Goal: Task Accomplishment & Management: Use online tool/utility

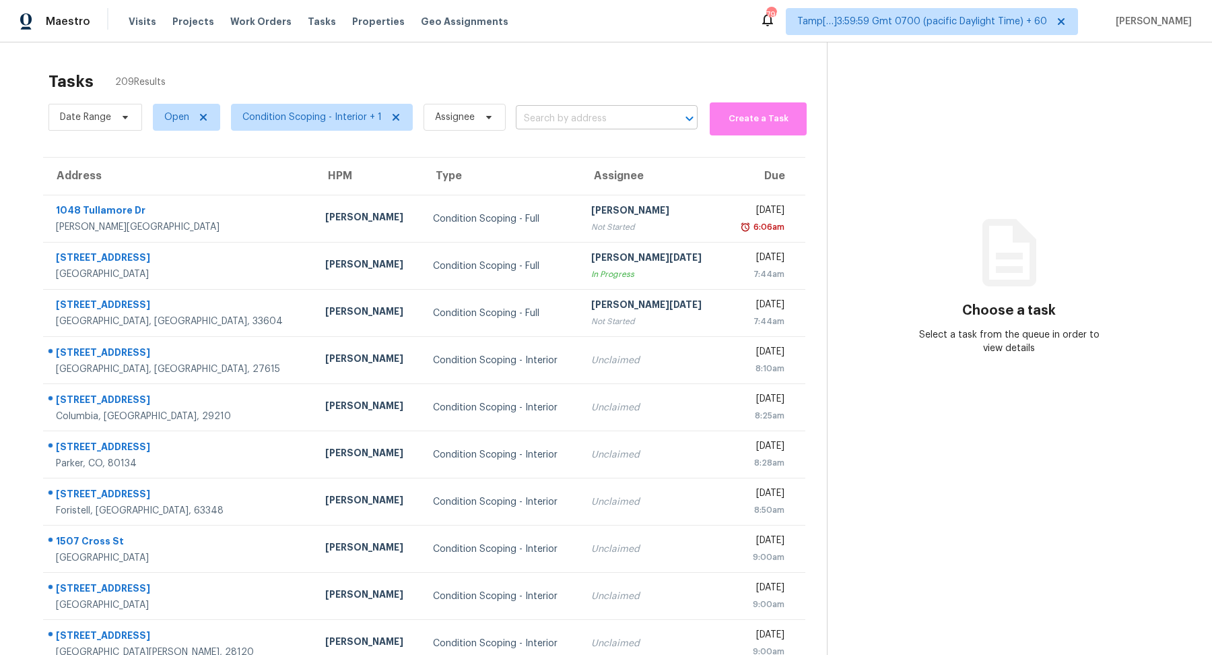
click at [554, 121] on input "text" at bounding box center [588, 118] width 144 height 21
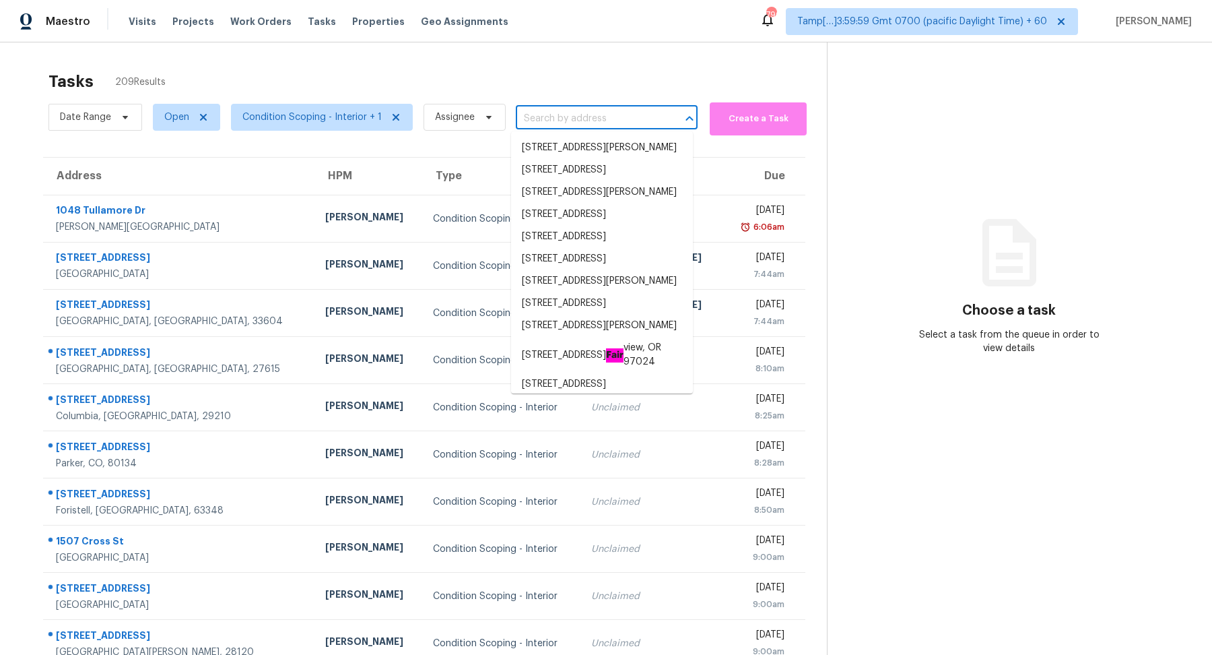
paste input "3517 W 73rd Ave, Westminster, CO, 80030"
type input "3517 W 73rd Ave, Westminster, CO, 80030"
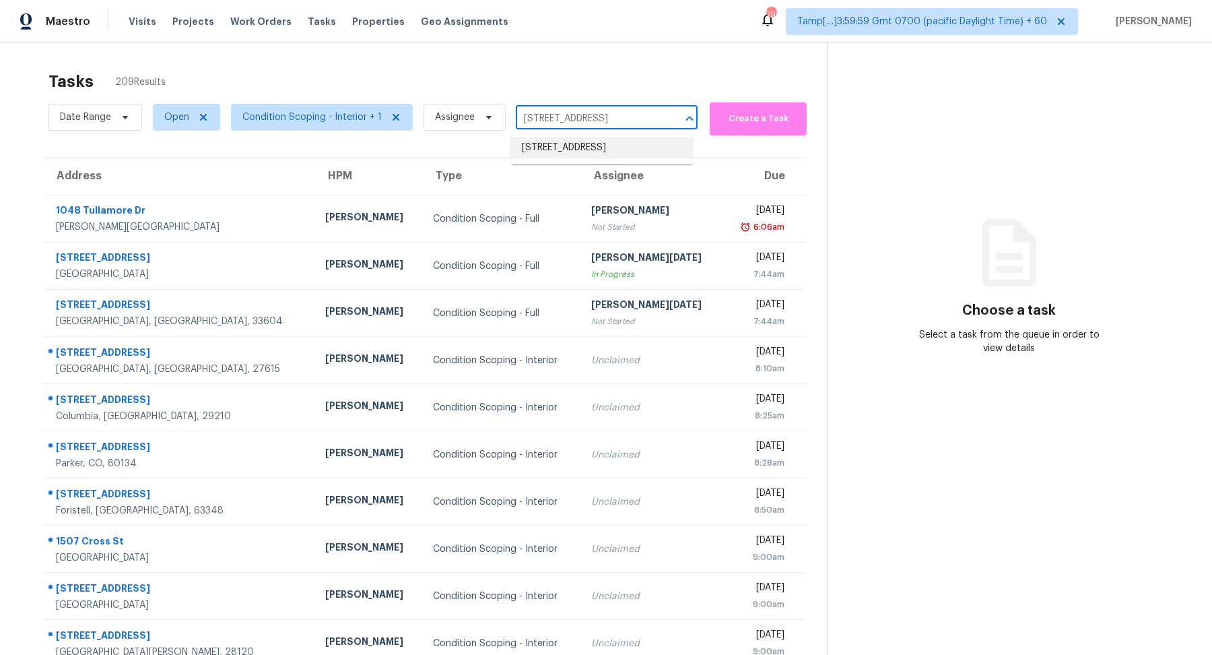
click at [585, 152] on li "3517 W 73rd Ave, Westminster, CO 80030" at bounding box center [602, 148] width 182 height 22
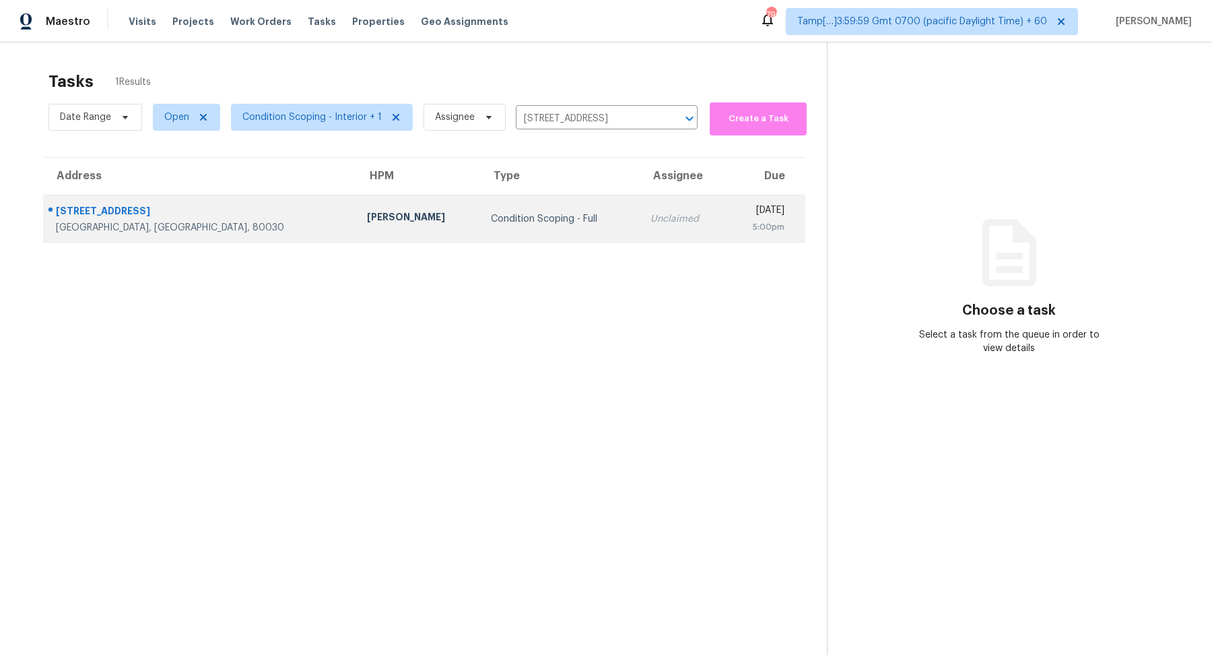
click at [650, 224] on div "Unclaimed" at bounding box center [682, 218] width 65 height 13
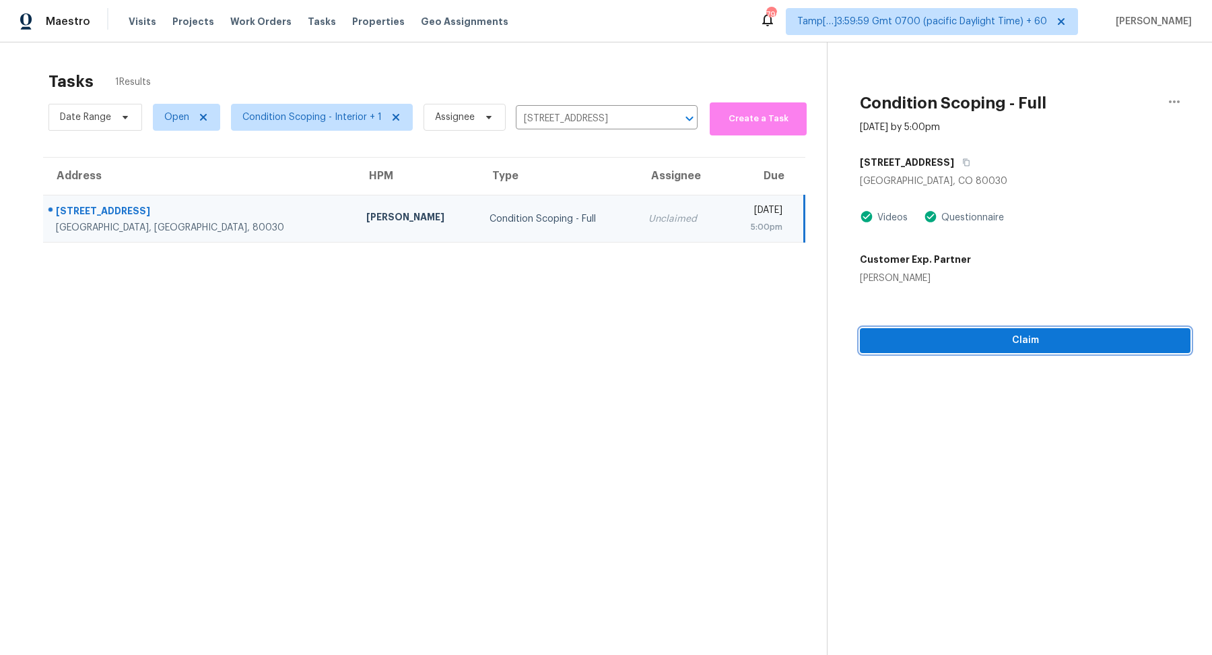
click at [910, 343] on span "Claim" at bounding box center [1025, 340] width 309 height 17
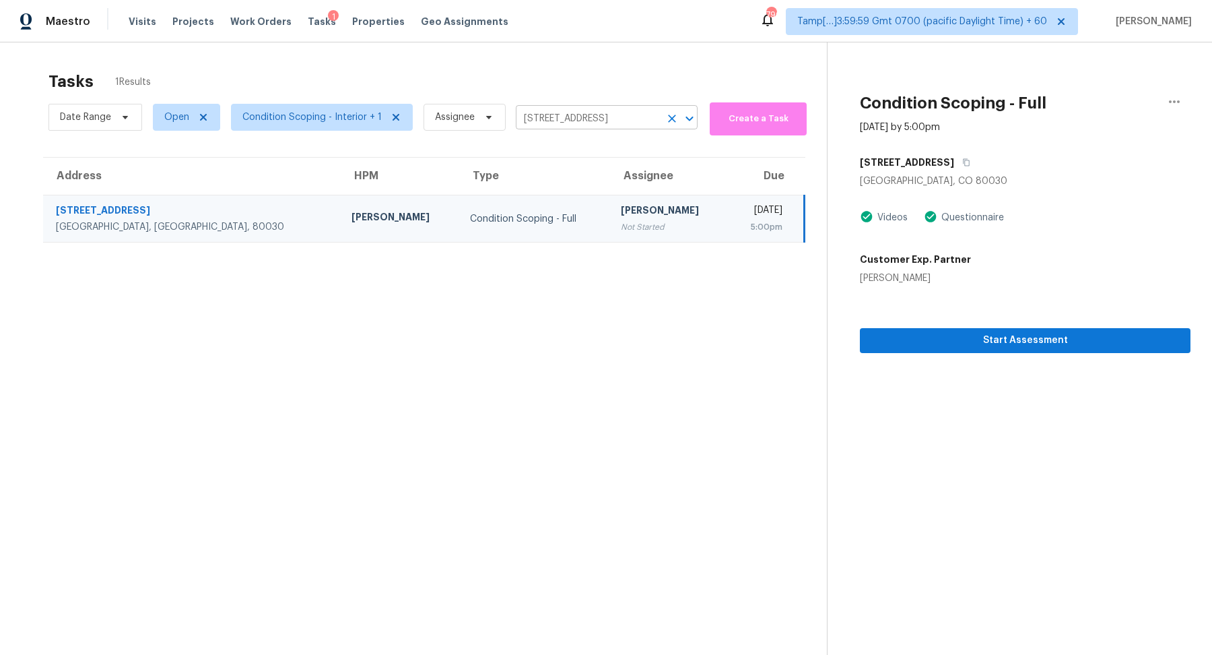
click at [543, 118] on input "3517 W 73rd Ave, Westminster, CO 80030" at bounding box center [588, 118] width 144 height 21
paste input "10520 W Campana Dr, Sun City, AZ, 85351"
type input "10520 W Campana Dr, Sun City, AZ, 85351"
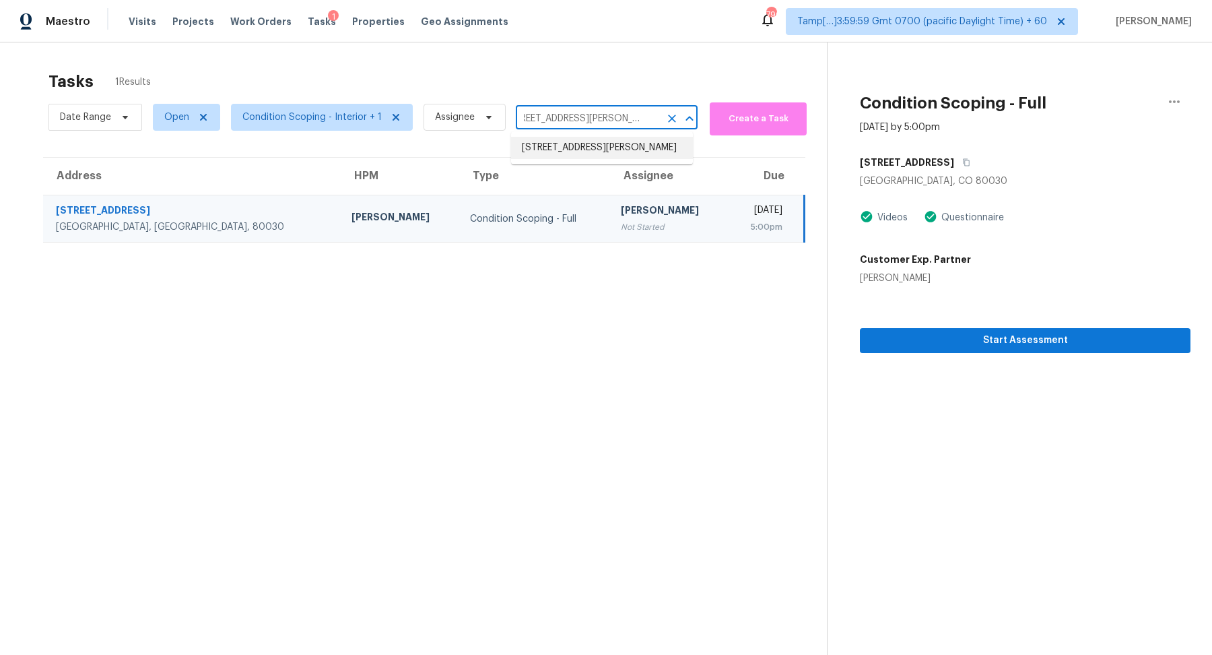
click at [599, 159] on li "[STREET_ADDRESS][PERSON_NAME]" at bounding box center [602, 148] width 182 height 22
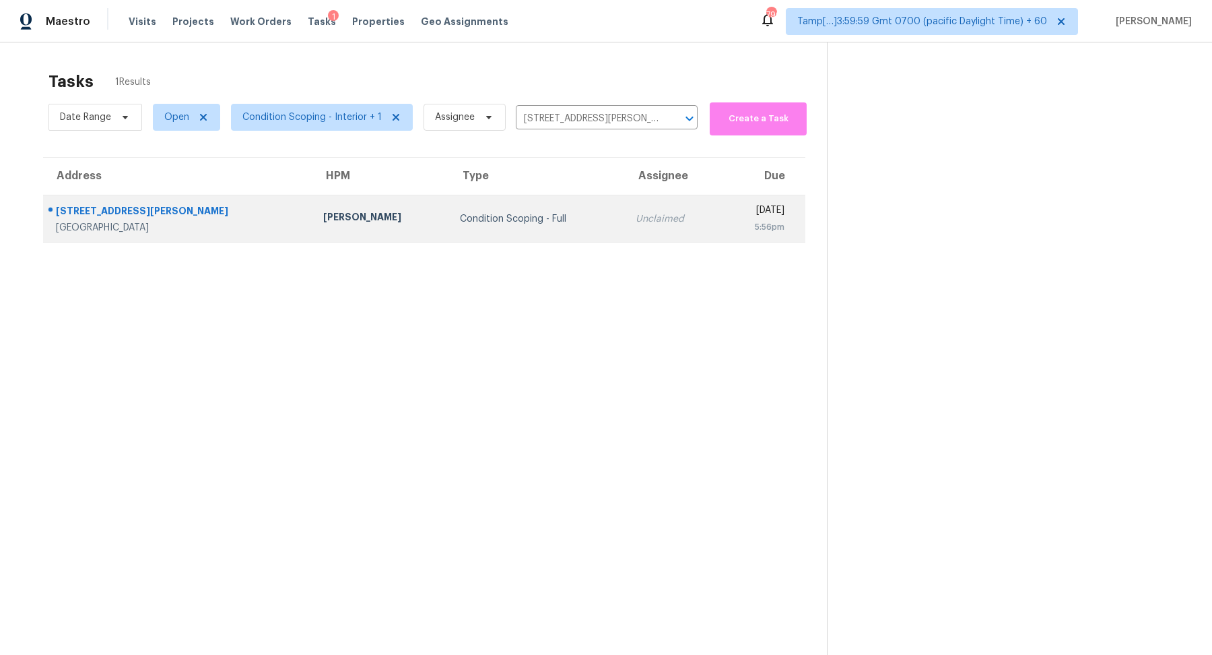
click at [721, 202] on td "Thu, Sep 4th 2025 5:56pm" at bounding box center [763, 218] width 84 height 47
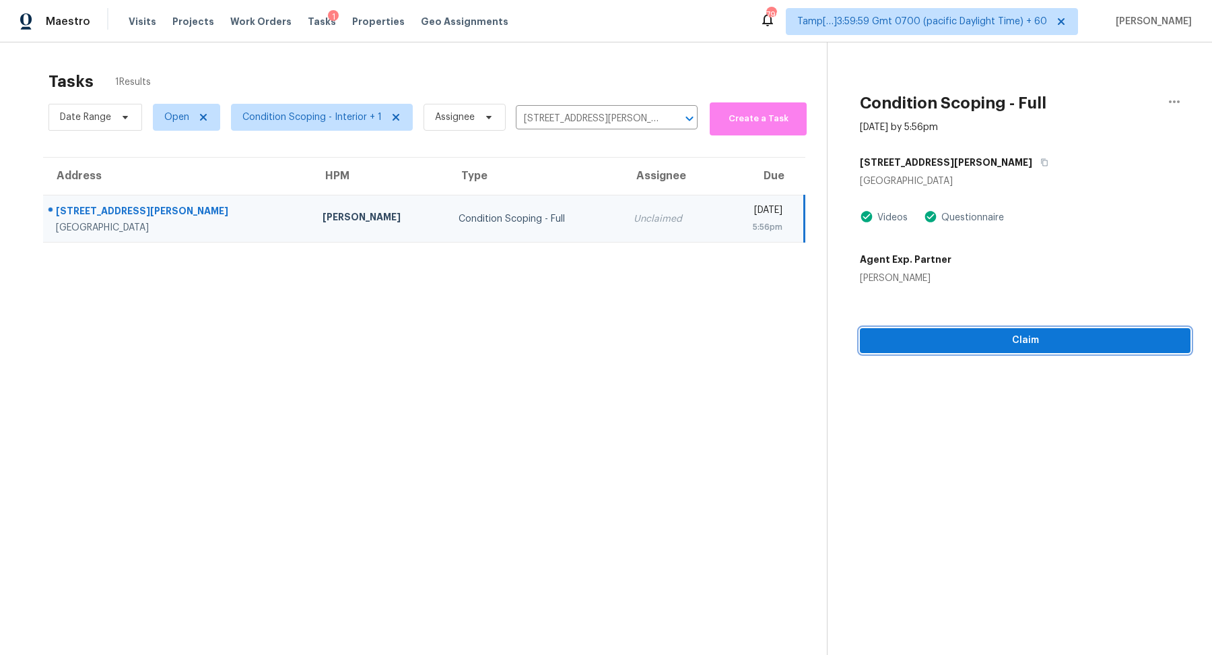
click at [951, 339] on span "Claim" at bounding box center [1025, 340] width 309 height 17
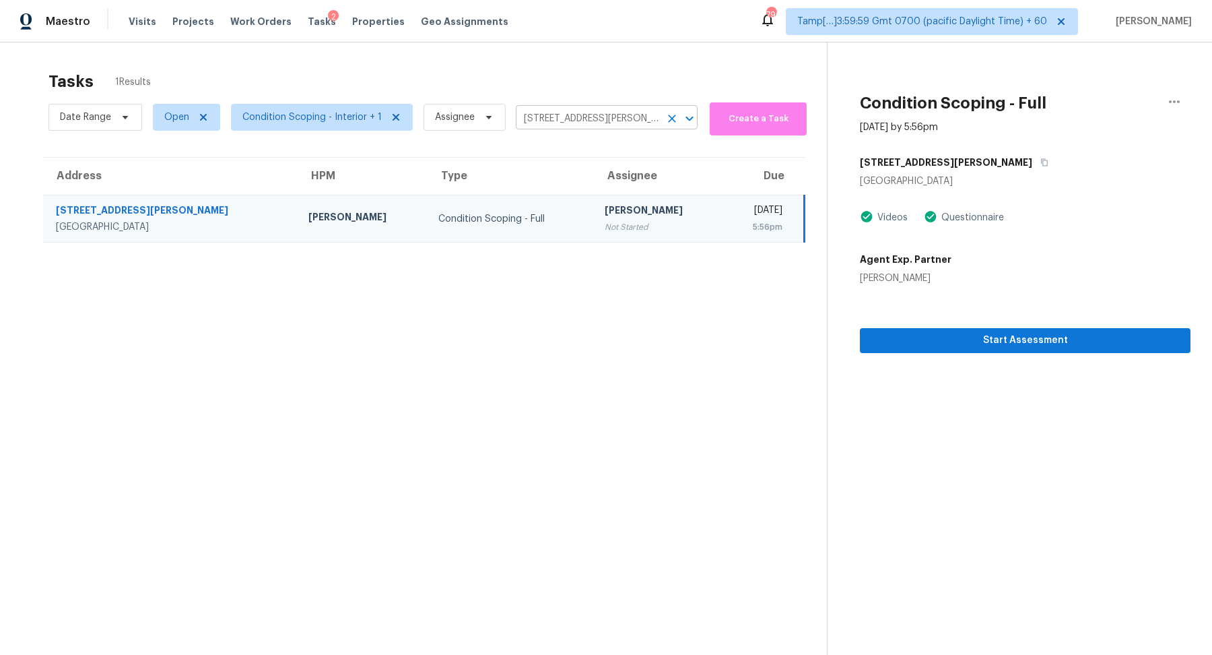
click at [568, 123] on input "[STREET_ADDRESS][PERSON_NAME]" at bounding box center [588, 118] width 144 height 21
paste input "55 Sand Dune Ct, Henderson, NV, 89074"
type input "[STREET_ADDRESS][PERSON_NAME]"
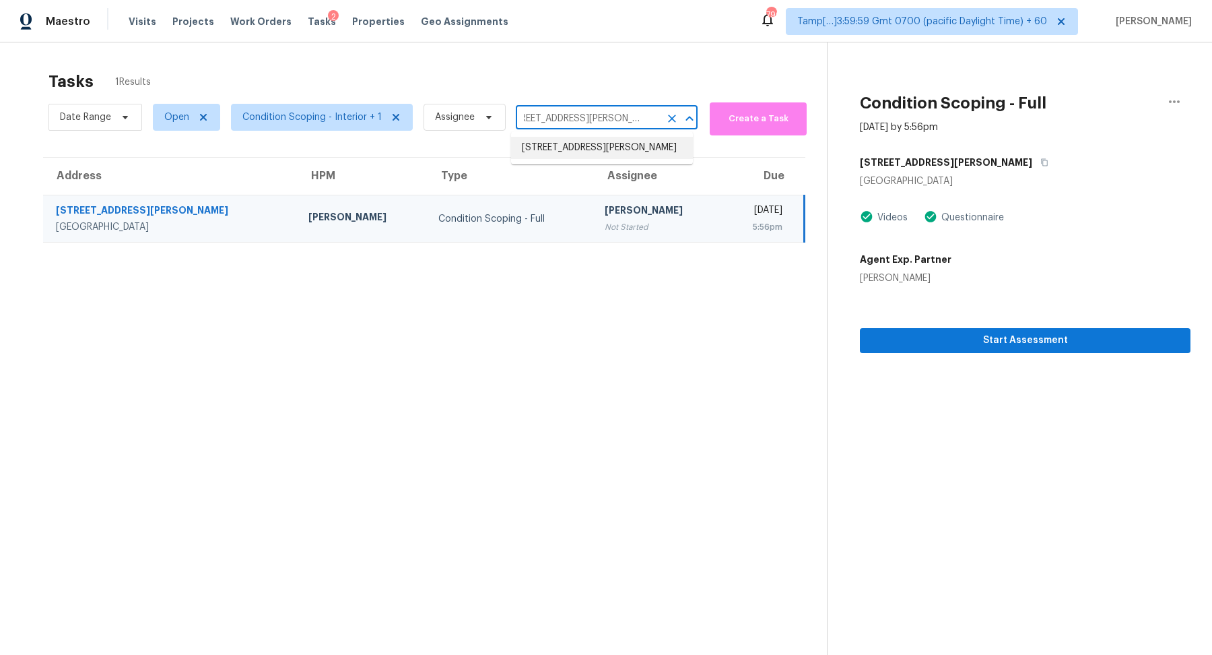
click at [589, 152] on li "[STREET_ADDRESS][PERSON_NAME]" at bounding box center [602, 148] width 182 height 22
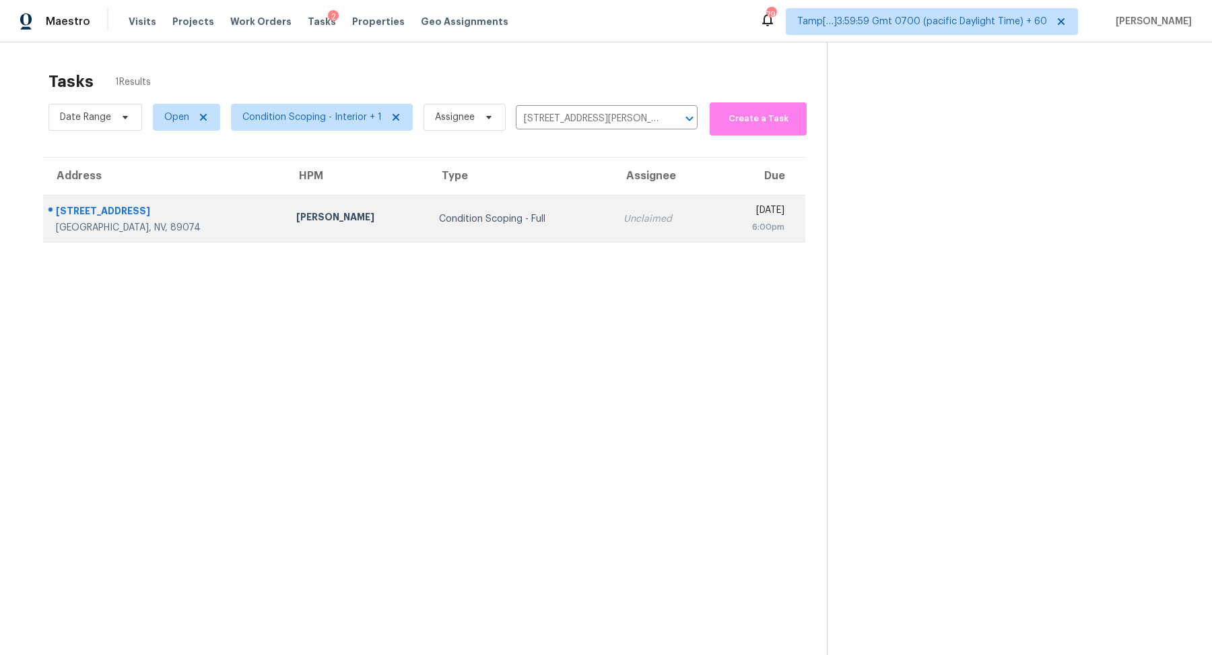
click at [613, 199] on td "Unclaimed" at bounding box center [663, 218] width 101 height 47
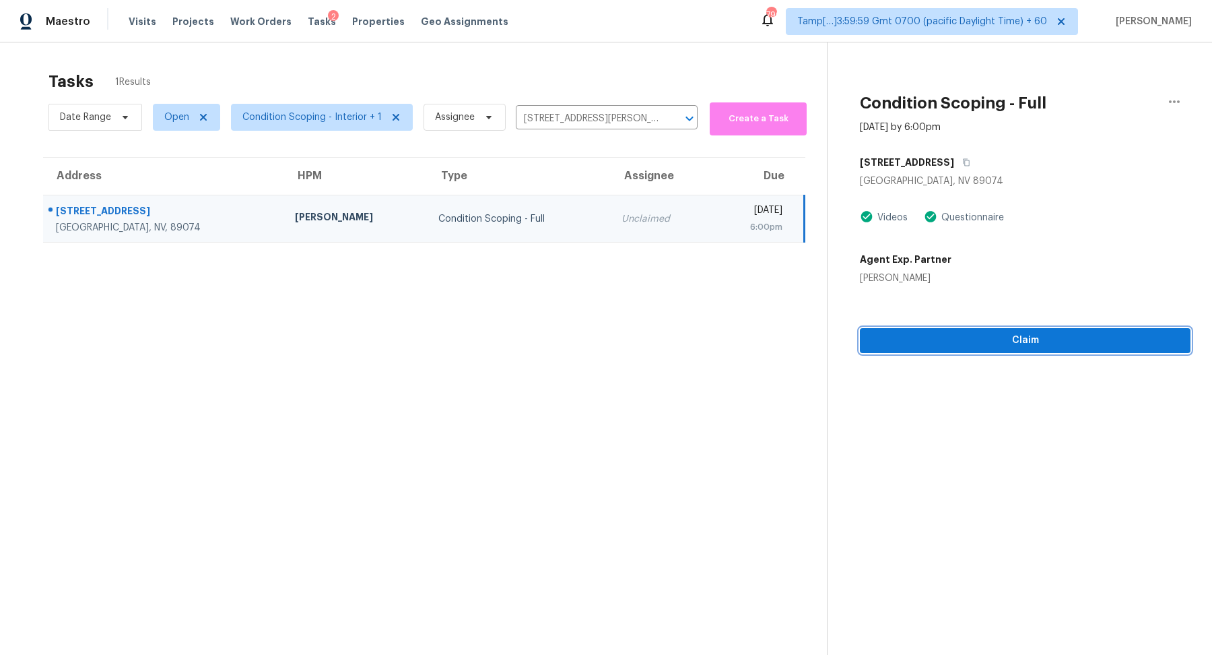
click at [961, 350] on button "Claim" at bounding box center [1025, 340] width 331 height 25
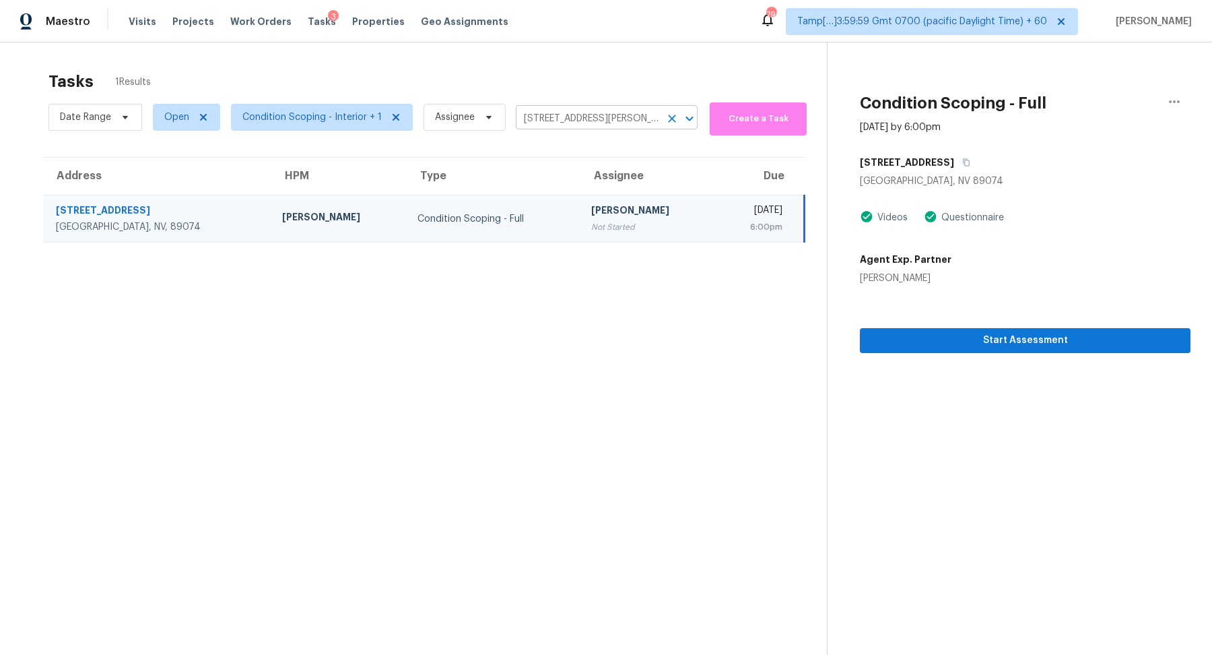
click at [572, 119] on input "[STREET_ADDRESS][PERSON_NAME]" at bounding box center [588, 118] width 144 height 21
paste input "9333 Pearblossom Sky Ave, Las Vegas, NV, 89166"
type input "9333 Pearblossom Sky Ave, Las Vegas, NV, 89166"
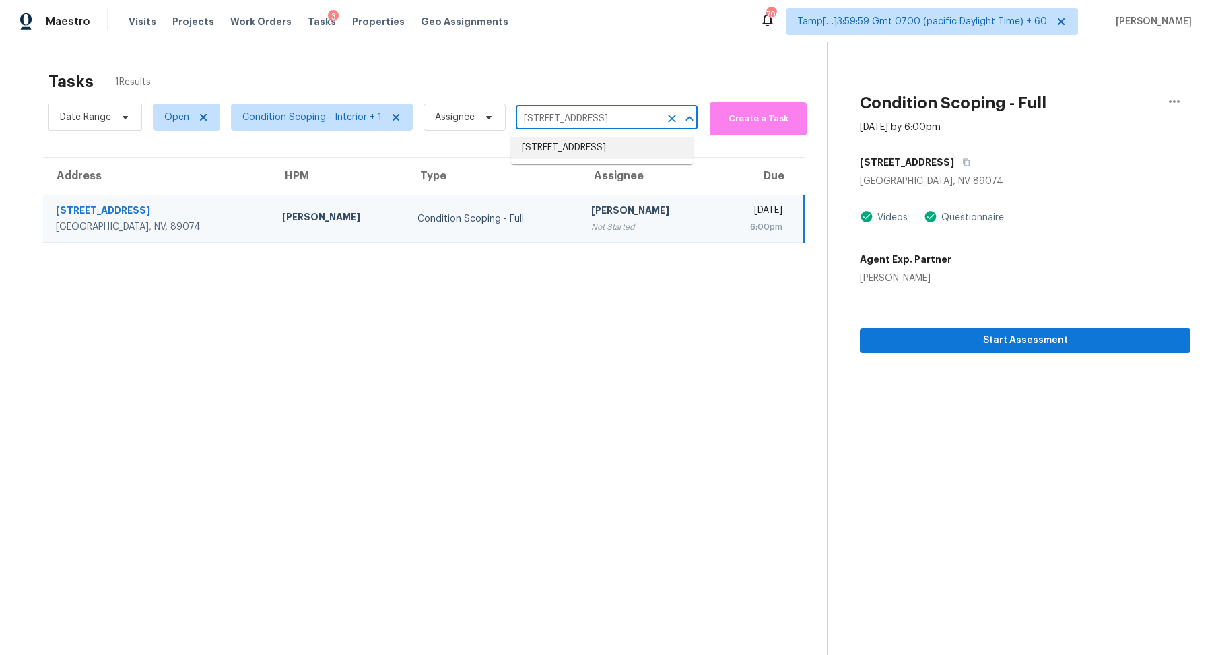
click at [556, 150] on li "9333 Pearblossom Sky Ave, Las Vegas, NV 89166" at bounding box center [602, 148] width 182 height 22
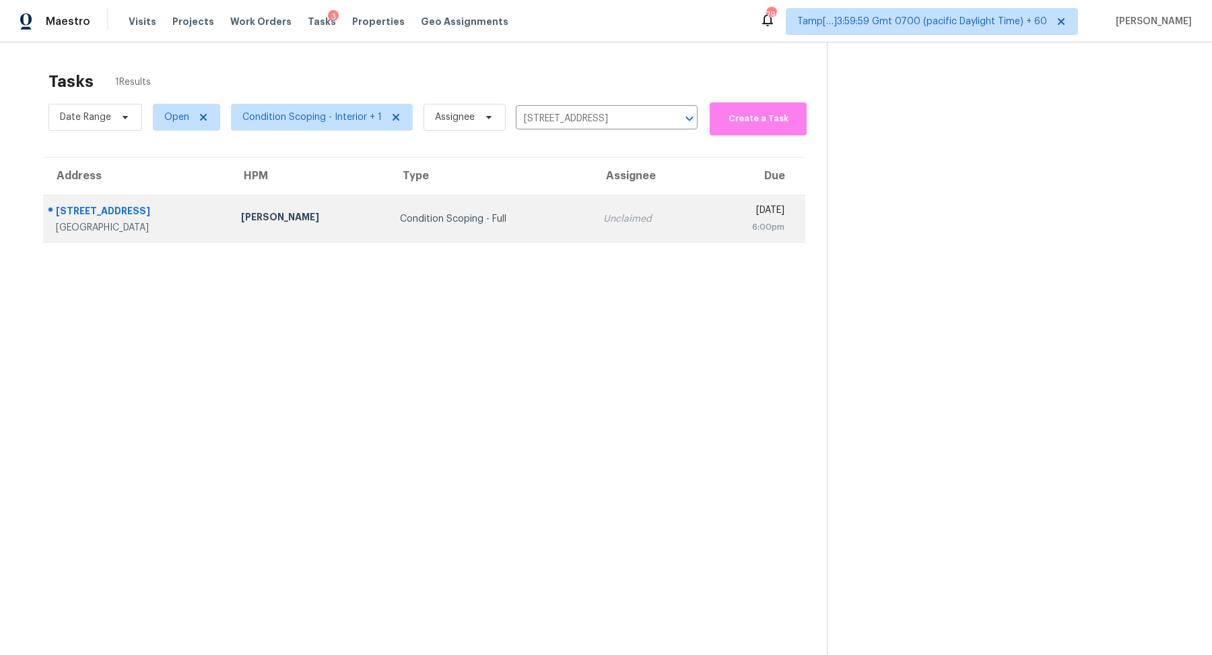
click at [593, 199] on td "Unclaimed" at bounding box center [648, 218] width 111 height 47
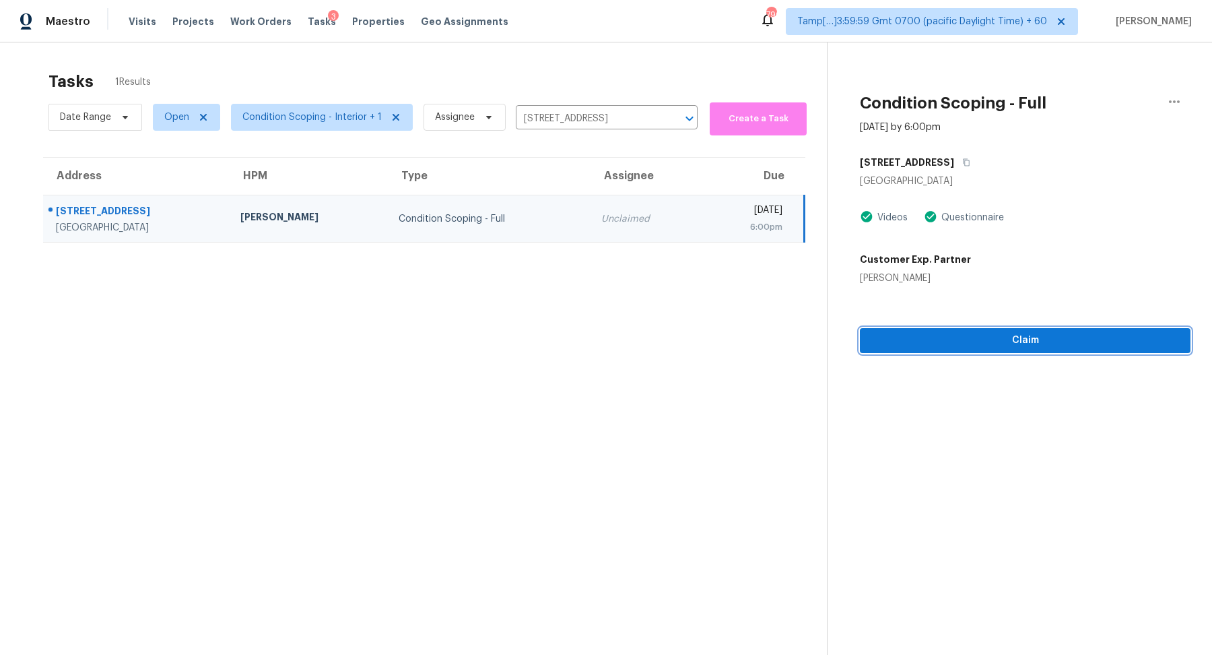
click at [946, 339] on span "Claim" at bounding box center [1025, 340] width 309 height 17
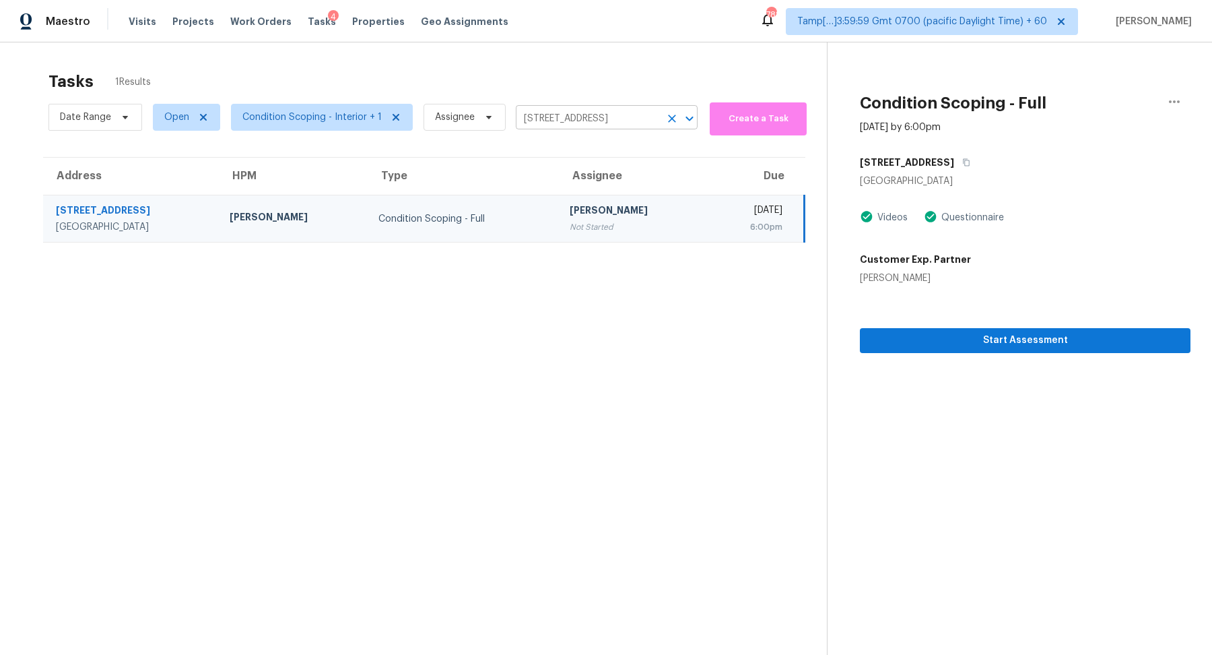
click at [555, 110] on input "9333 Pearblossom Sky Ave, Las Vegas, NV 89166" at bounding box center [588, 118] width 144 height 21
paste input "2939 Sumter Ave N, New Hope, MN, 55427"
type input "2939 Sumter Ave N, New Hope, MN, 55427"
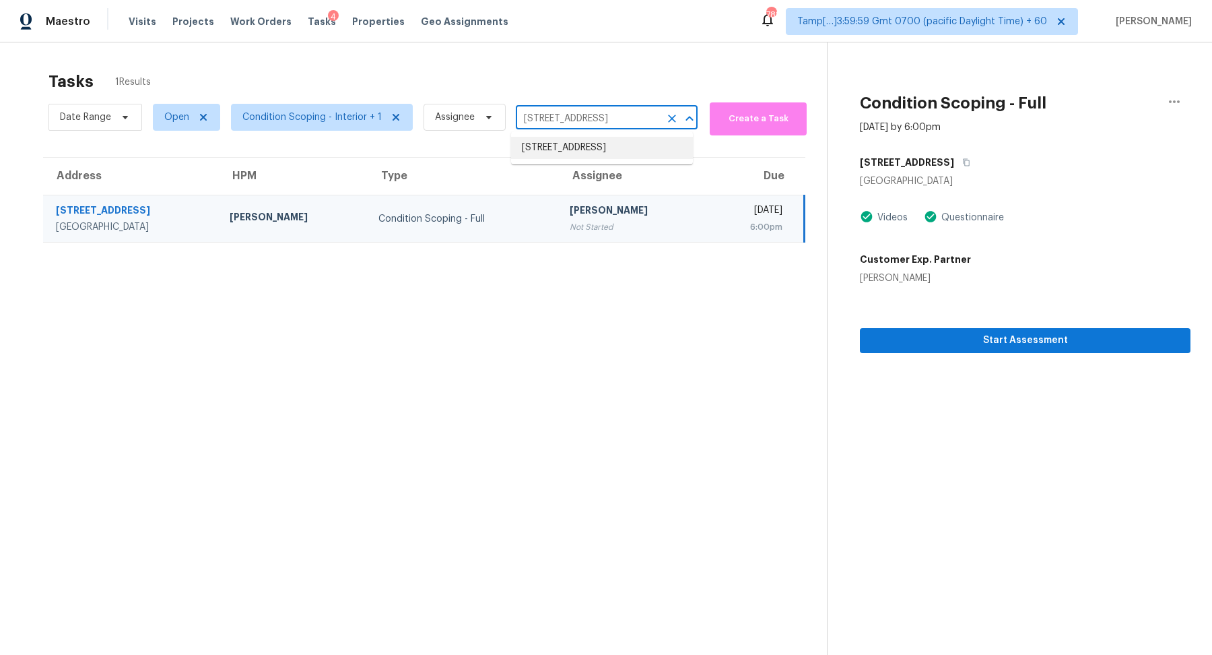
click at [584, 154] on li "2939 Sumter Ave N, New Hope, MN 55427" at bounding box center [602, 148] width 182 height 22
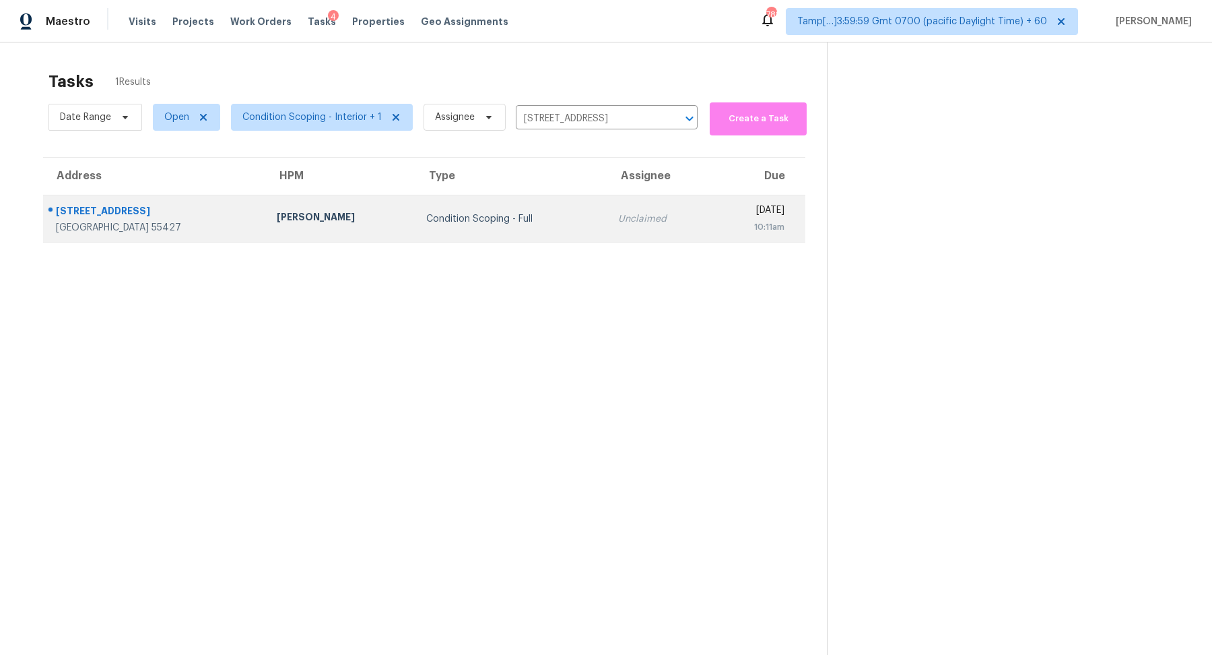
click at [499, 209] on td "Condition Scoping - Full" at bounding box center [511, 218] width 192 height 47
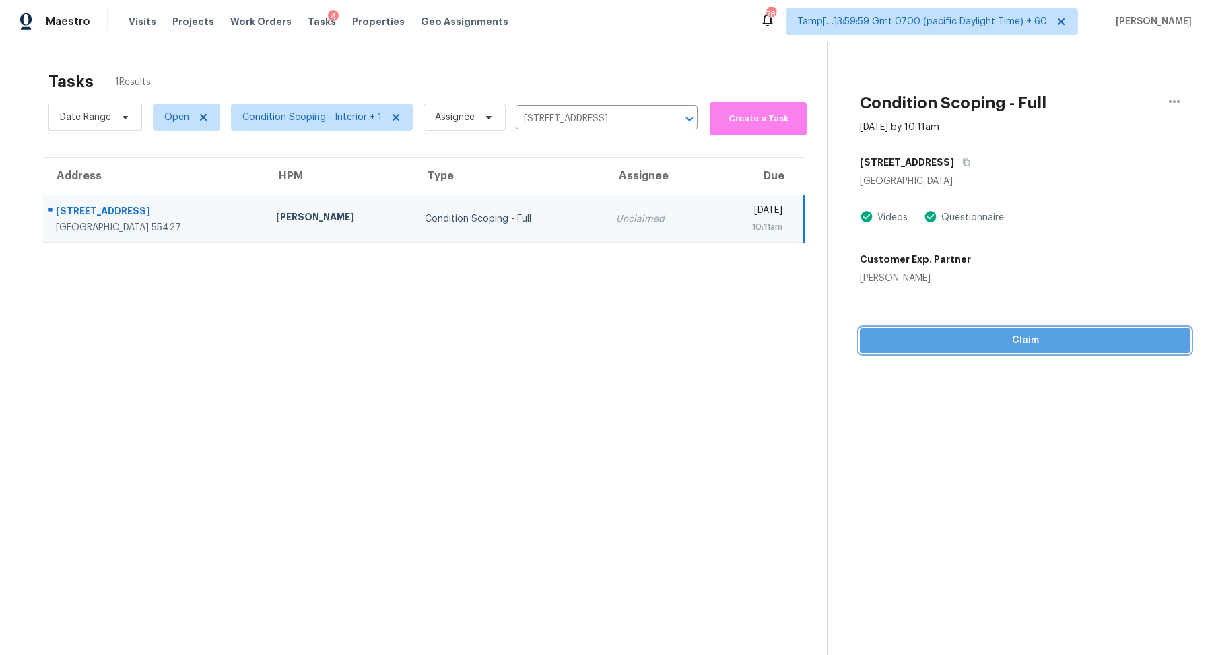
click at [919, 351] on button "Claim" at bounding box center [1025, 340] width 331 height 25
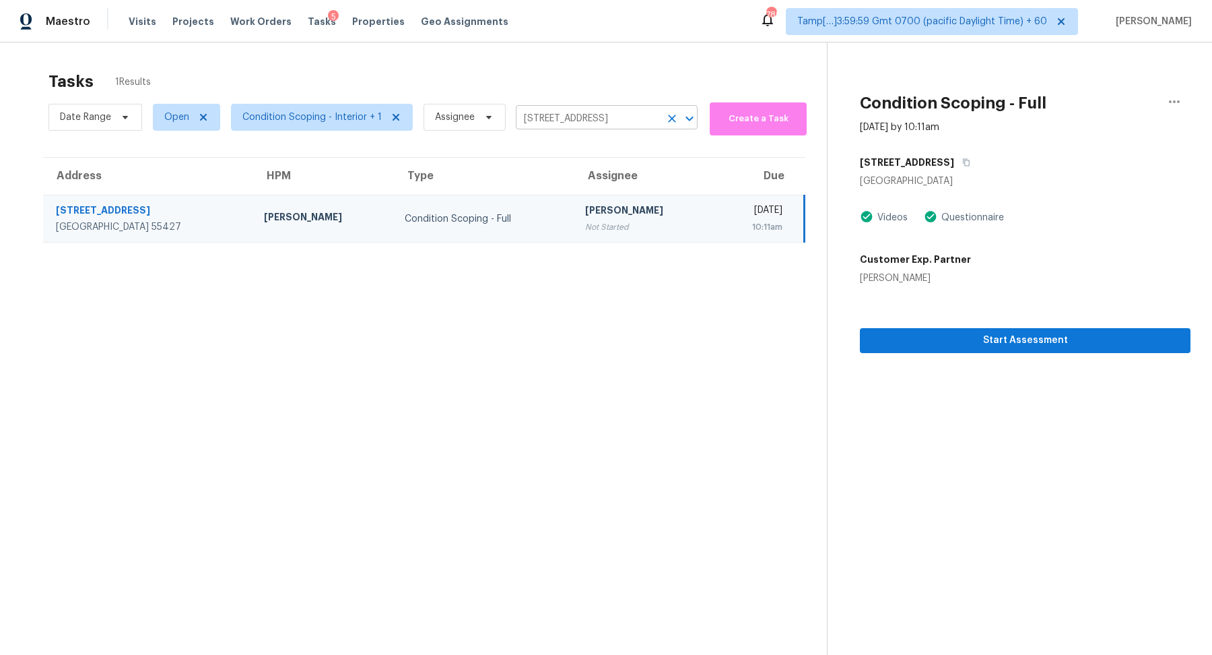
click at [566, 110] on input "2939 Sumter Ave N, New Hope, MN 55427" at bounding box center [588, 118] width 144 height 21
paste input "13718 Trail Driver Austin, TX, 7873"
type input "13718 Trail Driver Austin, TX, 78737"
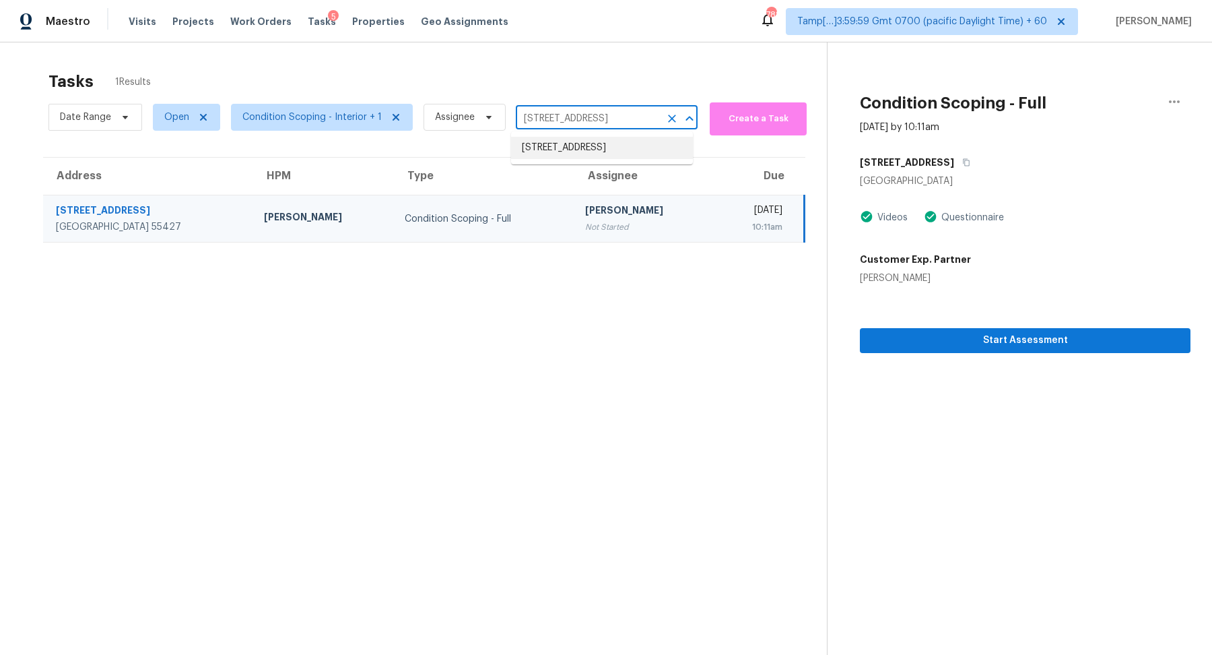
click at [560, 143] on li "13718 Trail Driver, Austin, TX 78737" at bounding box center [602, 148] width 182 height 22
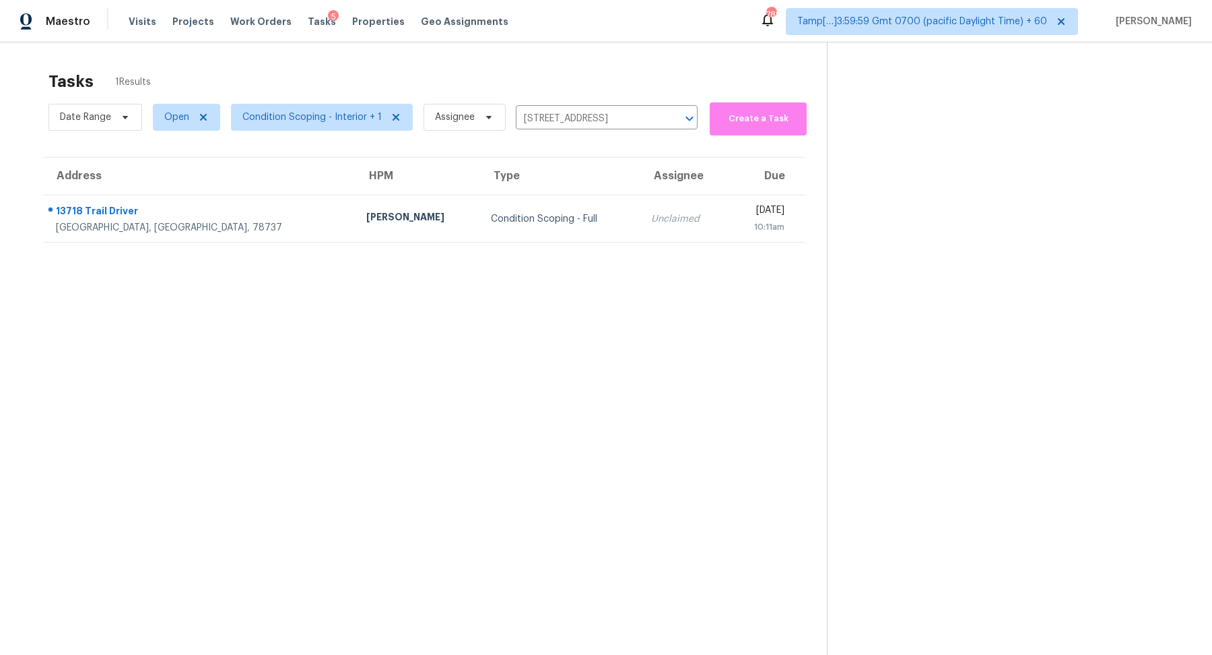
click at [640, 185] on th "Assignee" at bounding box center [684, 177] width 88 height 38
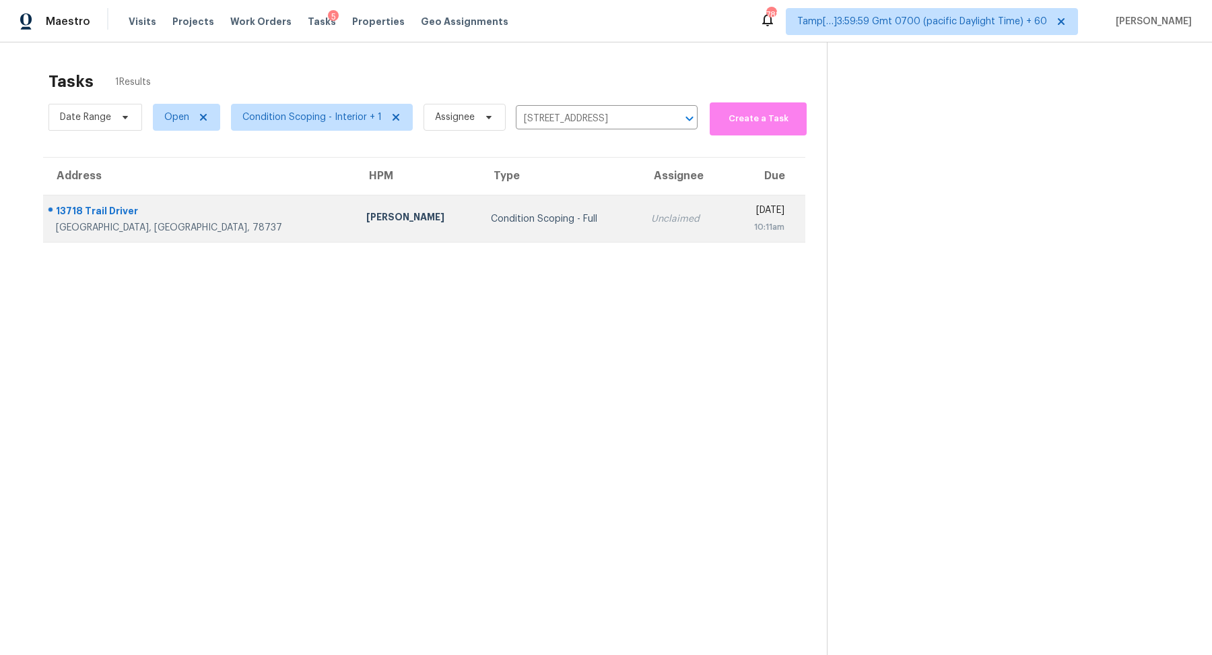
click at [651, 213] on div "Unclaimed" at bounding box center [684, 218] width 66 height 13
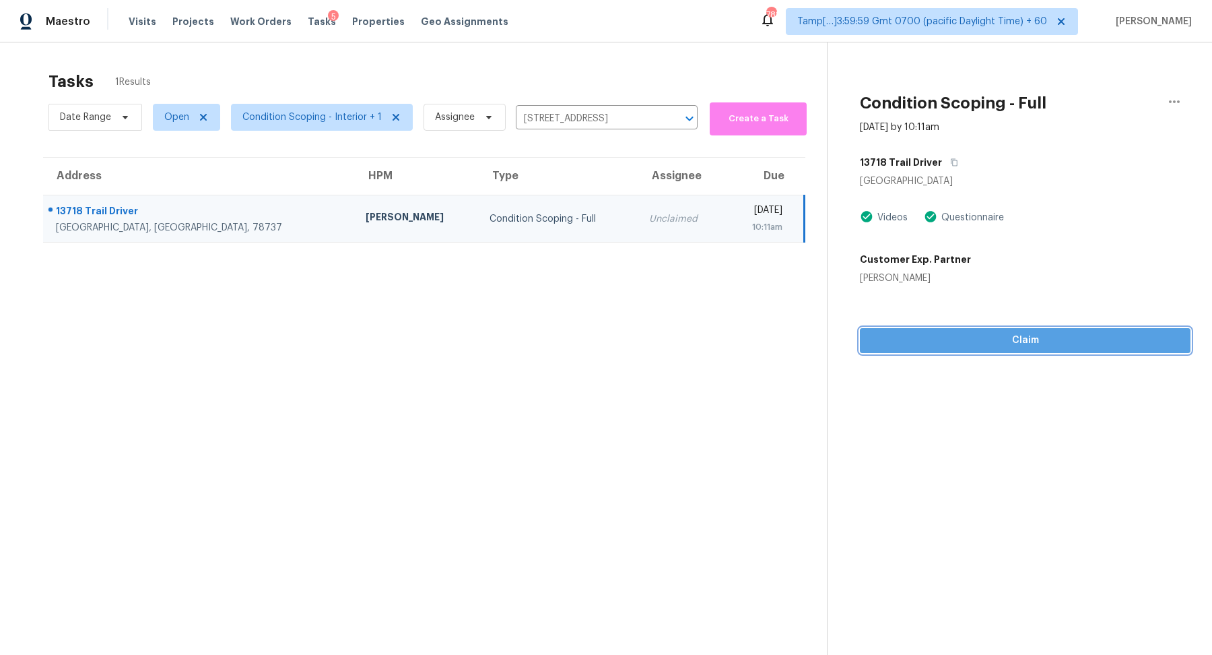
click at [994, 348] on button "Claim" at bounding box center [1025, 340] width 331 height 25
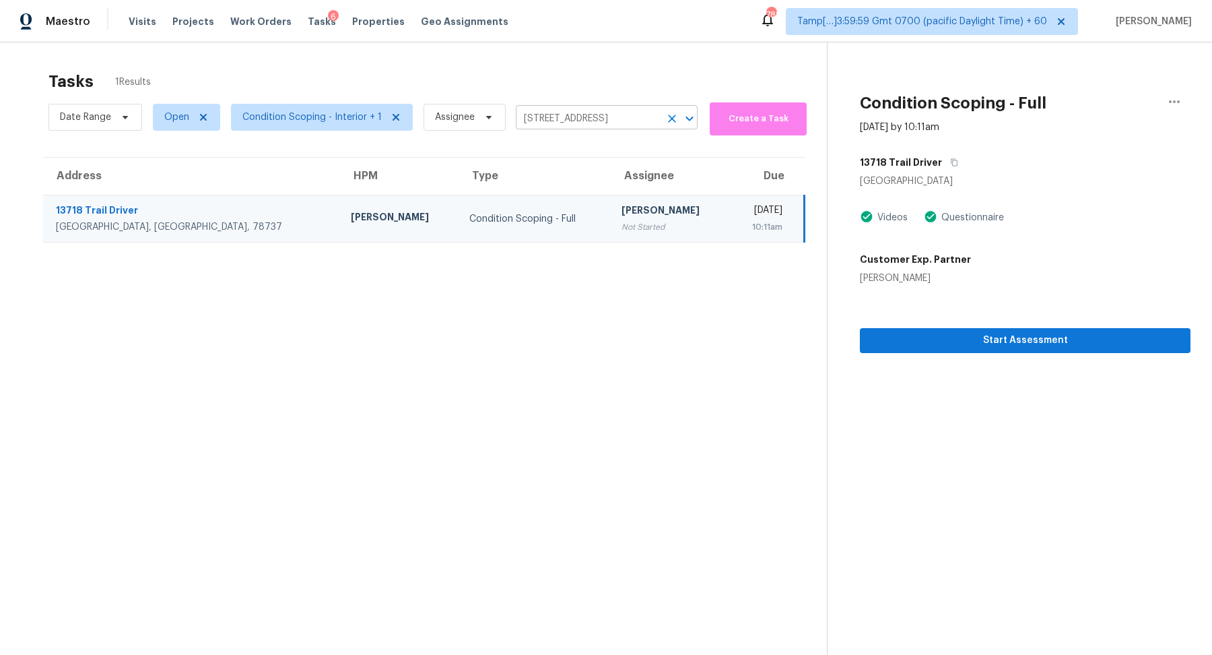
click at [567, 123] on input "13718 Trail Driver, Austin, TX 78737" at bounding box center [588, 118] width 144 height 21
paste input "15 Tiger Trl Cedar Hill, TX, 75104"
type input "115 Tiger Trl Cedar Hill, TX, 75104"
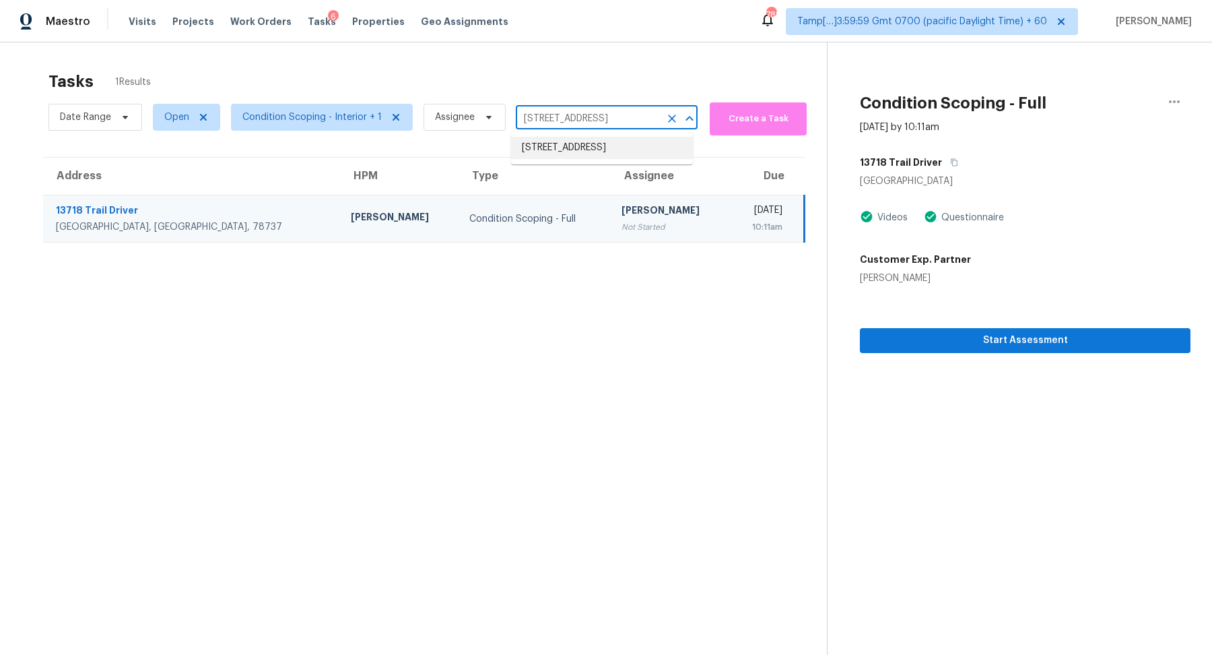
click at [576, 156] on li "115 Tiger Trl, Cedar Hill, TX 75104" at bounding box center [602, 148] width 182 height 22
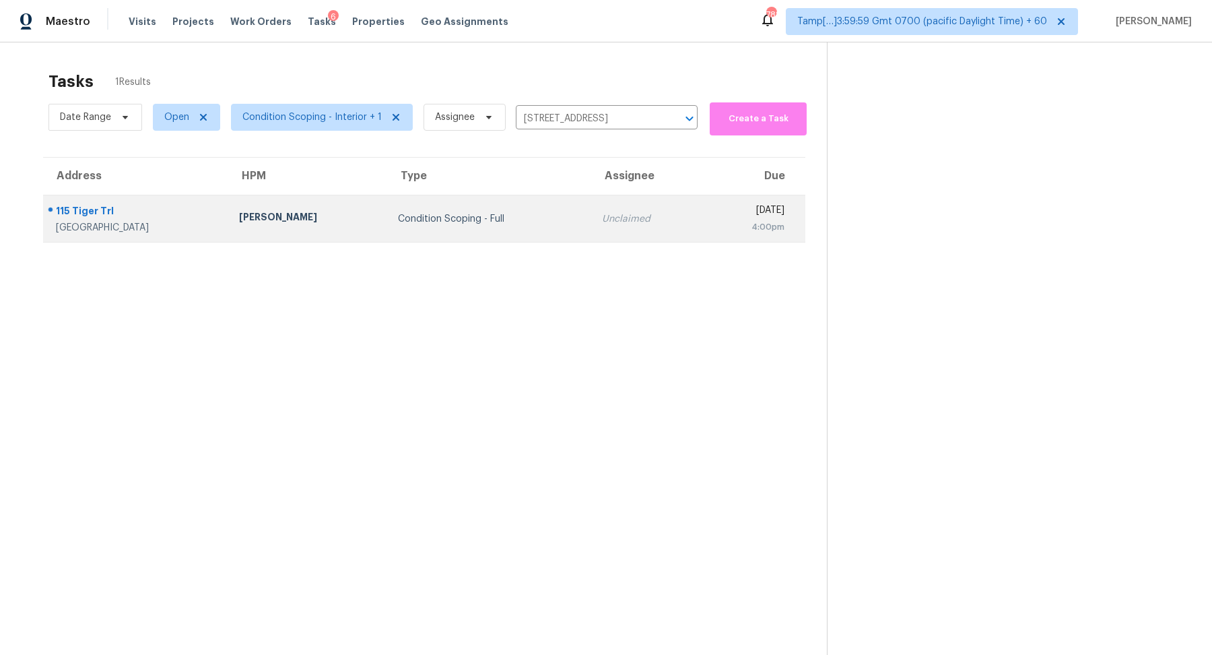
click at [713, 211] on div "[DATE]" at bounding box center [748, 211] width 71 height 17
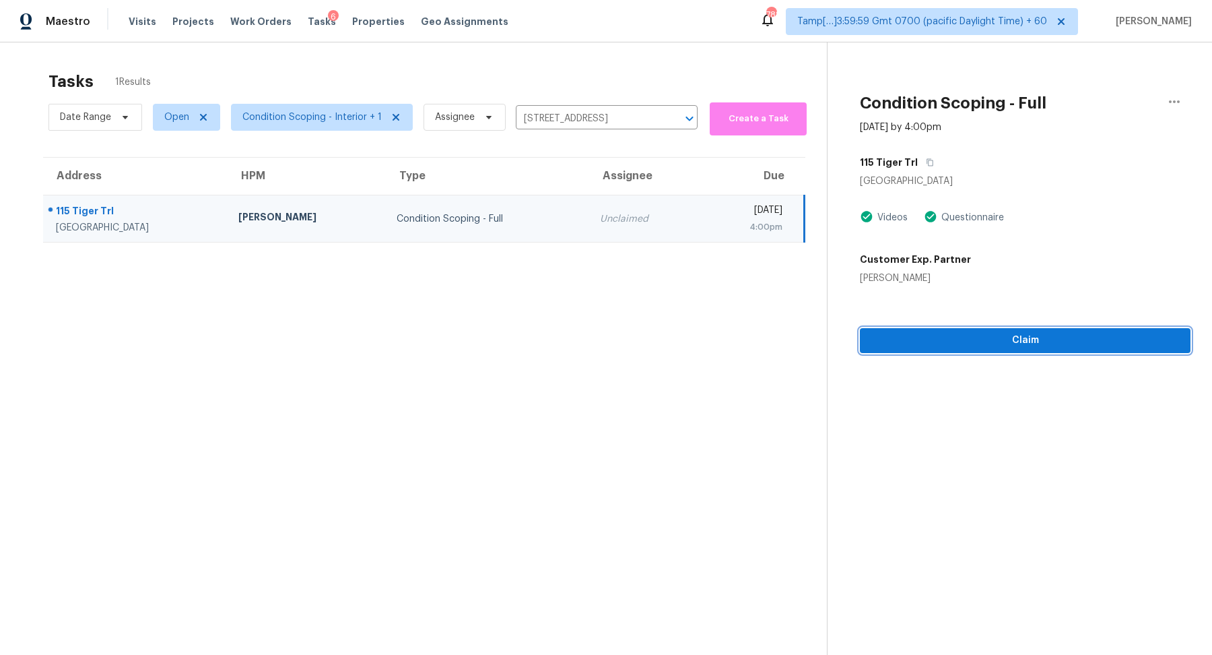
click at [939, 335] on span "Claim" at bounding box center [1025, 340] width 309 height 17
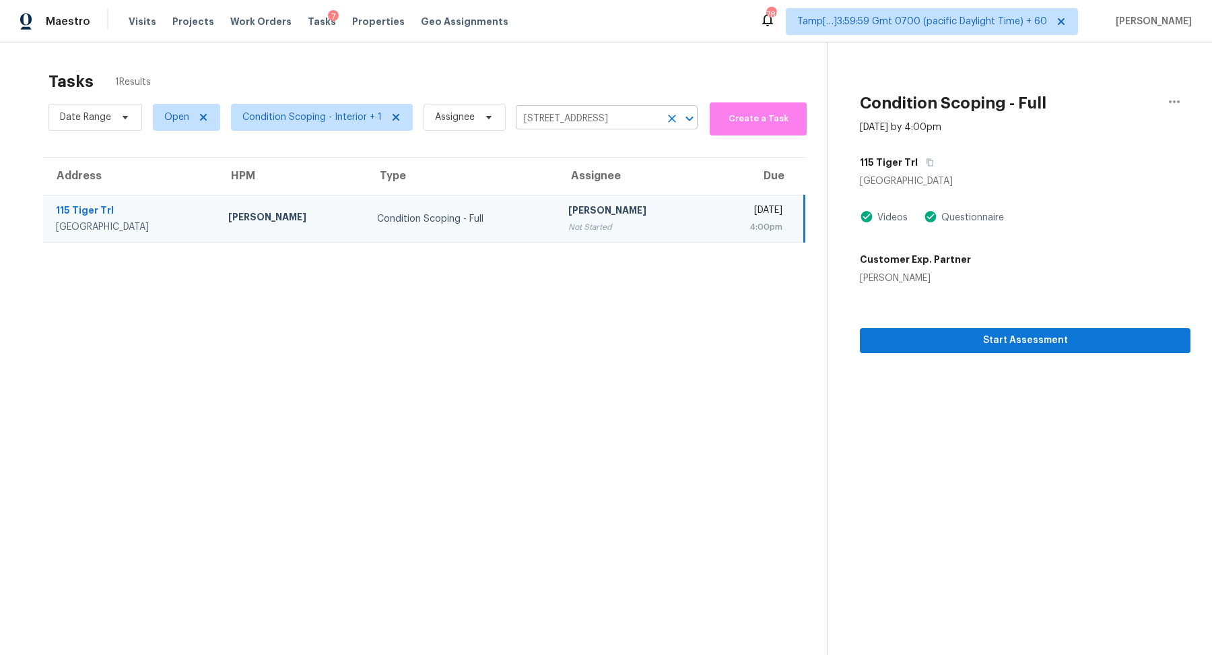
click at [540, 114] on input "115 Tiger Trl, Cedar Hill, TX 75104" at bounding box center [588, 118] width 144 height 21
paste input "2219 N Landing Run Marietta, GA, 30066"
type input "2219 N Landing Run Marietta, GA, 30066"
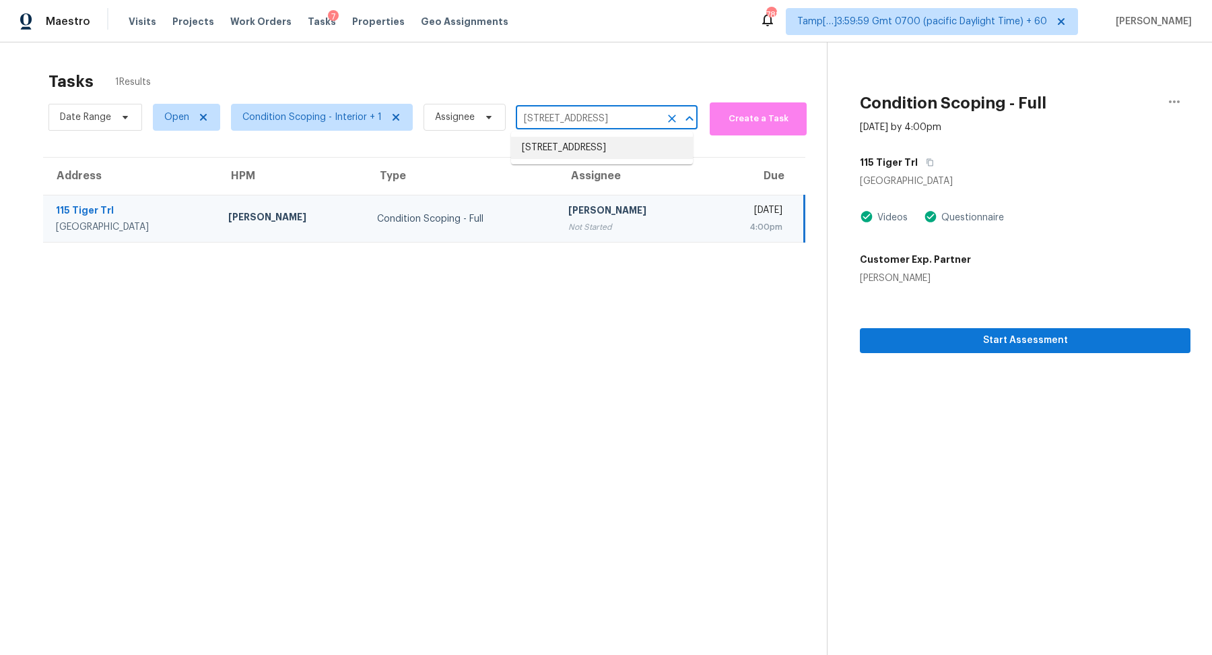
click at [576, 149] on li "2219 N Landing Run, Marietta, GA 30066" at bounding box center [602, 148] width 182 height 22
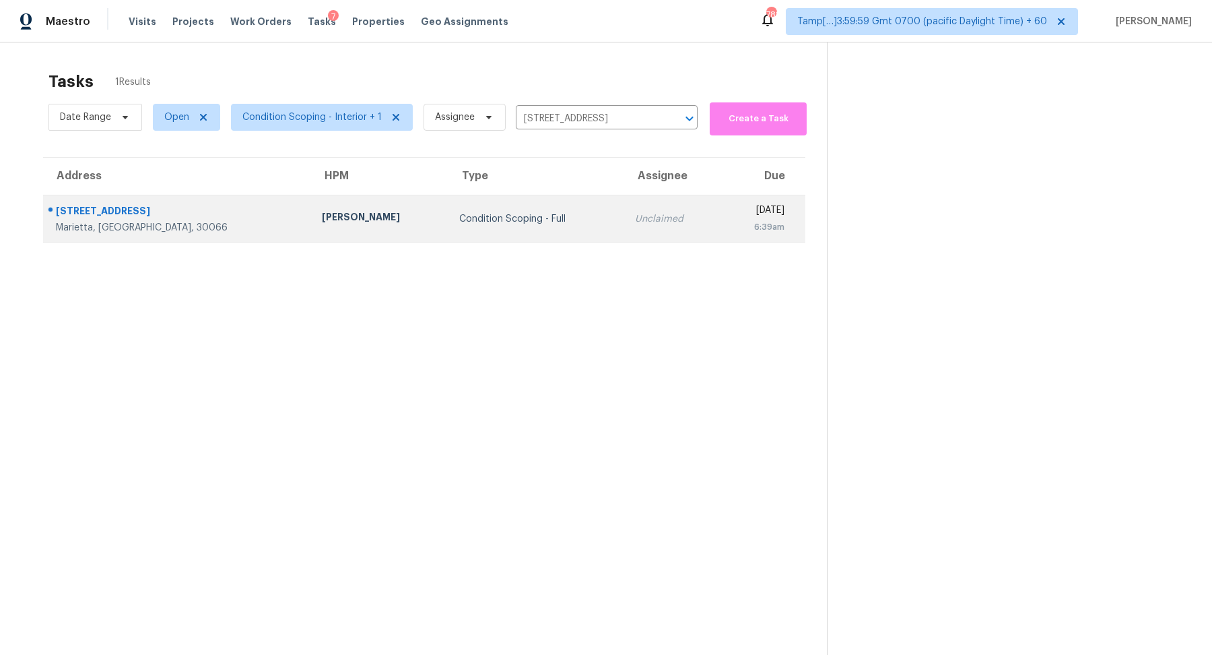
click at [624, 210] on td "Unclaimed" at bounding box center [672, 218] width 96 height 47
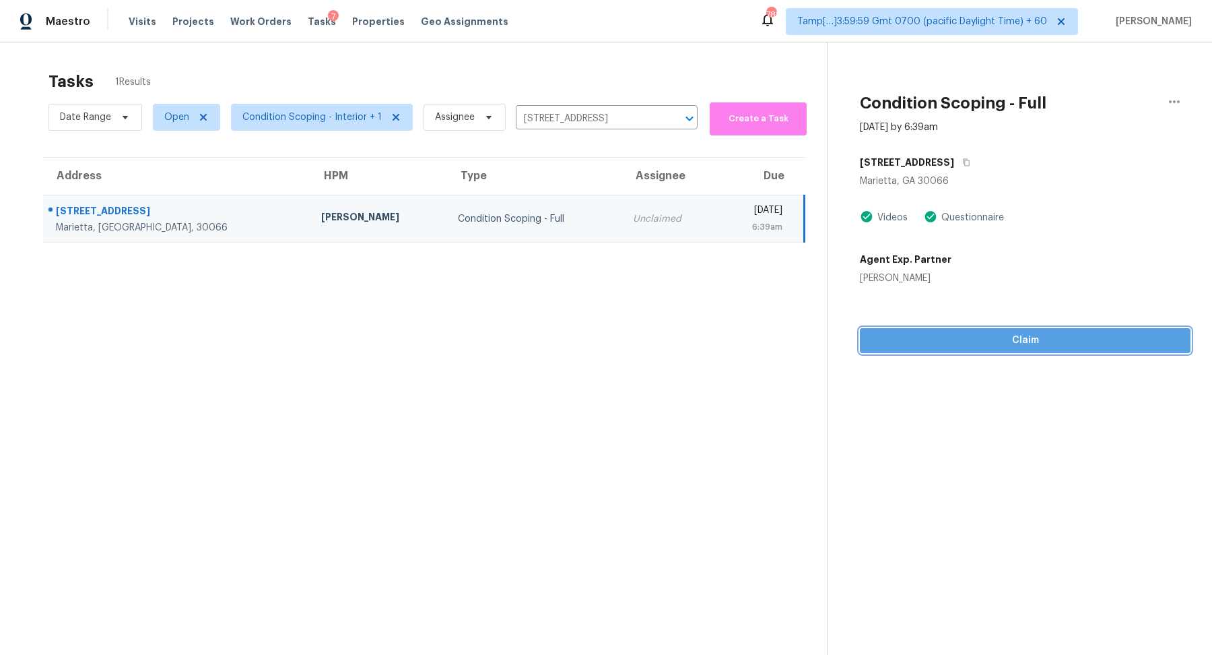
click at [901, 337] on span "Claim" at bounding box center [1025, 340] width 309 height 17
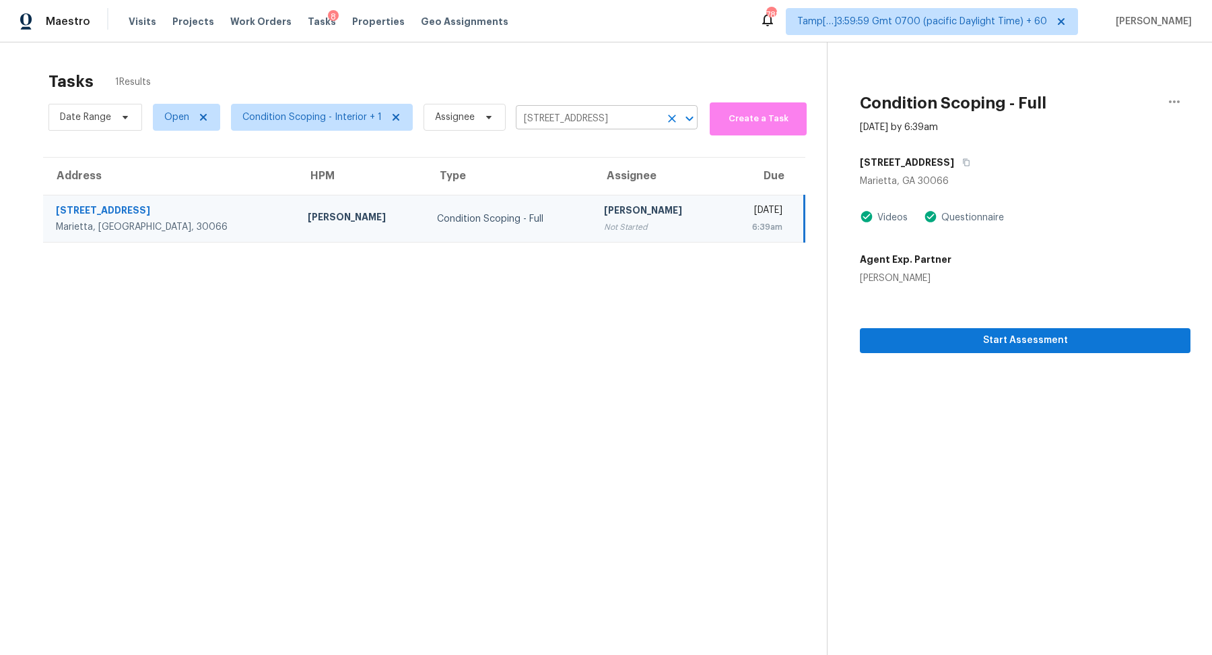
click at [554, 117] on input "2219 N Landing Run, Marietta, GA 30066" at bounding box center [588, 118] width 144 height 21
paste input "183 Pembrooke Ridge Ct Advance, NC, 2700"
type input "183 Pembrooke Ridge Ct Advance, NC, 27006"
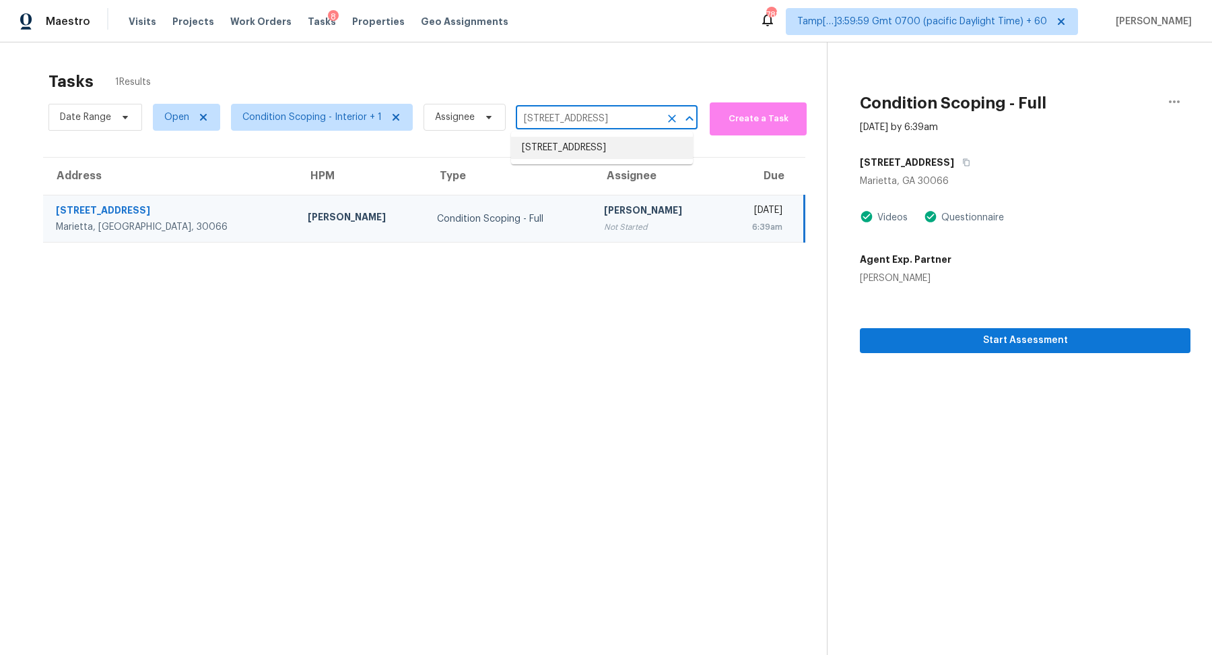
click at [574, 149] on li "183 Pembrooke Ridge Ct, Advance, NC 27006" at bounding box center [602, 148] width 182 height 22
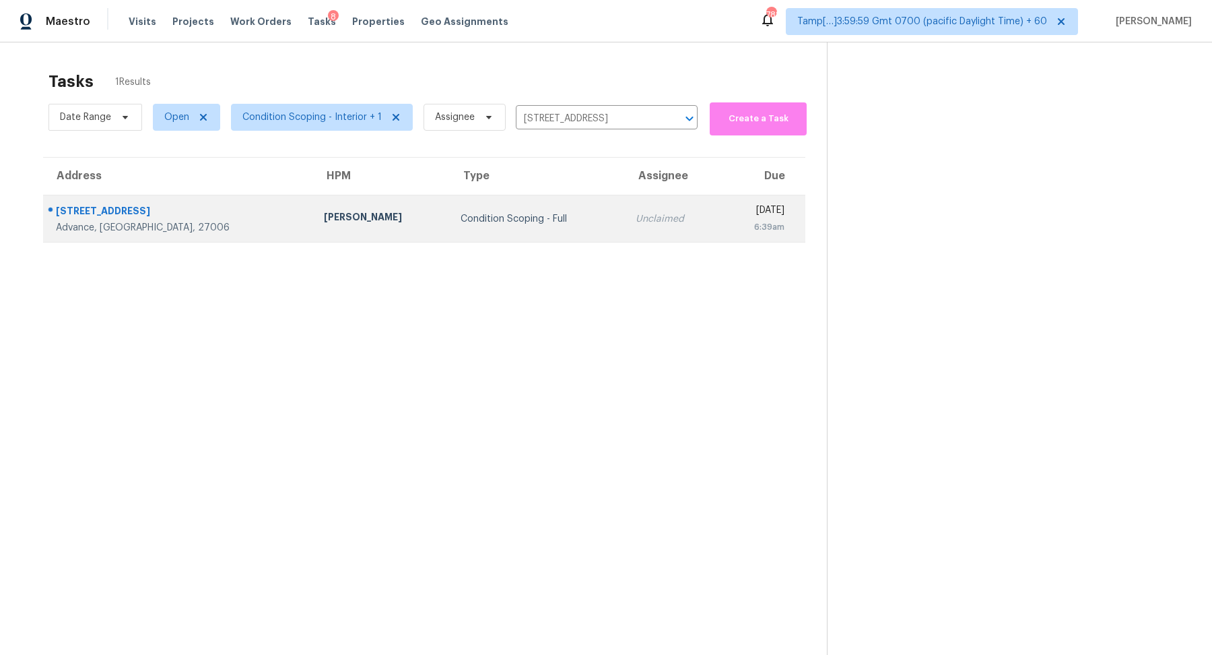
click at [519, 205] on td "Condition Scoping - Full" at bounding box center [537, 218] width 175 height 47
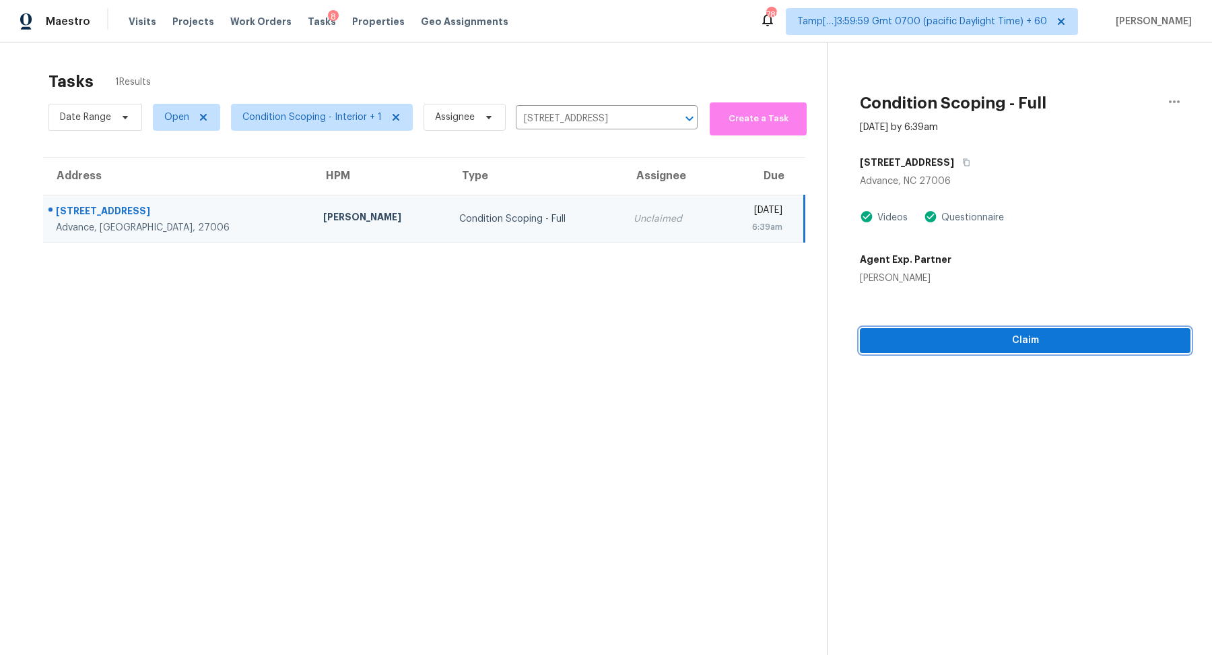
click at [897, 337] on span "Claim" at bounding box center [1025, 340] width 309 height 17
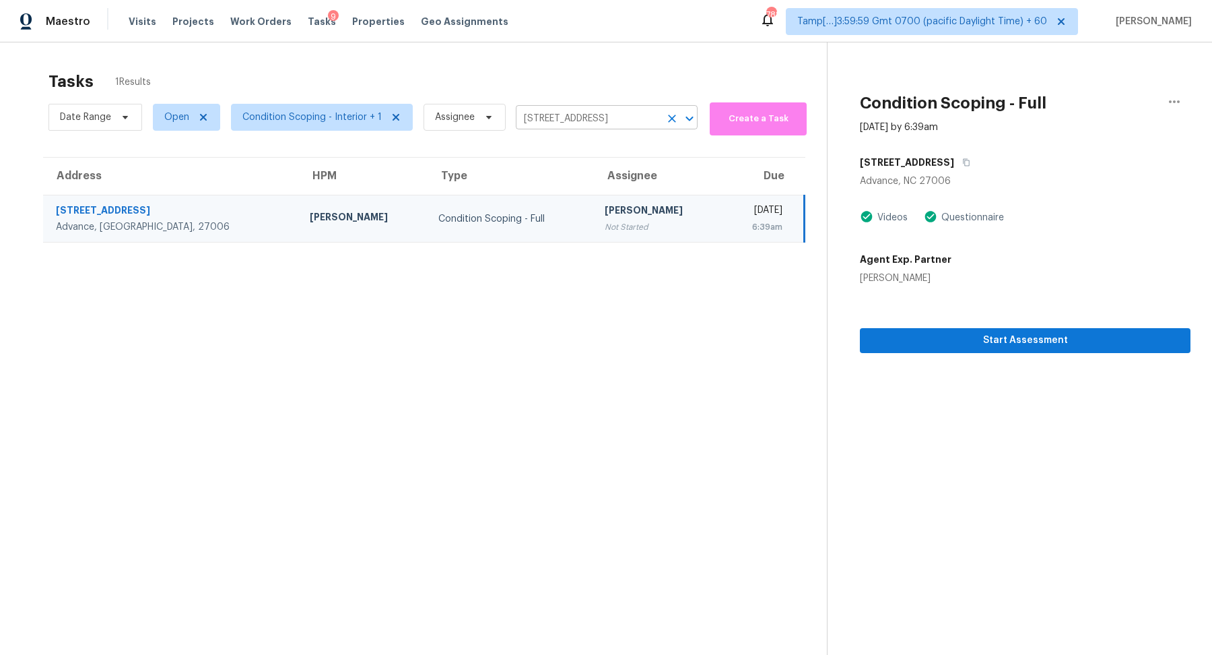
click at [537, 112] on input "183 Pembrooke Ridge Ct, Advance, NC 27006" at bounding box center [588, 118] width 144 height 21
paste input "2269 Parkin Rd Jacksonville, FL, 32218"
type input "2269 Parkin Rd Jacksonville, FL, 32218"
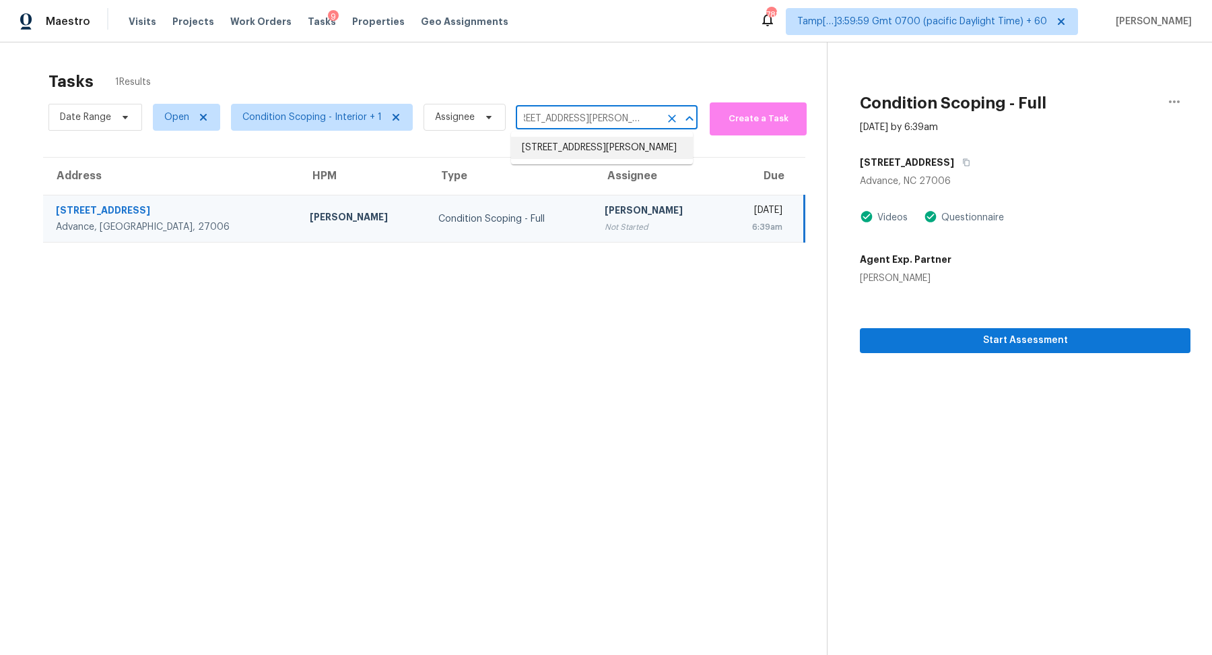
click at [546, 146] on li "2269 Parkin Rd, Jacksonville, FL 32218" at bounding box center [602, 148] width 182 height 22
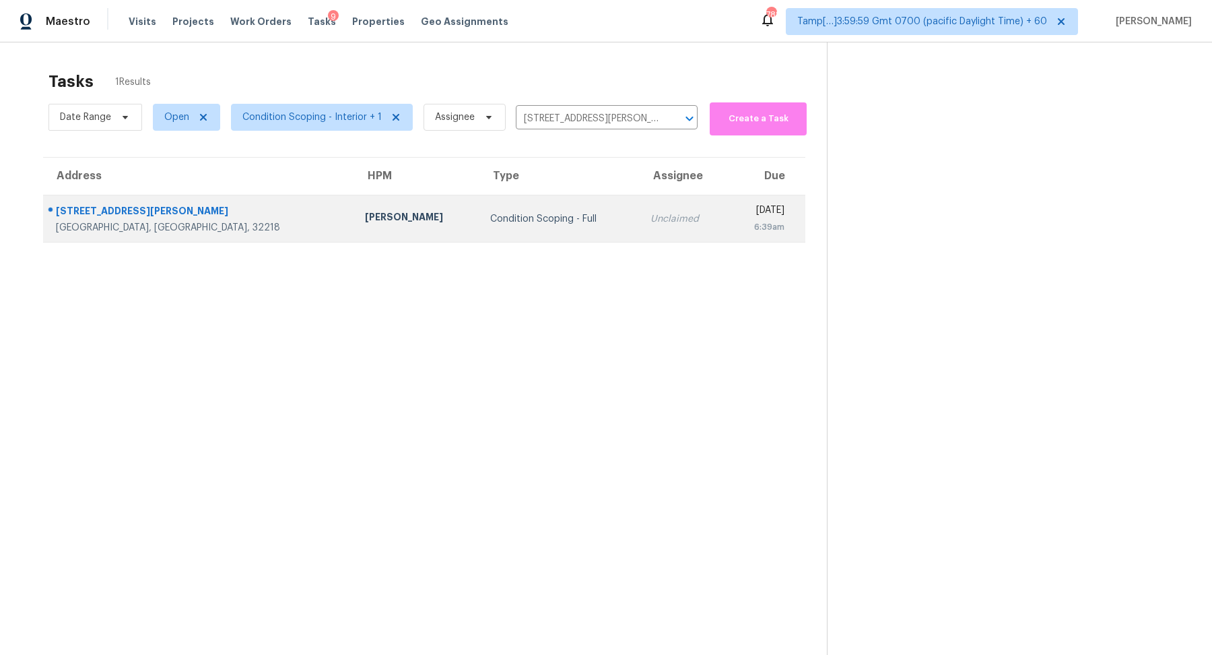
click at [544, 203] on td "Condition Scoping - Full" at bounding box center [559, 218] width 160 height 47
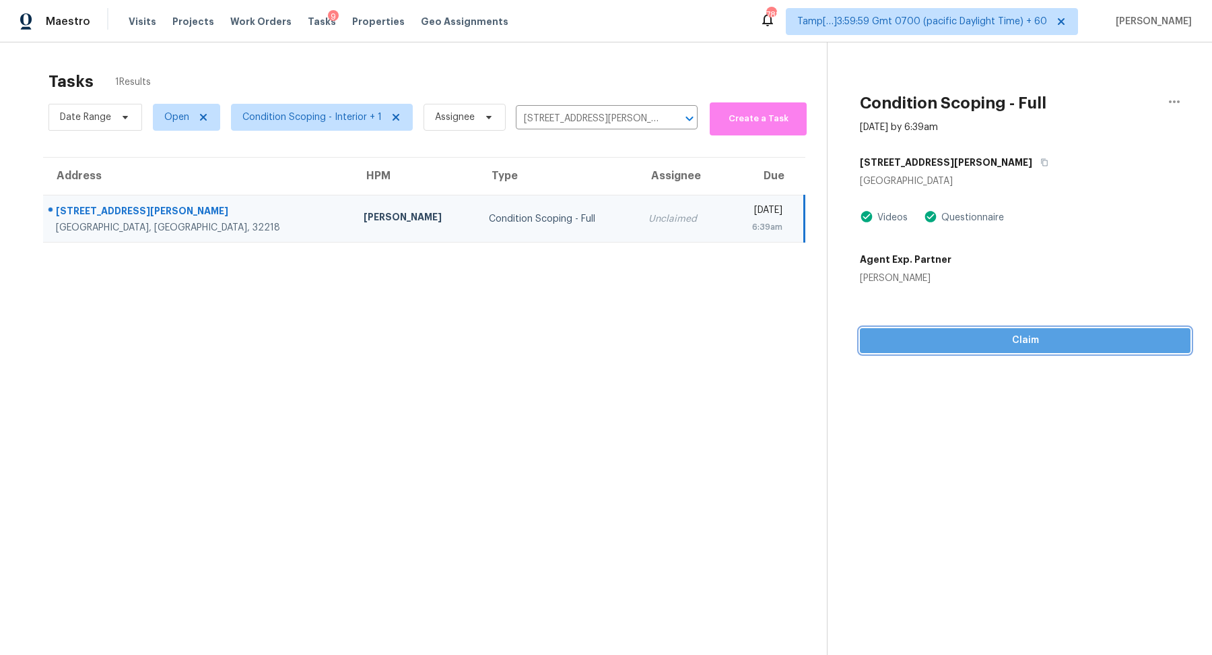
click at [927, 337] on span "Claim" at bounding box center [1025, 340] width 309 height 17
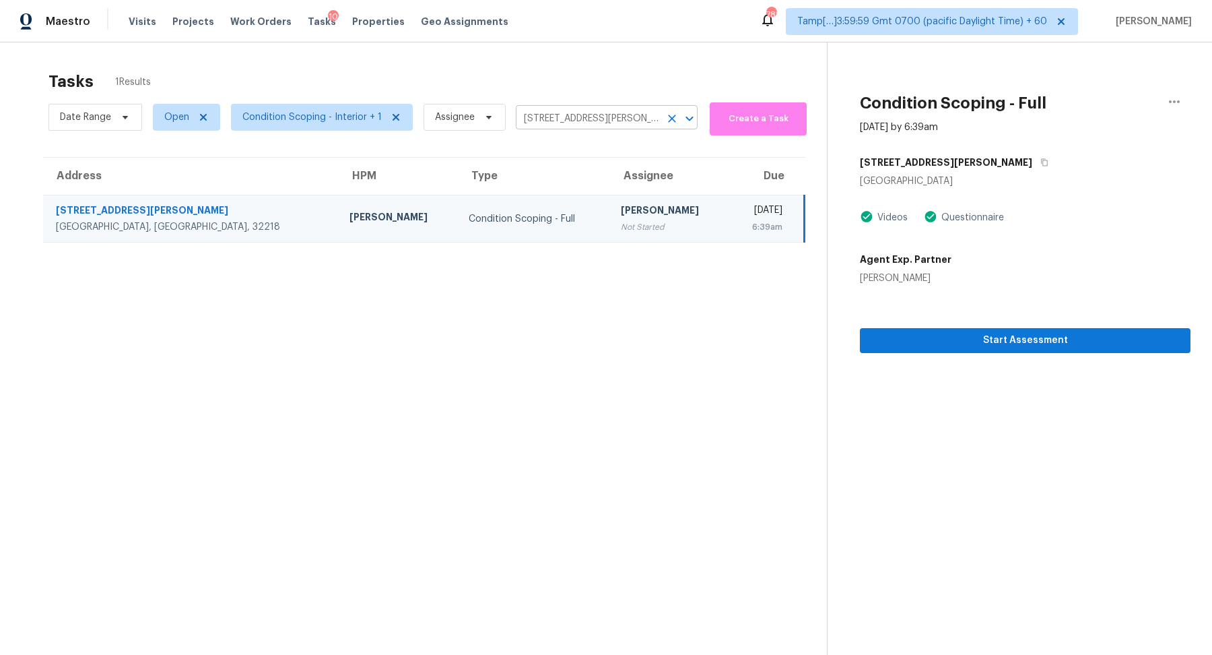
click at [554, 119] on input "2269 Parkin Rd, Jacksonville, FL 32218" at bounding box center [588, 118] width 144 height 21
paste input "11 NW 8th St Mulberry, FL, 33860"
type input "211 NW 8th St Mulberry, FL, 33860"
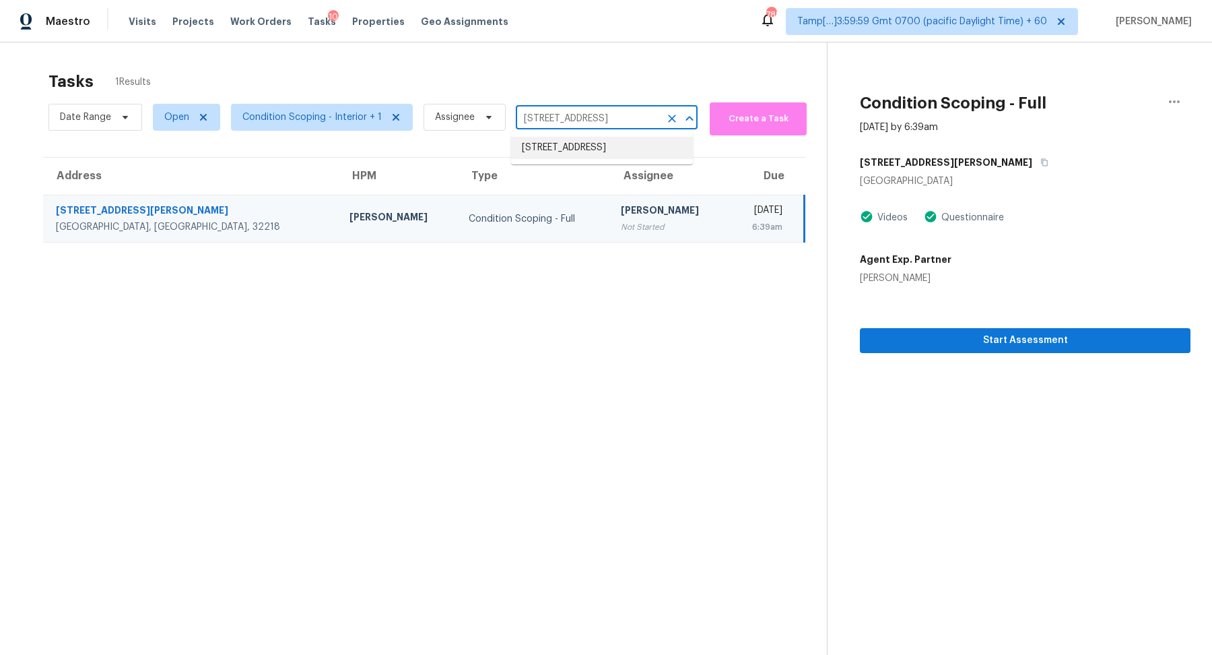
click at [578, 155] on li "211 NW 8th St, Mulberry, FL 33860" at bounding box center [602, 148] width 182 height 22
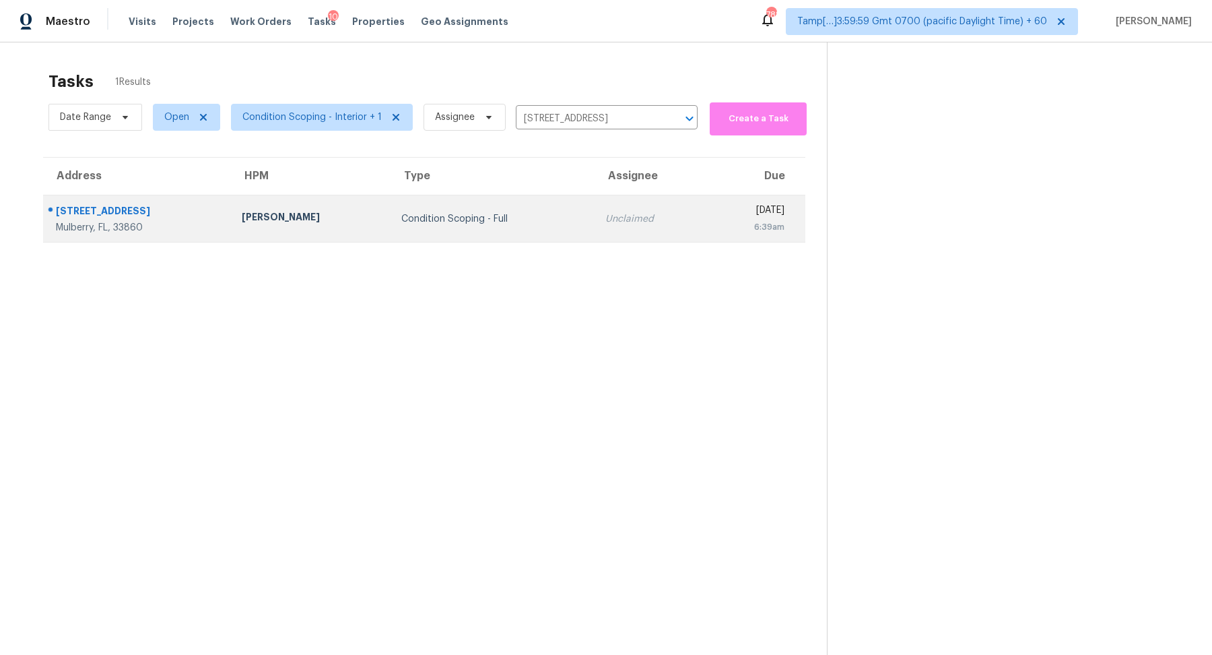
click at [640, 203] on td "Unclaimed" at bounding box center [651, 218] width 112 height 47
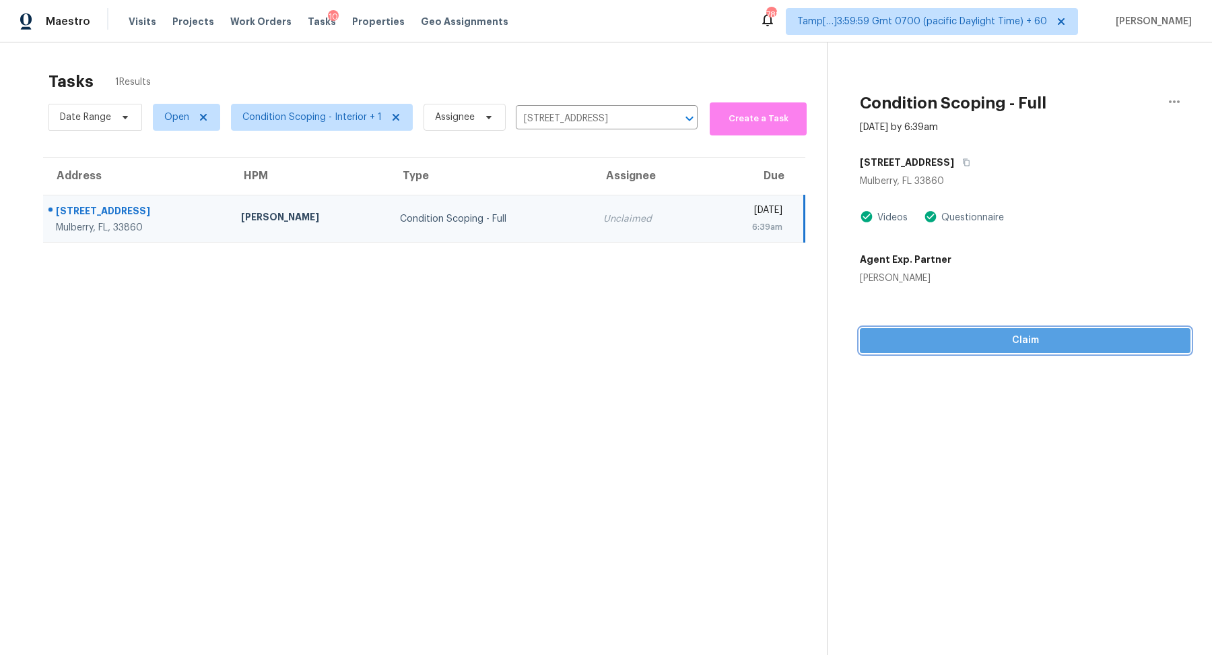
click at [943, 335] on span "Claim" at bounding box center [1025, 340] width 309 height 17
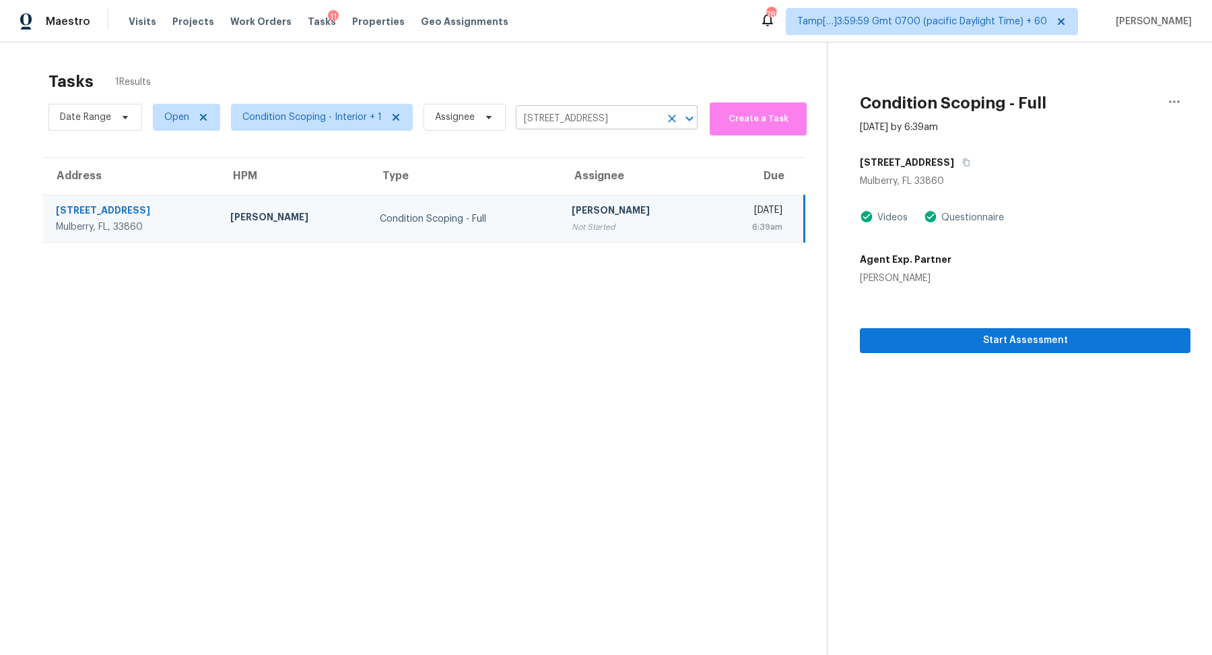
click at [549, 114] on input "211 NW 8th St, Mulberry, FL 33860" at bounding box center [588, 118] width 144 height 21
paste input "415 Heavner Rd Lincolnton, NC, 28092"
type input "2415 Heavner Rd Lincolnton, NC, 28092"
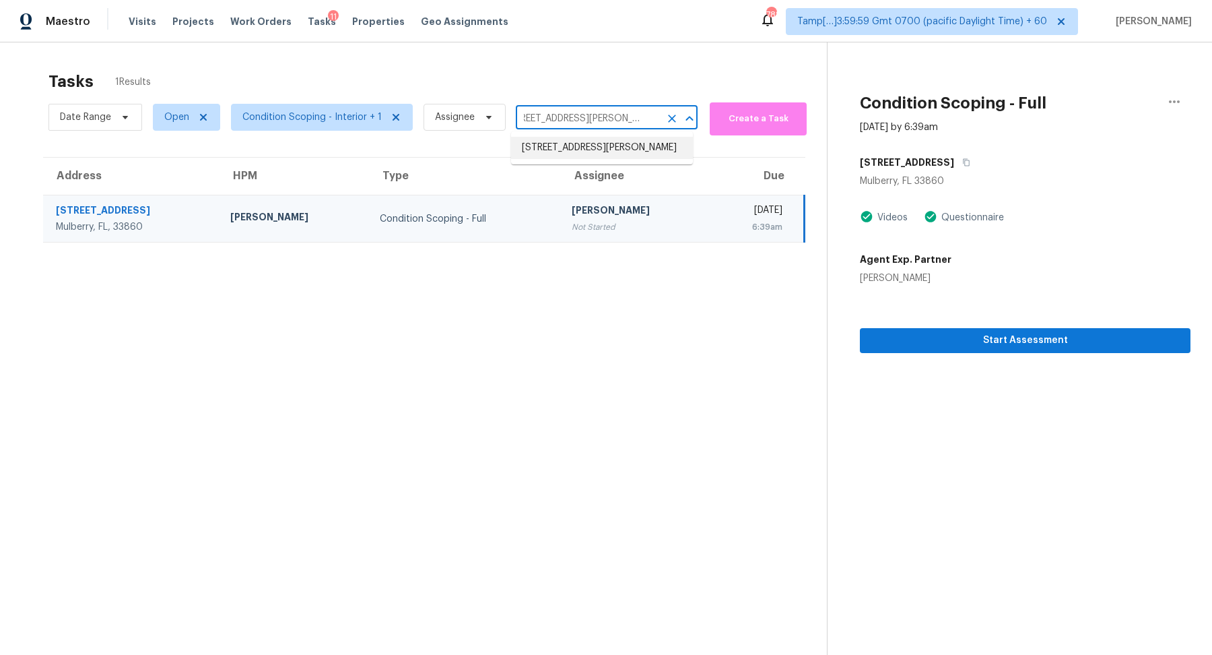
click at [586, 150] on li "2415 Heavner Rd, Lincolnton, NC 28092" at bounding box center [602, 148] width 182 height 22
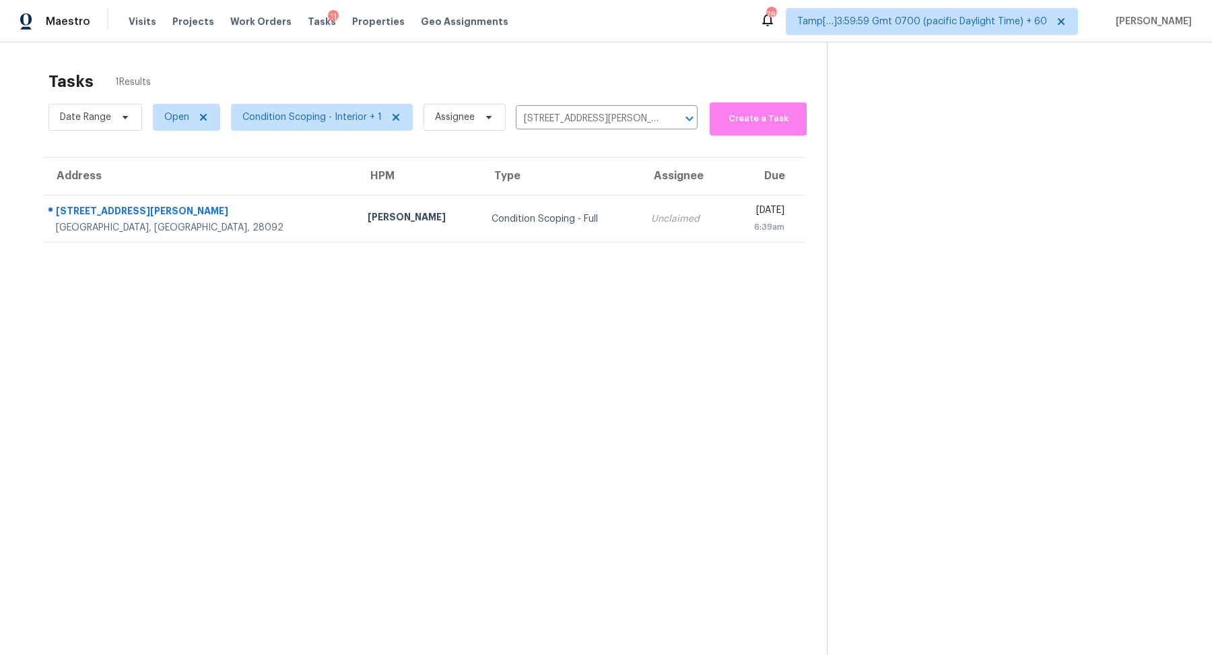
click at [490, 207] on td "Condition Scoping - Full" at bounding box center [561, 218] width 160 height 47
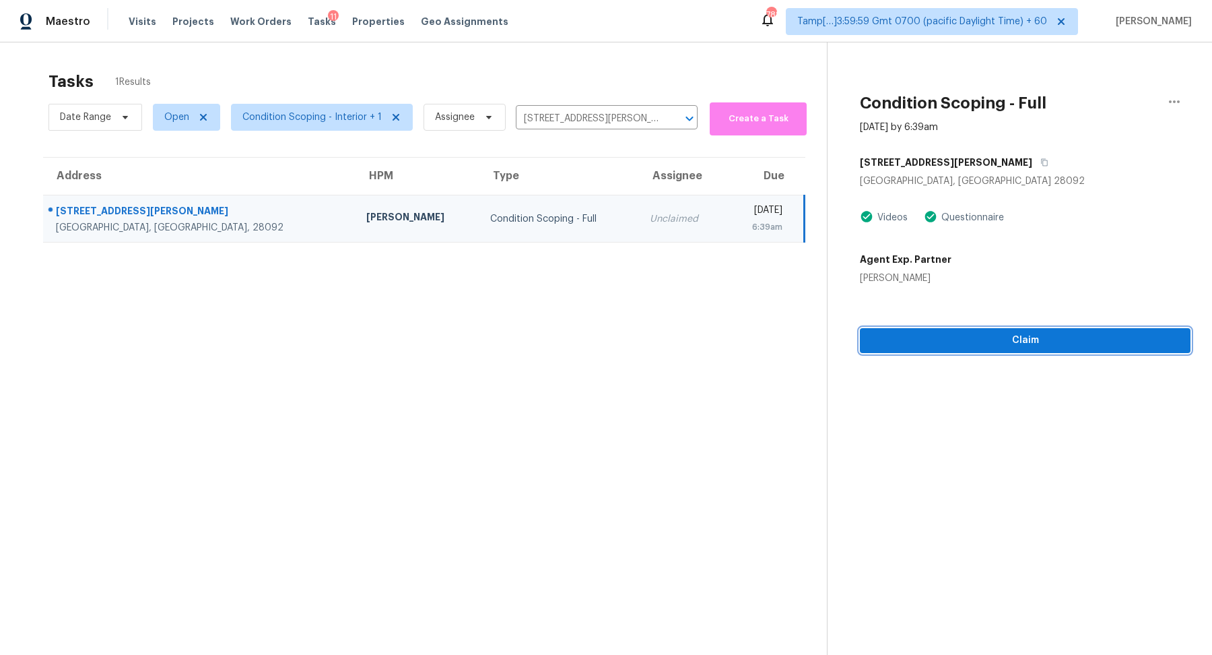
click at [978, 335] on span "Claim" at bounding box center [1025, 340] width 309 height 17
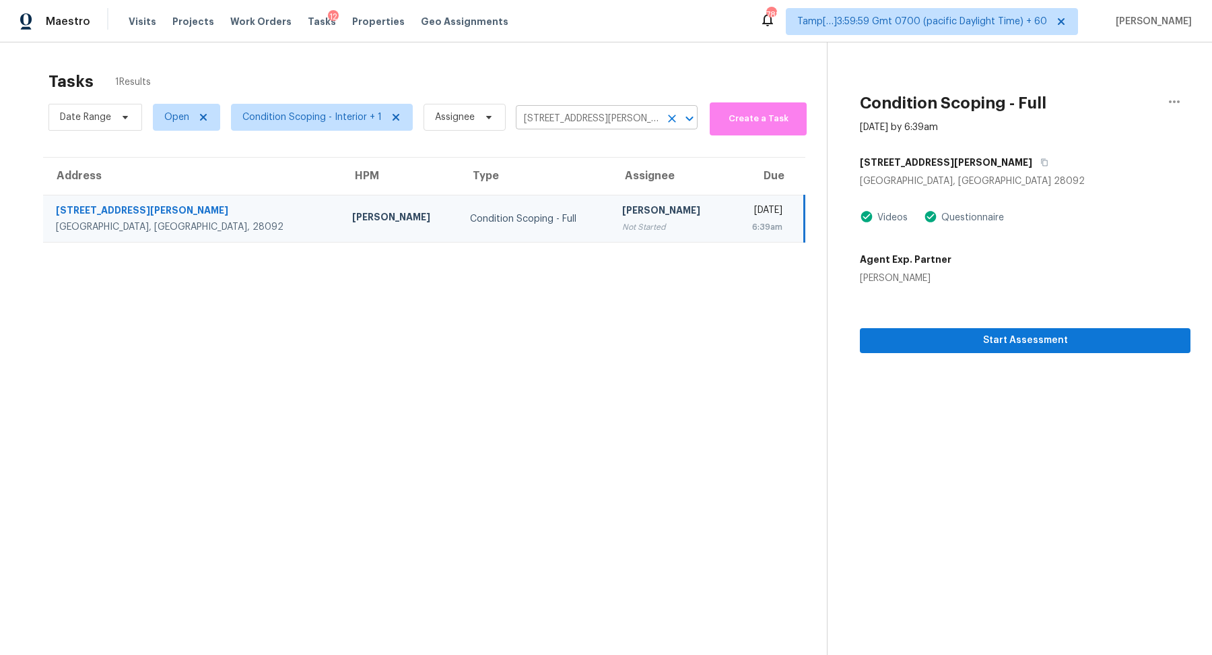
click at [578, 127] on input "2415 Heavner Rd, Lincolnton, NC 28092" at bounding box center [588, 118] width 144 height 21
paste input "133 Country Club Dr Hendersonville, TN, 37075"
type input "133 Country Club Dr Hendersonville, TN, 37075"
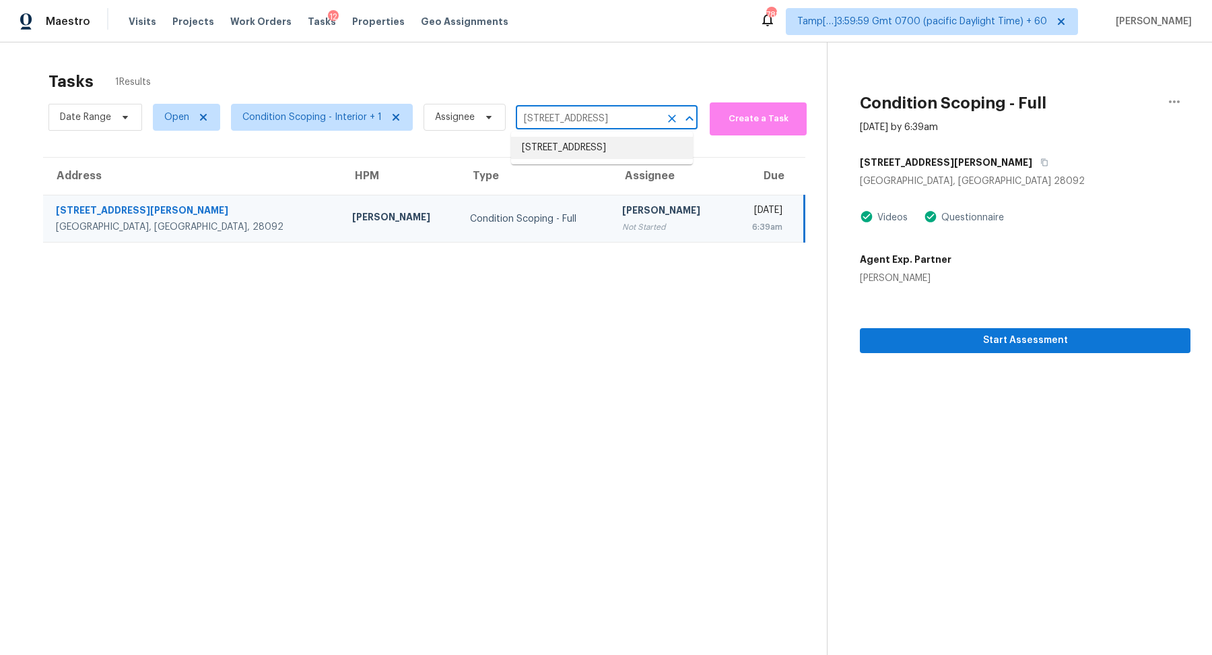
click at [570, 156] on li "133 Country Club Dr, Hendersonville, TN 37075" at bounding box center [602, 148] width 182 height 22
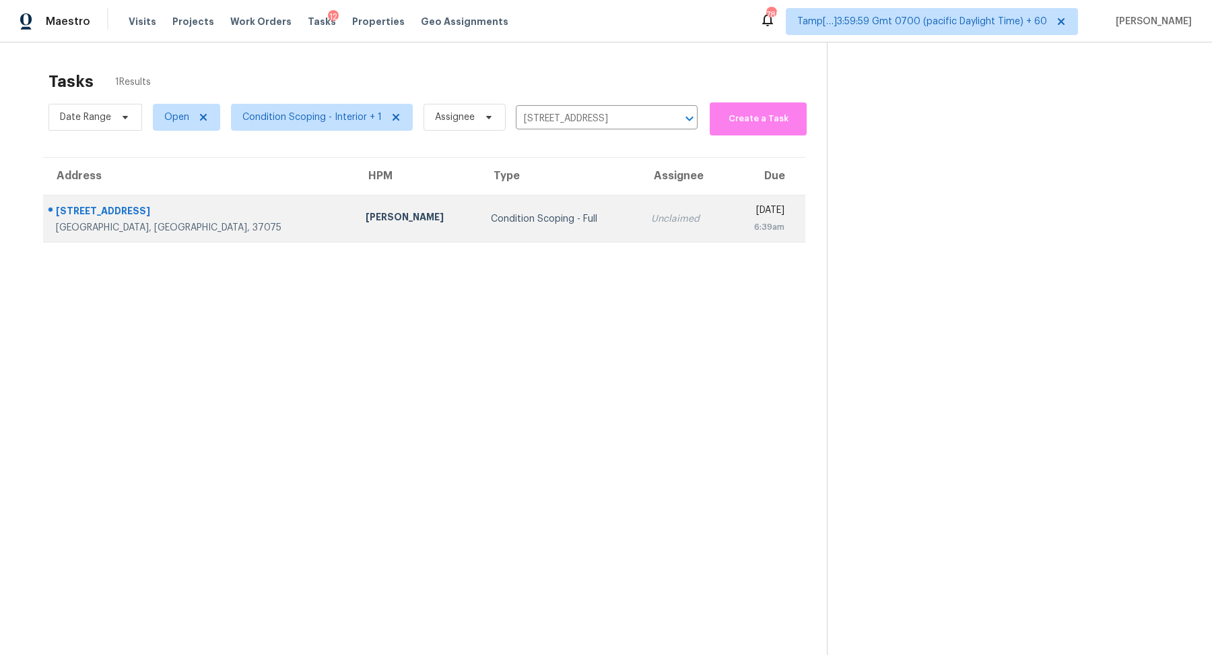
click at [640, 199] on td "Unclaimed" at bounding box center [684, 218] width 88 height 47
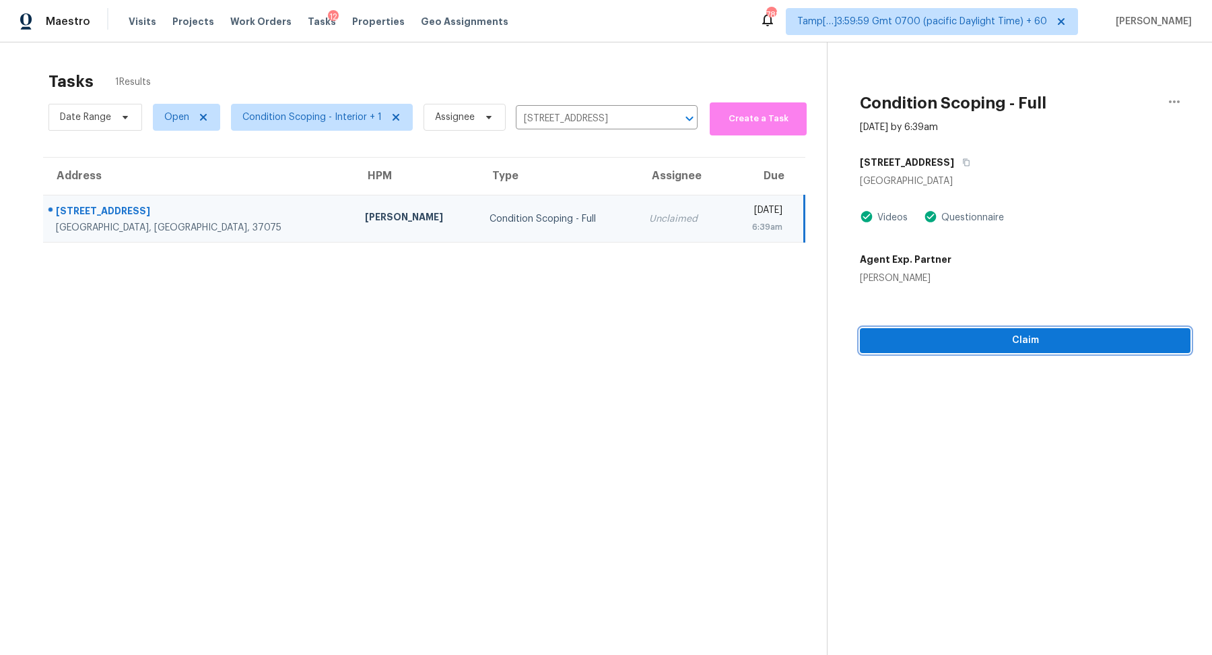
click at [948, 350] on button "Claim" at bounding box center [1025, 340] width 331 height 25
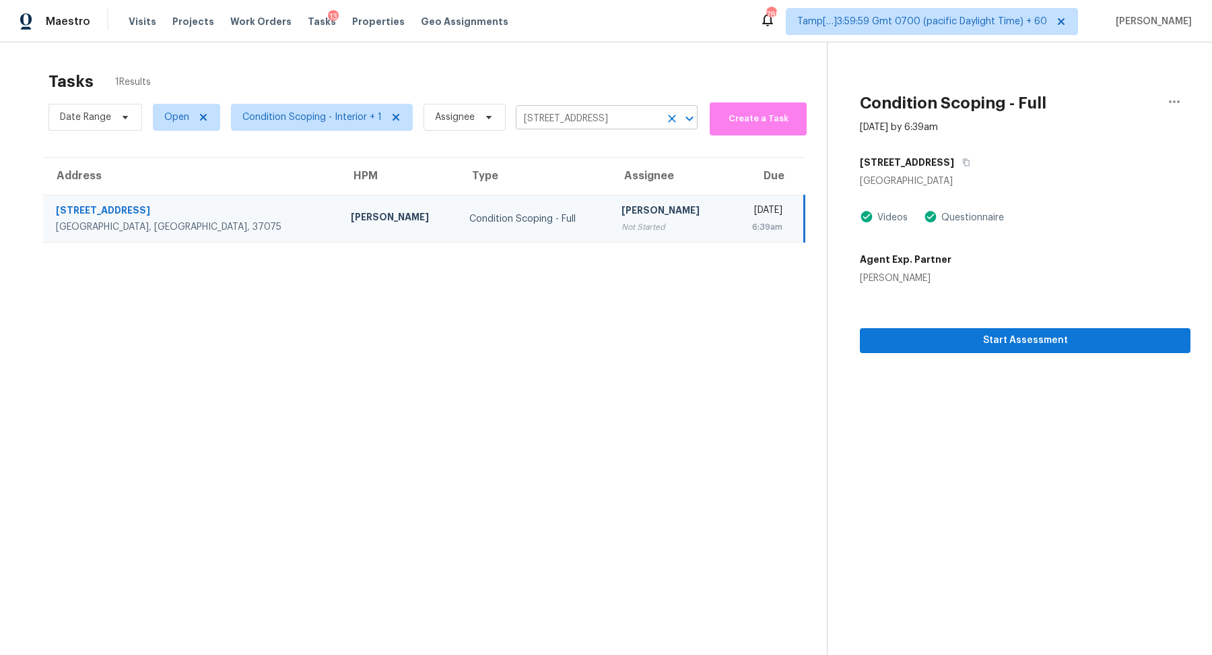
click at [532, 123] on input "133 Country Club Dr, Hendersonville, TN 37075" at bounding box center [588, 118] width 144 height 21
paste input "106 Hedgewood Ct Lawrenceville, GA, 30043"
type input "1106 Hedgewood Ct Lawrenceville, GA, 30043"
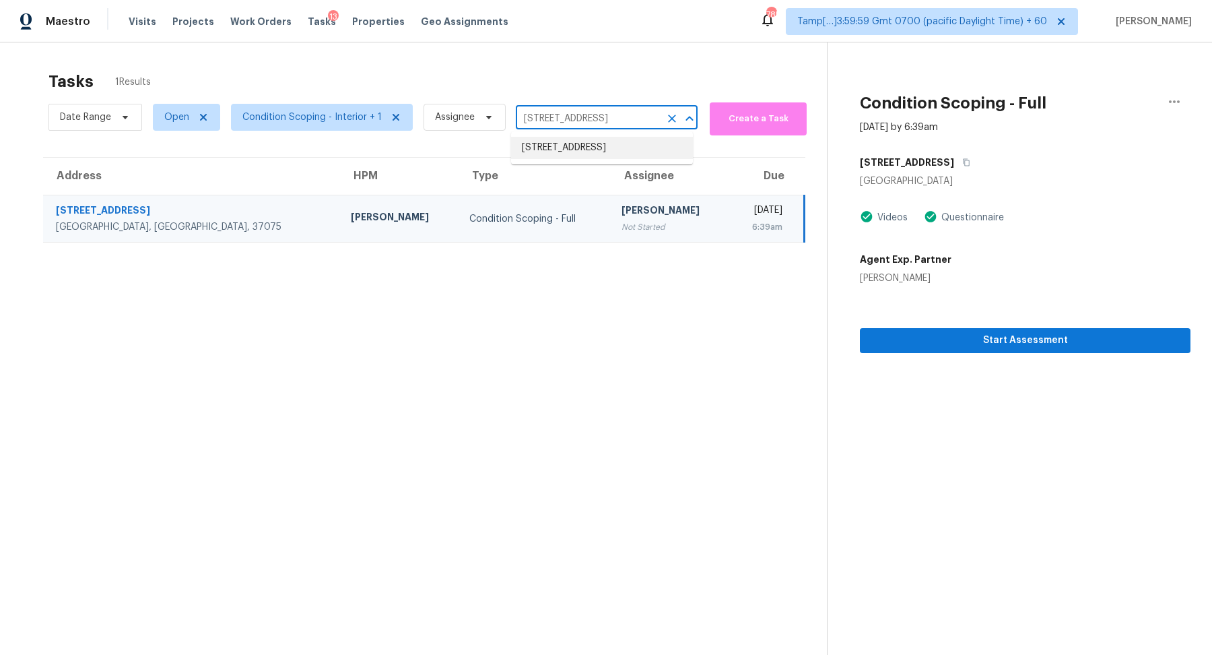
click at [545, 157] on li "1106 Hedgewood Ct, Lawrenceville, GA 30043" at bounding box center [602, 148] width 182 height 22
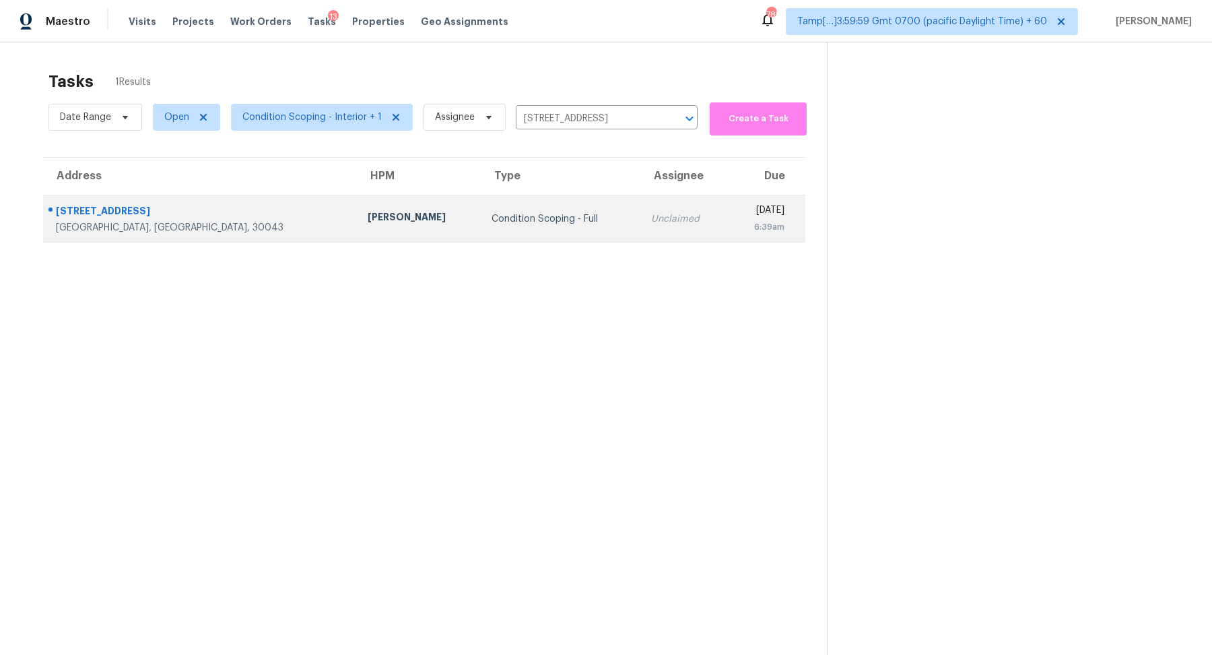
click at [651, 218] on div "Unclaimed" at bounding box center [684, 218] width 66 height 13
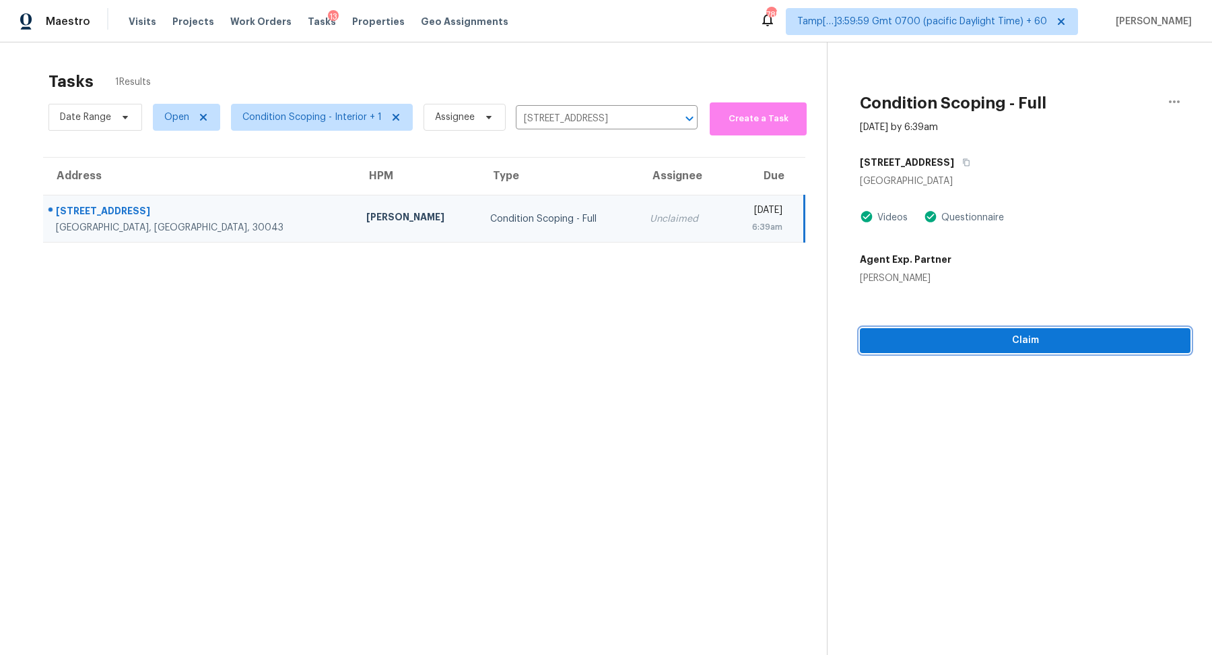
click at [904, 333] on span "Claim" at bounding box center [1025, 340] width 309 height 17
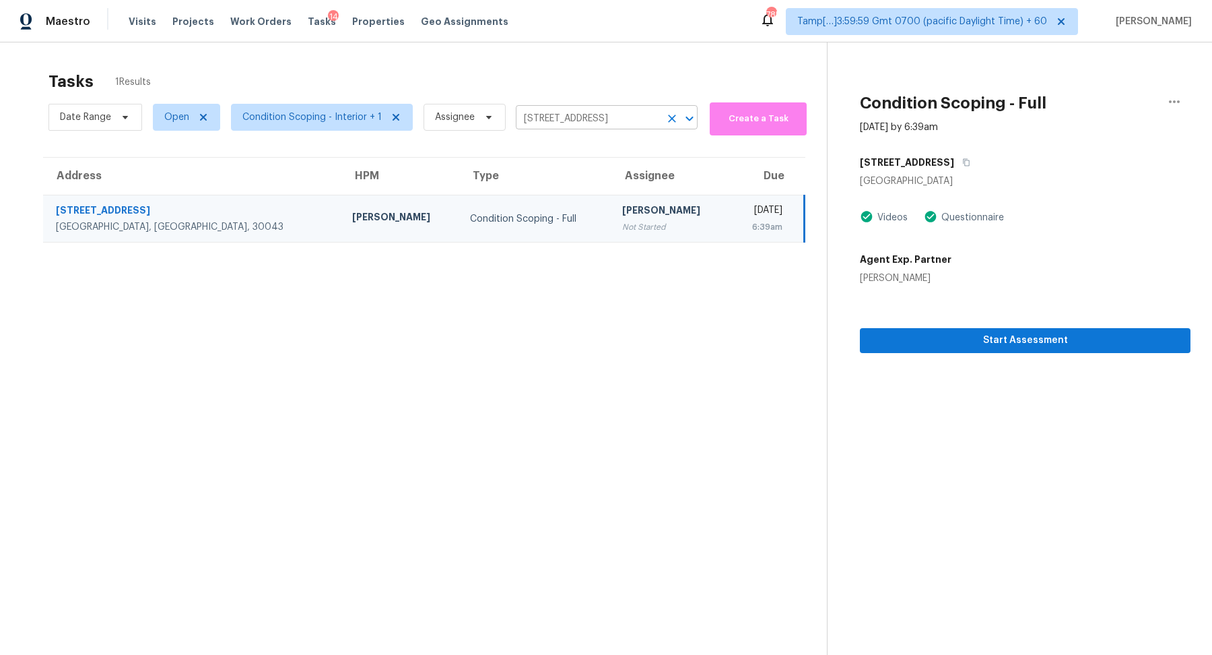
click at [583, 121] on input "1106 Hedgewood Ct, Lawrenceville, GA 30043" at bounding box center [588, 118] width 144 height 21
paste input "0139 White Mulberry Dr, Las Vegas, NV, 89148"
click at [613, 125] on input "1106 Hedgewood Ct, Lawrenceville, GA 30043" at bounding box center [588, 118] width 144 height 21
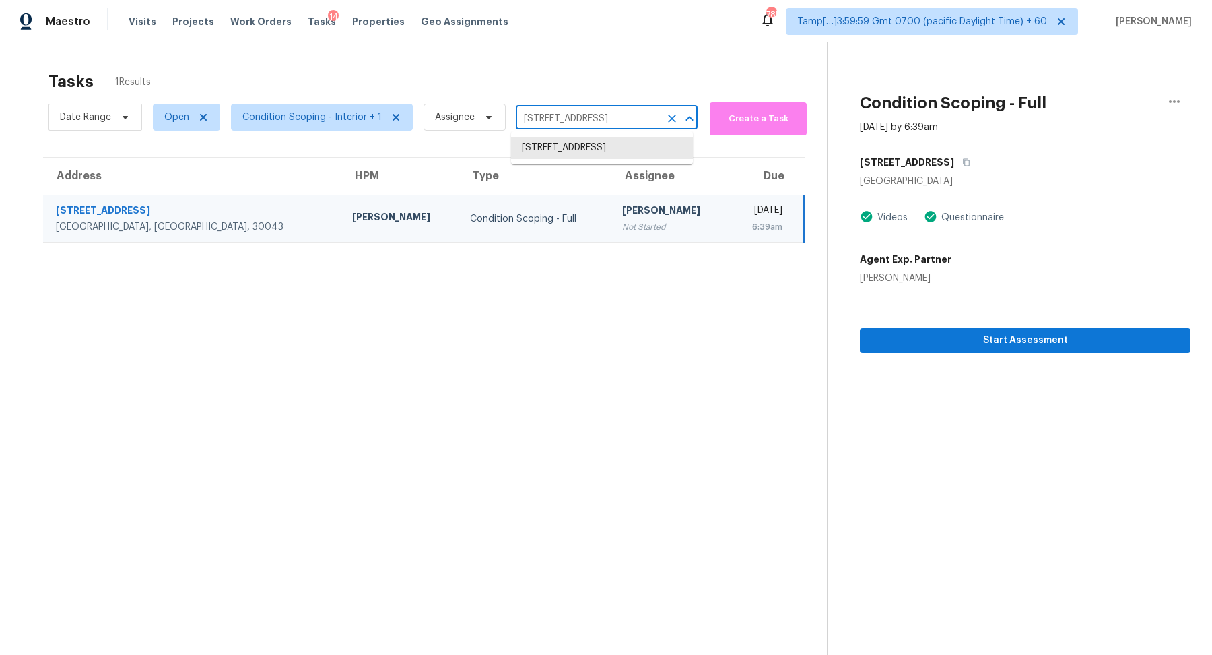
paste input "847 E Deer Creek Rd, Phoenix, AZ, 85048"
type input "847 E Deer Creek Rd, Phoenix, AZ, 85048"
click at [580, 159] on li "847 E Deer Creek Rd, Phoenix, AZ 85048" at bounding box center [602, 148] width 182 height 22
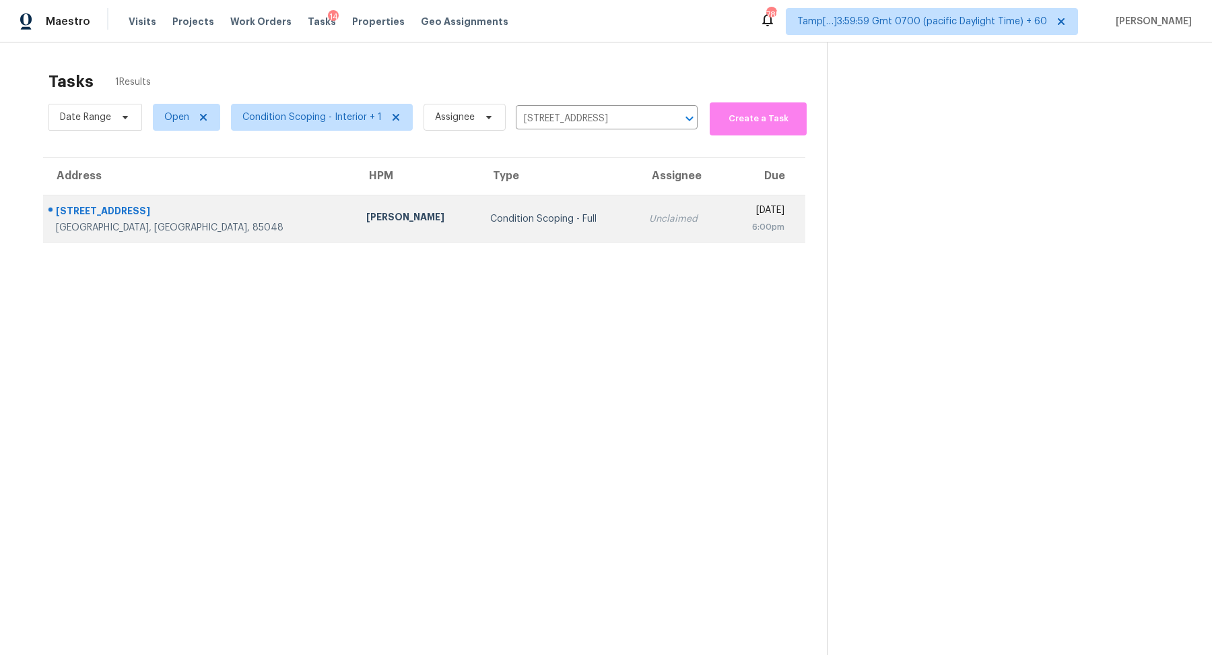
click at [638, 222] on td "Unclaimed" at bounding box center [681, 218] width 87 height 47
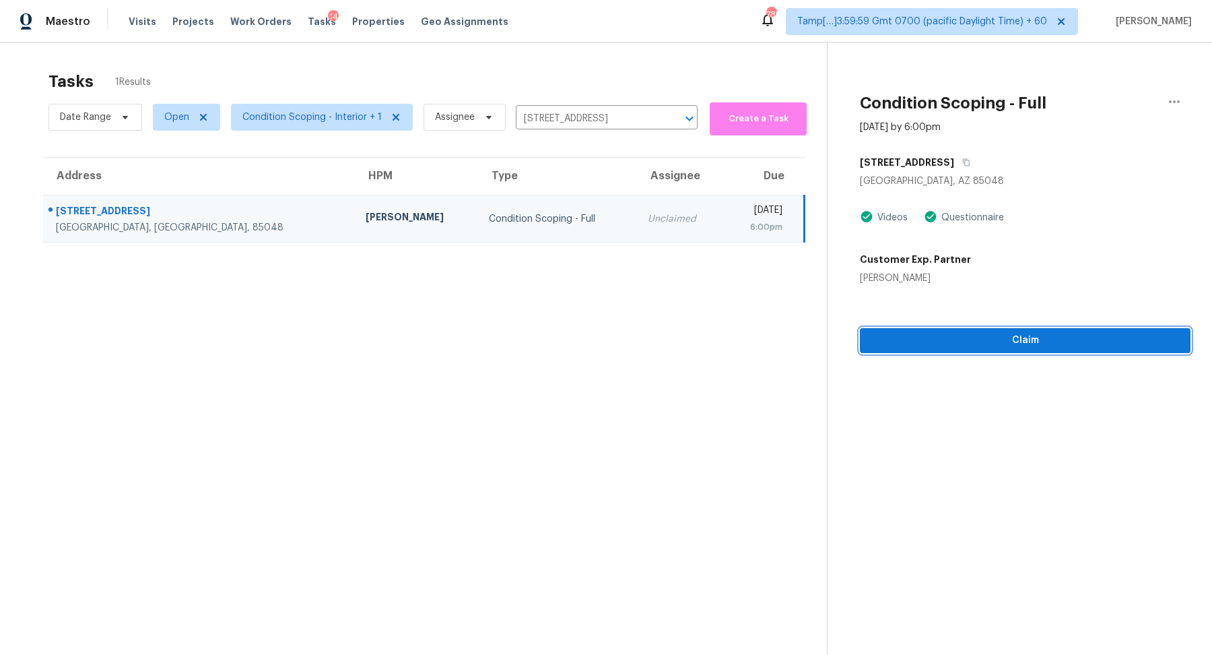
click at [936, 342] on span "Claim" at bounding box center [1025, 340] width 309 height 17
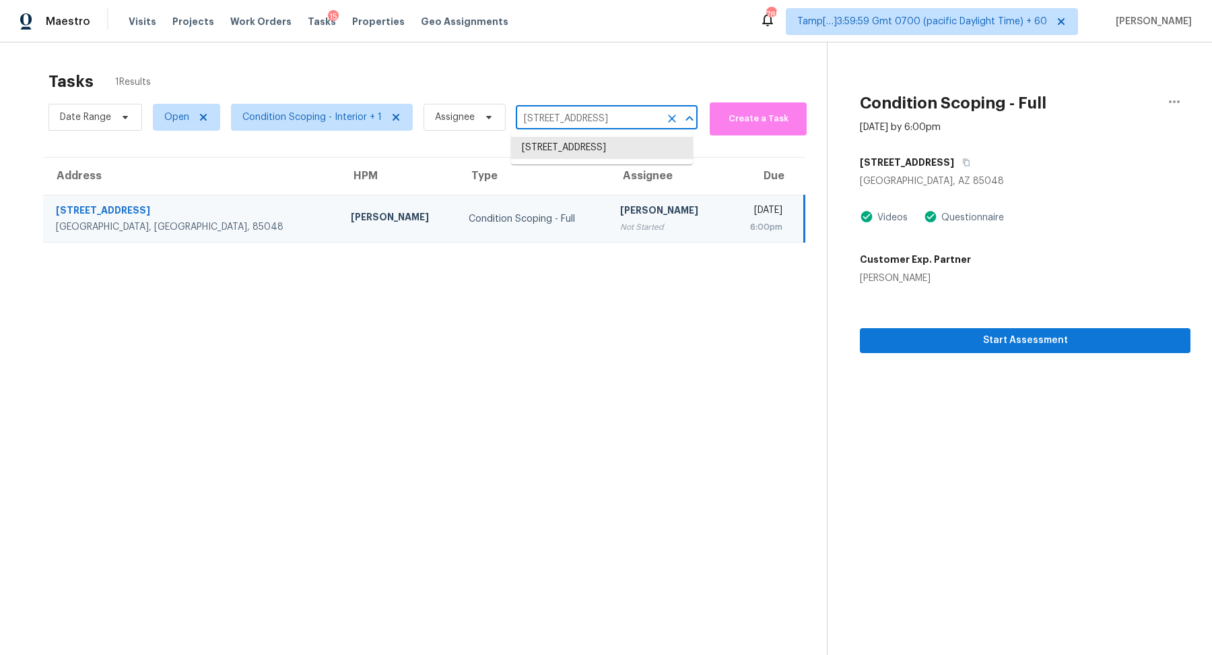
click at [593, 117] on input "847 E Deer Creek Rd, Phoenix, AZ 85048" at bounding box center [588, 118] width 144 height 21
paste input "845 E Sunnyside Dr, Scottsdale, AZ, 85260"
click at [552, 116] on input "847 E Deer Creek Rd, Phoenix, AZ 85048" at bounding box center [588, 118] width 144 height 21
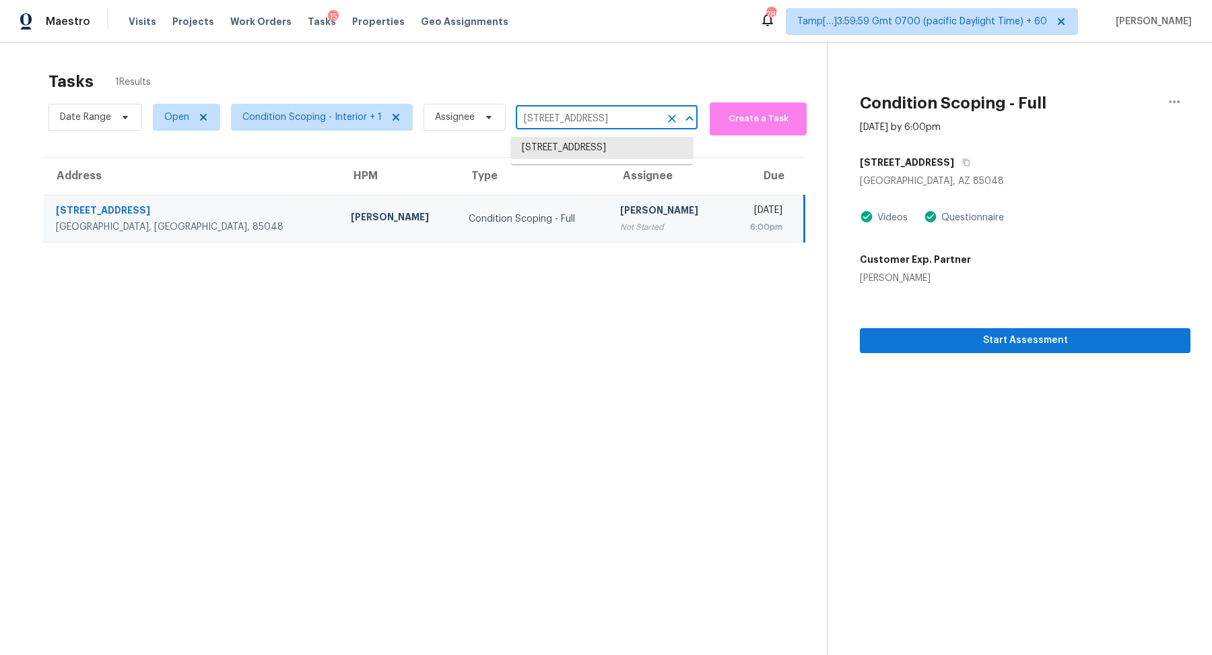
paste input "4942 Conifer Ridge Way, Humble, TX, 77346"
type input "847 E Deer Creek Rd, Phoenix, AZ 85048"
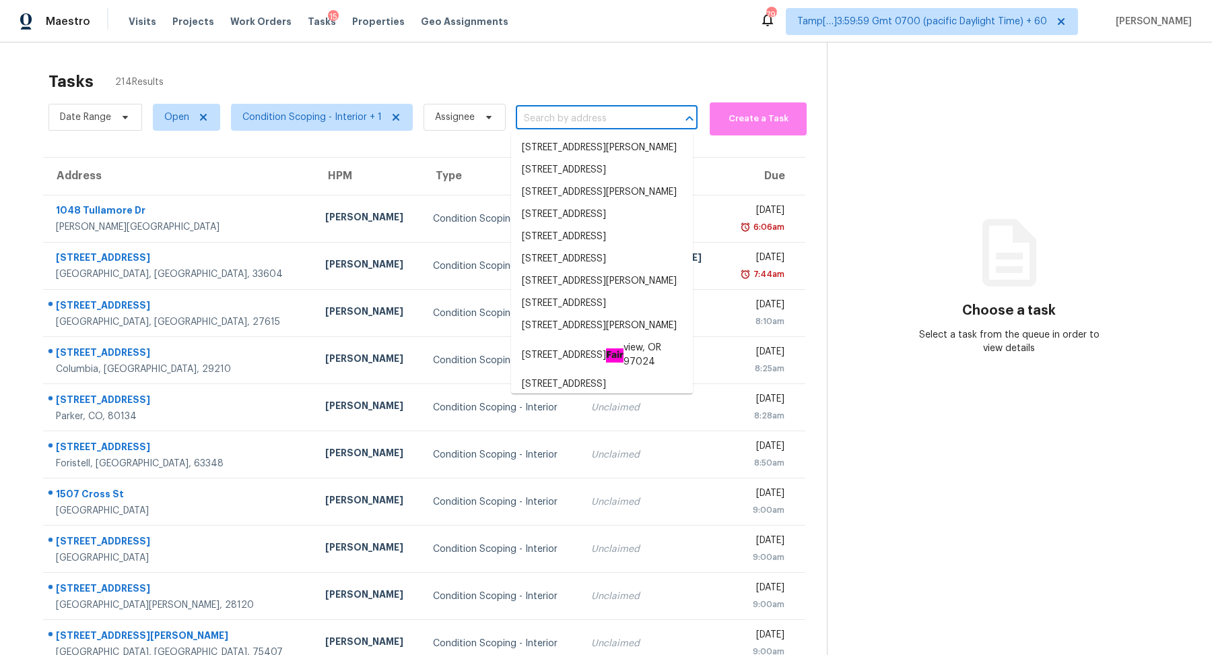
click at [537, 113] on input "text" at bounding box center [588, 118] width 144 height 21
paste input "10139 White Mulberry Dr, Las Vegas, NV, 89148"
type input "10139 White Mulberry Dr, Las Vegas, NV, 89148"
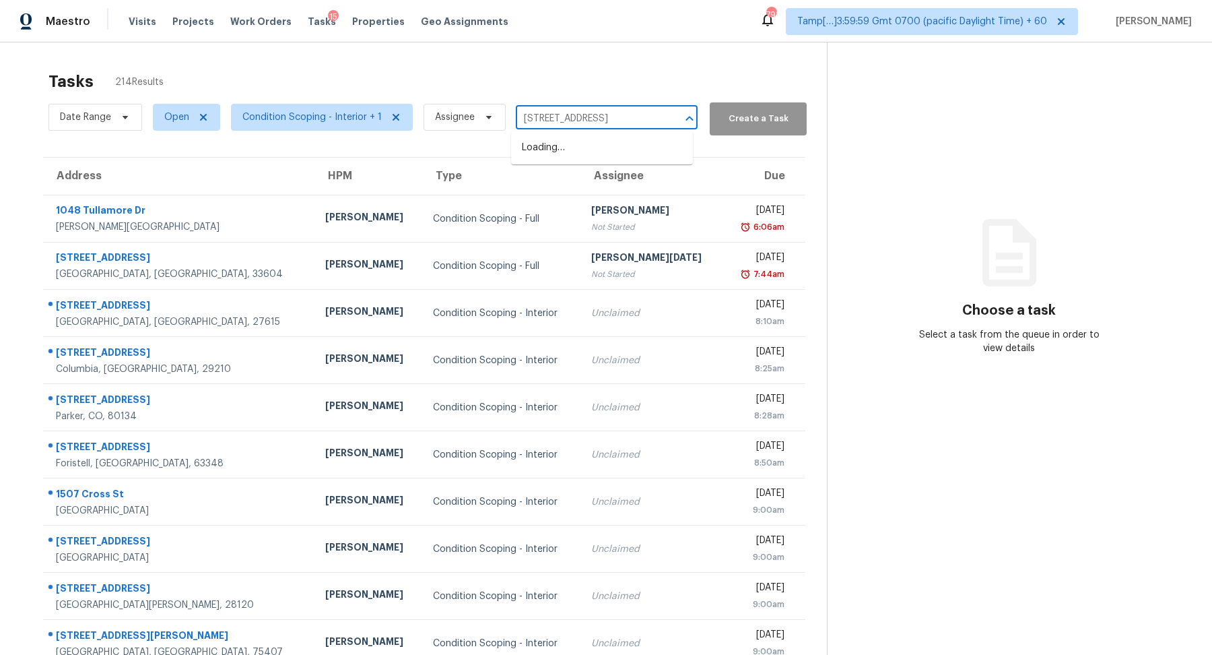
scroll to position [0, 69]
click at [573, 157] on li "[STREET_ADDRESS]" at bounding box center [602, 148] width 182 height 22
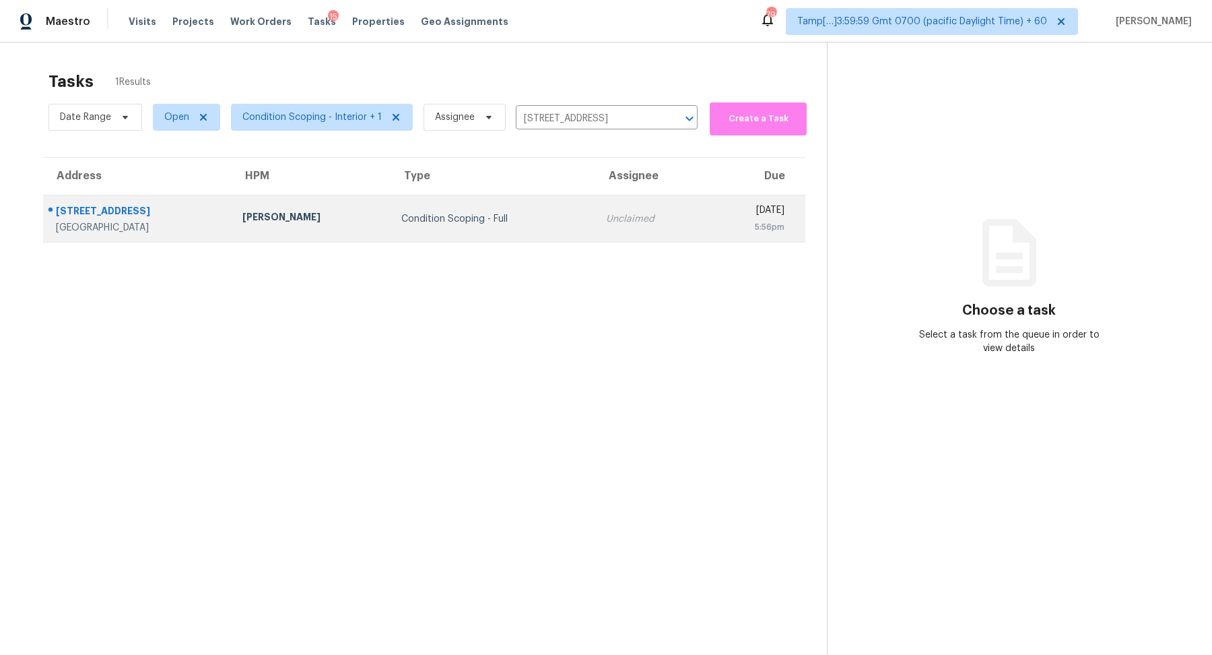
click at [462, 220] on div "Condition Scoping - Full" at bounding box center [492, 218] width 183 height 13
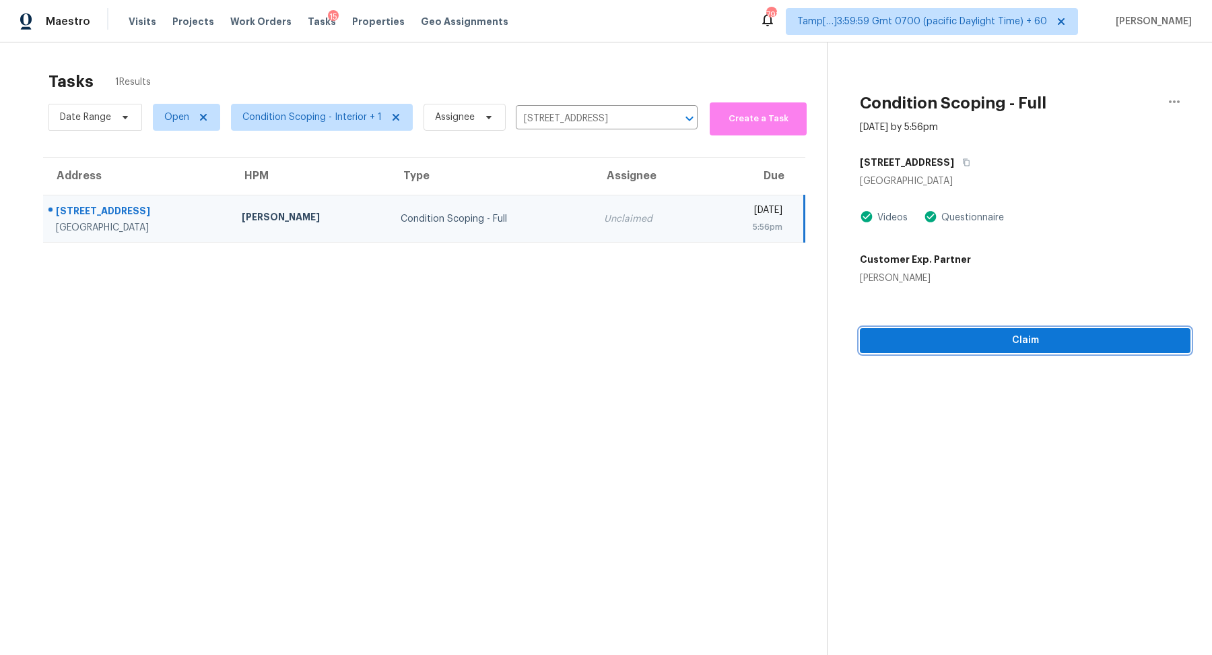
click at [968, 346] on span "Claim" at bounding box center [1025, 340] width 309 height 17
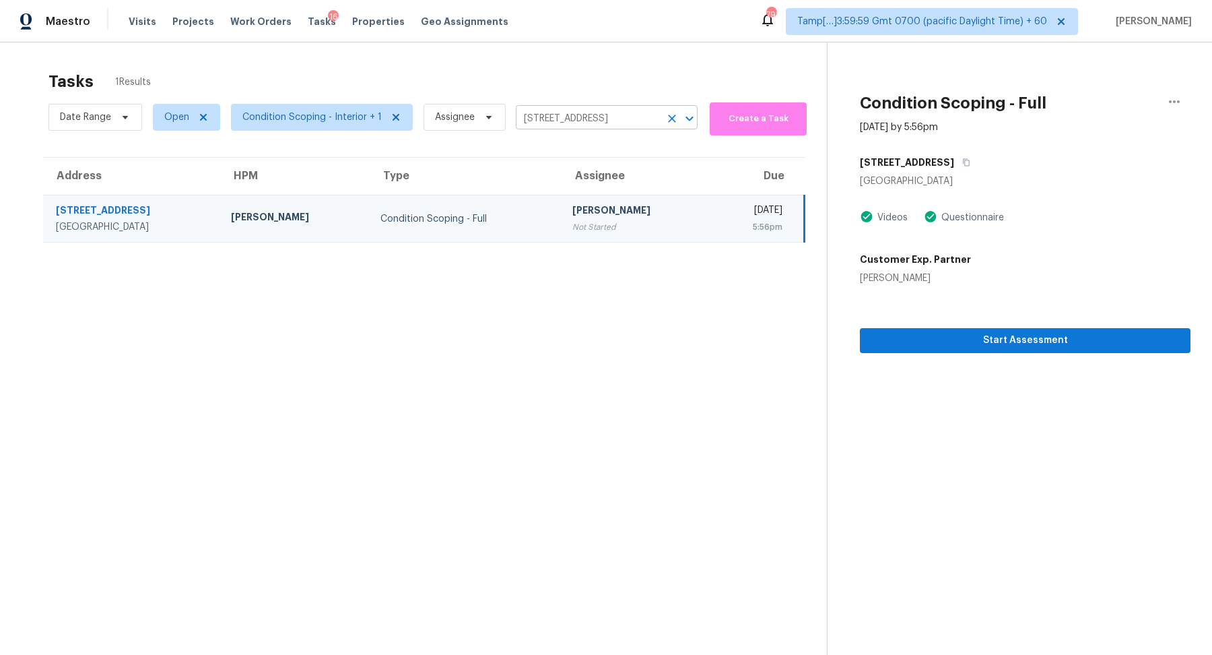
click at [550, 123] on input "[STREET_ADDRESS]" at bounding box center [588, 118] width 144 height 21
paste input "847 E Deer Creek Rd, Phoenix, AZ, 850"
type input "847 E Deer Creek Rd, Phoenix, AZ, 85048"
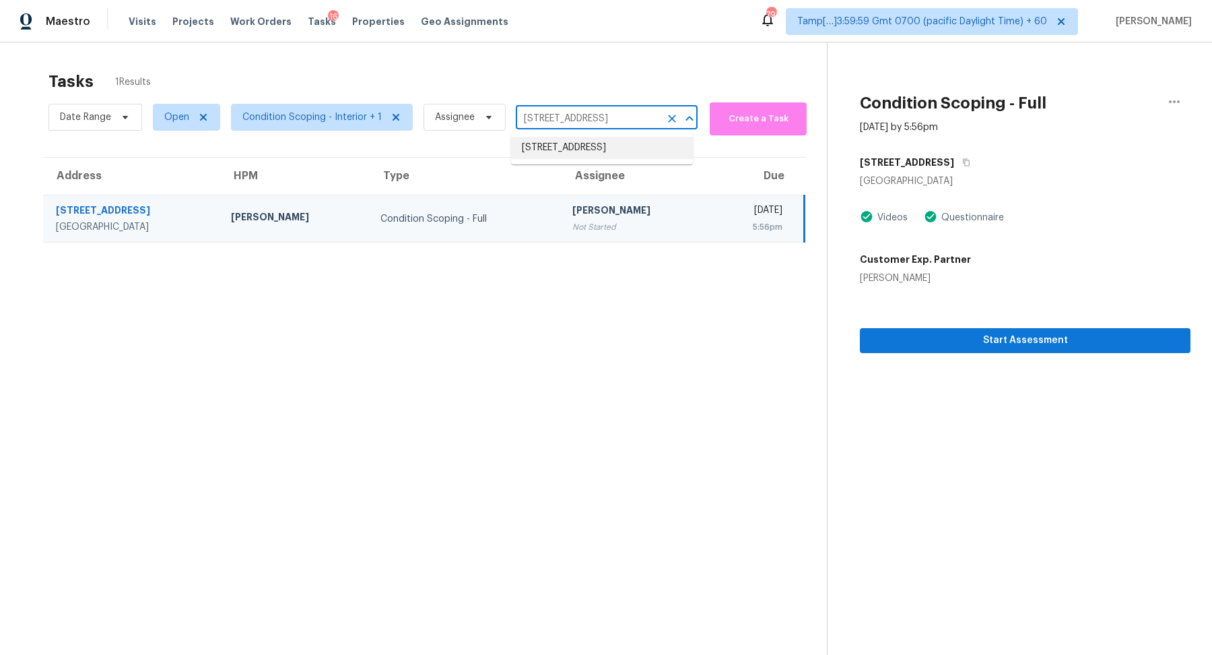
click at [576, 143] on li "847 E Deer Creek Rd, Phoenix, AZ 85048" at bounding box center [602, 148] width 182 height 22
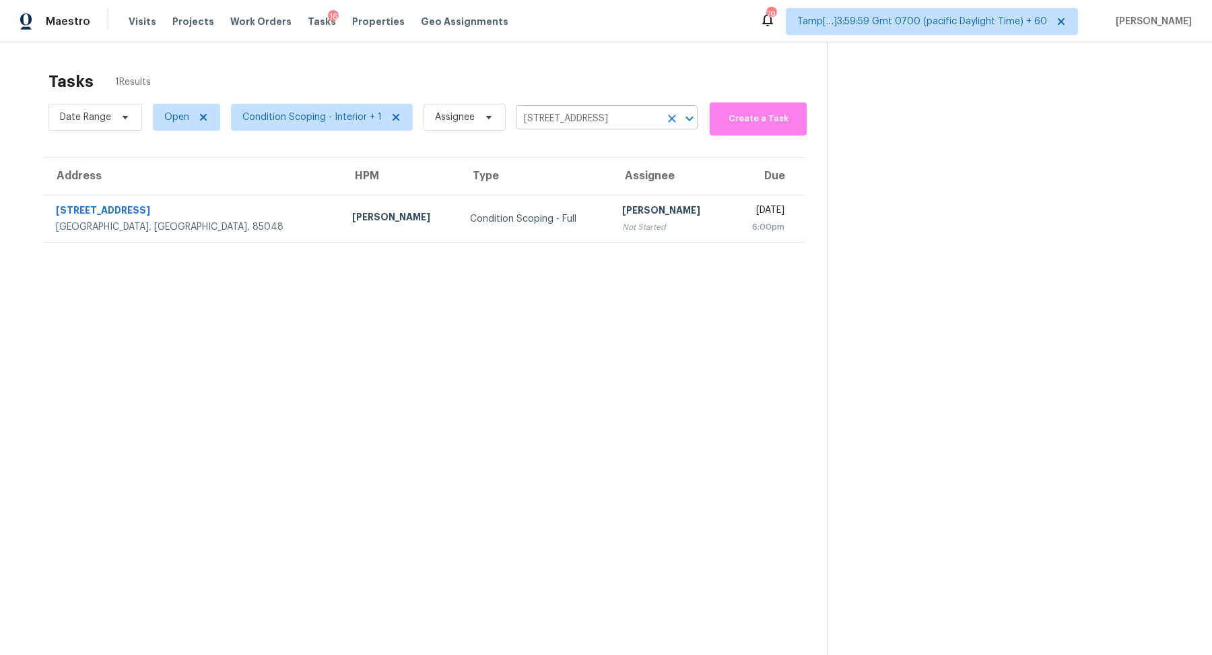
click at [611, 116] on input "847 E Deer Creek Rd, Phoenix, AZ 85048" at bounding box center [588, 118] width 144 height 21
paste input "845 E Sunnyside Dr, Scottsdale, AZ, 85260"
type input "8845 E Sunnyside Dr, Scottsdale, AZ, 85260"
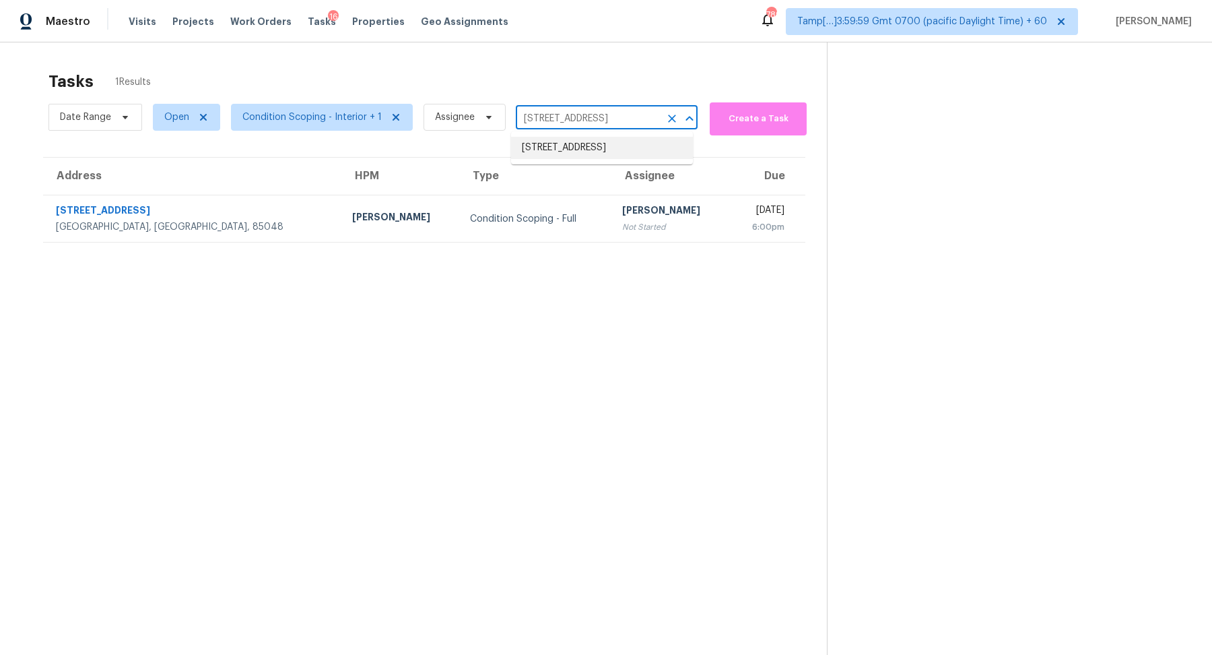
click at [615, 143] on li "8845 E Sunnyside Dr, Scottsdale, AZ 85260" at bounding box center [602, 148] width 182 height 22
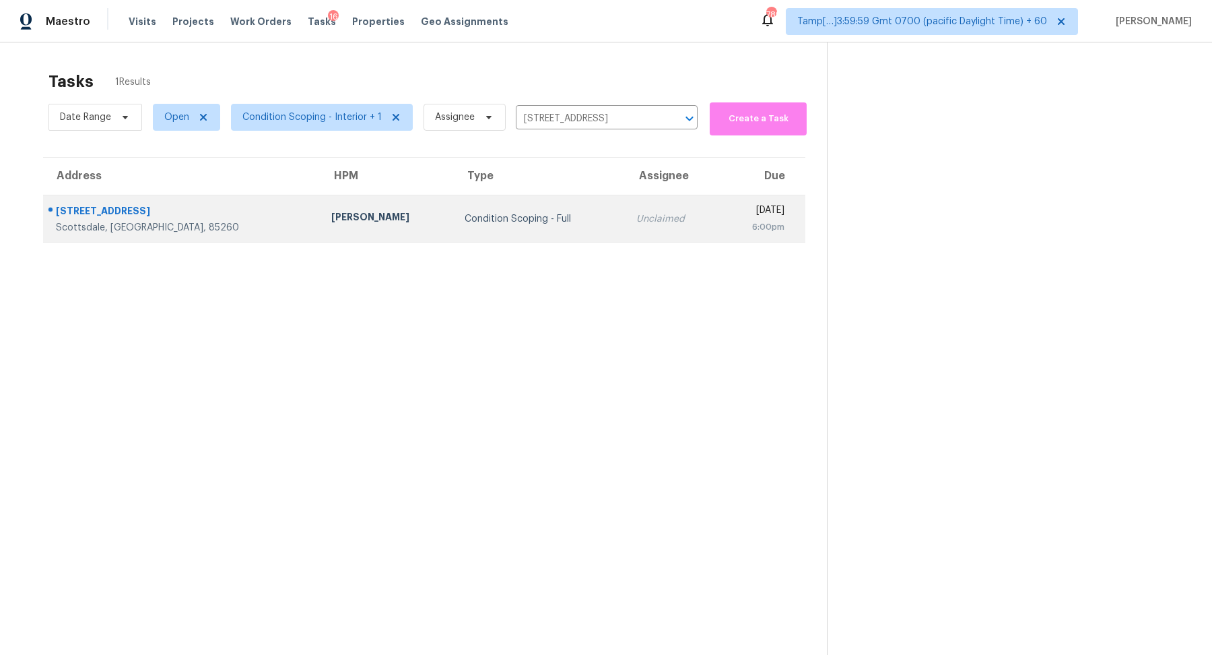
click at [626, 201] on td "Unclaimed" at bounding box center [673, 218] width 94 height 47
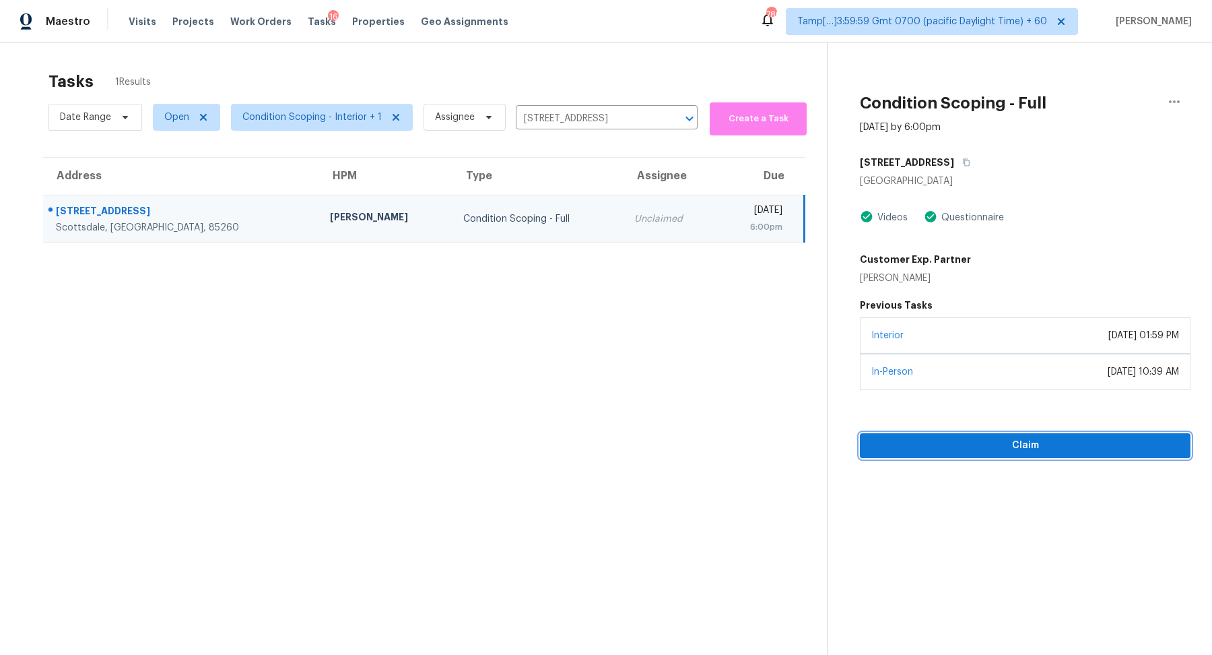
click at [917, 433] on button "Claim" at bounding box center [1025, 445] width 331 height 25
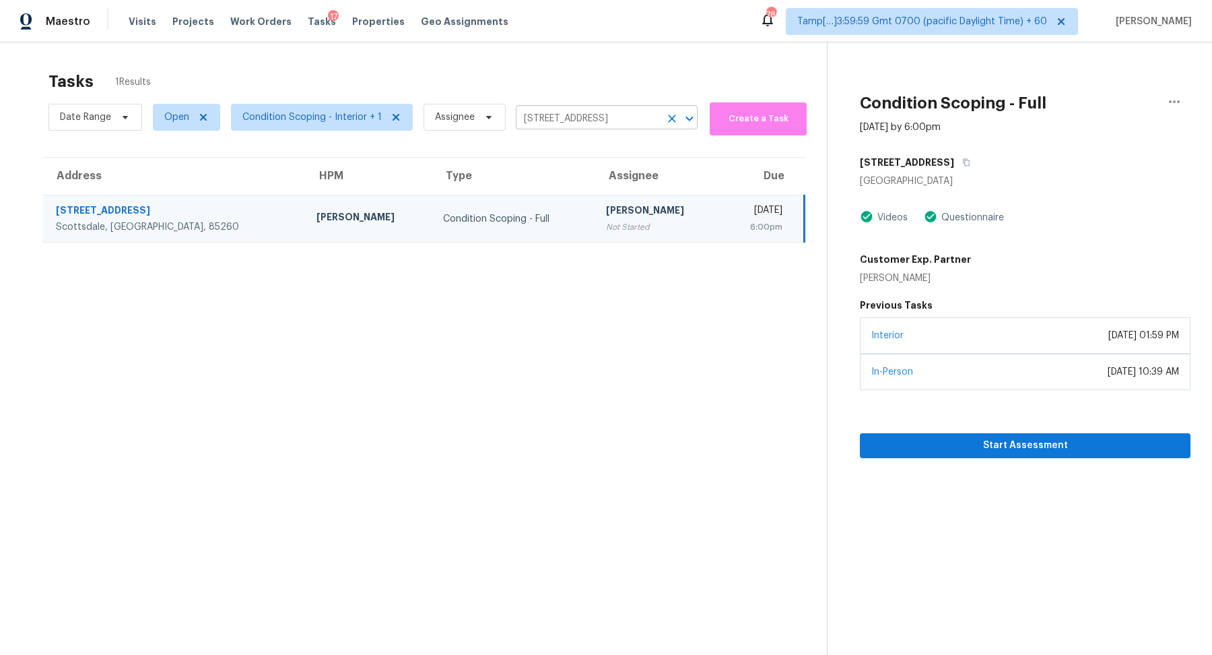
click at [548, 127] on input "8845 E Sunnyside Dr, Scottsdale, AZ 85260" at bounding box center [588, 118] width 144 height 21
paste input "4942 Conifer Ridge Way, Humble, TX, 77346"
type input "4942 Conifer Ridge Way, Humble, TX, 77346"
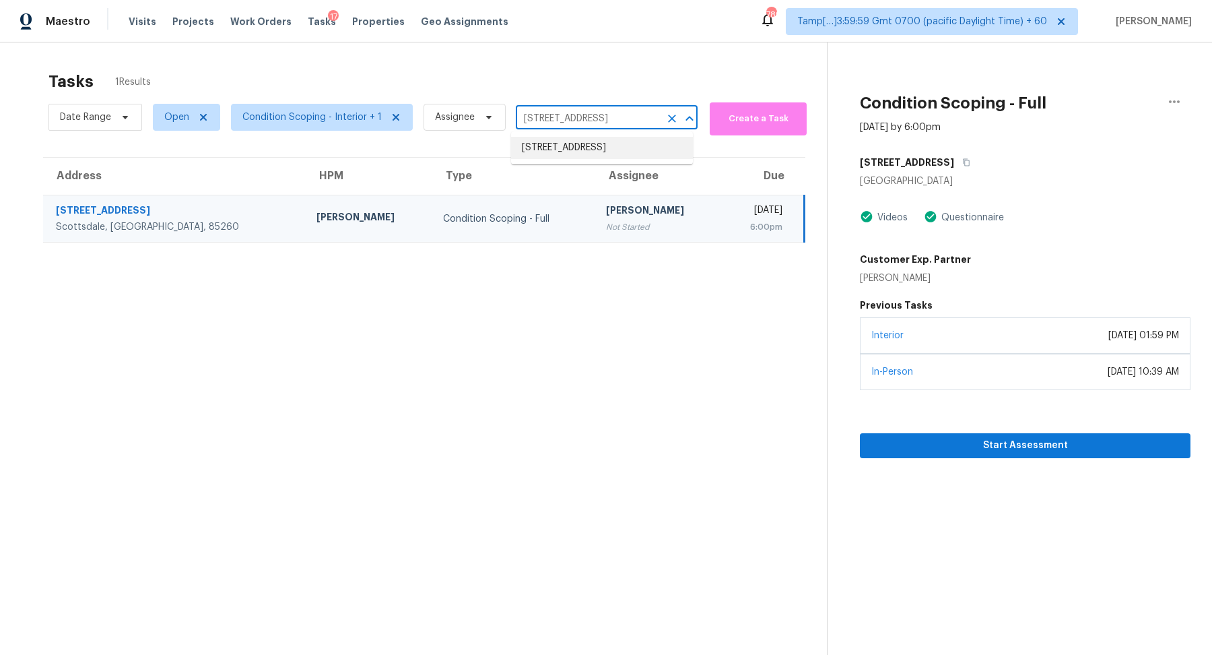
click at [562, 145] on li "4942 Conifer Ridge Way, Humble, TX 77346" at bounding box center [602, 148] width 182 height 22
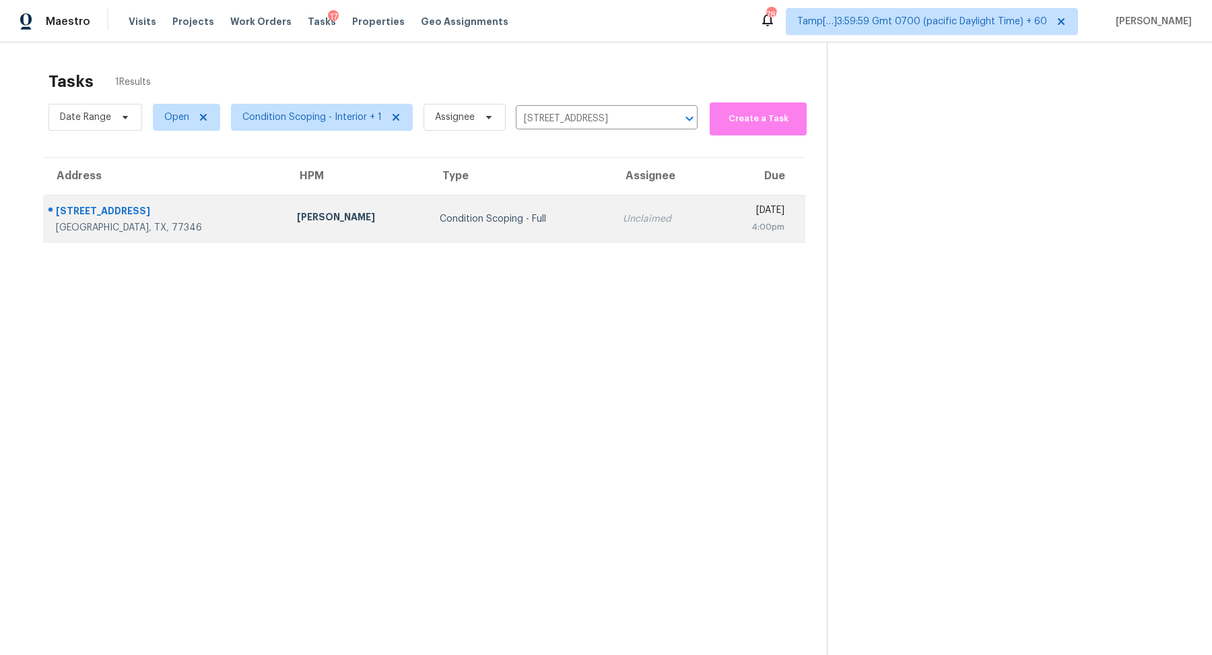
click at [493, 195] on td "Condition Scoping - Full" at bounding box center [520, 218] width 183 height 47
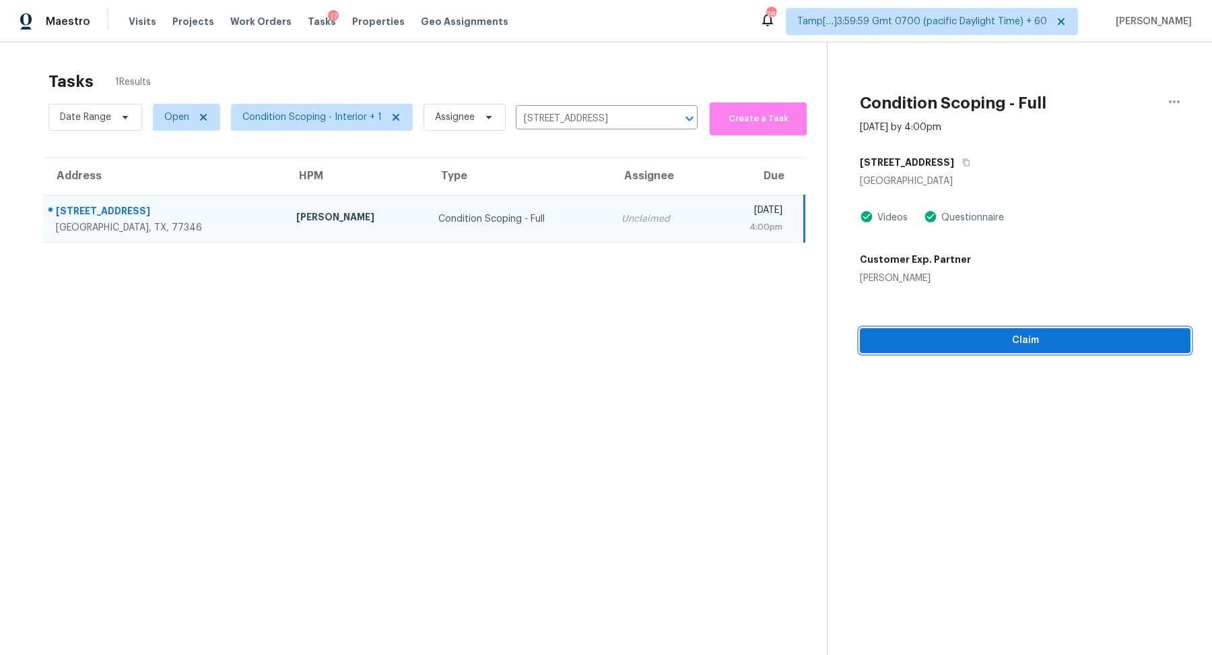
click at [931, 343] on span "Claim" at bounding box center [1025, 340] width 309 height 17
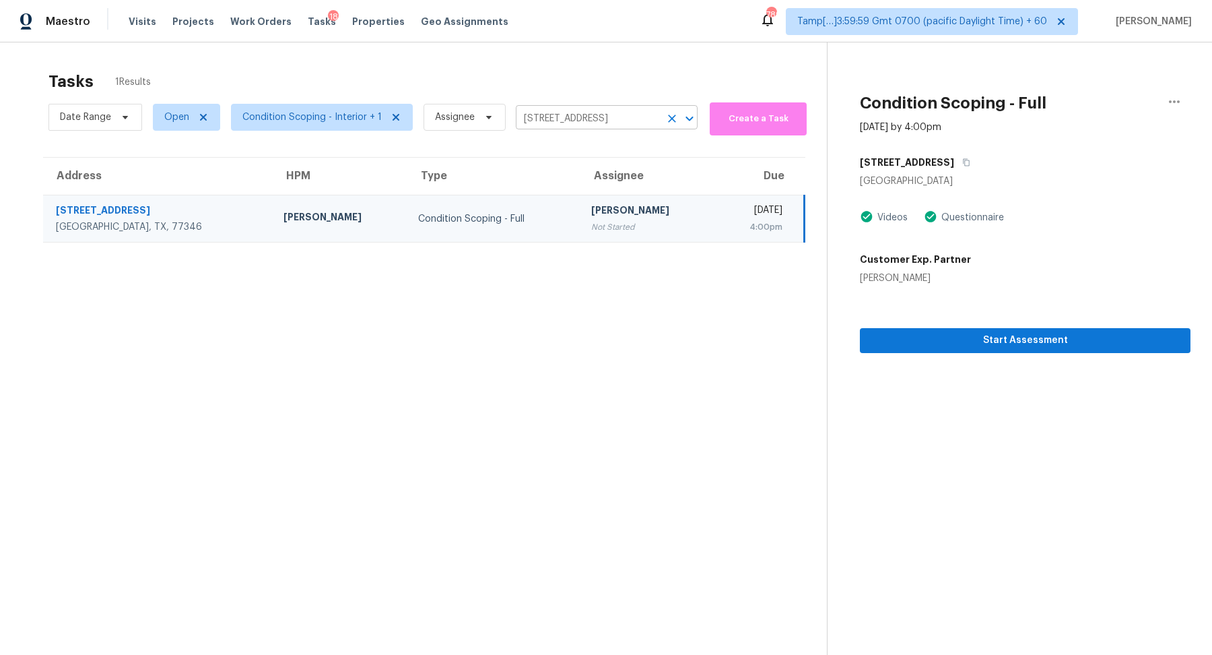
click at [569, 121] on input "4942 Conifer Ridge Way, Humble, TX 77346" at bounding box center [588, 118] width 144 height 21
paste input "351 48th Ave N, Saint Petersburg, FL, 33703"
type input "351 48th Ave N, Saint Petersburg, FL, 33703"
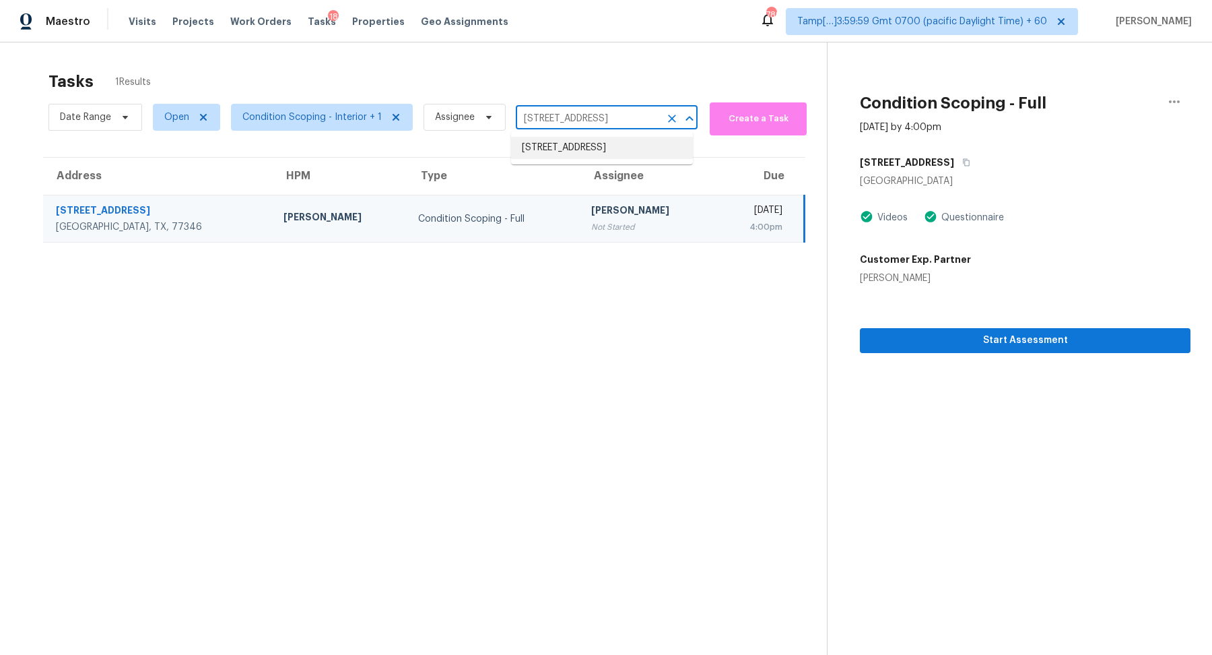
click at [586, 149] on li "351 48th Ave N, Saint Petersburg, FL 33703" at bounding box center [602, 148] width 182 height 22
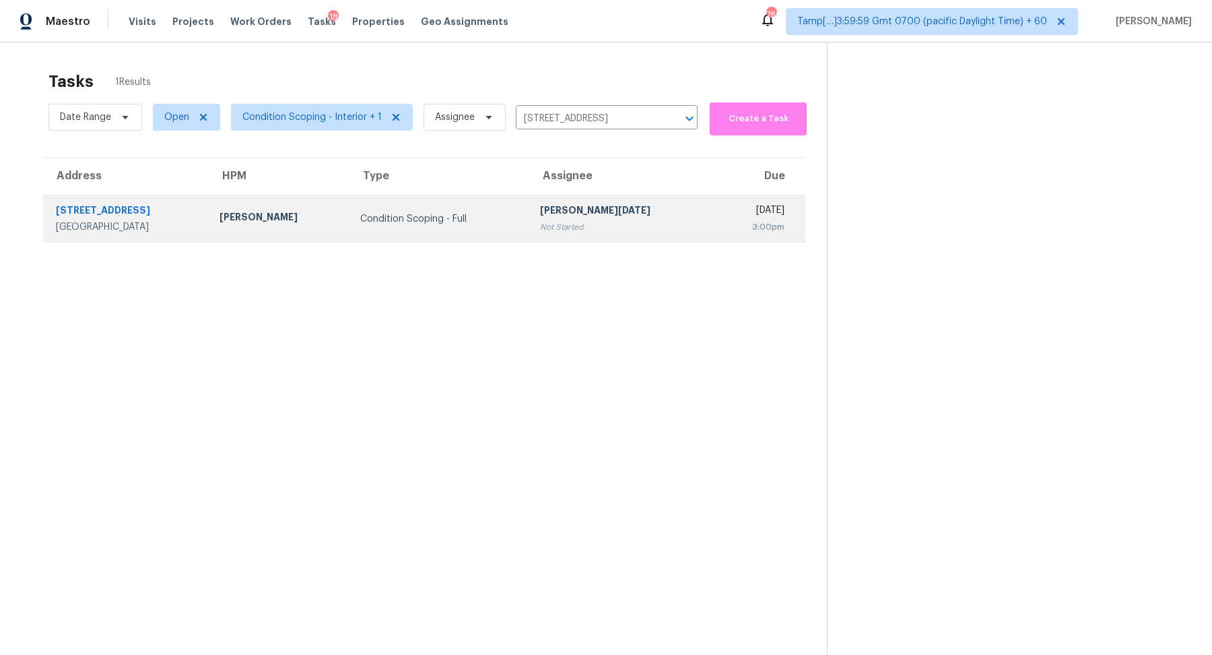
click at [552, 224] on div "Not Started" at bounding box center [622, 226] width 164 height 13
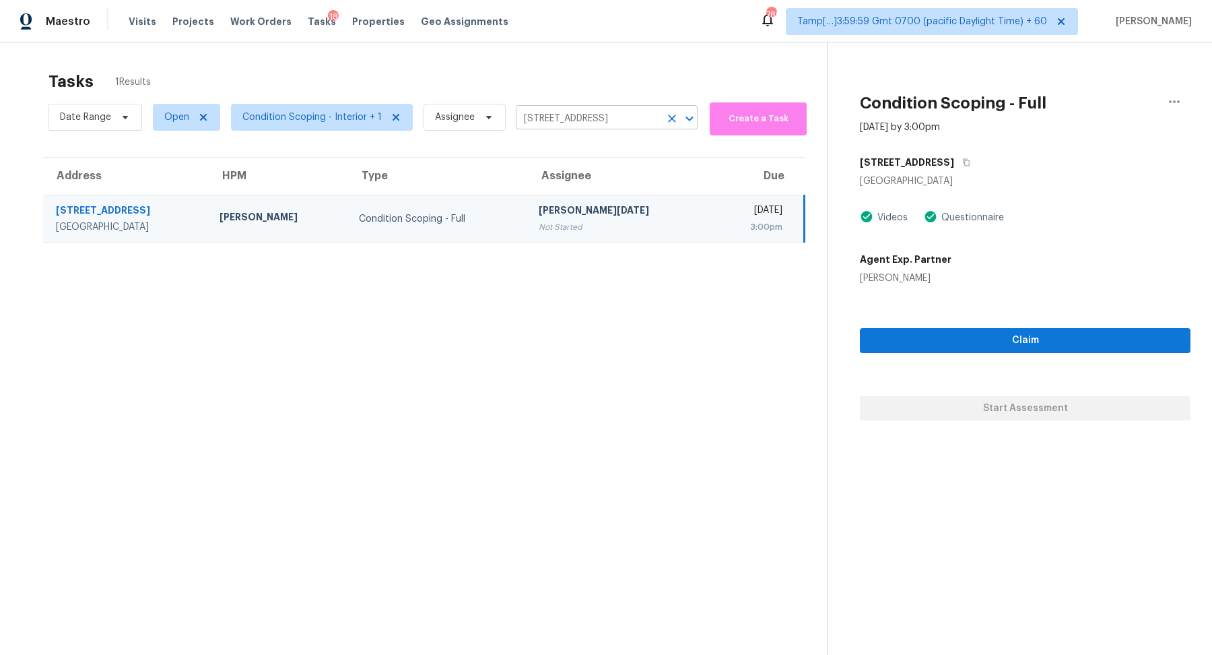
click at [544, 110] on input "351 48th Ave N, Saint Petersburg, FL 33703" at bounding box center [588, 118] width 144 height 21
paste input "5932 Pescia St Round Rock, TX, 78665"
type input "5932 Pescia St Round Rock, TX, 78665"
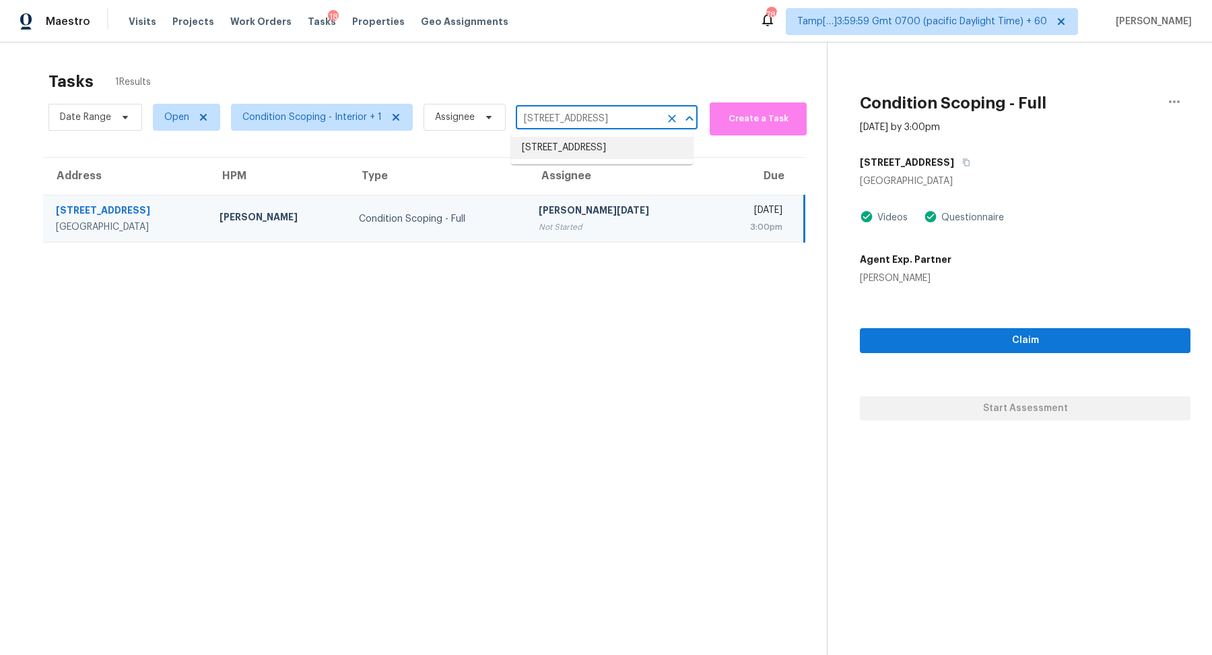
click at [560, 141] on li "5932 Pescia St, Round Rock, TX 78665" at bounding box center [602, 148] width 182 height 22
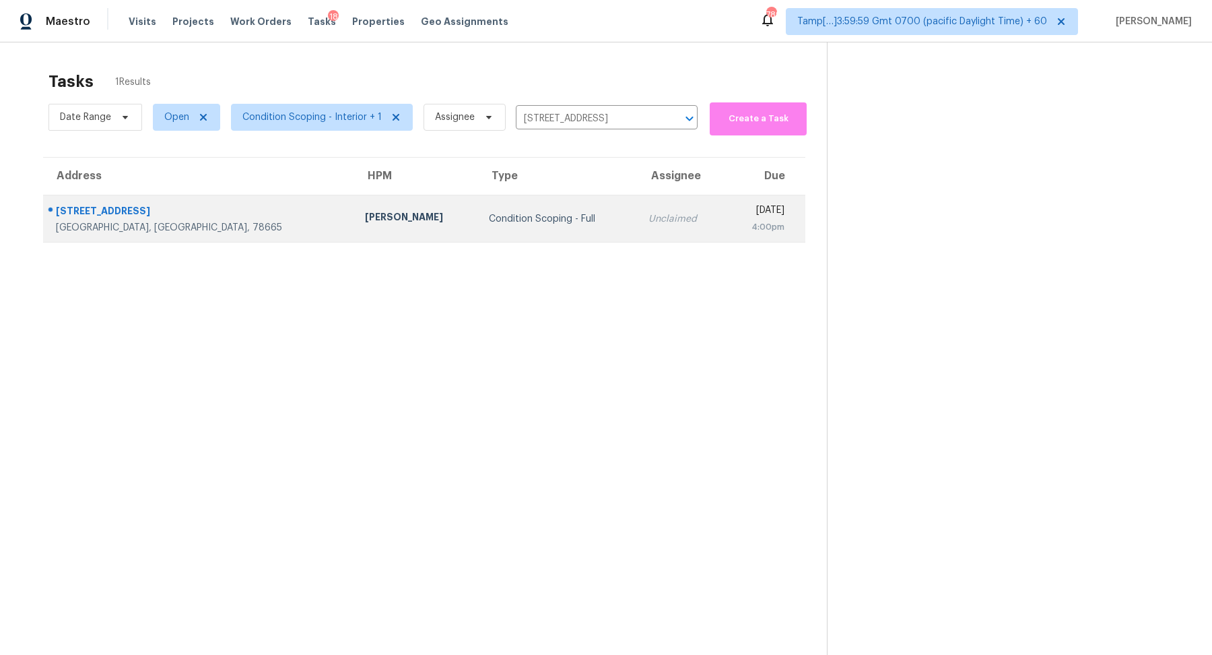
click at [485, 208] on td "Condition Scoping - Full" at bounding box center [558, 218] width 160 height 47
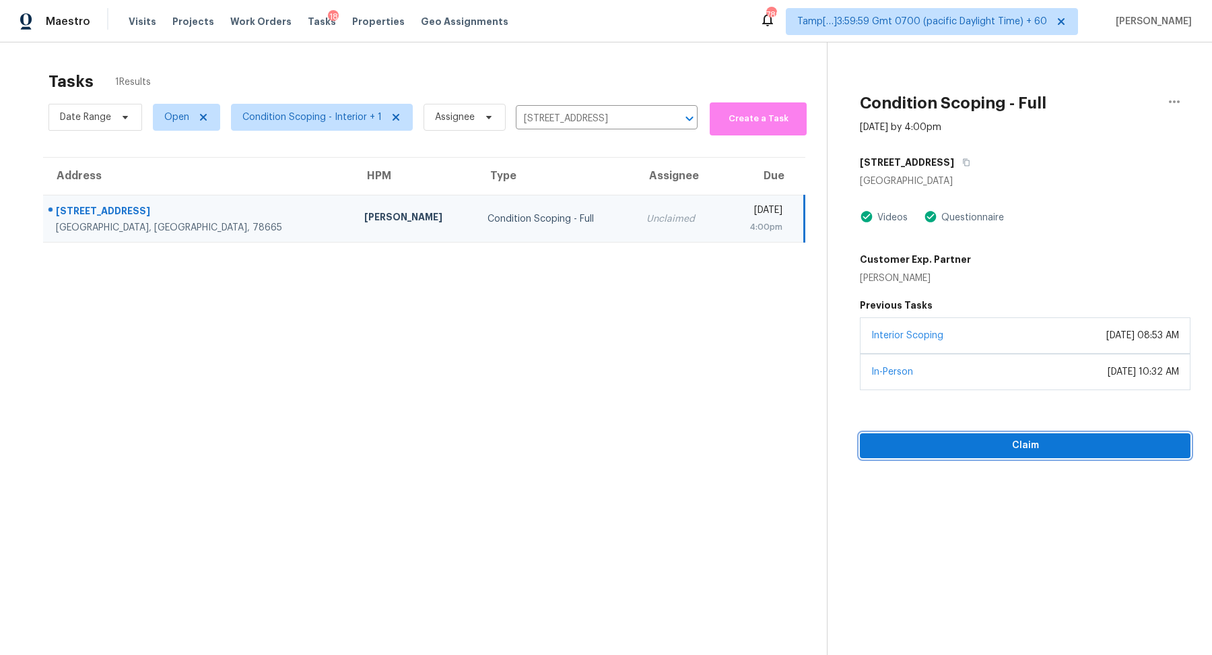
click at [1007, 453] on button "Claim" at bounding box center [1025, 445] width 331 height 25
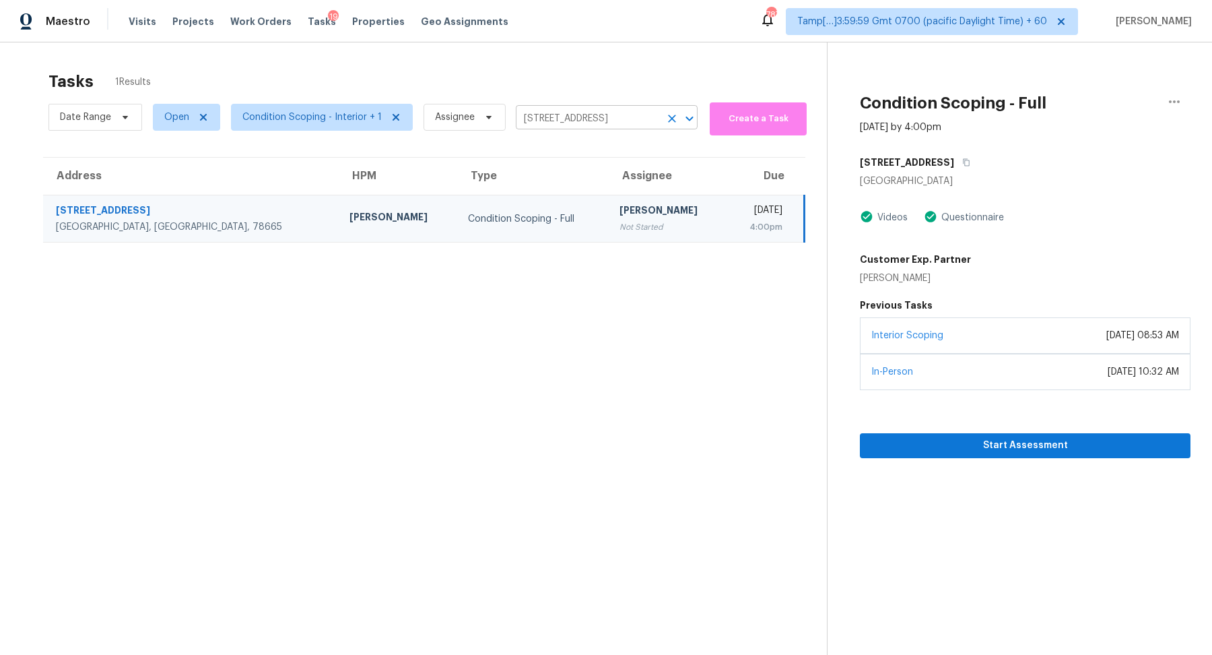
click at [569, 117] on input "5932 Pescia St, Round Rock, TX 78665" at bounding box center [588, 118] width 144 height 21
paste input "3517 W 73rd Ave, Westminster, CO, 80030"
type input "3517 W 73rd Ave, Westminster, CO, 80030"
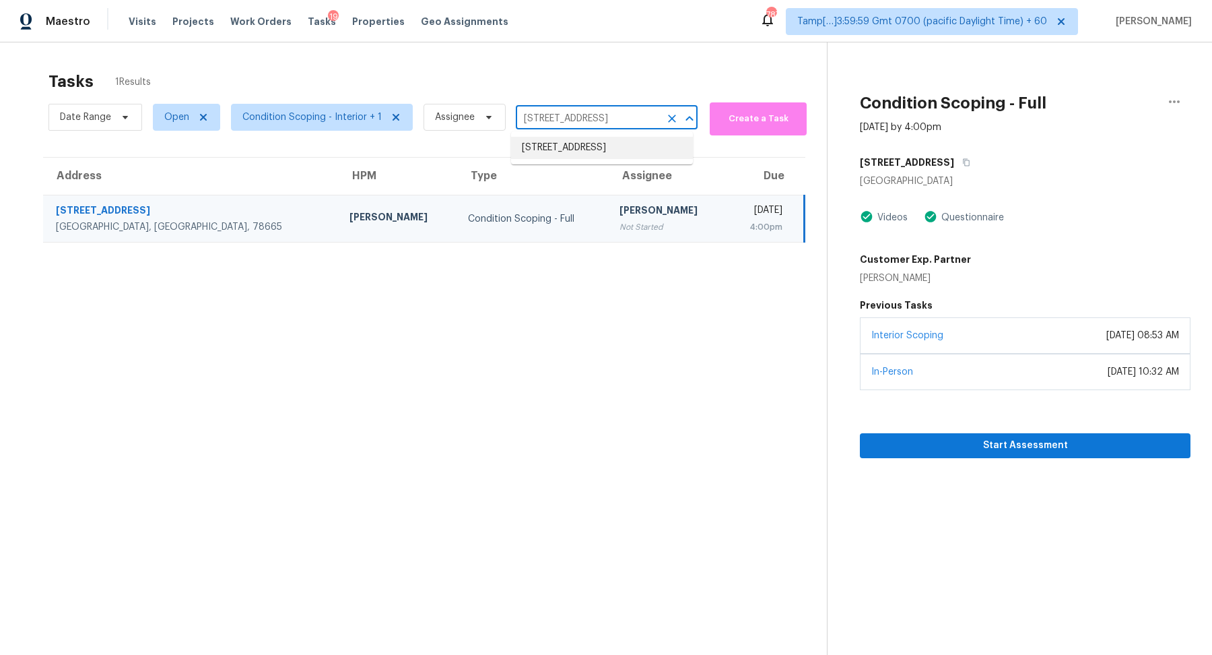
click at [574, 148] on li "3517 W 73rd Ave, Westminster, CO 80030" at bounding box center [602, 148] width 182 height 22
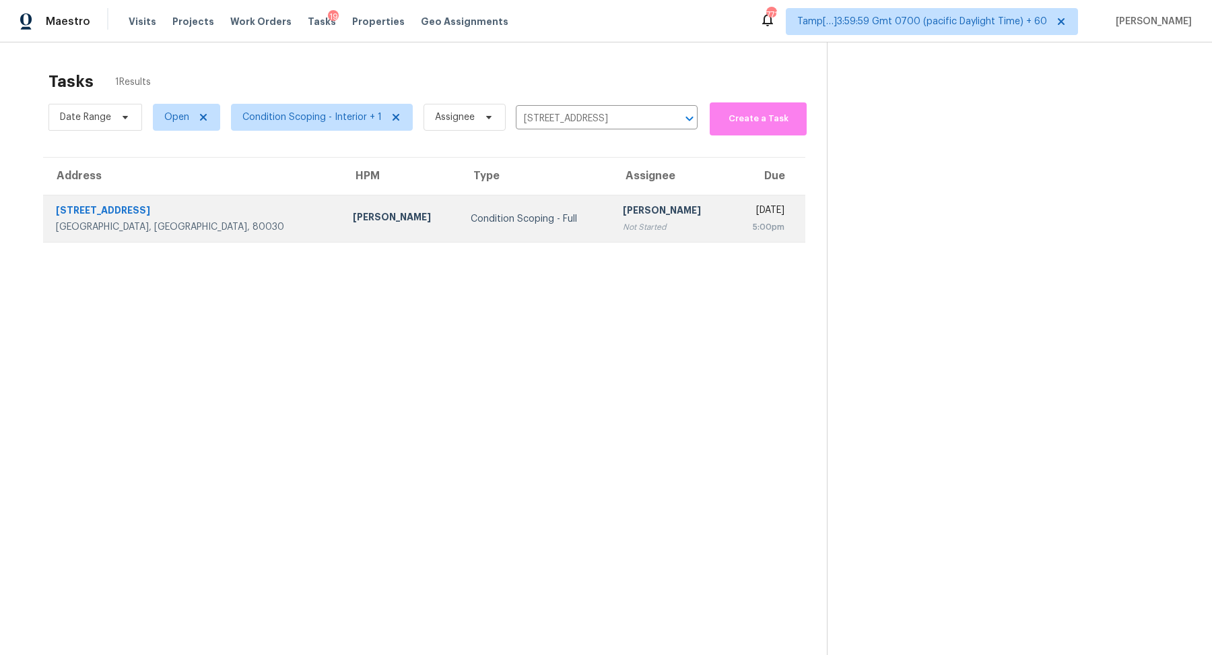
click at [471, 213] on div "Condition Scoping - Full" at bounding box center [536, 218] width 130 height 13
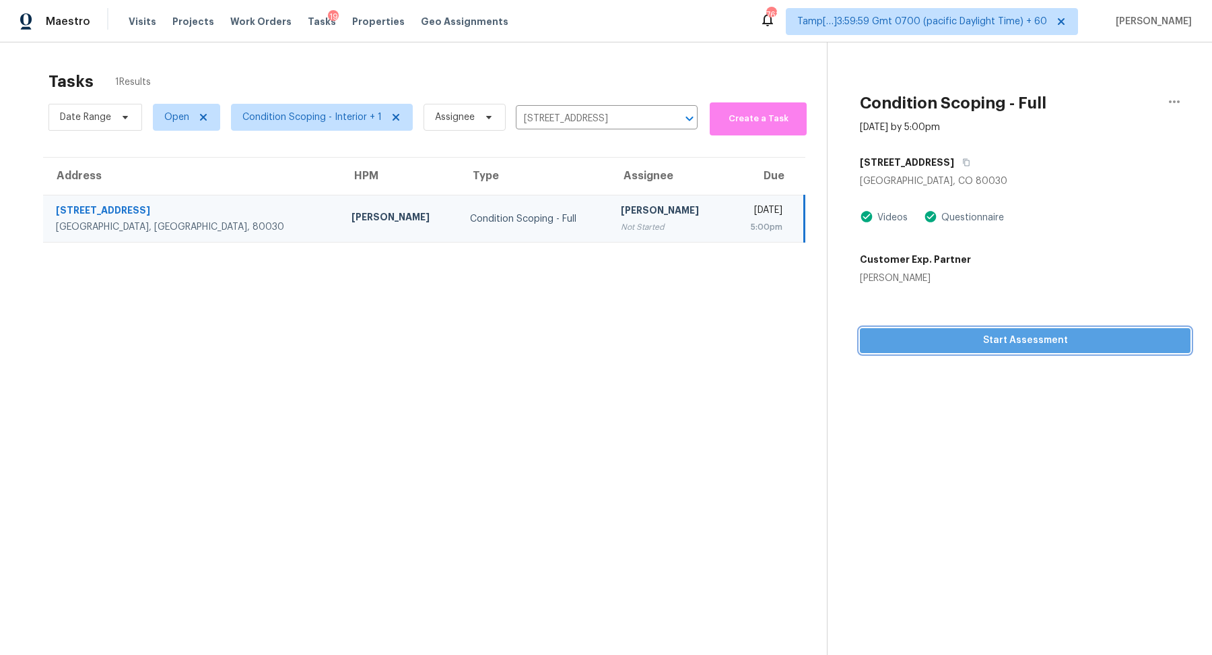
click at [964, 340] on span "Start Assessment" at bounding box center [1025, 340] width 309 height 17
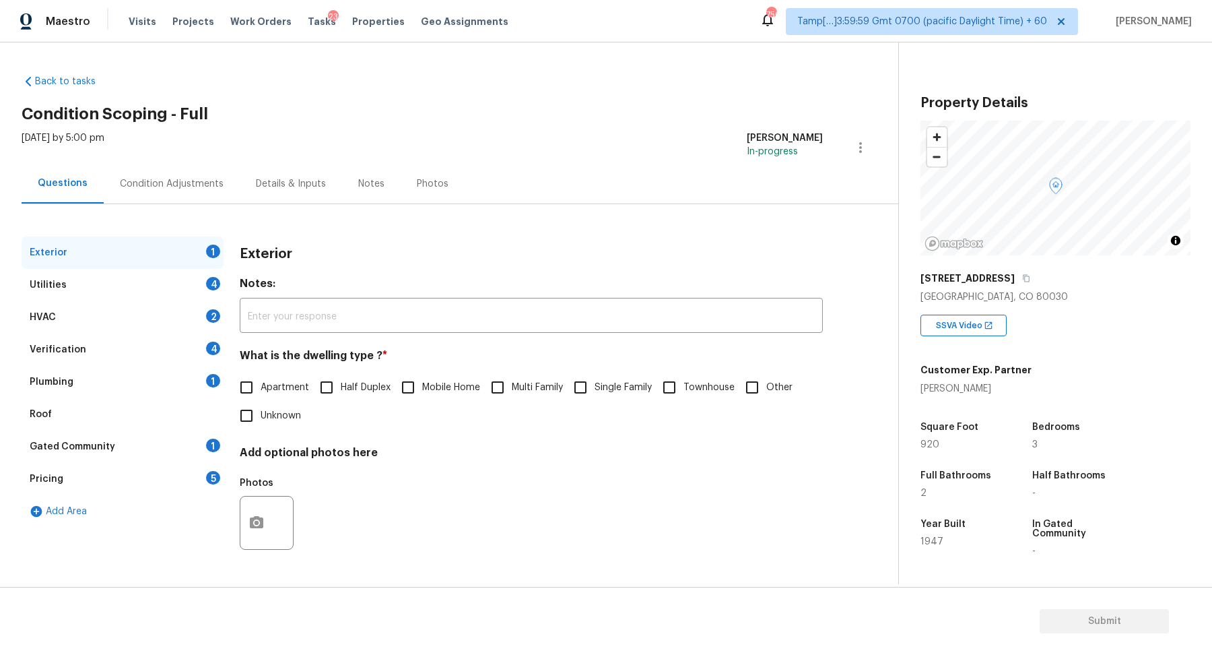
click at [568, 388] on input "Single Family" at bounding box center [580, 387] width 28 height 28
checkbox input "true"
click at [195, 288] on div "Utilities 4" at bounding box center [123, 285] width 202 height 32
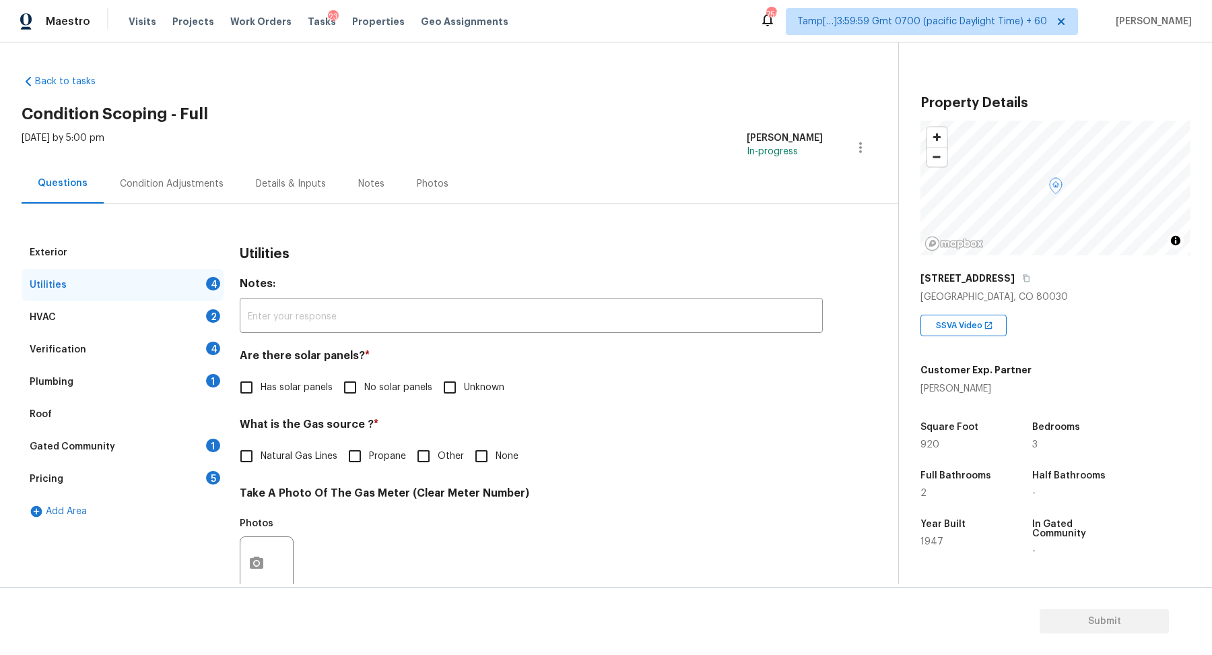
click at [368, 368] on div "Are there solar panels? * Has solar panels No solar panels Unknown" at bounding box center [531, 375] width 583 height 53
click at [345, 411] on div "Utilities Notes: ​ Are there solar panels? * Has solar panels No solar panels U…" at bounding box center [531, 587] width 583 height 703
click at [364, 381] on span "No solar panels" at bounding box center [398, 387] width 68 height 14
click at [364, 381] on input "No solar panels" at bounding box center [350, 387] width 28 height 28
checkbox input "true"
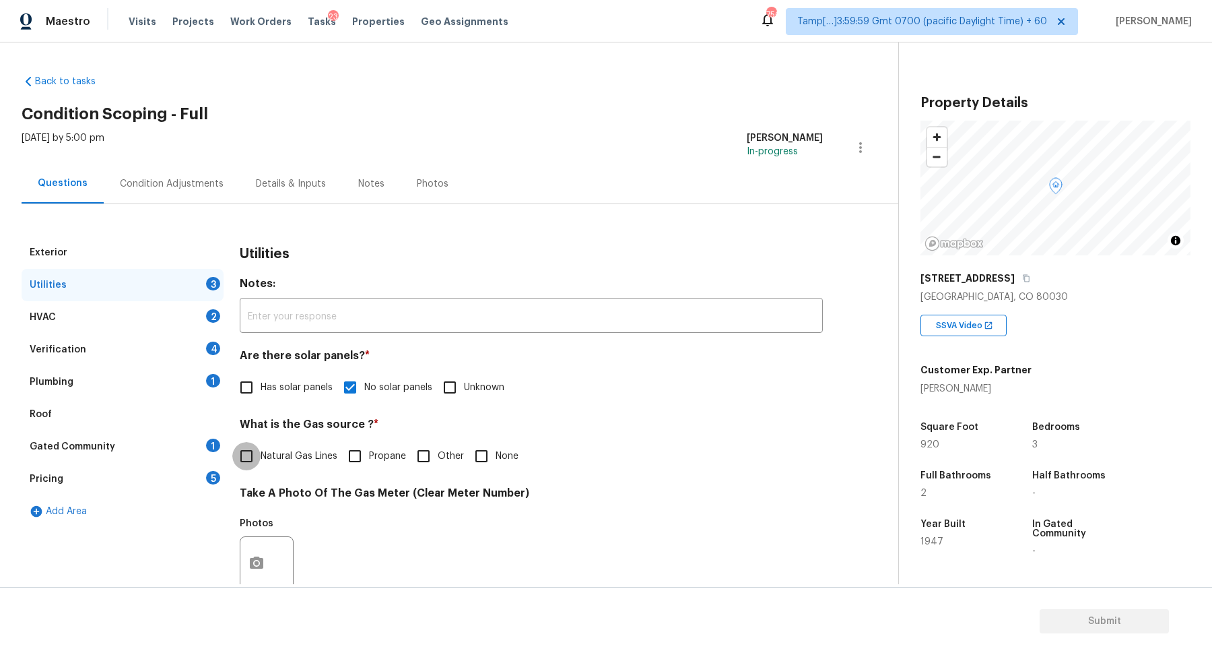
click at [249, 450] on input "Natural Gas Lines" at bounding box center [246, 456] width 28 height 28
checkbox input "true"
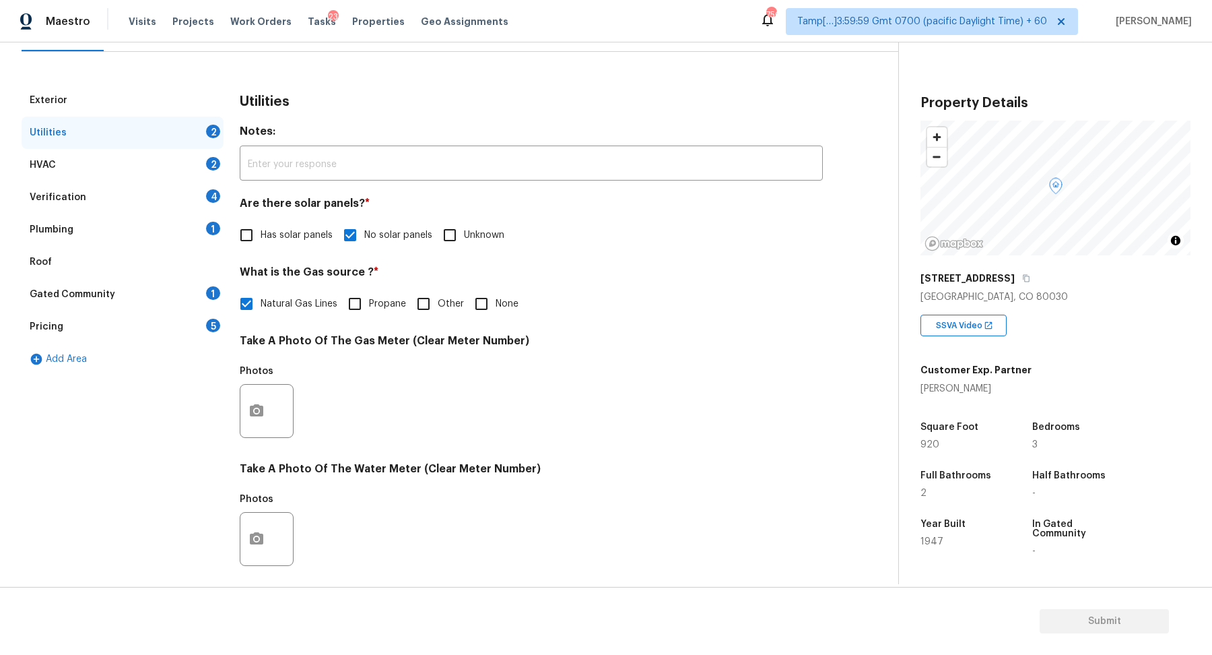
scroll to position [174, 0]
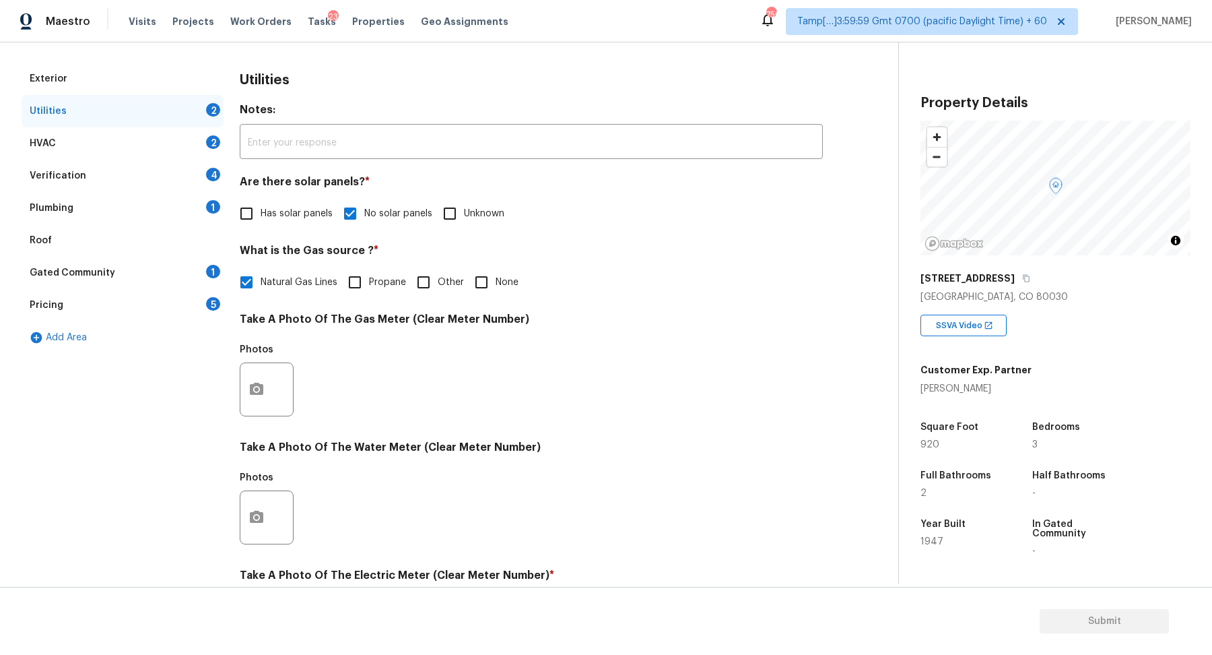
click at [486, 281] on input "None" at bounding box center [481, 282] width 28 height 28
checkbox input "true"
checkbox input "false"
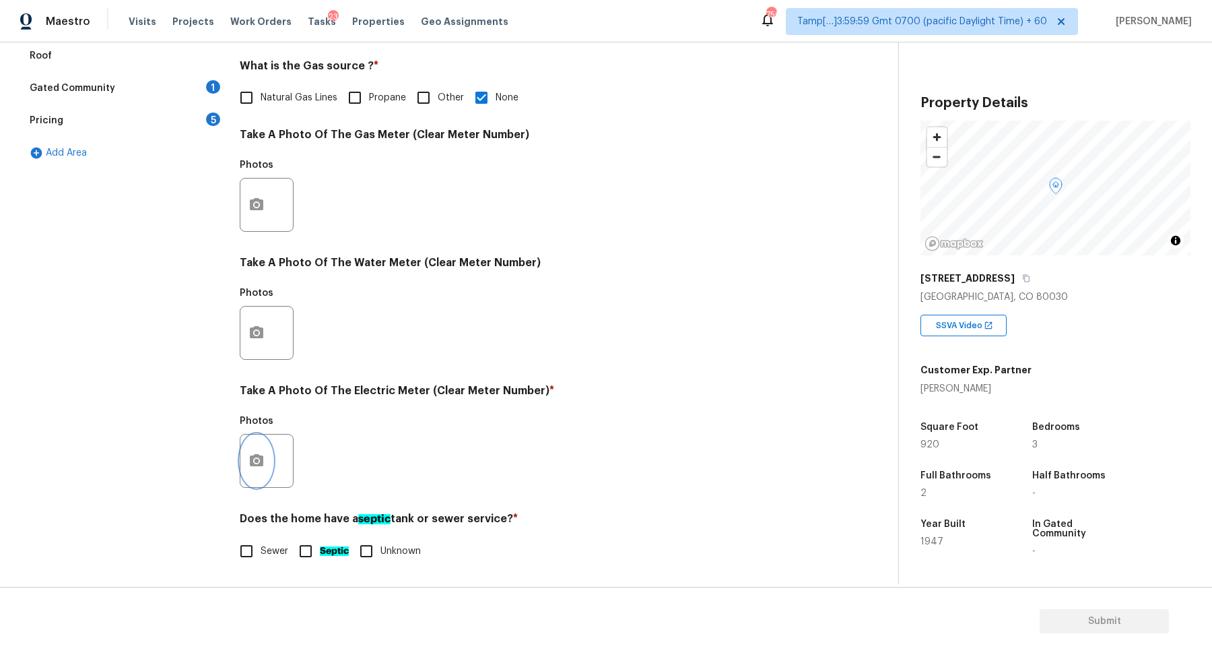
click at [263, 456] on icon "button" at bounding box center [256, 461] width 16 height 16
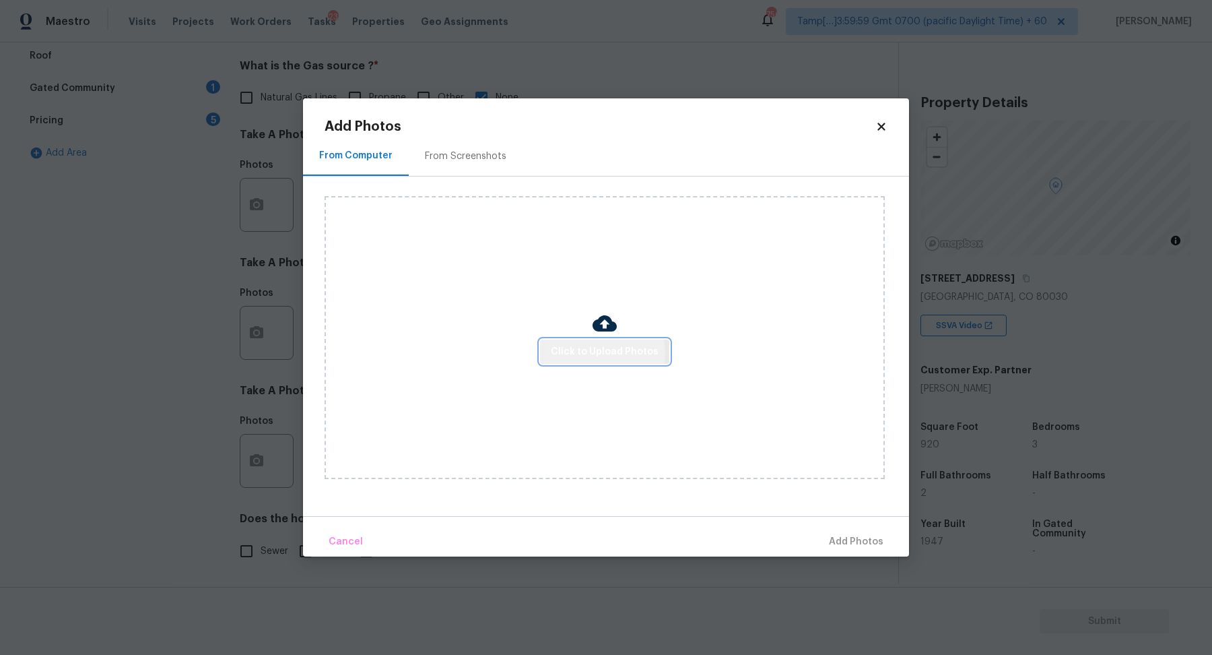
click at [587, 354] on span "Click to Upload Photos" at bounding box center [605, 351] width 108 height 17
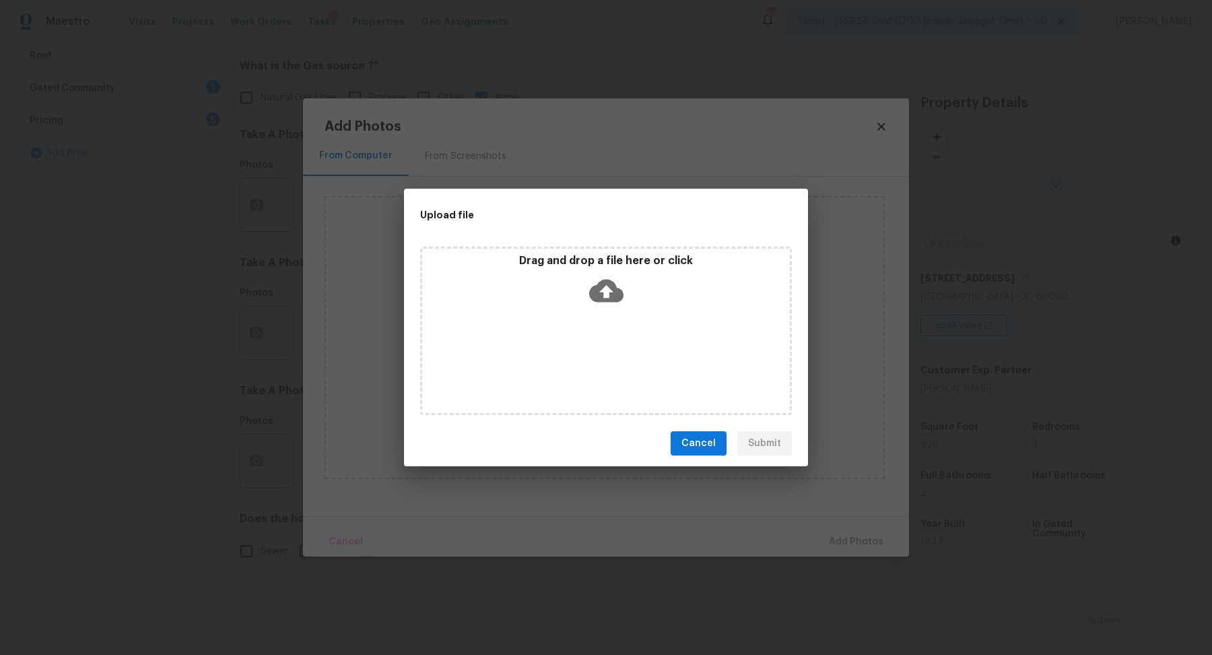
click at [611, 333] on div "Drag and drop a file here or click" at bounding box center [606, 330] width 372 height 168
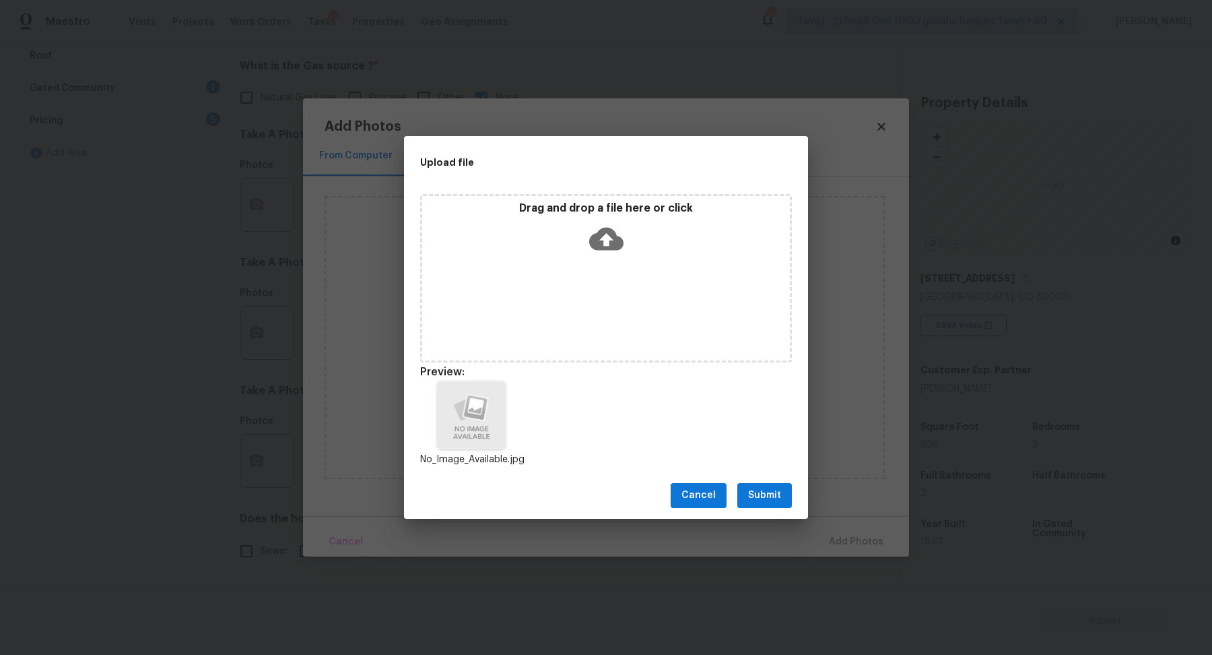
click at [774, 506] on button "Submit" at bounding box center [764, 495] width 55 height 25
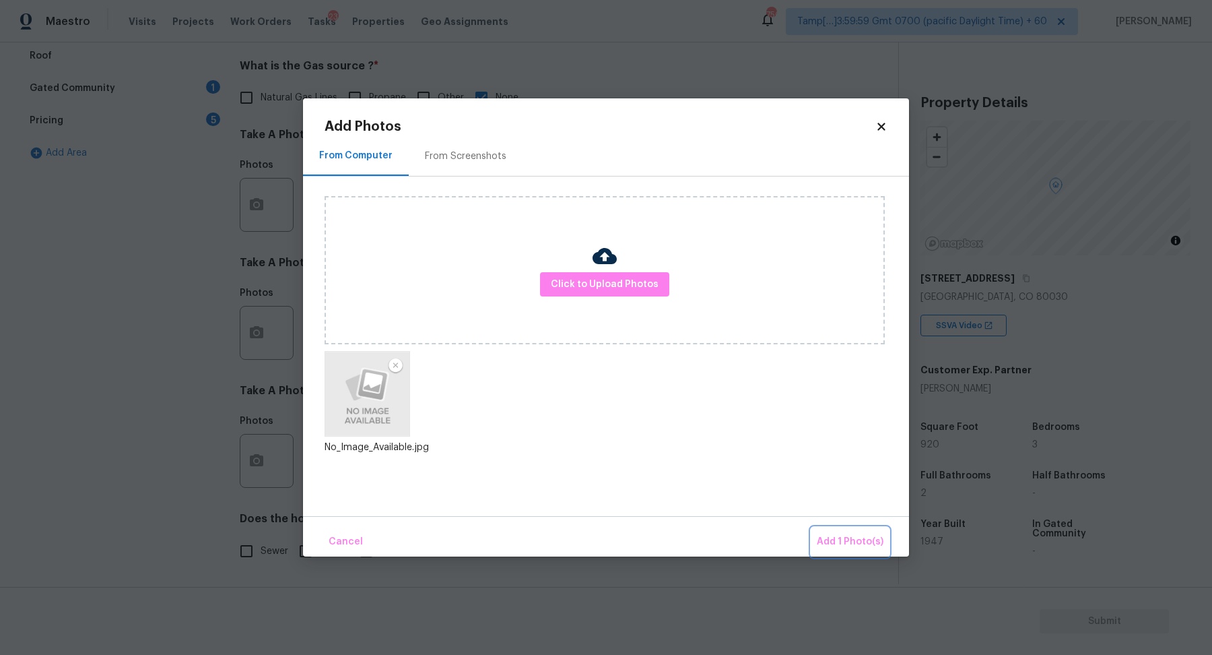
click at [832, 531] on button "Add 1 Photo(s)" at bounding box center [849, 541] width 77 height 29
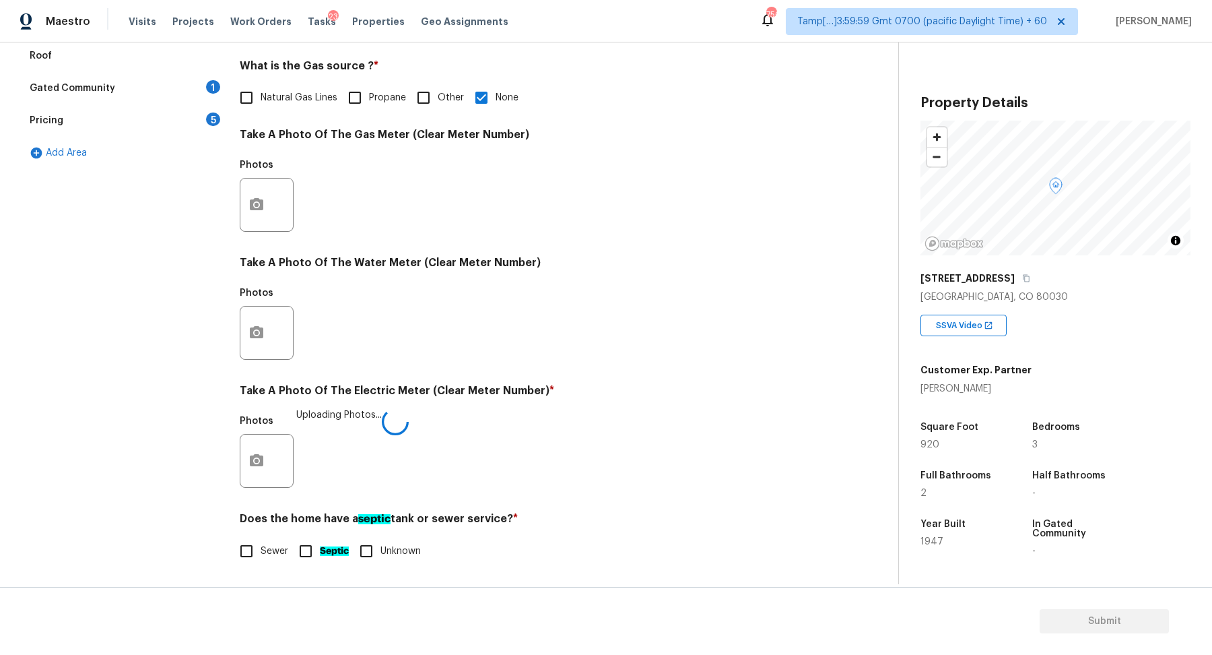
click at [258, 552] on input "Sewer" at bounding box center [246, 551] width 28 height 28
checkbox input "true"
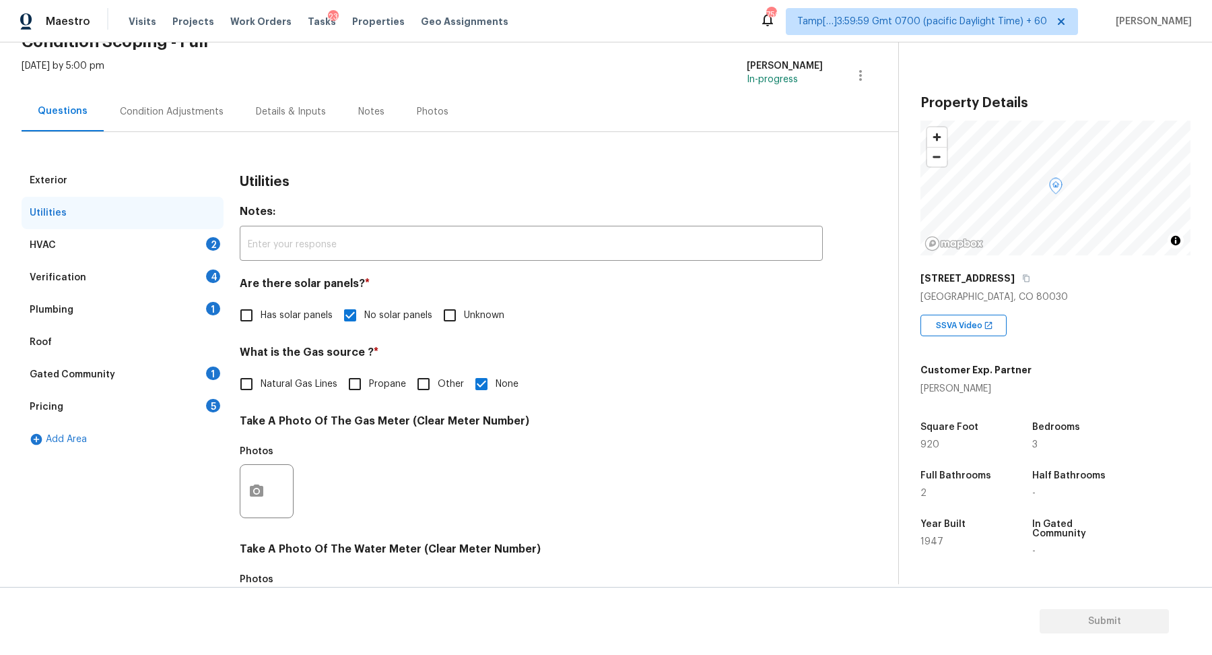
click at [195, 257] on div "HVAC 2" at bounding box center [123, 245] width 202 height 32
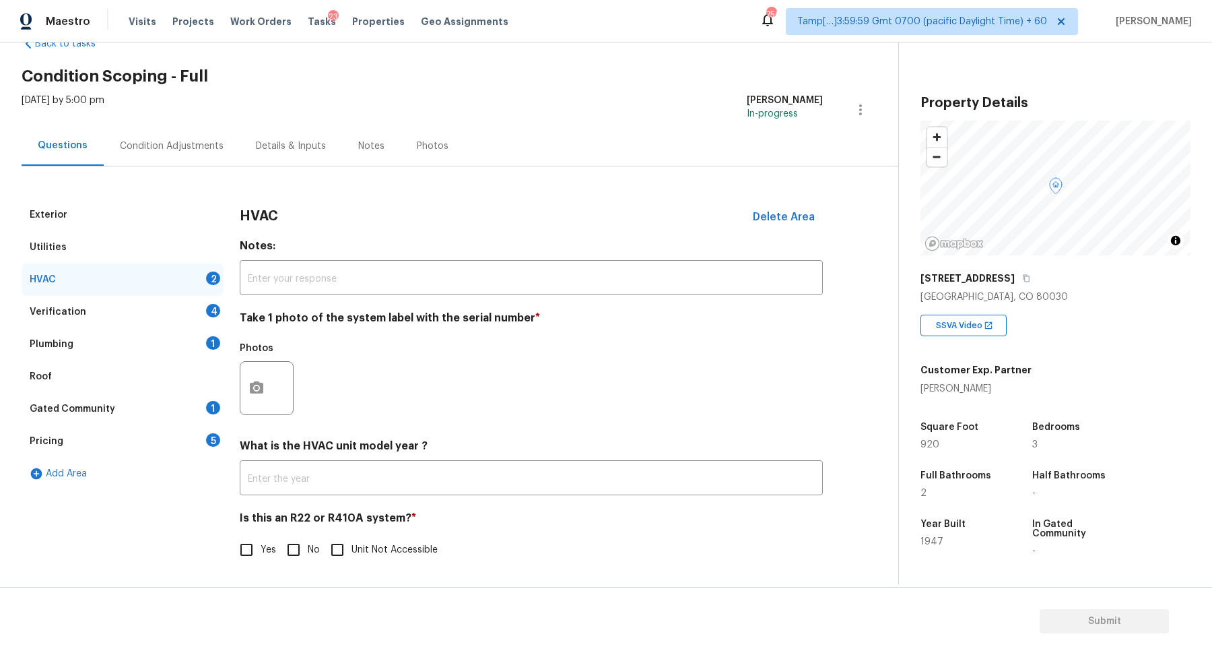
scroll to position [37, 0]
click at [243, 388] on button "button" at bounding box center [256, 388] width 32 height 53
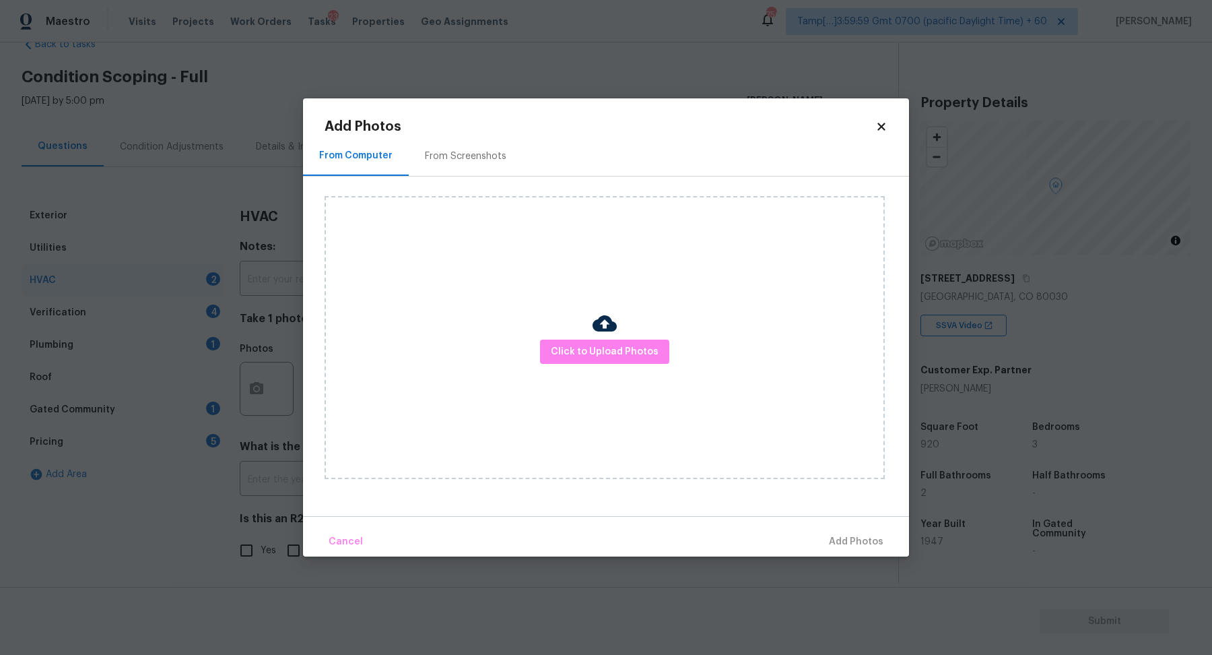
click at [528, 362] on div "Click to Upload Photos" at bounding box center [605, 337] width 560 height 283
click at [556, 350] on span "Click to Upload Photos" at bounding box center [605, 351] width 108 height 17
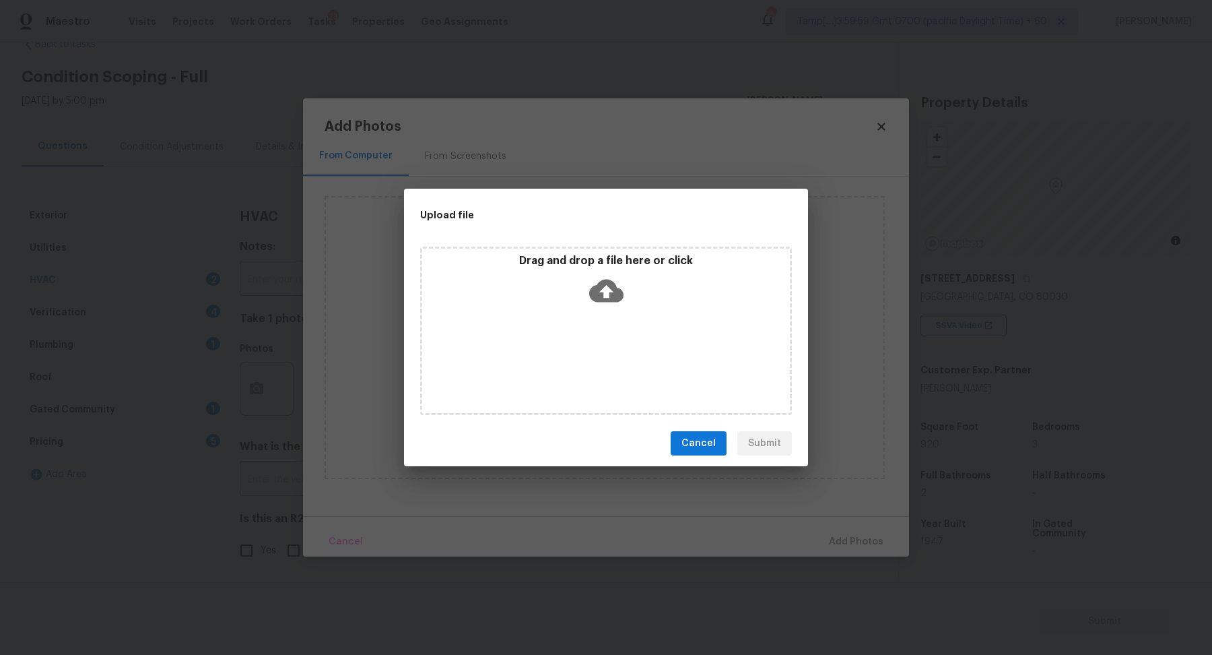
click at [580, 330] on div "Drag and drop a file here or click" at bounding box center [606, 330] width 372 height 168
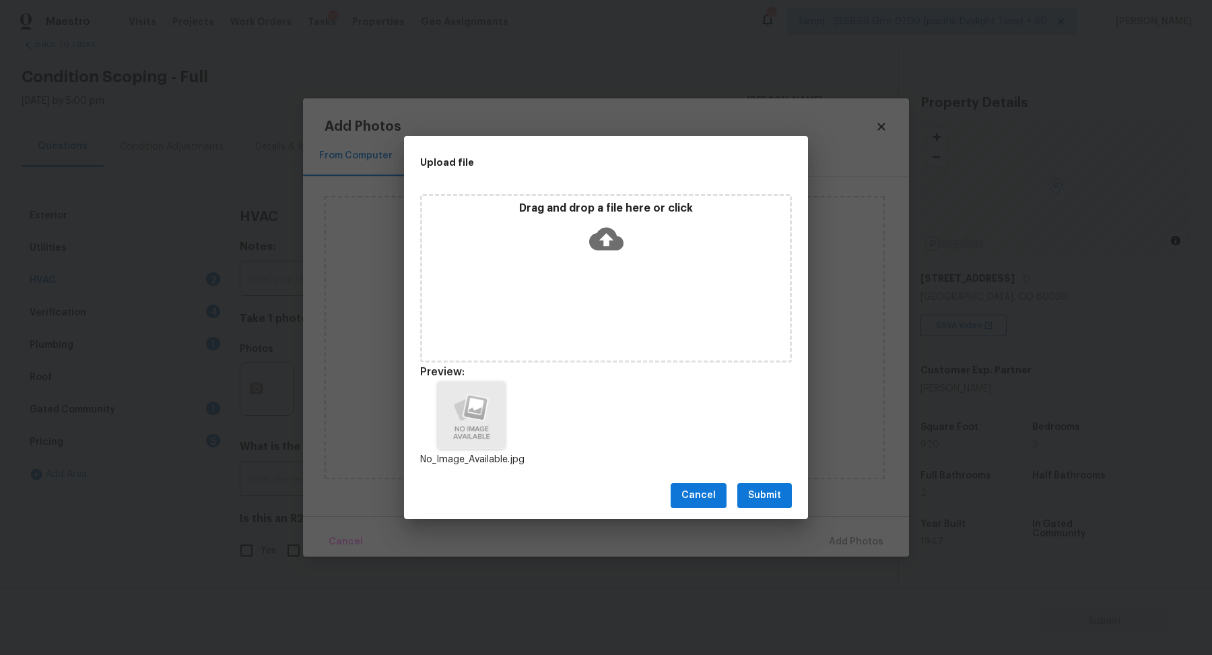
click at [786, 506] on button "Submit" at bounding box center [764, 495] width 55 height 25
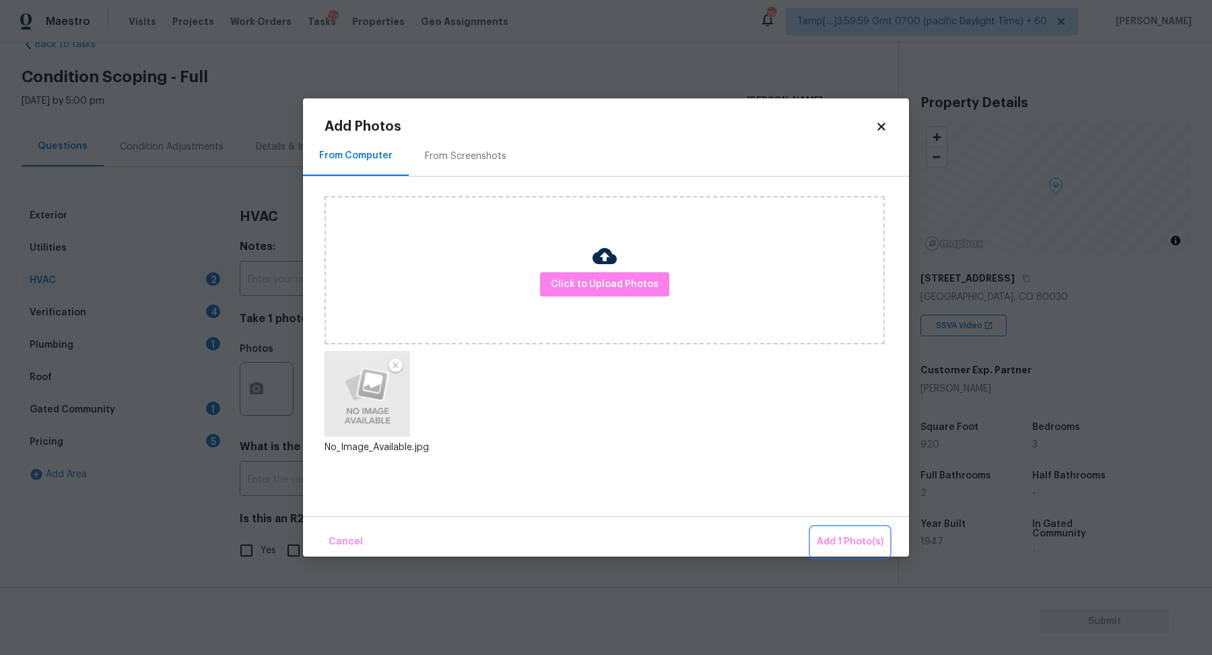
click at [832, 532] on button "Add 1 Photo(s)" at bounding box center [849, 541] width 77 height 29
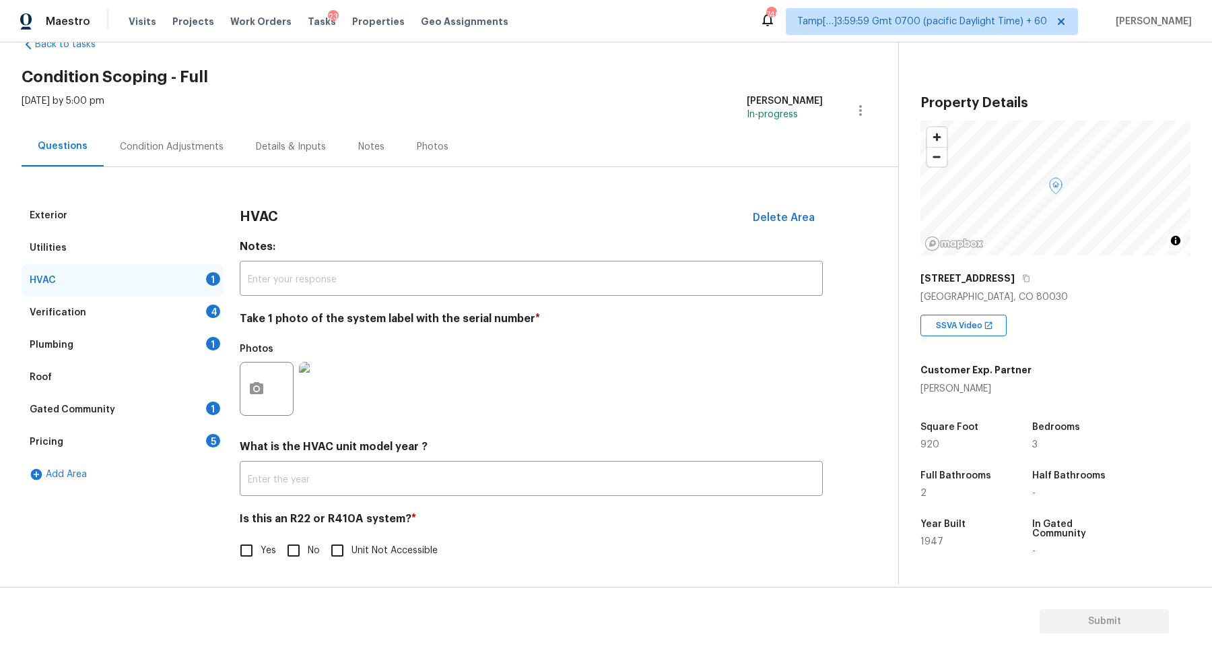
click at [310, 544] on span "No" at bounding box center [314, 550] width 12 height 14
click at [308, 544] on input "No" at bounding box center [293, 550] width 28 height 28
checkbox input "true"
click at [185, 311] on div "Verification 4" at bounding box center [123, 312] width 202 height 32
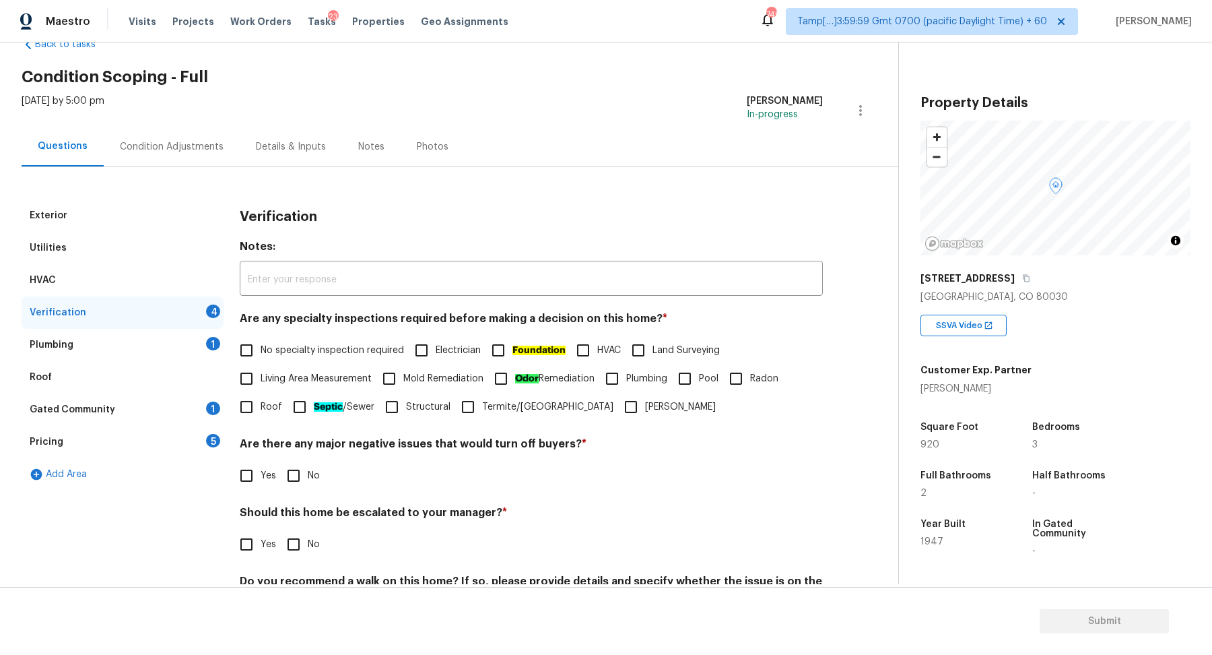
click at [277, 343] on span "No specialty inspection required" at bounding box center [332, 350] width 143 height 14
click at [261, 343] on input "No specialty inspection required" at bounding box center [246, 350] width 28 height 28
checkbox input "true"
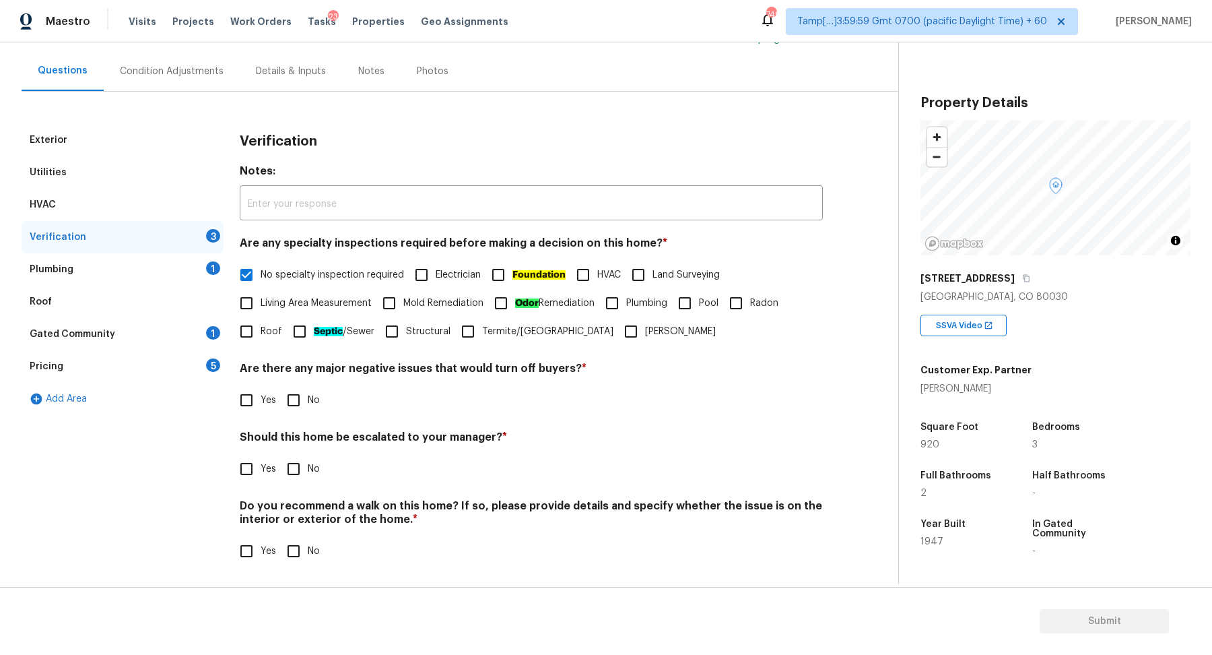
click at [298, 391] on input "No" at bounding box center [293, 400] width 28 height 28
checkbox input "true"
click at [254, 475] on input "Yes" at bounding box center [246, 469] width 28 height 28
checkbox input "true"
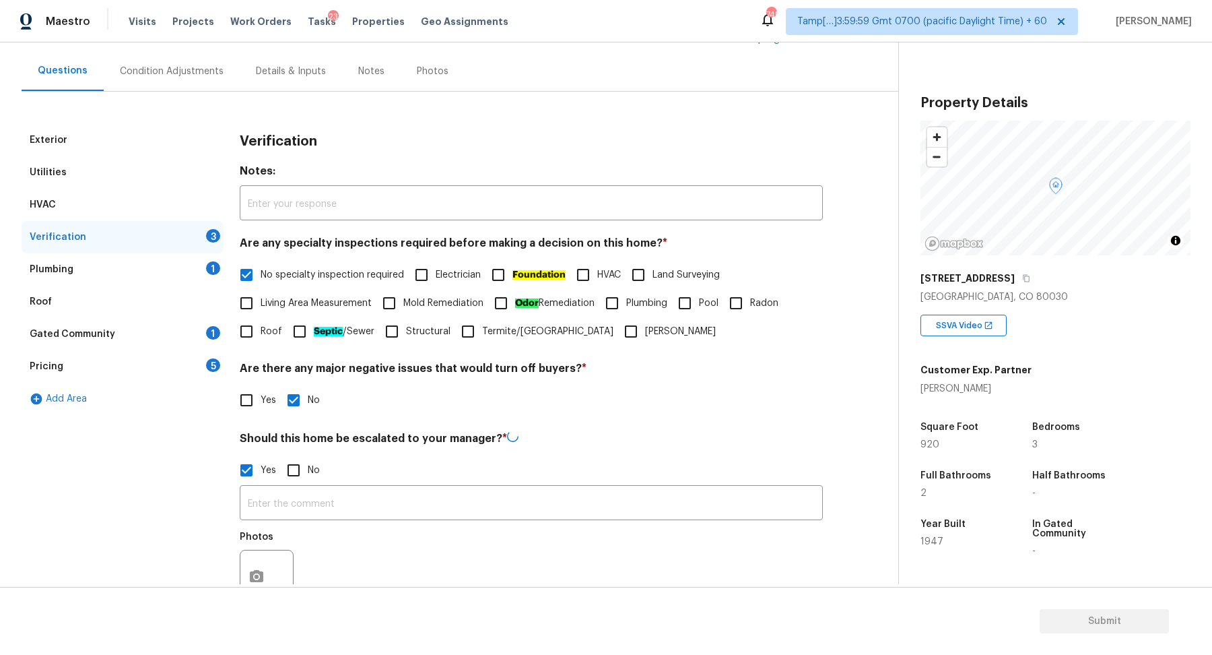
scroll to position [240, 0]
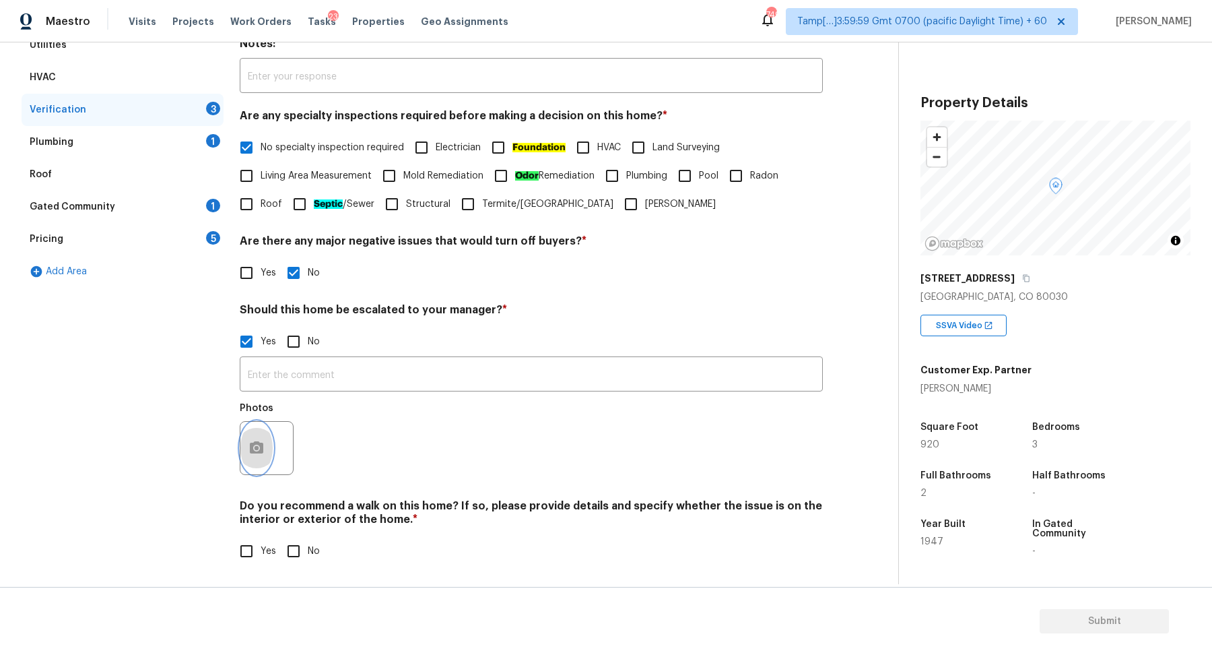
click at [262, 458] on button "button" at bounding box center [256, 448] width 32 height 53
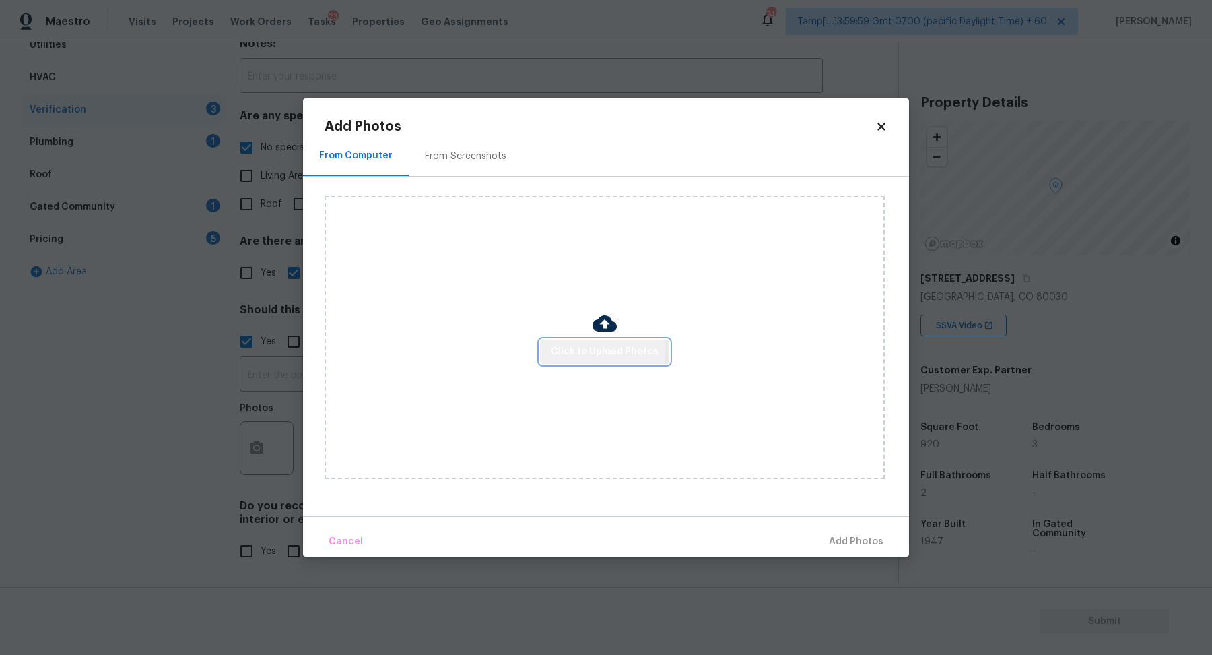
click at [585, 352] on span "Click to Upload Photos" at bounding box center [605, 351] width 108 height 17
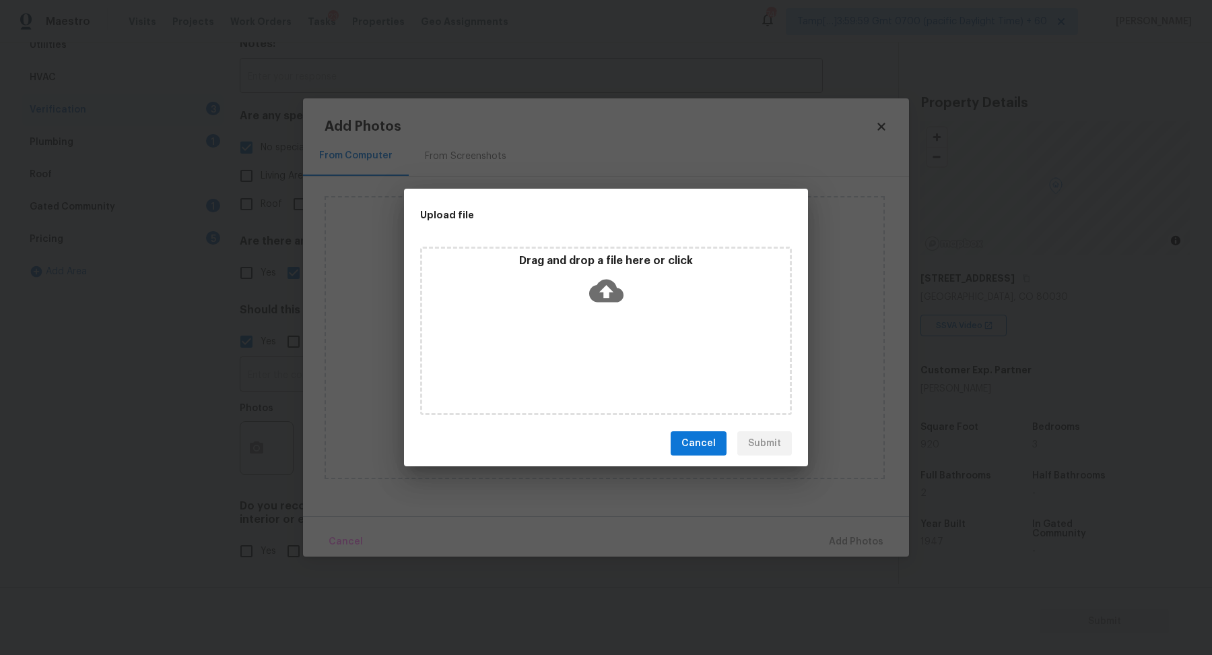
click at [642, 304] on div "Drag and drop a file here or click" at bounding box center [606, 283] width 368 height 58
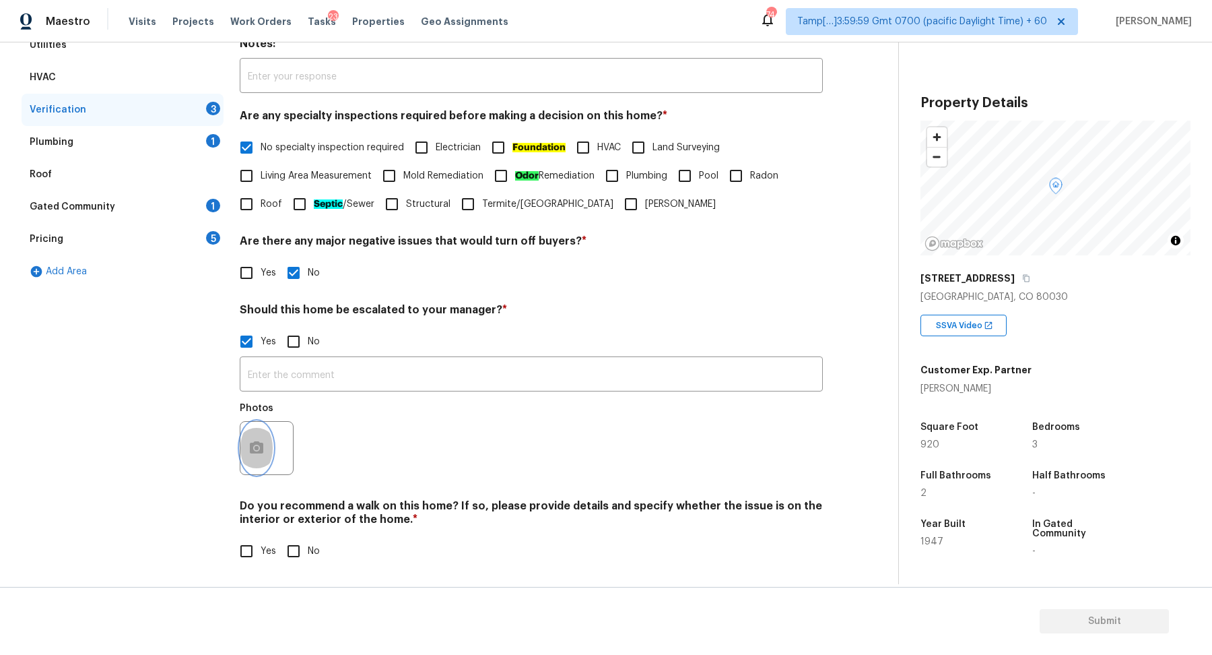
click at [263, 435] on button "button" at bounding box center [256, 448] width 32 height 53
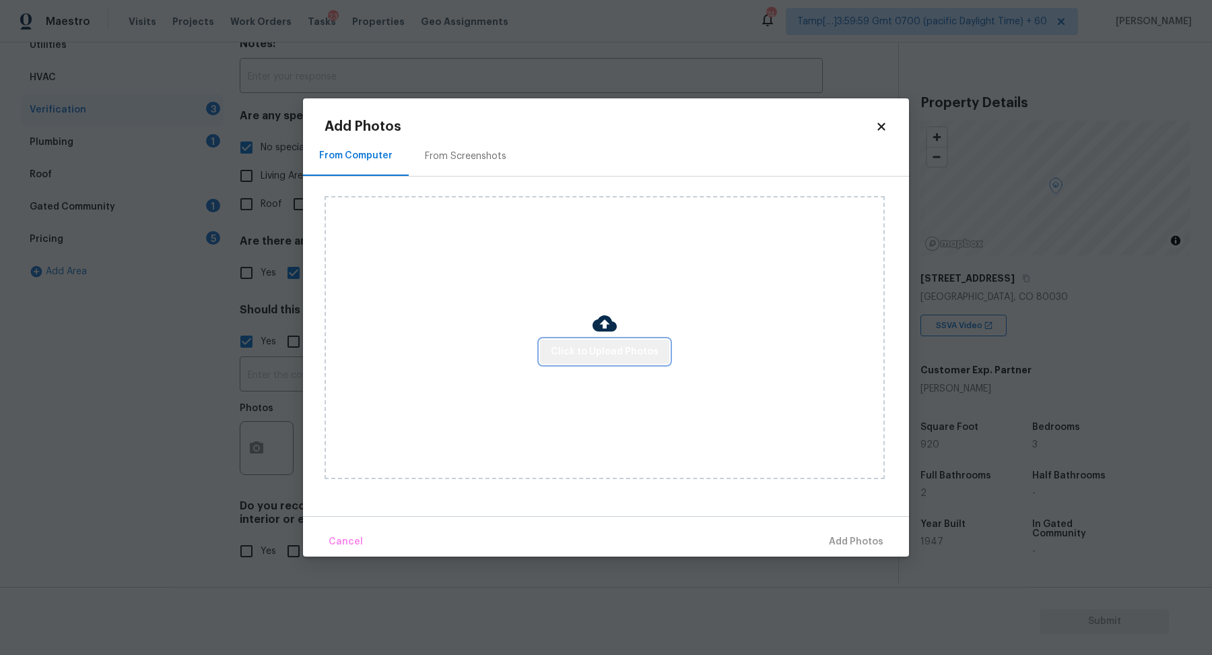
click at [651, 354] on span "Click to Upload Photos" at bounding box center [605, 351] width 108 height 17
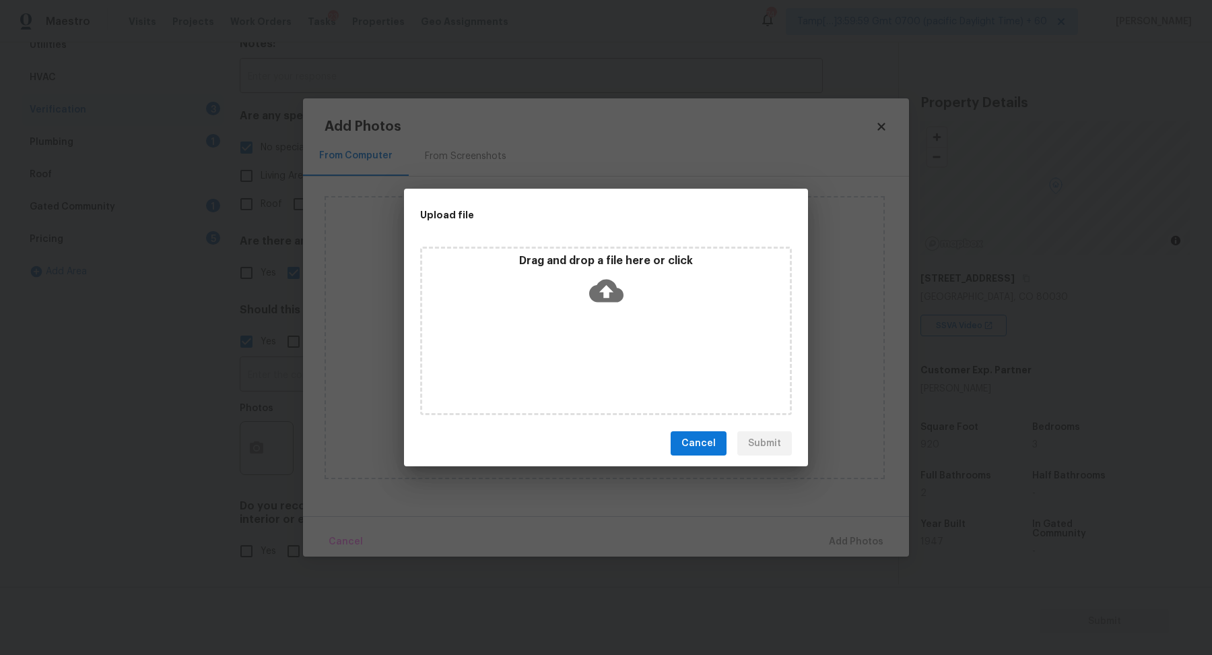
click at [650, 341] on div "Drag and drop a file here or click" at bounding box center [606, 330] width 372 height 168
click at [694, 279] on div "Drag and drop a file here or click" at bounding box center [606, 283] width 368 height 58
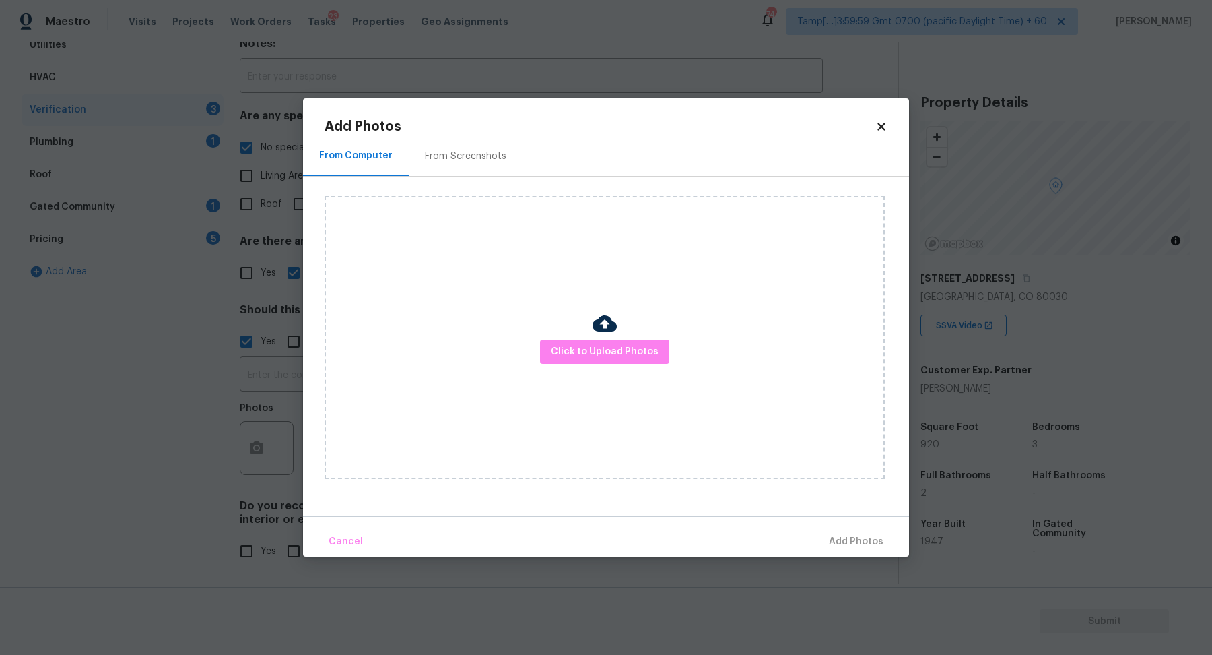
click at [881, 131] on icon at bounding box center [881, 127] width 12 height 12
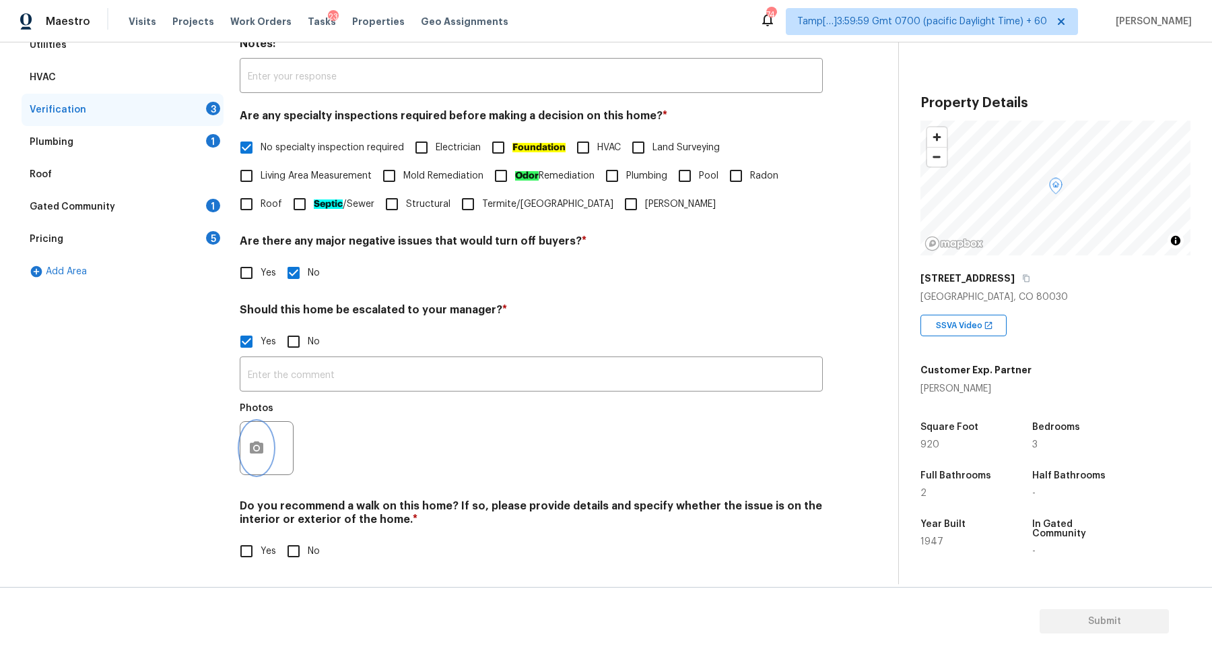
click at [251, 456] on button "button" at bounding box center [256, 448] width 32 height 53
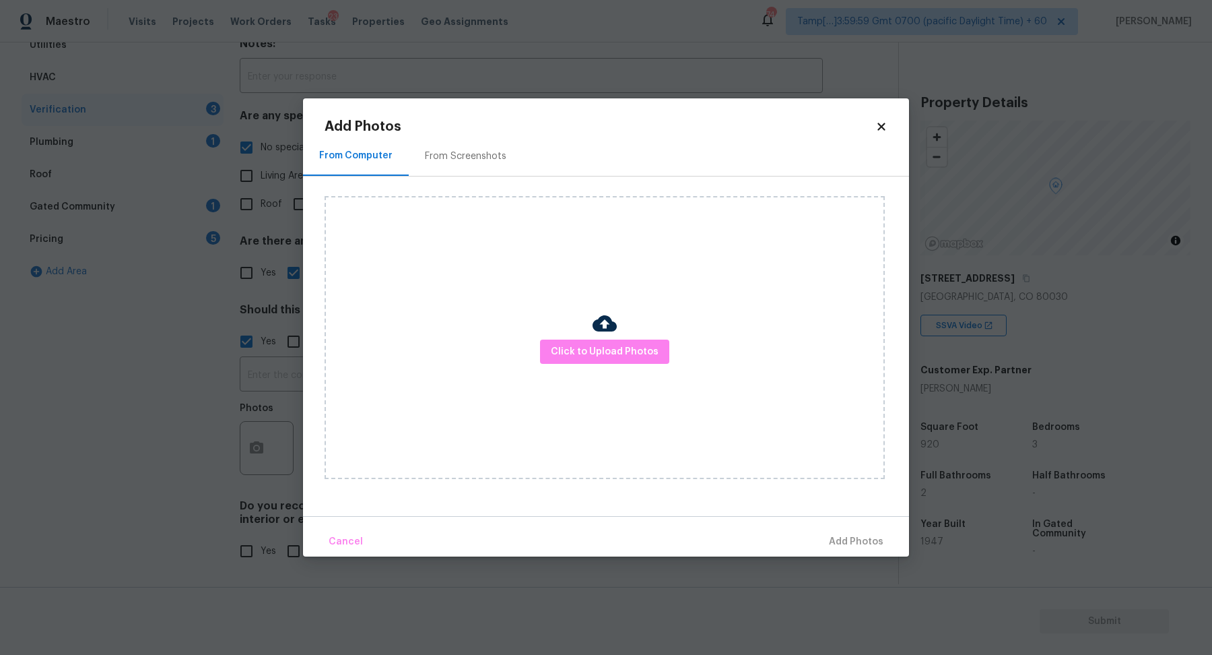
click at [584, 364] on div "Click to Upload Photos" at bounding box center [605, 337] width 560 height 283
click at [597, 355] on span "Click to Upload Photos" at bounding box center [605, 351] width 108 height 17
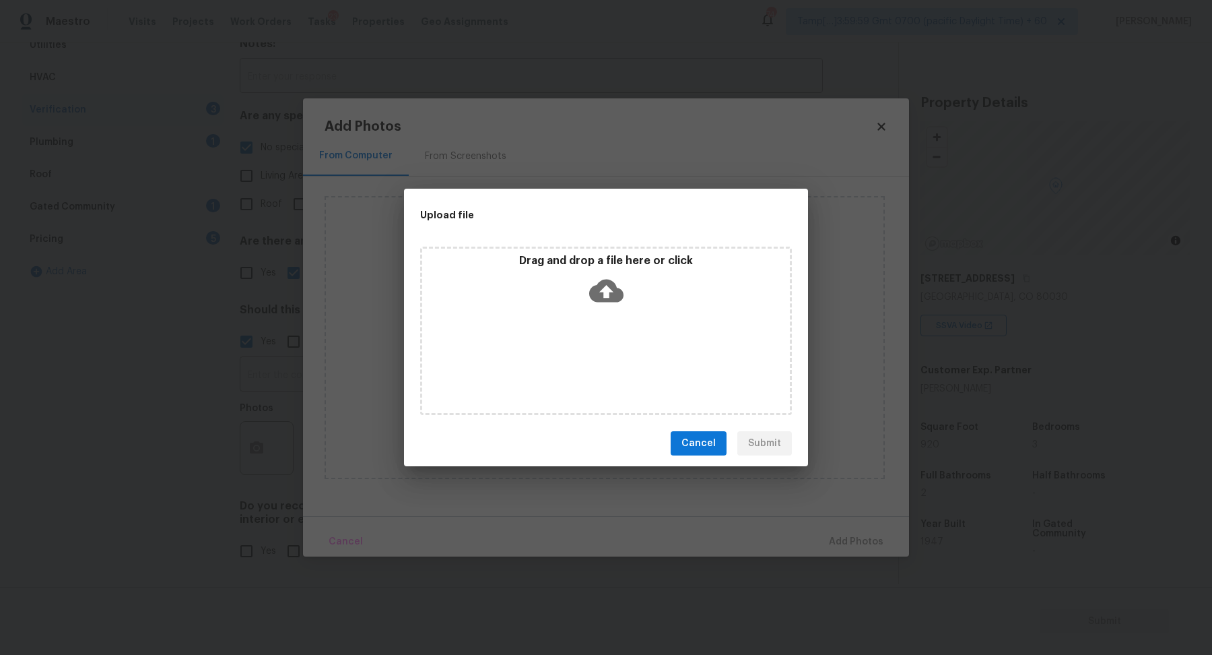
click at [627, 302] on div "Drag and drop a file here or click" at bounding box center [606, 283] width 368 height 58
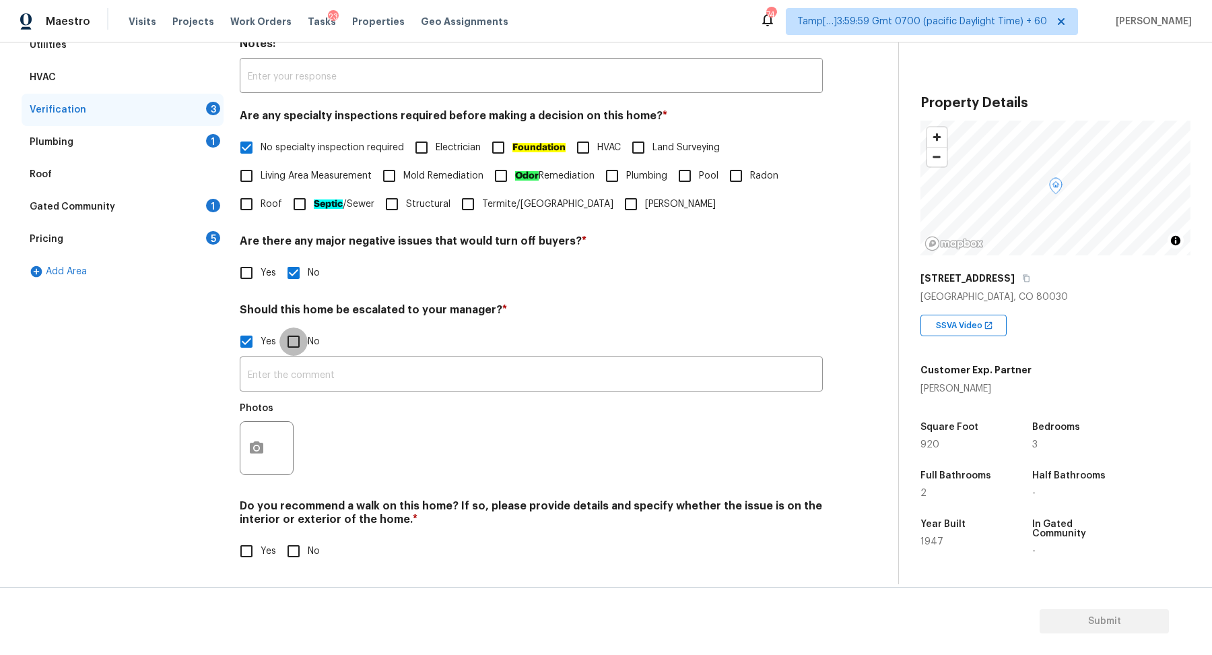
click at [298, 347] on input "No" at bounding box center [293, 341] width 28 height 28
checkbox input "true"
checkbox input "false"
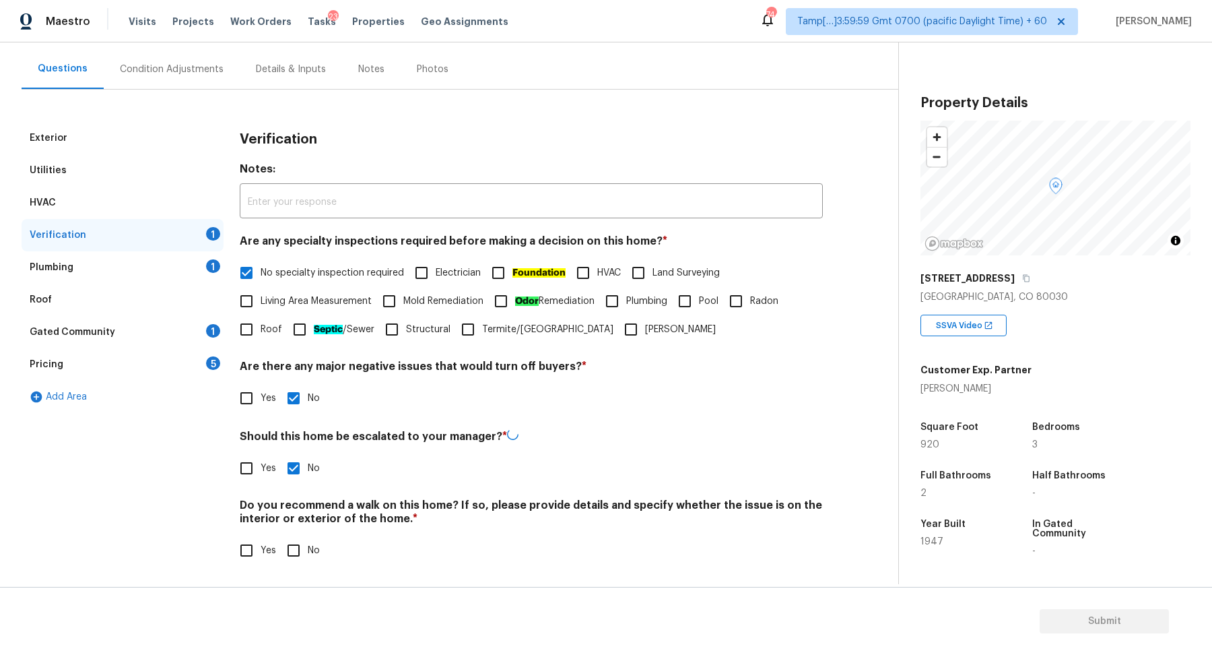
scroll to position [112, 0]
click at [300, 547] on input "No" at bounding box center [293, 551] width 28 height 28
checkbox input "true"
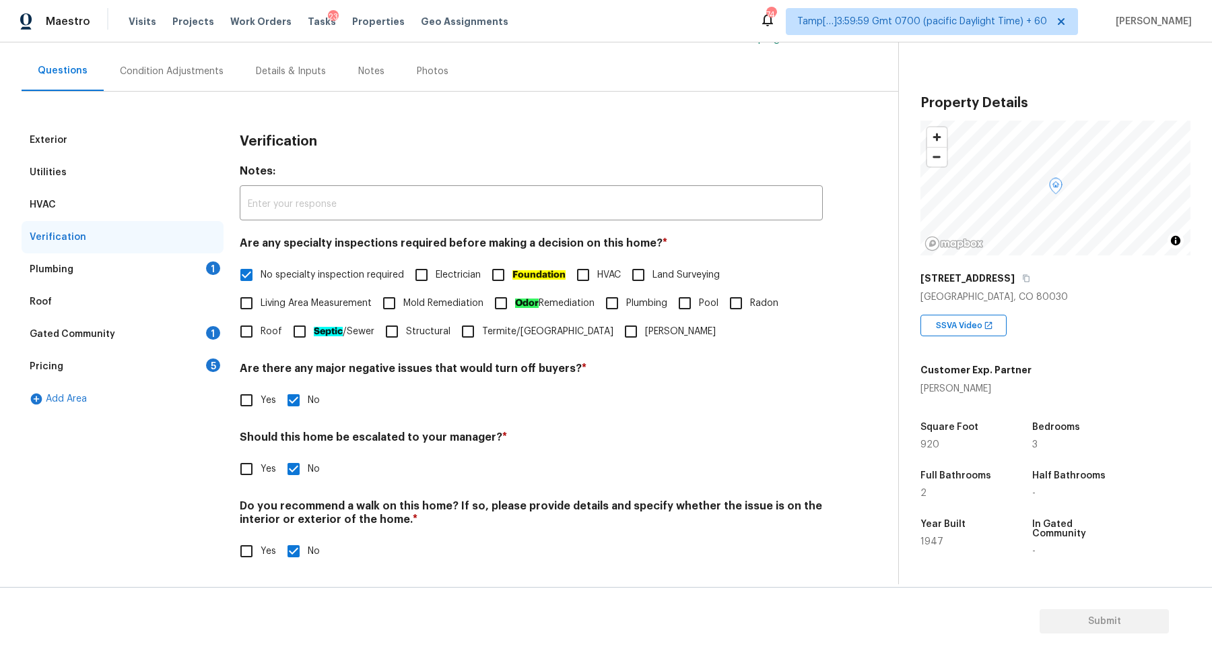
scroll to position [24, 0]
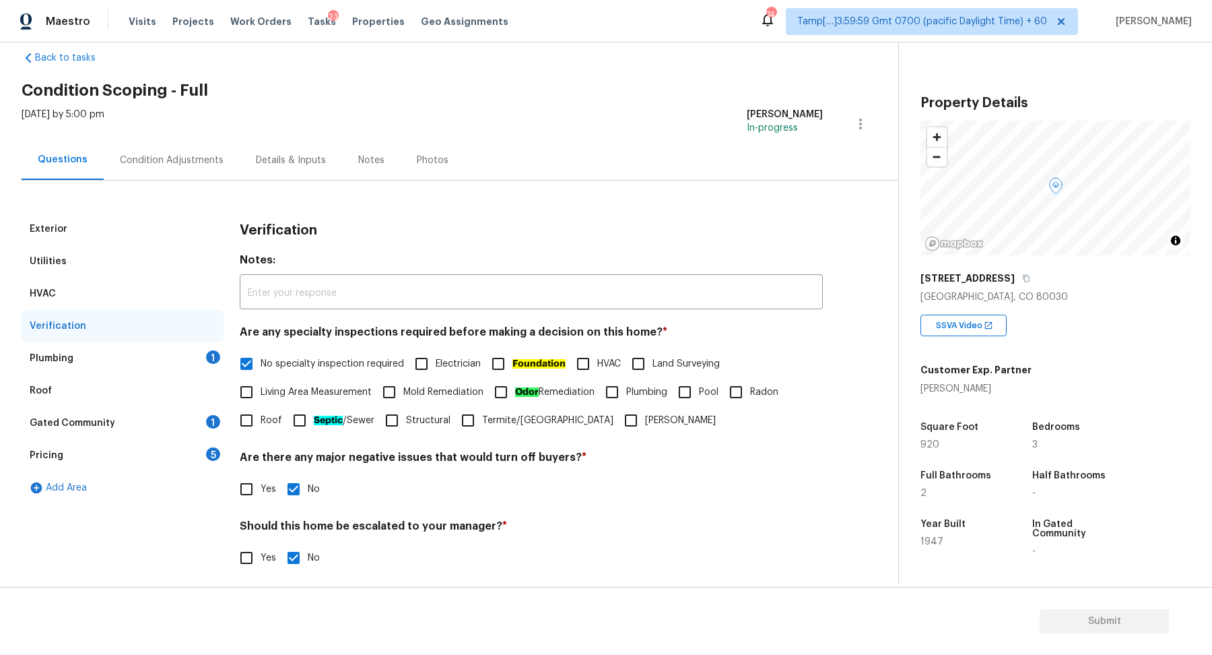
click at [187, 358] on div "Plumbing 1" at bounding box center [123, 358] width 202 height 32
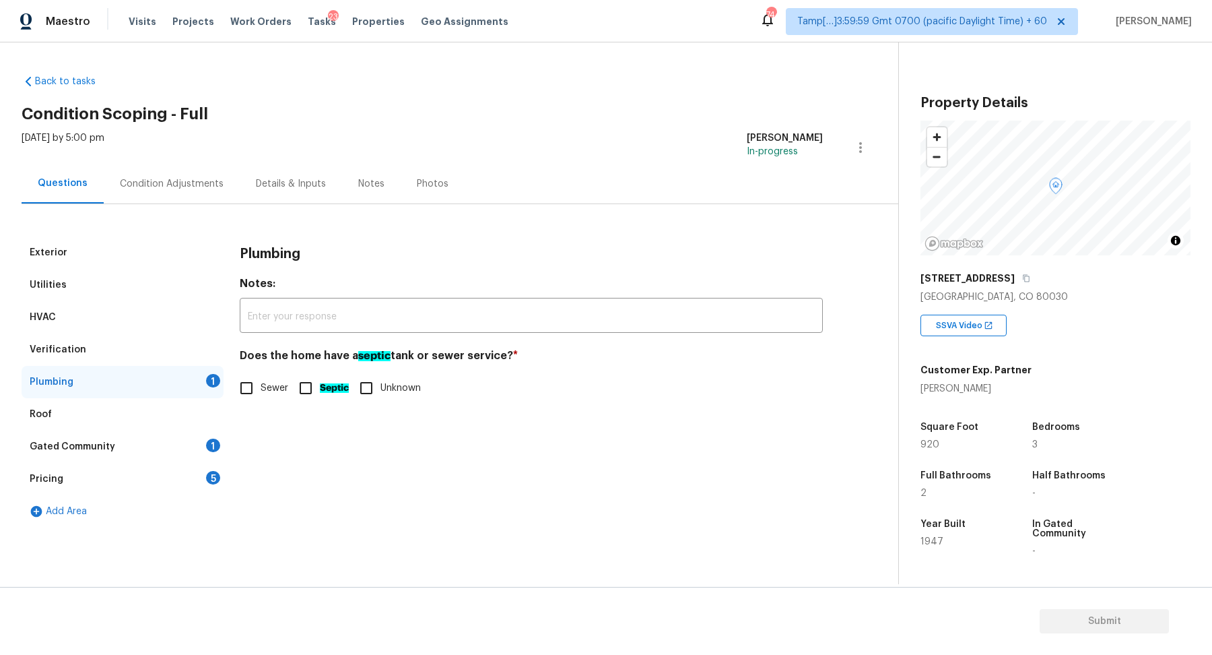
click at [264, 389] on span "Sewer" at bounding box center [275, 388] width 28 height 14
click at [261, 389] on input "Sewer" at bounding box center [246, 388] width 28 height 28
checkbox input "true"
click at [197, 453] on div "Gated Community 1" at bounding box center [123, 446] width 202 height 32
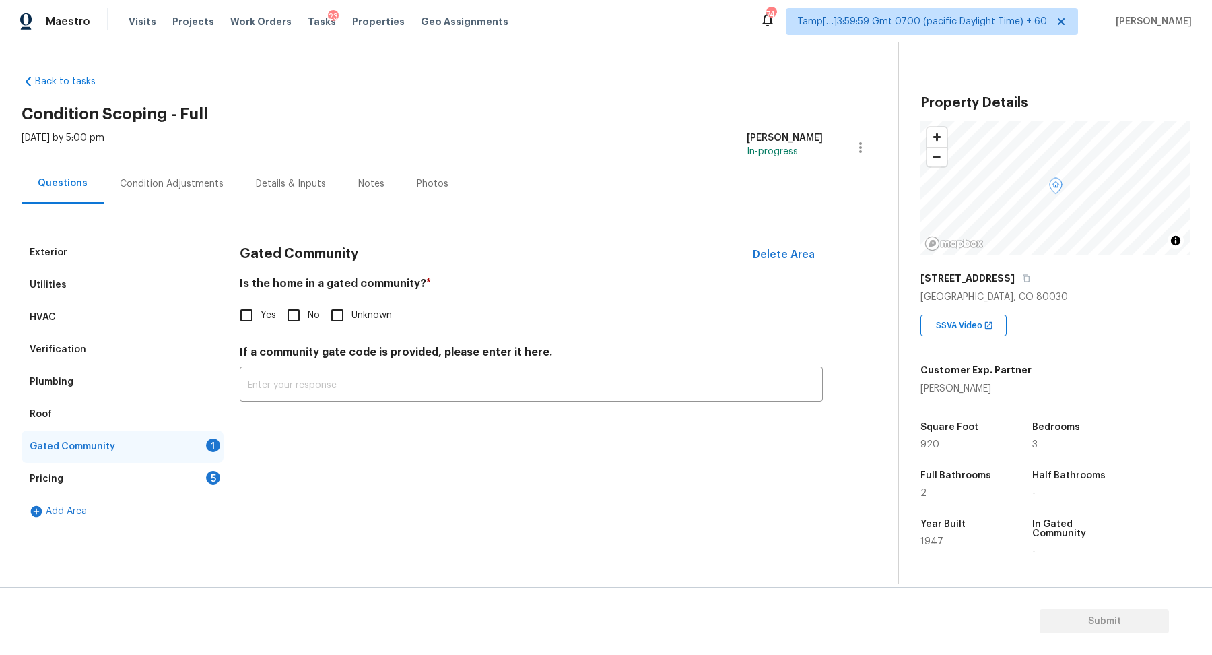
click at [292, 329] on div "Gated Community Delete Area Is the home in a gated community? * Yes No Unknown …" at bounding box center [531, 326] width 583 height 181
click at [301, 304] on input "No" at bounding box center [293, 315] width 28 height 28
checkbox input "true"
click at [194, 465] on div "Pricing 5" at bounding box center [123, 479] width 202 height 32
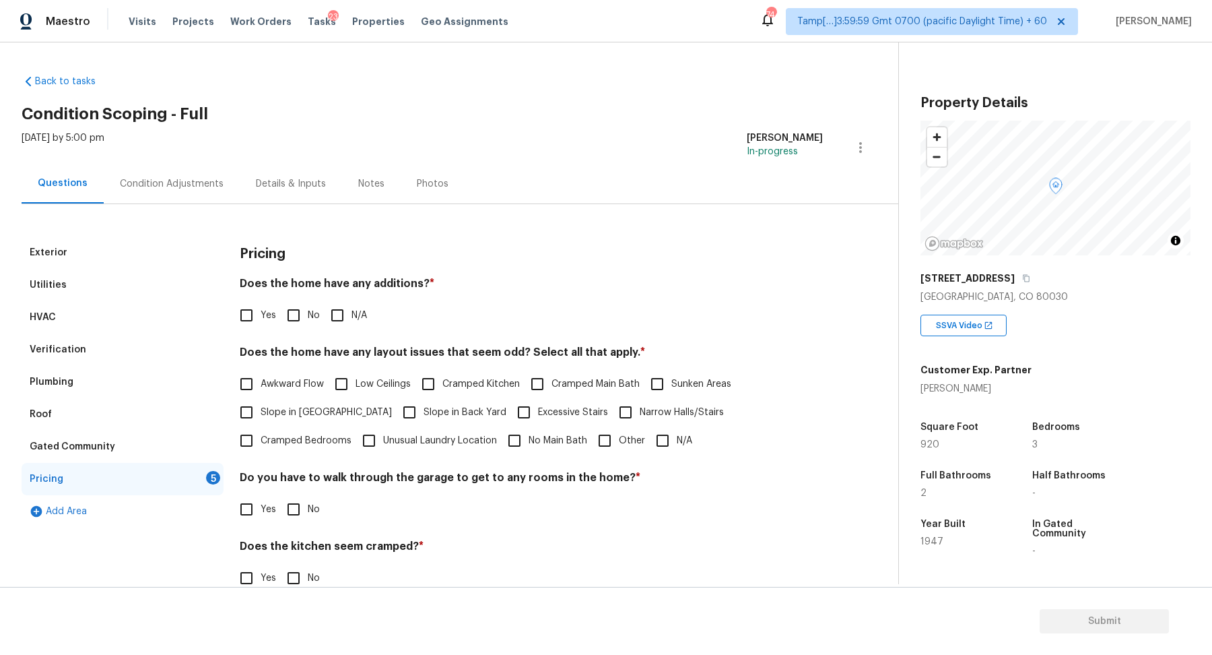
click at [298, 327] on input "No" at bounding box center [293, 315] width 28 height 28
checkbox input "true"
click at [287, 409] on span "Slope in Front Yard" at bounding box center [326, 414] width 131 height 14
click at [261, 409] on input "Slope in Front Yard" at bounding box center [246, 413] width 28 height 28
checkbox input "true"
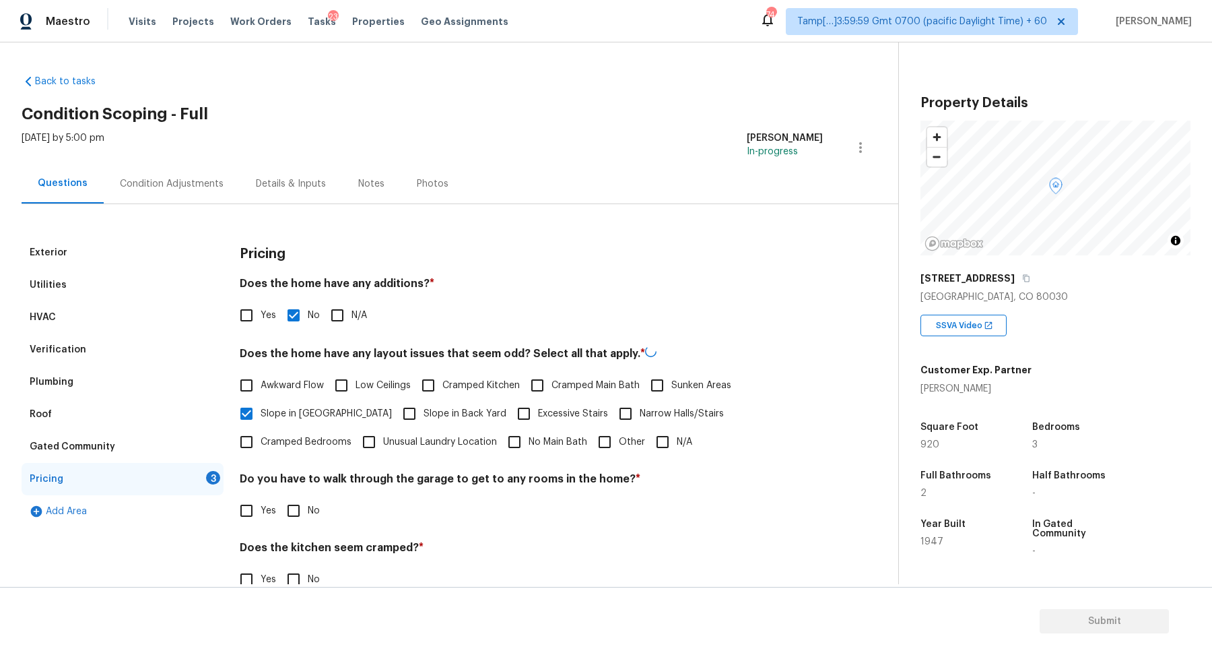
click at [425, 407] on span "Slope in Back Yard" at bounding box center [465, 414] width 83 height 14
click at [424, 407] on input "Slope in Back Yard" at bounding box center [409, 413] width 28 height 28
checkbox input "true"
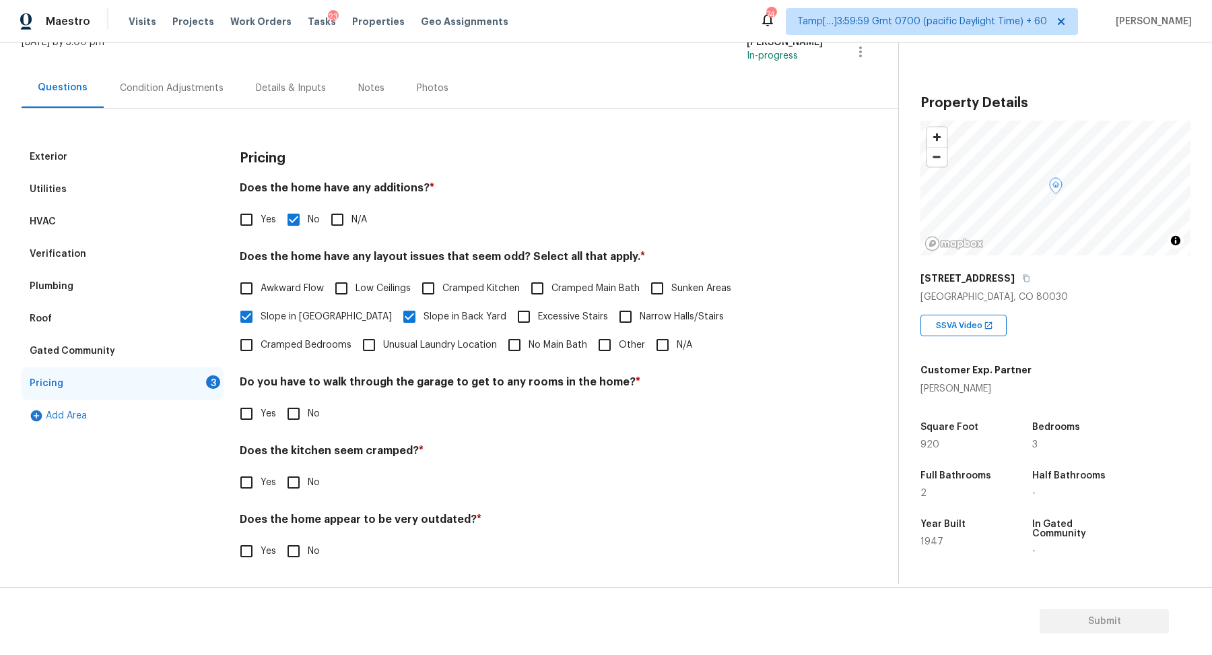
click at [296, 401] on input "No" at bounding box center [293, 413] width 28 height 28
checkbox input "true"
click at [279, 468] on input "No" at bounding box center [293, 482] width 28 height 28
checkbox input "true"
click at [279, 538] on input "No" at bounding box center [293, 552] width 28 height 28
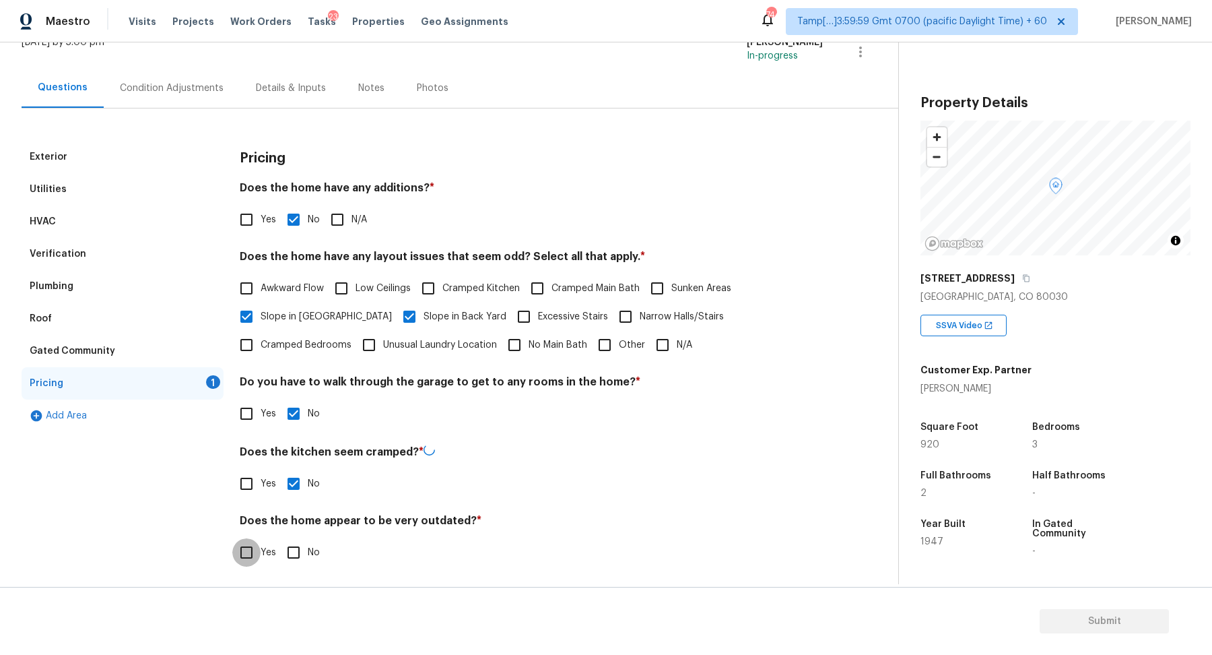
checkbox input "true"
click at [259, 547] on input "Yes" at bounding box center [246, 551] width 28 height 28
checkbox input "true"
checkbox input "false"
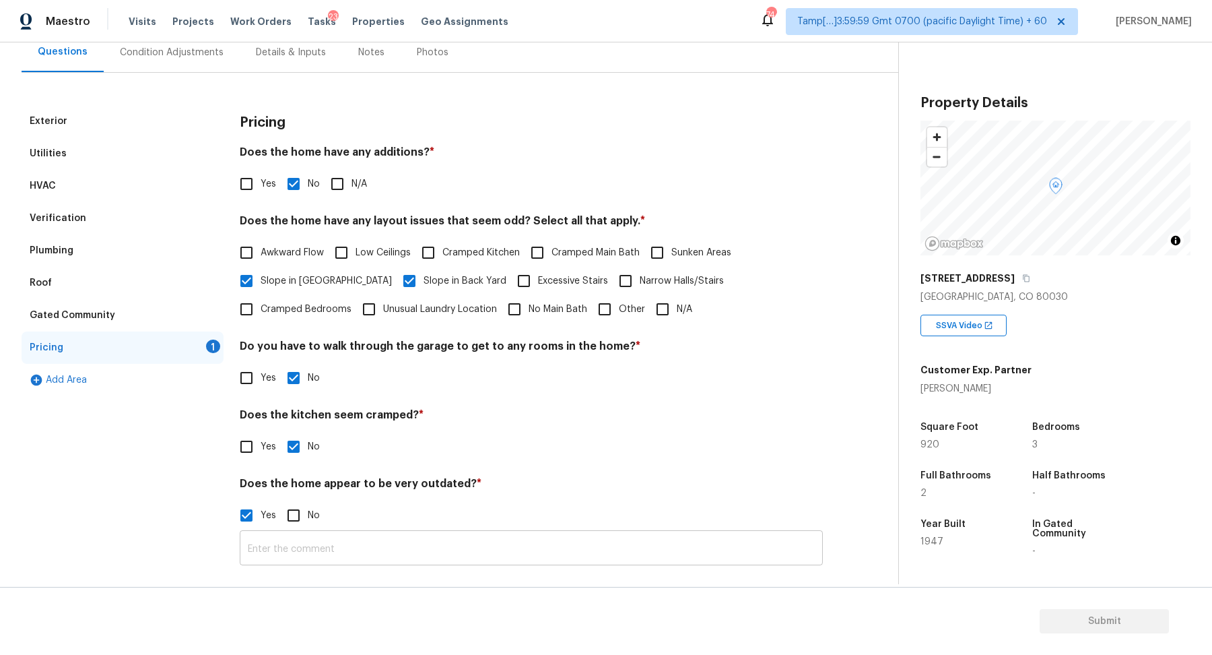
click at [278, 556] on input "text" at bounding box center [531, 549] width 583 height 32
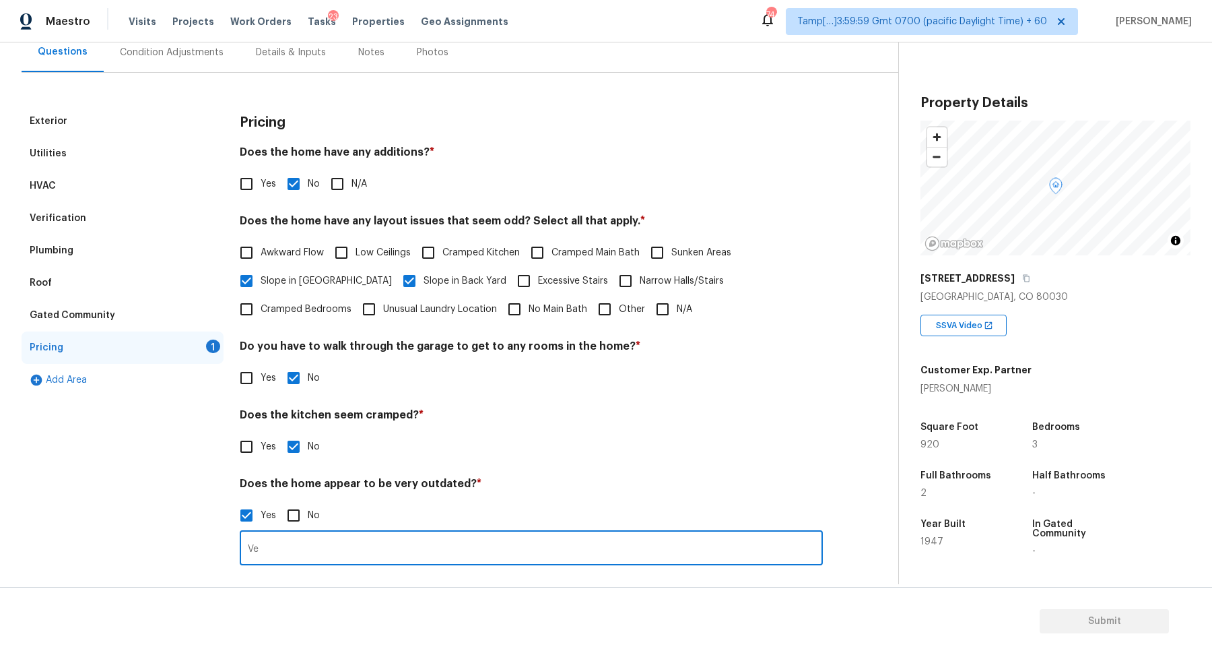
type input "V"
type input "The house seems dated"
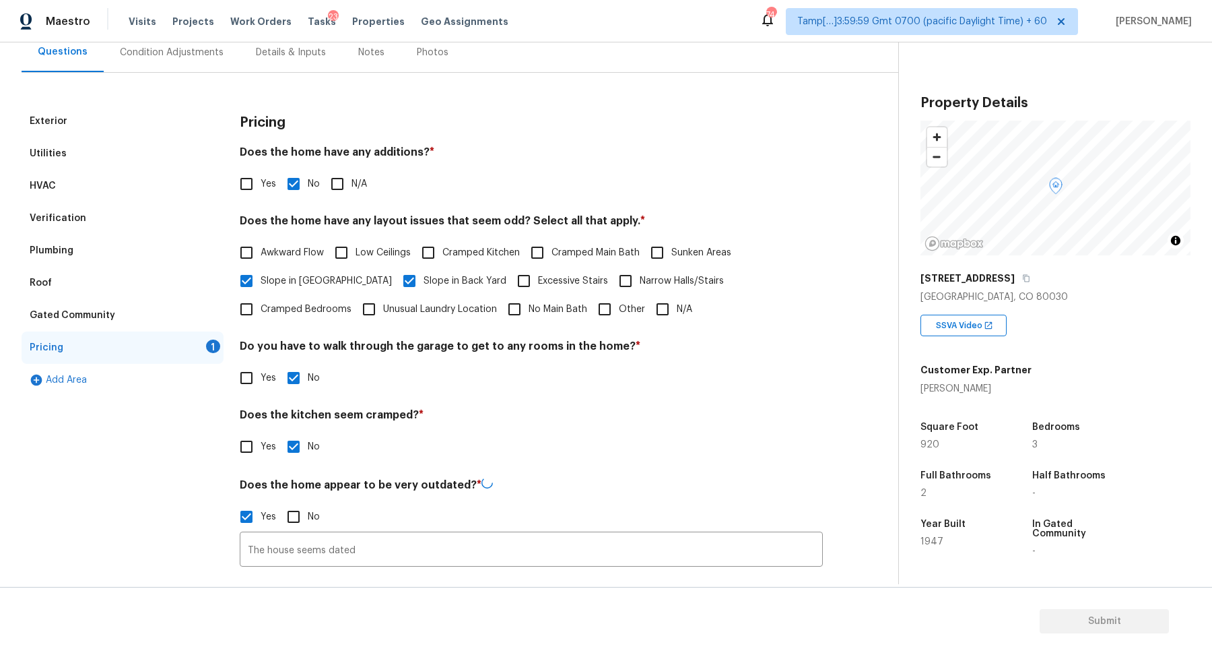
click at [570, 461] on div "Pricing Does the home have any additions? * Yes No N/A Does the home have any l…" at bounding box center [531, 343] width 583 height 477
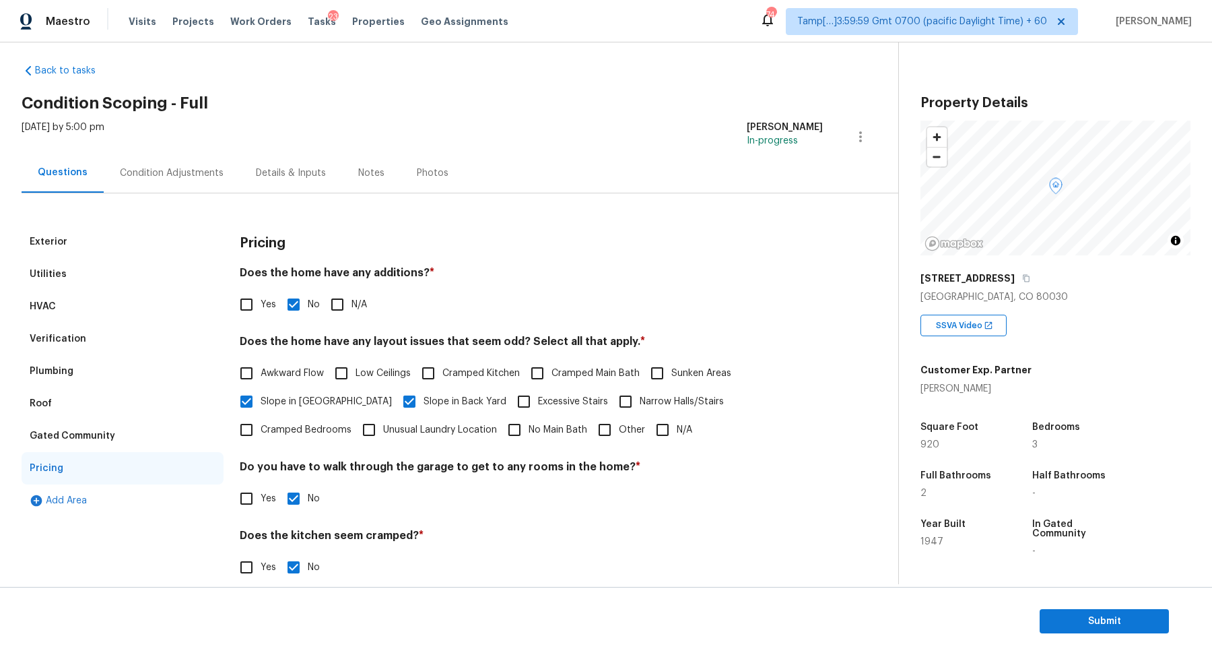
scroll to position [0, 0]
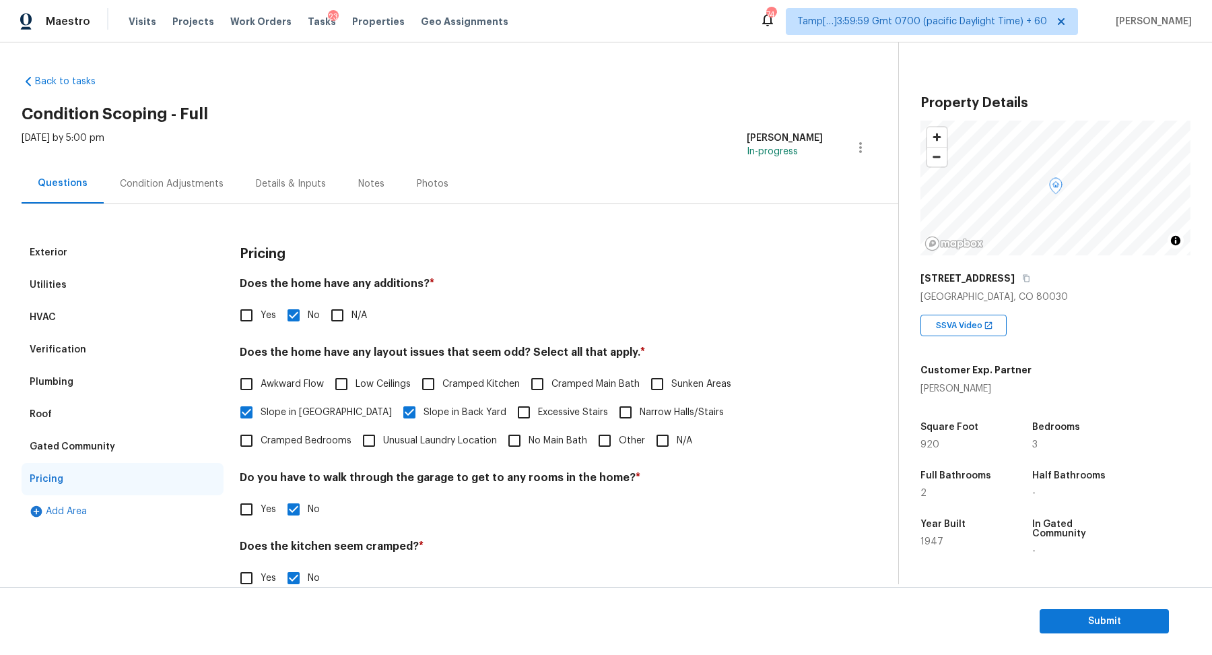
click at [187, 166] on div "Condition Adjustments" at bounding box center [172, 184] width 136 height 40
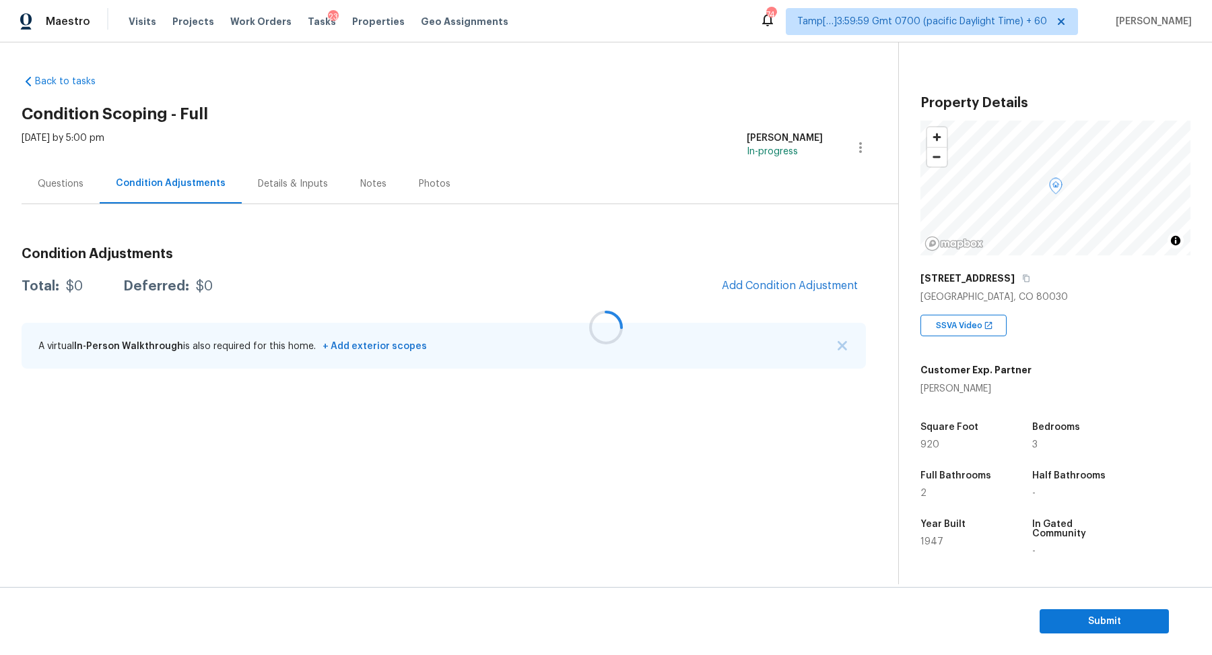
click at [804, 290] on div at bounding box center [606, 327] width 1212 height 655
click at [769, 287] on span "Add Condition Adjustment" at bounding box center [790, 285] width 136 height 12
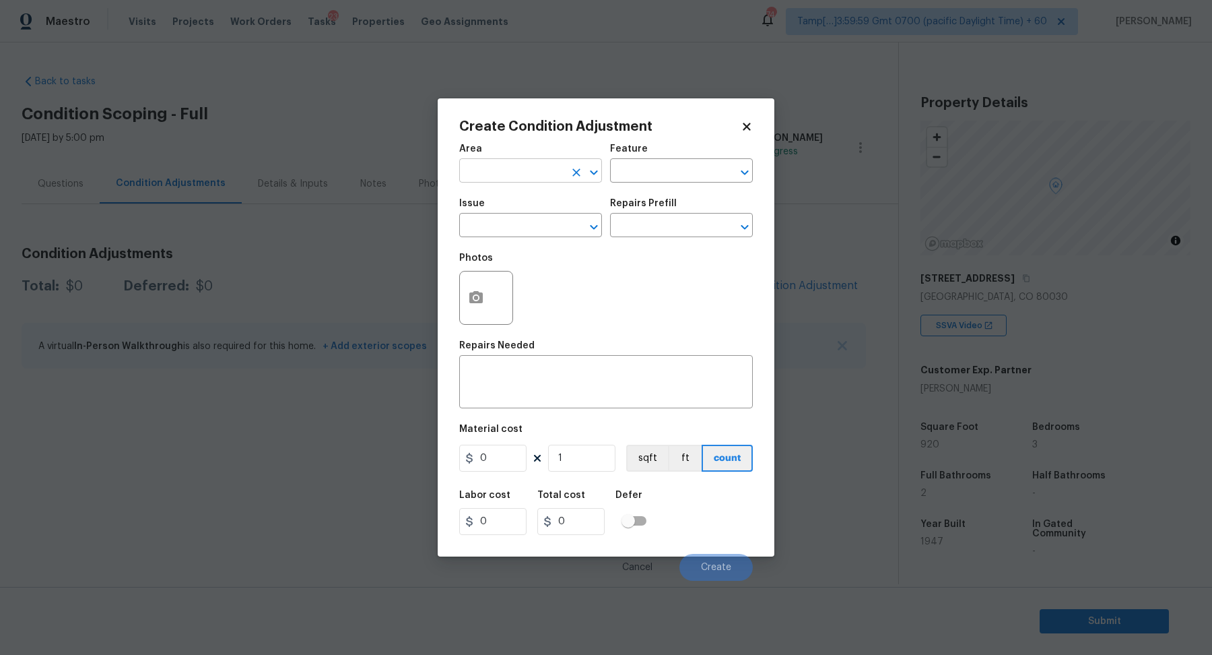
click at [567, 169] on button "Clear" at bounding box center [576, 172] width 19 height 19
click at [568, 236] on ul "Interior Addition Interior Overall" at bounding box center [530, 212] width 143 height 55
click at [528, 227] on li "Interior Overall" at bounding box center [530, 224] width 143 height 22
type input "Interior Overall"
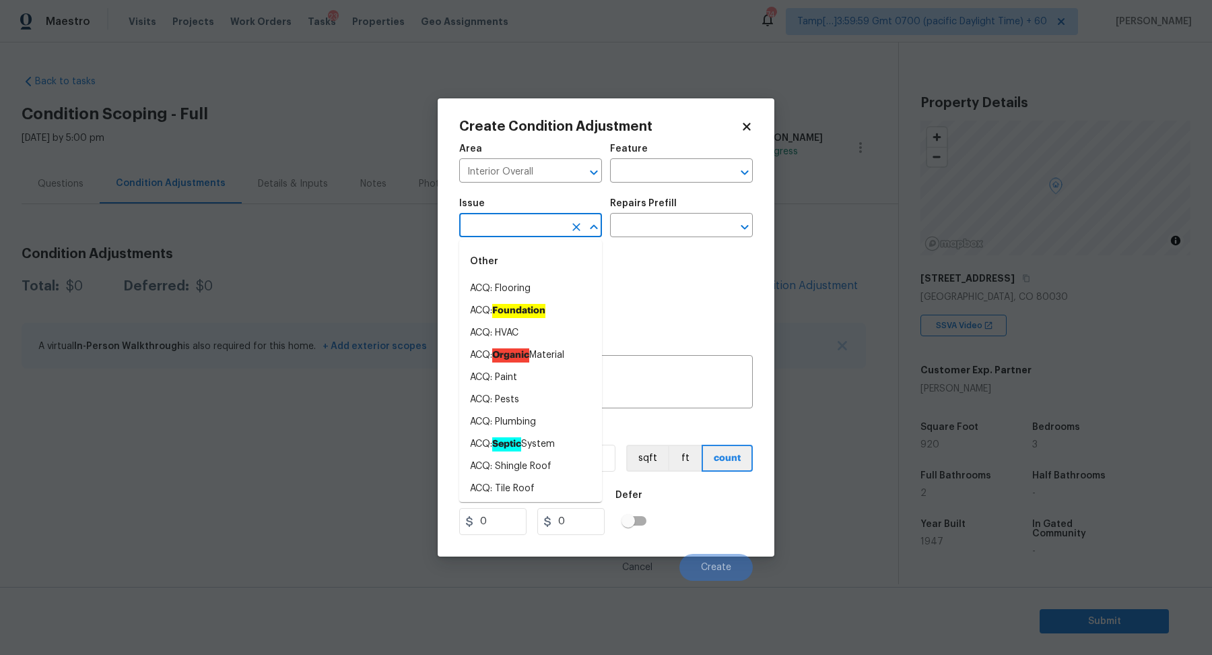
click at [528, 227] on input "text" at bounding box center [511, 226] width 105 height 21
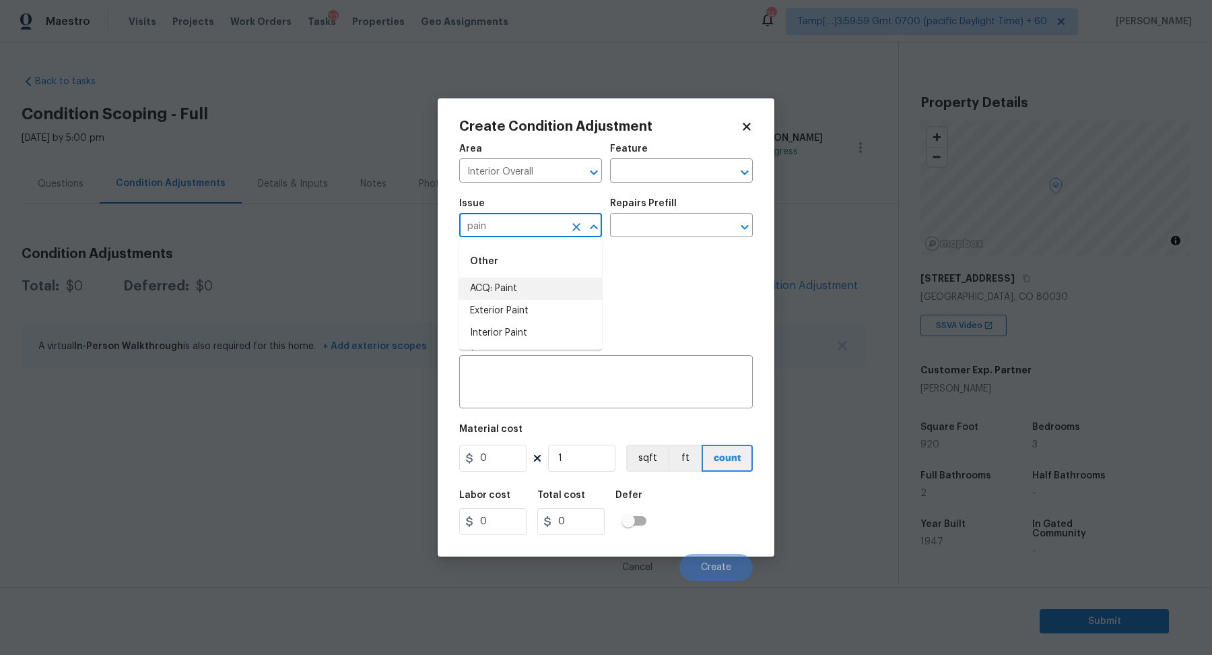
click at [535, 290] on li "ACQ: Paint" at bounding box center [530, 288] width 143 height 22
type input "ACQ: Paint"
click at [675, 228] on input "text" at bounding box center [662, 226] width 105 height 21
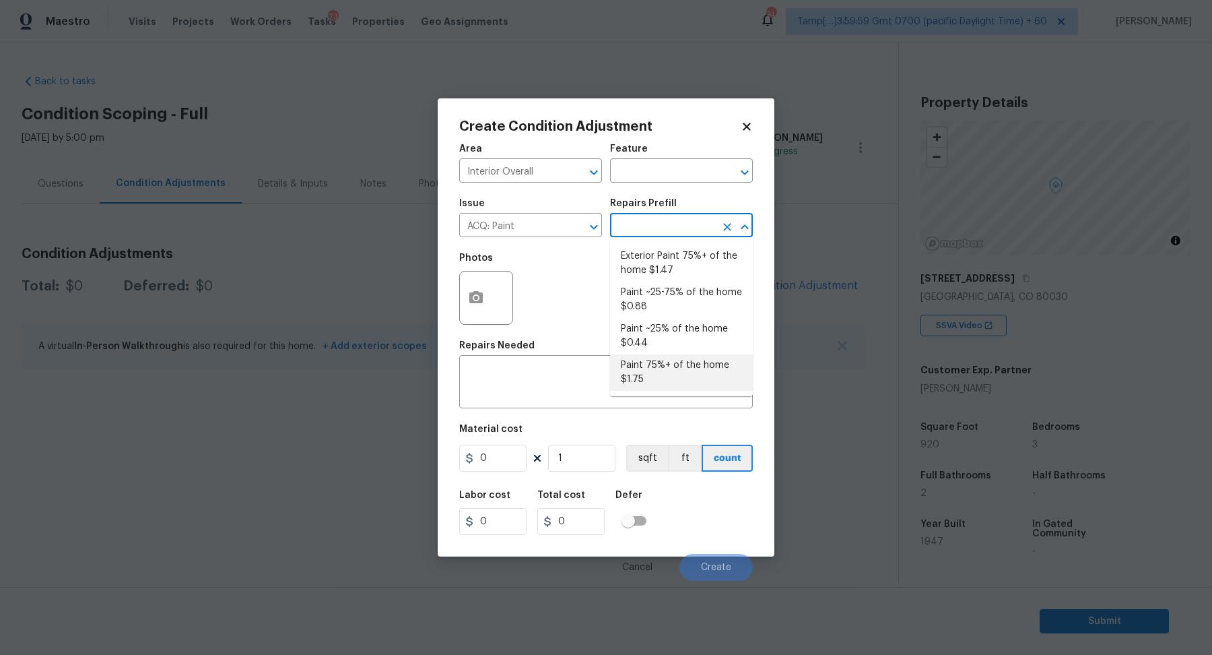
click at [648, 364] on li "Paint 75%+ of the home $1.75" at bounding box center [681, 372] width 143 height 36
type input "Acquisition"
type textarea "Acquisition Scope: 75%+ of the home will likely require interior paint"
type input "1.75"
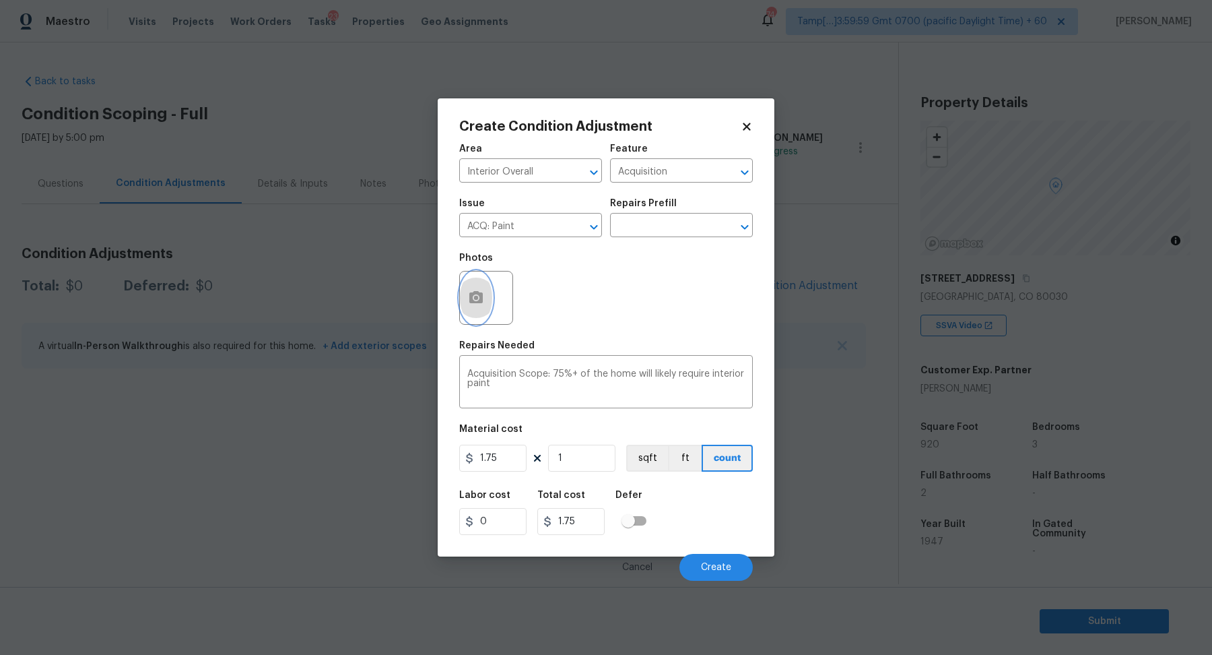
click at [483, 297] on button "button" at bounding box center [476, 297] width 32 height 53
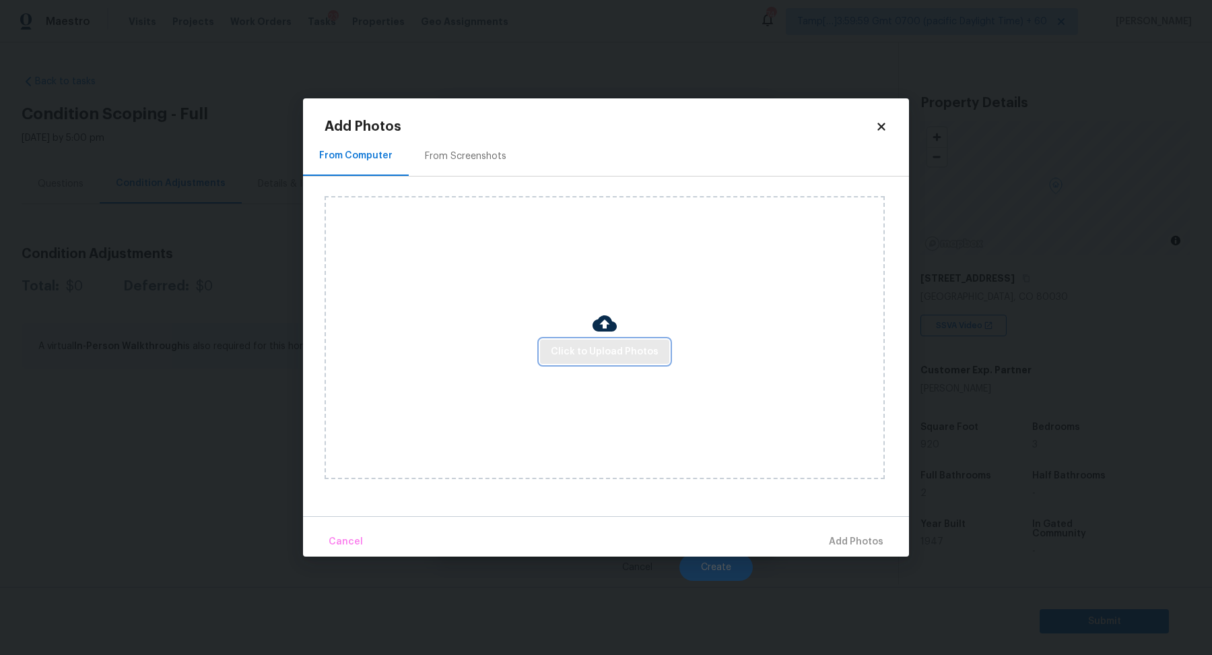
click at [582, 347] on span "Click to Upload Photos" at bounding box center [605, 351] width 108 height 17
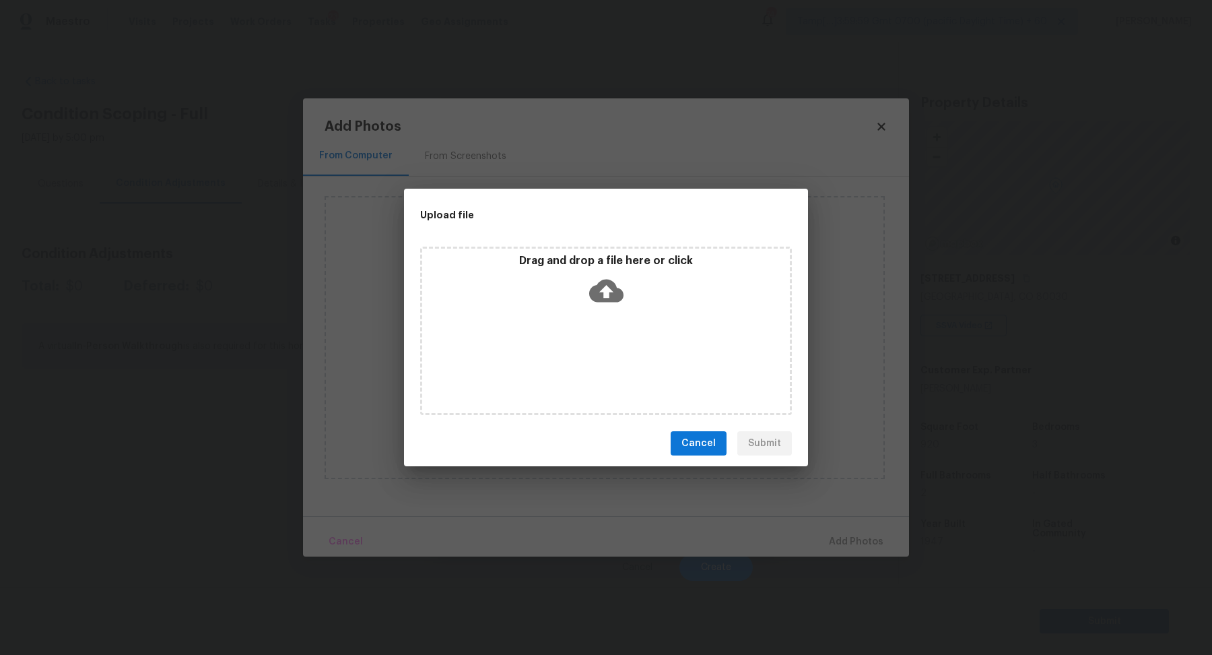
click at [633, 293] on div "Drag and drop a file here or click" at bounding box center [606, 283] width 368 height 58
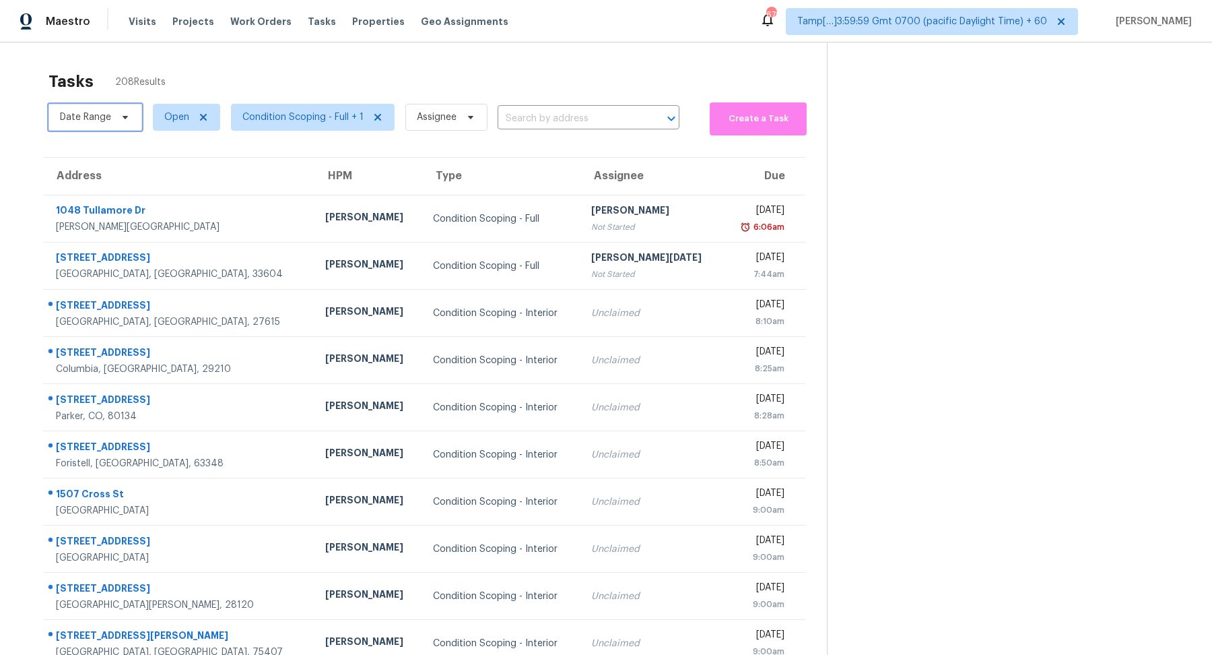
click at [92, 112] on span "Date Range" at bounding box center [85, 116] width 51 height 13
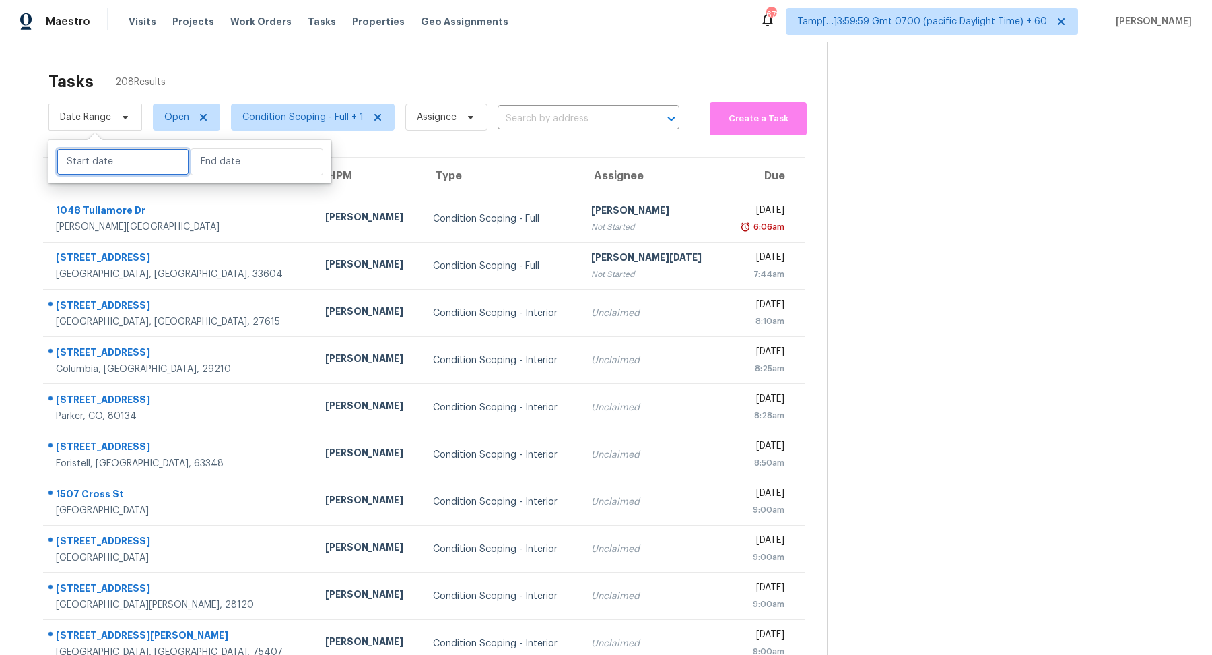
click at [97, 174] on input "text" at bounding box center [123, 161] width 133 height 27
select select "8"
select select "2025"
select select "9"
select select "2025"
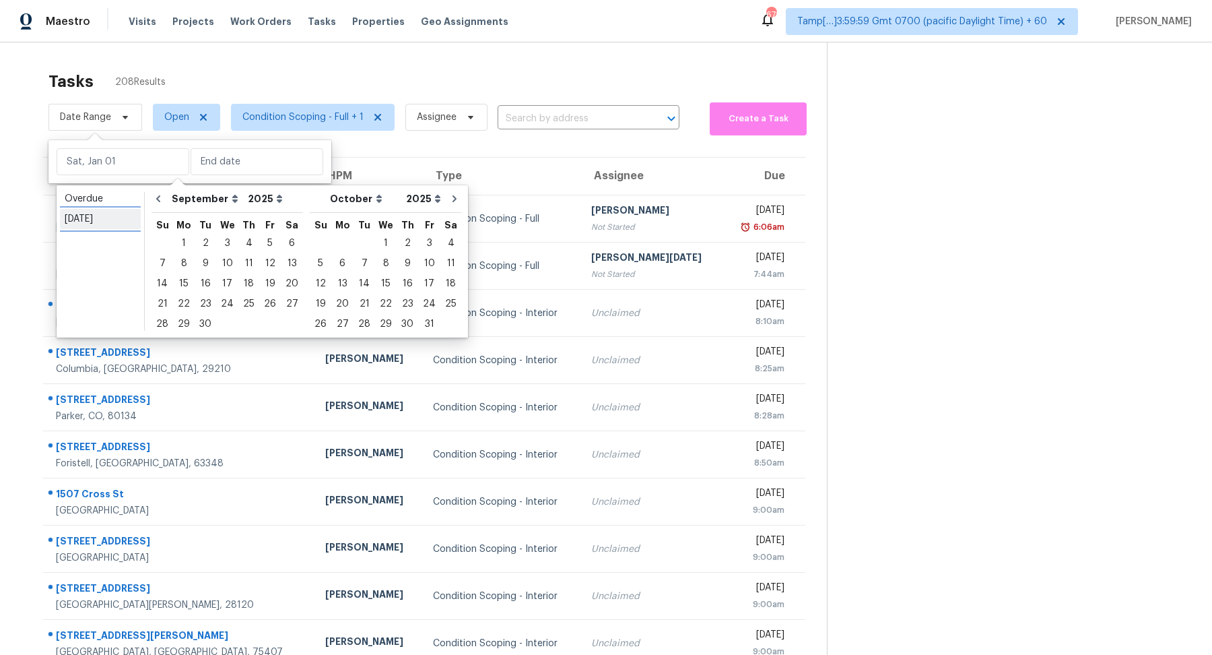
click at [123, 222] on div "[DATE]" at bounding box center [100, 218] width 71 height 13
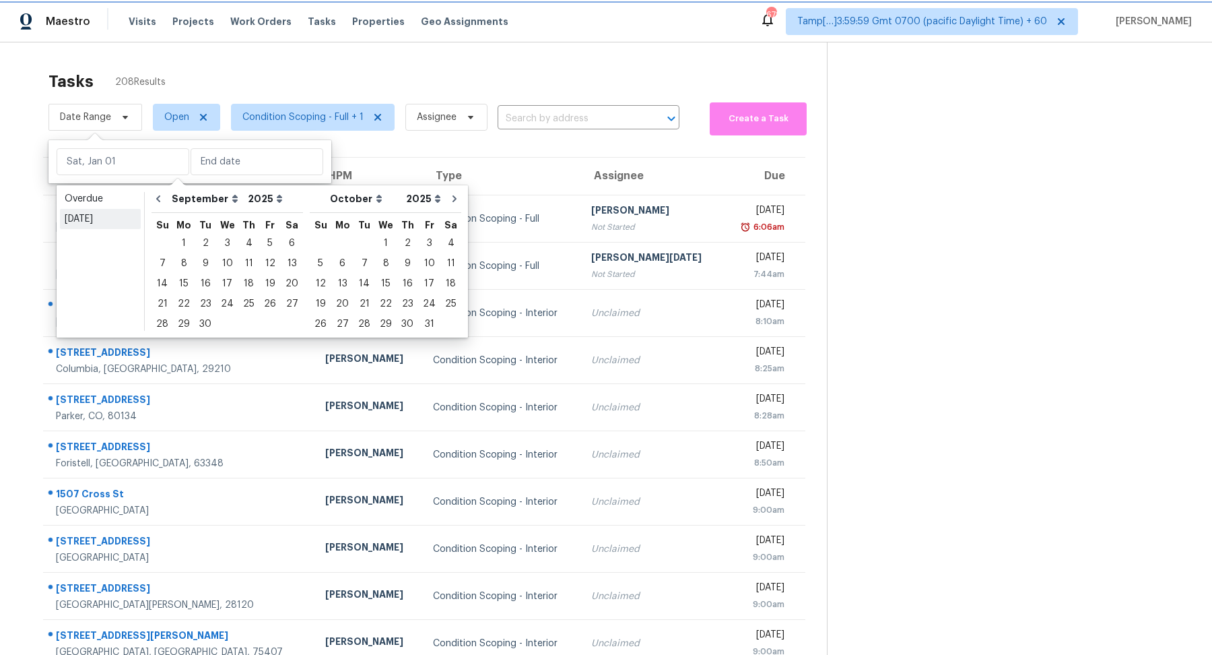
type input "[DATE]"
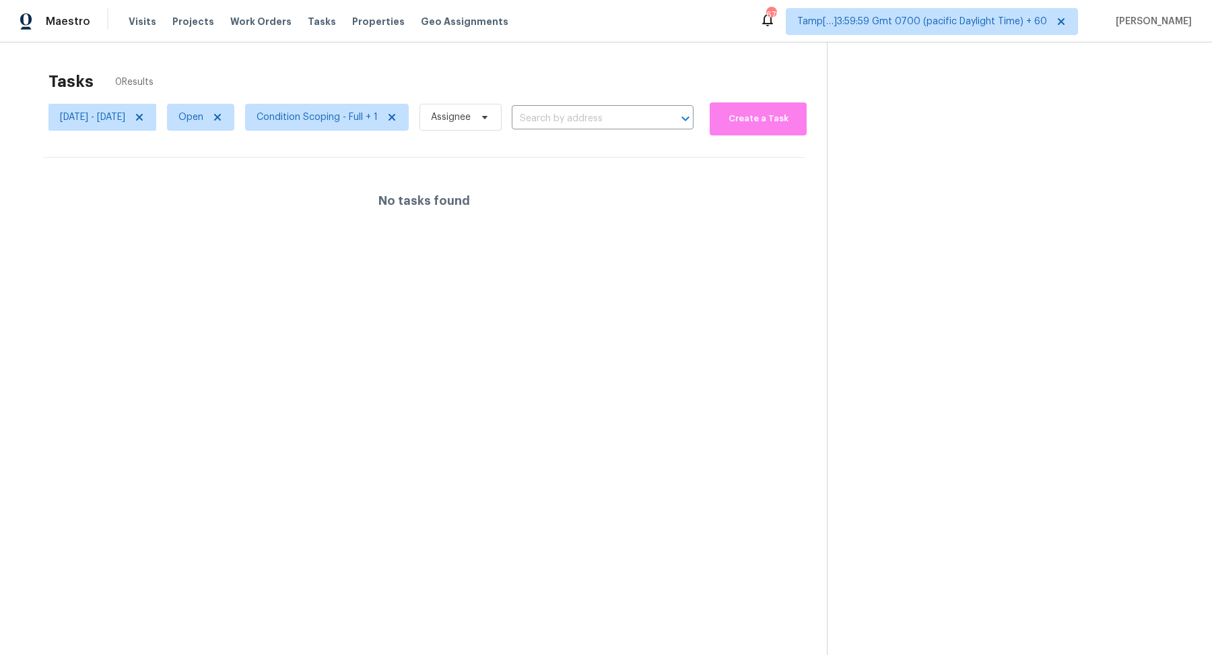
click at [295, 92] on div "Tasks 0 Results" at bounding box center [437, 81] width 778 height 35
click at [267, 83] on div at bounding box center [606, 327] width 1212 height 655
click at [125, 116] on span "[DATE] - [DATE]" at bounding box center [92, 116] width 65 height 13
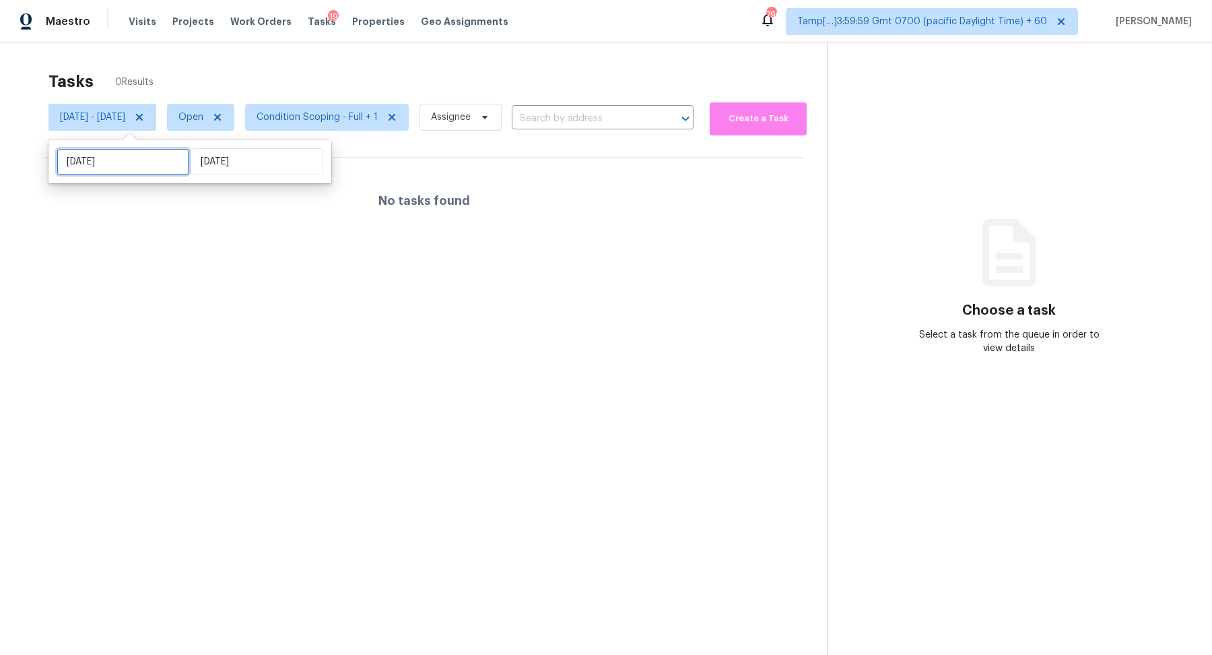
click at [159, 174] on input "[DATE]" at bounding box center [123, 161] width 133 height 27
select select "8"
select select "2025"
select select "9"
select select "2025"
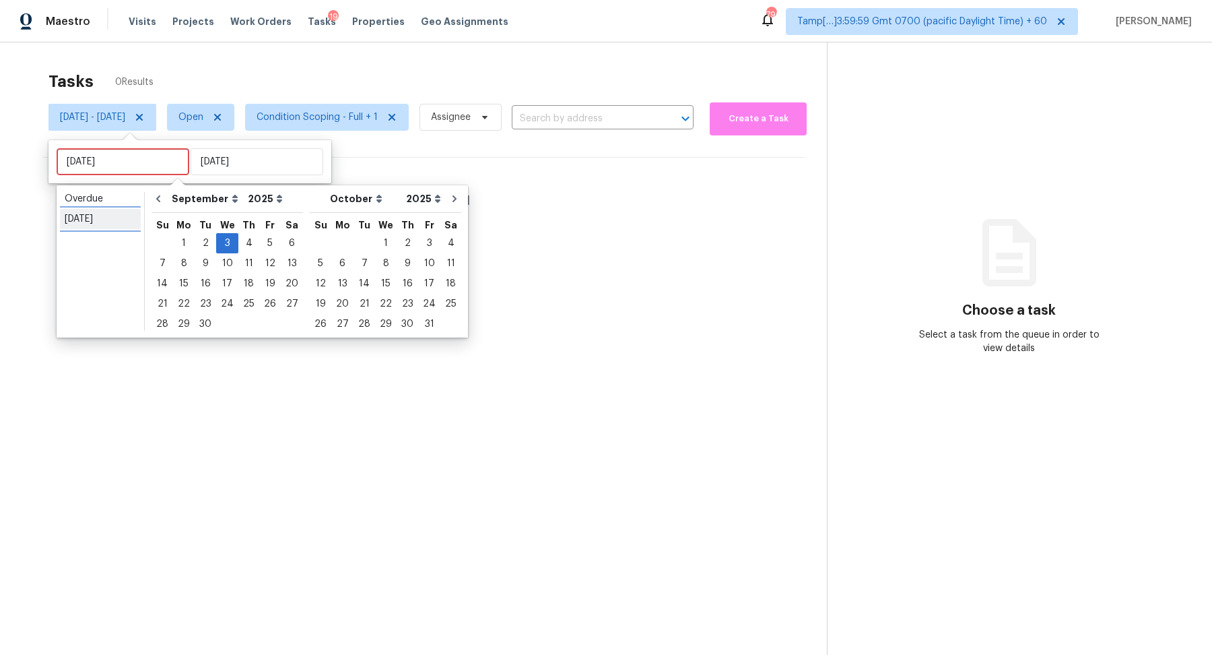
click at [129, 228] on link "[DATE]" at bounding box center [100, 219] width 81 height 20
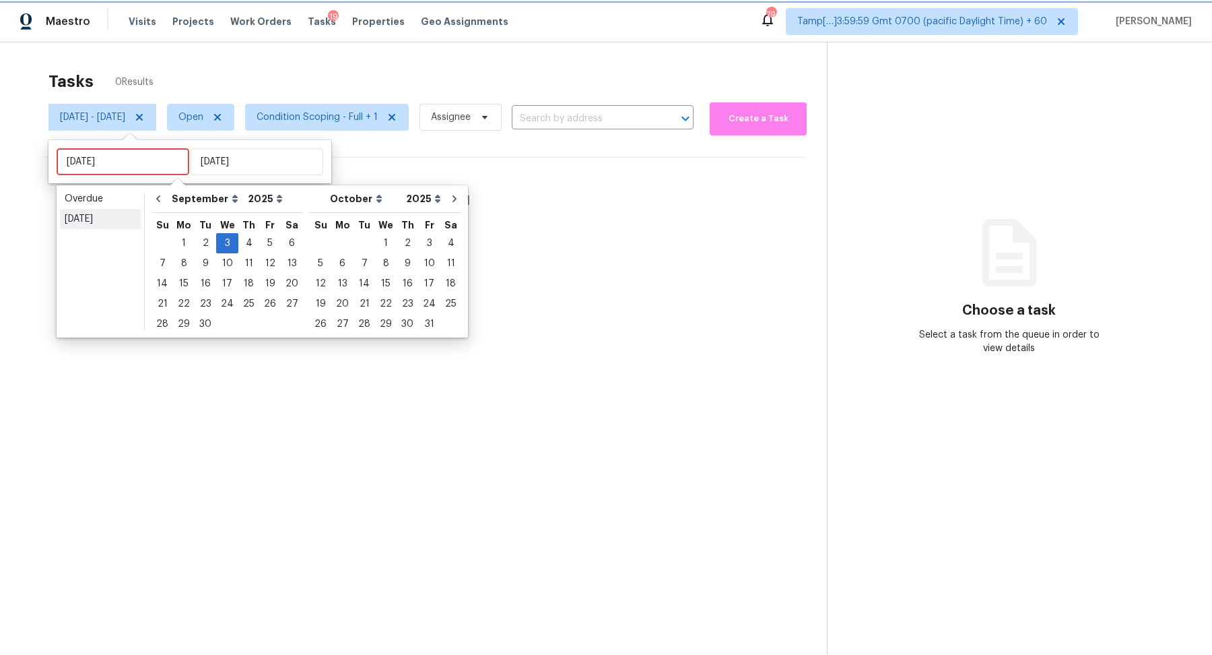
type input "[DATE]"
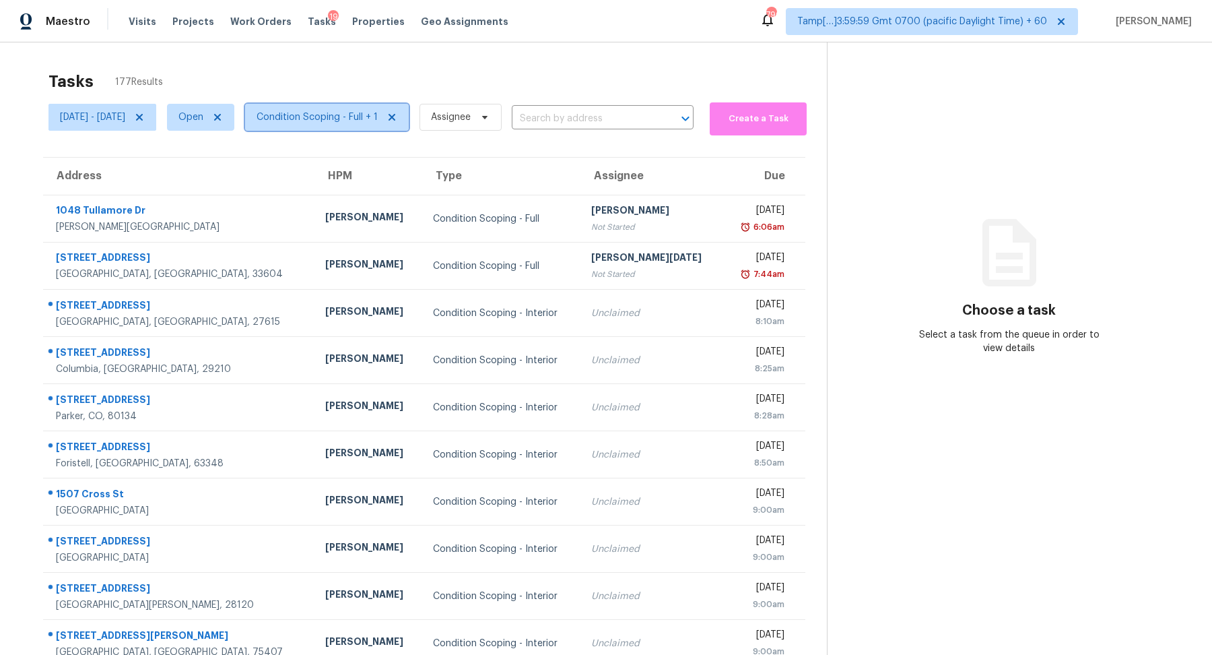
click at [349, 125] on span "Condition Scoping - Full + 1" at bounding box center [327, 117] width 164 height 27
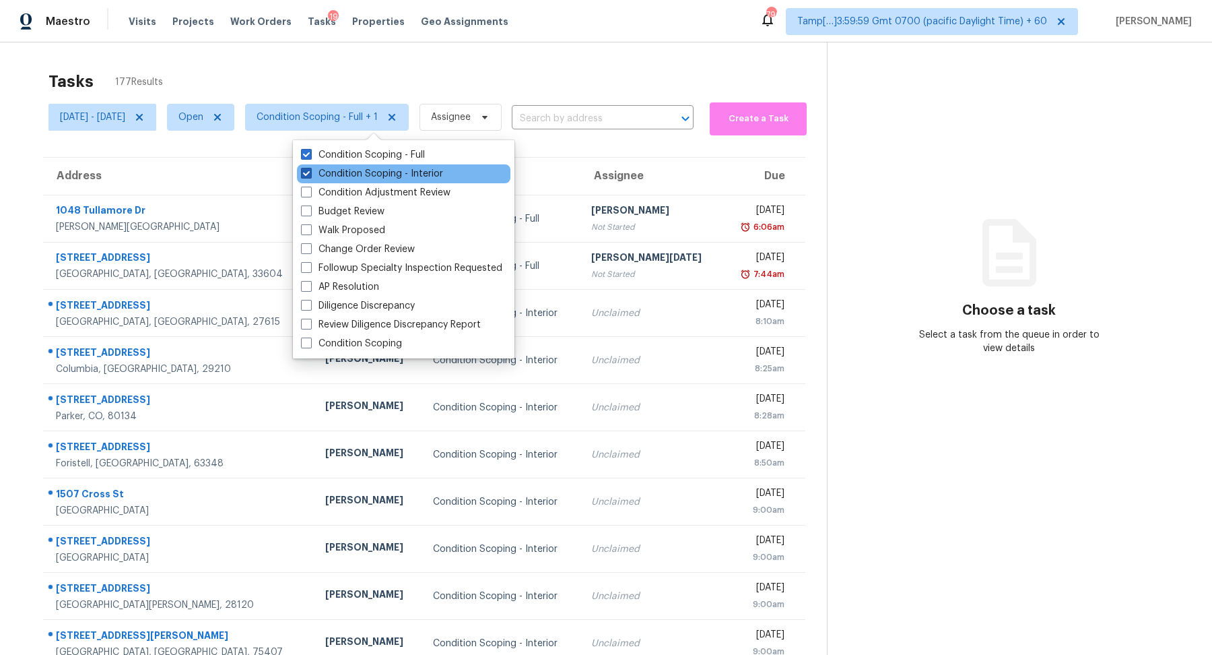
click at [349, 174] on label "Condition Scoping - Interior" at bounding box center [372, 173] width 142 height 13
click at [310, 174] on input "Condition Scoping - Interior" at bounding box center [305, 171] width 9 height 9
checkbox input "false"
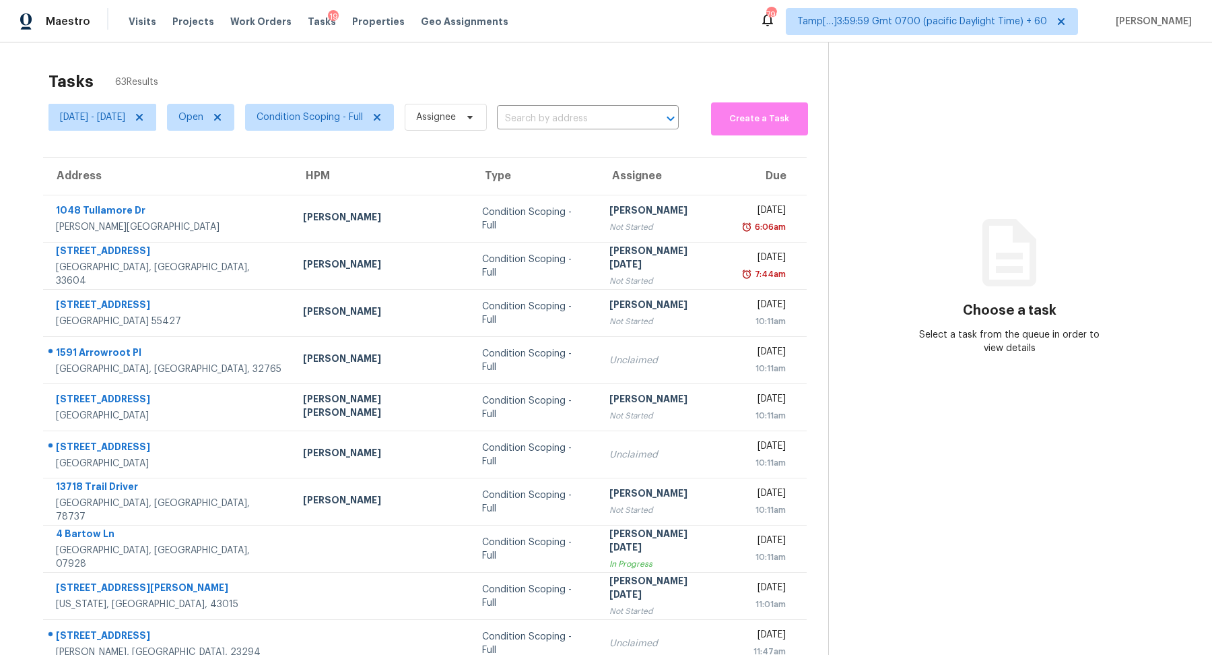
click at [488, 82] on div "Tasks 63 Results" at bounding box center [438, 81] width 780 height 35
click at [597, 112] on input "text" at bounding box center [569, 118] width 144 height 21
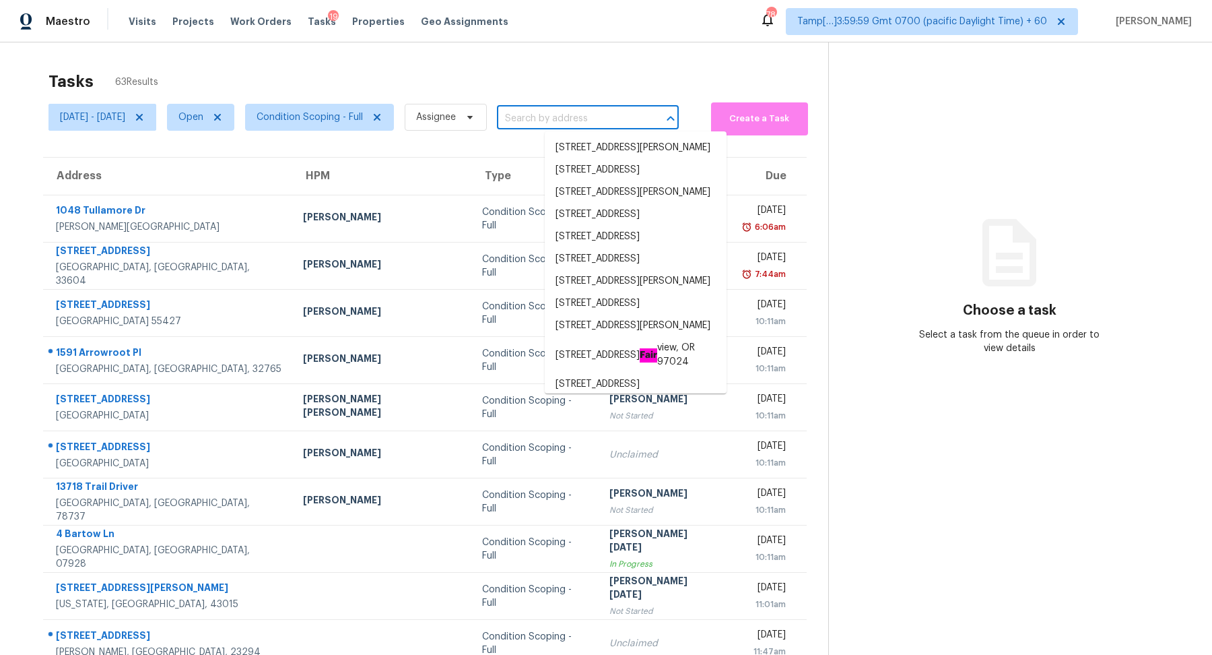
paste input "10139 White Mulberry Dr, Las Vegas, NV, 89148"
type input "10139 White Mulberry Dr, Las Vegas, NV, 89148"
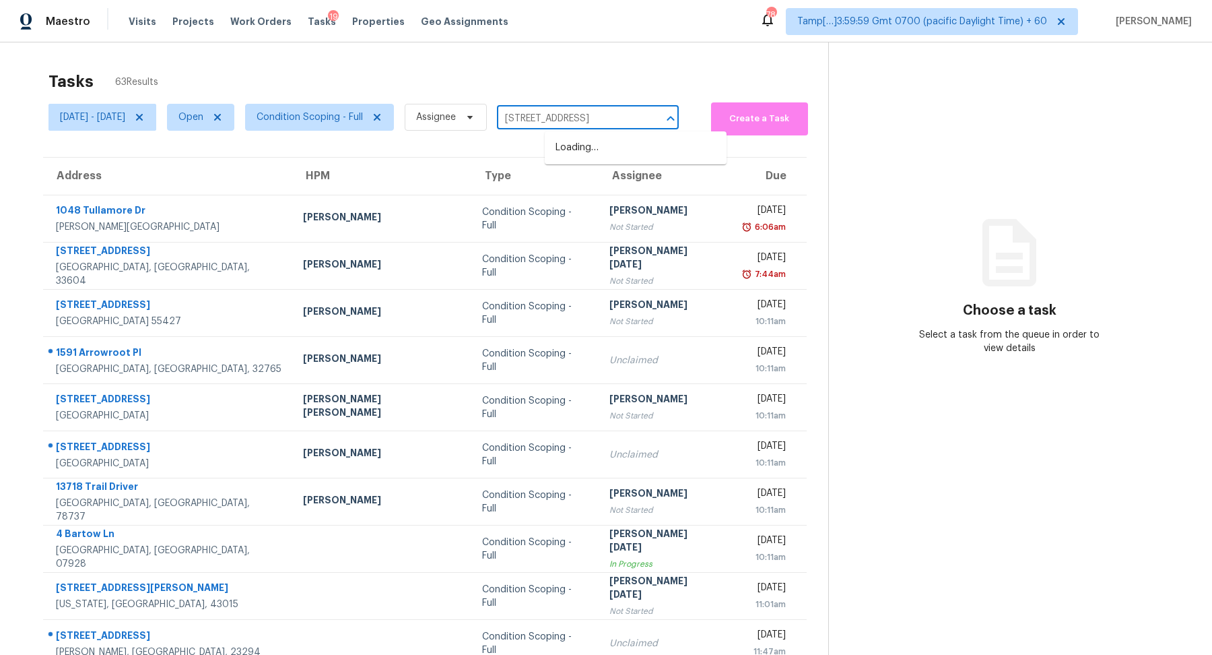
scroll to position [0, 69]
click at [616, 147] on li "10139 White Mulberry Dr, Las Vegas, NV 89148" at bounding box center [636, 148] width 182 height 22
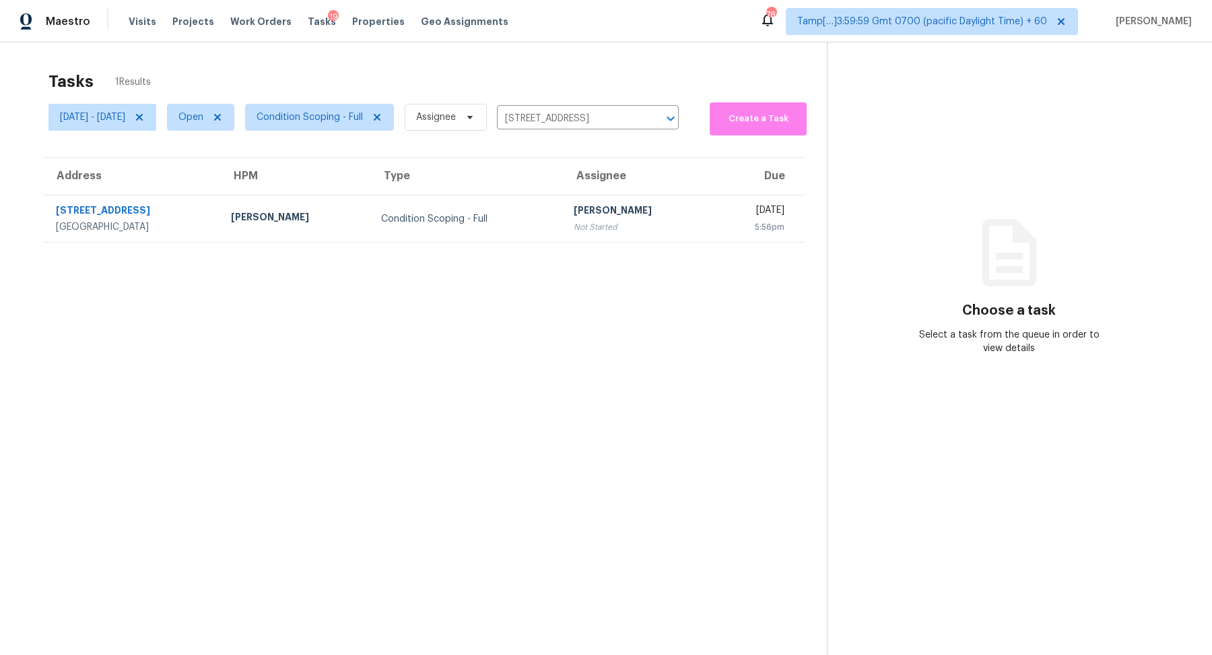
click at [549, 215] on td "Condition Scoping - Full" at bounding box center [466, 218] width 193 height 47
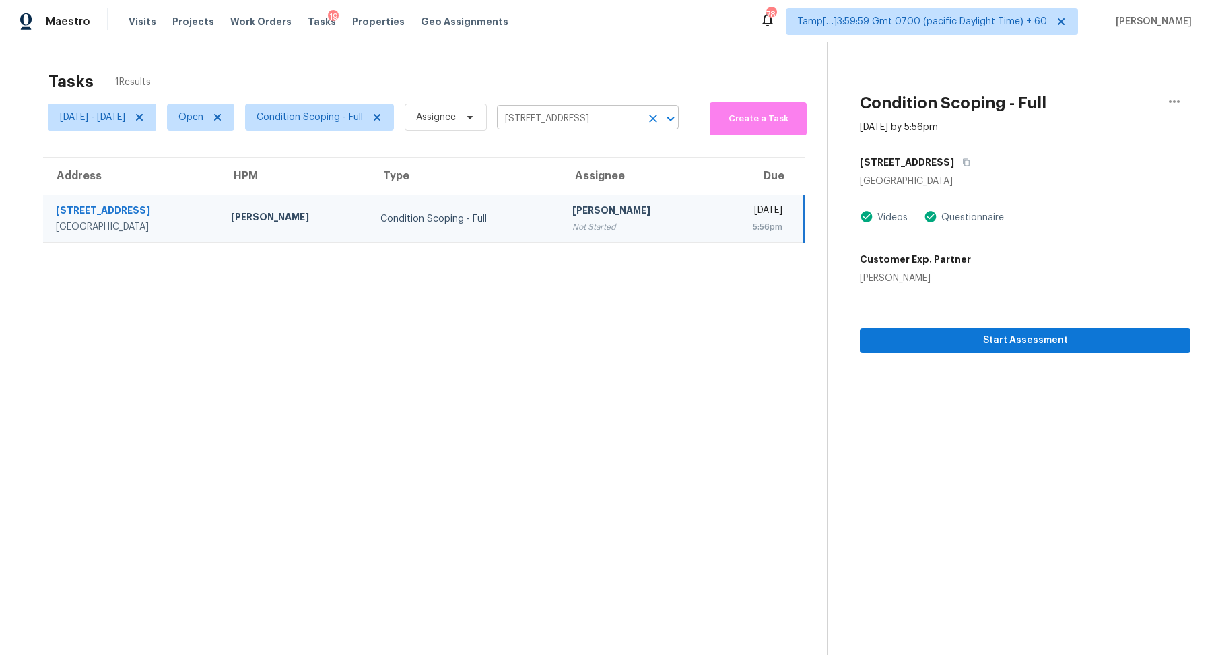
click at [574, 116] on input "10139 White Mulberry Dr, Las Vegas, NV 89148" at bounding box center [569, 118] width 144 height 21
paste input "520 W Campana Dr, Sun City, AZ, 85351"
type input "10520 W Campana Dr, Sun City, AZ, 85351"
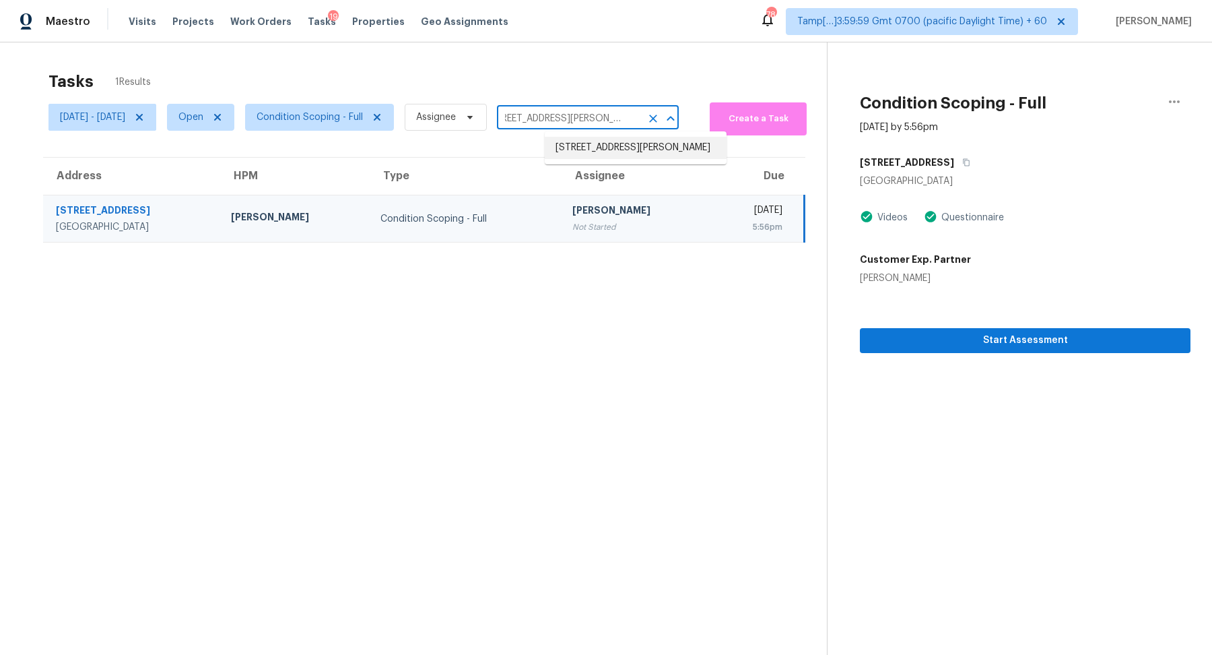
click at [603, 147] on li "10520 W Campana Dr, Sun City, AZ 85351" at bounding box center [636, 148] width 182 height 22
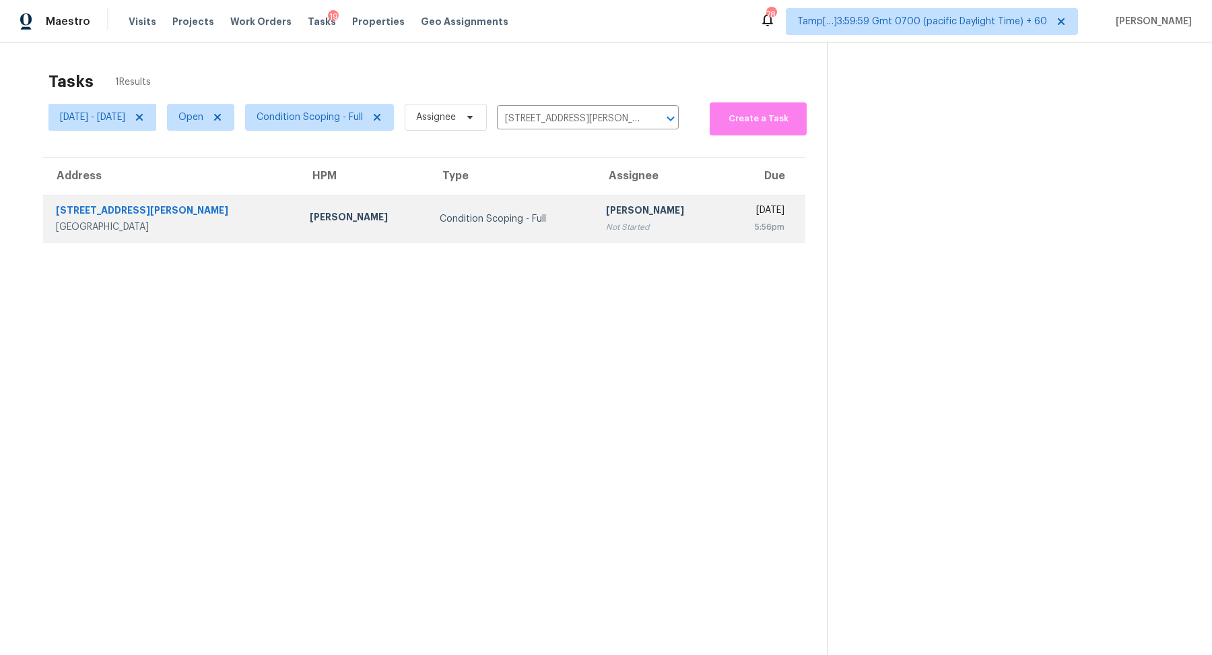
click at [606, 206] on div "[PERSON_NAME]" at bounding box center [660, 211] width 108 height 17
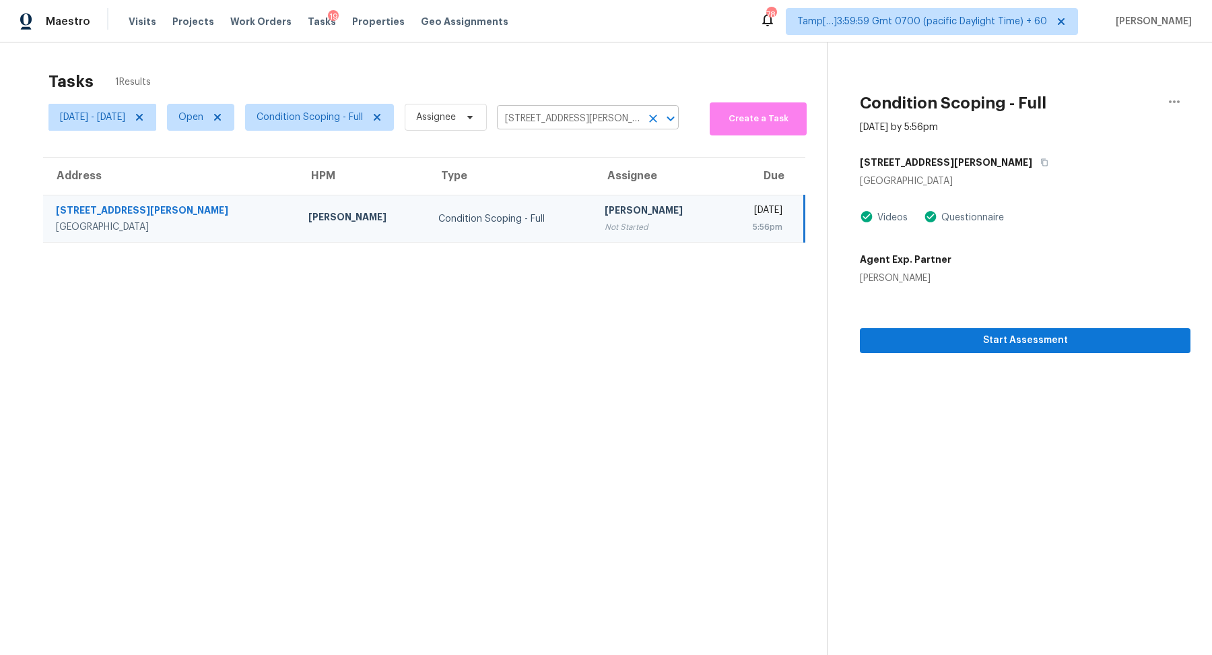
click at [607, 120] on input "10520 W Campana Dr, Sun City, AZ 85351" at bounding box center [569, 118] width 144 height 21
paste input "780 Forest Peak St, Henderson, NV, 8901"
type input "780 Forest Peak St, Henderson, NV, 89011"
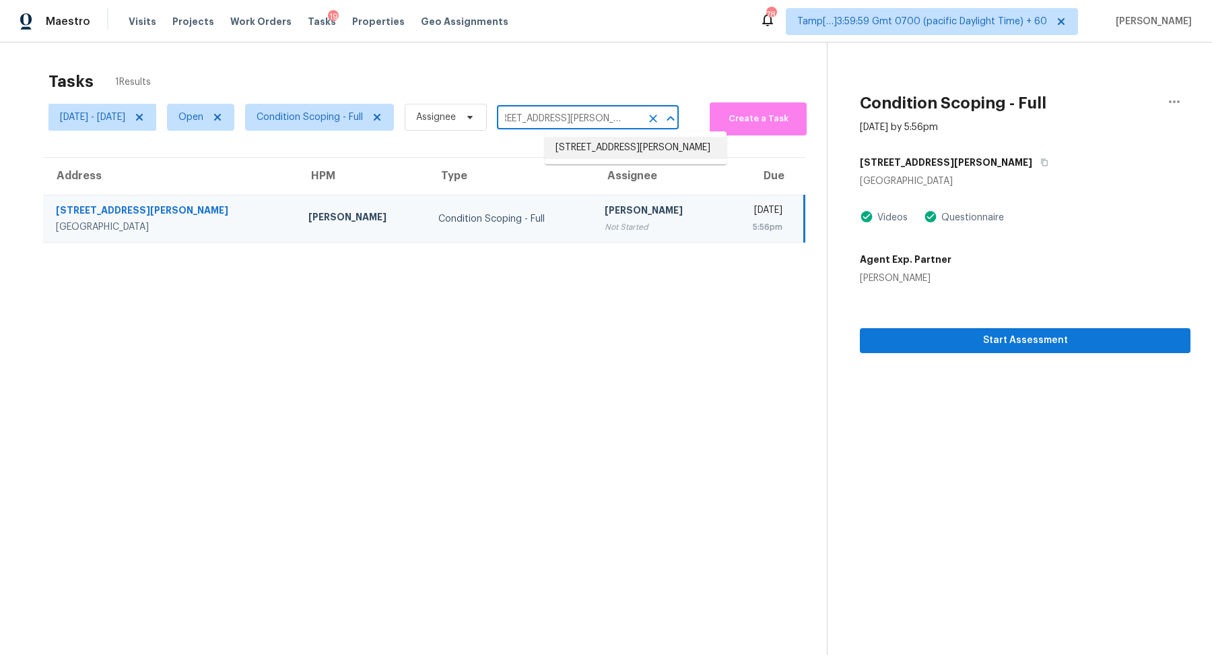
click at [611, 146] on li "780 Forest Peak St, Henderson, NV 89011" at bounding box center [636, 148] width 182 height 22
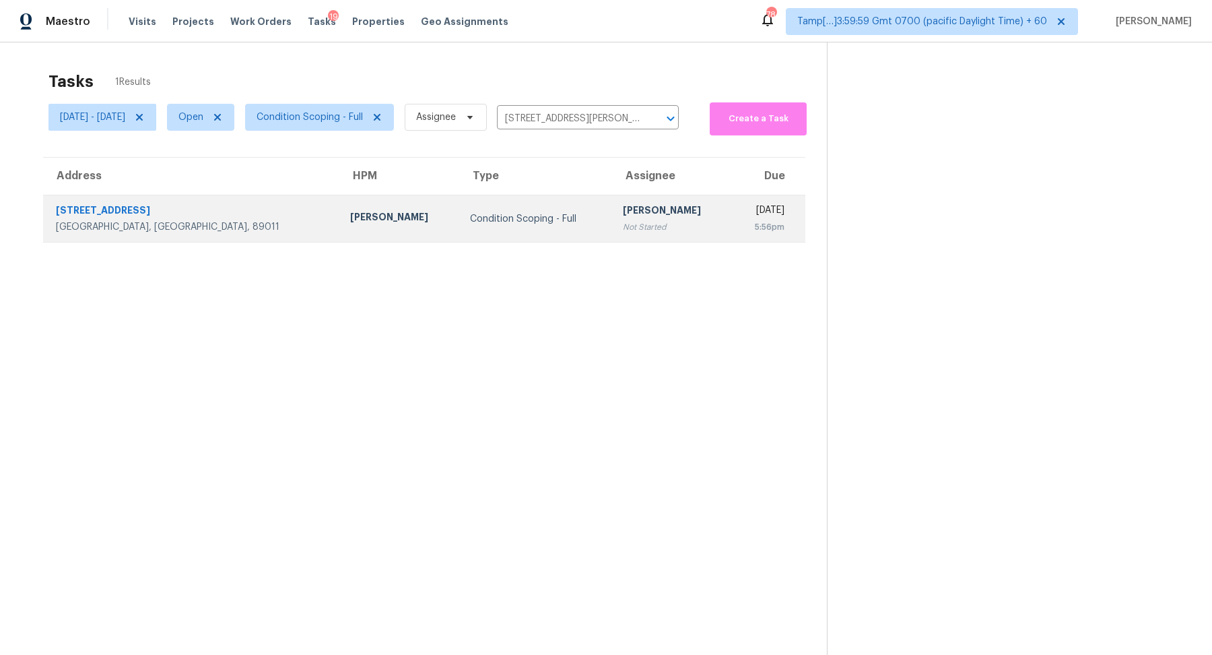
click at [619, 196] on td "[PERSON_NAME] Not Started" at bounding box center [671, 218] width 119 height 47
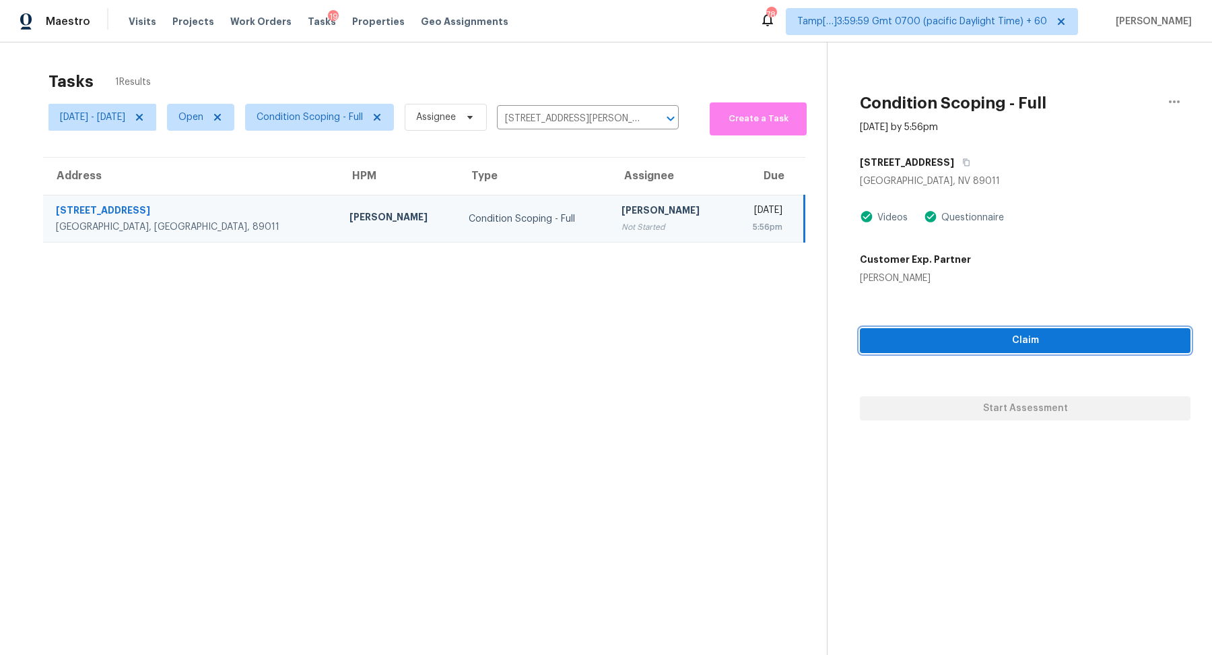
click at [951, 345] on span "Claim" at bounding box center [1025, 340] width 309 height 17
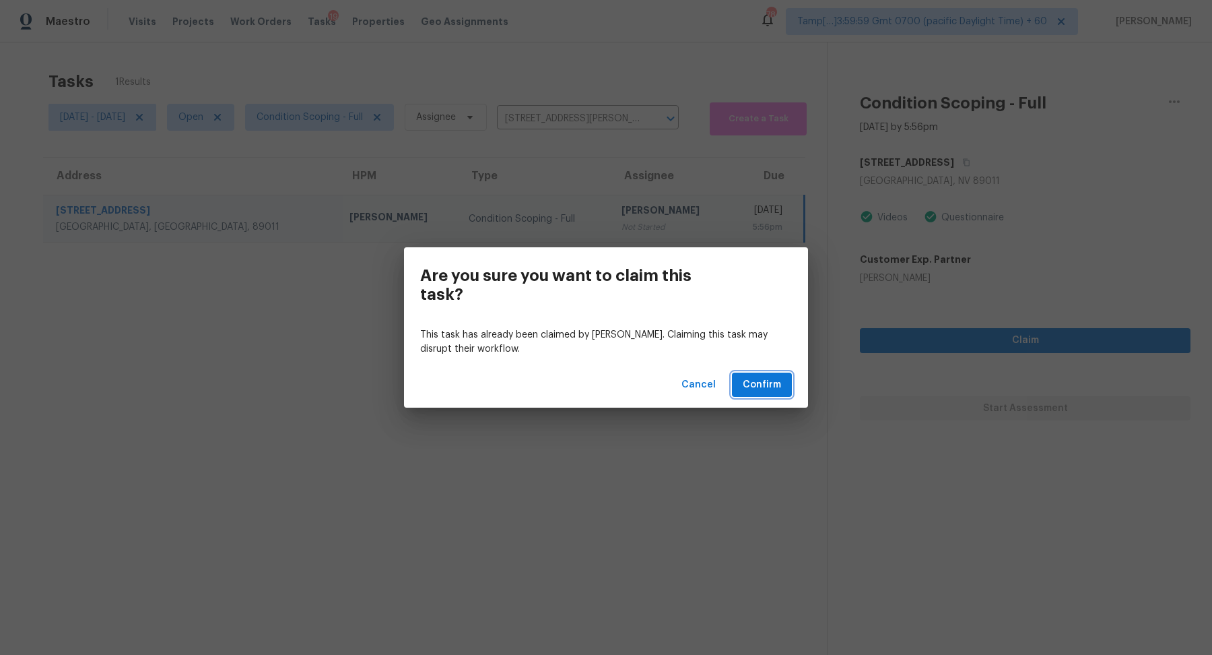
click at [766, 387] on span "Confirm" at bounding box center [762, 384] width 38 height 17
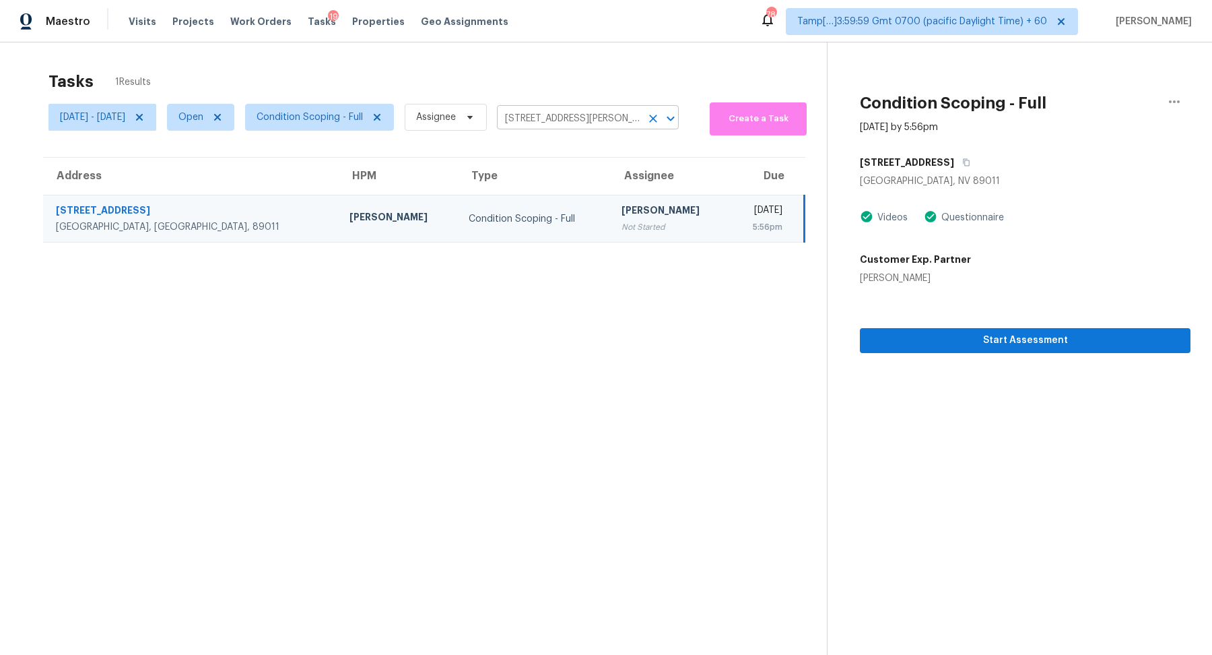
click at [613, 120] on input "780 Forest Peak St, Henderson, NV 89011" at bounding box center [569, 118] width 144 height 21
paste input "155 Sand Dune Ct, Henderson, NV, 89074"
type input "155 Sand Dune Ct, Henderson, NV, 89074"
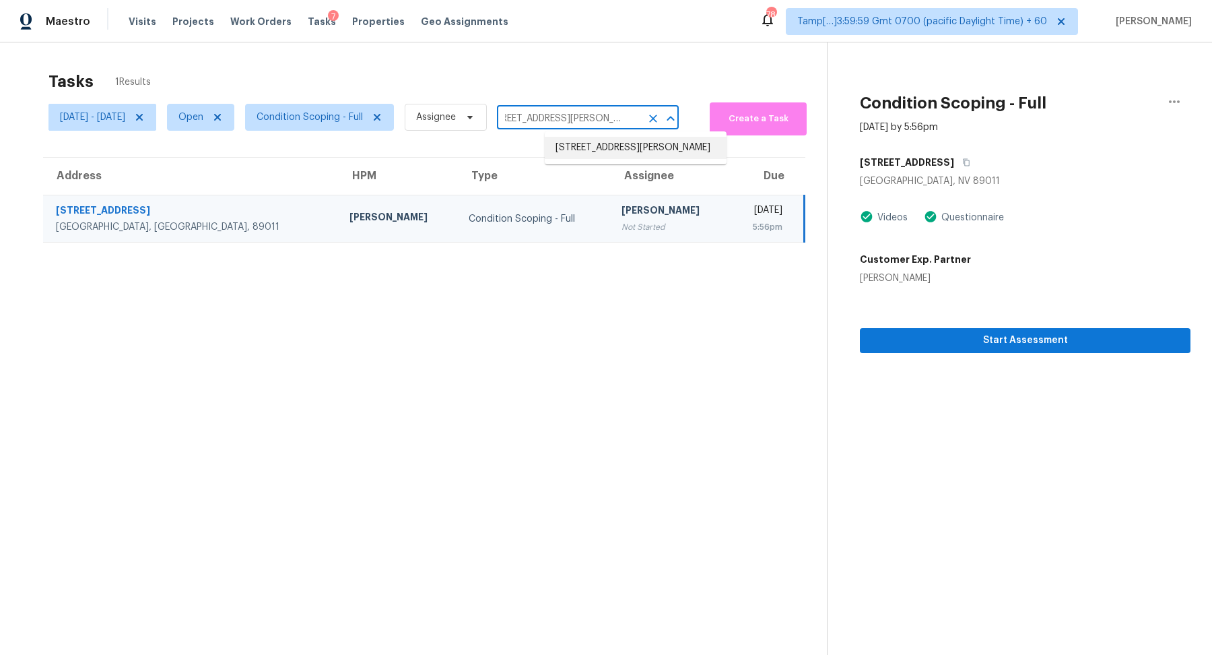
click at [616, 145] on li "155 Sand Dune Ct, Henderson, NV 89074" at bounding box center [636, 148] width 182 height 22
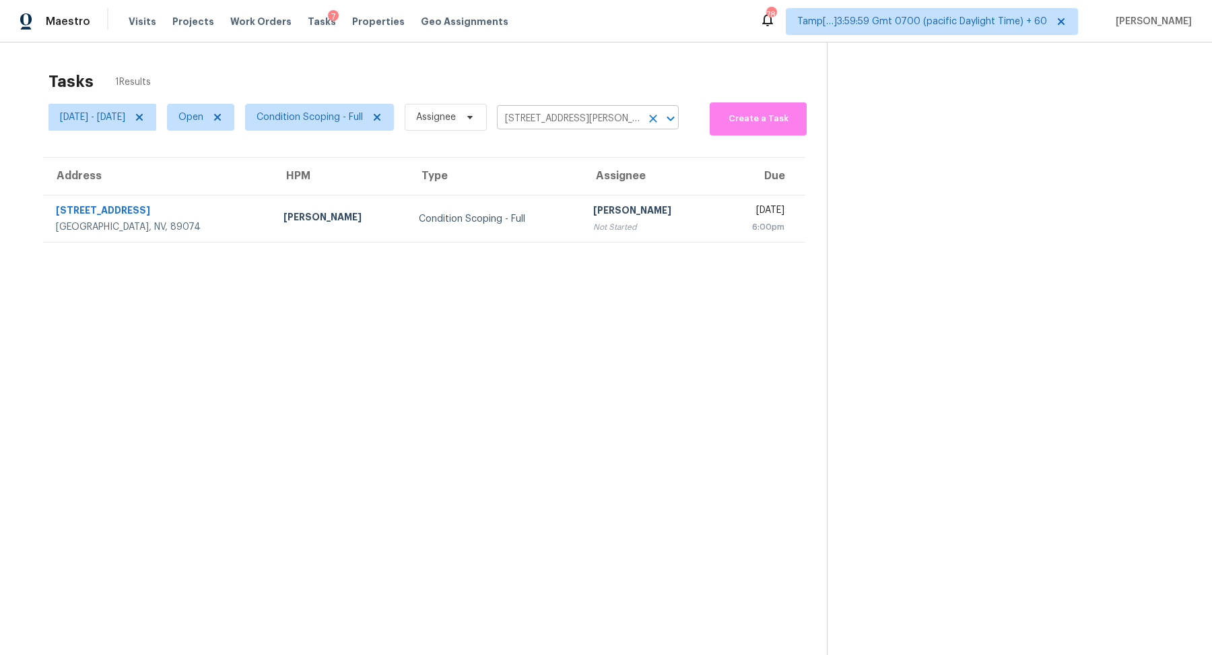
click at [577, 120] on input "155 Sand Dune Ct, Henderson, NV 89074" at bounding box center [569, 118] width 144 height 21
paste input "8924 N Rome Ave, Tampa, FL, 3360"
type input "8924 N Rome Ave, Tampa, FL, 33604"
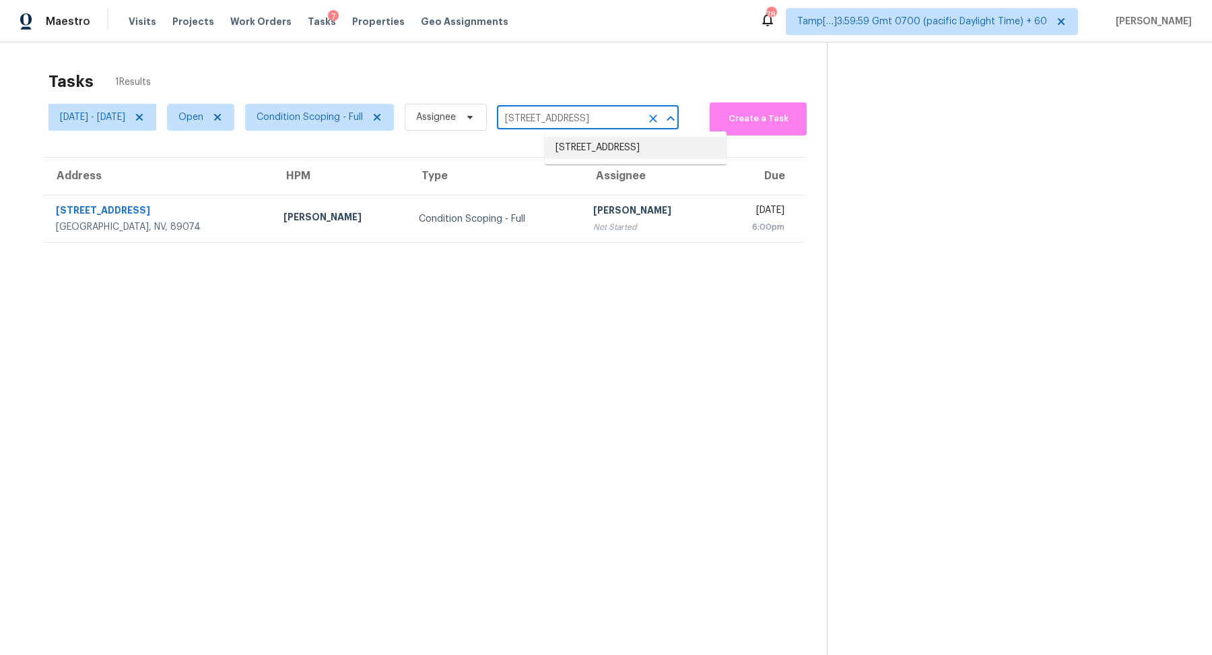
click at [608, 154] on li "8924 N Rome Ave, Tampa, FL 33604" at bounding box center [636, 148] width 182 height 22
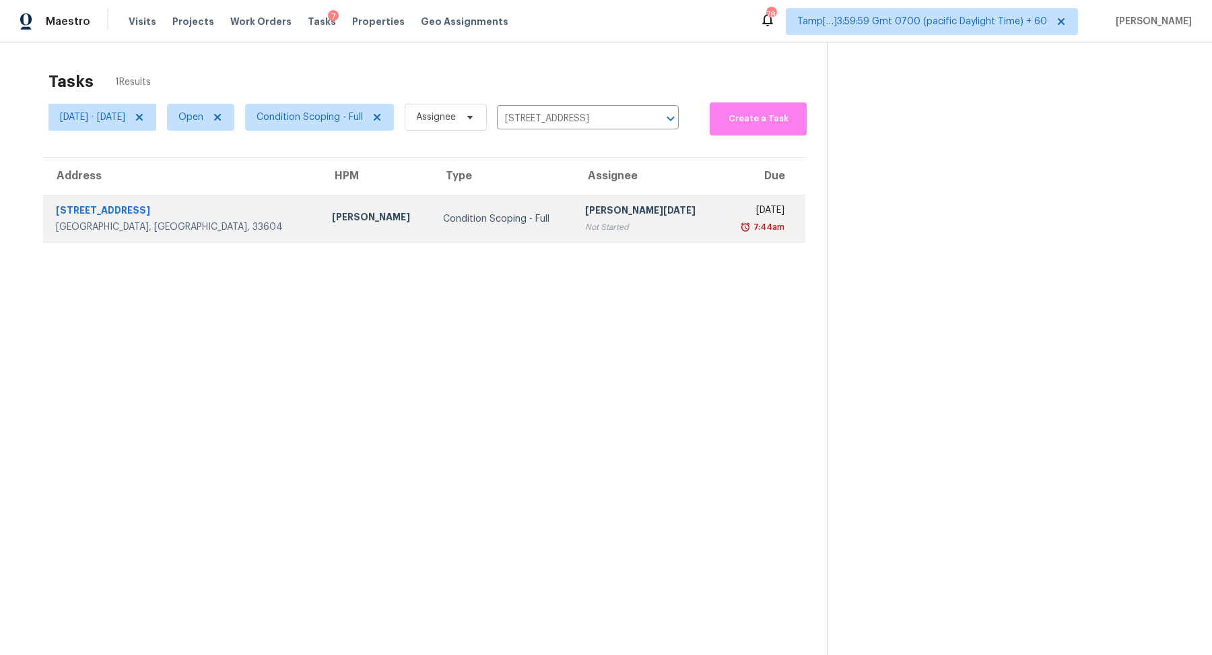
click at [609, 212] on div "Prabhu Raja" at bounding box center [647, 211] width 125 height 17
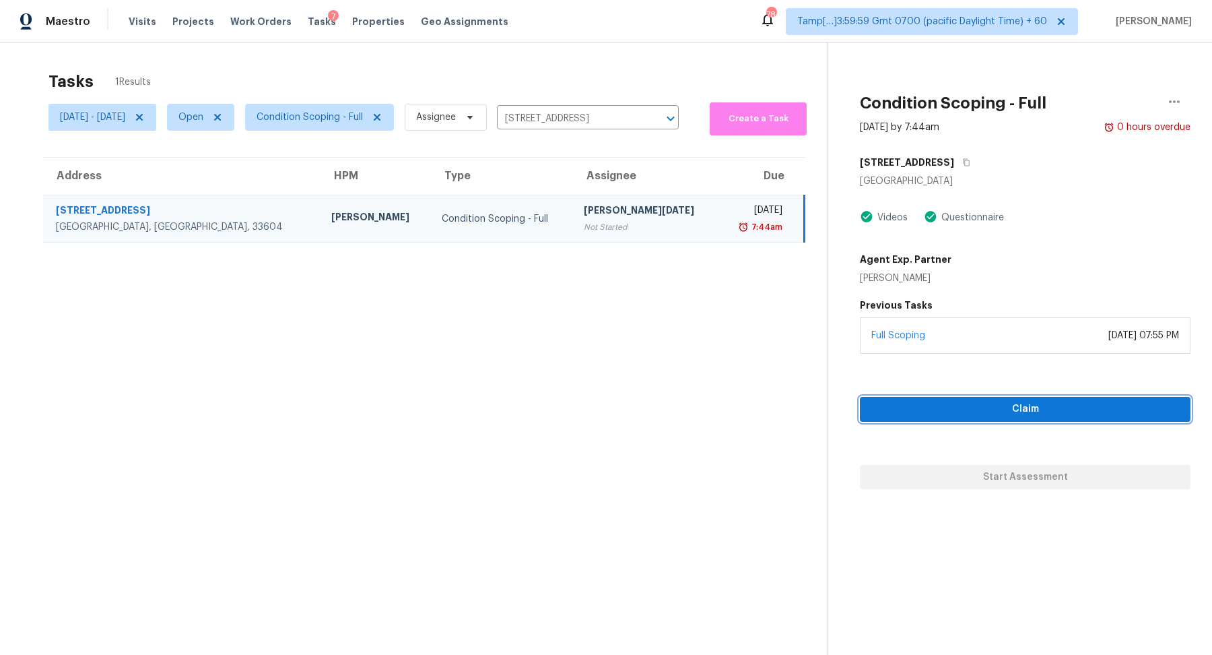
click at [990, 409] on span "Claim" at bounding box center [1025, 409] width 309 height 17
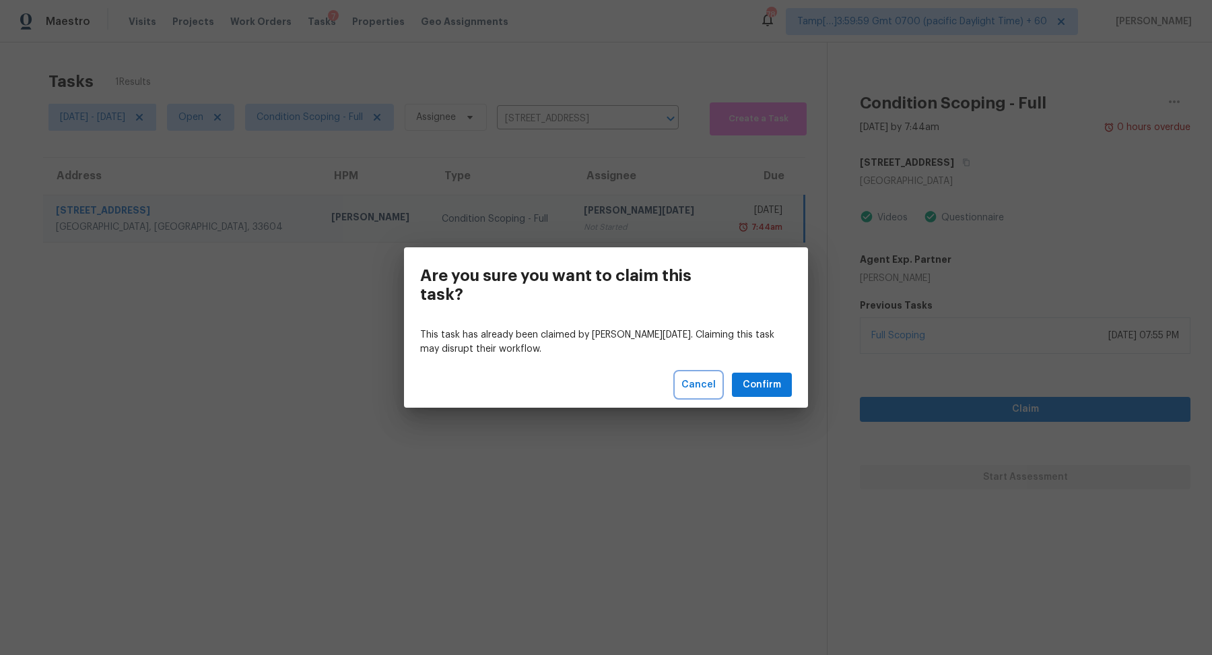
click at [700, 394] on button "Cancel" at bounding box center [698, 384] width 45 height 25
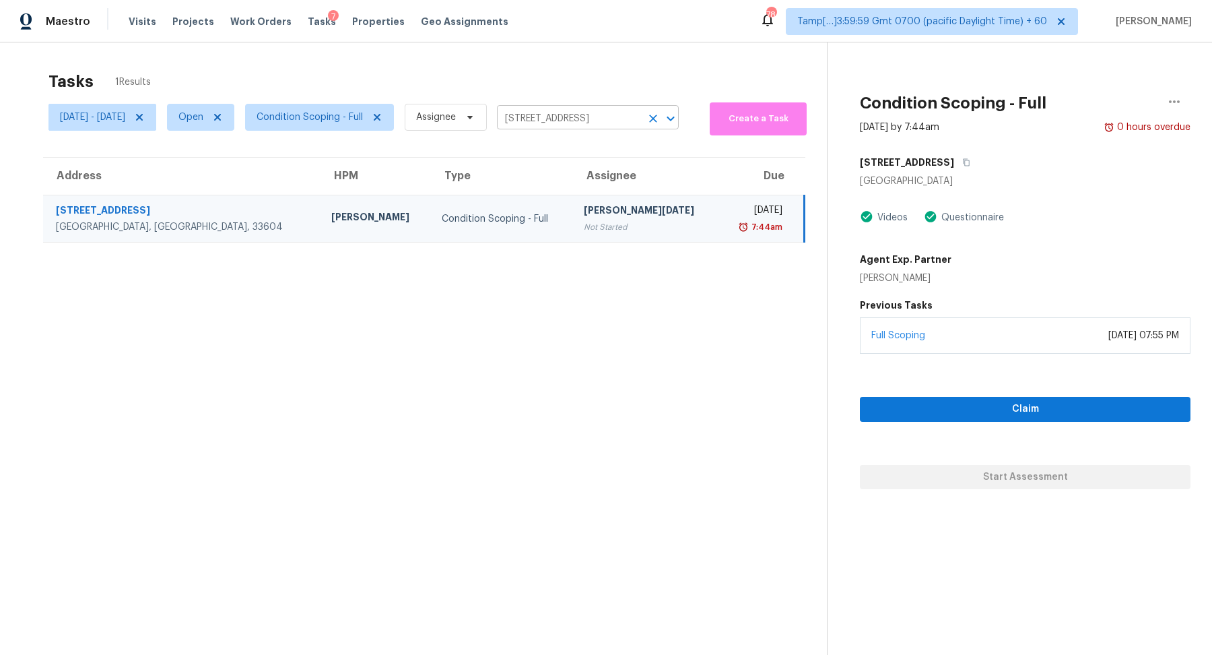
click at [619, 119] on input "8924 N Rome Ave, Tampa, FL 33604" at bounding box center [569, 118] width 144 height 21
paste input "7019 La Cuesta Ln, Citrus Heights, CA, 95621"
type input "7019 La Cuesta Ln, Citrus Heights, CA, 95621"
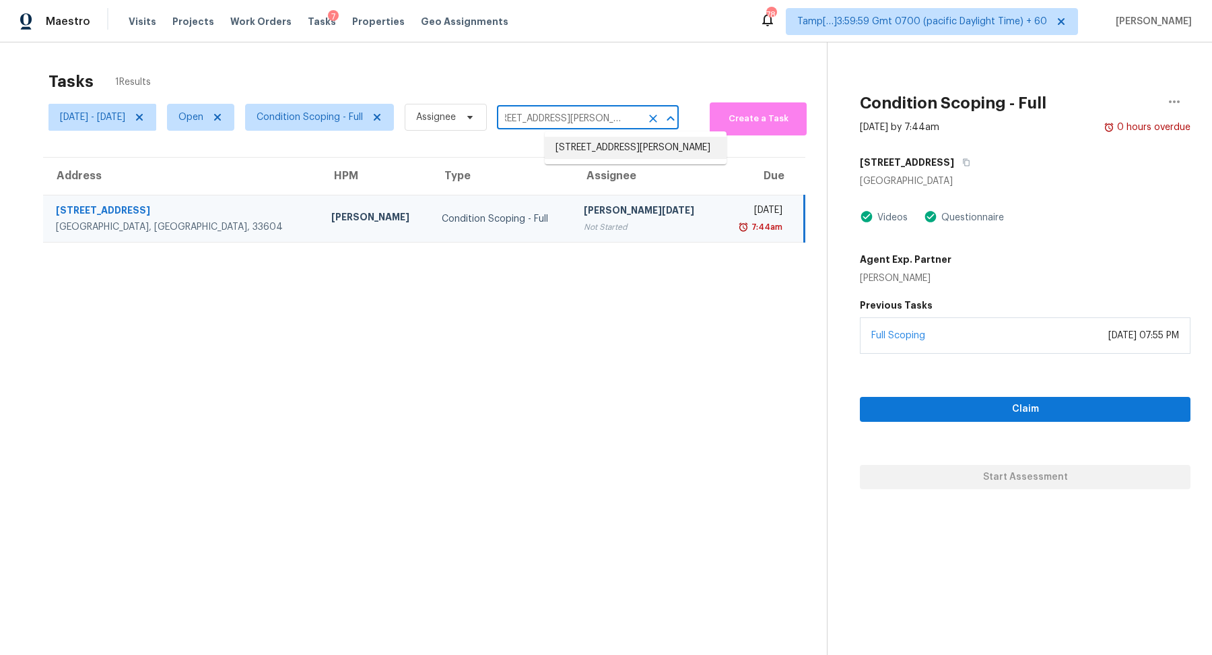
click at [606, 157] on li "7019 La Cuesta Ln, Citrus Heights, CA 95621" at bounding box center [636, 148] width 182 height 22
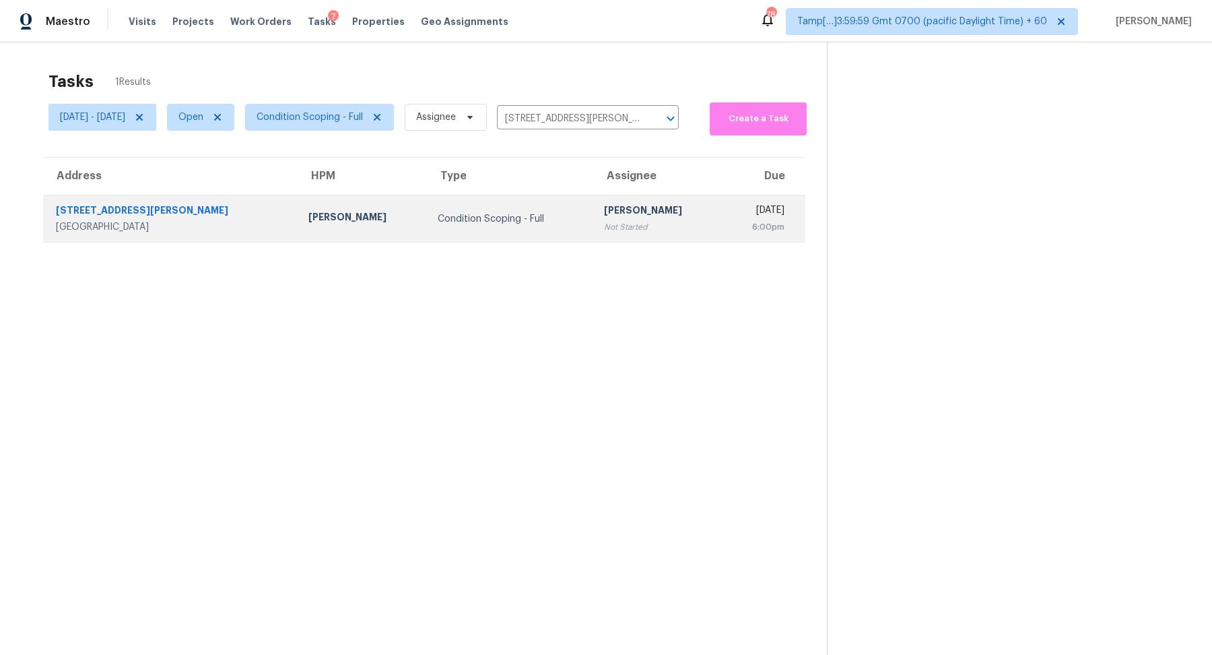
click at [604, 222] on div "Not Started" at bounding box center [658, 226] width 108 height 13
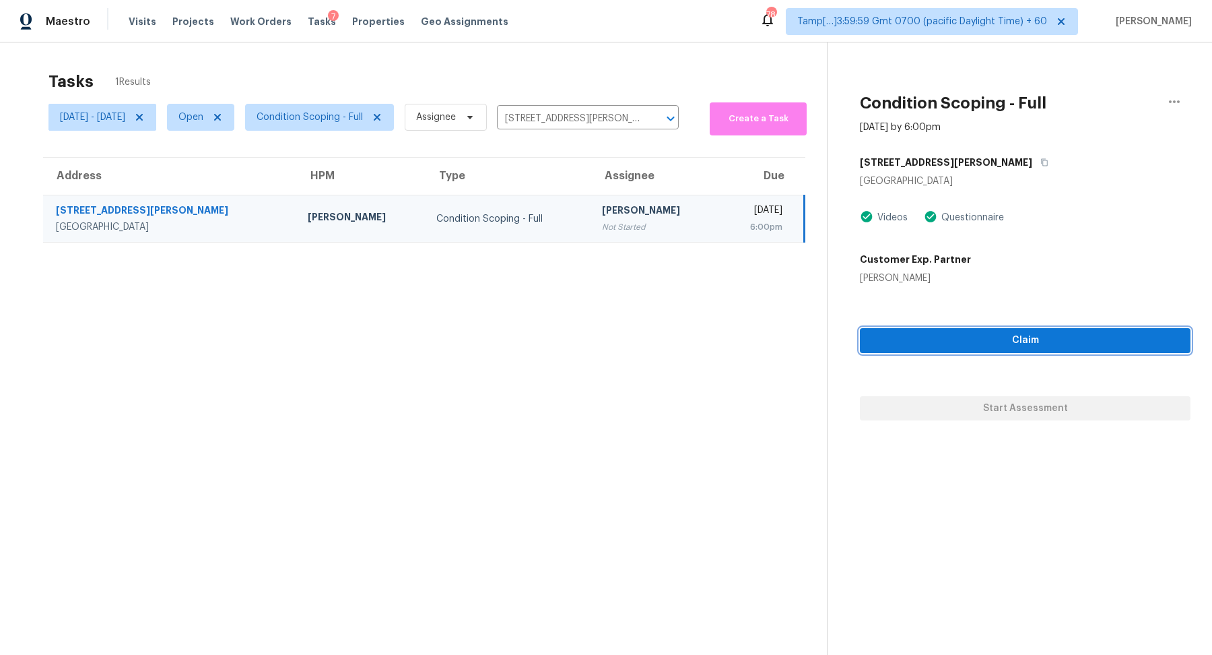
click at [993, 347] on span "Claim" at bounding box center [1025, 340] width 309 height 17
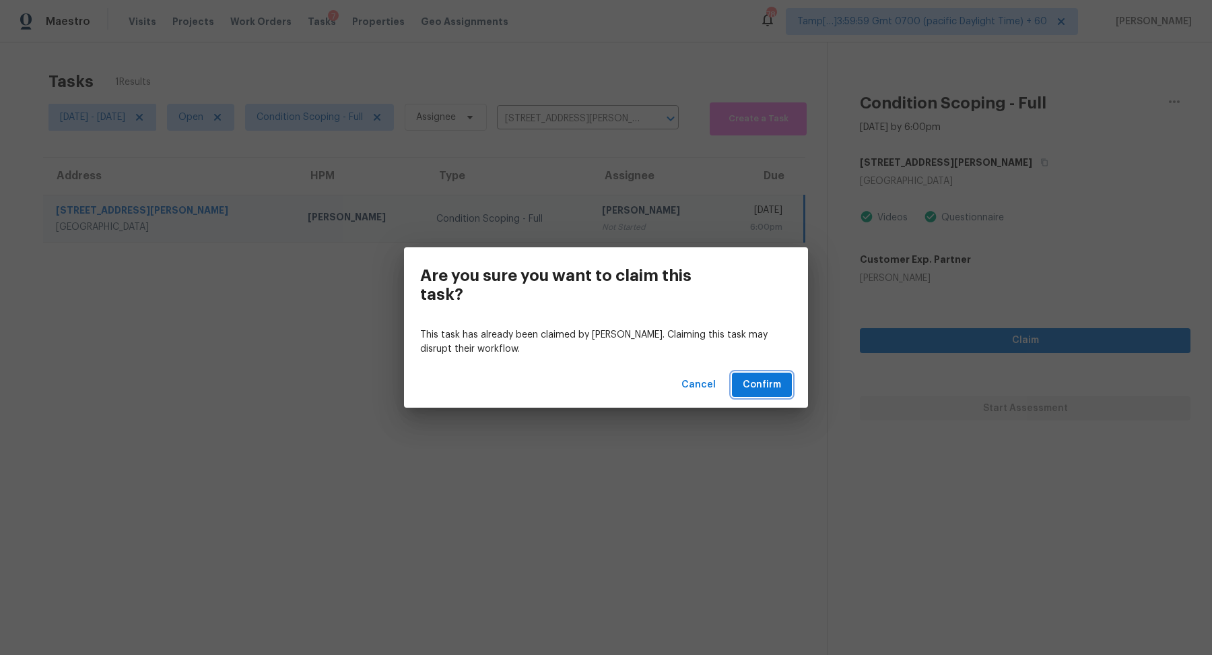
click at [757, 378] on span "Confirm" at bounding box center [762, 384] width 38 height 17
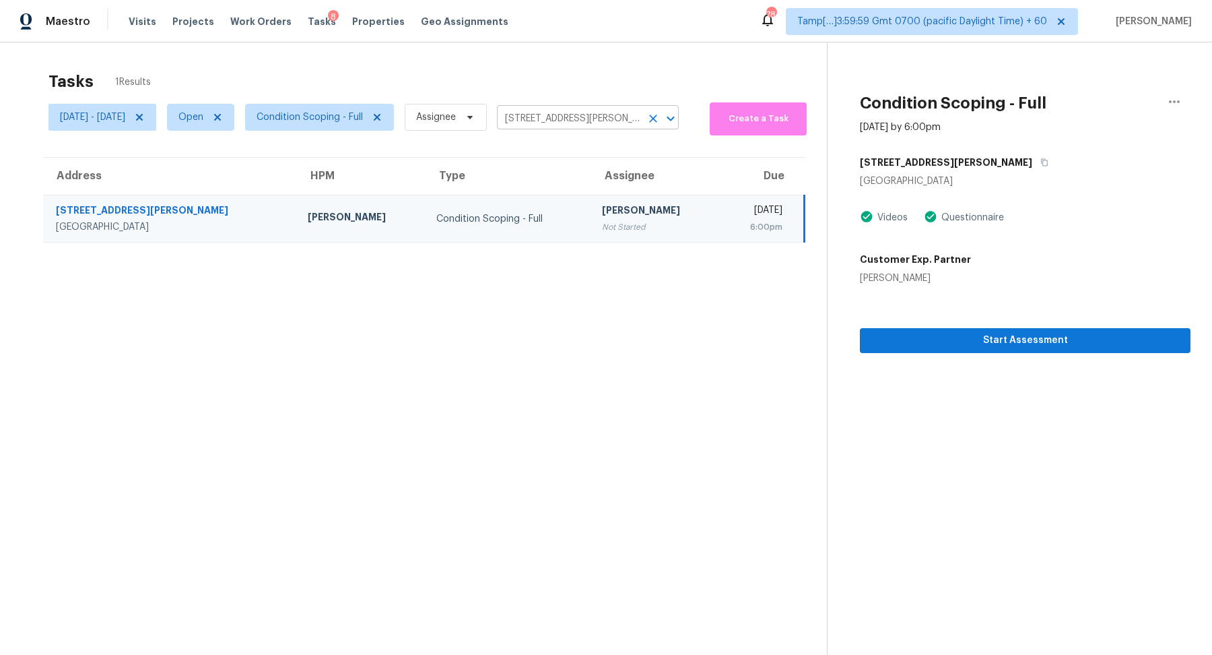
click at [573, 118] on input "7019 La Cuesta Ln, Citrus Heights, CA 95621" at bounding box center [569, 118] width 144 height 21
paste input "8845 E Sunnyside Dr, Scottsdale, AZ, 85260"
type input "8845 E Sunnyside Dr, Scottsdale, AZ, 85260"
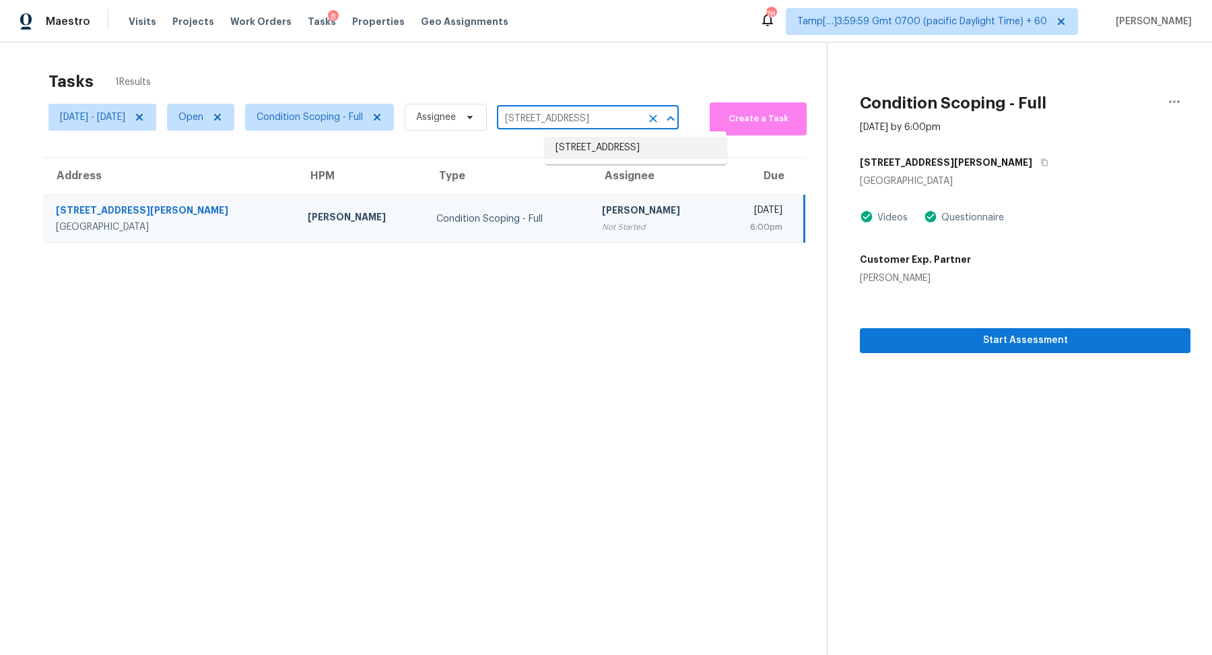
click at [582, 145] on li "8845 E Sunnyside Dr, Scottsdale, AZ 85260" at bounding box center [636, 148] width 182 height 22
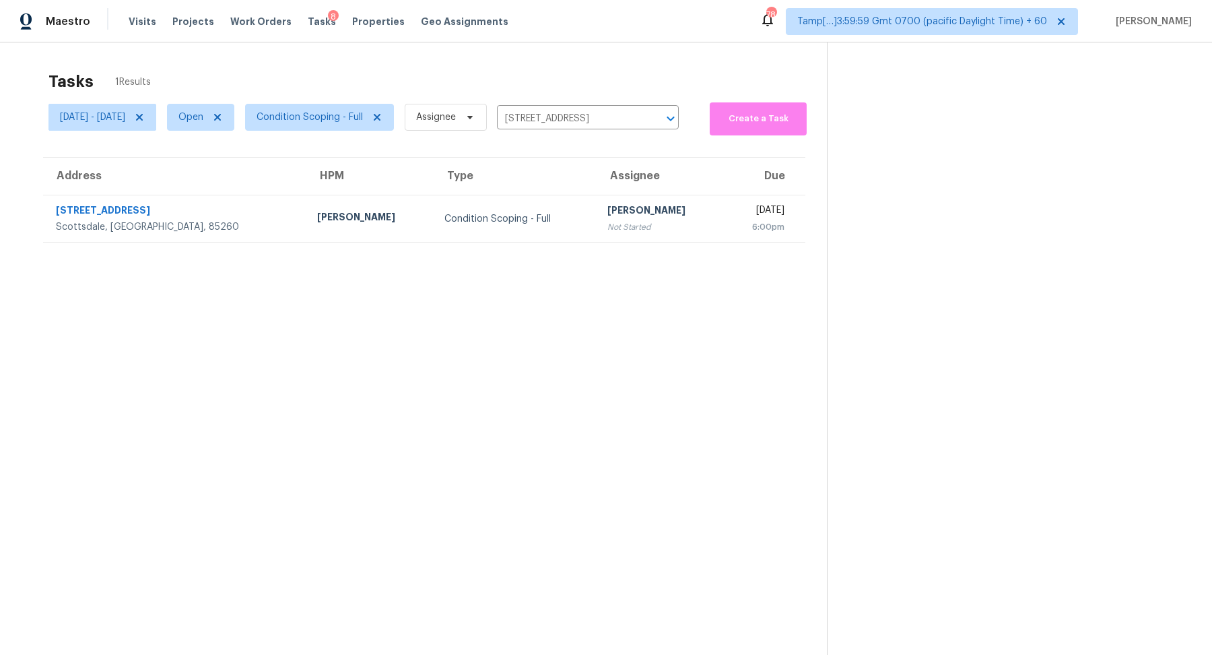
click at [607, 203] on div "[PERSON_NAME]" at bounding box center [660, 211] width 106 height 17
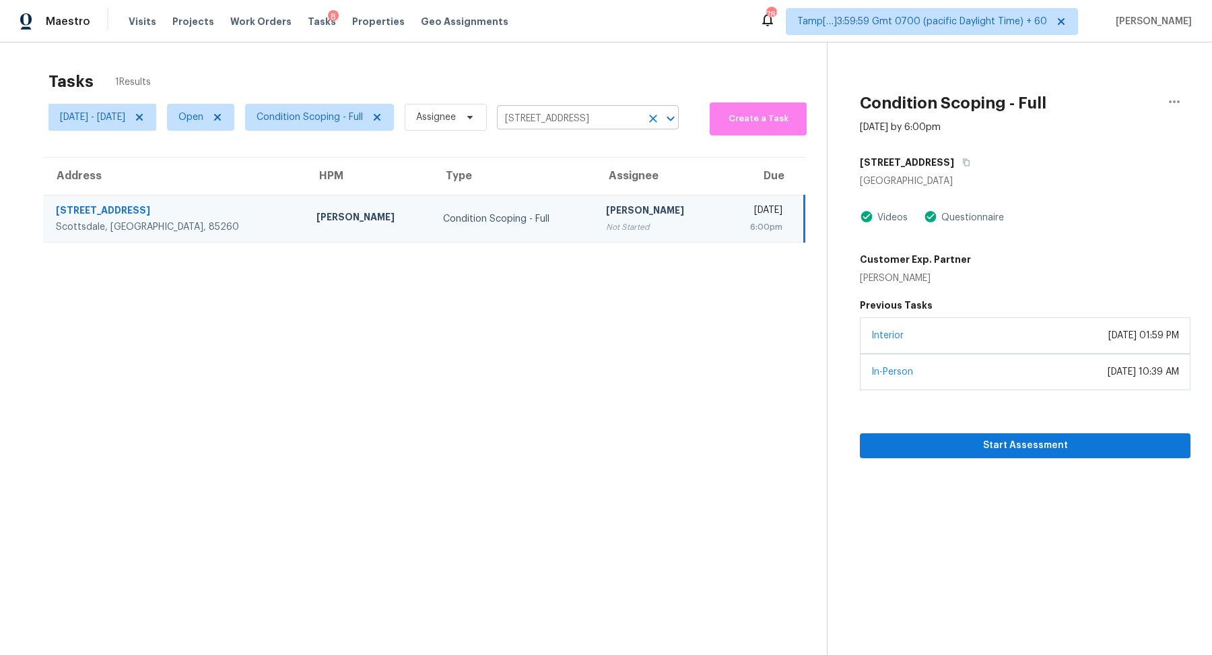
click at [660, 121] on icon "Clear" at bounding box center [652, 118] width 13 height 13
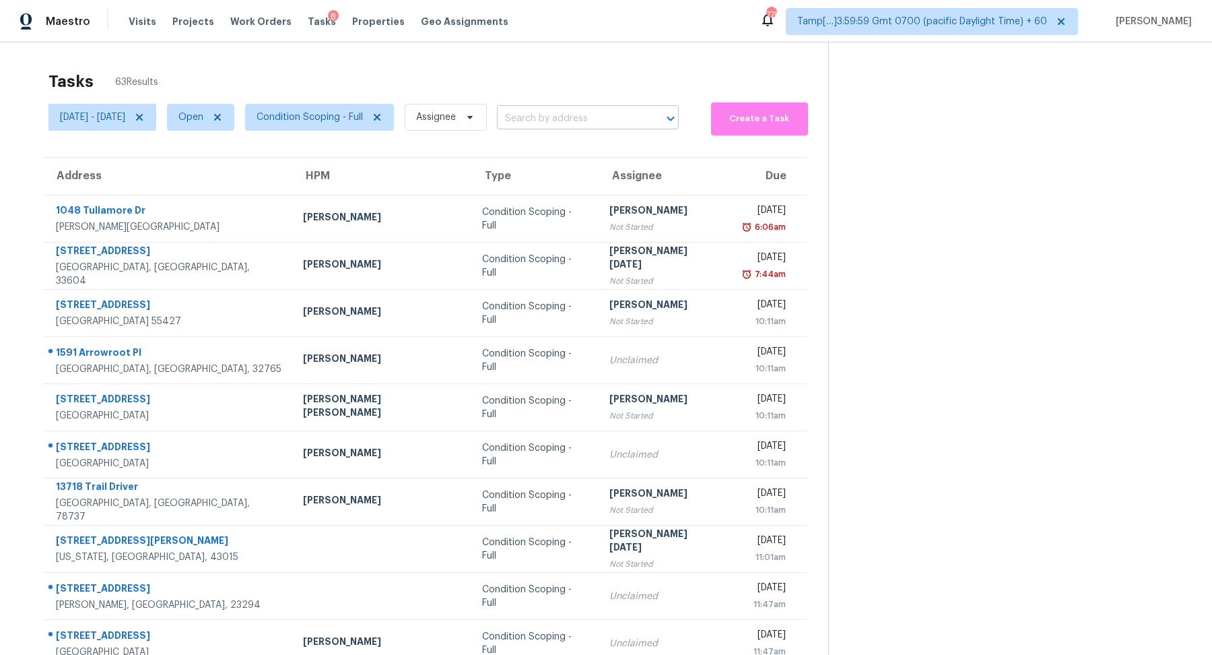
click at [603, 110] on input "text" at bounding box center [569, 118] width 144 height 21
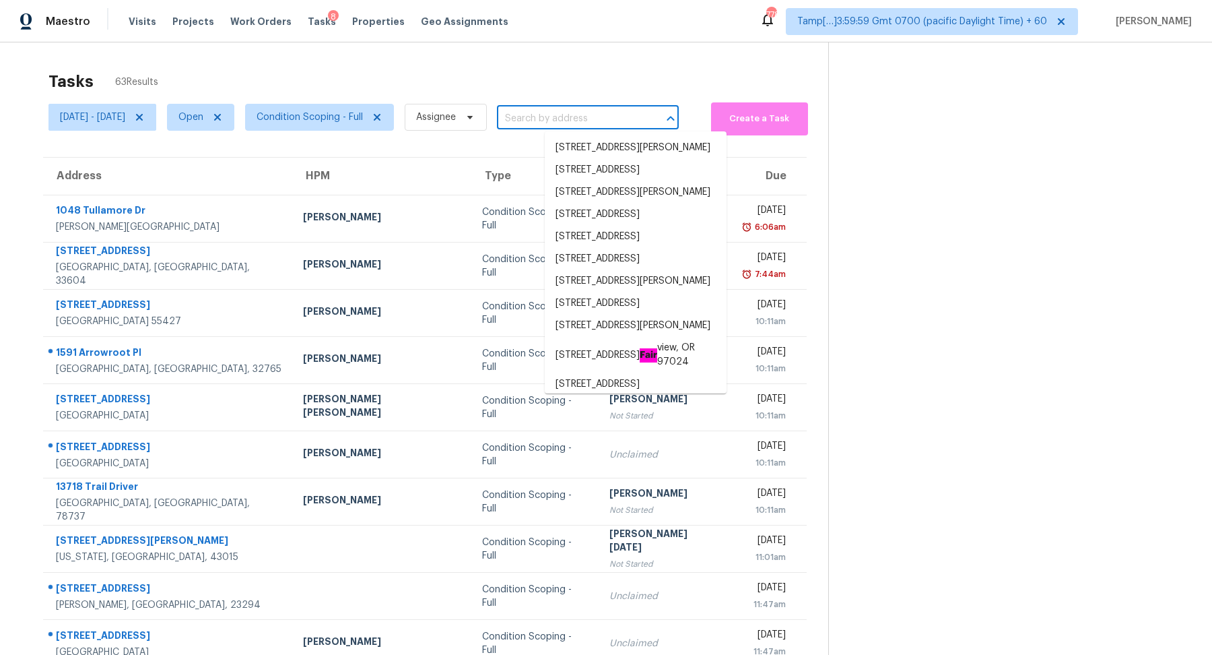
paste input "9917 Waterview Rd Raleigh, NC, 27615"
type input "9917 Waterview Rd Raleigh, NC, 27615"
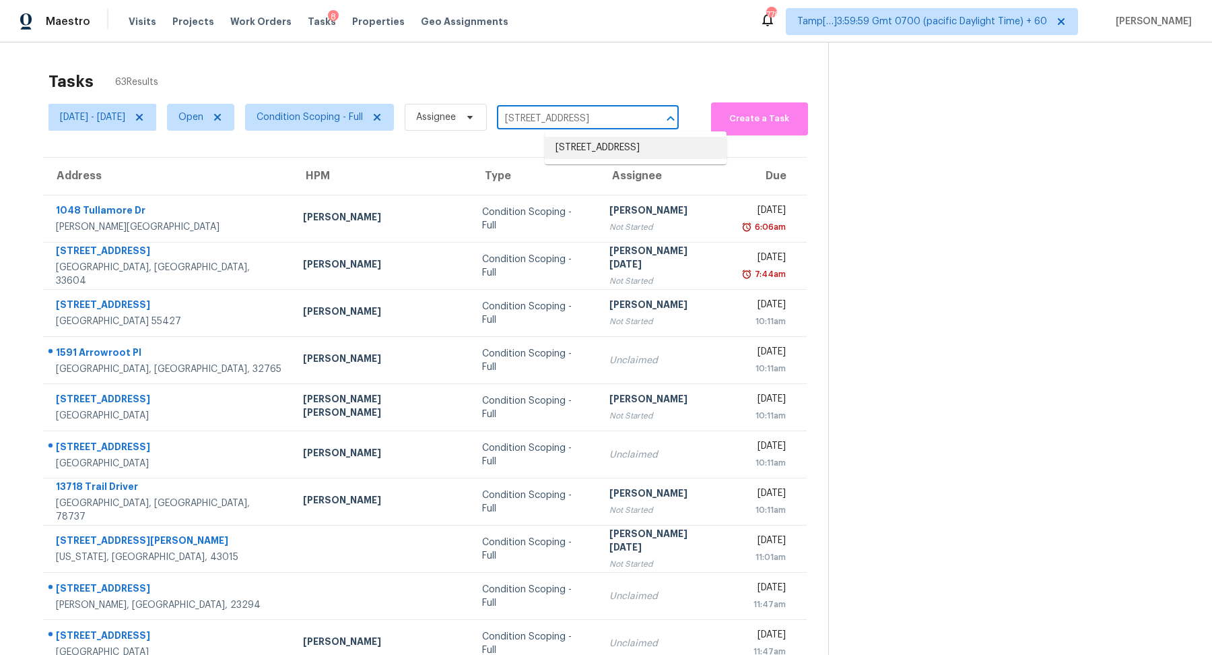
click at [603, 156] on li "9917 Waterview Rd, Raleigh, NC 27615" at bounding box center [636, 148] width 182 height 22
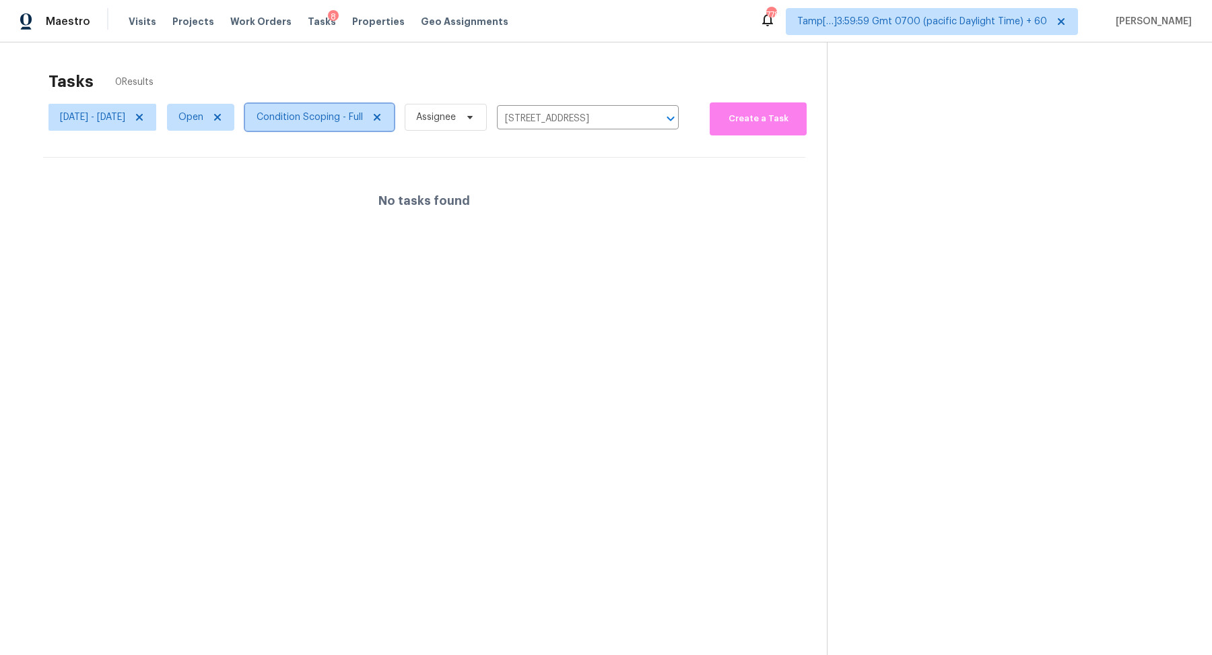
click at [341, 123] on span "Condition Scoping - Full" at bounding box center [310, 116] width 106 height 13
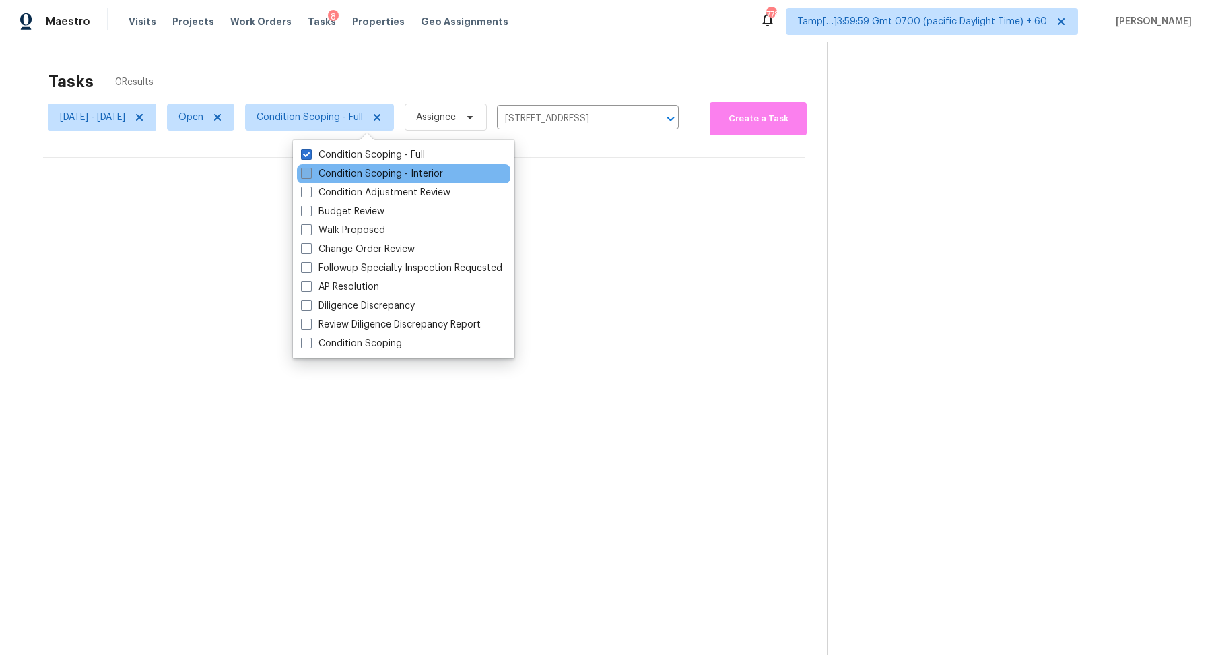
click at [342, 167] on label "Condition Scoping - Interior" at bounding box center [372, 173] width 142 height 13
click at [310, 167] on input "Condition Scoping - Interior" at bounding box center [305, 171] width 9 height 9
checkbox input "true"
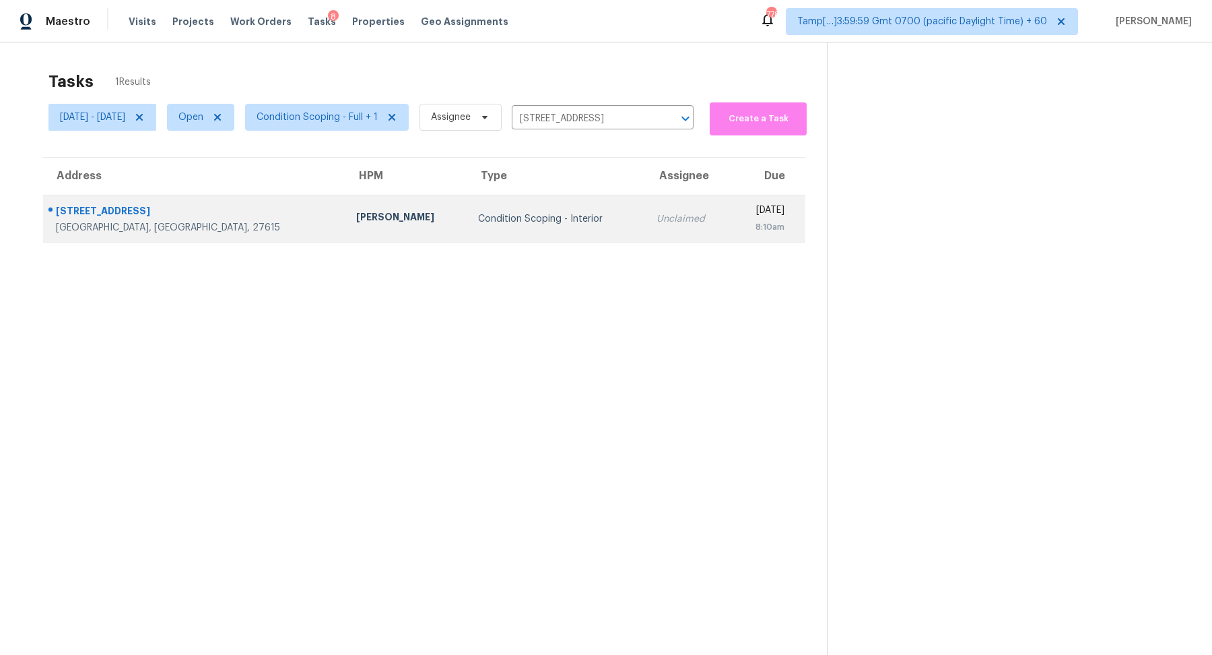
click at [646, 207] on td "Unclaimed" at bounding box center [689, 218] width 86 height 47
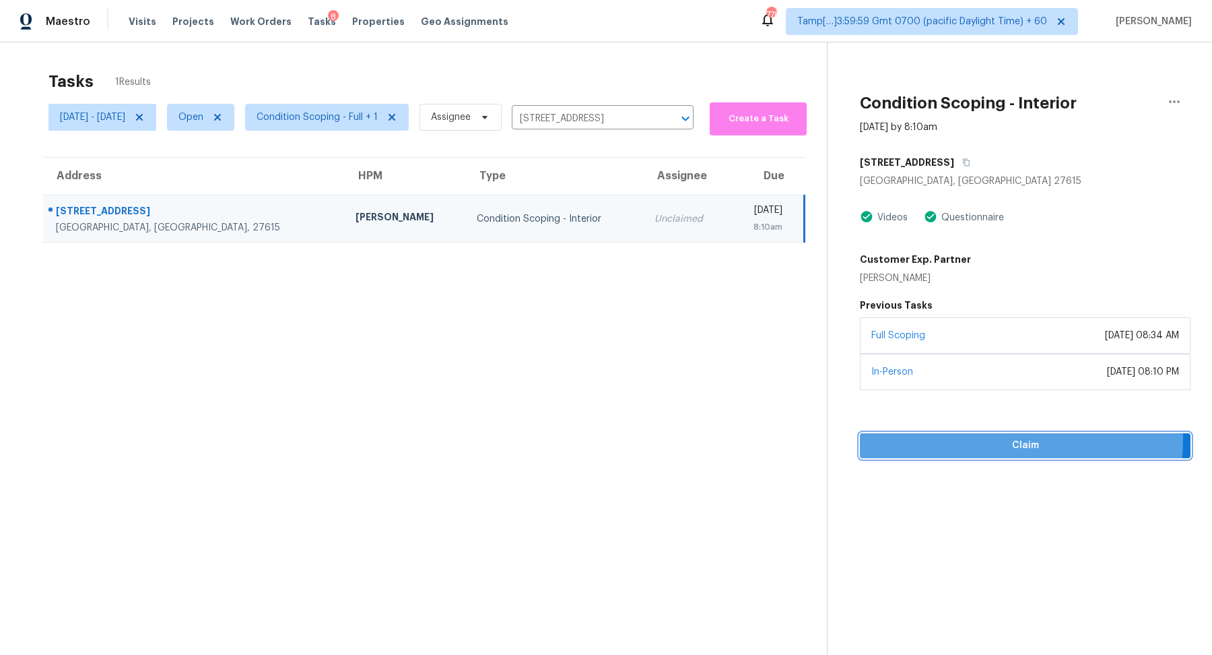
click at [947, 437] on span "Claim" at bounding box center [1025, 445] width 309 height 17
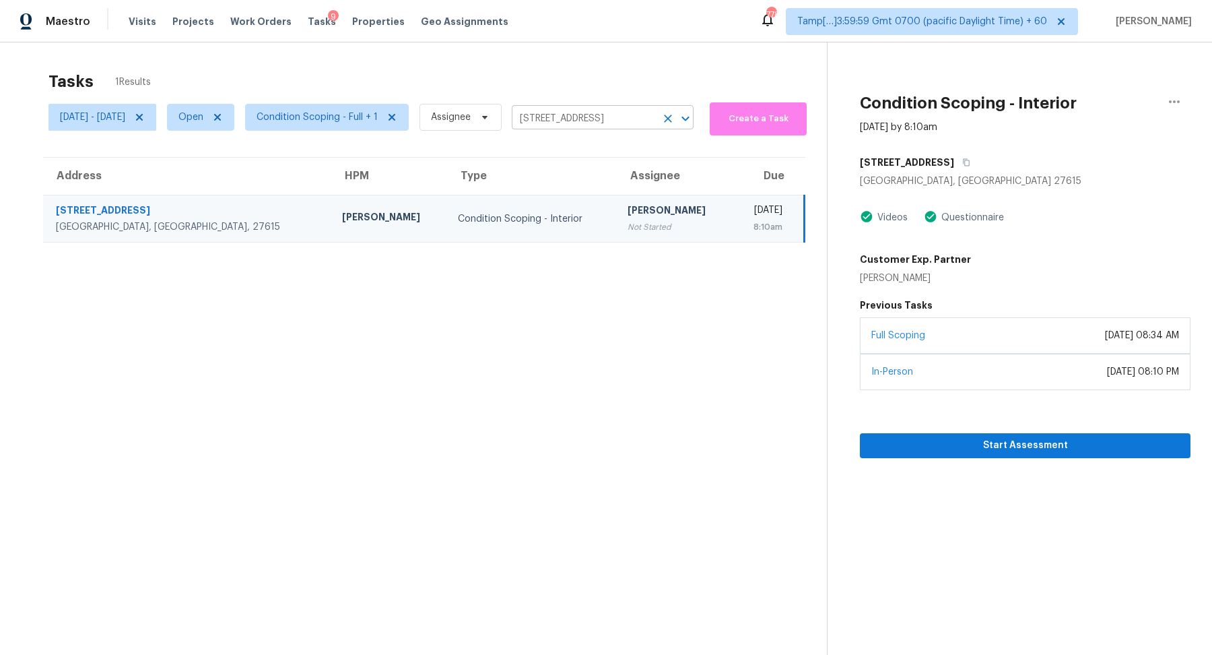
click at [601, 108] on input "9917 Waterview Rd, Raleigh, NC 27615" at bounding box center [584, 118] width 144 height 21
paste input "522 Nottingham Rd Columbia, SC, 29210"
type input "522 Nottingham Rd Columbia, SC, 29210"
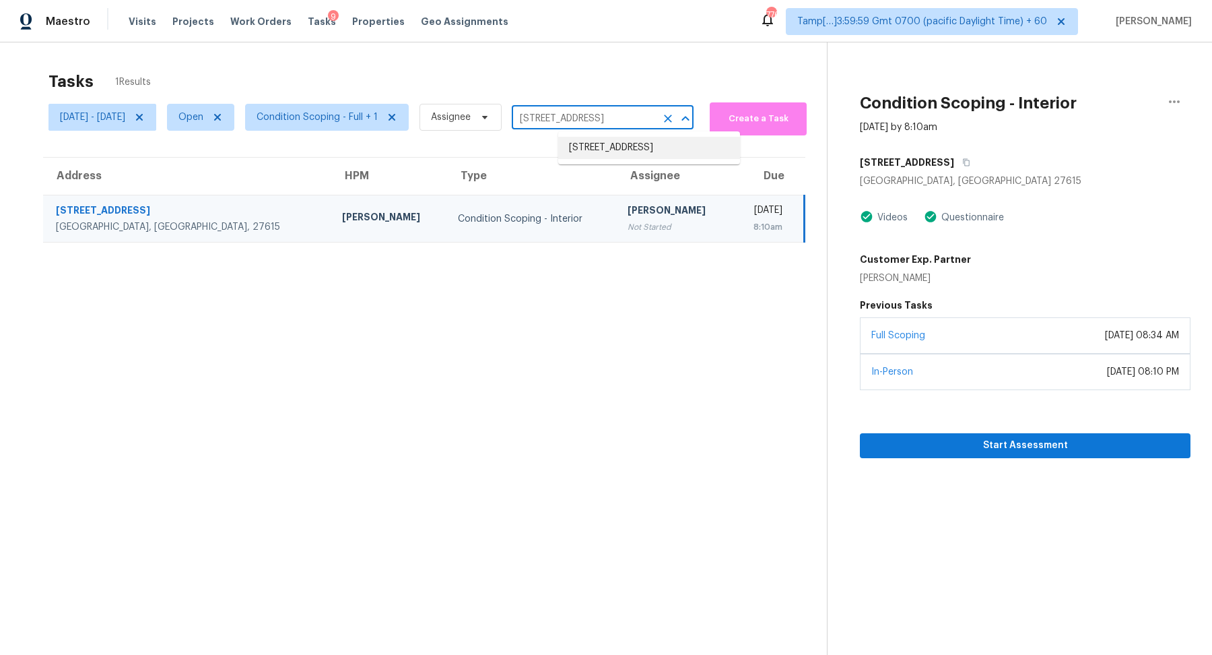
click at [646, 155] on li "522 Nottingham Rd, Columbia, SC 29210" at bounding box center [649, 148] width 182 height 22
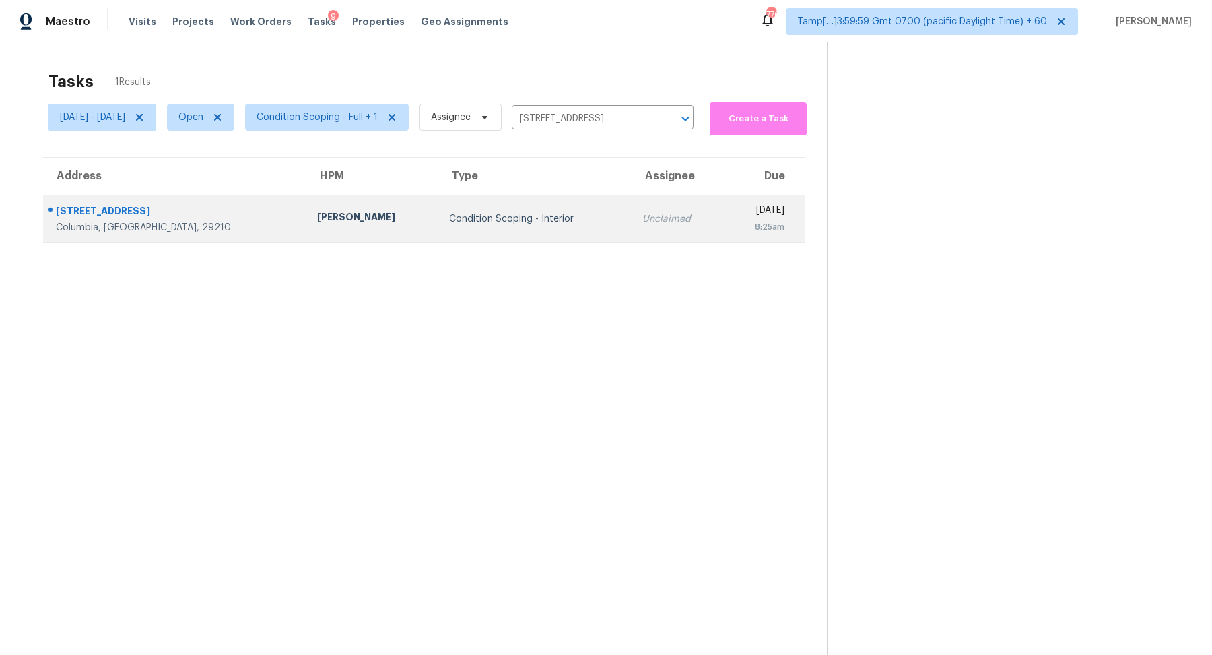
click at [632, 202] on td "Unclaimed" at bounding box center [678, 218] width 93 height 47
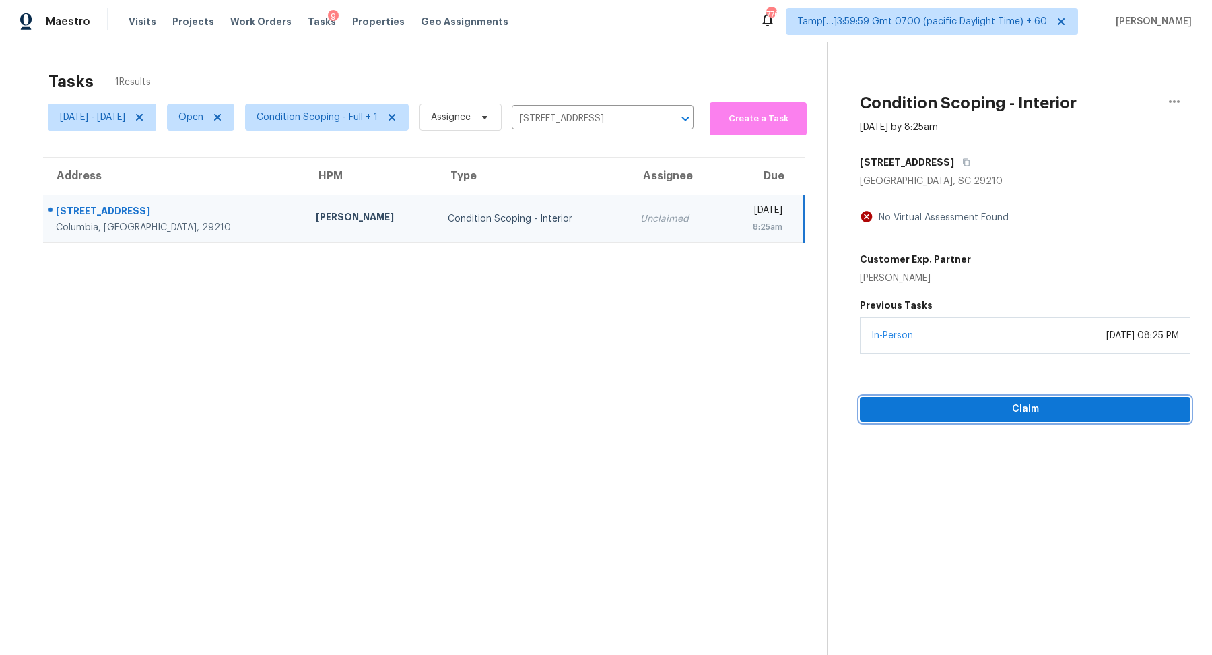
click at [962, 413] on span "Claim" at bounding box center [1025, 409] width 309 height 17
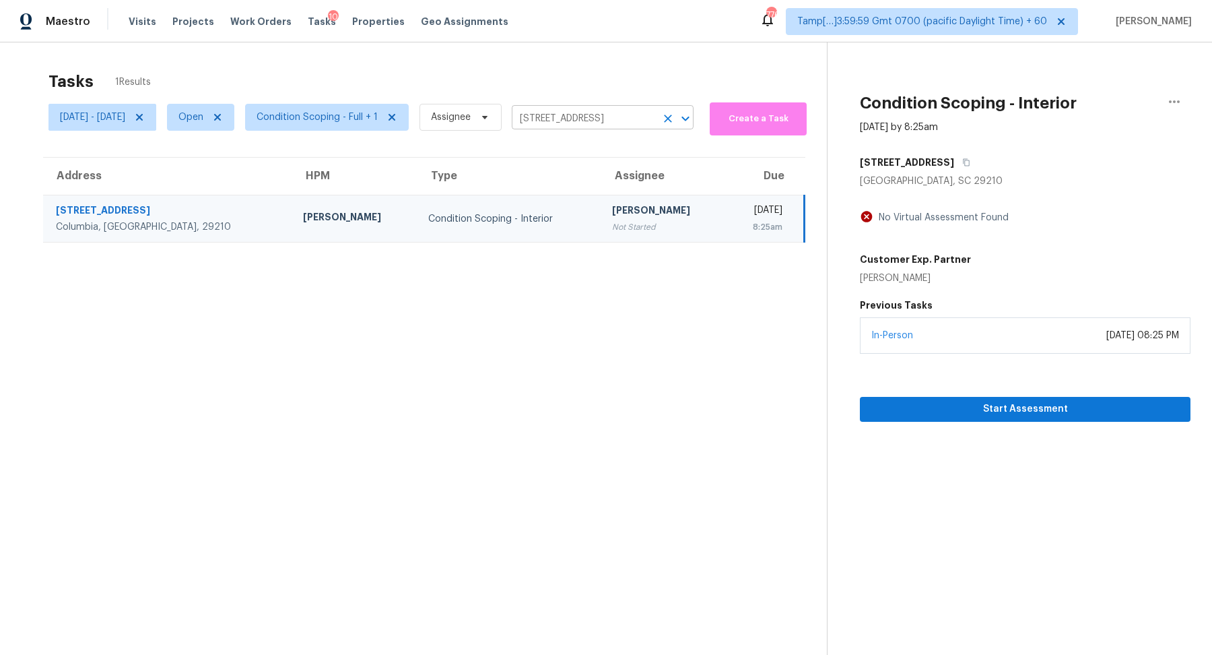
click at [598, 118] on input "522 Nottingham Rd, Columbia, SC 29210" at bounding box center [584, 118] width 144 height 21
paste input "10511 Village Ln Foristell, MO, 63348"
type input "10511 Village Ln Foristell, MO, 63348"
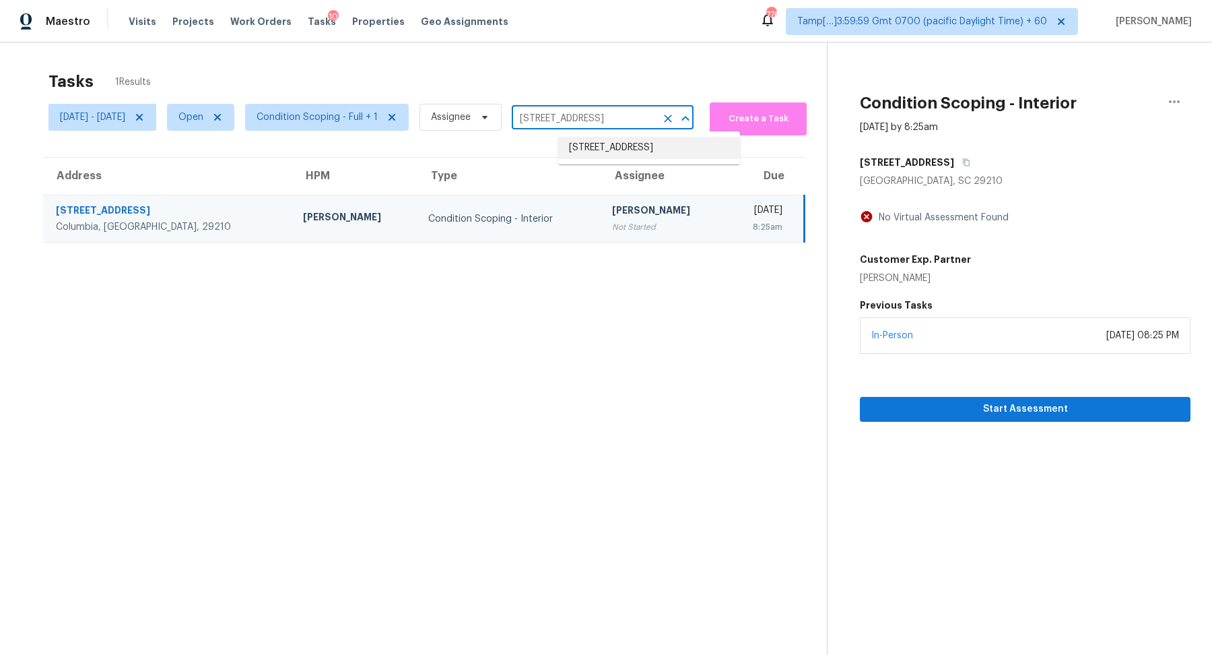
click at [596, 143] on li "10511 Village Ln, Foristell, MO 63348" at bounding box center [649, 148] width 182 height 22
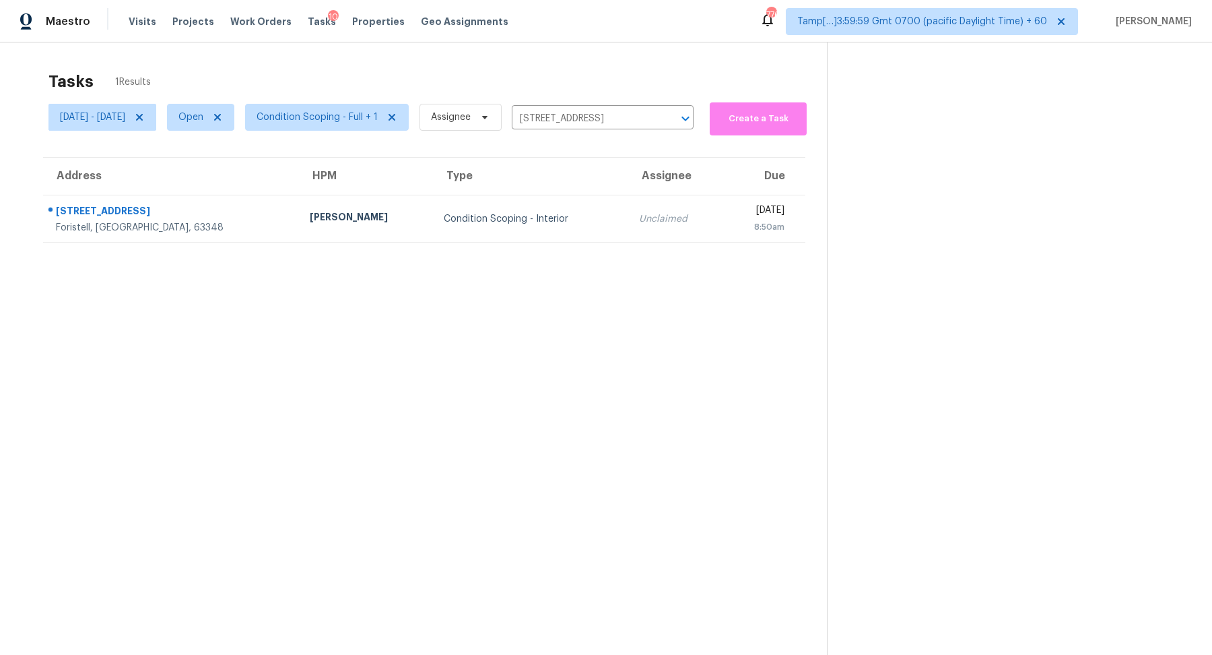
click at [628, 234] on td "Unclaimed" at bounding box center [675, 218] width 94 height 47
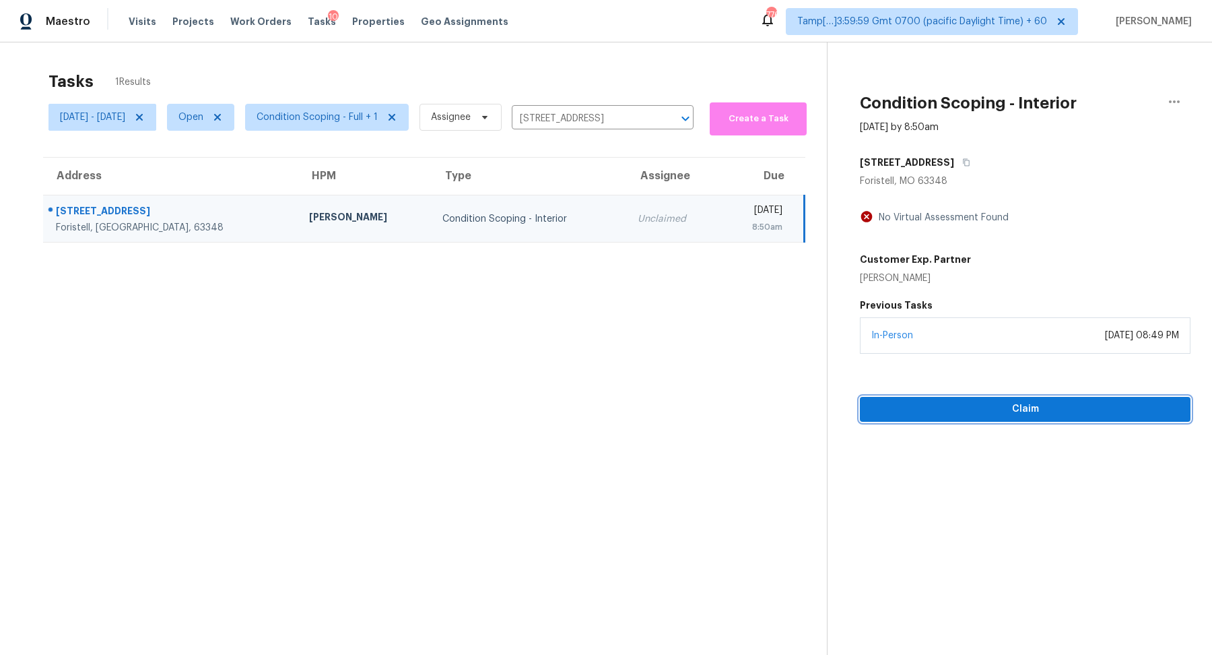
click at [944, 398] on button "Claim" at bounding box center [1025, 409] width 331 height 25
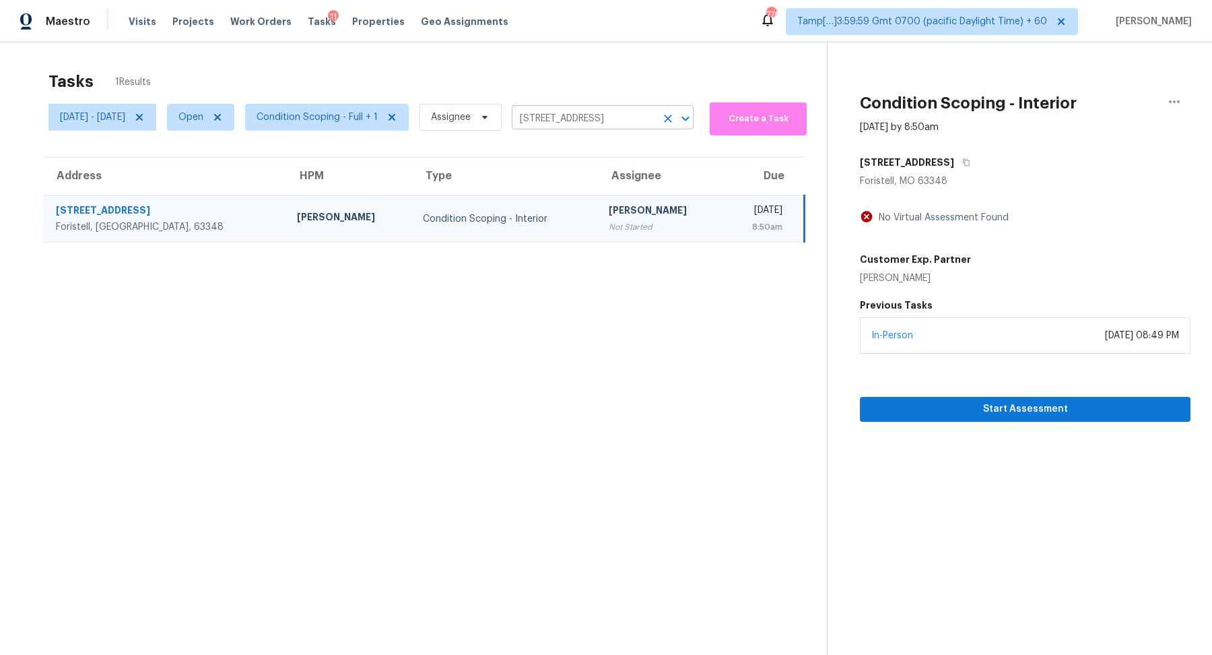
click at [571, 110] on input "10511 Village Ln, Foristell, MO 63348" at bounding box center [584, 118] width 144 height 21
paste input "8232 Sumter Ave N Brooklyn Park, MN, 55445"
type input "8232 Sumter Ave N Brooklyn Park, MN, 55445"
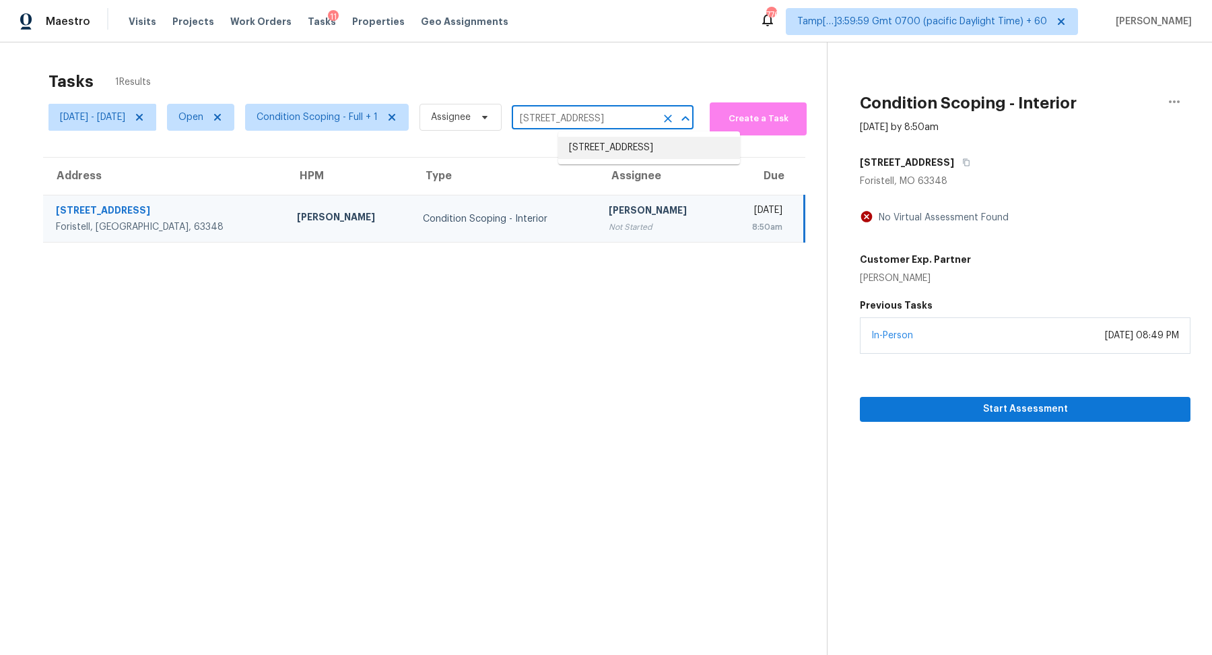
click at [604, 152] on li "8232 Sumter Ave N, Brooklyn Park, MN 55445" at bounding box center [649, 148] width 182 height 22
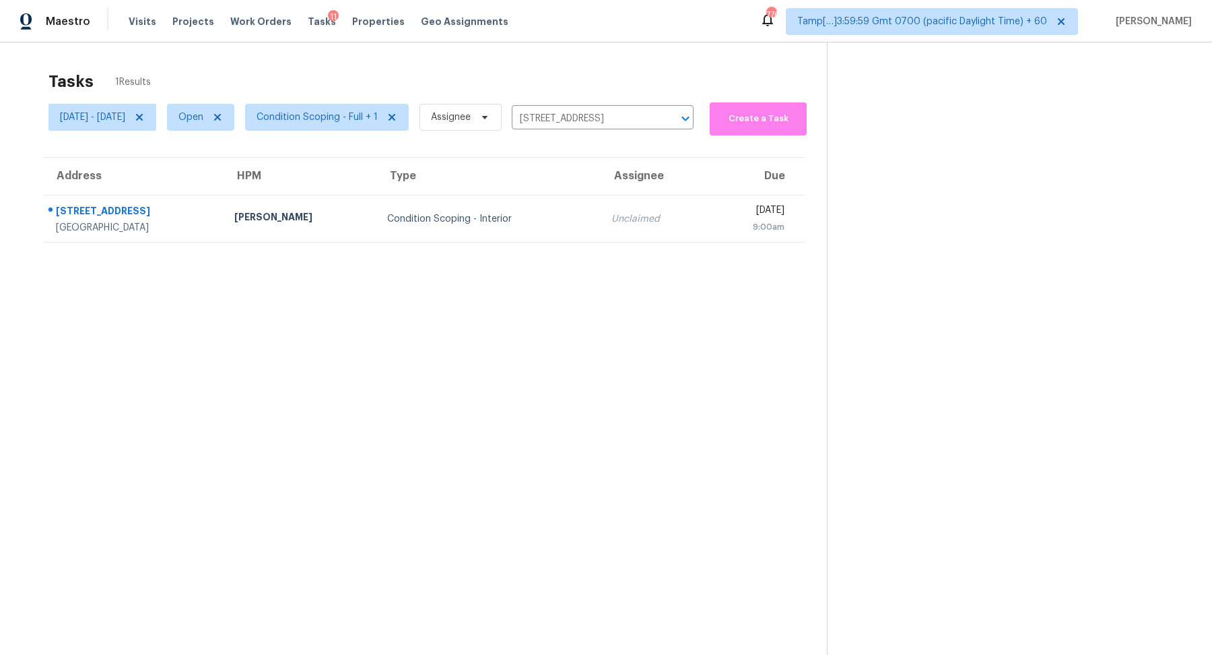
click at [601, 201] on td "Unclaimed" at bounding box center [655, 218] width 108 height 47
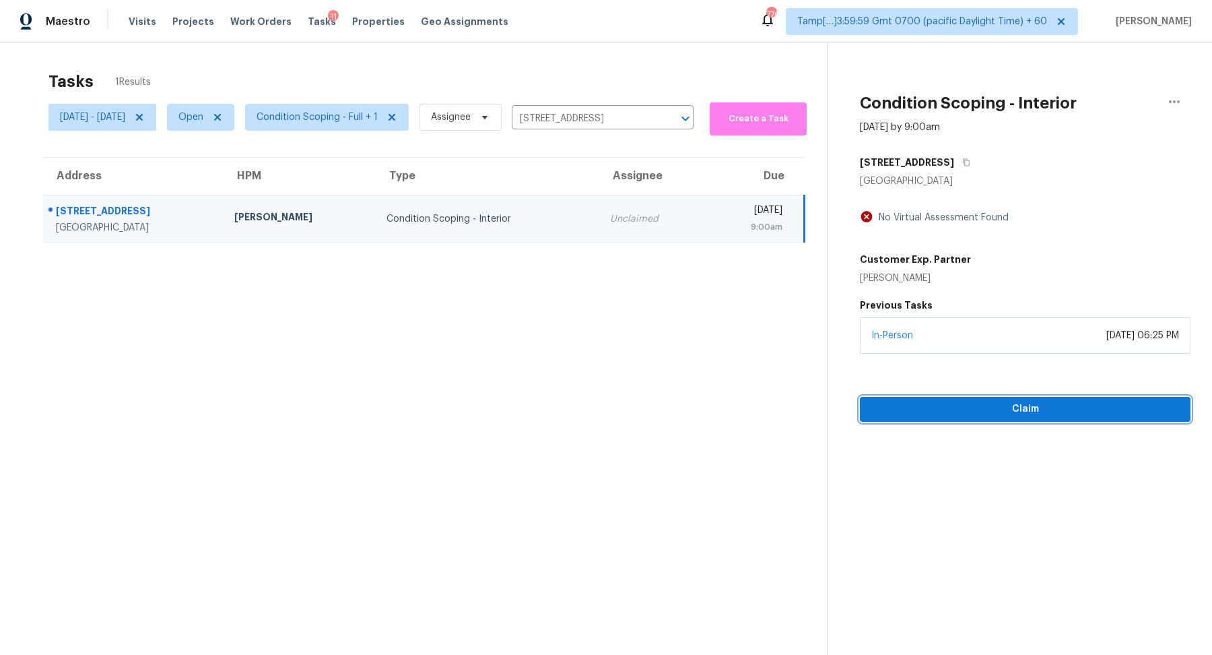
click at [1015, 401] on span "Claim" at bounding box center [1025, 409] width 309 height 17
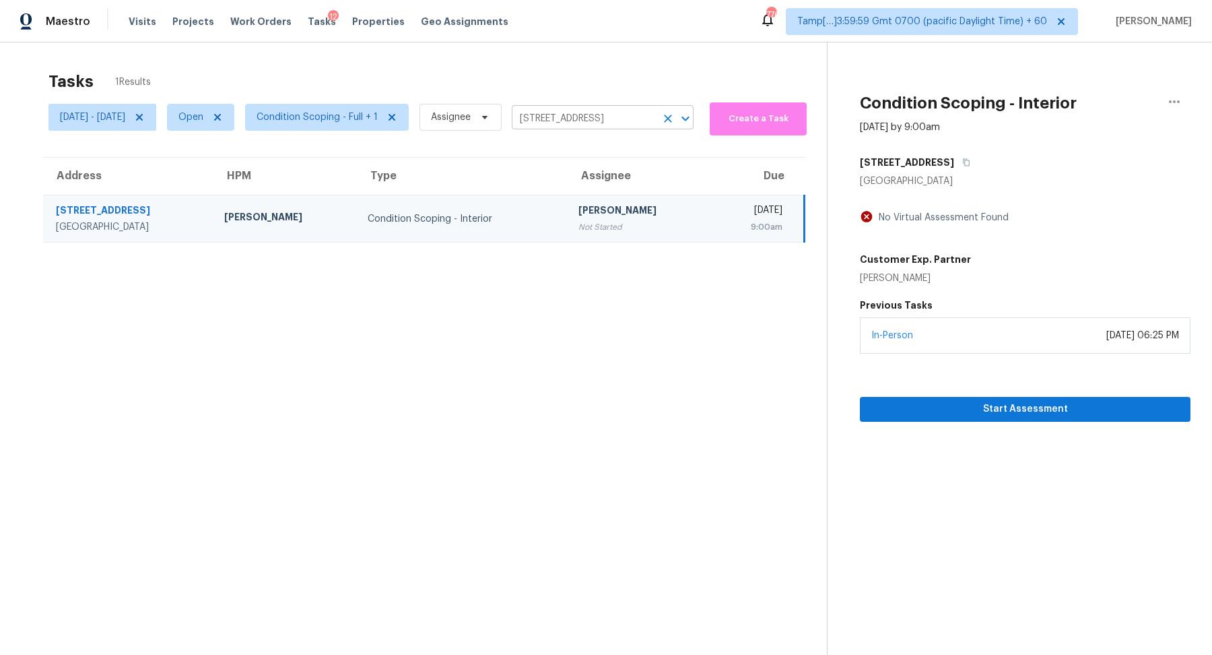
click at [574, 118] on input "8232 Sumter Ave N, Brooklyn Park, MN 55445" at bounding box center [584, 118] width 144 height 21
paste input "328 Marsh Ln Princeton, TX, 75407"
type input "328 Marsh Ln Princeton, TX, 75407"
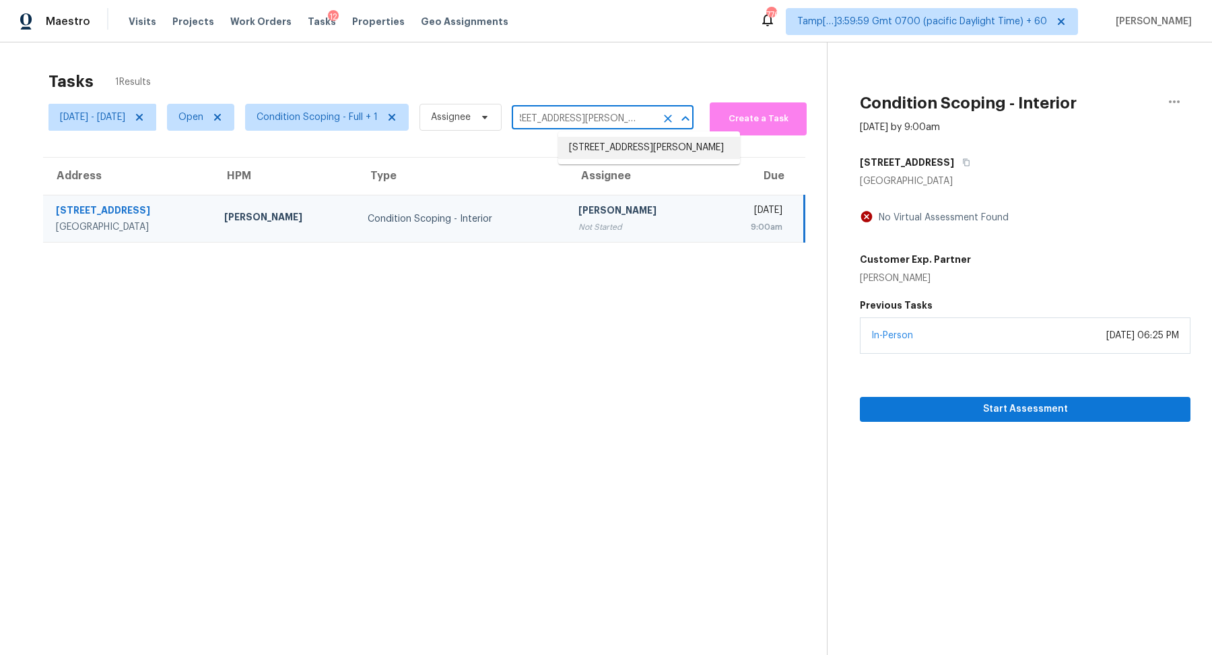
click at [609, 157] on li "328 Marsh Ln, Princeton, TX 75407" at bounding box center [649, 148] width 182 height 22
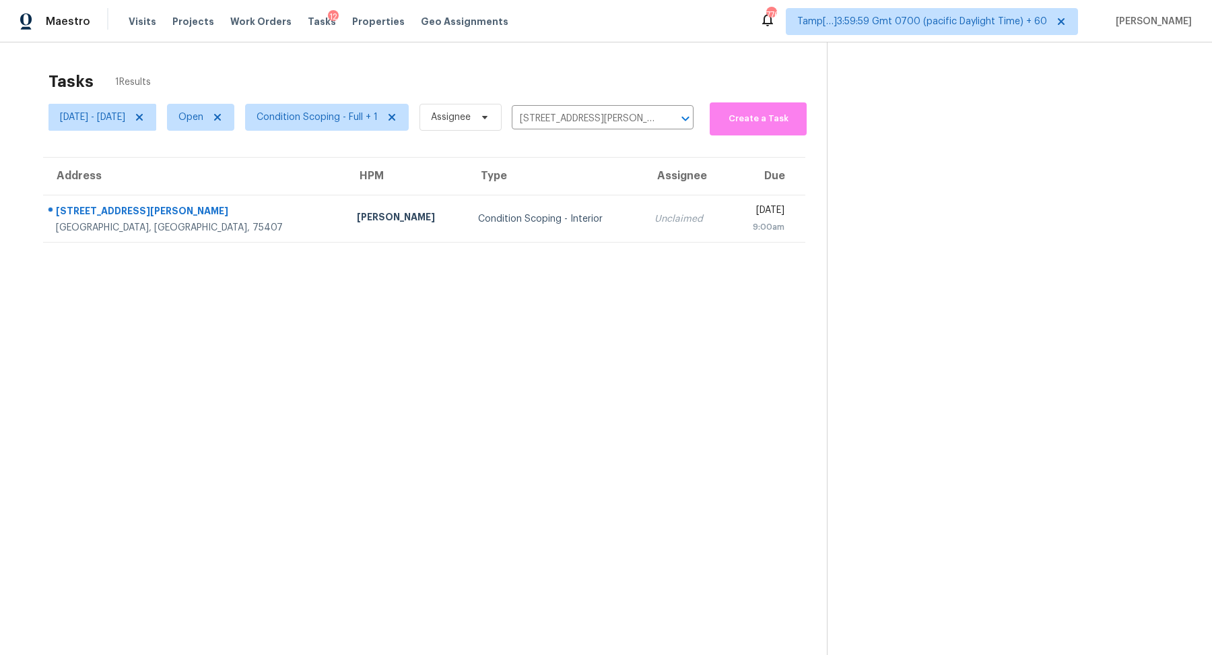
click at [644, 185] on th "Assignee" at bounding box center [686, 177] width 85 height 38
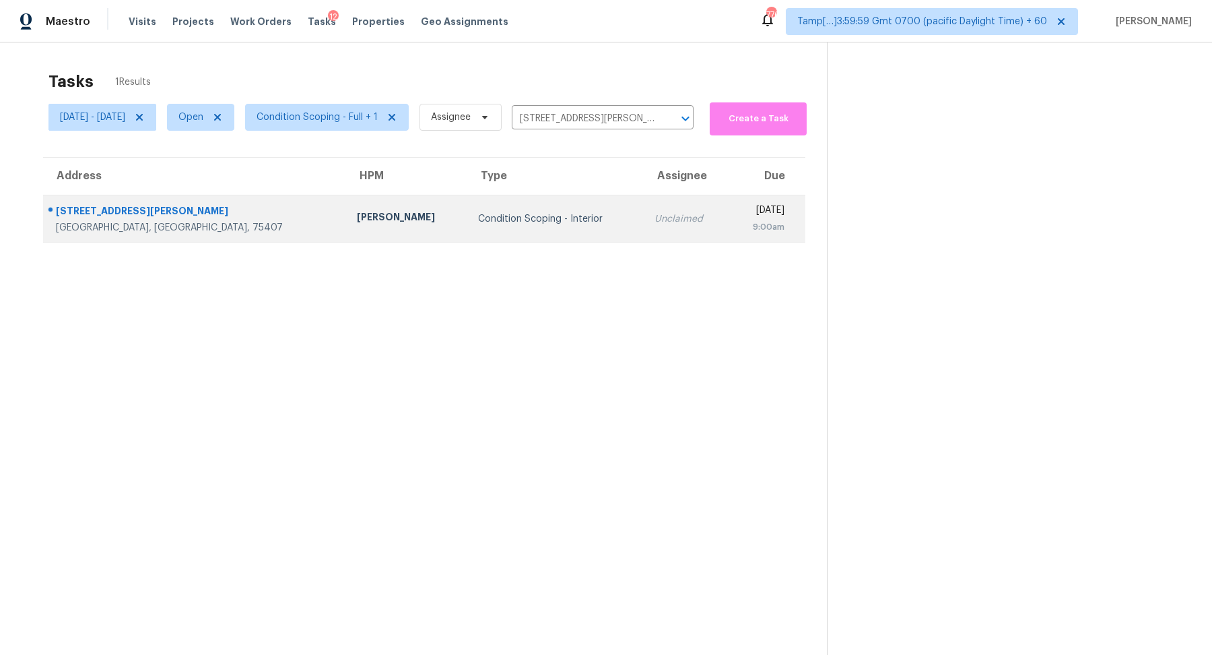
click at [655, 214] on div "Unclaimed" at bounding box center [686, 218] width 63 height 13
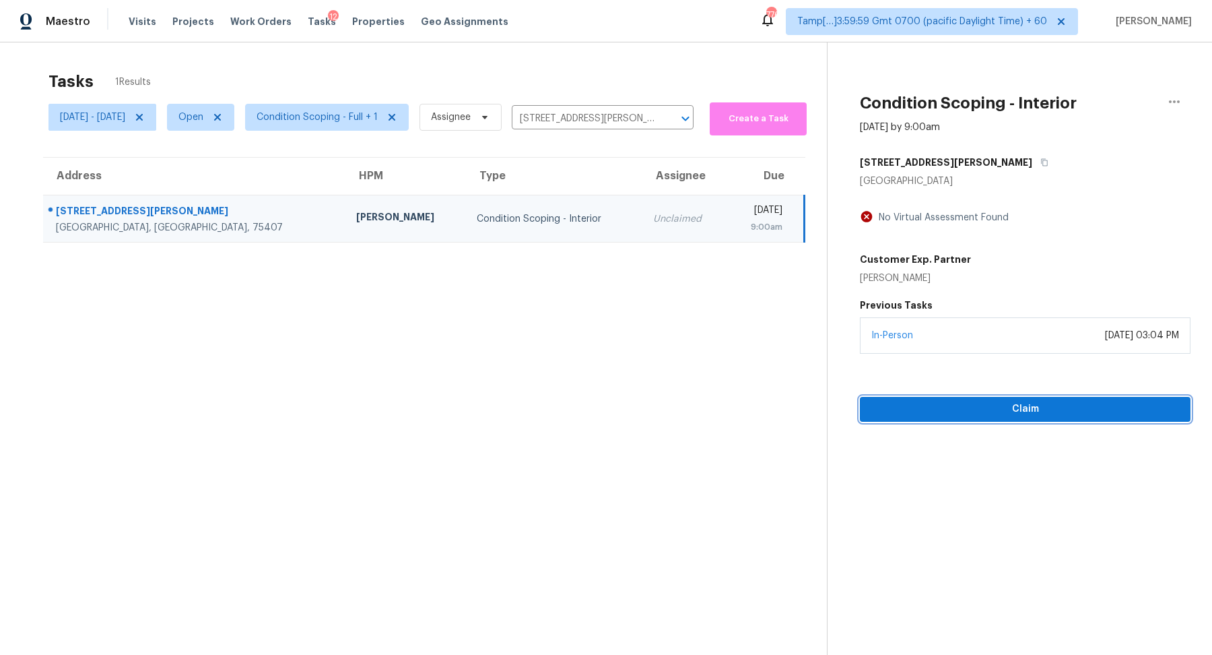
click at [962, 404] on span "Claim" at bounding box center [1025, 409] width 309 height 17
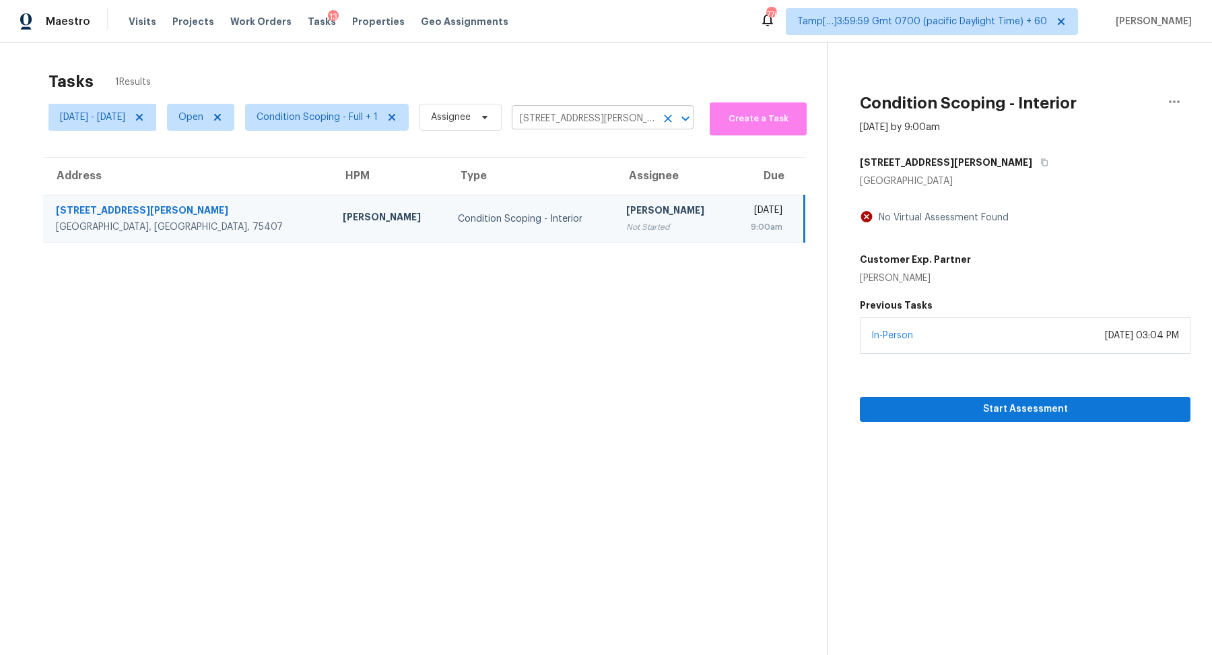
click at [620, 119] on input "328 Marsh Ln, Princeton, TX 75407" at bounding box center [584, 118] width 144 height 21
paste input "5103 Dallen Lea Dr Jacksonville, FL, 32208"
type input "5103 Dallen Lea Dr Jacksonville, FL, 32208"
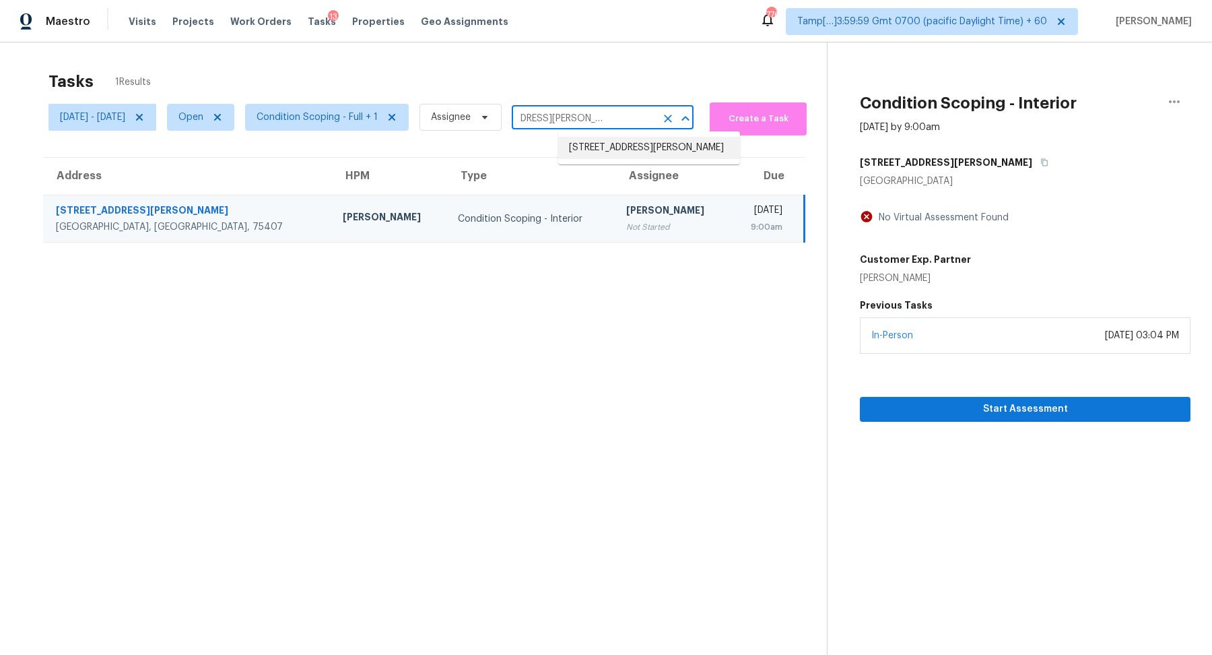
click at [632, 156] on li "5103 Dallen Lea Dr, Jacksonville, FL 32208" at bounding box center [649, 148] width 182 height 22
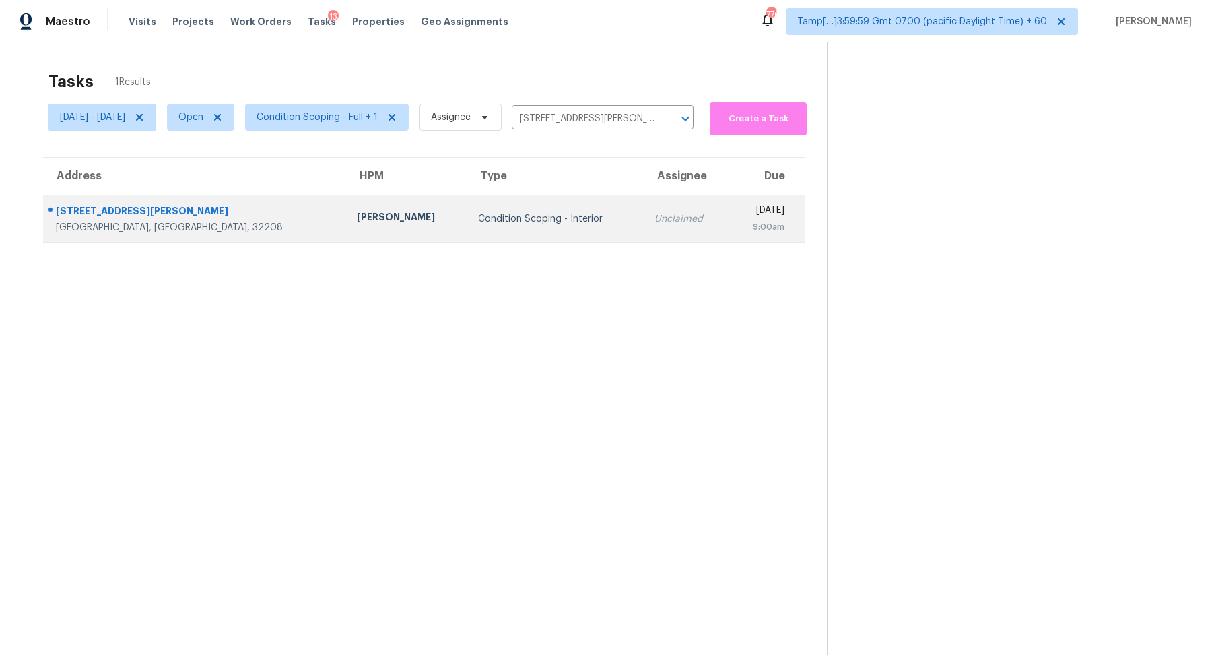
click at [644, 195] on td "Unclaimed" at bounding box center [686, 218] width 85 height 47
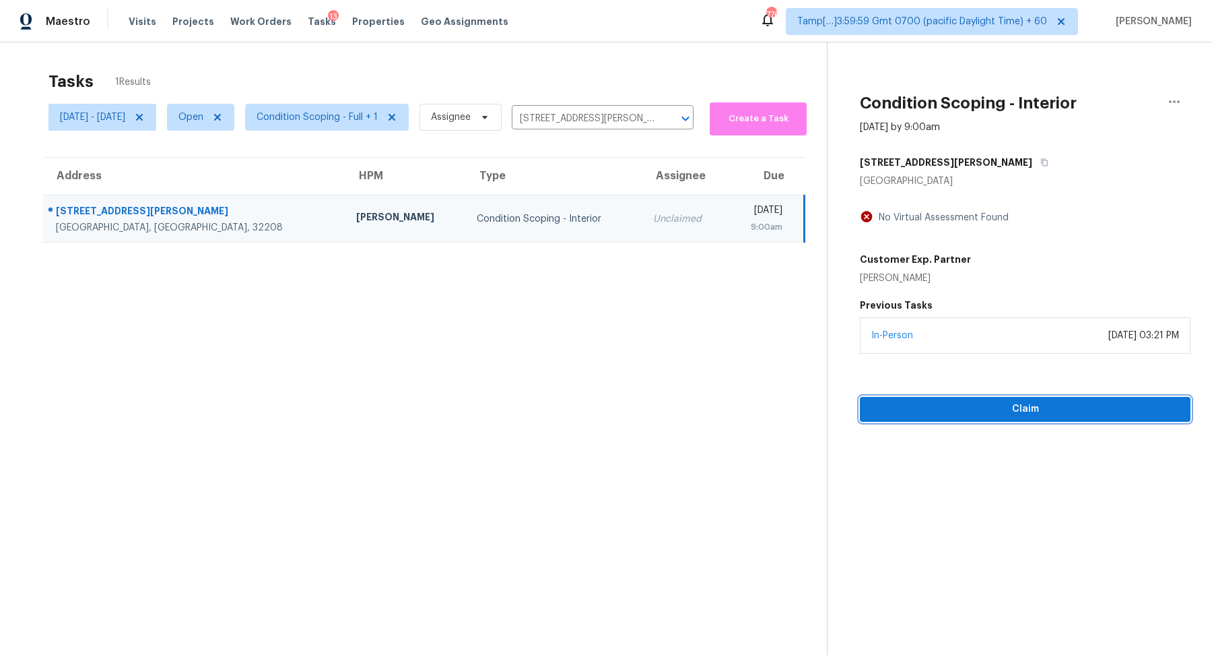
click at [1007, 407] on span "Claim" at bounding box center [1025, 409] width 309 height 17
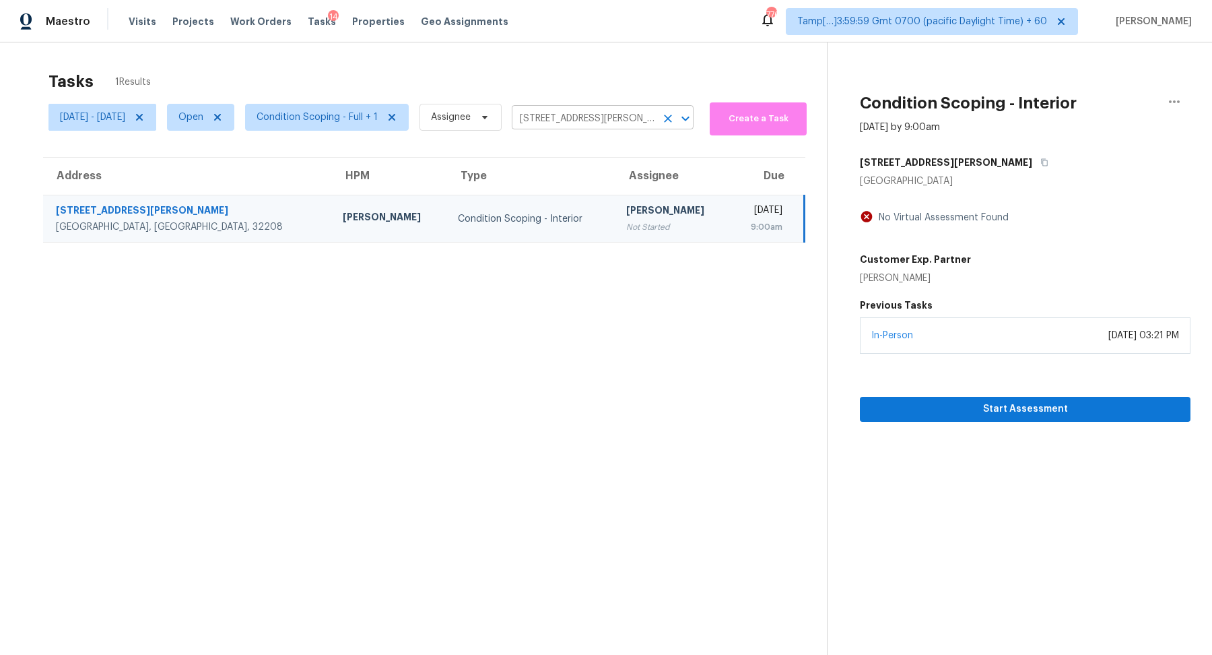
click at [560, 121] on input "5103 Dallen Lea Dr, Jacksonville, FL 32208" at bounding box center [584, 118] width 144 height 21
paste input "1722 Seabrook Ave Cary, NC, 27511"
type input "1722 Seabrook Ave Cary, NC, 27511"
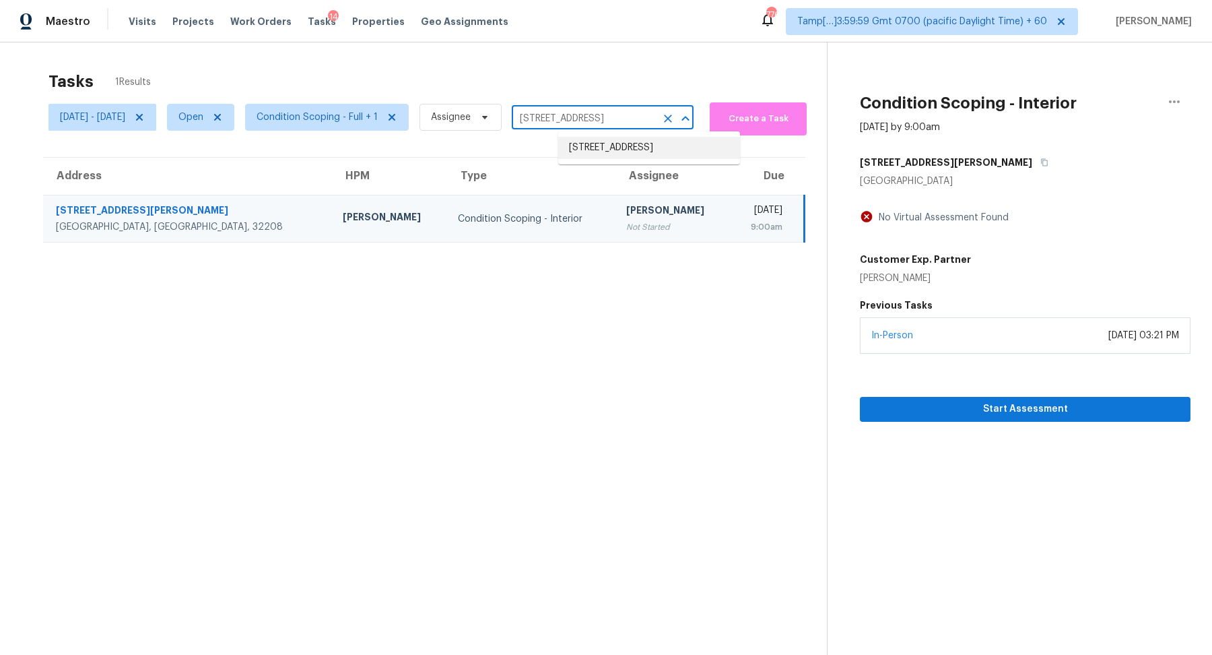
click at [568, 147] on li "1722 Seabrook Ave, Cary, NC 27511" at bounding box center [649, 148] width 182 height 22
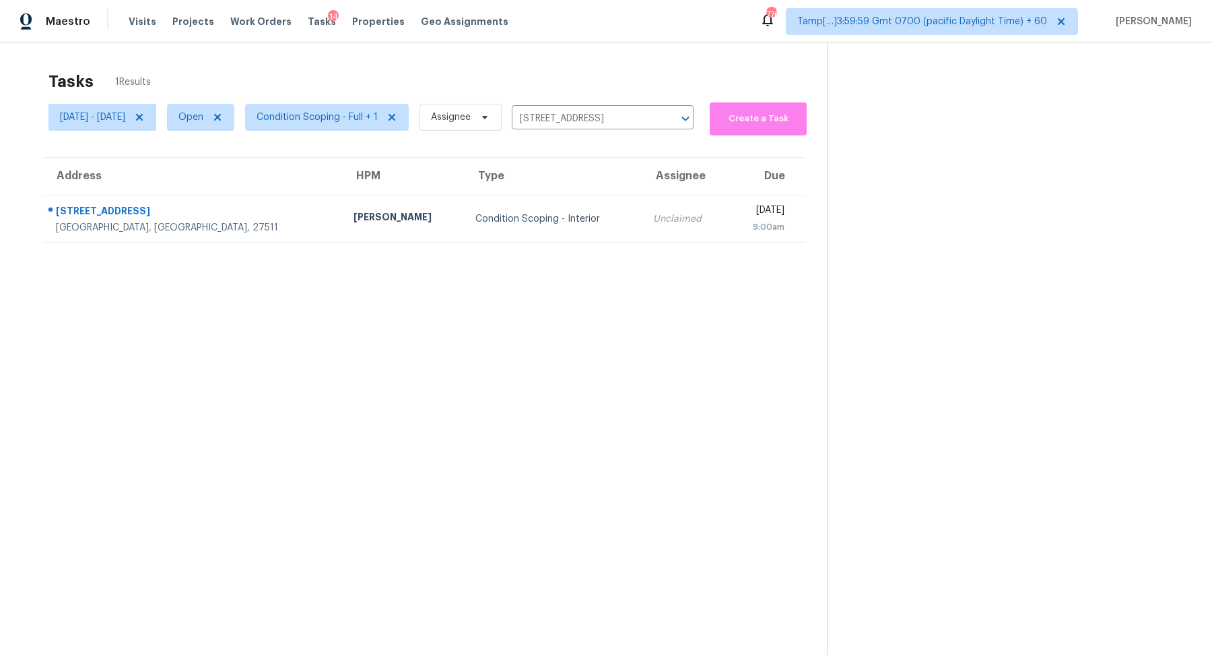
click at [642, 193] on th "Assignee" at bounding box center [685, 177] width 86 height 38
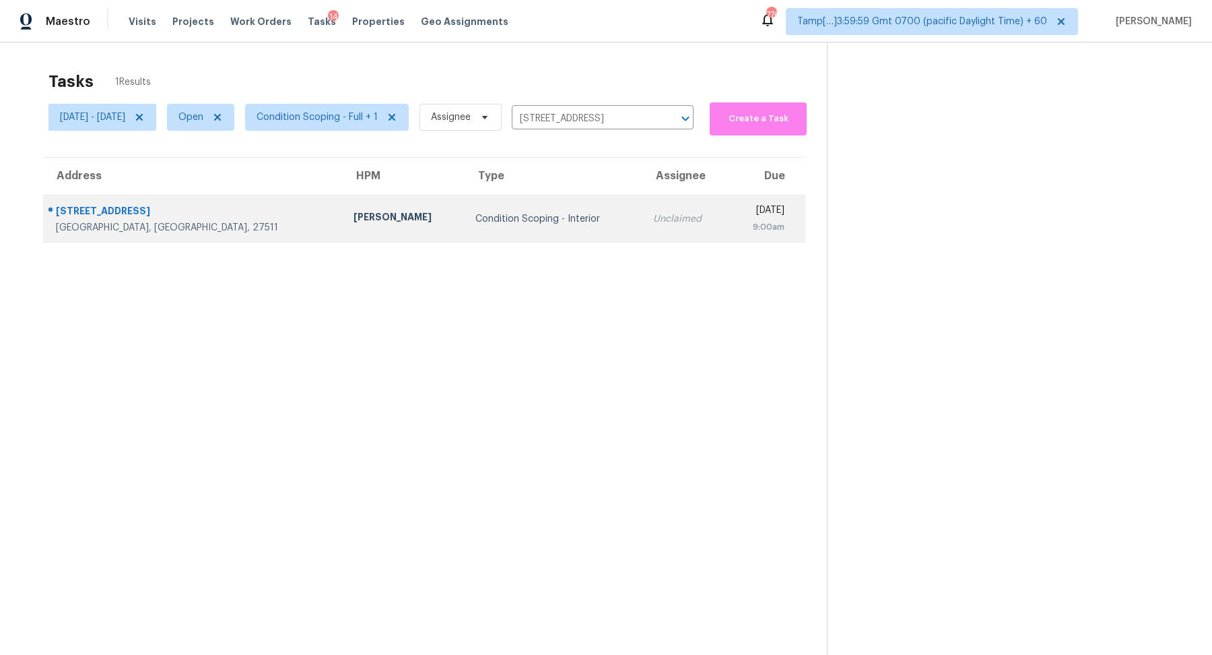
click at [642, 209] on td "Unclaimed" at bounding box center [685, 218] width 86 height 47
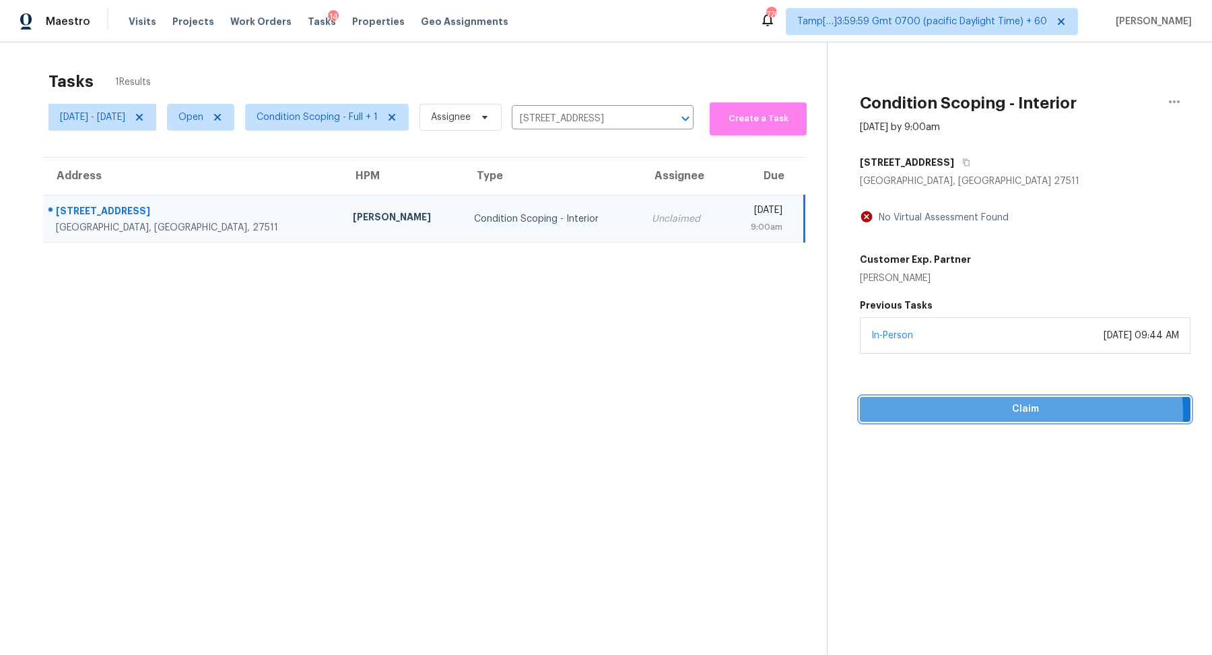
click at [977, 413] on span "Claim" at bounding box center [1025, 409] width 309 height 17
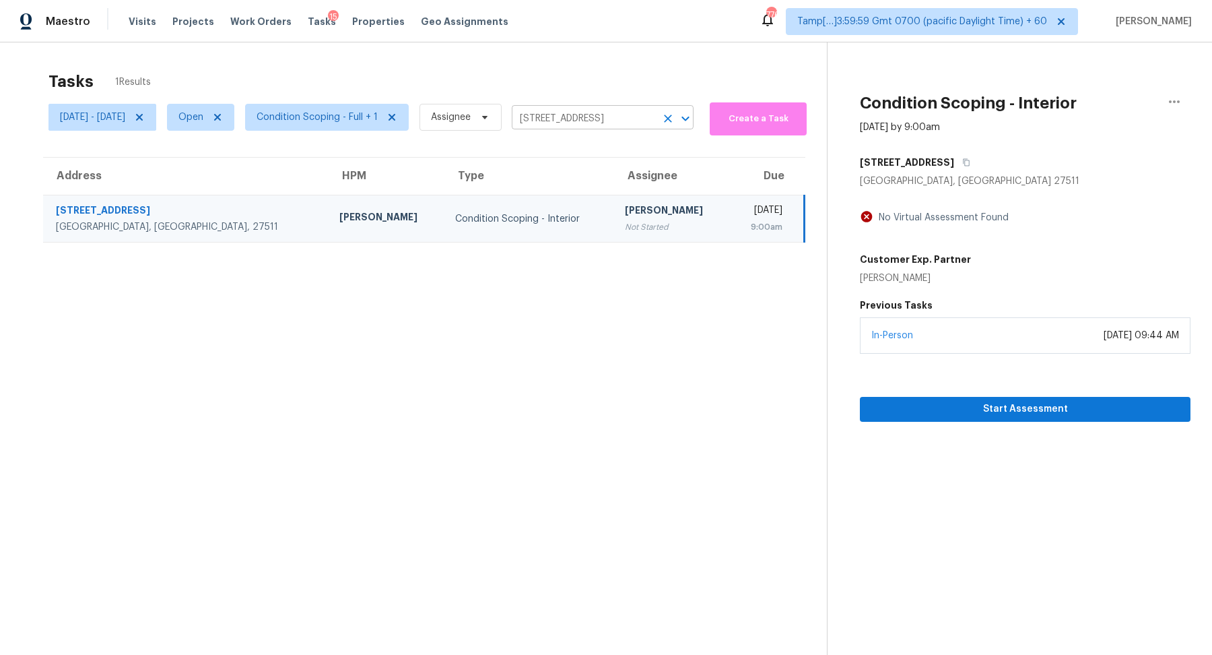
click at [623, 110] on input "1722 Seabrook Ave, Cary, NC 27511" at bounding box center [584, 118] width 144 height 21
paste input "8740 E Peralta Ave Mesa, AZ, 85212"
type input "8740 E Peralta Ave Mesa, AZ, 85212"
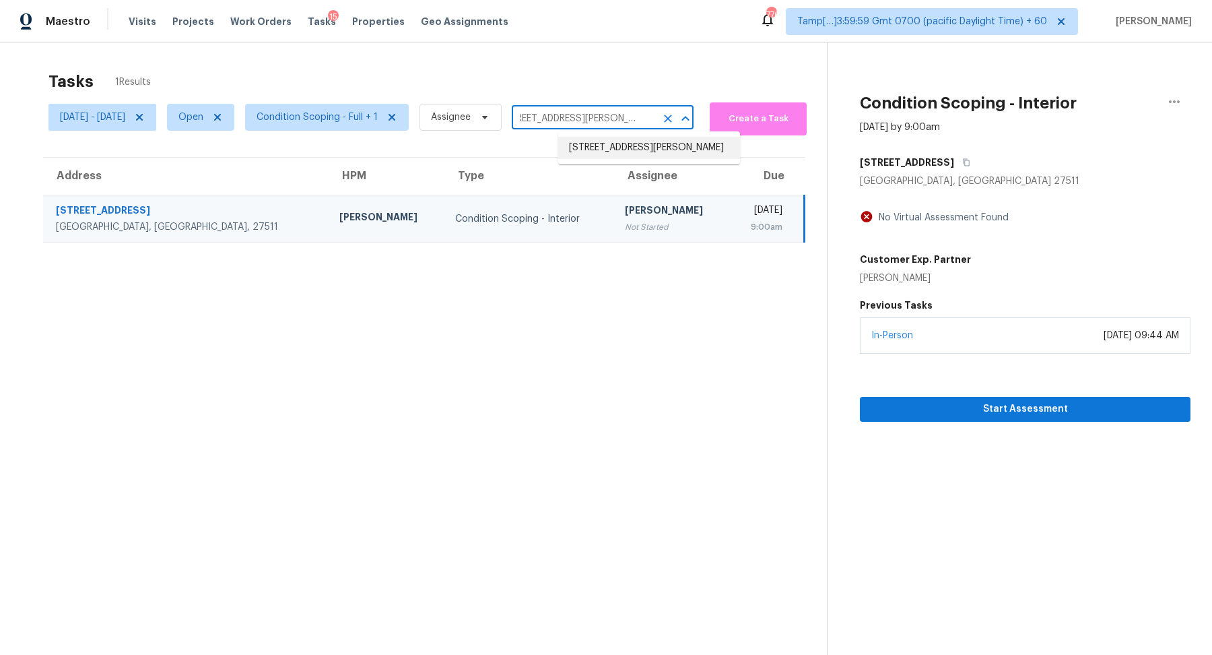
click at [598, 144] on li "8740 E Peralta Ave, Mesa, AZ 85212" at bounding box center [649, 148] width 182 height 22
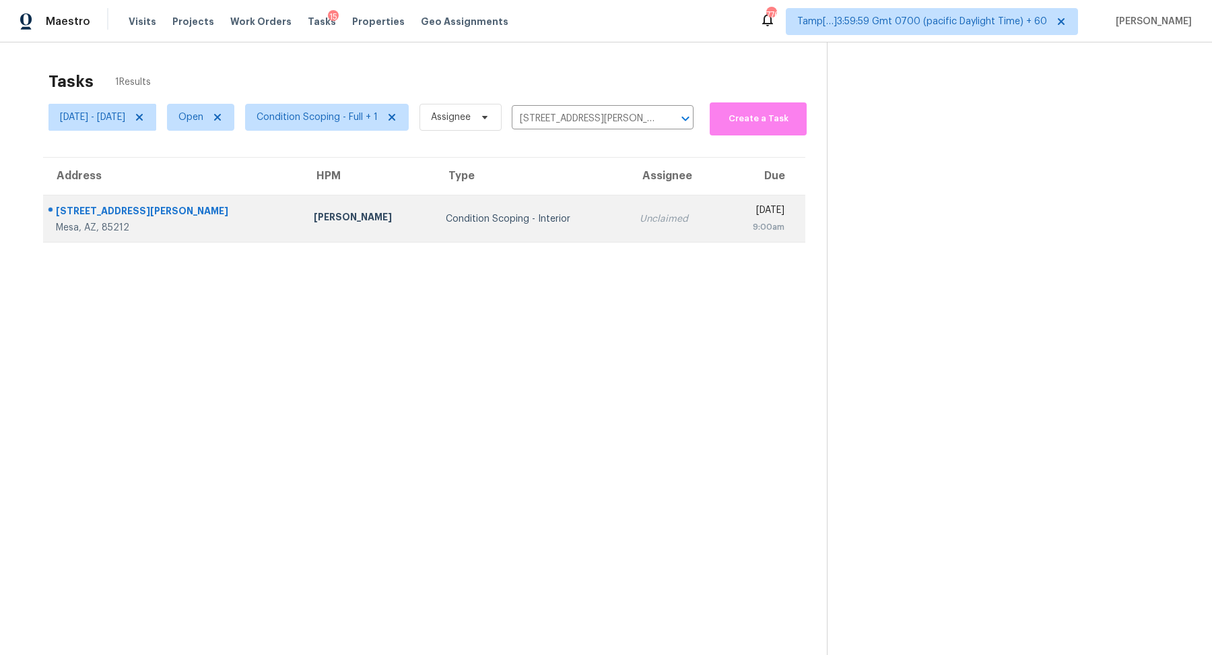
click at [629, 196] on td "Unclaimed" at bounding box center [675, 218] width 93 height 47
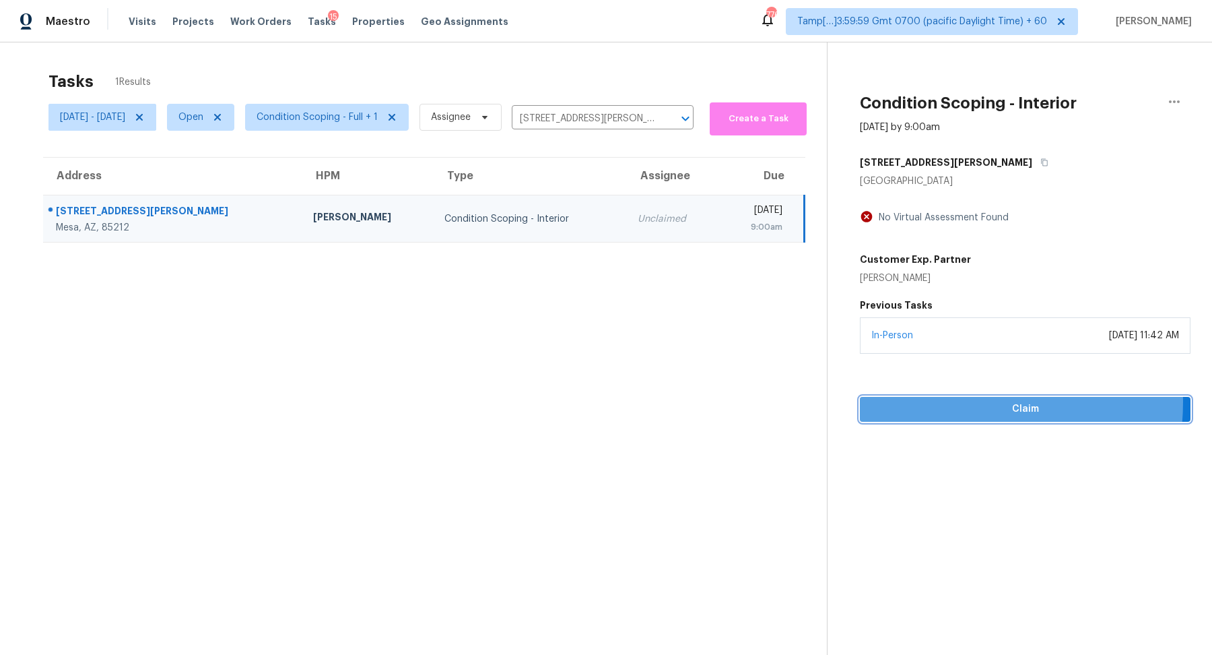
click at [958, 402] on span "Claim" at bounding box center [1025, 409] width 309 height 17
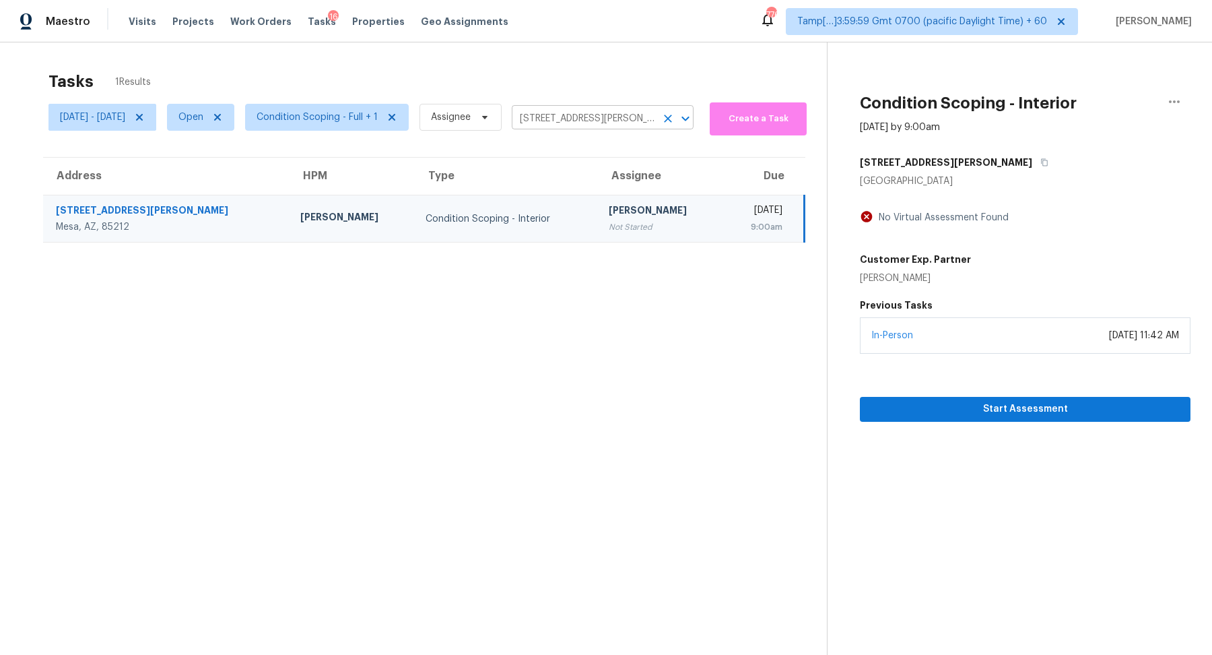
click at [624, 123] on input "8740 E Peralta Ave, Mesa, AZ 85212" at bounding box center [584, 118] width 144 height 21
paste input "417 Cole Ln Midlothian, TX, 76065"
type input "417 Cole Ln Midlothian, TX, 76065"
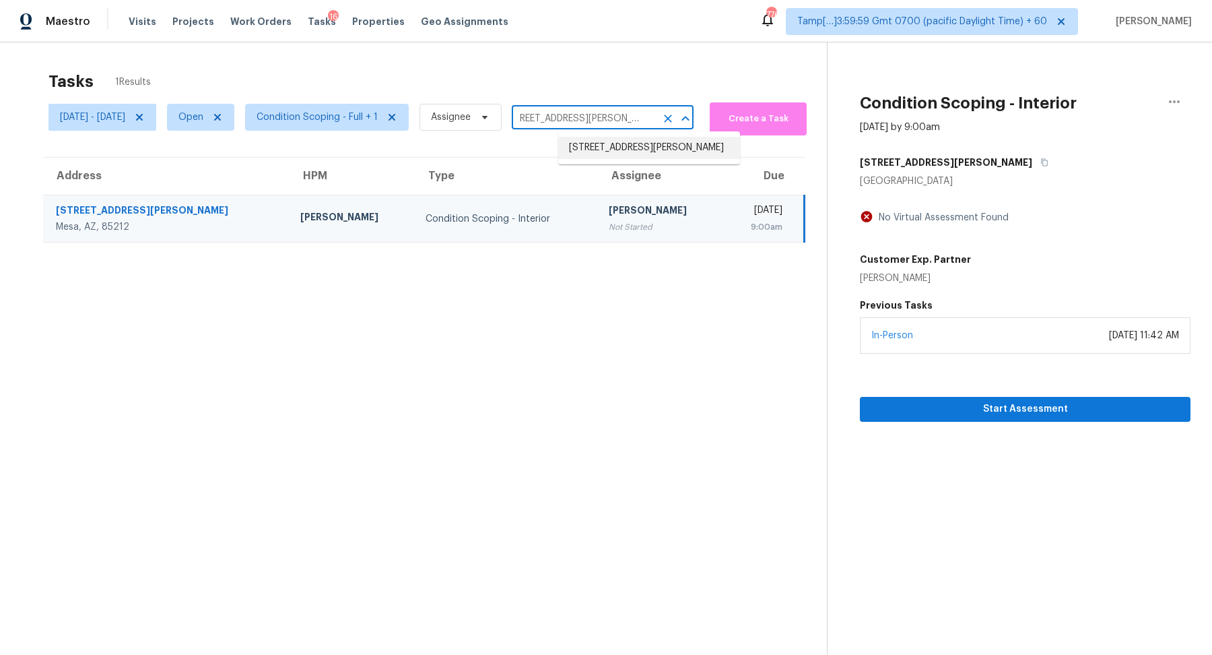
click at [608, 152] on li "417 Cole Ln, Midlothian, TX 76065" at bounding box center [649, 148] width 182 height 22
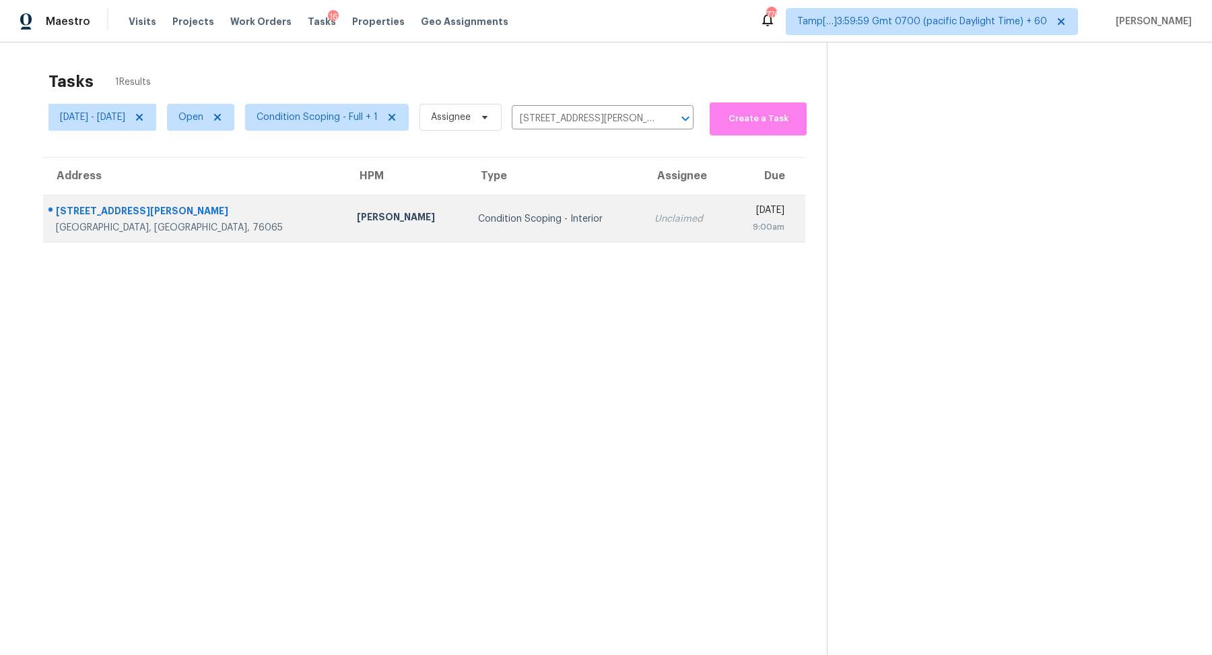
click at [655, 216] on div "Unclaimed" at bounding box center [686, 218] width 63 height 13
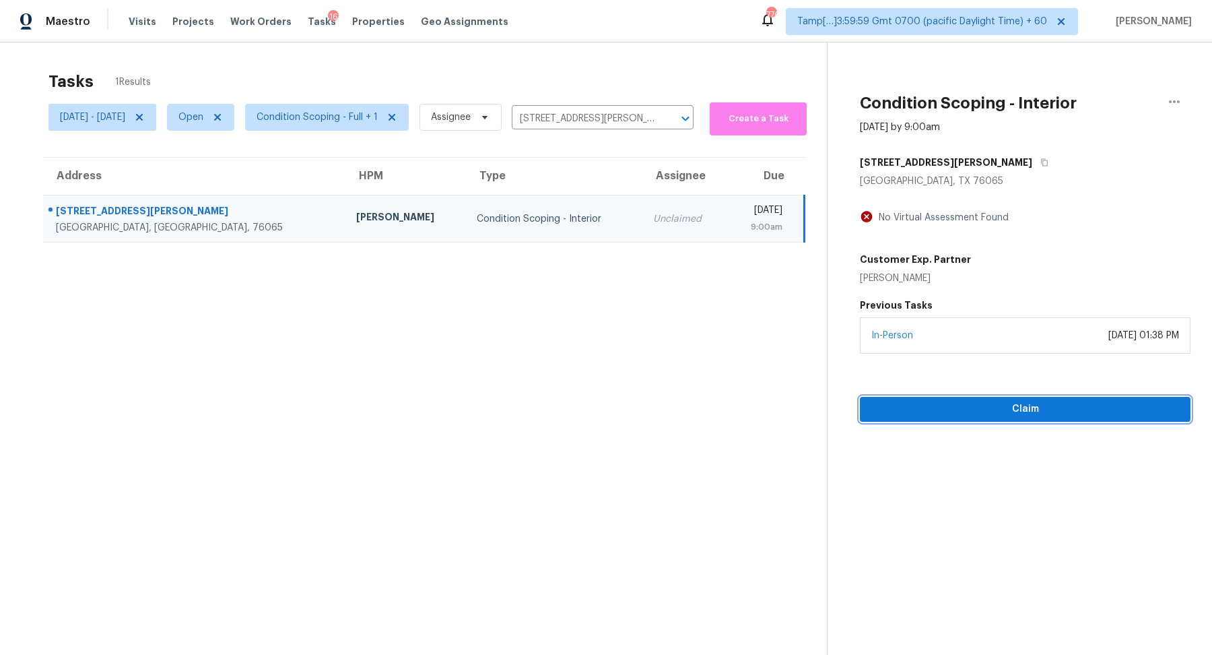
click at [955, 403] on span "Claim" at bounding box center [1025, 409] width 309 height 17
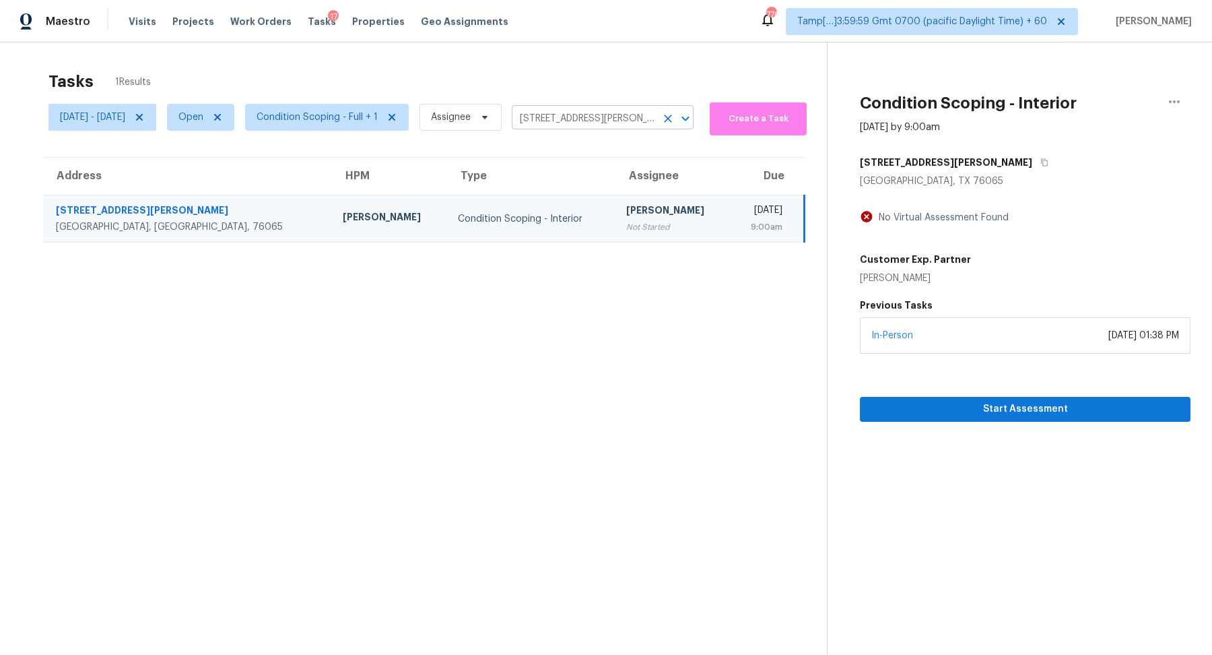
click at [602, 121] on input "417 Cole Ln, Midlothian, TX 76065" at bounding box center [584, 118] width 144 height 21
paste input "6 Buckleigh Dr Clayton, NC, 27527"
type input "6 Buckleigh Dr Clayton, NC, 27527"
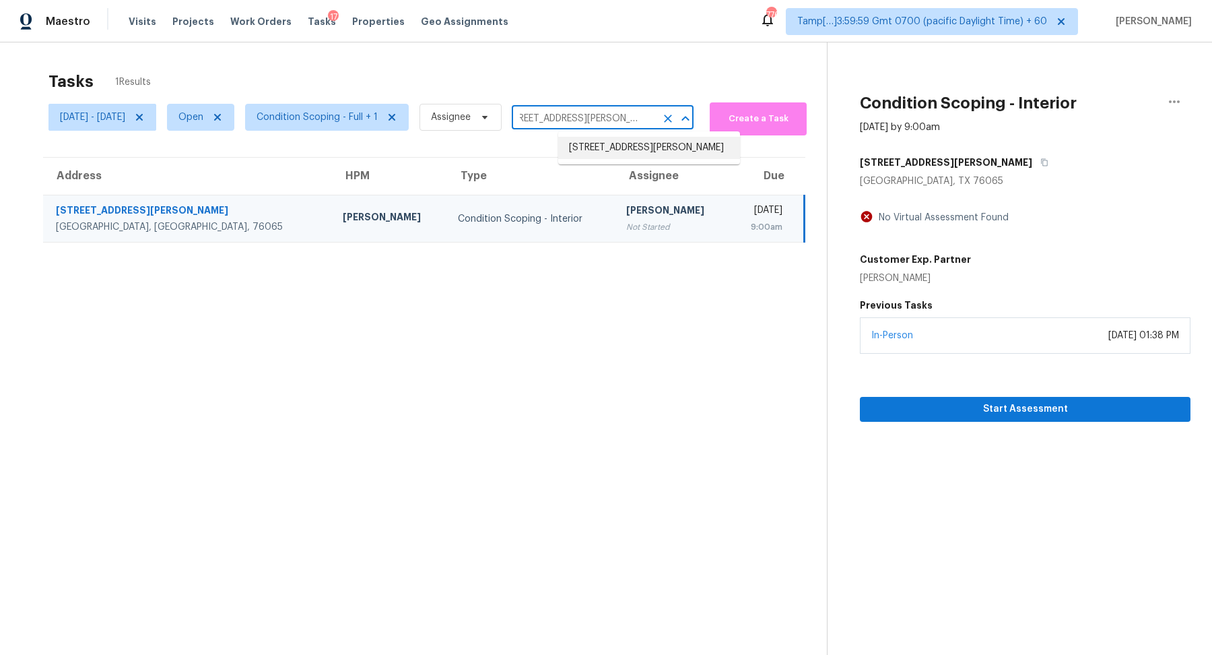
click at [647, 156] on li "6 Buckleigh Dr, Clayton, NC 27527" at bounding box center [649, 148] width 182 height 22
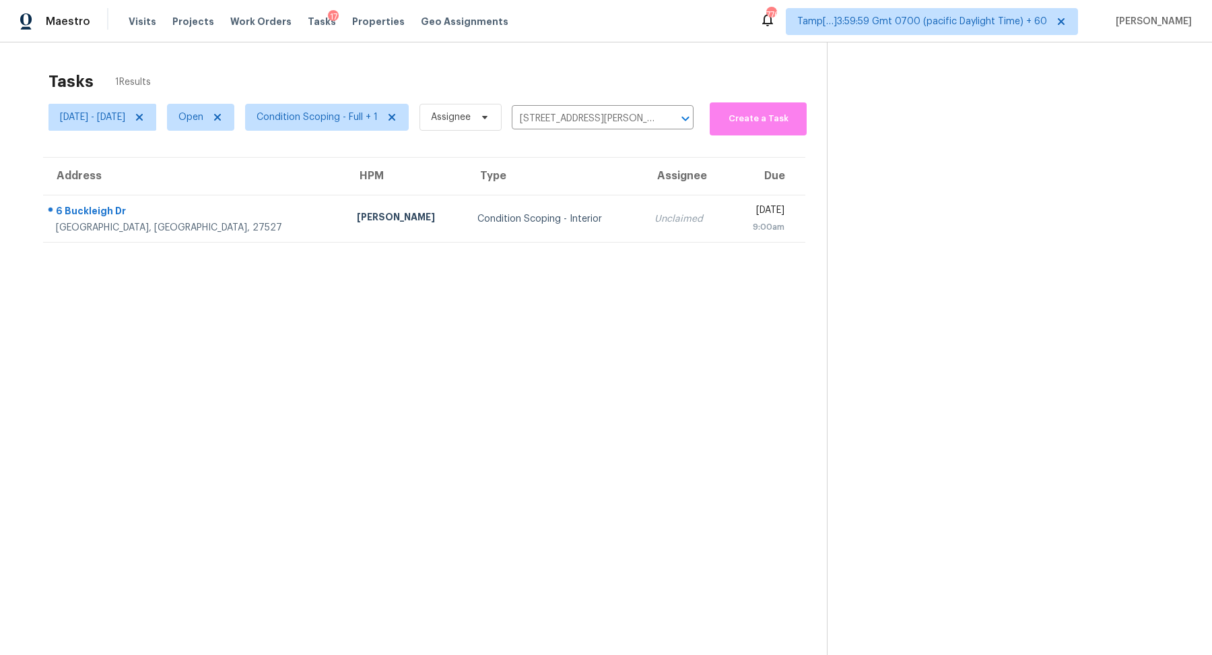
click at [644, 182] on th "Assignee" at bounding box center [686, 177] width 85 height 38
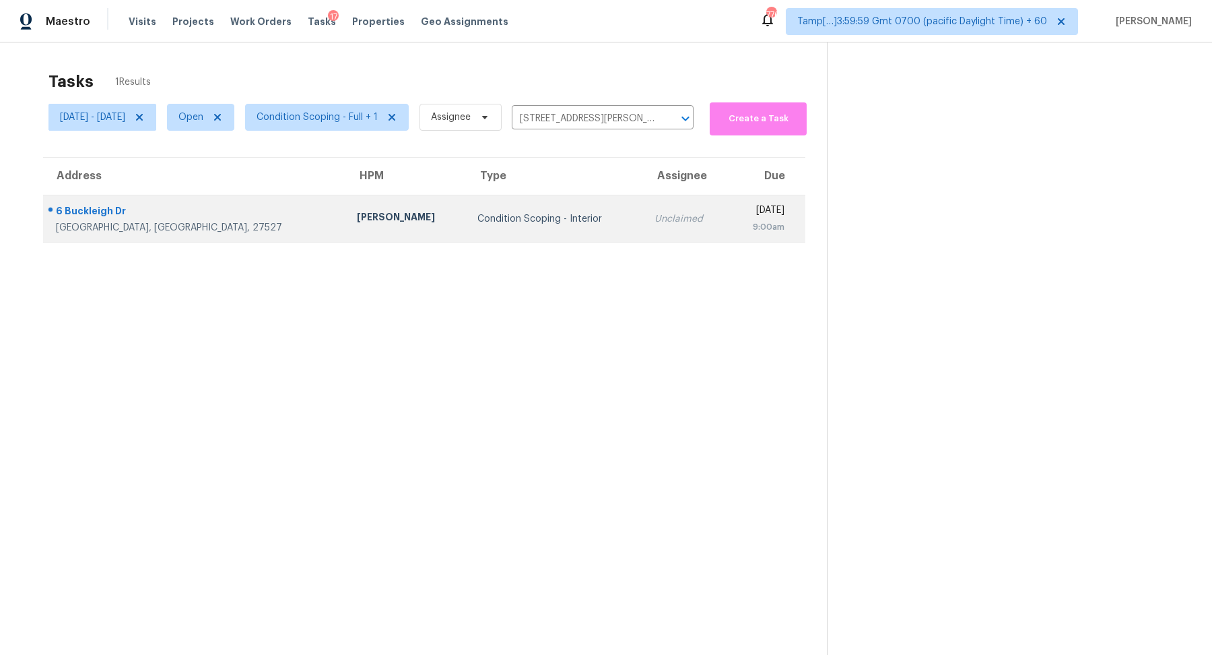
click at [655, 224] on div "Unclaimed" at bounding box center [686, 218] width 63 height 13
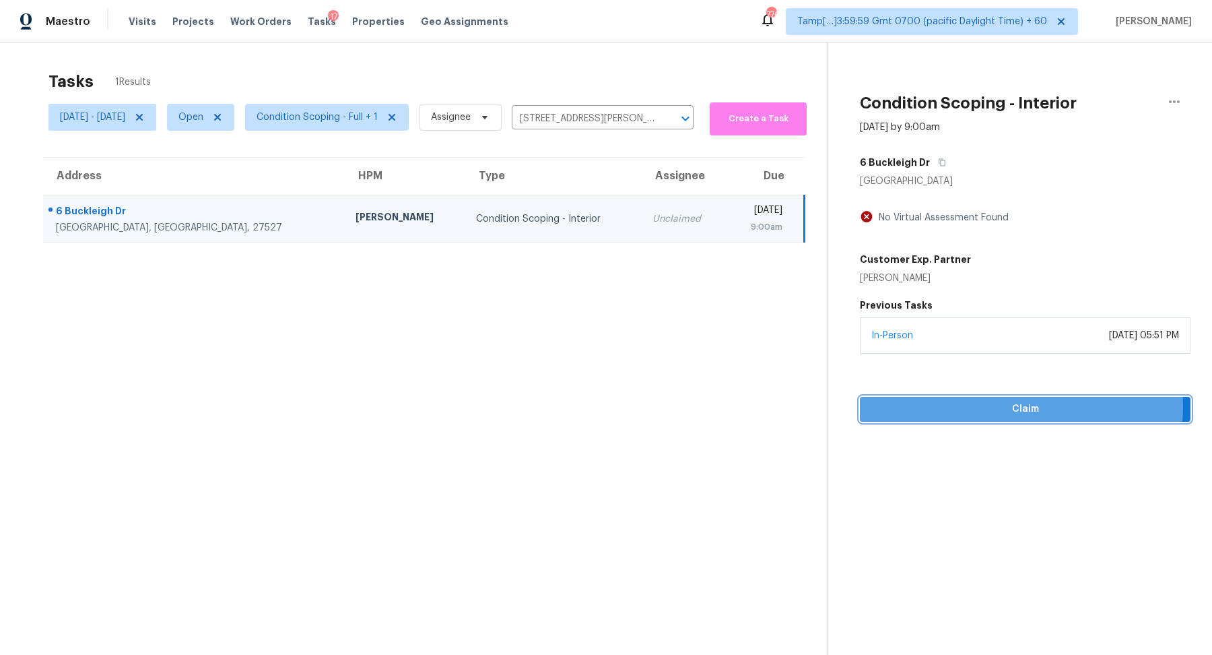
click at [1013, 406] on span "Claim" at bounding box center [1025, 409] width 309 height 17
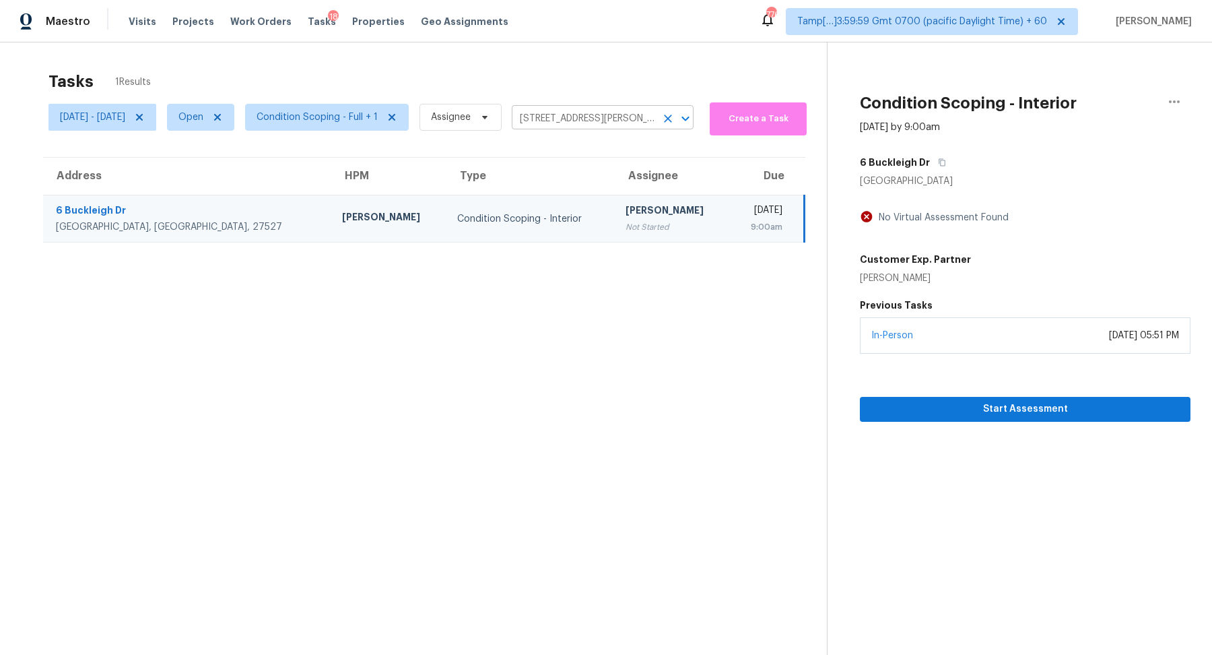
click at [578, 112] on input "6 Buckleigh Dr, Clayton, NC 27527" at bounding box center [584, 118] width 144 height 21
paste input "11104 Motion Ct Jacksonville, FL, 32256"
type input "11104 Motion Ct Jacksonville, FL, 32256"
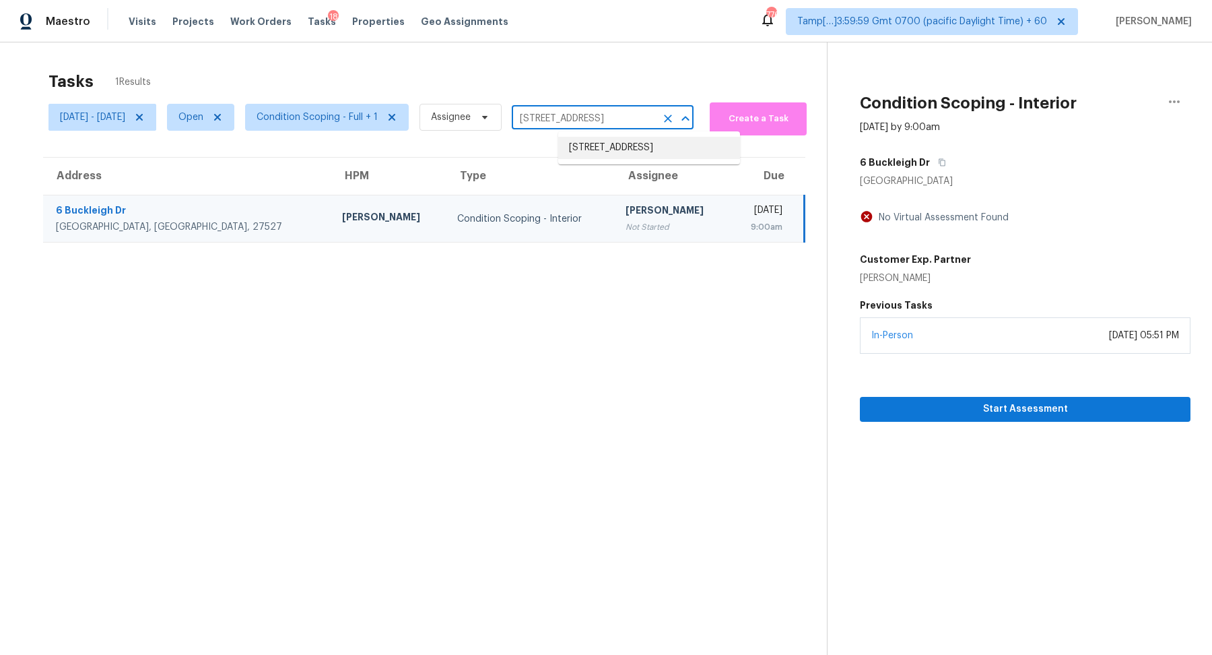
click at [648, 147] on li "11104 Motion Ct, Jacksonville, FL 32256" at bounding box center [649, 148] width 182 height 22
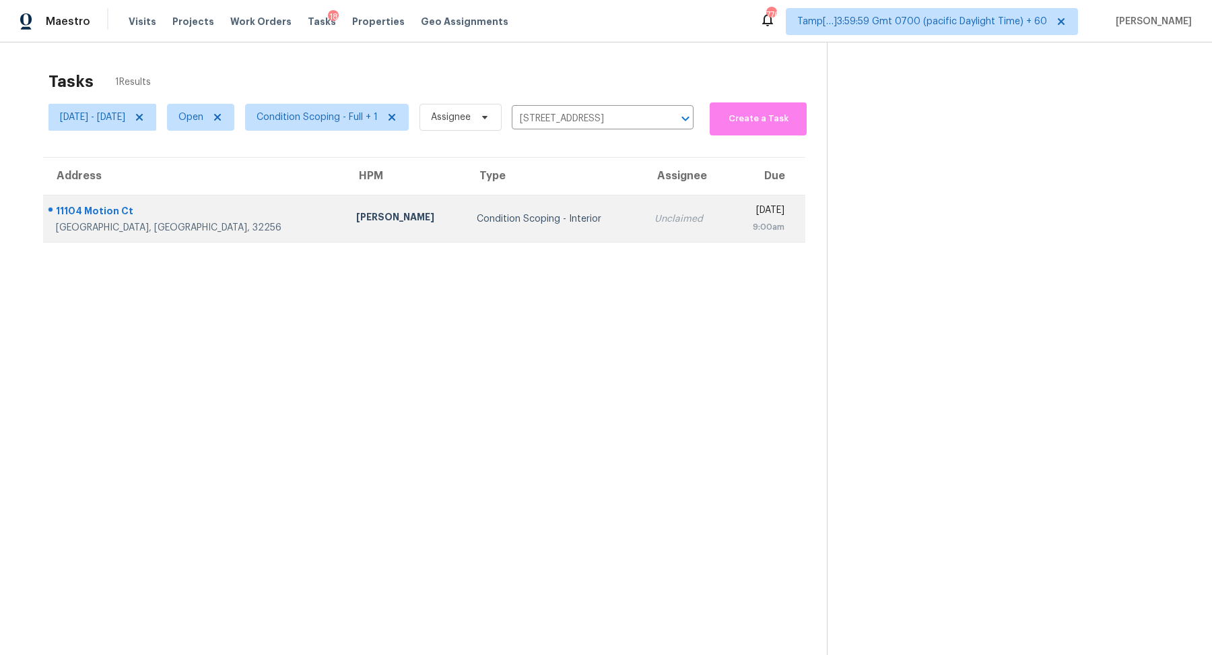
click at [644, 200] on td "Unclaimed" at bounding box center [686, 218] width 85 height 47
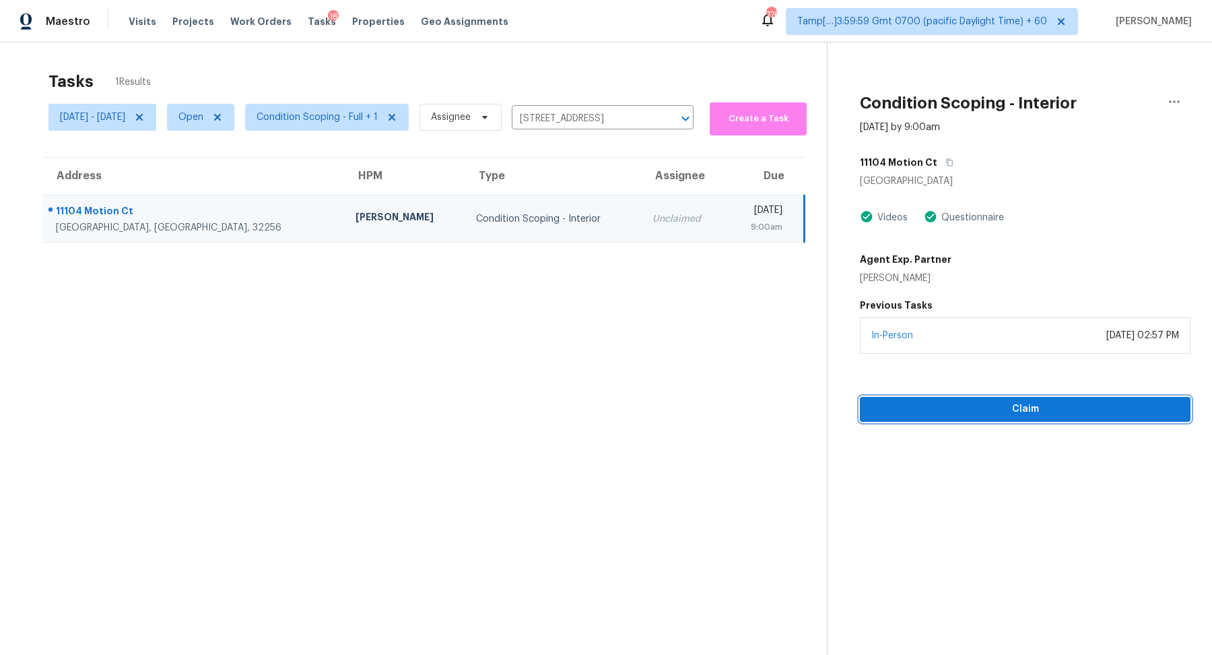
click at [972, 350] on div "Condition Scoping - Interior Sep 4th 2025 by 9:00am 11104 Motion Ct Jacksonvill…" at bounding box center [1009, 231] width 363 height 379
click at [975, 250] on div "Agent Exp. Partner Tracey Olson" at bounding box center [1025, 266] width 331 height 38
click at [954, 401] on span "Claim" at bounding box center [1025, 409] width 309 height 17
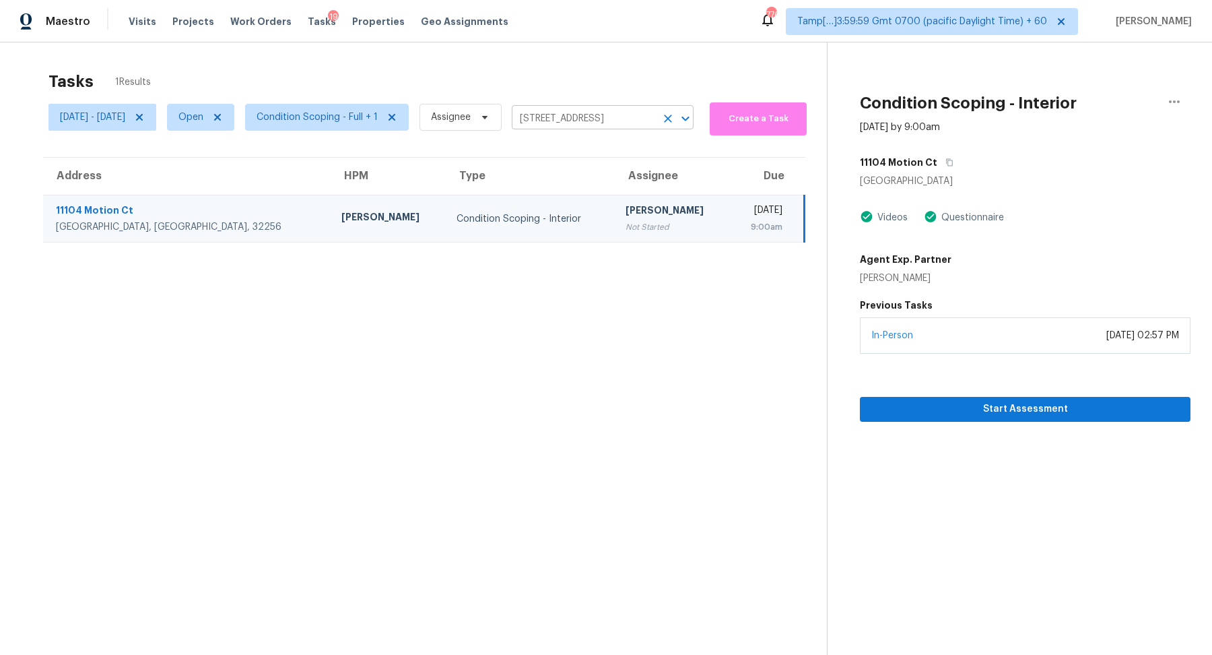
click at [595, 116] on input "11104 Motion Ct, Jacksonville, FL 32256" at bounding box center [584, 118] width 144 height 21
paste input "1208 Pine Ridge Cir Edmond, OK, 73034"
type input "1208 Pine Ridge Cir Edmond, OK, 73034"
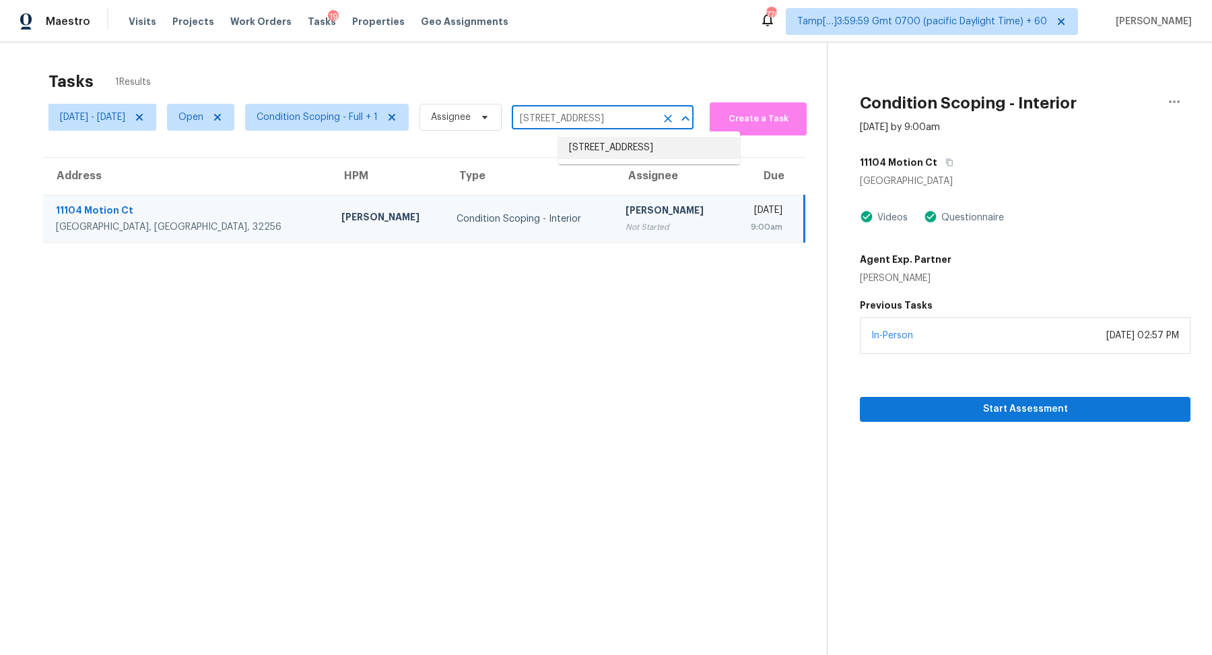
click at [607, 150] on li "1208 Pine Ridge Cir, Edmond, OK 73034" at bounding box center [649, 148] width 182 height 22
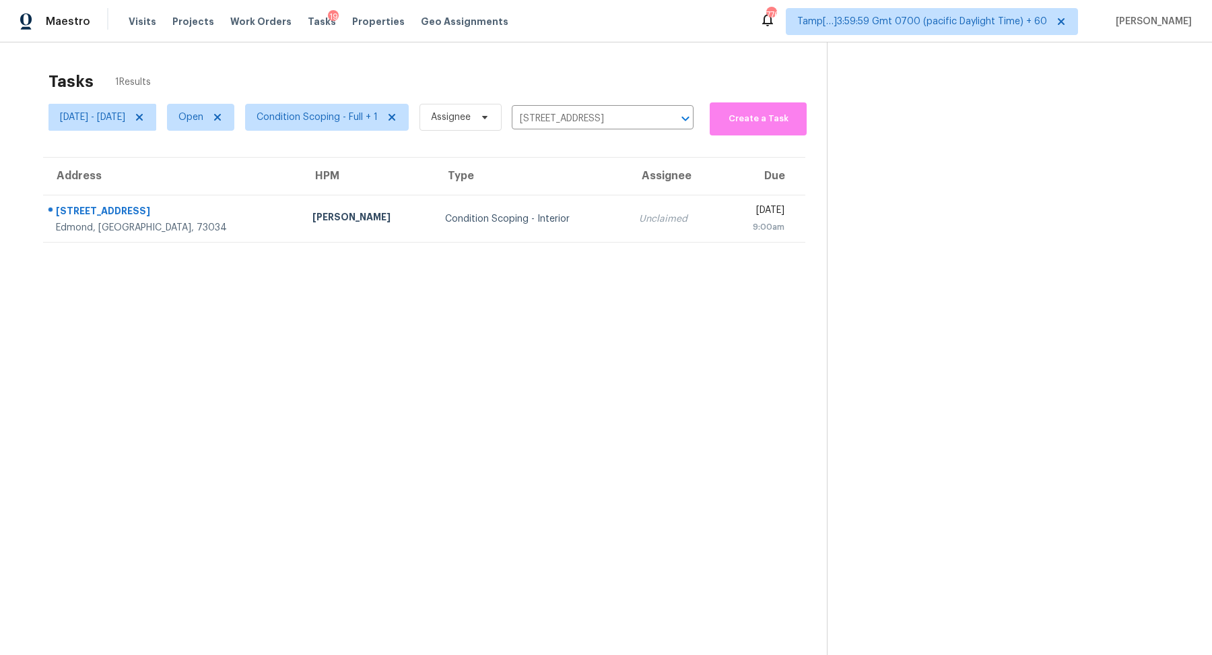
click at [628, 197] on td "Unclaimed" at bounding box center [674, 218] width 93 height 47
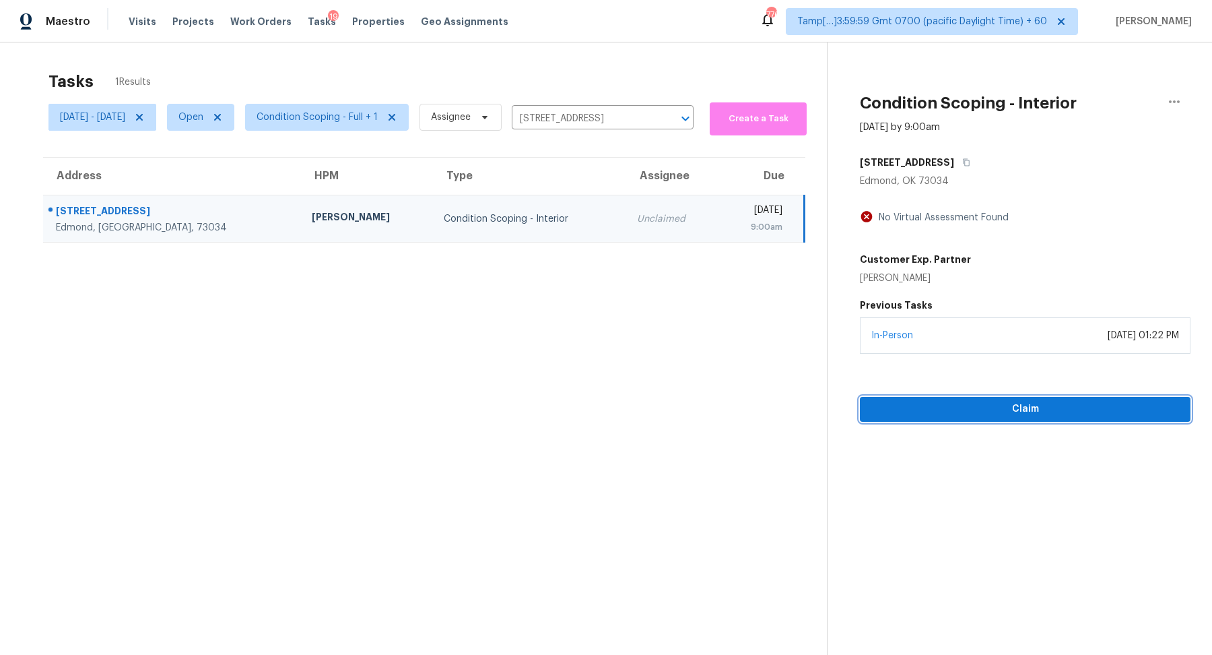
click at [999, 407] on span "Claim" at bounding box center [1025, 409] width 309 height 17
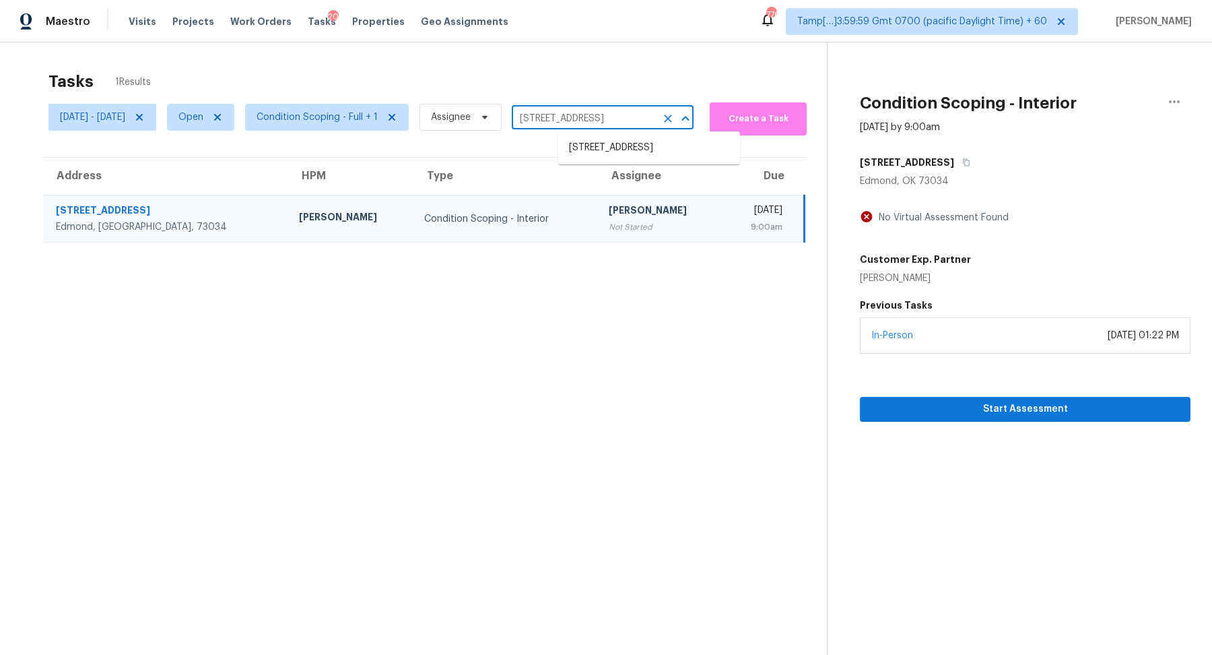
click at [598, 120] on input "1208 Pine Ridge Cir, Edmond, OK 73034" at bounding box center [584, 118] width 144 height 21
paste input "706 Jett Strm San Antonio, TX, 78260"
type input "706 Jett Strm San Antonio, TX, 78260"
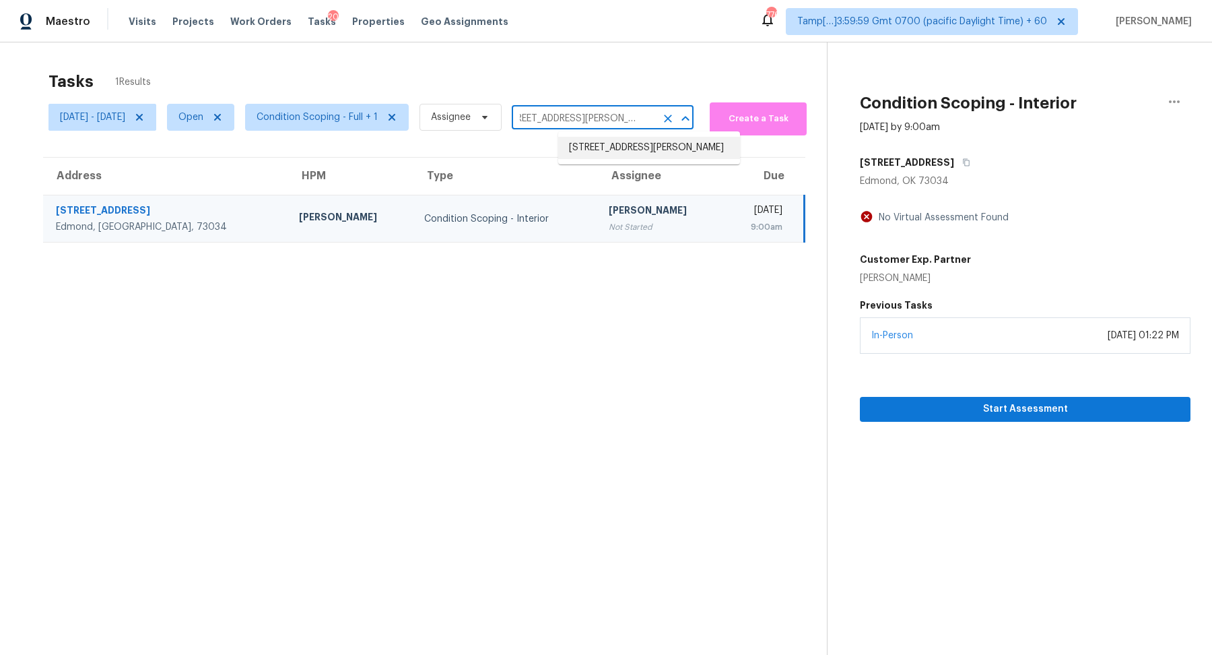
click at [634, 139] on li "706 Jett Strm, San Antonio, TX 78260" at bounding box center [649, 148] width 182 height 22
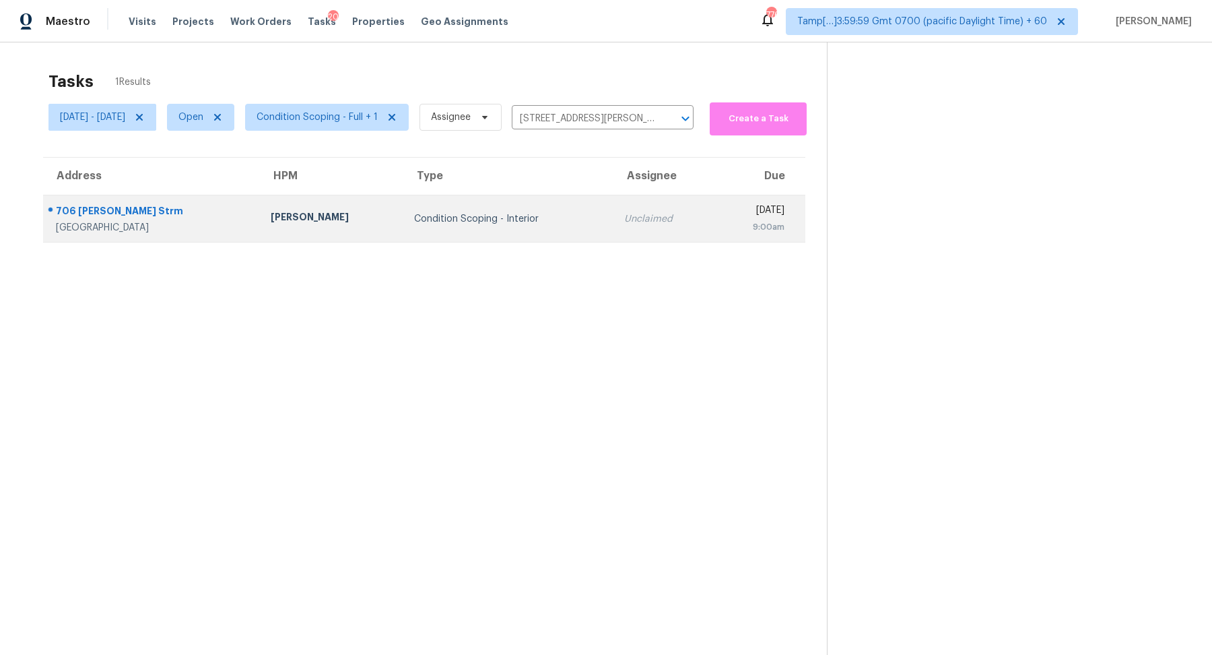
click at [613, 199] on td "Unclaimed" at bounding box center [663, 218] width 101 height 47
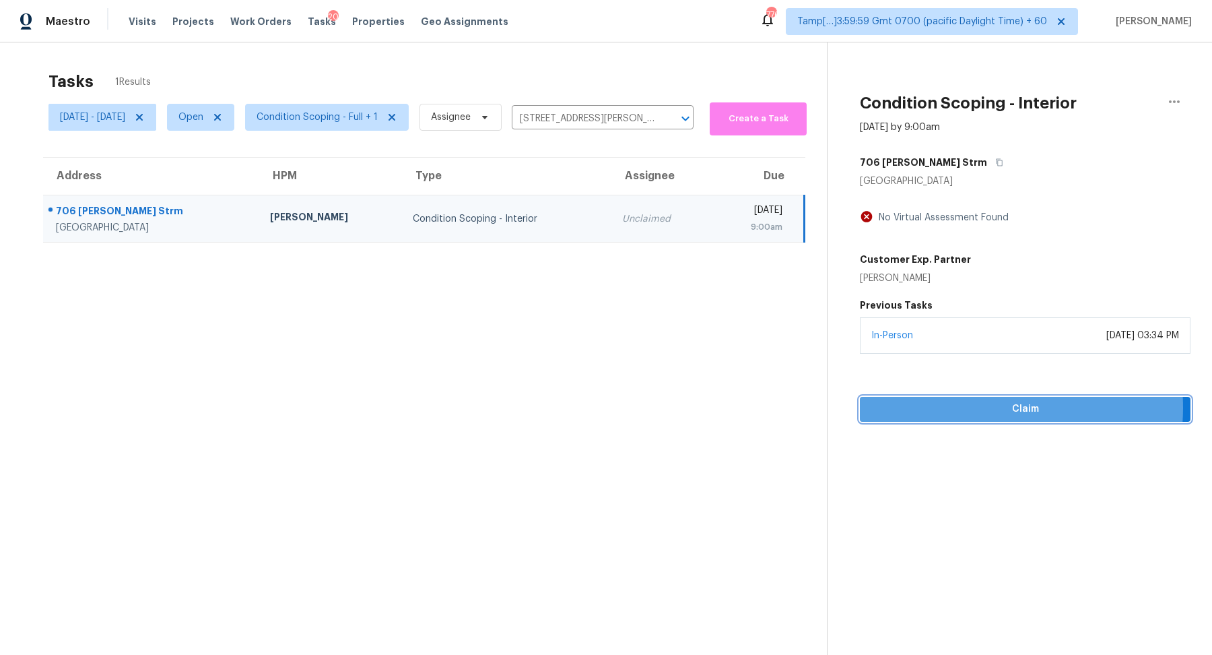
click at [974, 407] on span "Claim" at bounding box center [1025, 409] width 309 height 17
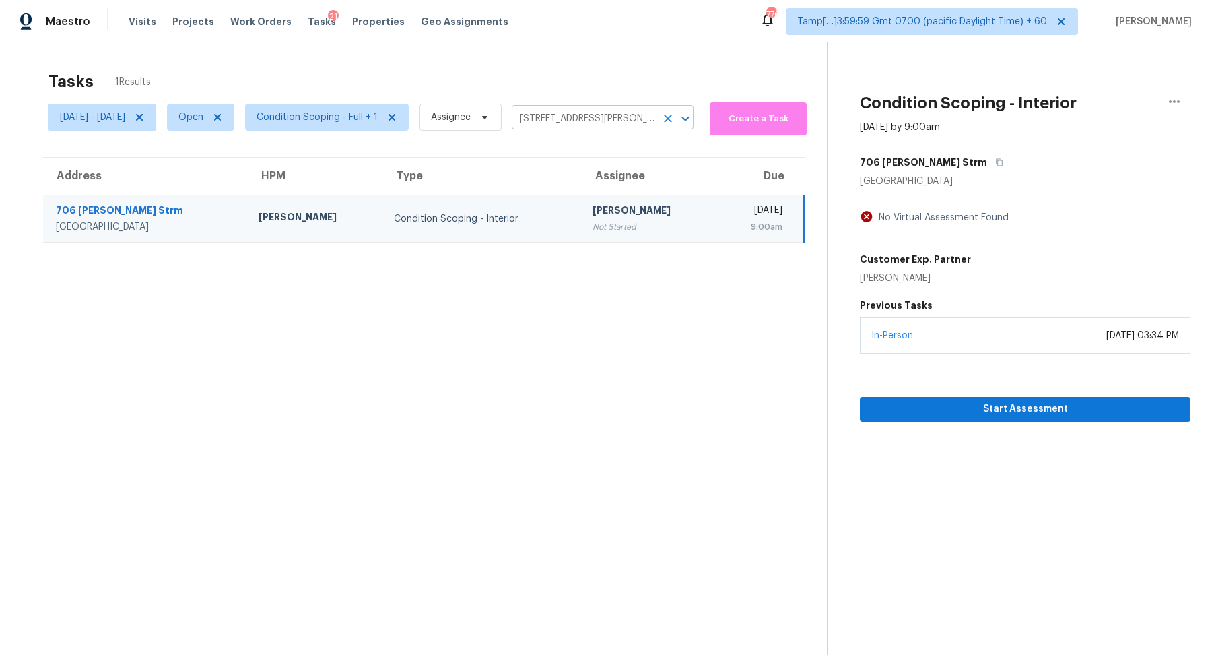
click at [581, 116] on input "706 Jett Strm, San Antonio, TX 78260" at bounding box center [584, 118] width 144 height 21
paste input "4149 Citation Dr Olivehurst, CA, 95961"
type input "4149 Citation Dr Olivehurst, CA, 95961"
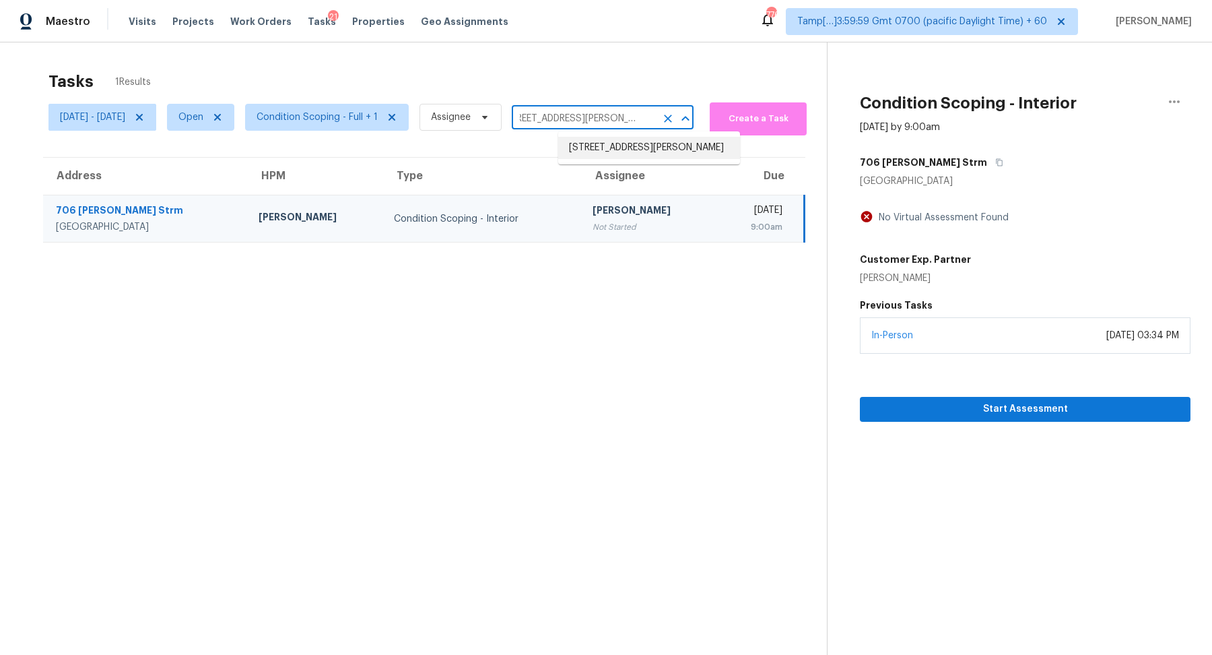
click at [575, 148] on li "4149 Citation Dr, Olivehurst, CA 95961" at bounding box center [649, 148] width 182 height 22
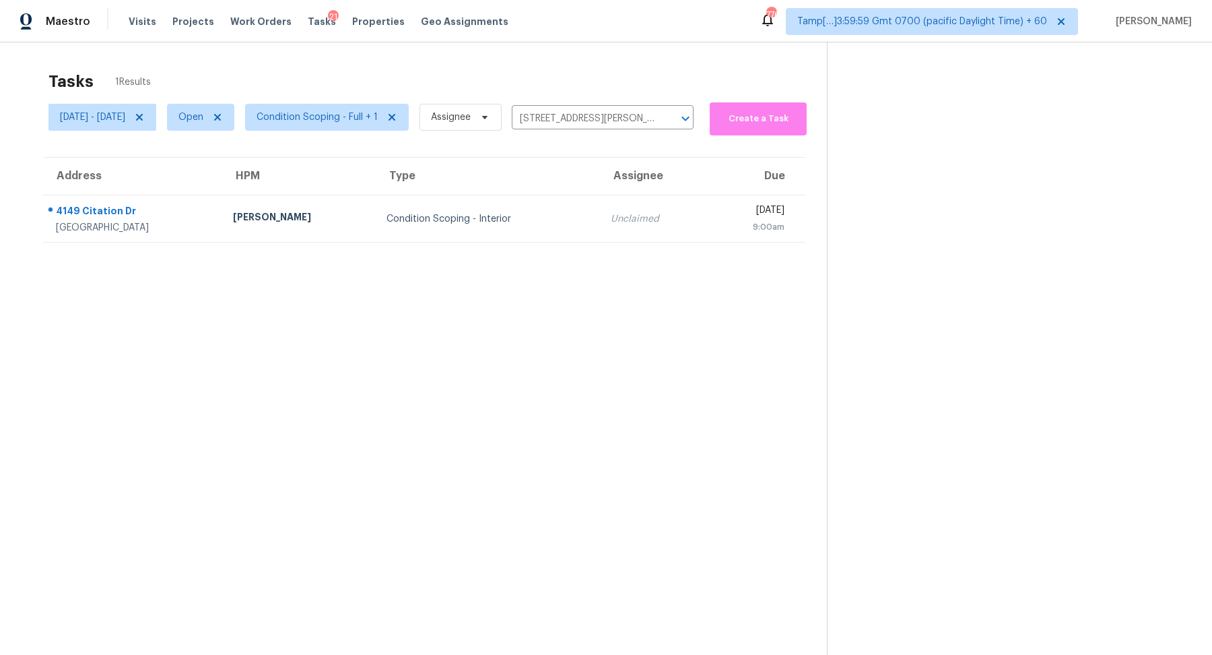
click at [600, 198] on td "Unclaimed" at bounding box center [654, 218] width 108 height 47
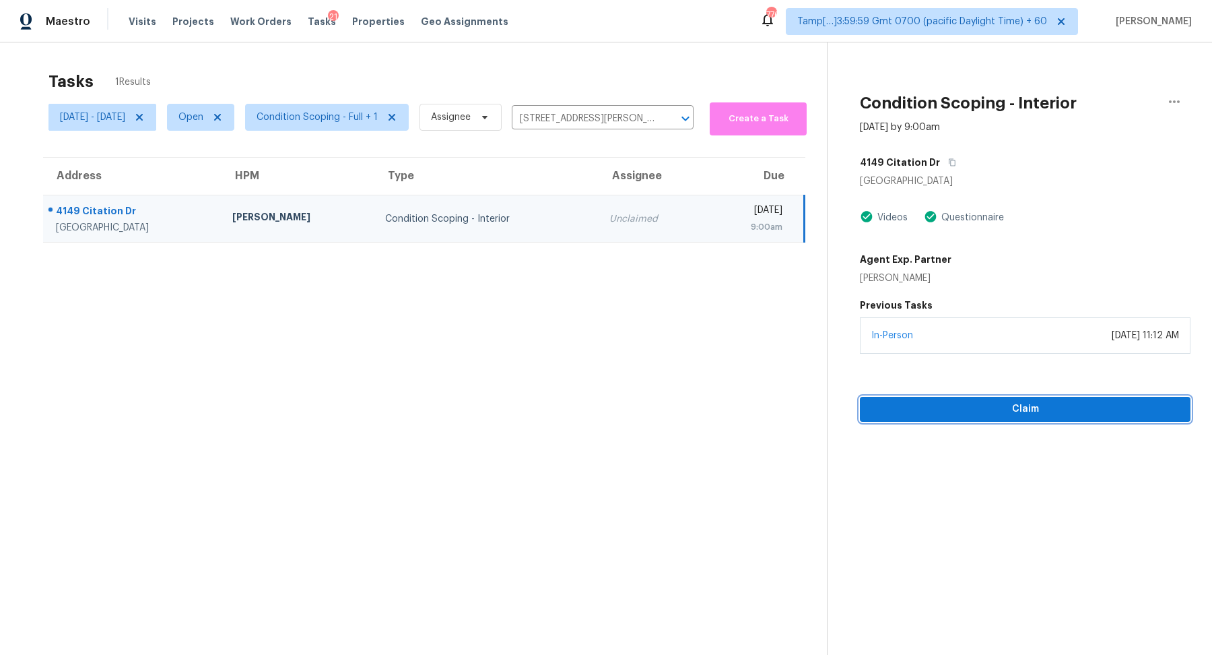
click at [976, 409] on span "Claim" at bounding box center [1025, 409] width 309 height 17
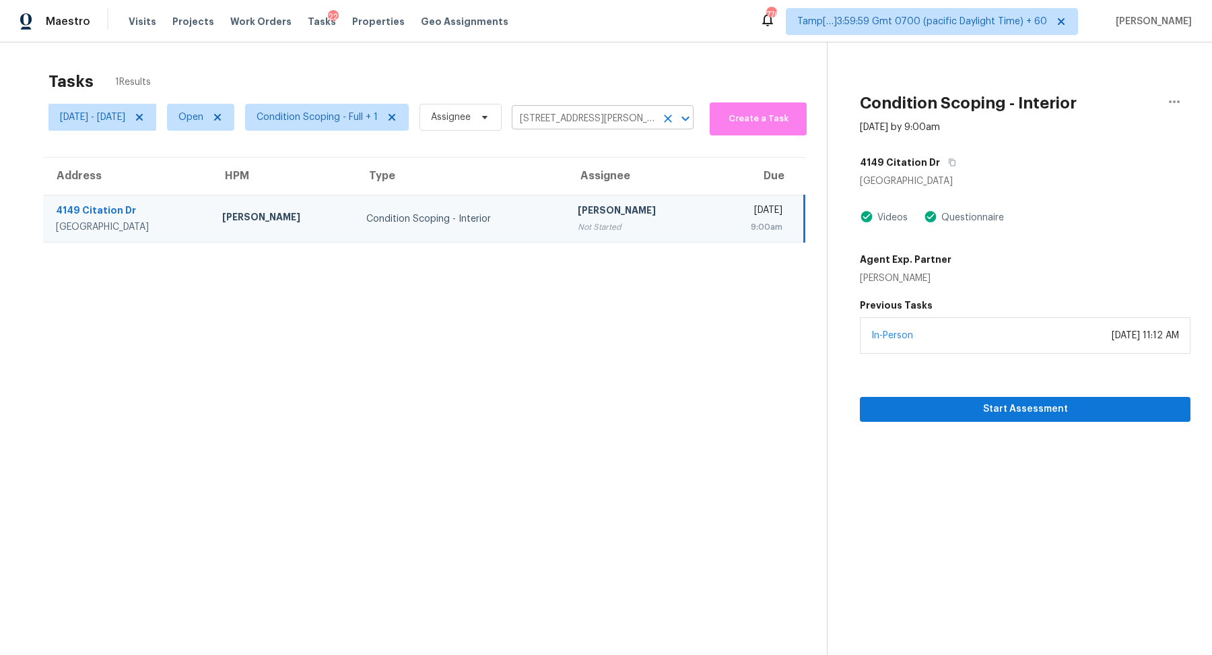
click at [638, 127] on input "4149 Citation Dr, Olivehurst, CA 95961" at bounding box center [584, 118] width 144 height 21
paste input "470 Dorchester Bend Ave # 3 North Las Vegas, NV, 89032"
click at [578, 118] on input "470 Dorchester Bend Ave # 3 North Las Vegas, NV, 89032" at bounding box center [584, 118] width 144 height 21
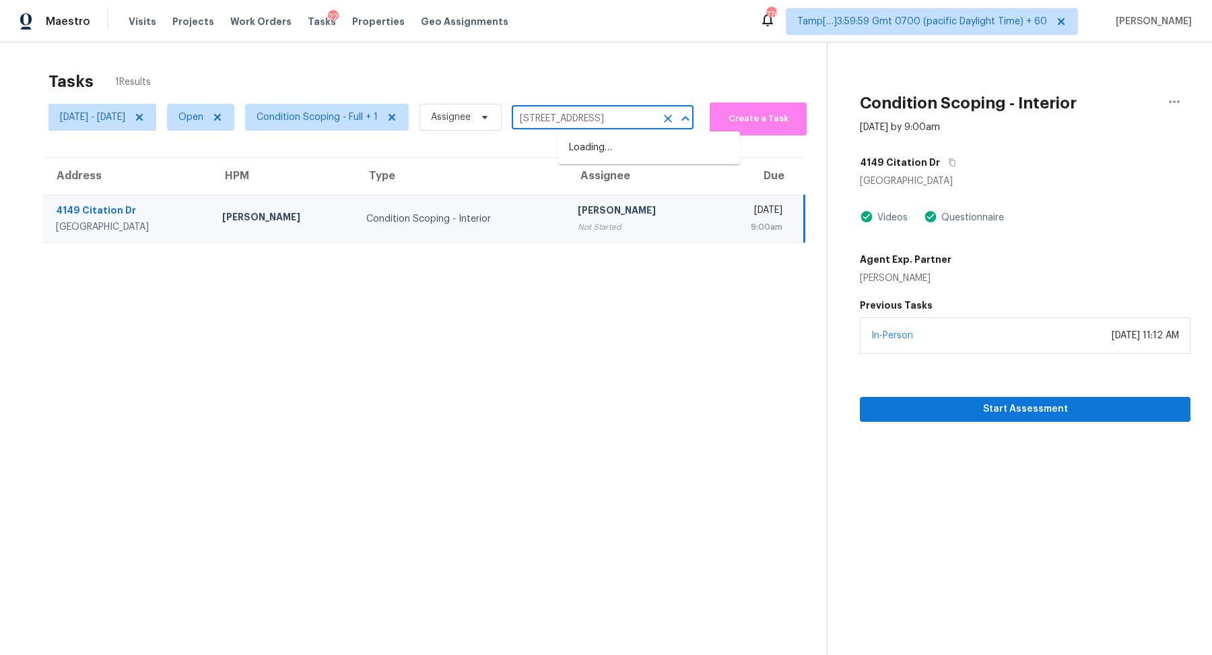
scroll to position [0, 98]
type input "470 Dorchester Bend Ave North Las Vegas, NV, 89032"
click at [634, 158] on li "470 Dorchester Bend Ave # 3, North Las Vegas, NV 89032" at bounding box center [649, 148] width 182 height 22
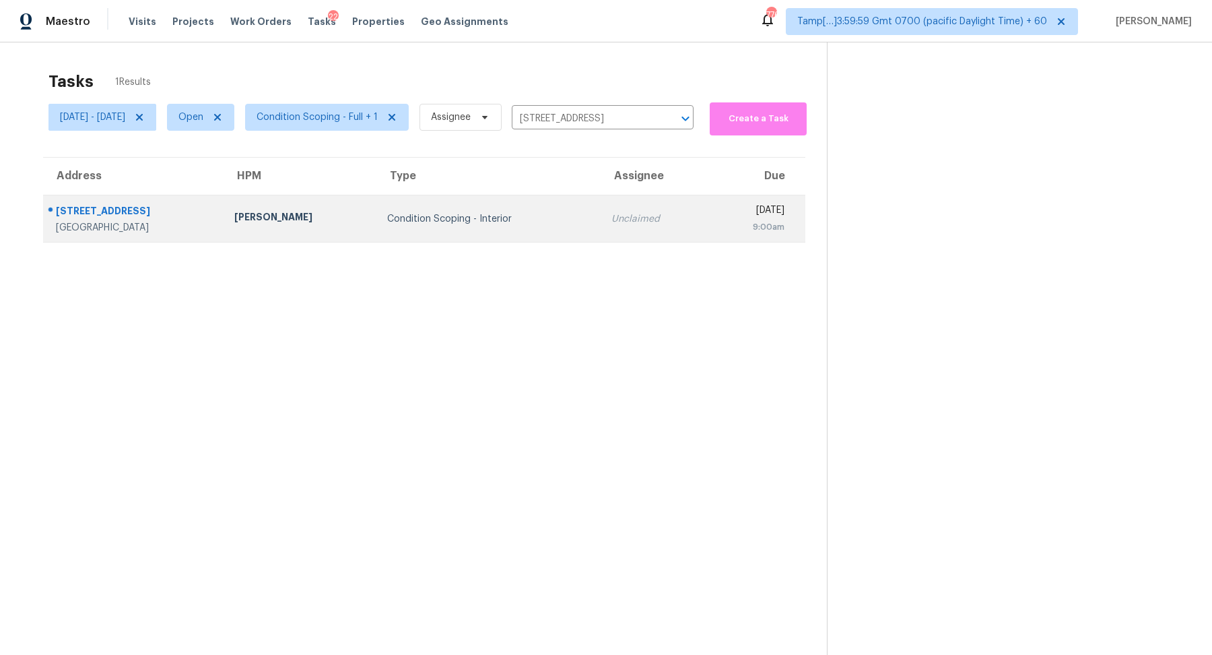
click at [611, 217] on div "Unclaimed" at bounding box center [654, 218] width 86 height 13
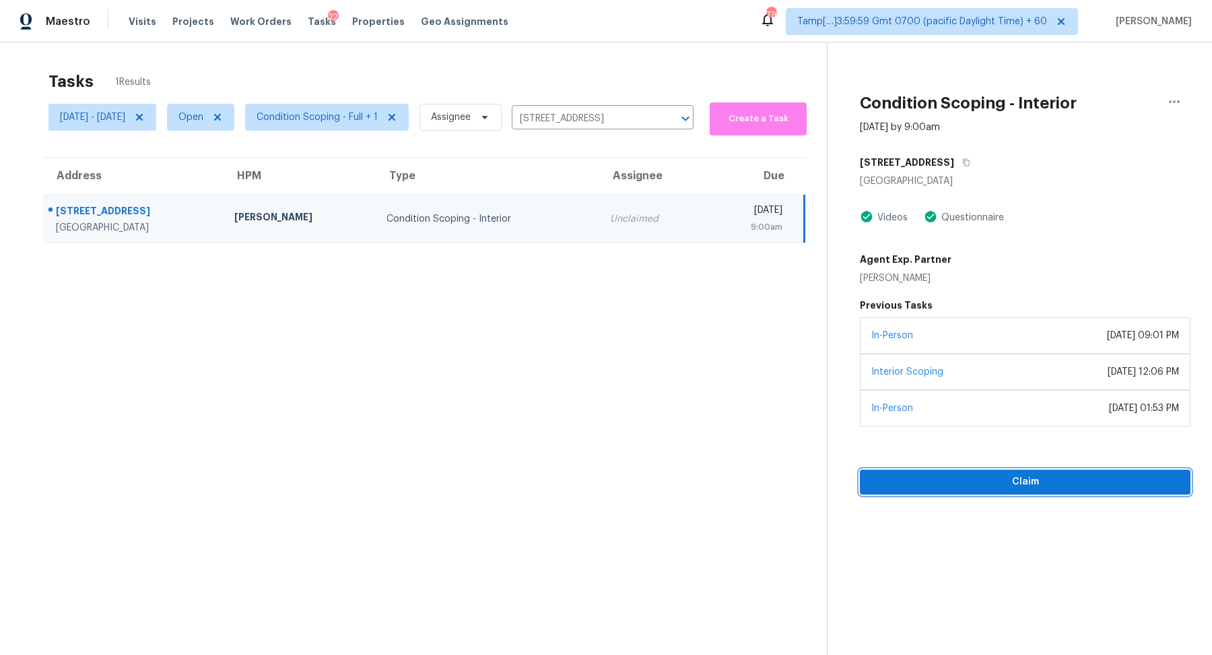
click at [1012, 481] on span "Claim" at bounding box center [1025, 481] width 309 height 17
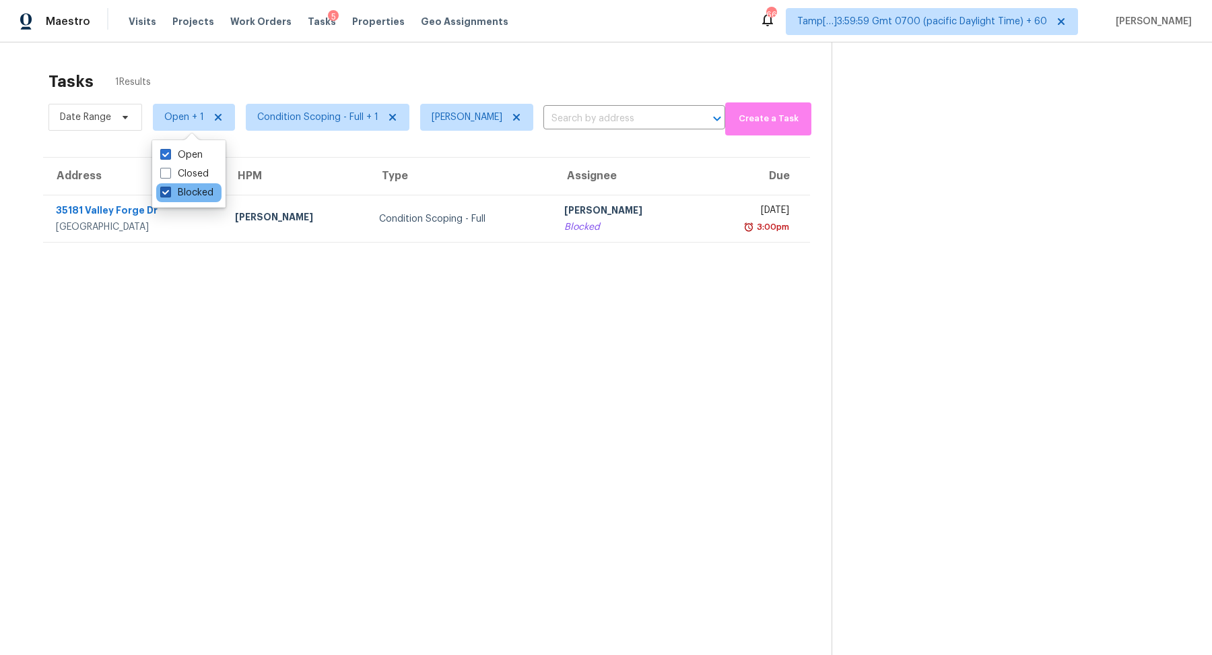
click at [186, 190] on label "Blocked" at bounding box center [186, 192] width 53 height 13
click at [169, 190] on input "Blocked" at bounding box center [164, 190] width 9 height 9
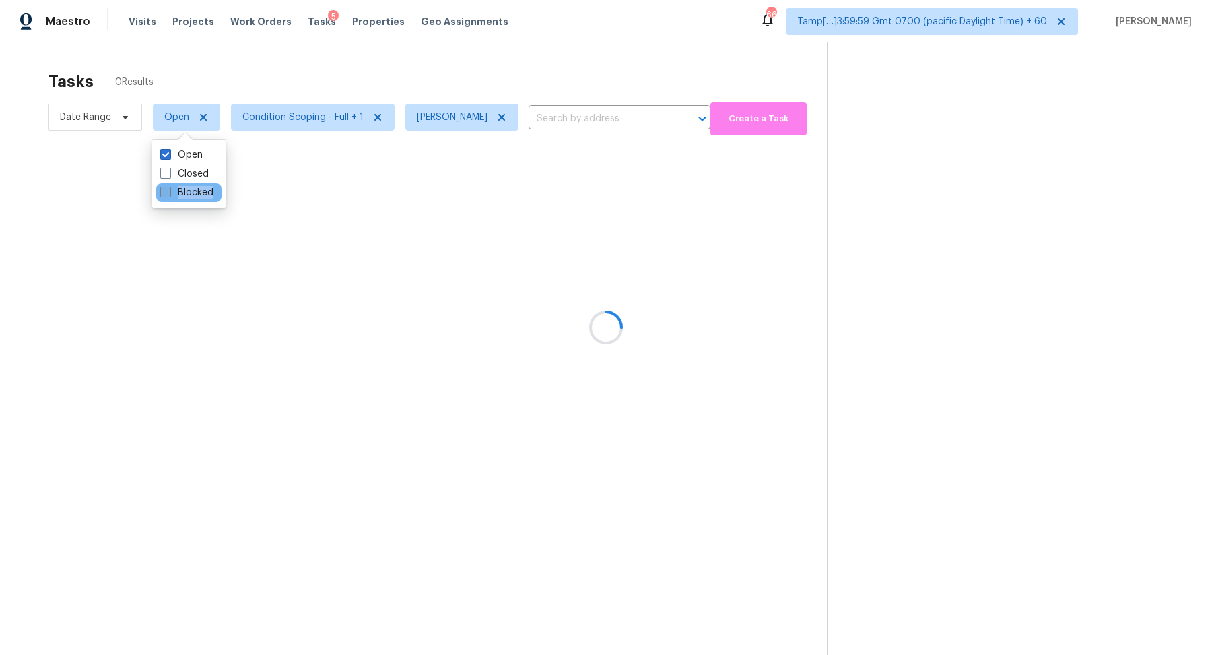
click at [186, 190] on label "Blocked" at bounding box center [186, 192] width 53 height 13
click at [169, 190] on input "Blocked" at bounding box center [164, 190] width 9 height 9
checkbox input "true"
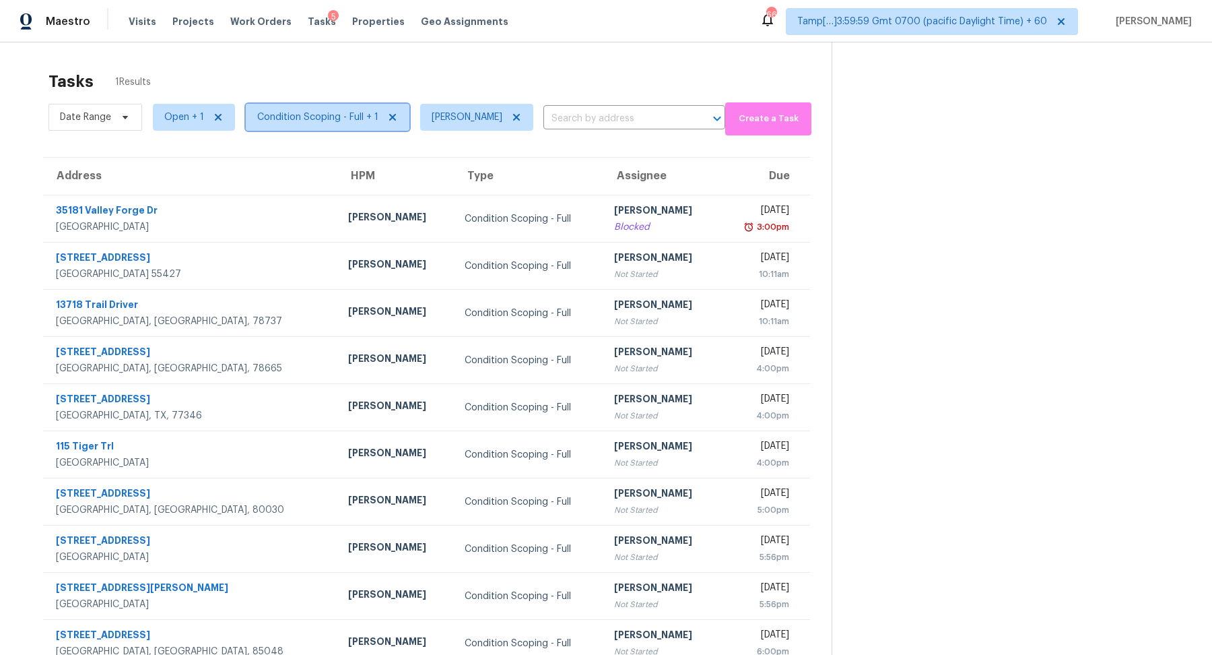
click at [325, 118] on span "Condition Scoping - Full + 1" at bounding box center [317, 116] width 121 height 13
click at [480, 65] on div "Tasks 20 Results" at bounding box center [439, 81] width 783 height 35
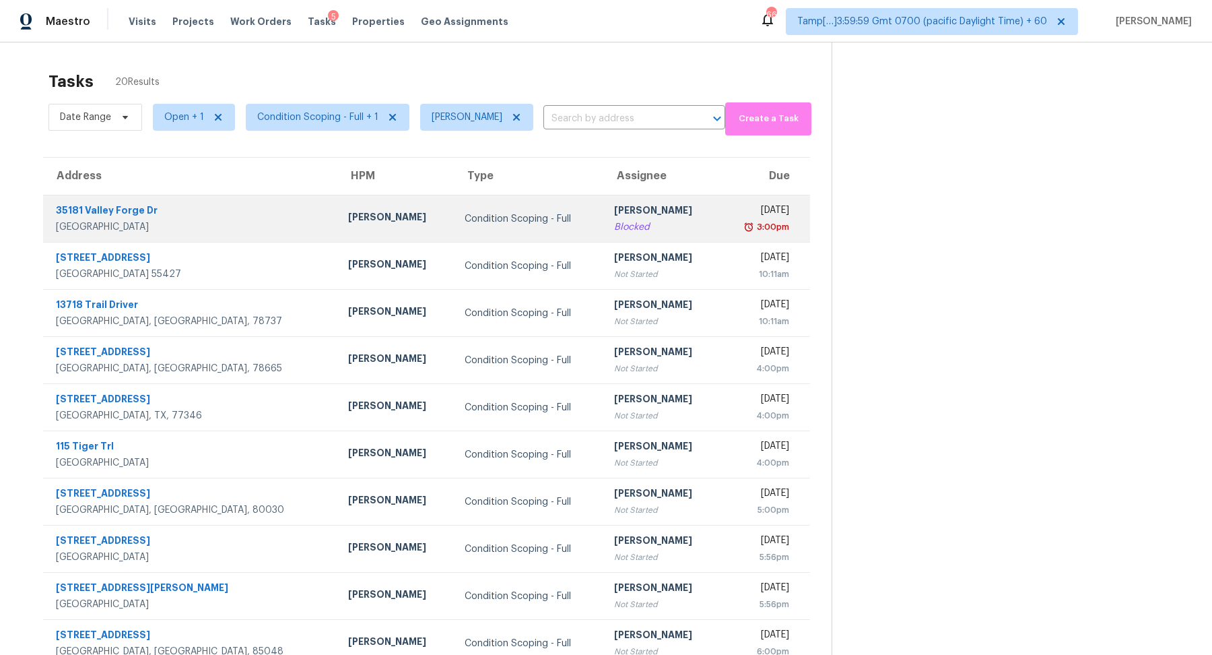
scroll to position [46, 0]
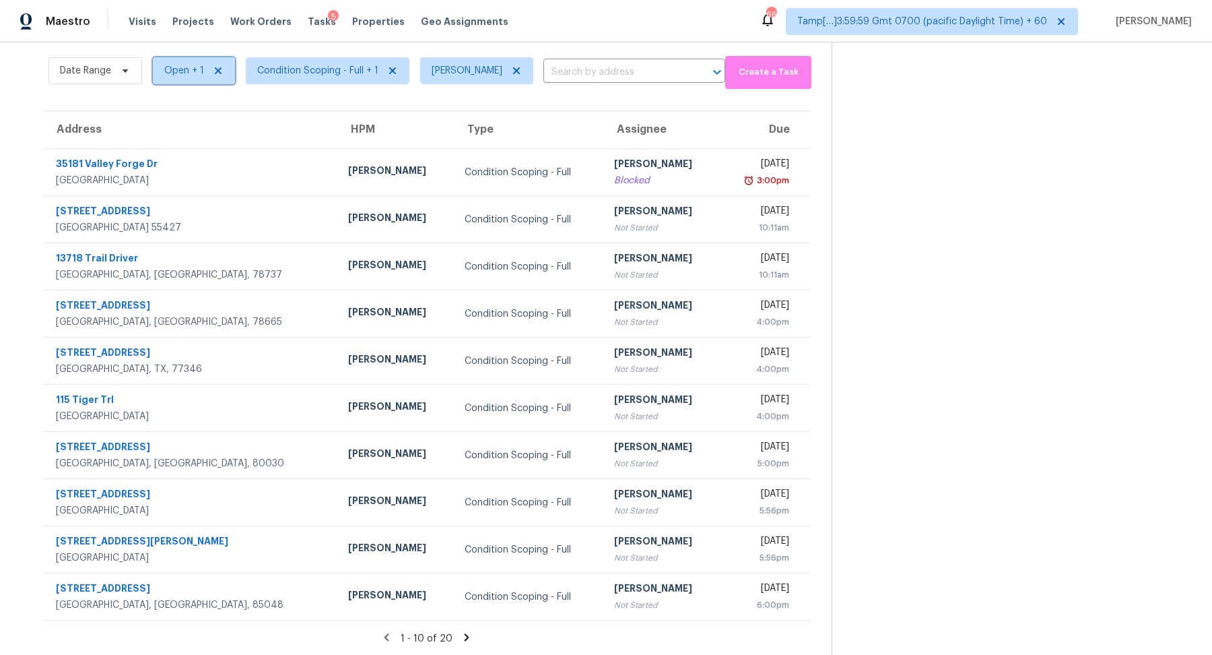
click at [163, 79] on span "Open + 1" at bounding box center [194, 70] width 82 height 27
click at [187, 112] on label "Blocked" at bounding box center [186, 108] width 53 height 13
click at [169, 110] on input "Blocked" at bounding box center [164, 106] width 9 height 9
checkbox input "false"
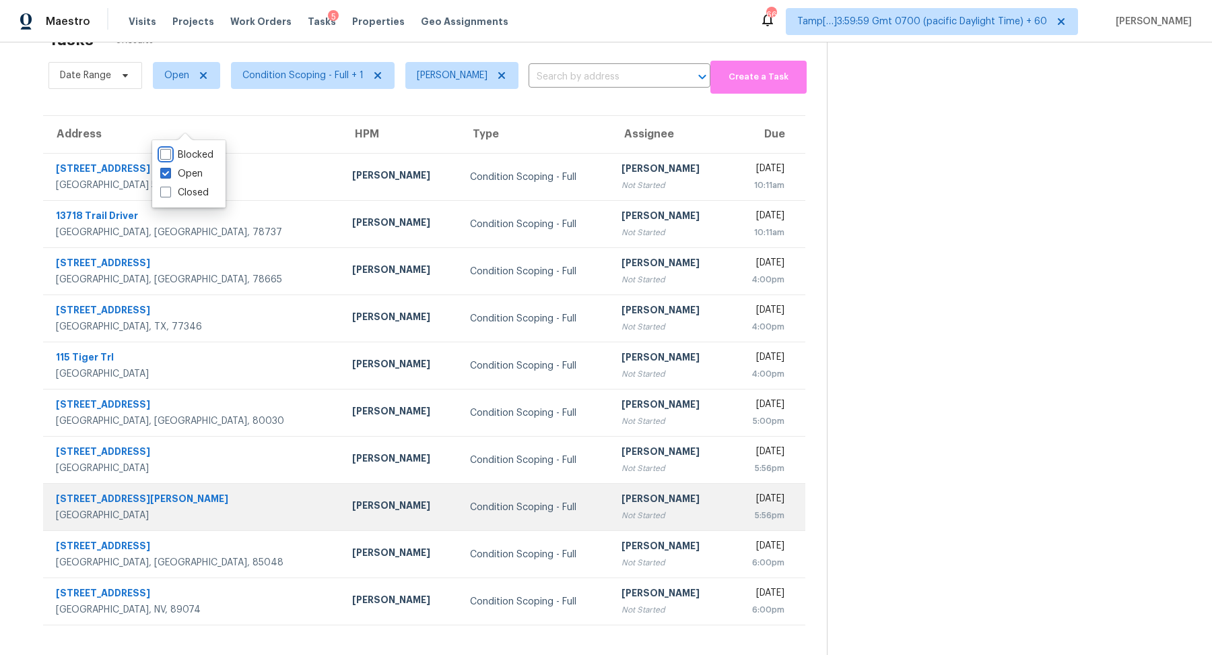
scroll to position [0, 0]
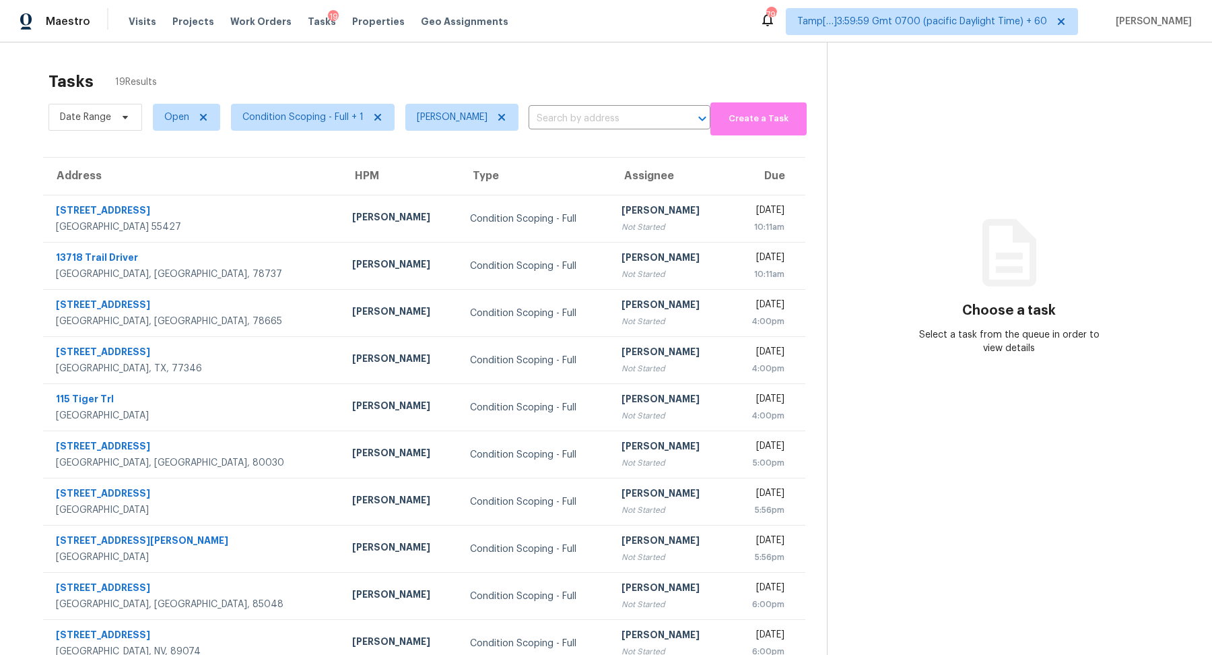
scroll to position [46, 0]
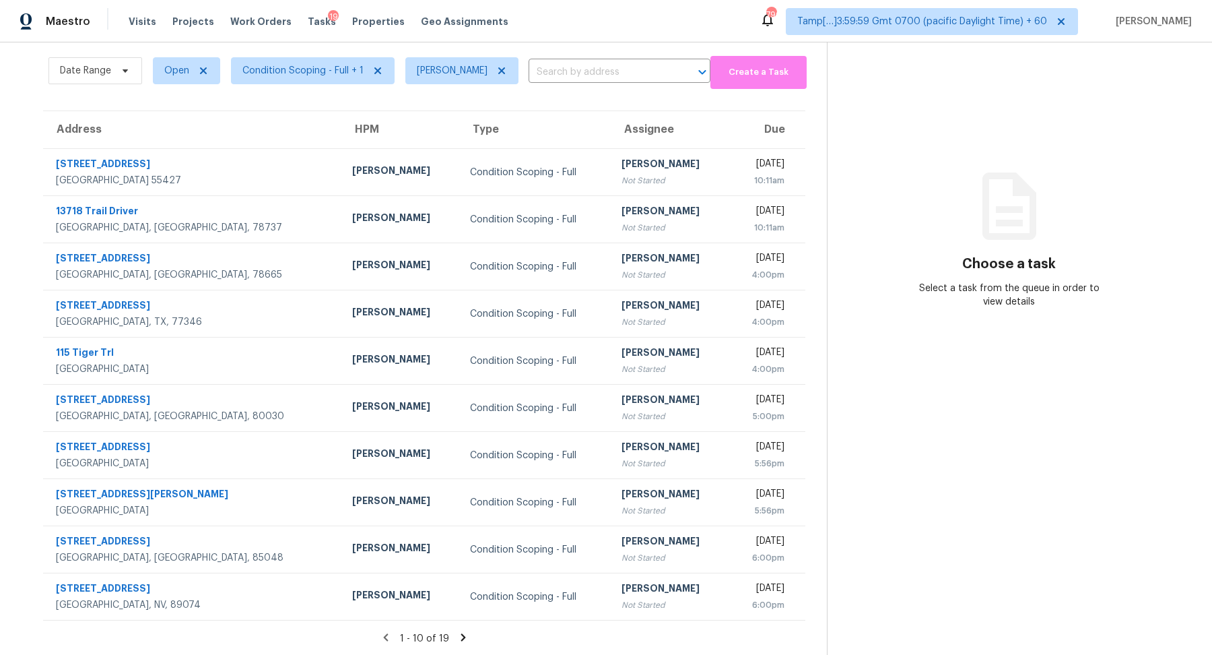
click at [464, 636] on icon at bounding box center [463, 637] width 12 height 12
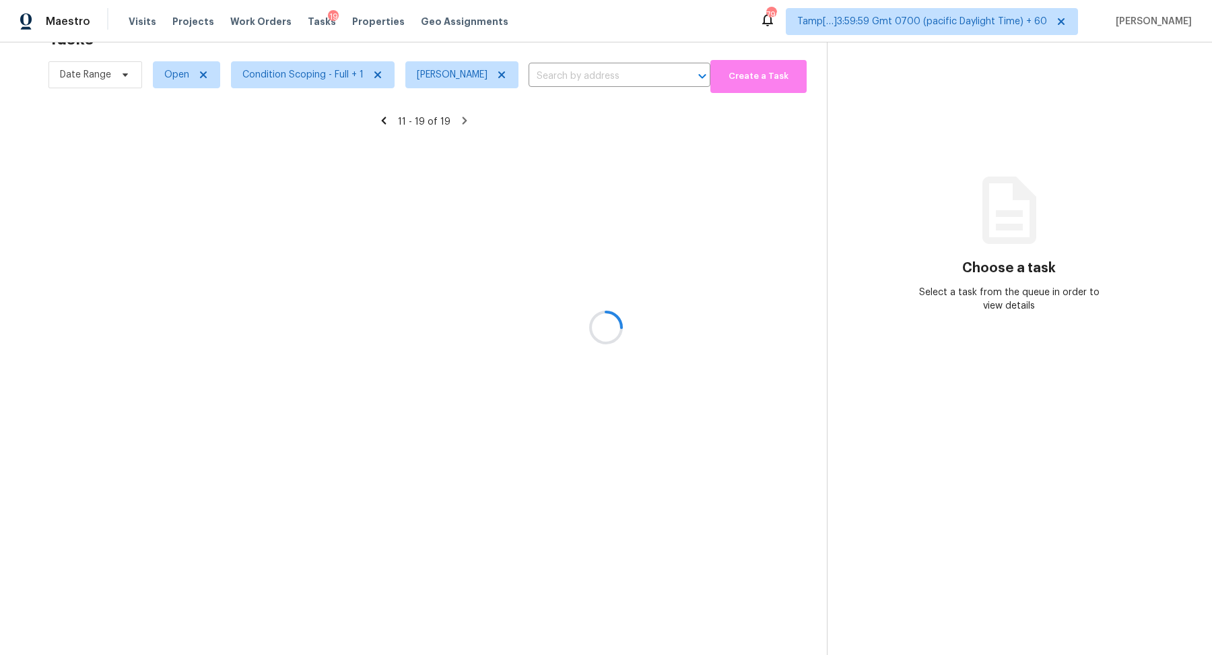
scroll to position [42, 0]
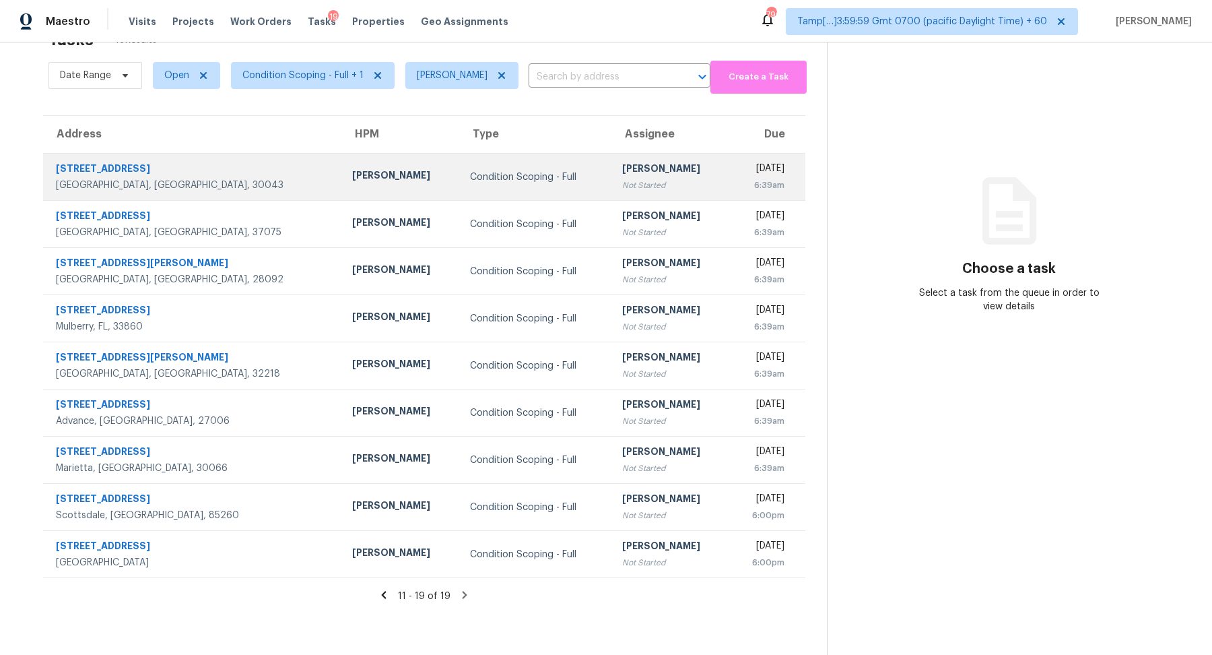
click at [655, 185] on td "[PERSON_NAME] Not Started" at bounding box center [670, 177] width 119 height 47
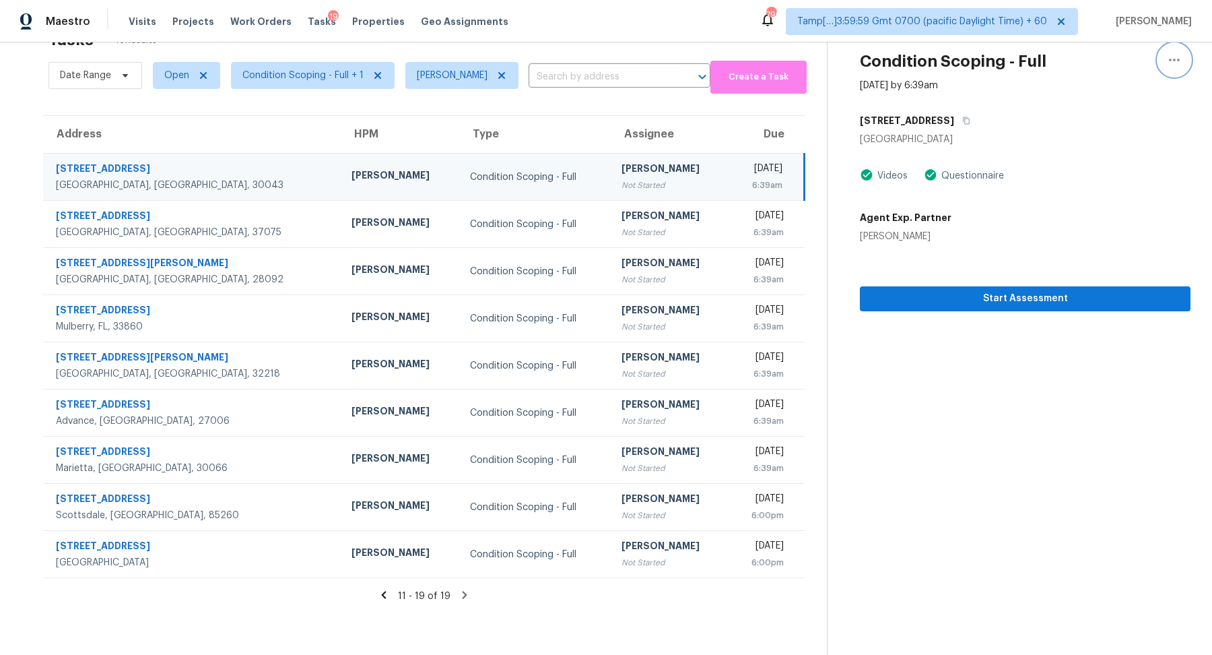
click at [1162, 59] on button "button" at bounding box center [1174, 60] width 32 height 32
click at [1079, 75] on div "Unclaim this task" at bounding box center [1097, 79] width 105 height 13
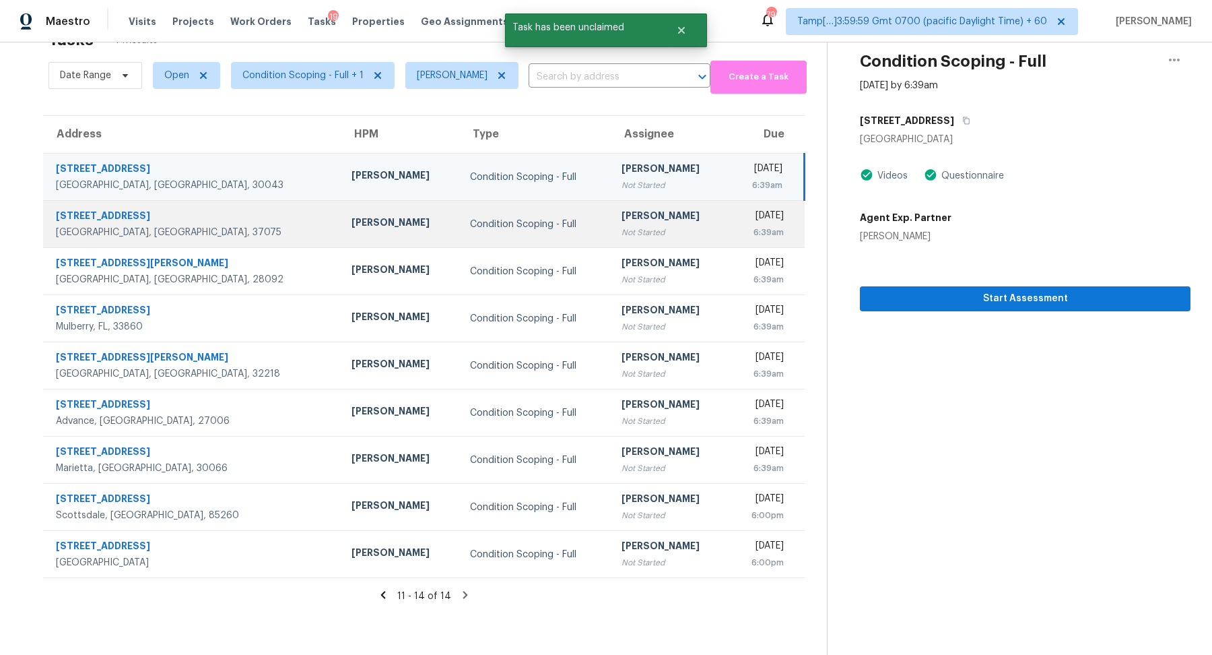
click at [739, 227] on div "6:39am" at bounding box center [761, 232] width 44 height 13
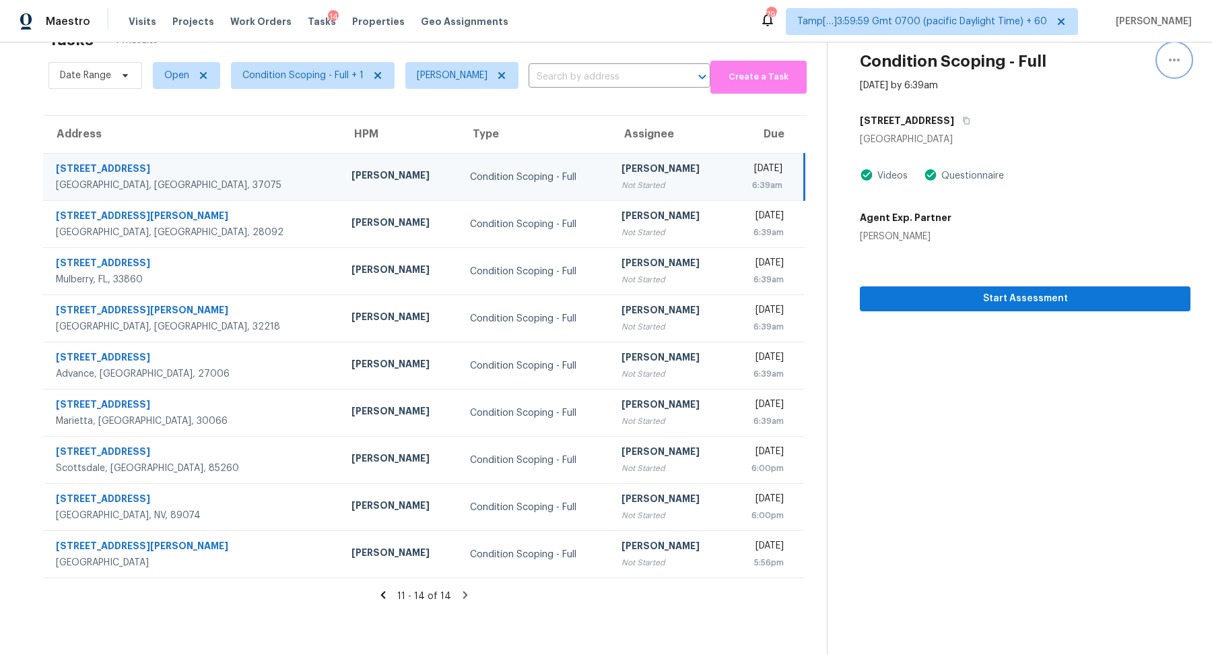
click at [1184, 67] on button "button" at bounding box center [1174, 60] width 32 height 32
click at [1096, 75] on div "Unclaim this task" at bounding box center [1097, 79] width 105 height 13
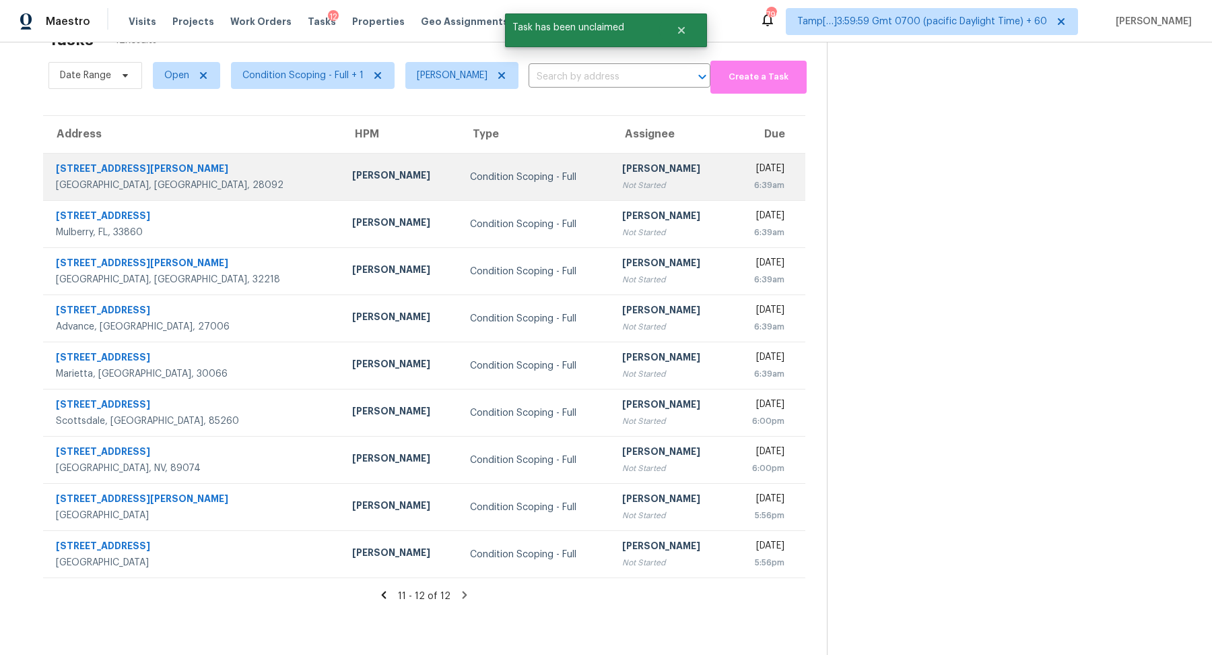
click at [741, 185] on div "6:39am" at bounding box center [763, 184] width 44 height 13
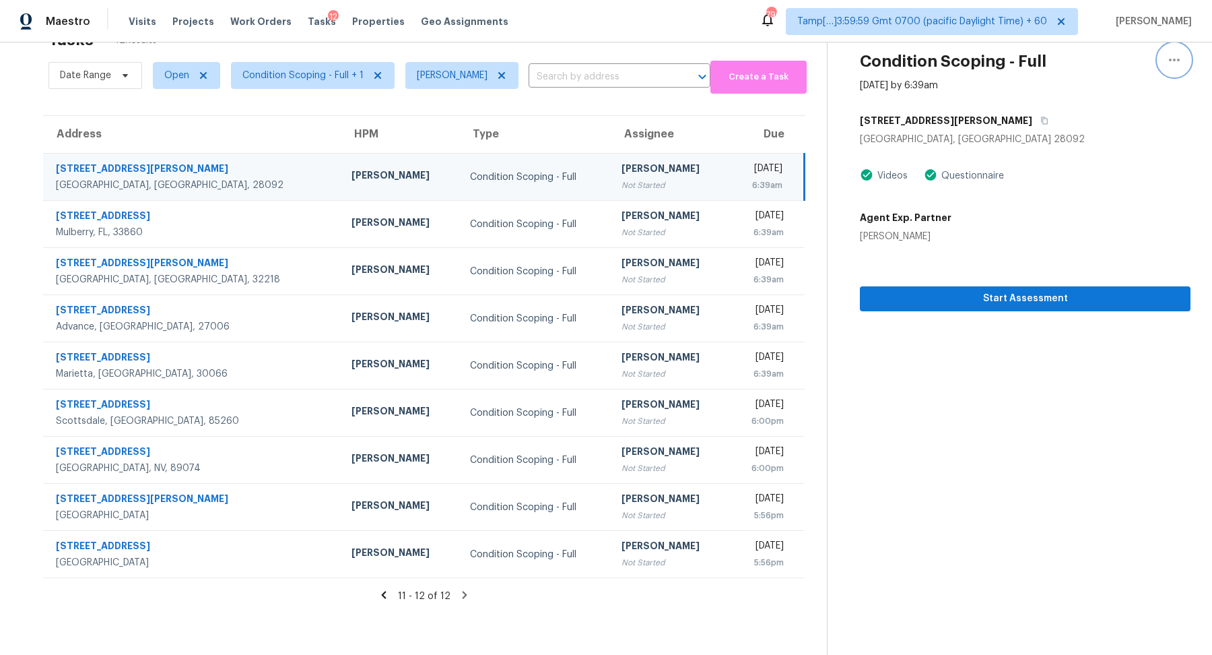
click at [1174, 69] on button "button" at bounding box center [1174, 60] width 32 height 32
click at [1070, 75] on div "Unclaim this task" at bounding box center [1097, 79] width 105 height 13
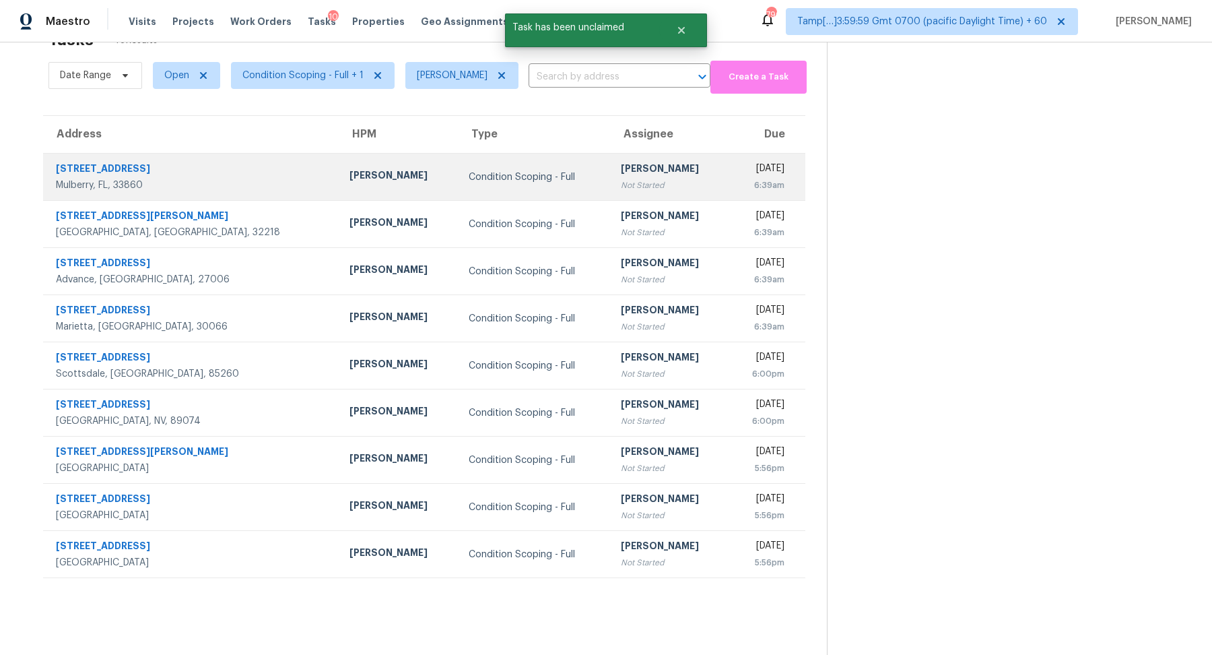
click at [740, 184] on div "6:39am" at bounding box center [762, 184] width 44 height 13
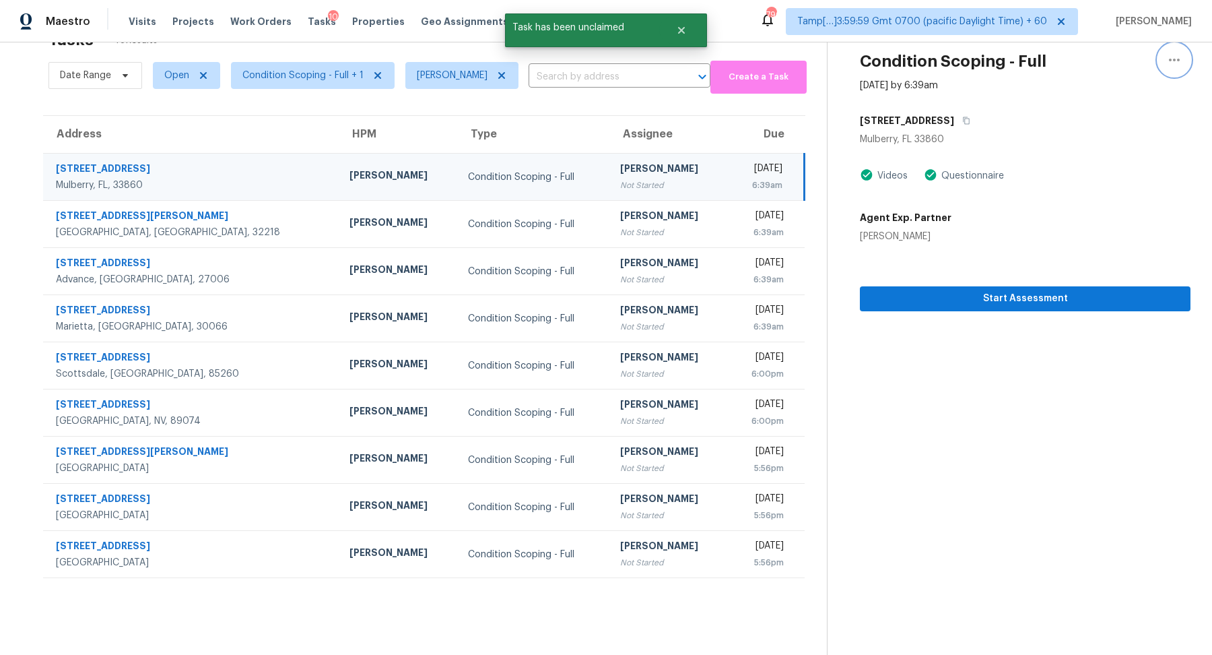
click at [1180, 64] on icon "button" at bounding box center [1174, 60] width 16 height 16
click at [1083, 75] on div "Unclaim this task" at bounding box center [1097, 79] width 105 height 13
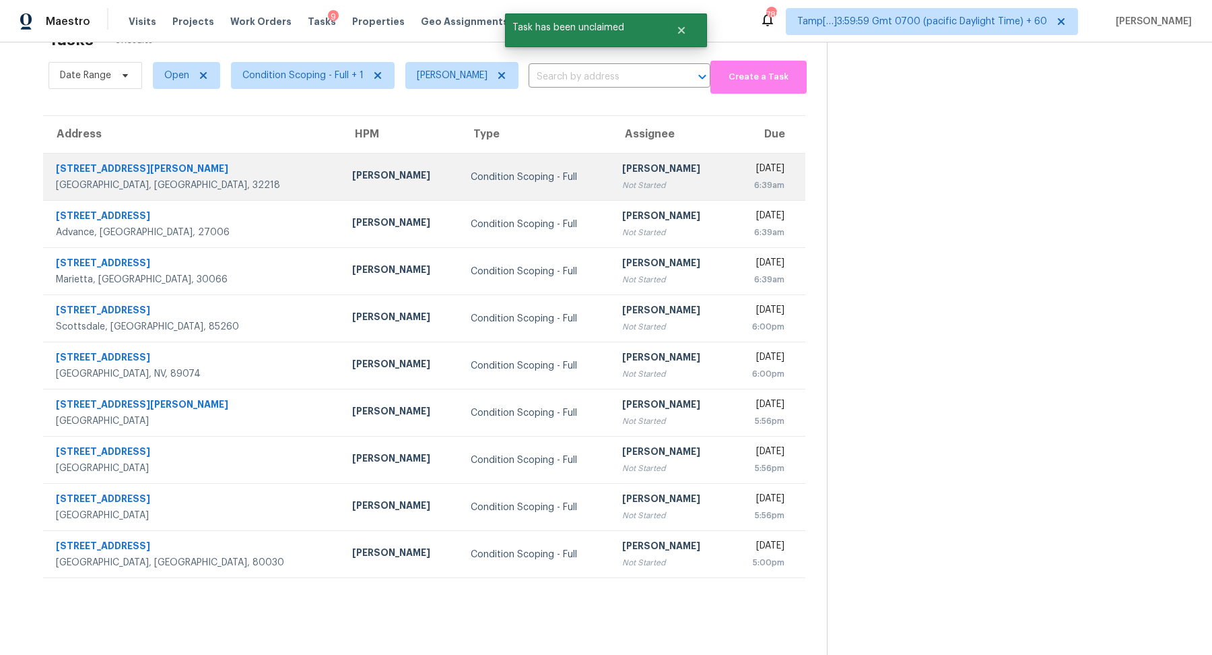
click at [741, 190] on div "6:39am" at bounding box center [763, 184] width 44 height 13
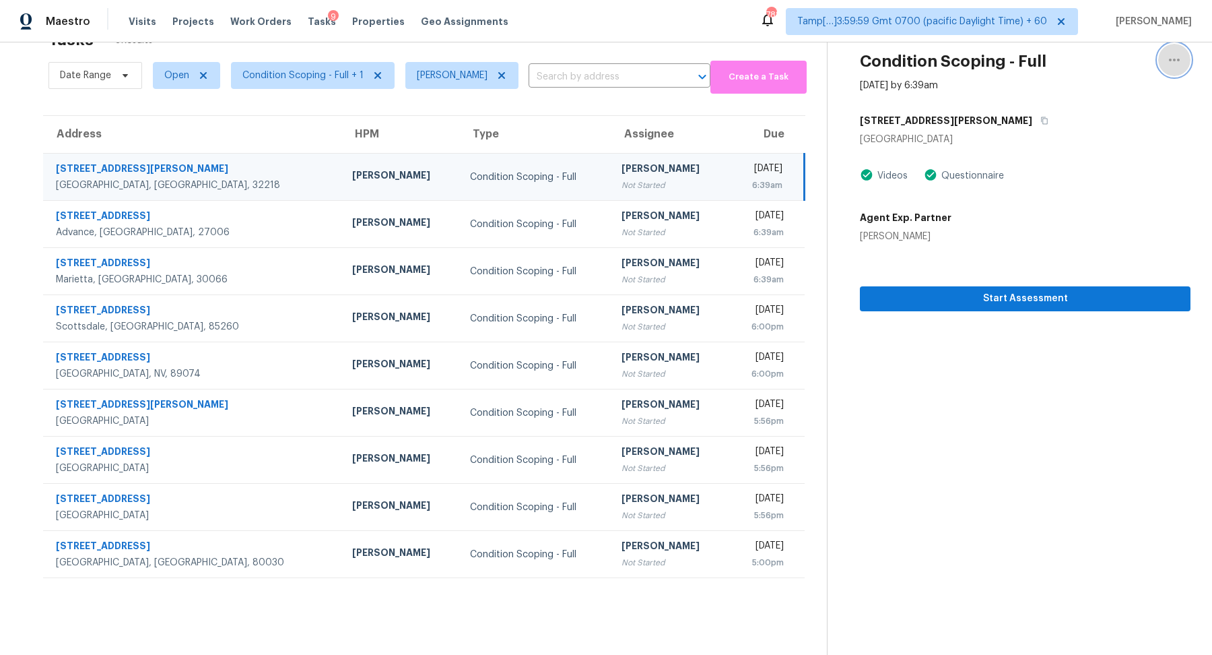
click at [1174, 61] on icon "button" at bounding box center [1174, 60] width 16 height 16
click at [1081, 87] on link "Unclaim this task" at bounding box center [1097, 79] width 114 height 20
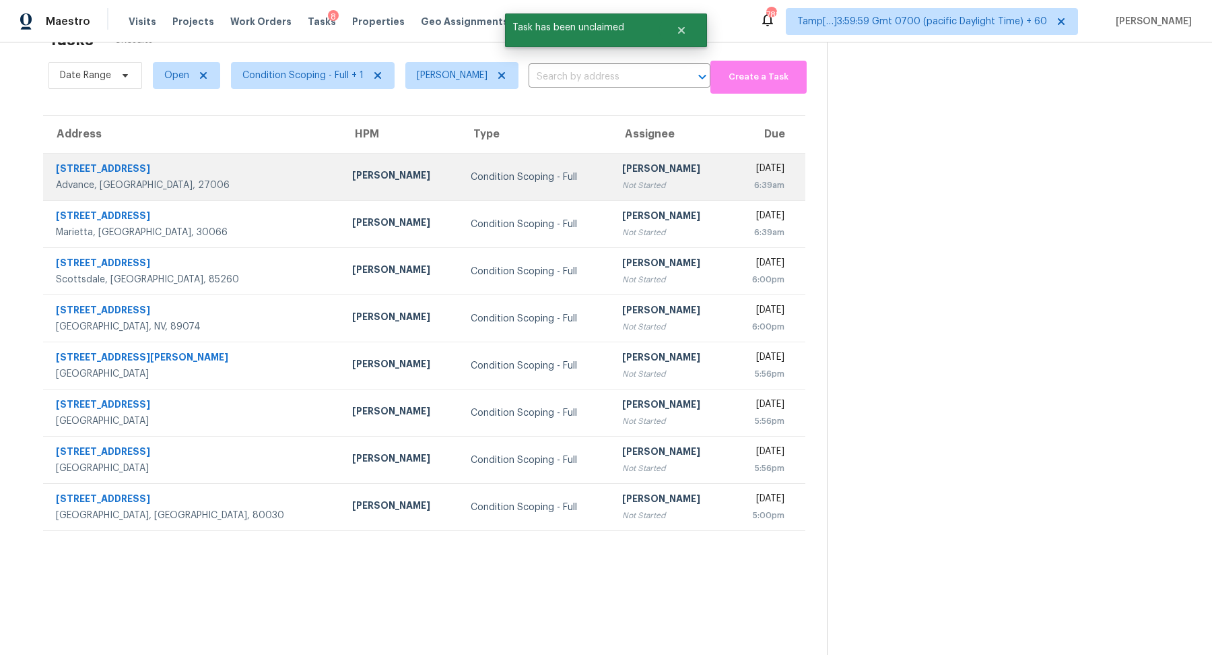
click at [749, 187] on div "6:39am" at bounding box center [763, 184] width 44 height 13
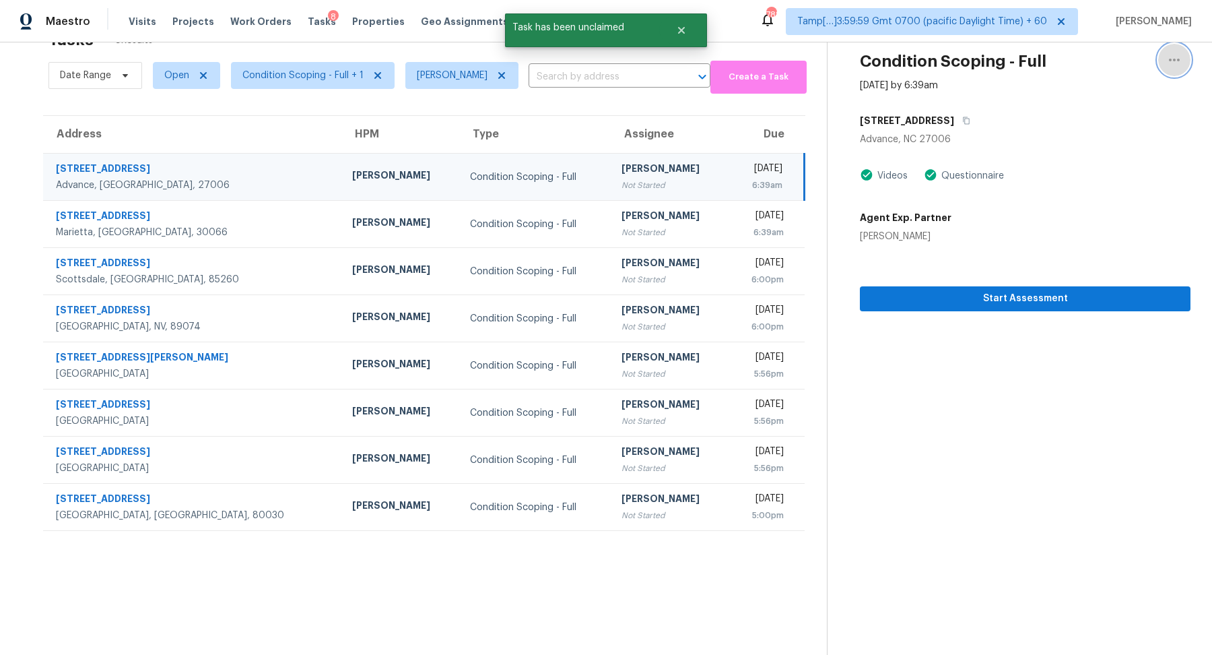
click at [1171, 67] on icon "button" at bounding box center [1174, 60] width 16 height 16
click at [1077, 86] on link "Unclaim this task" at bounding box center [1097, 79] width 114 height 20
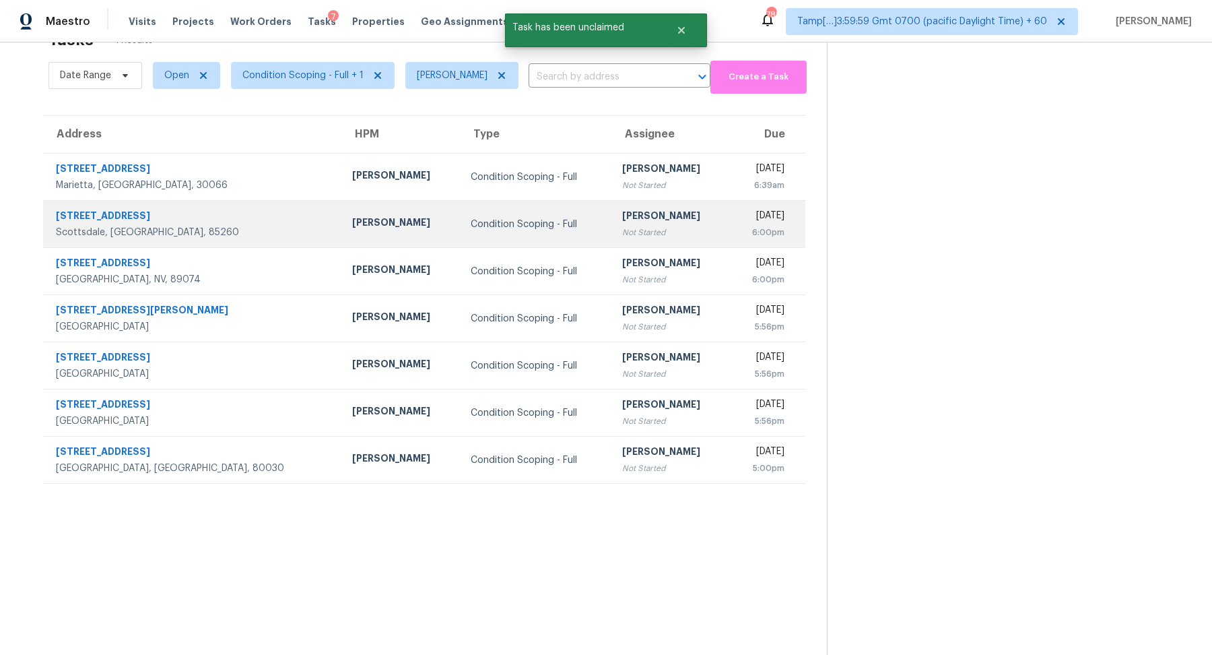
click at [741, 235] on div "6:00pm" at bounding box center [763, 232] width 44 height 13
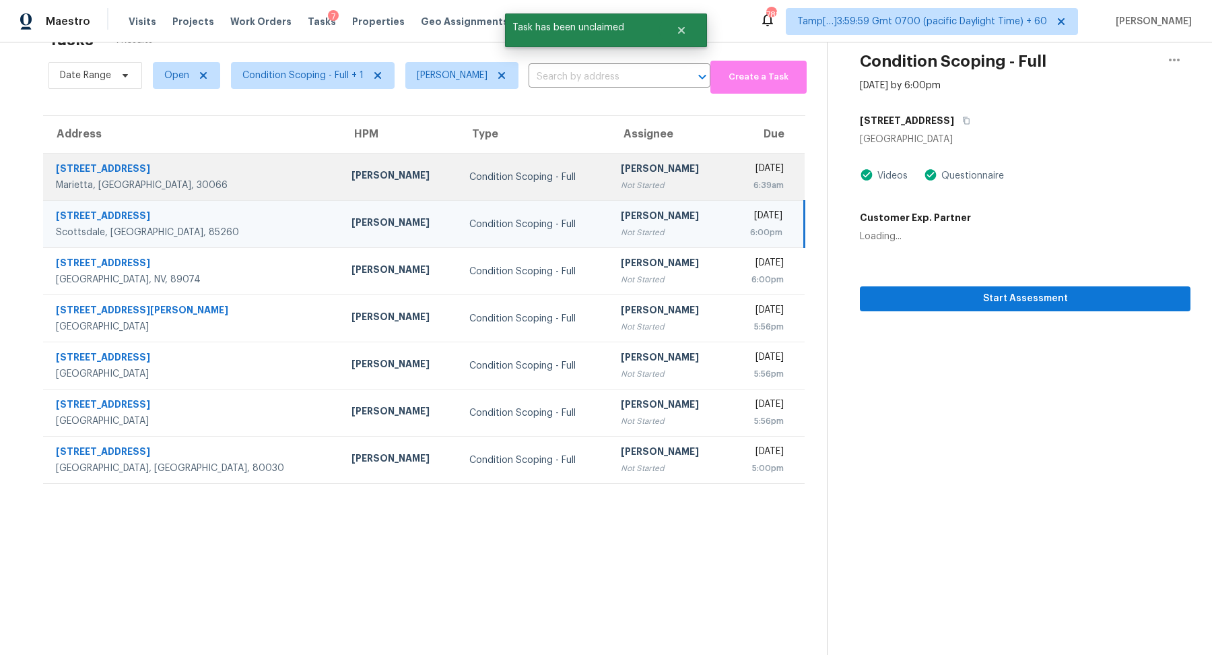
click at [739, 189] on div "6:39am" at bounding box center [761, 184] width 45 height 13
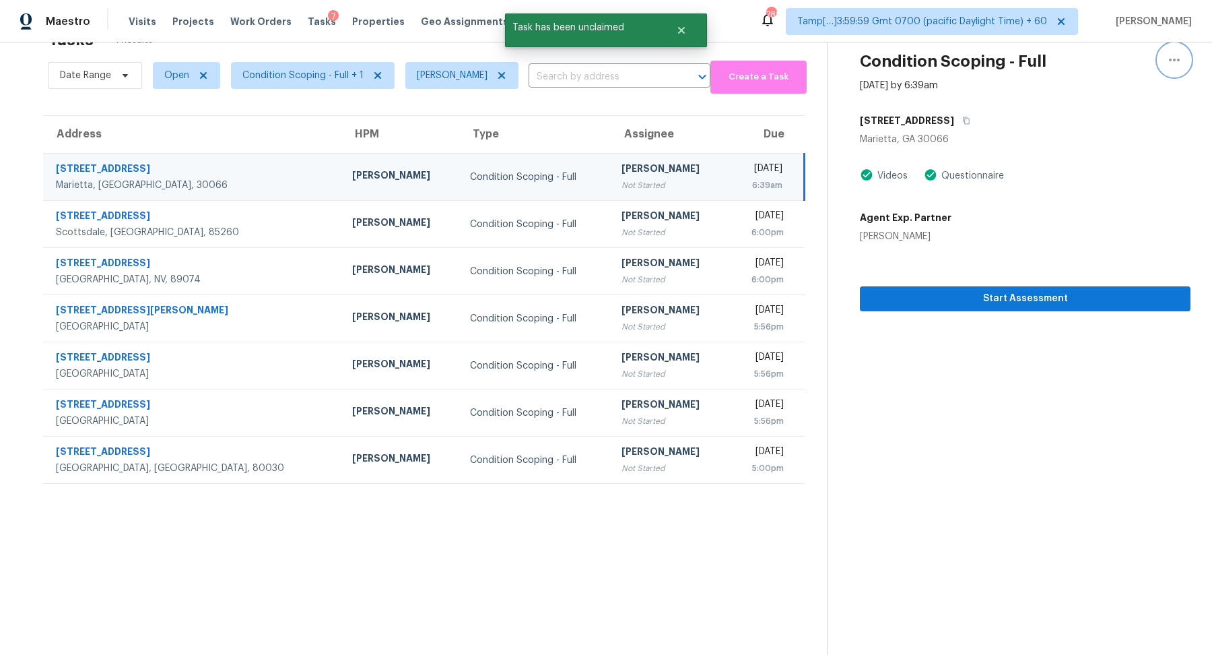
click at [1164, 57] on button "button" at bounding box center [1174, 60] width 32 height 32
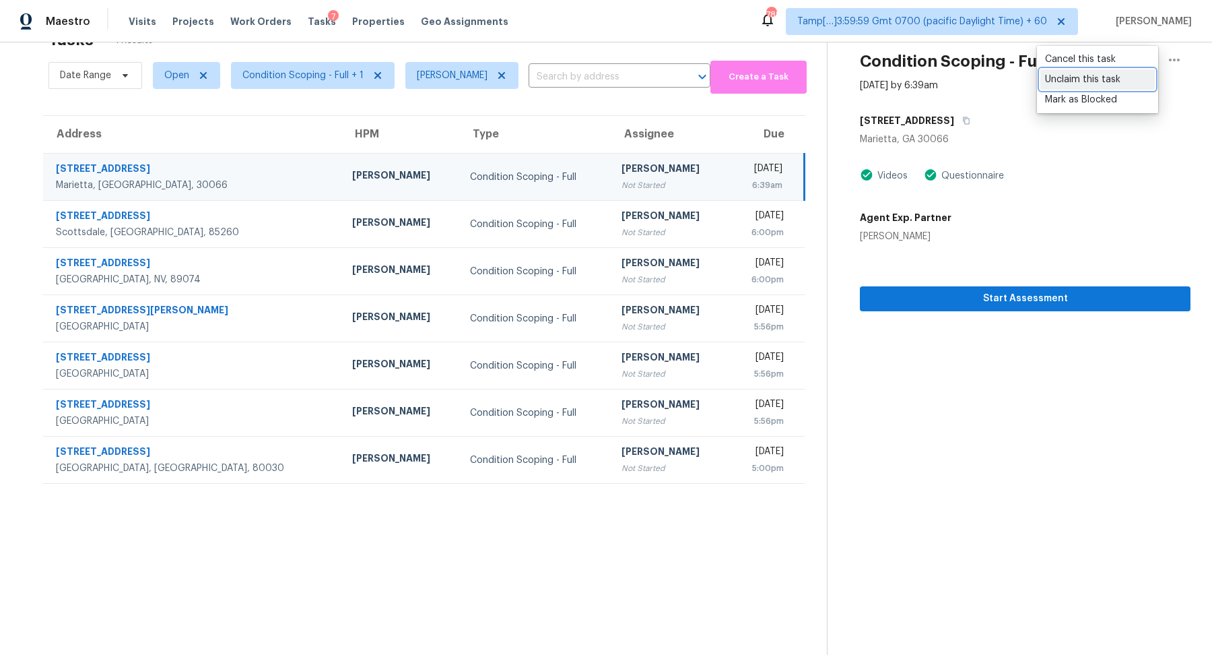
click at [1079, 81] on div "Unclaim this task" at bounding box center [1097, 79] width 105 height 13
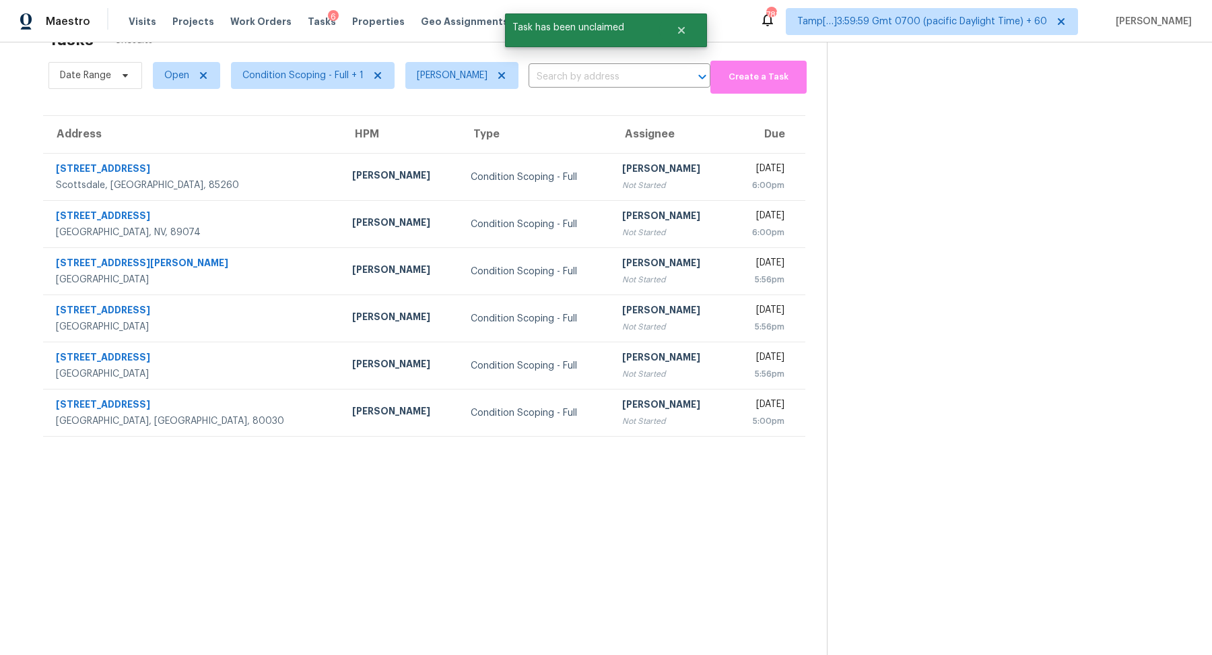
scroll to position [0, 0]
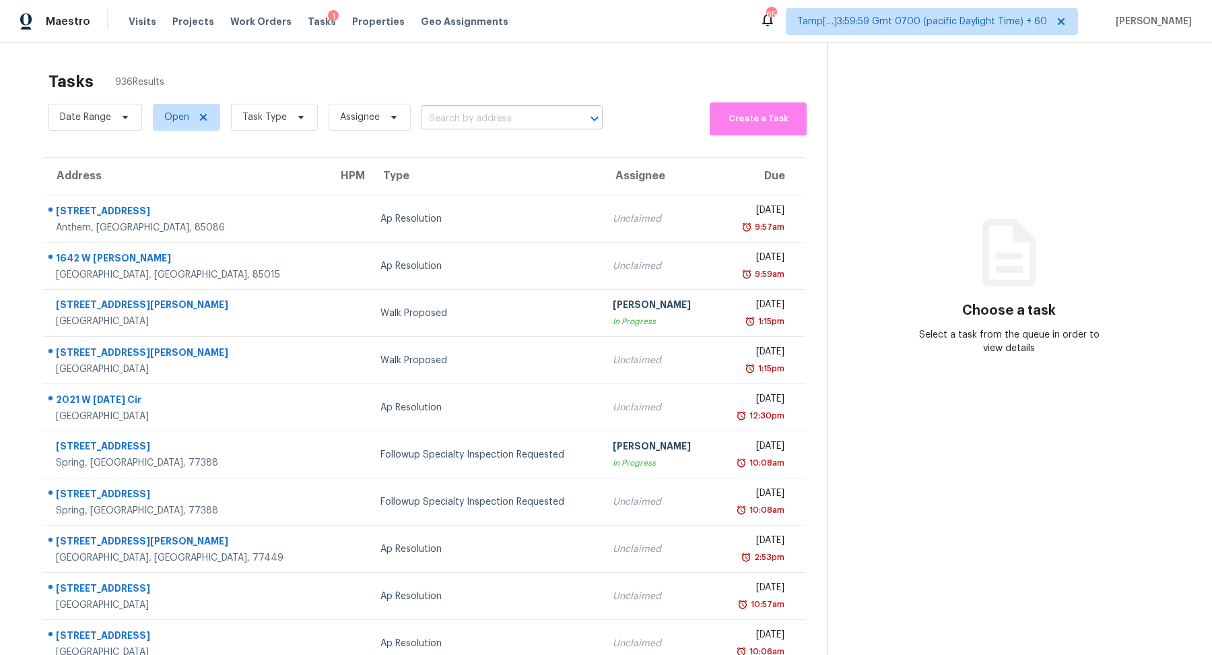
click at [498, 122] on input "text" at bounding box center [493, 118] width 144 height 21
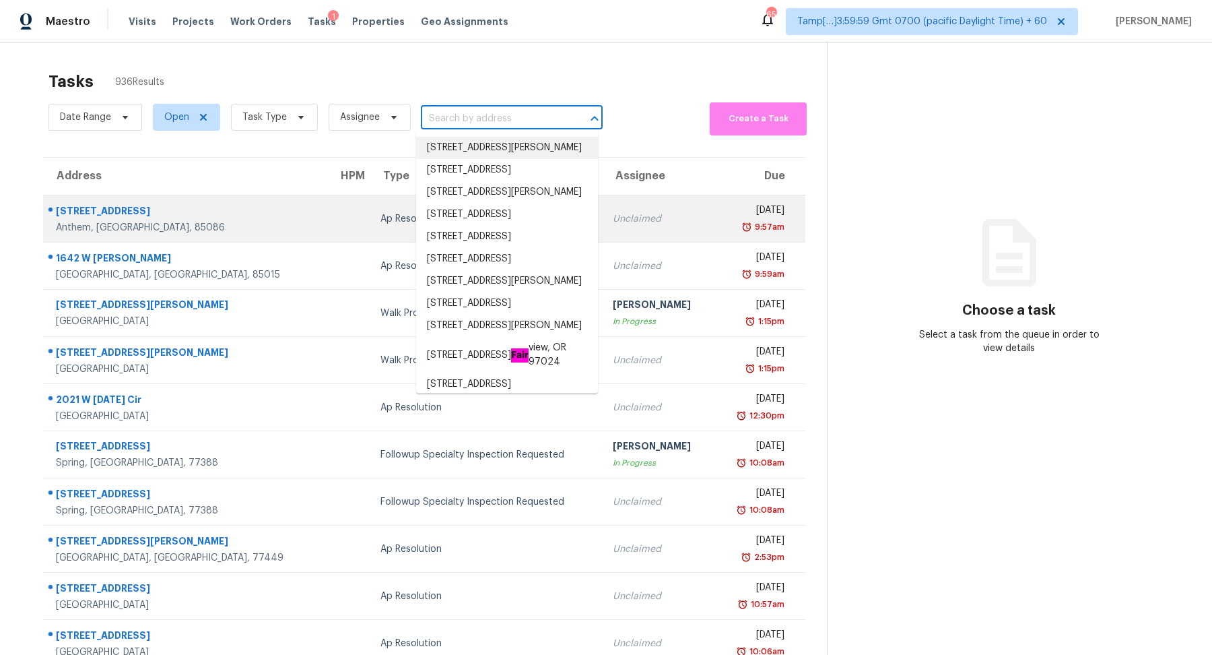
paste input "[STREET_ADDRESS]"
type input "[STREET_ADDRESS]"
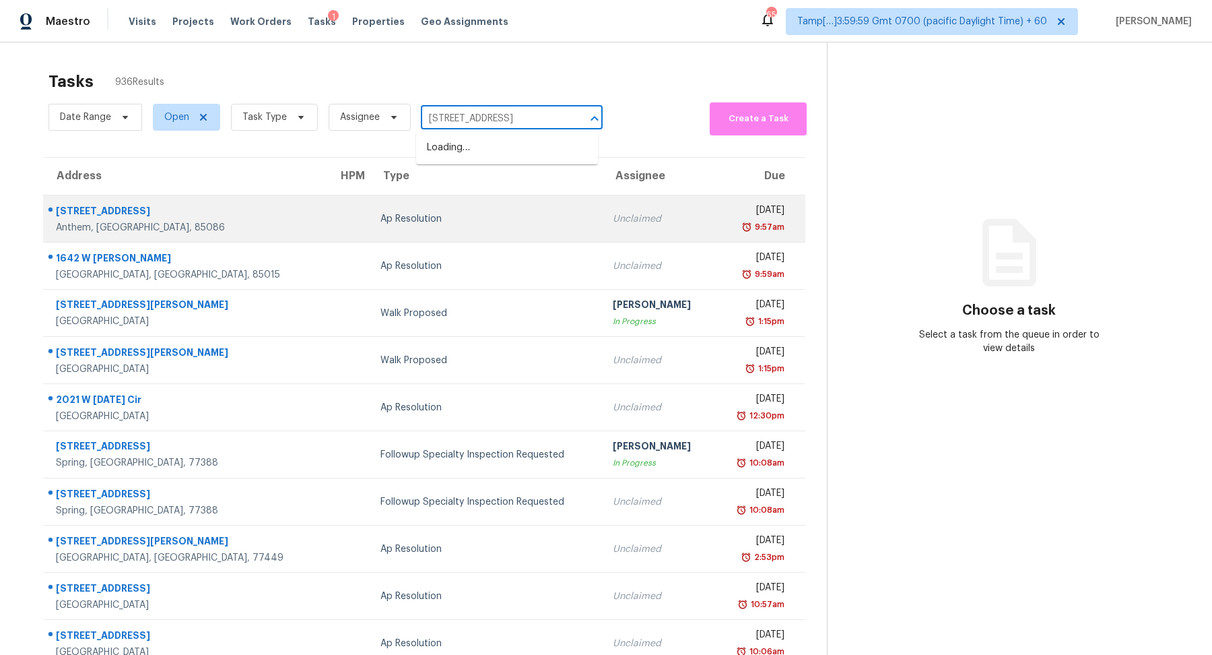
scroll to position [0, 65]
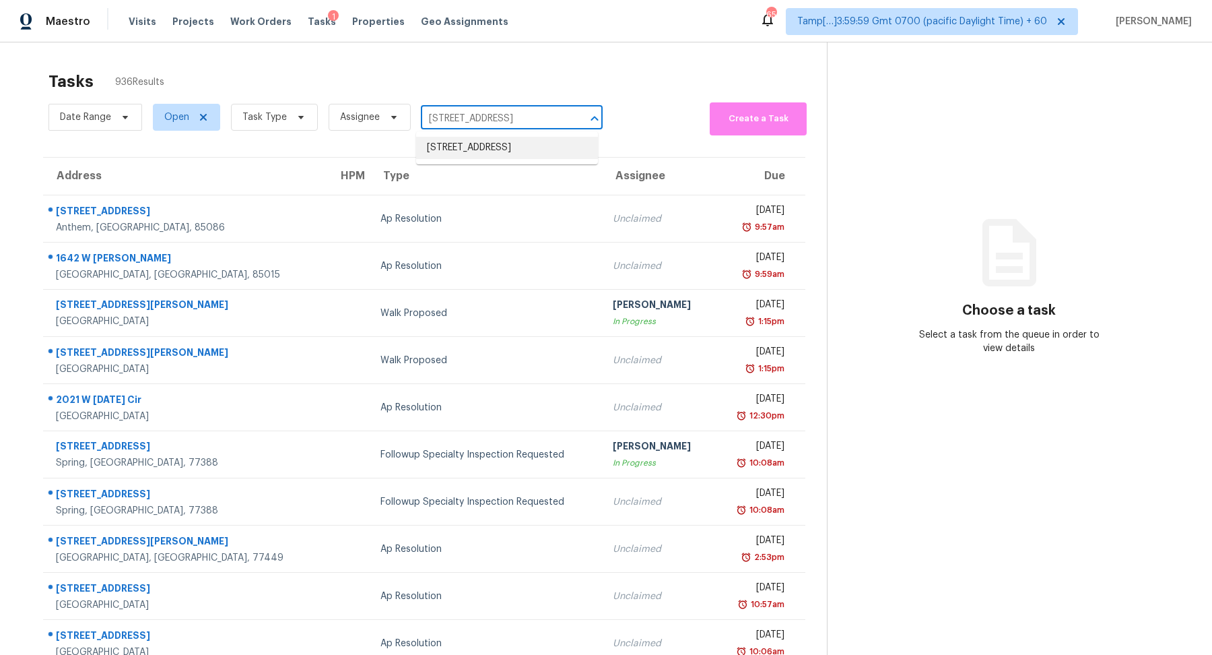
click at [512, 159] on li "[STREET_ADDRESS]" at bounding box center [507, 148] width 182 height 22
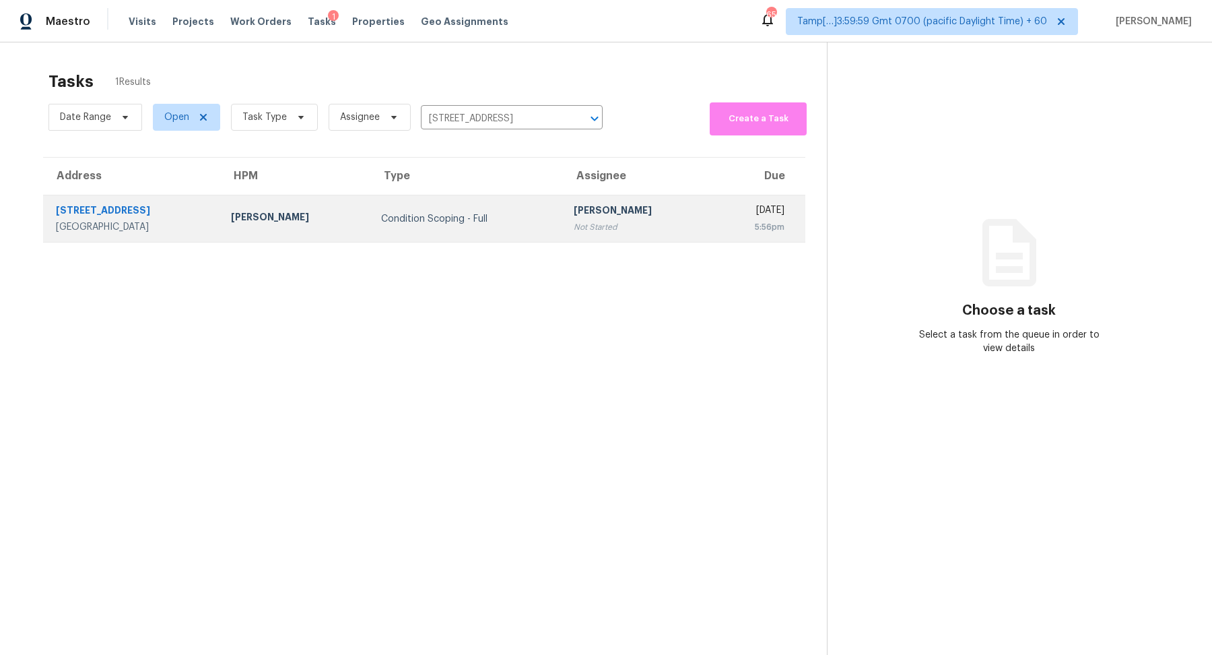
click at [655, 199] on td "[PERSON_NAME] Not Started" at bounding box center [638, 218] width 150 height 47
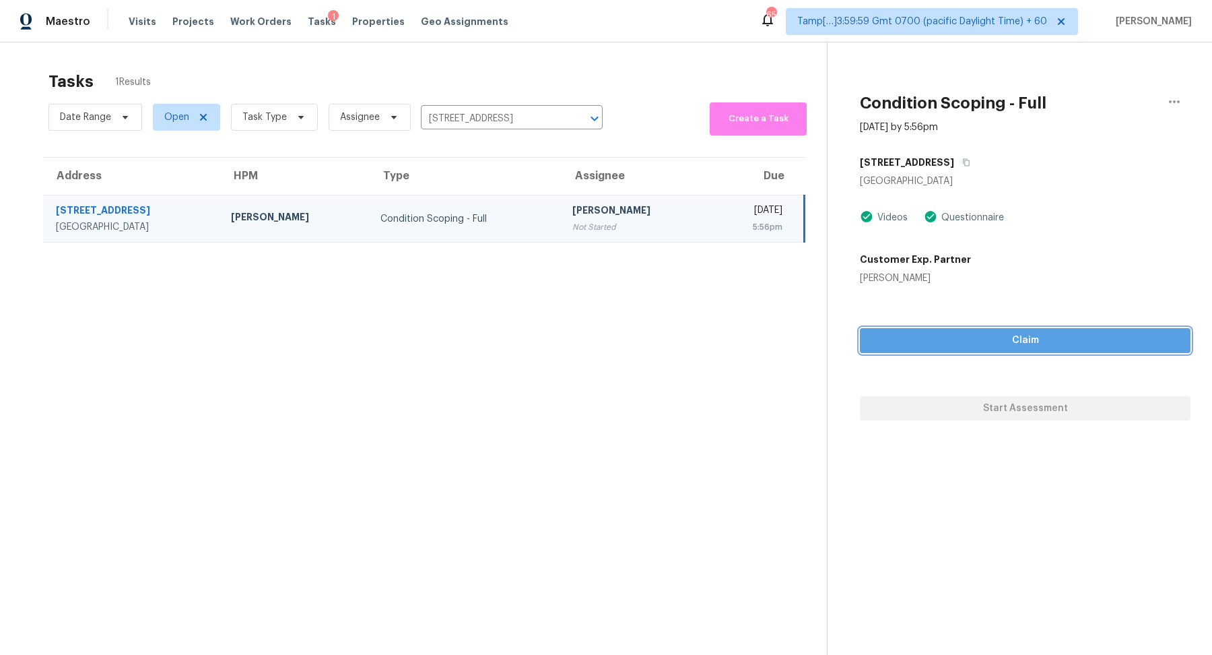
click at [1002, 346] on span "Claim" at bounding box center [1025, 340] width 309 height 17
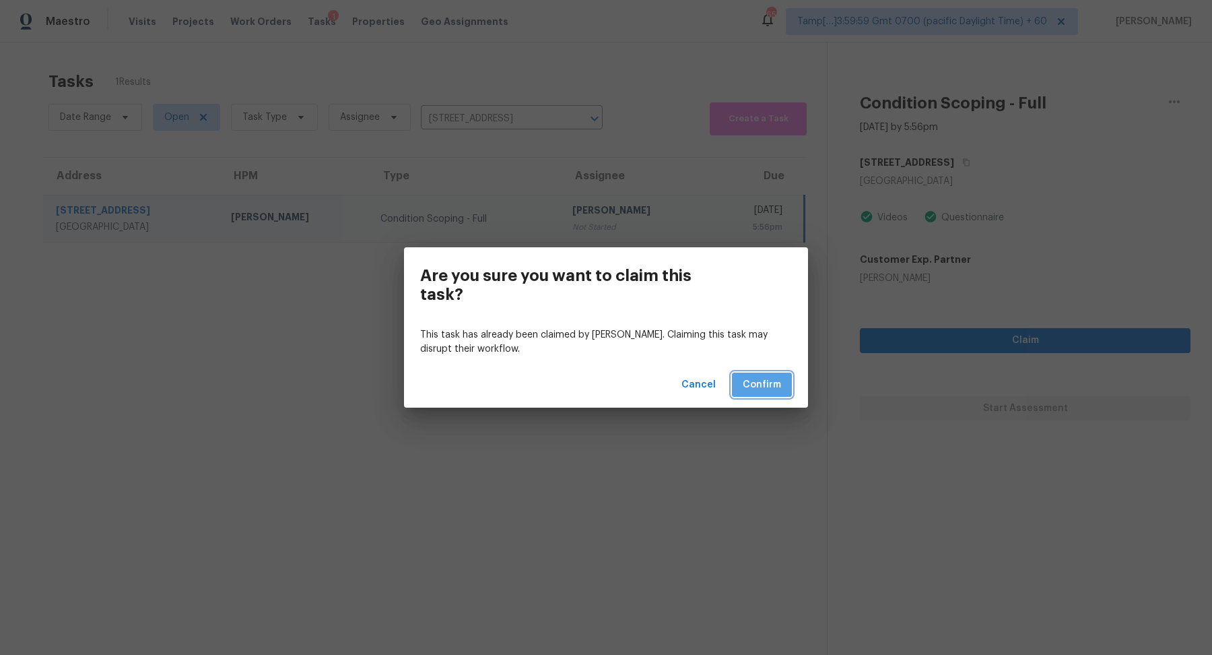
click at [766, 376] on span "Confirm" at bounding box center [762, 384] width 38 height 17
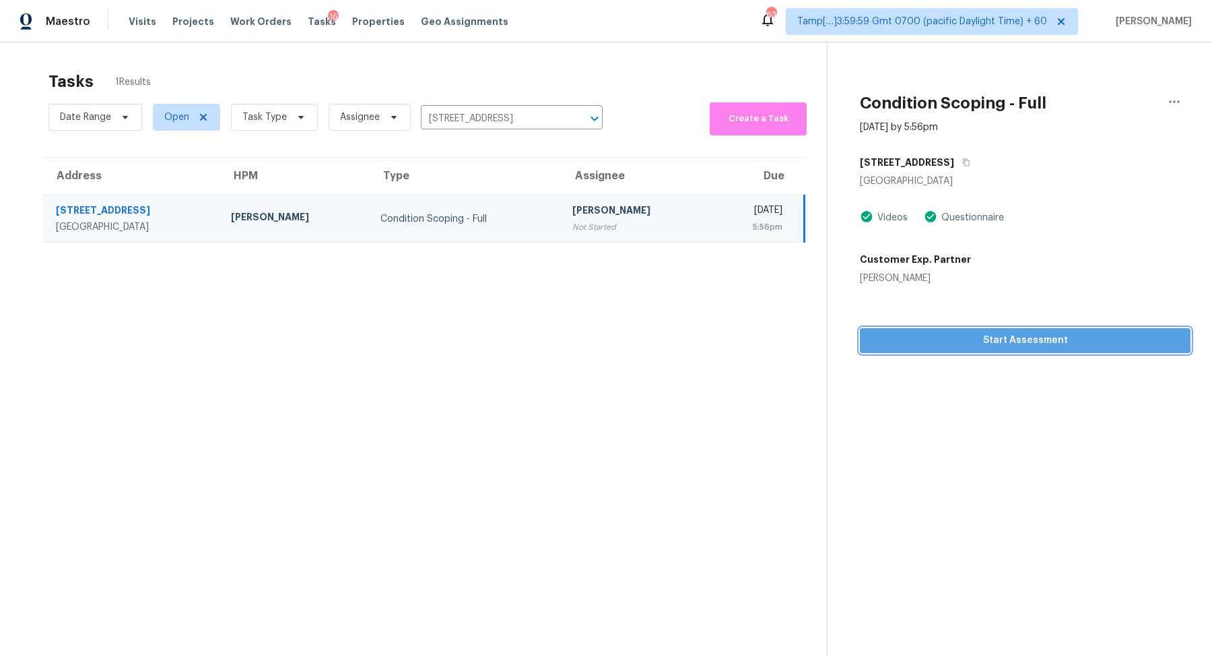
click at [980, 339] on span "Start Assessment" at bounding box center [1025, 340] width 309 height 17
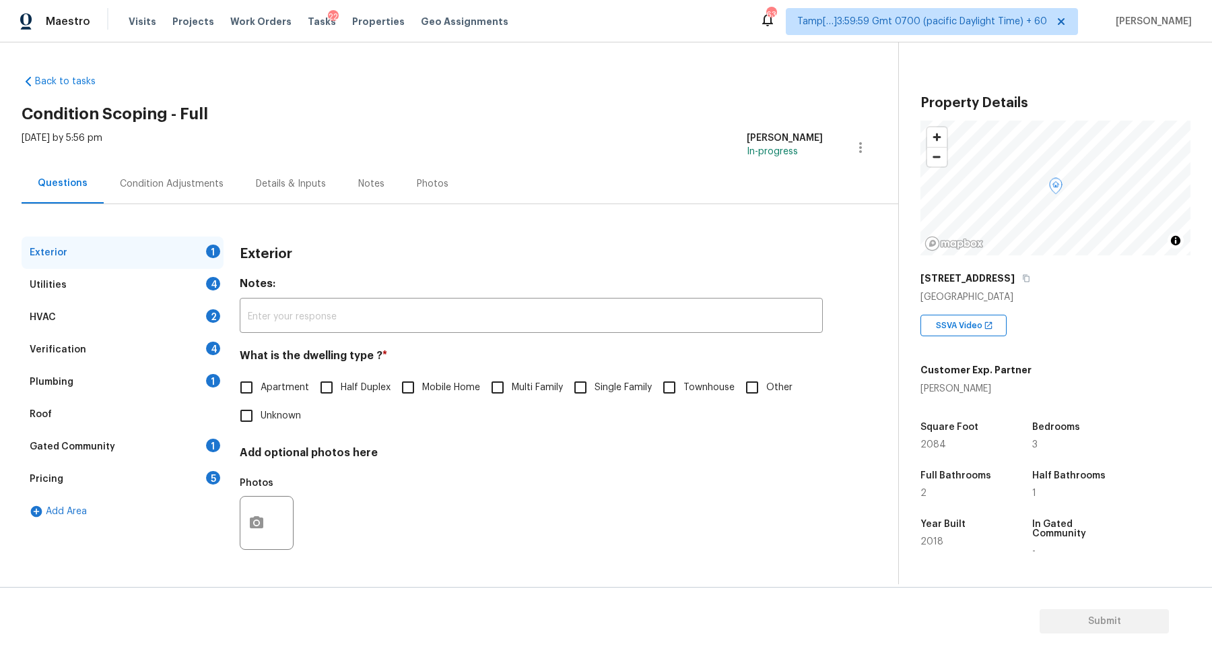
click at [587, 203] on div "Questions Condition Adjustments Details & Inputs Notes Photos" at bounding box center [460, 184] width 877 height 40
click at [597, 386] on span "Single Family" at bounding box center [623, 387] width 57 height 14
click at [595, 386] on input "Single Family" at bounding box center [580, 387] width 28 height 28
checkbox input "true"
click at [195, 290] on div "Utilities 4" at bounding box center [123, 285] width 202 height 32
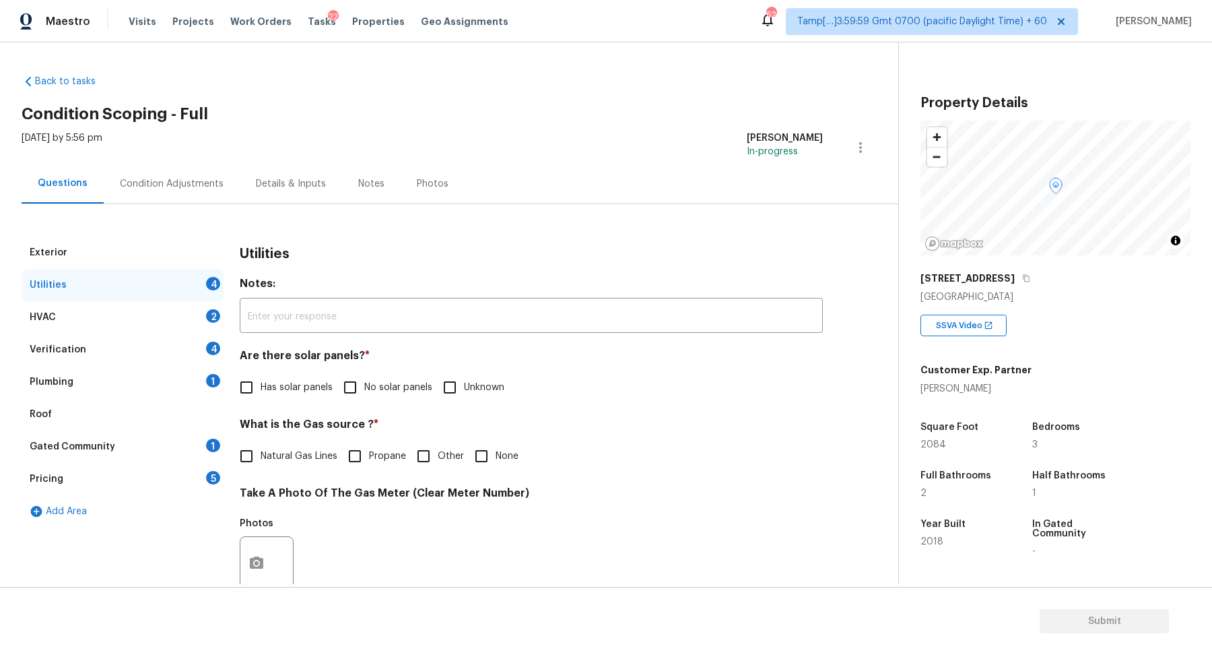
click at [366, 378] on label "No solar panels" at bounding box center [384, 387] width 96 height 28
click at [364, 378] on input "No solar panels" at bounding box center [350, 387] width 28 height 28
checkbox input "true"
click at [303, 440] on div "What is the Gas source ? * Natural Gas Lines Propane Other None" at bounding box center [531, 445] width 583 height 53
click at [300, 449] on span "Natural Gas Lines" at bounding box center [299, 456] width 77 height 14
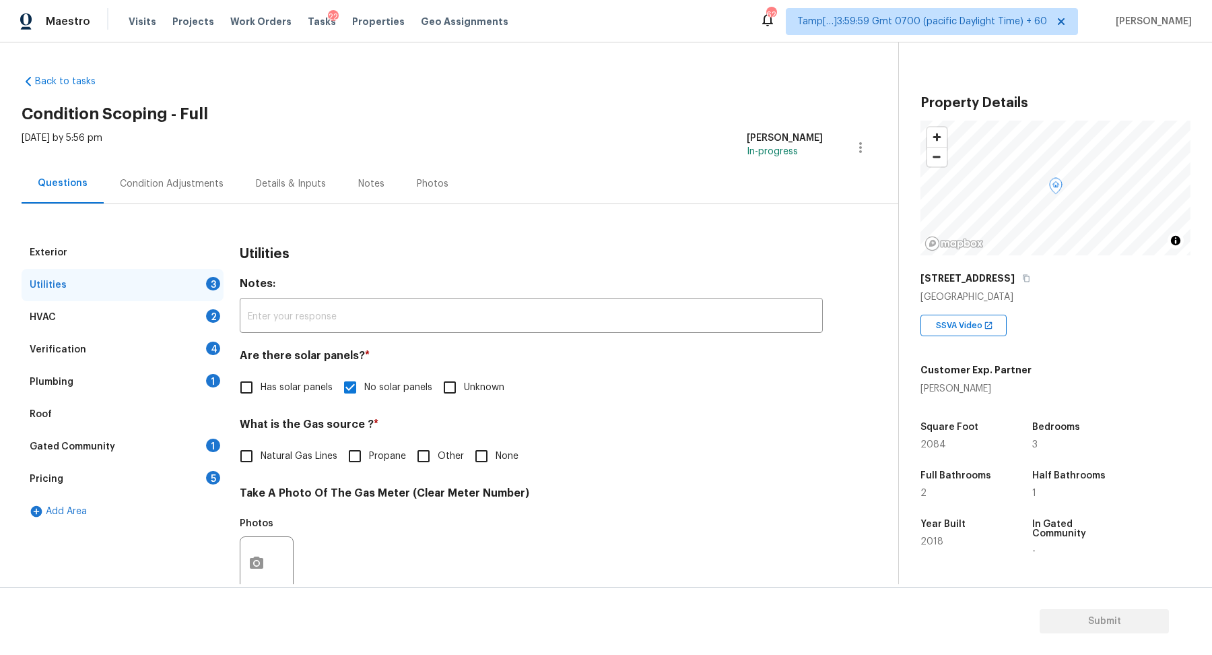
click at [261, 449] on input "Natural Gas Lines" at bounding box center [246, 456] width 28 height 28
checkbox input "true"
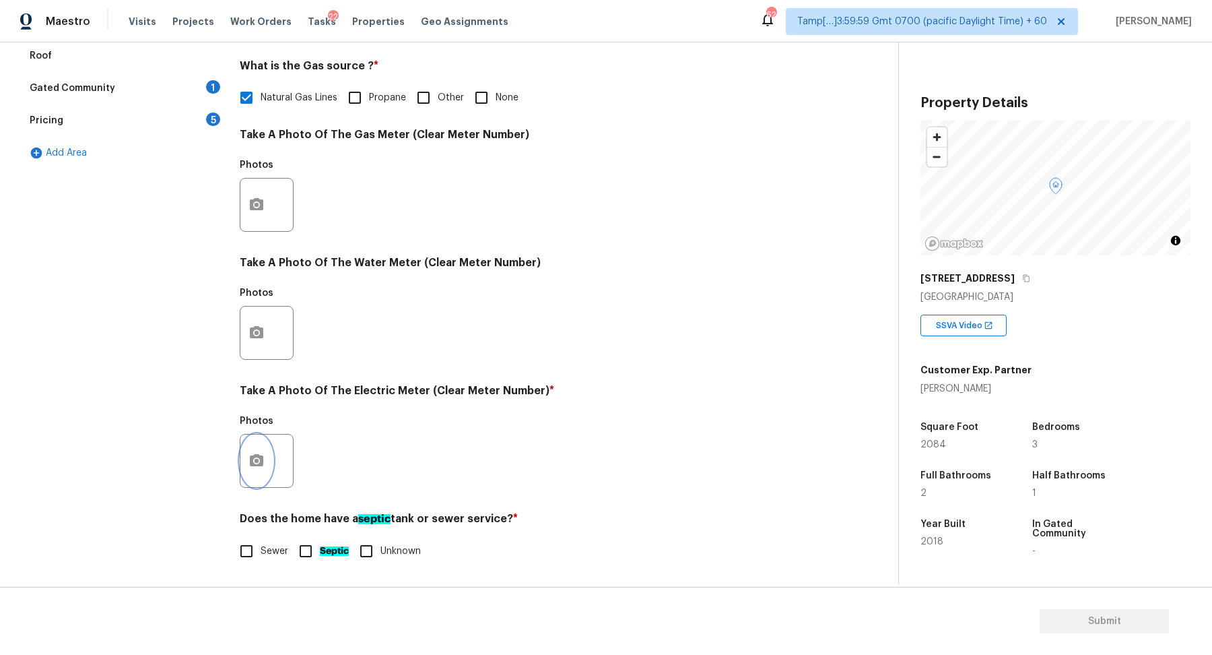
click at [265, 465] on button "button" at bounding box center [256, 460] width 32 height 53
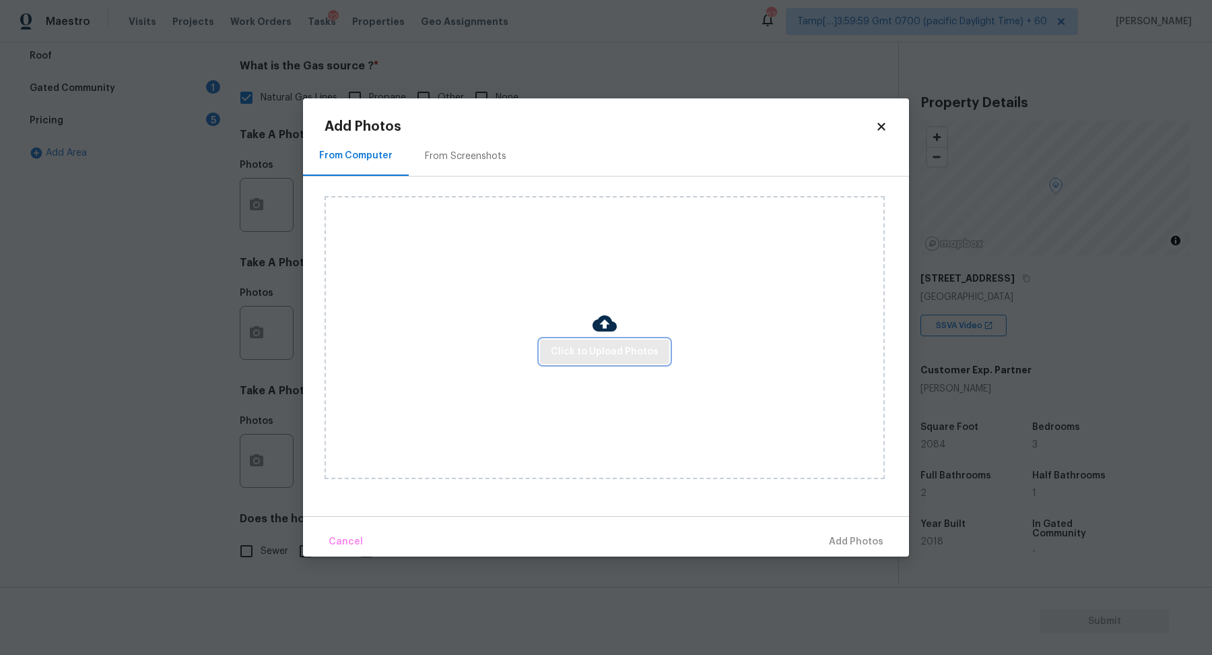
click at [564, 356] on span "Click to Upload Photos" at bounding box center [605, 351] width 108 height 17
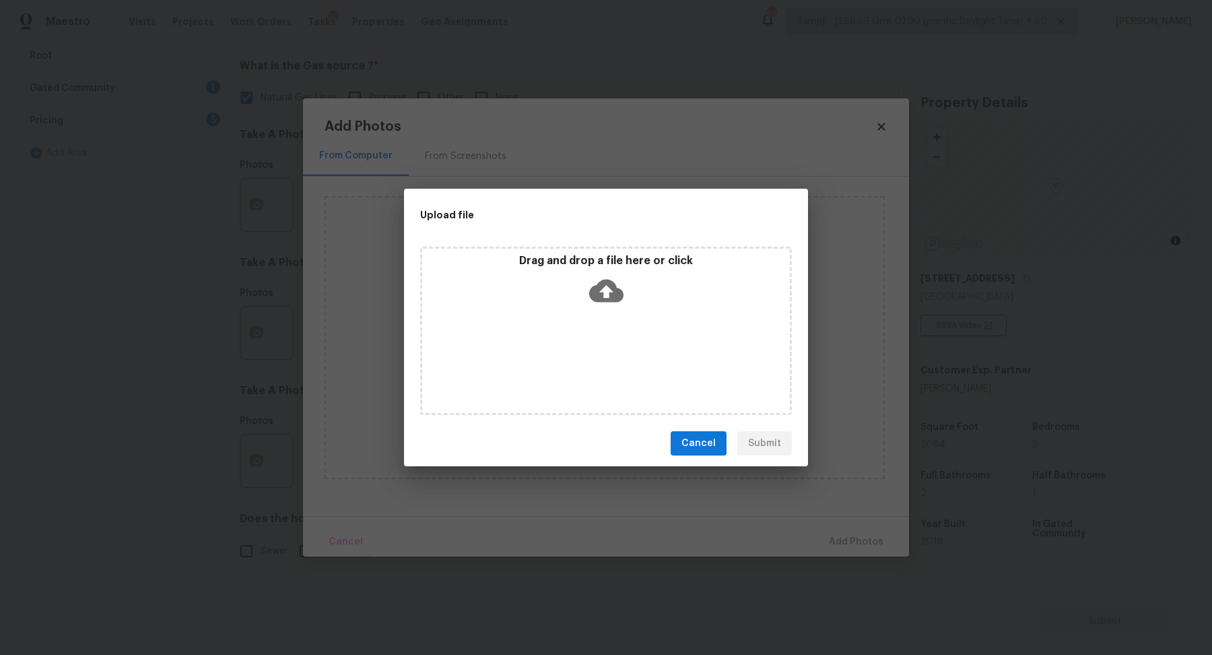
click at [590, 336] on div "Drag and drop a file here or click" at bounding box center [606, 330] width 372 height 168
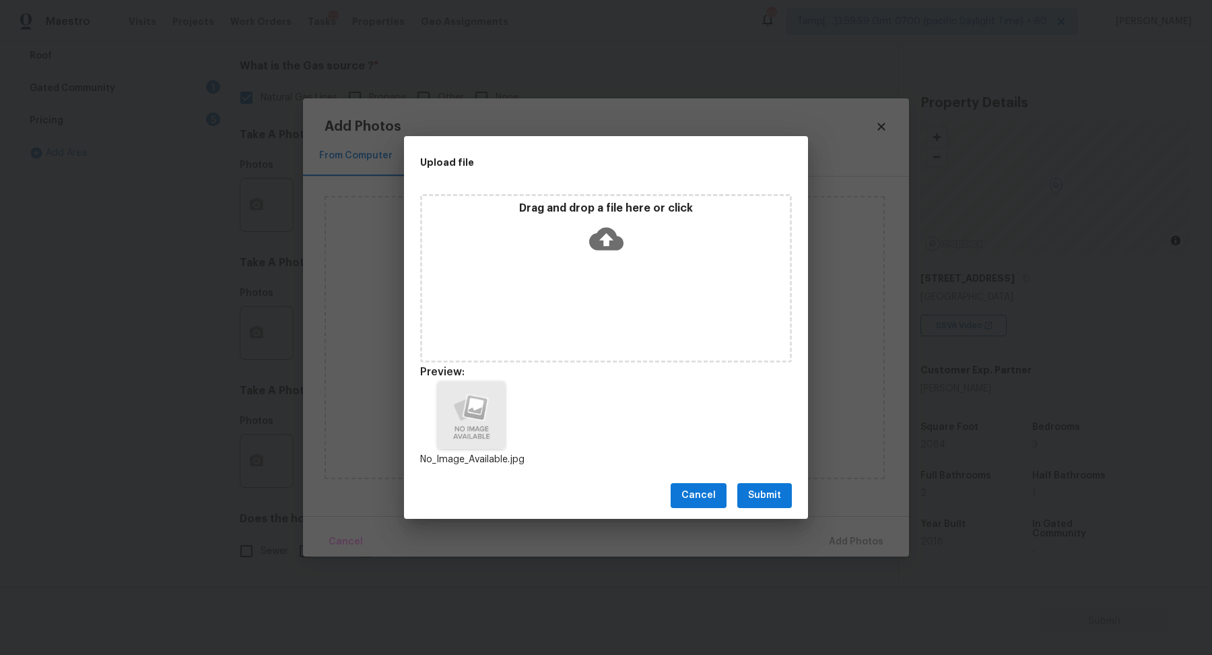
click at [763, 497] on span "Submit" at bounding box center [764, 495] width 33 height 17
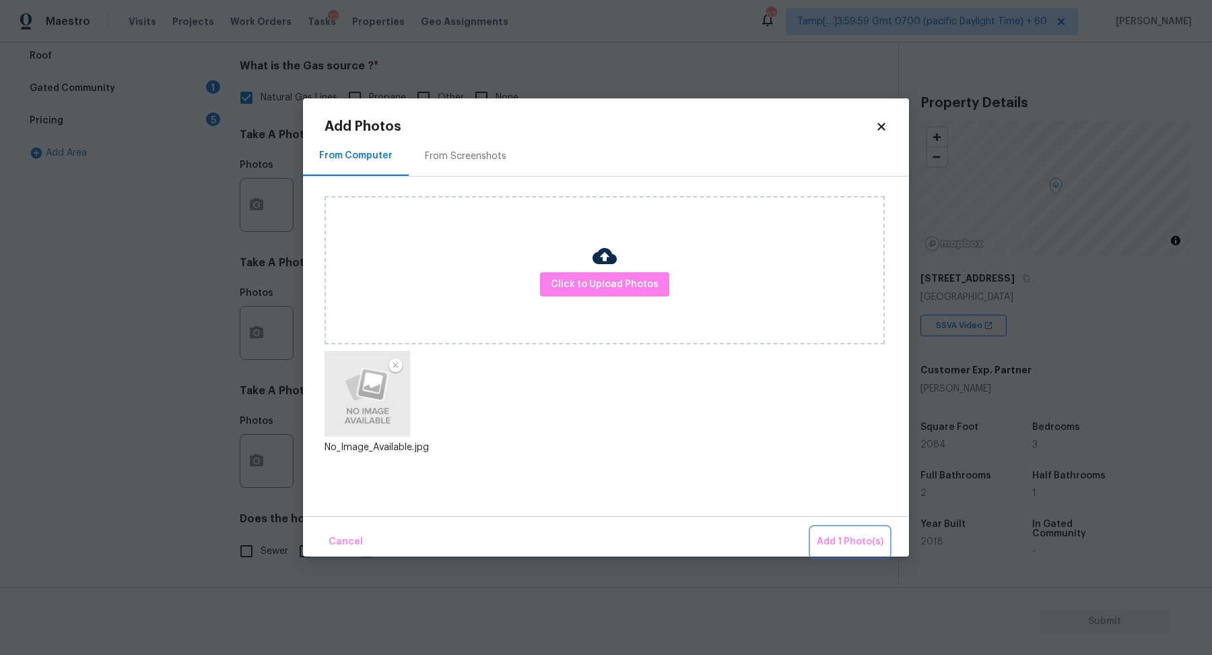
click at [836, 533] on button "Add 1 Photo(s)" at bounding box center [849, 541] width 77 height 29
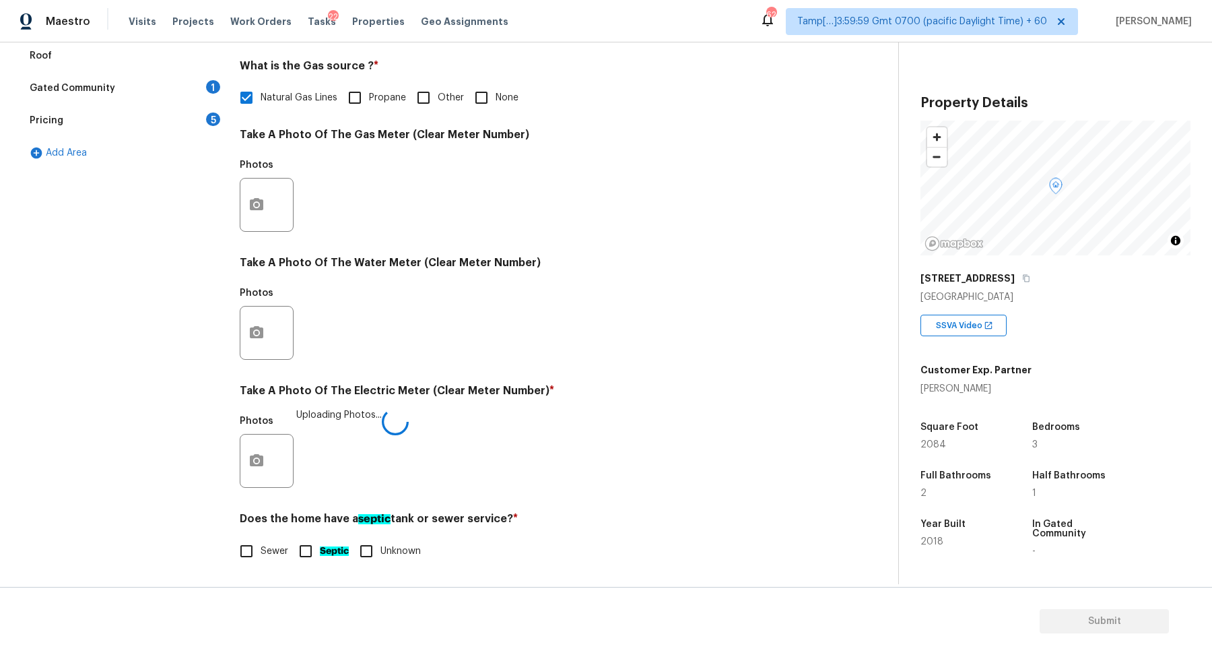
click at [275, 547] on span "Sewer" at bounding box center [275, 551] width 28 height 14
click at [261, 547] on input "Sewer" at bounding box center [246, 551] width 28 height 28
checkbox input "true"
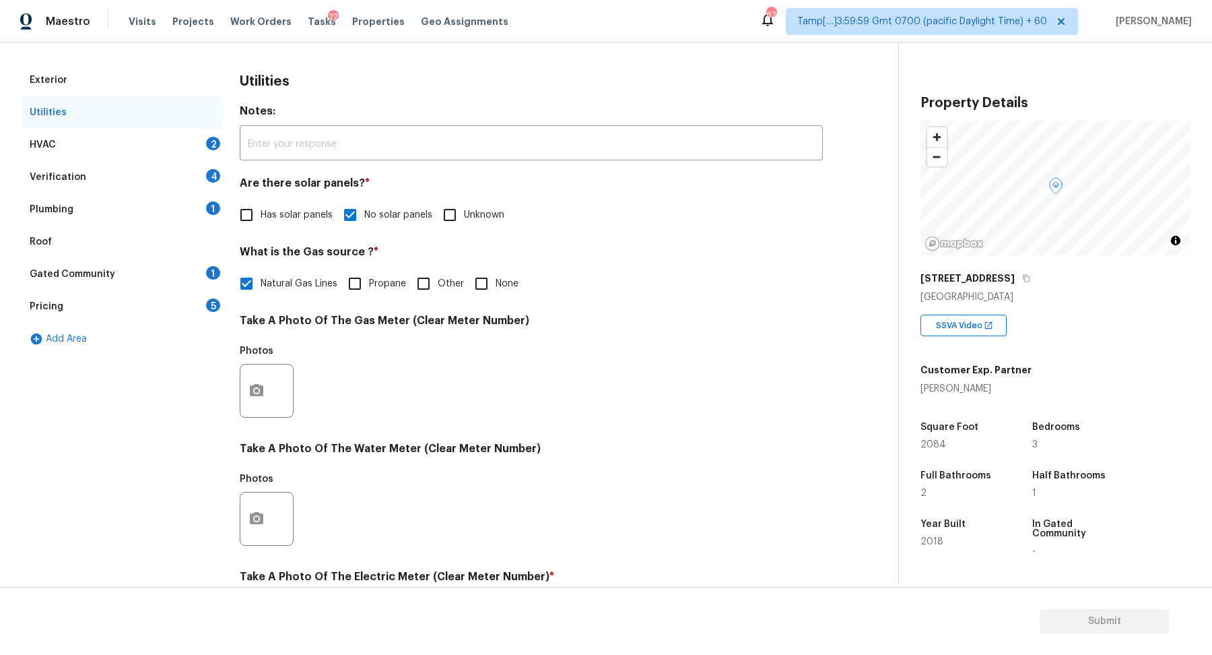
scroll to position [0, 0]
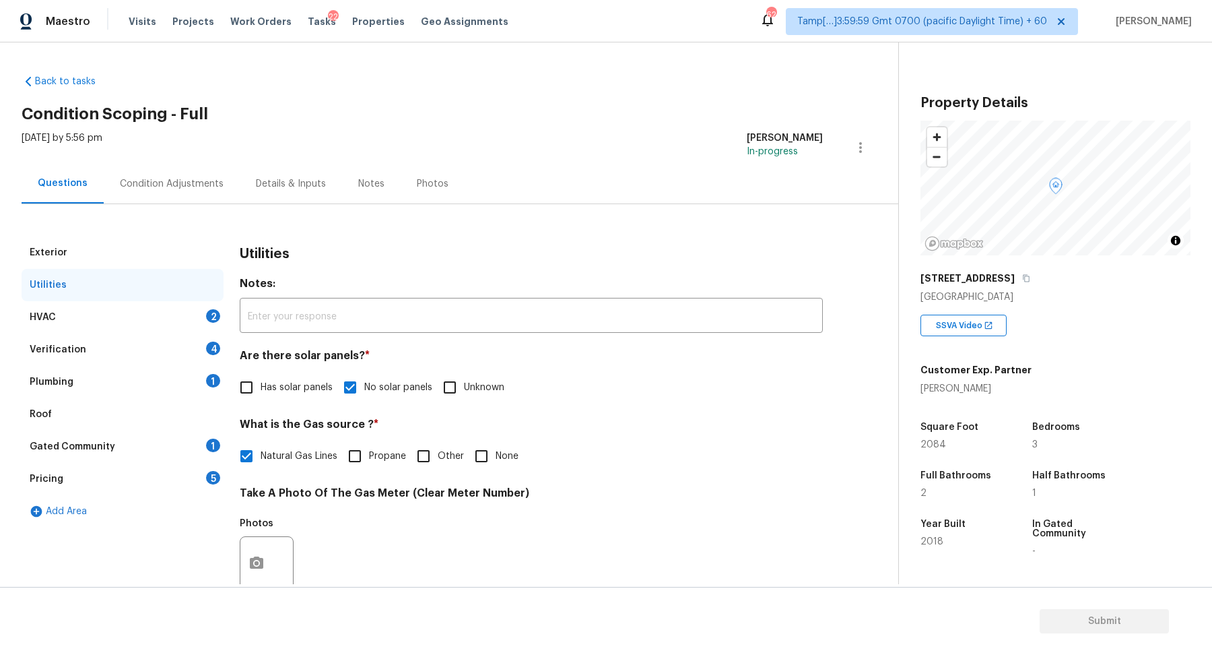
click at [206, 310] on div "HVAC 2" at bounding box center [123, 317] width 202 height 32
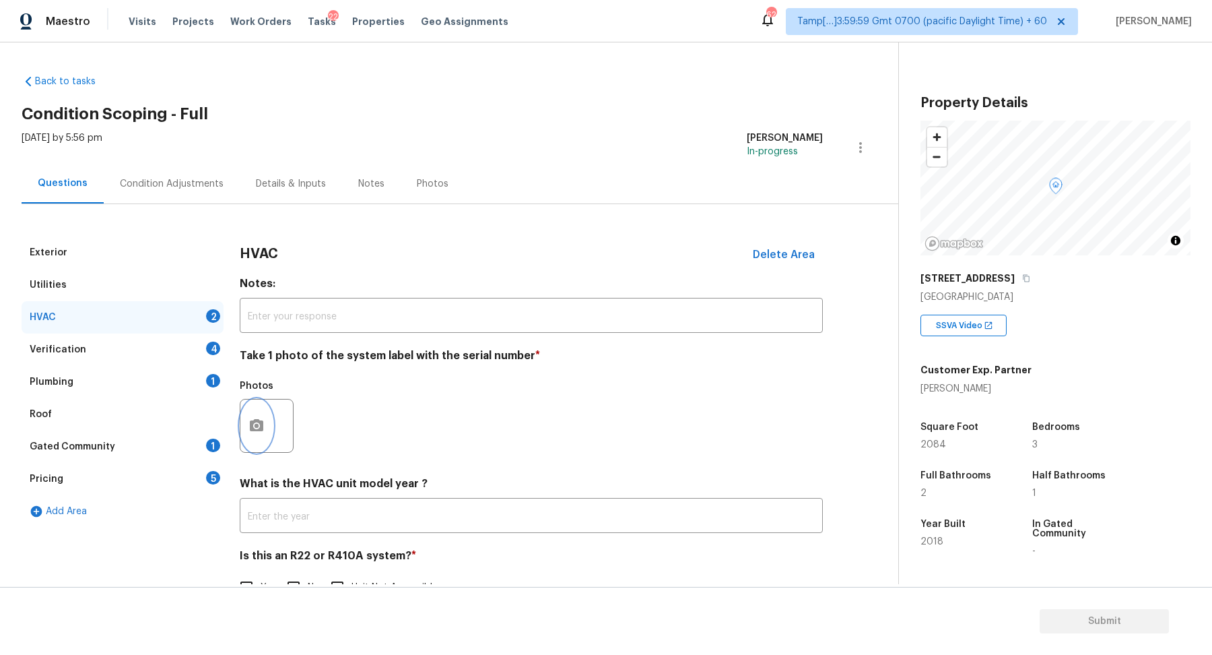
click at [261, 428] on icon "button" at bounding box center [256, 425] width 13 height 12
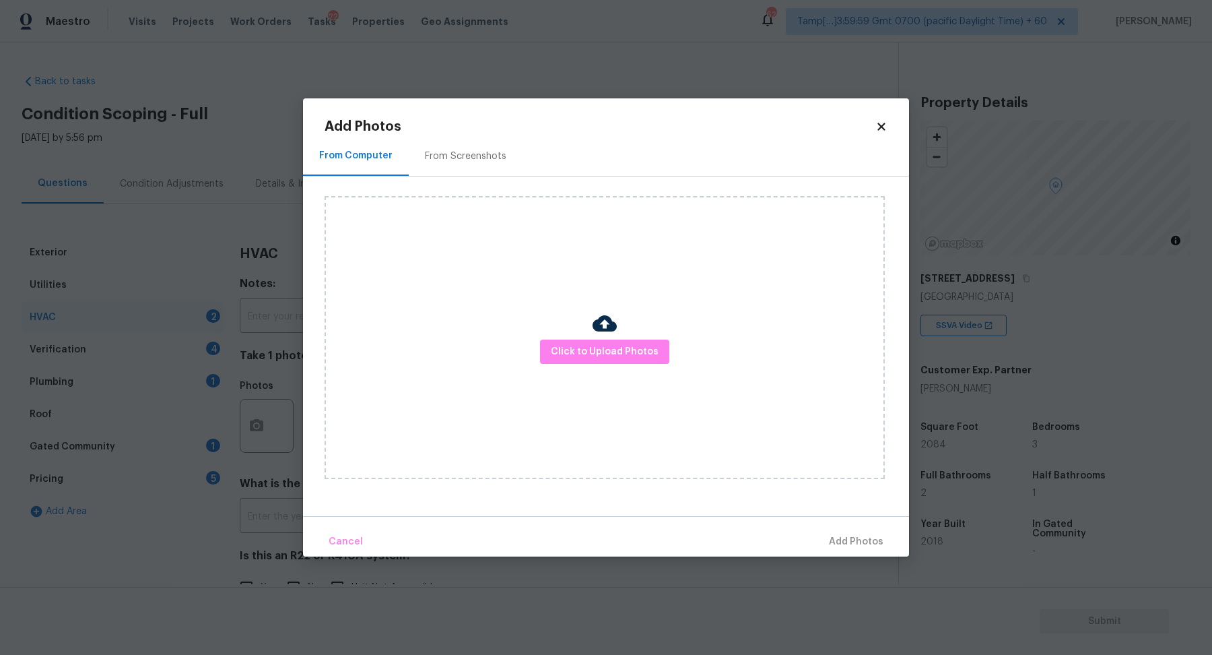
click at [551, 366] on div "Click to Upload Photos" at bounding box center [605, 337] width 560 height 283
click at [573, 353] on span "Click to Upload Photos" at bounding box center [605, 351] width 108 height 17
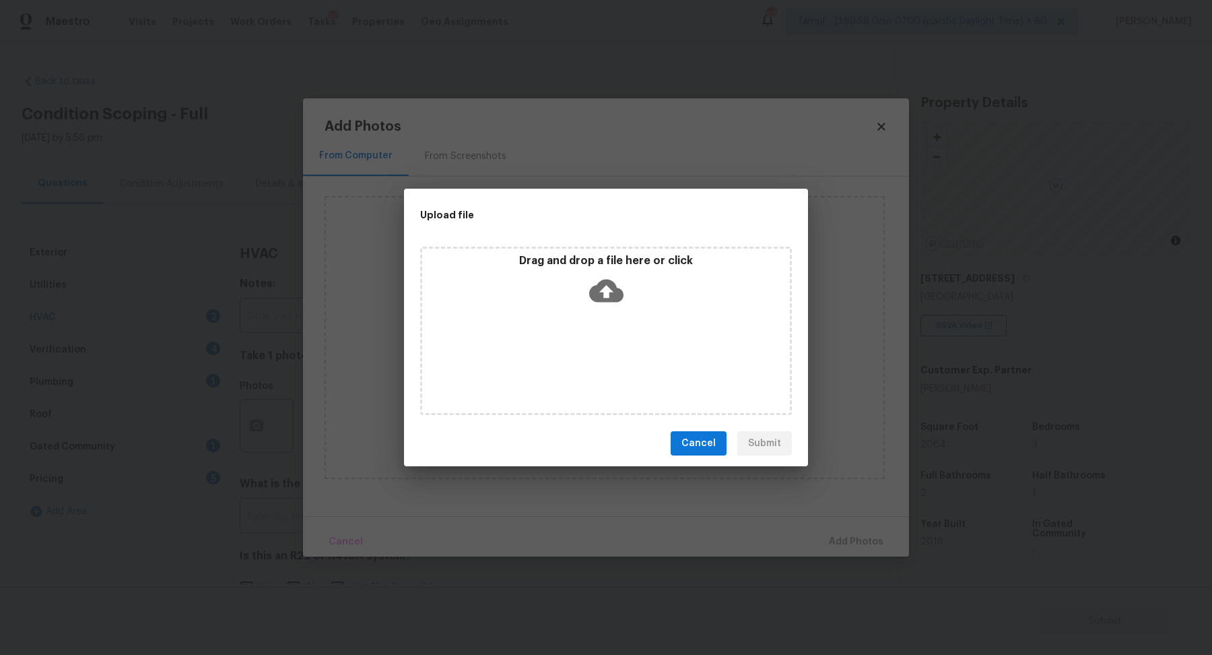
click at [617, 316] on div "Drag and drop a file here or click" at bounding box center [606, 330] width 372 height 168
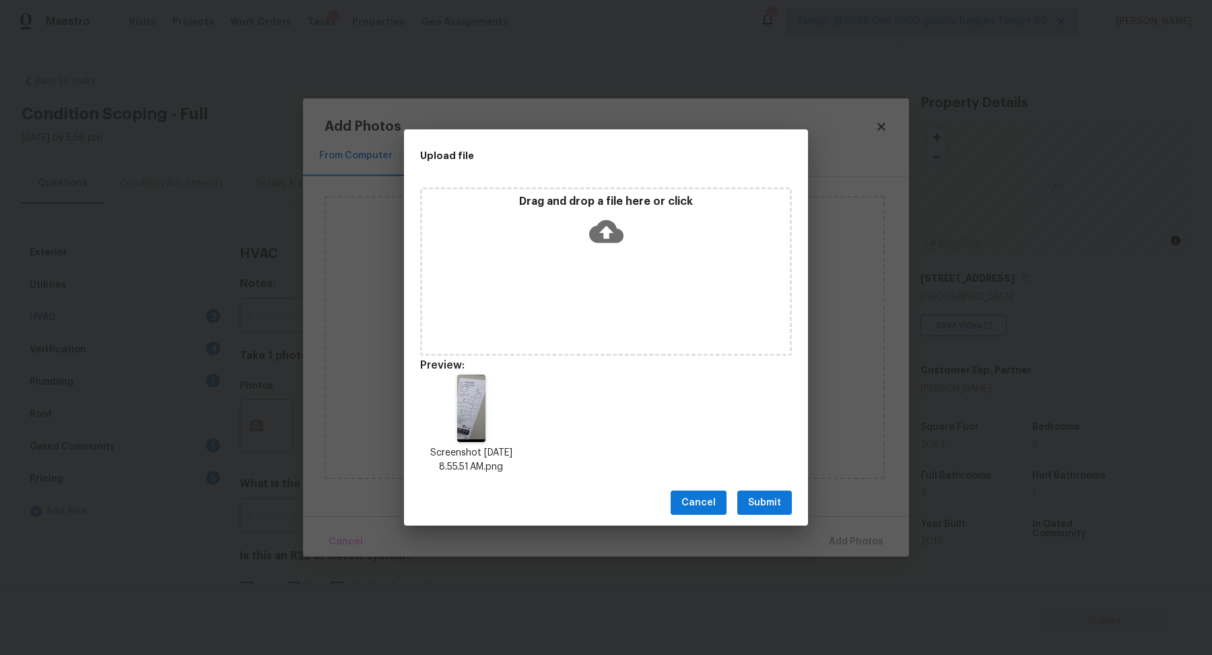
click at [763, 494] on span "Submit" at bounding box center [764, 502] width 33 height 17
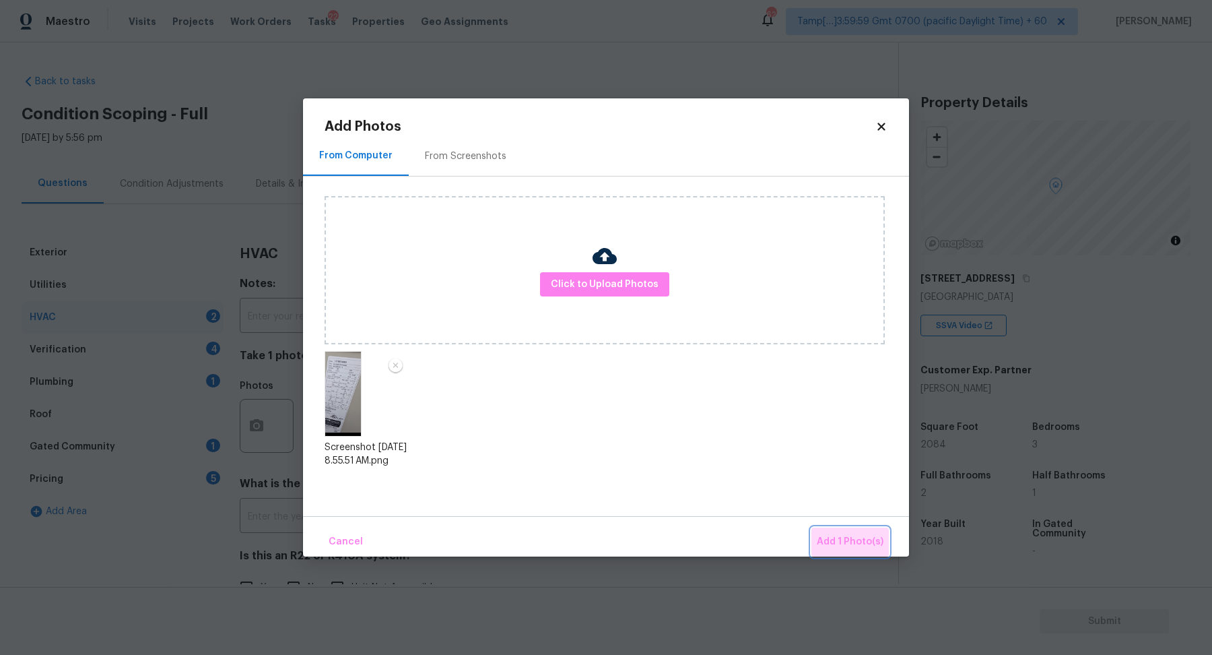
click at [853, 543] on span "Add 1 Photo(s)" at bounding box center [850, 541] width 67 height 17
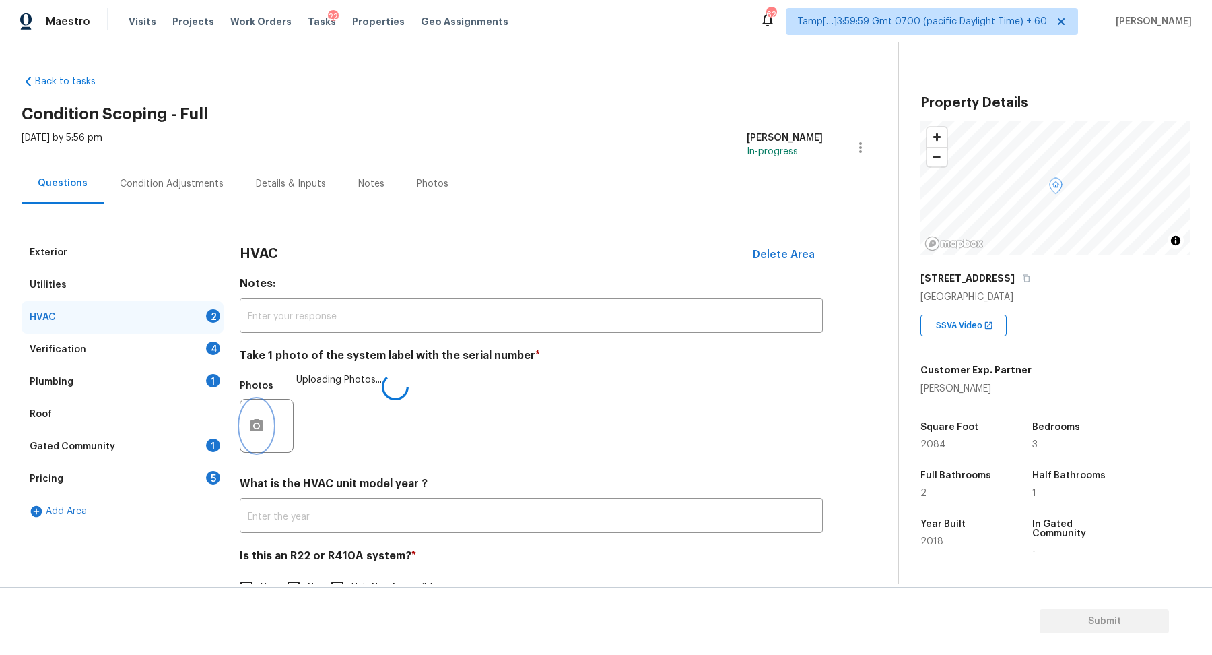
scroll to position [37, 0]
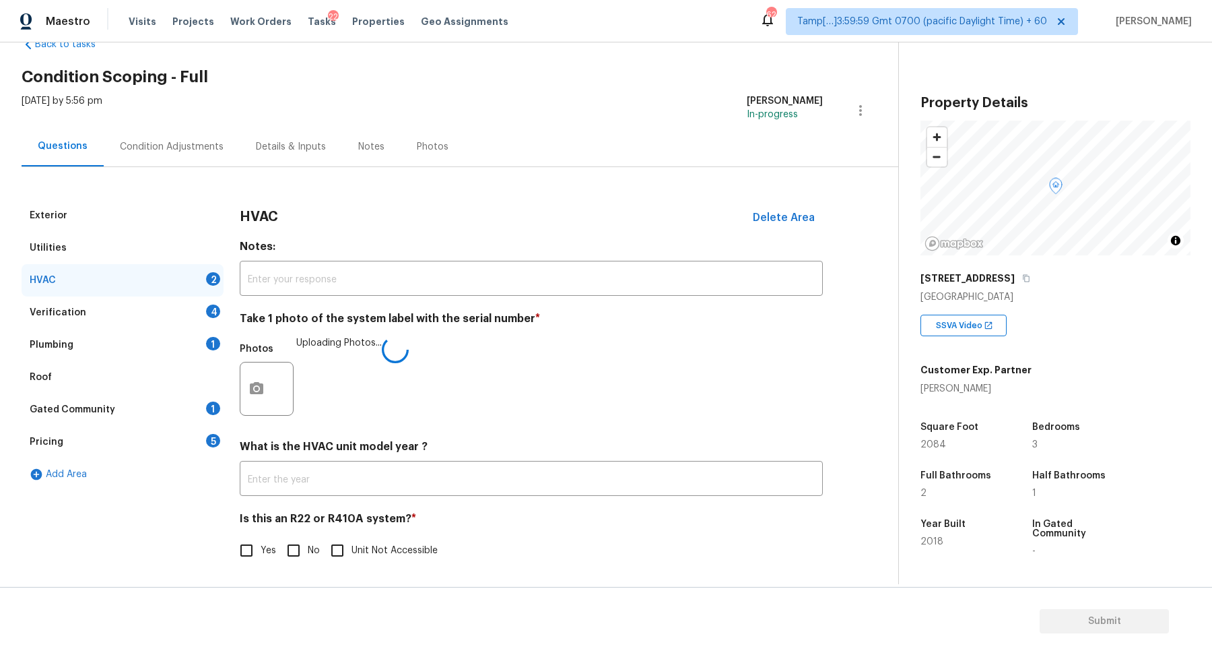
click at [308, 534] on div "Is this an R22 or R410A system? * Yes No Unit Not Accessible" at bounding box center [531, 538] width 583 height 53
click at [302, 552] on input "No" at bounding box center [293, 550] width 28 height 28
checkbox input "true"
click at [232, 545] on input "Yes" at bounding box center [246, 550] width 28 height 28
checkbox input "true"
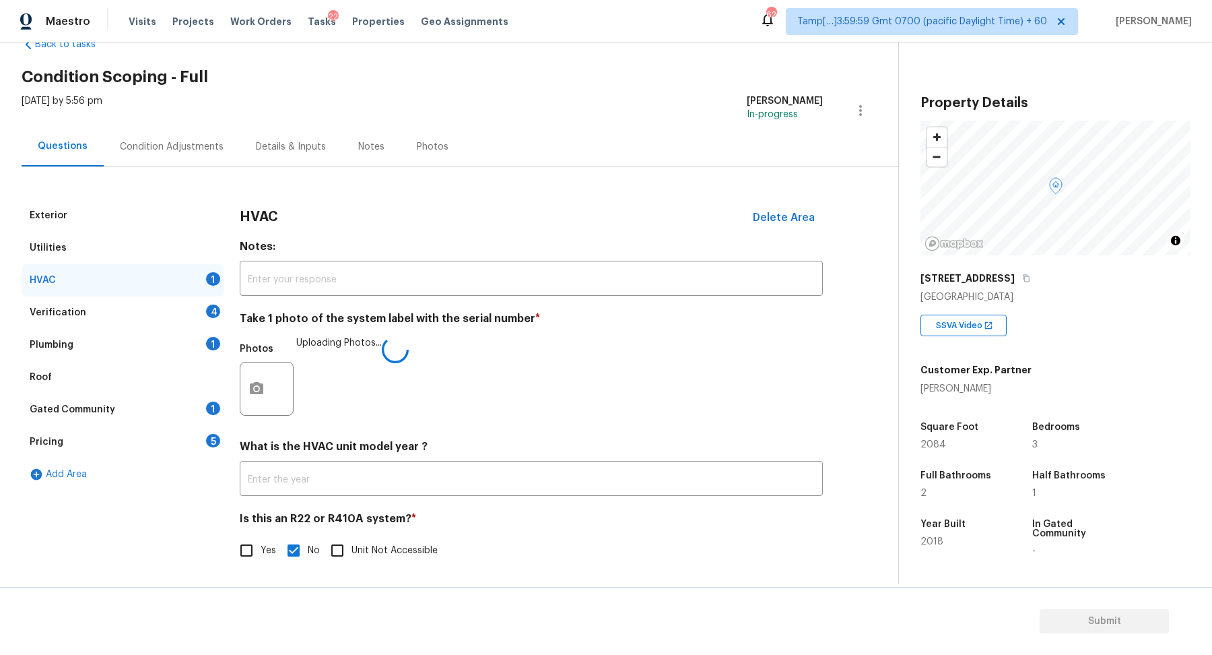
checkbox input "false"
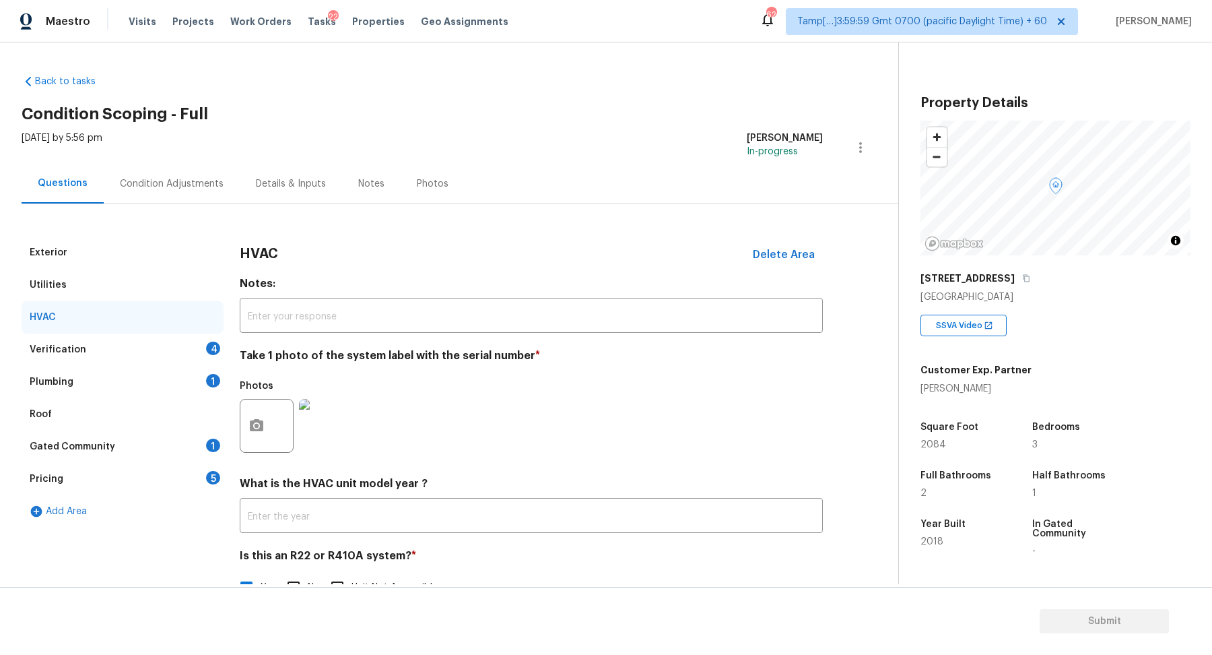
click at [185, 341] on div "Verification 4" at bounding box center [123, 349] width 202 height 32
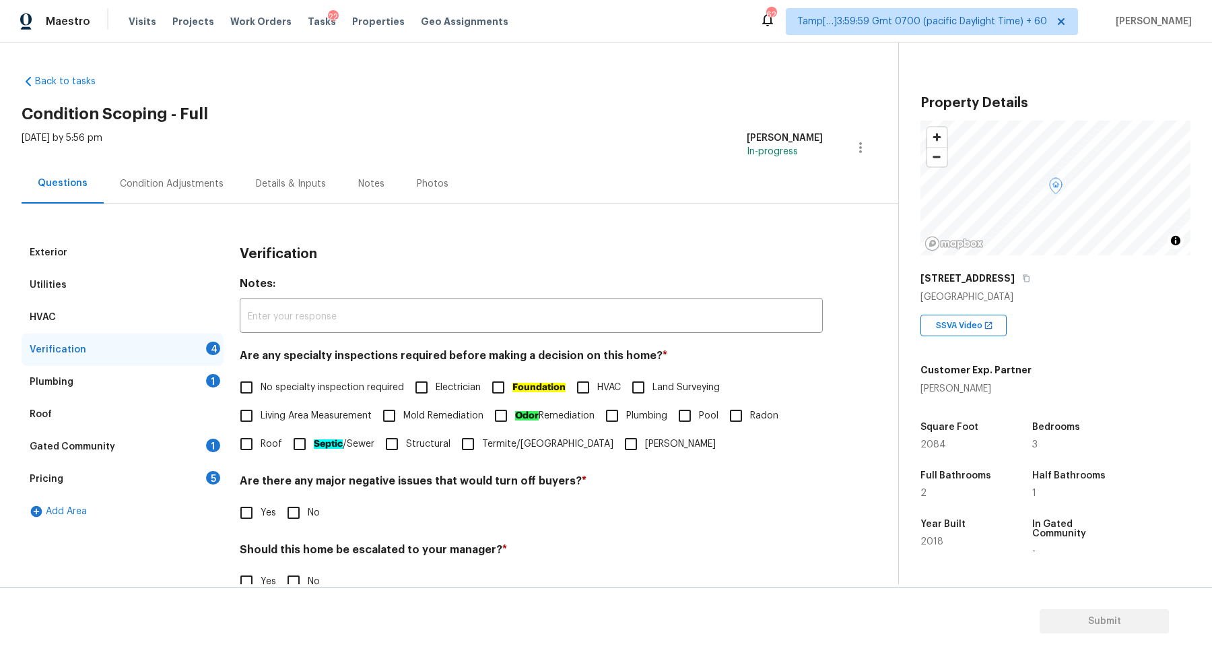
click at [232, 391] on input "No specialty inspection required" at bounding box center [246, 387] width 28 height 28
checkbox input "true"
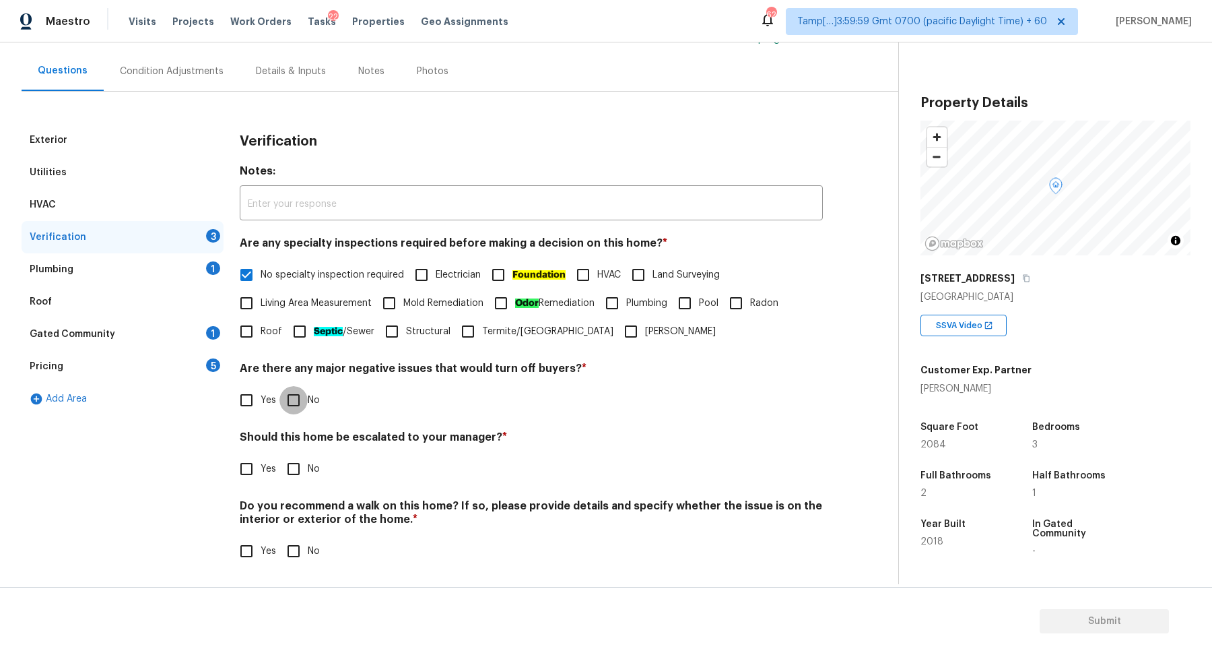
click at [296, 393] on input "No" at bounding box center [293, 400] width 28 height 28
checkbox input "true"
click at [292, 485] on div "Verification Notes: ​ Are any specialty inspections required before making a de…" at bounding box center [531, 352] width 583 height 457
click at [300, 479] on input "No" at bounding box center [293, 469] width 28 height 28
checkbox input "true"
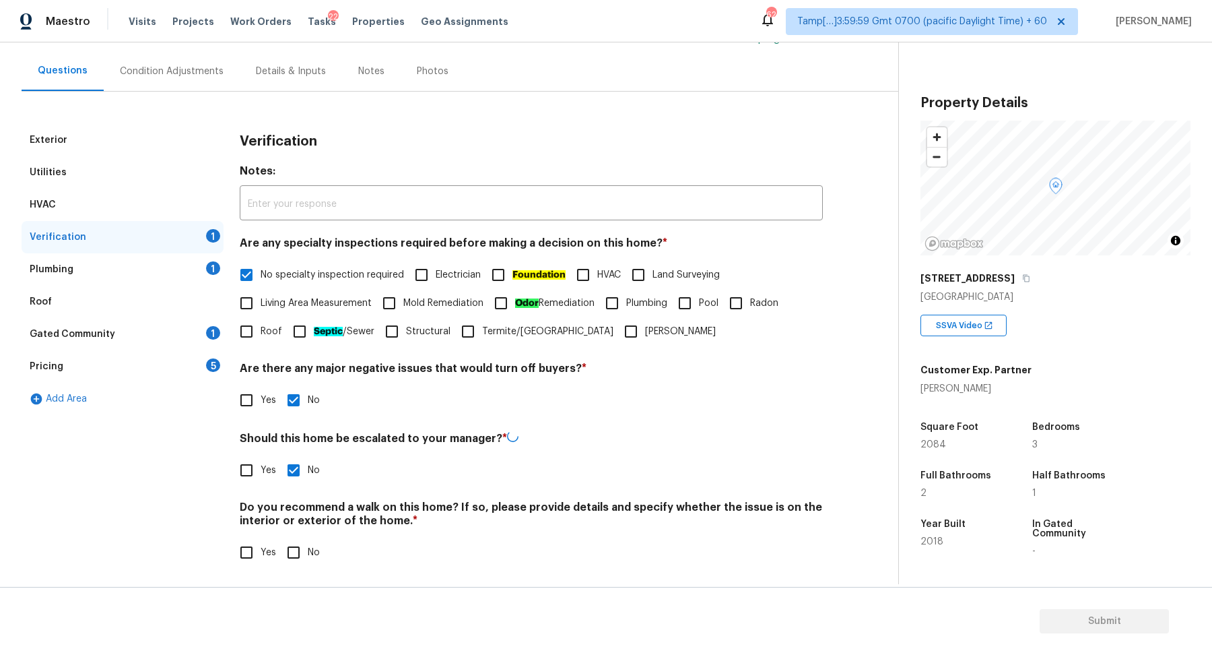
click at [288, 556] on input "No" at bounding box center [293, 552] width 28 height 28
checkbox input "true"
click at [147, 274] on div "Plumbing 1" at bounding box center [123, 269] width 202 height 32
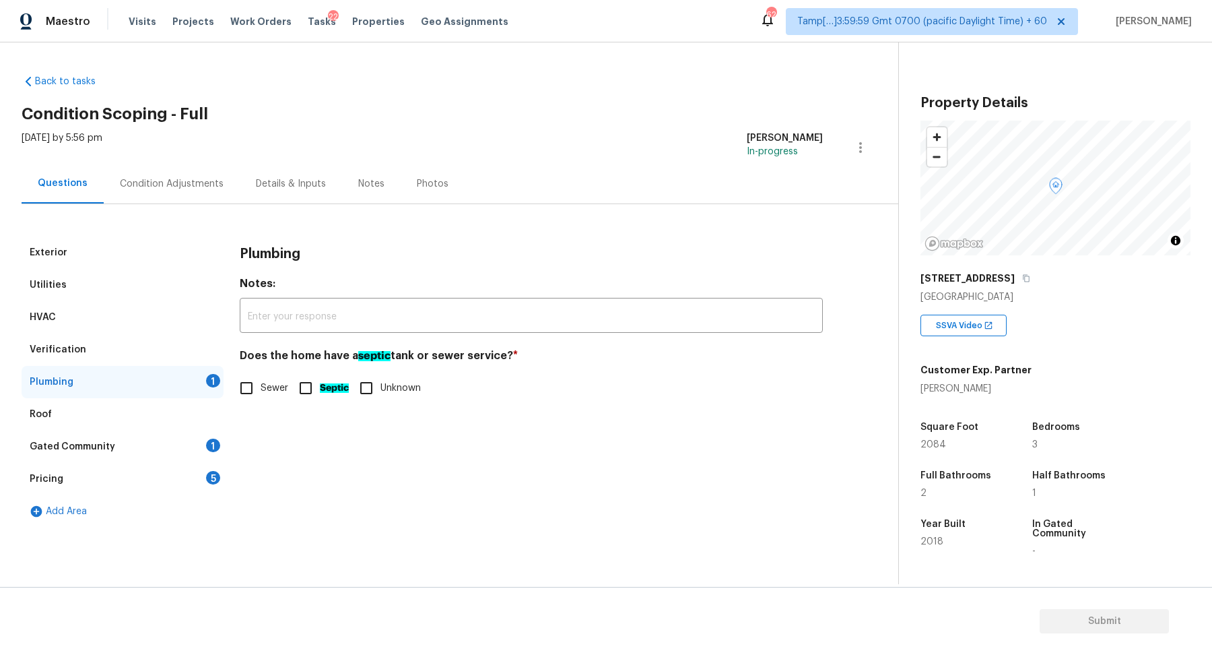
scroll to position [0, 0]
click at [249, 377] on input "Sewer" at bounding box center [246, 388] width 28 height 28
checkbox input "true"
click at [176, 450] on div "Gated Community 1" at bounding box center [123, 446] width 202 height 32
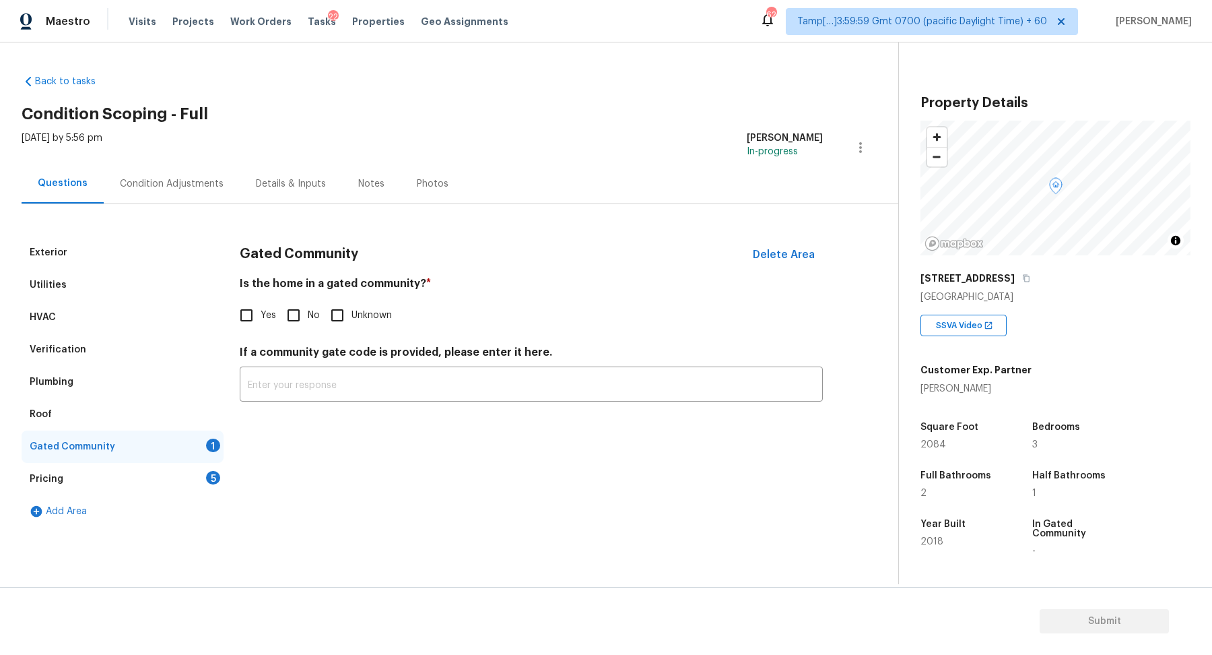
click at [310, 301] on label "No" at bounding box center [299, 315] width 40 height 28
click at [308, 301] on input "No" at bounding box center [293, 315] width 28 height 28
checkbox input "true"
click at [193, 475] on div "Pricing 5" at bounding box center [123, 479] width 202 height 32
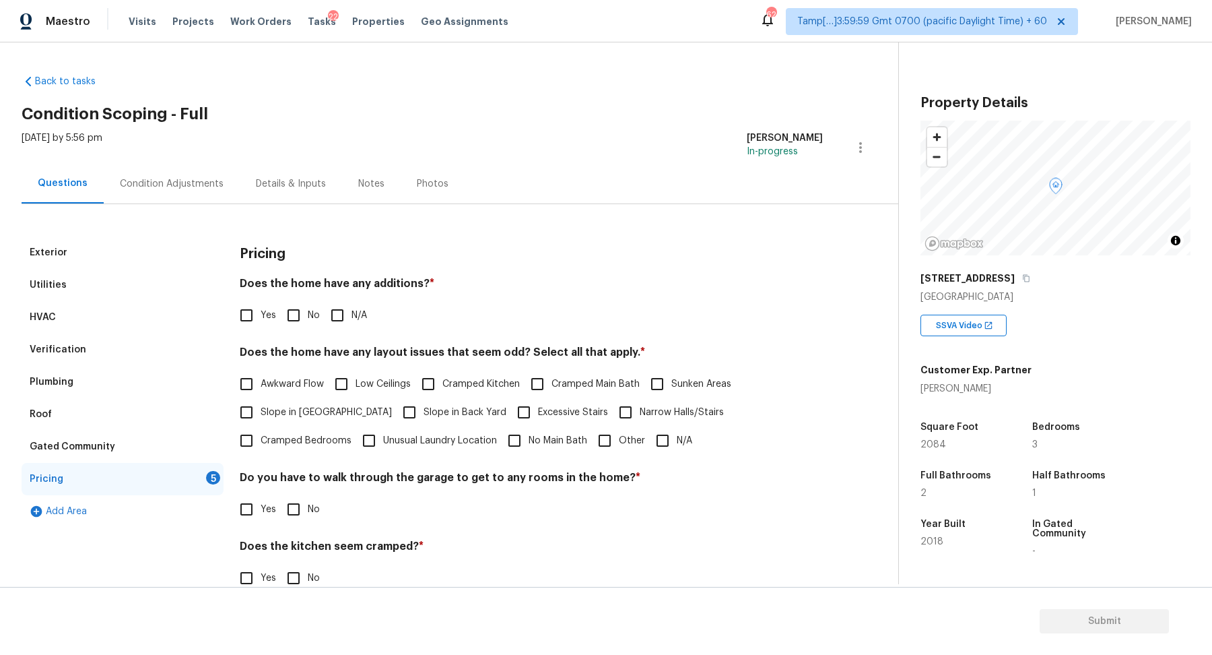
click at [315, 304] on label "No" at bounding box center [299, 315] width 40 height 28
click at [308, 304] on input "No" at bounding box center [293, 315] width 28 height 28
checkbox input "true"
click at [285, 399] on label "Slope in Front Yard" at bounding box center [312, 413] width 160 height 28
click at [261, 399] on input "Slope in Front Yard" at bounding box center [246, 413] width 28 height 28
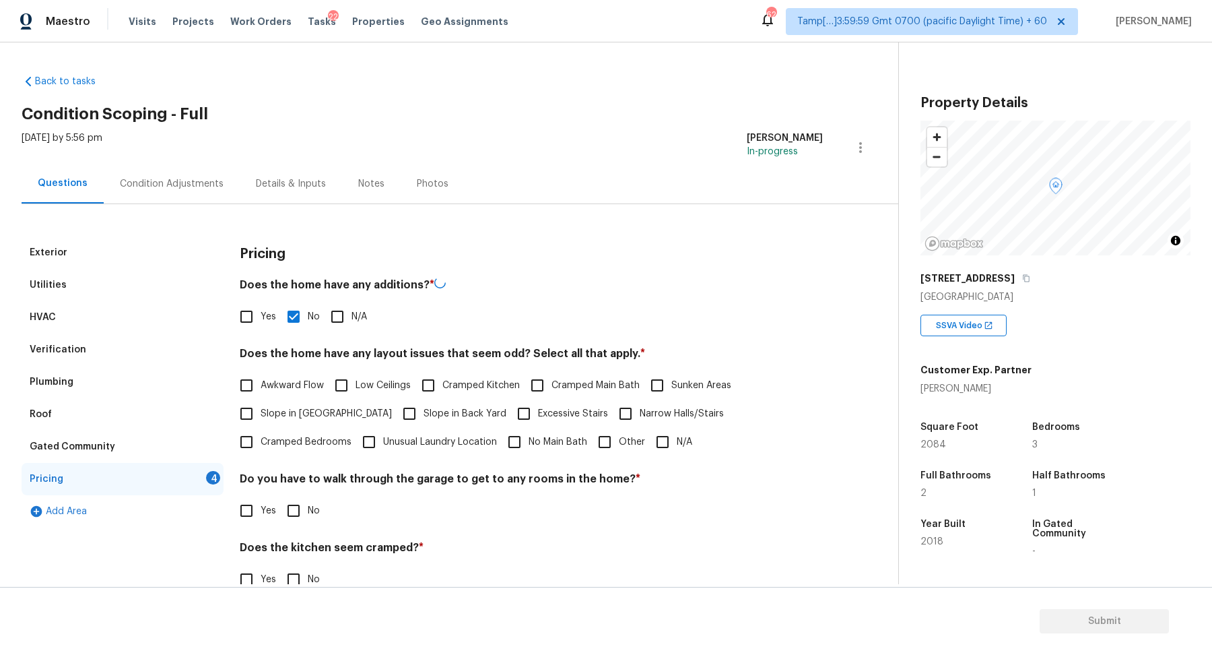
checkbox input "true"
click at [424, 409] on span "Slope in Back Yard" at bounding box center [465, 412] width 83 height 14
click at [395, 409] on input "Slope in Back Yard" at bounding box center [409, 412] width 28 height 28
checkbox input "true"
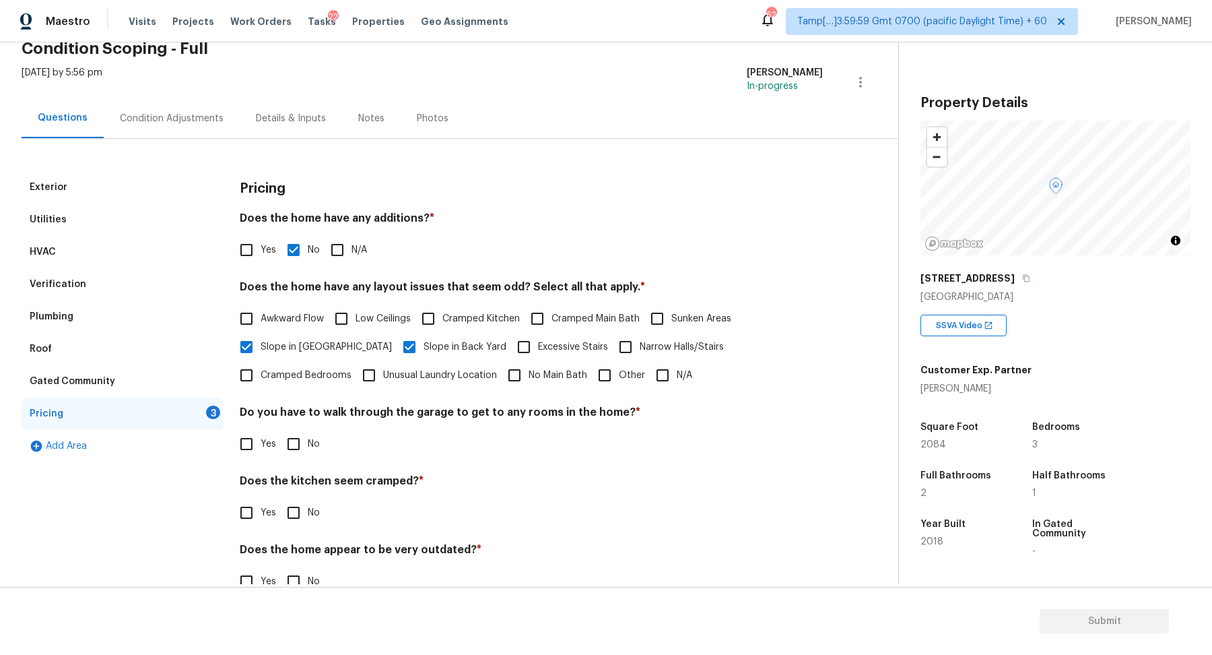
scroll to position [96, 0]
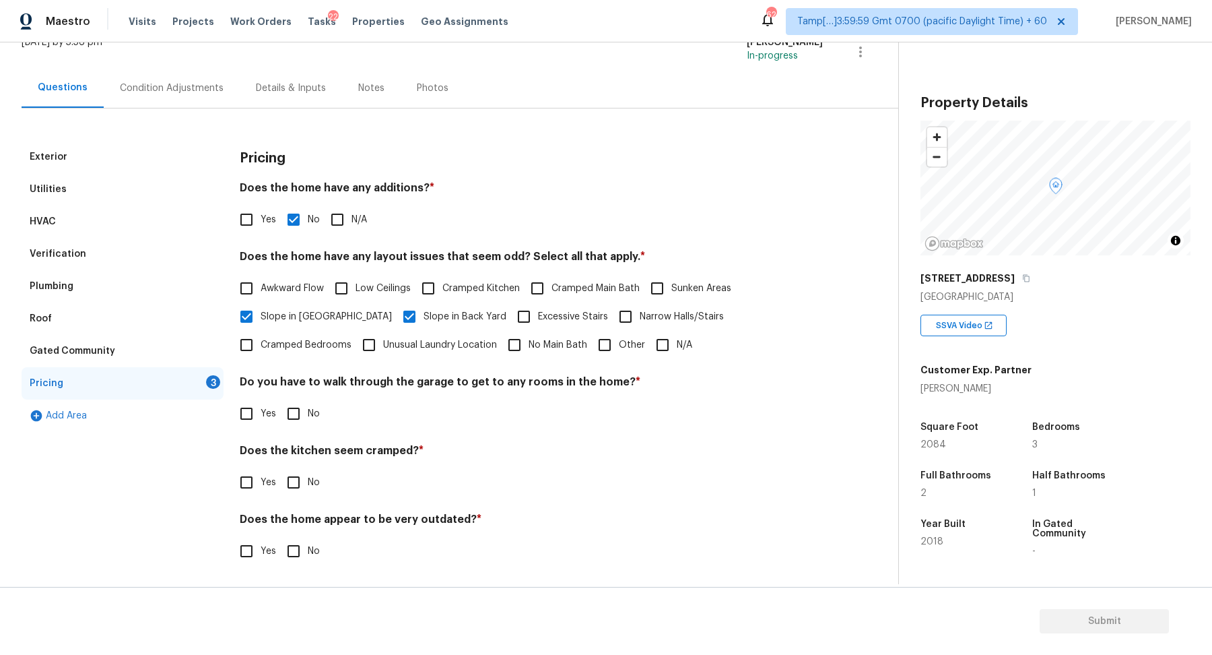
click at [288, 404] on input "No" at bounding box center [293, 413] width 28 height 28
checkbox input "true"
click at [279, 468] on input "No" at bounding box center [293, 482] width 28 height 28
checkbox input "true"
click at [279, 538] on input "No" at bounding box center [293, 552] width 28 height 28
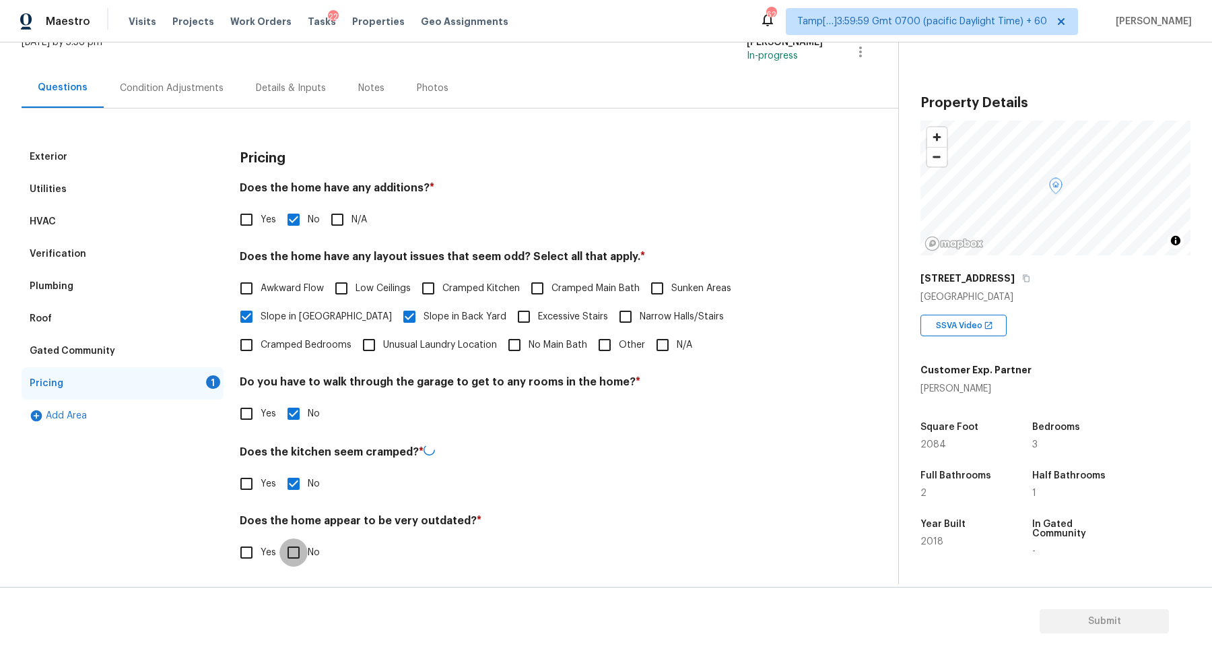
checkbox input "true"
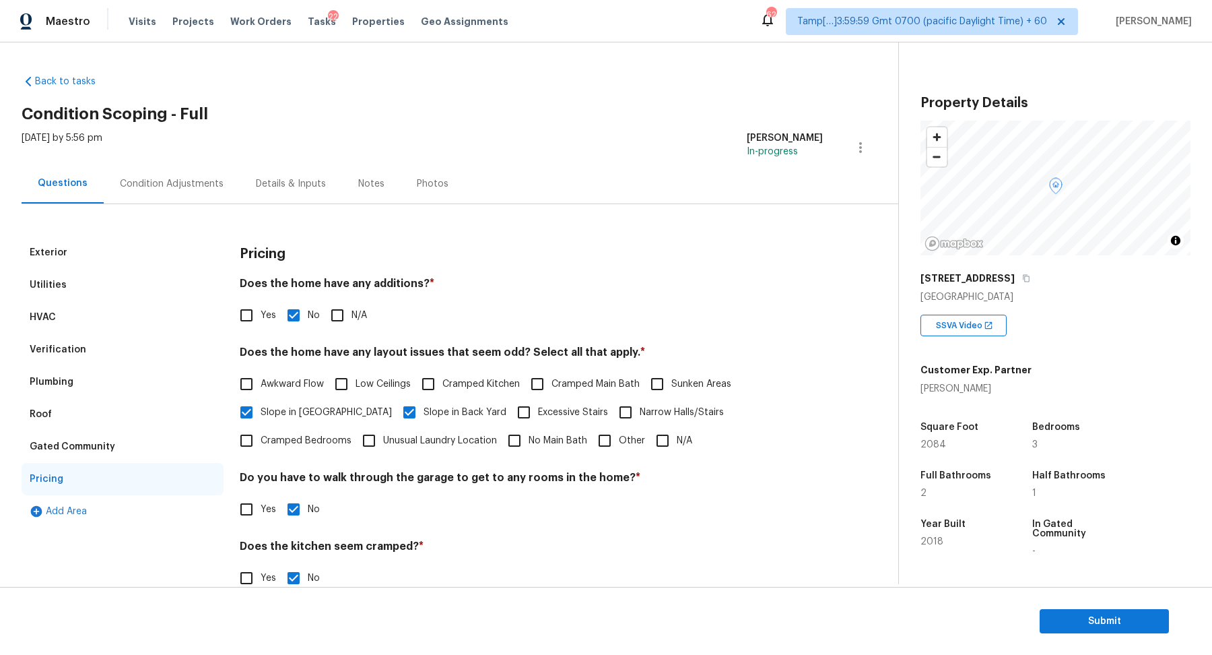
click at [145, 187] on div "Condition Adjustments" at bounding box center [172, 183] width 104 height 13
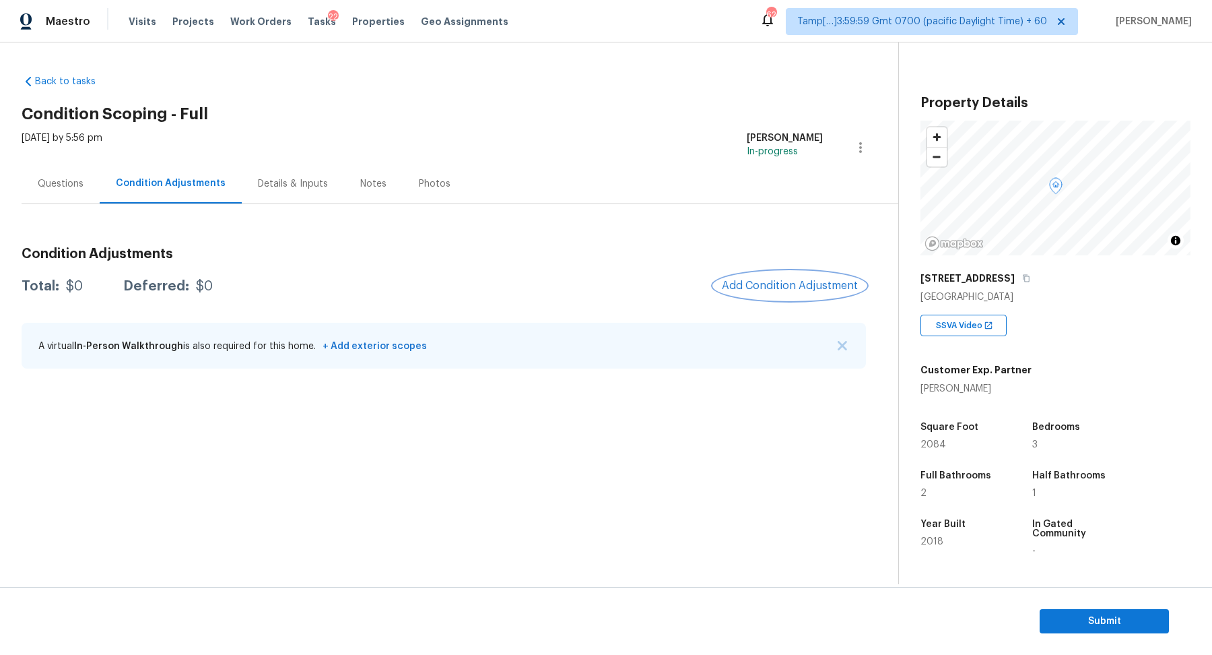
click at [764, 293] on button "Add Condition Adjustment" at bounding box center [790, 285] width 152 height 28
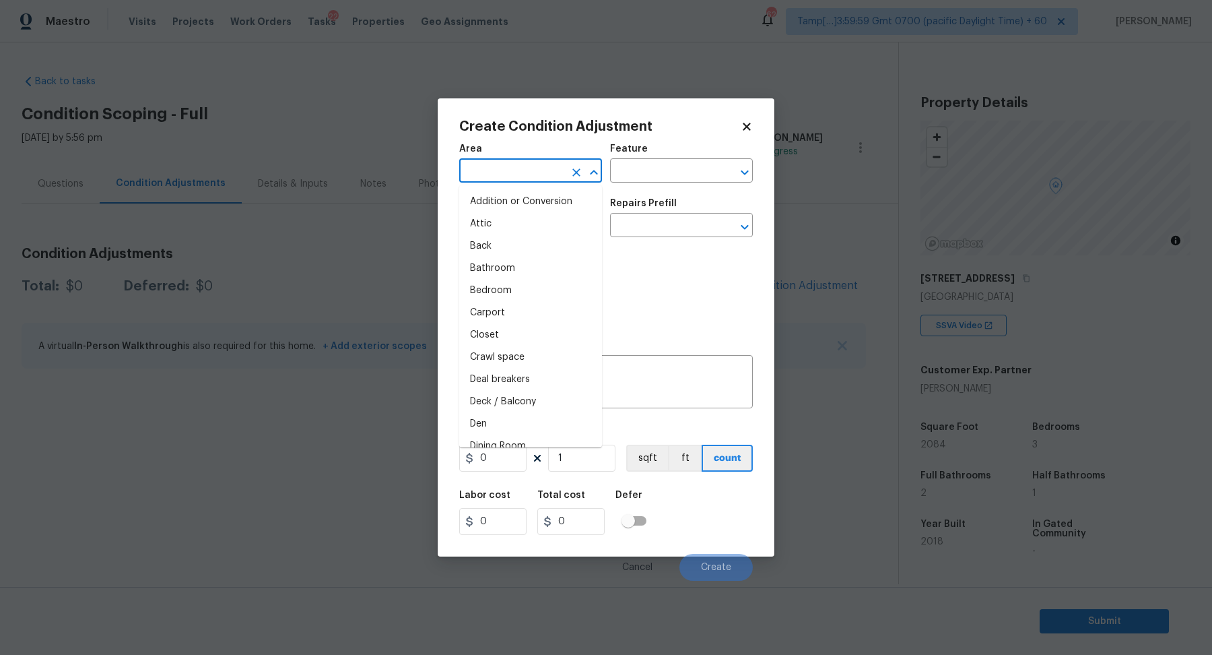
click at [548, 168] on input "text" at bounding box center [511, 172] width 105 height 21
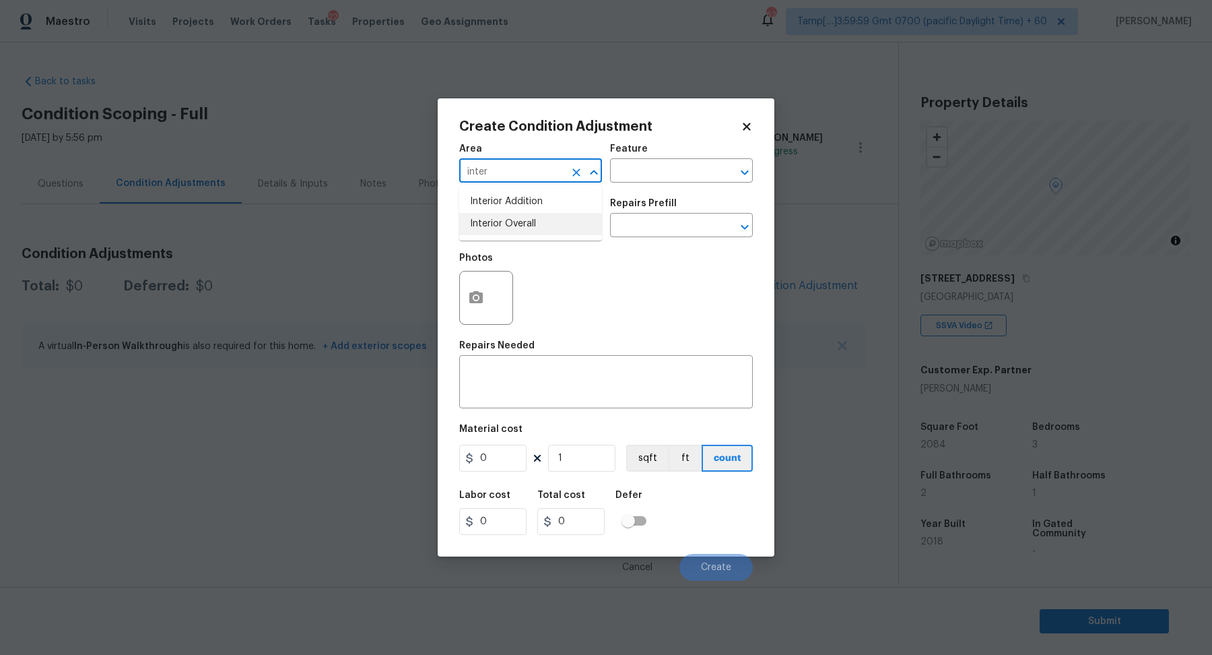
click at [537, 226] on li "Interior Overall" at bounding box center [530, 224] width 143 height 22
type input "Interior Overall"
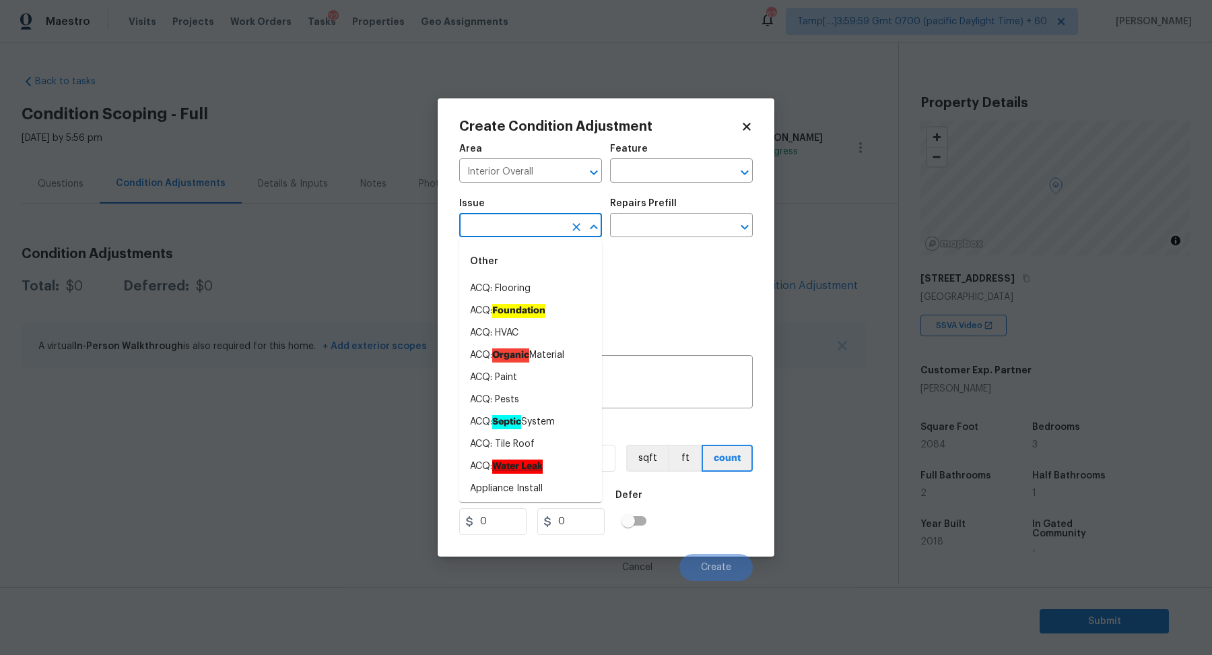
click at [537, 226] on input "text" at bounding box center [511, 226] width 105 height 21
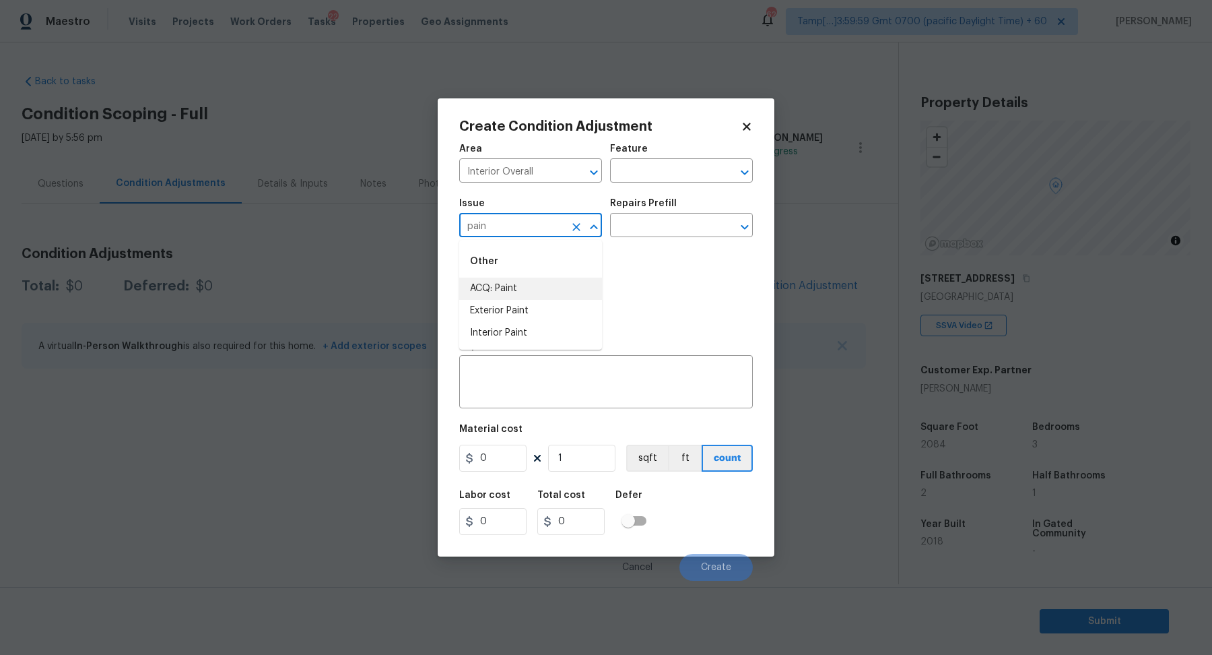
click at [539, 289] on li "ACQ: Paint" at bounding box center [530, 288] width 143 height 22
type input "ACQ: Paint"
click at [655, 230] on input "text" at bounding box center [662, 226] width 105 height 21
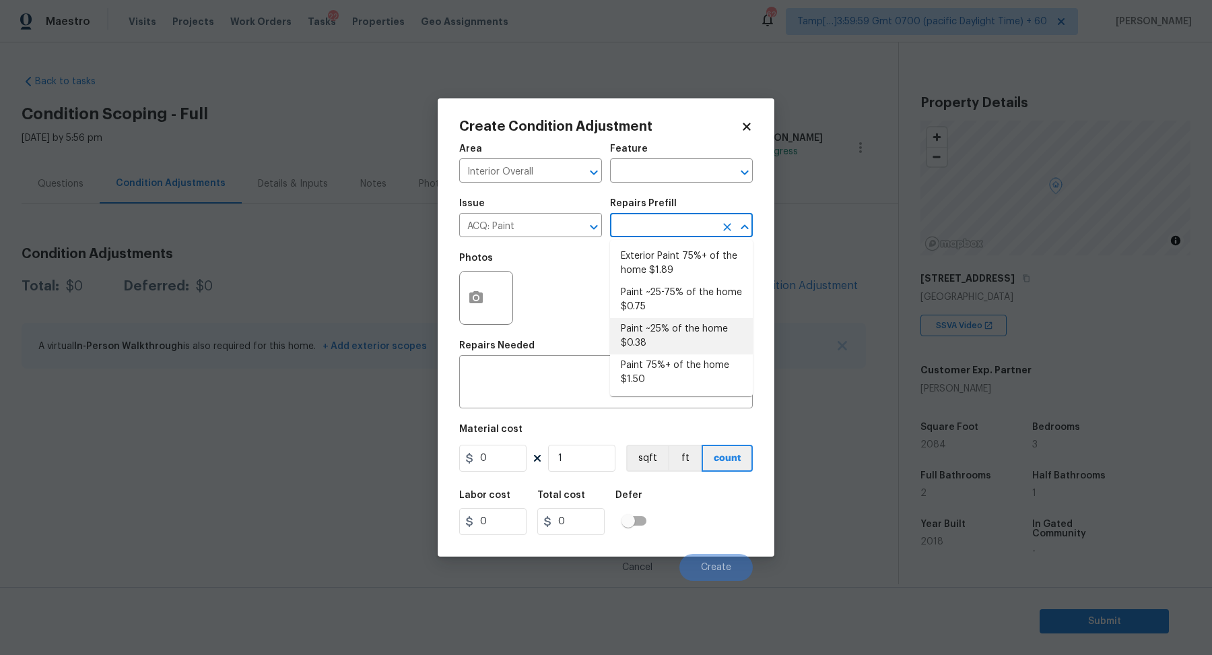
click at [678, 338] on li "Paint ~25% of the home $0.38" at bounding box center [681, 336] width 143 height 36
type input "Acquisition"
type textarea "Acquisition Scope: ~25% of the home needs interior paint"
type input "0.38"
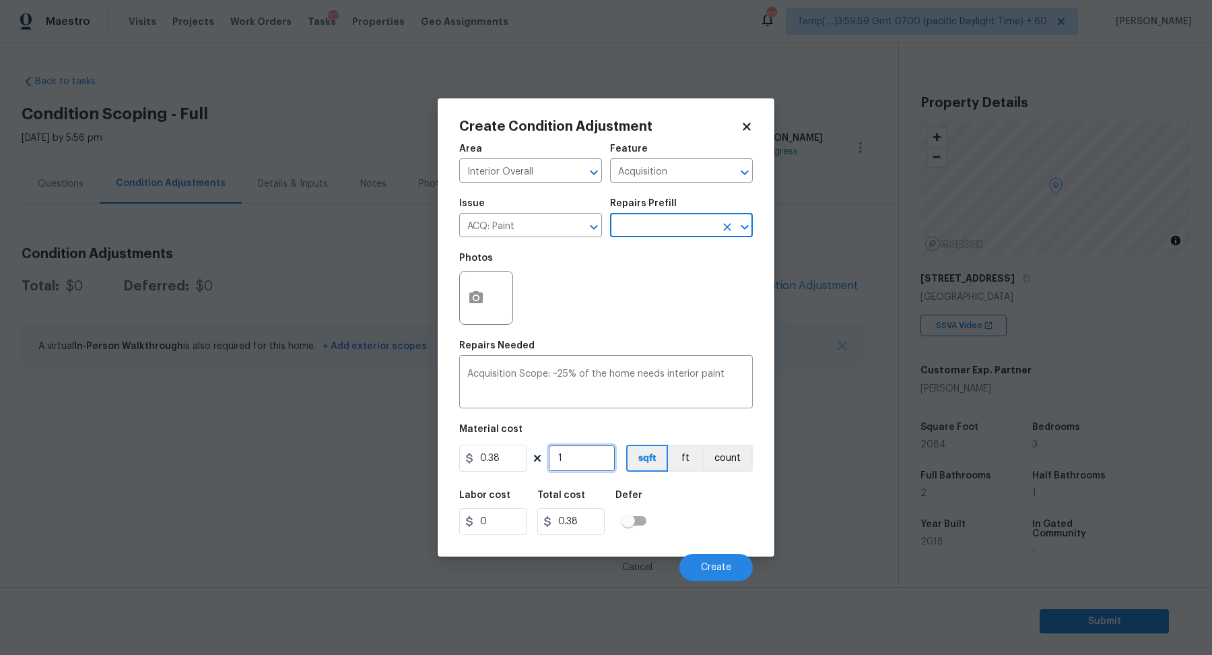
click at [613, 445] on input "1" at bounding box center [581, 457] width 67 height 27
type input "2"
type input "0.76"
type input "20"
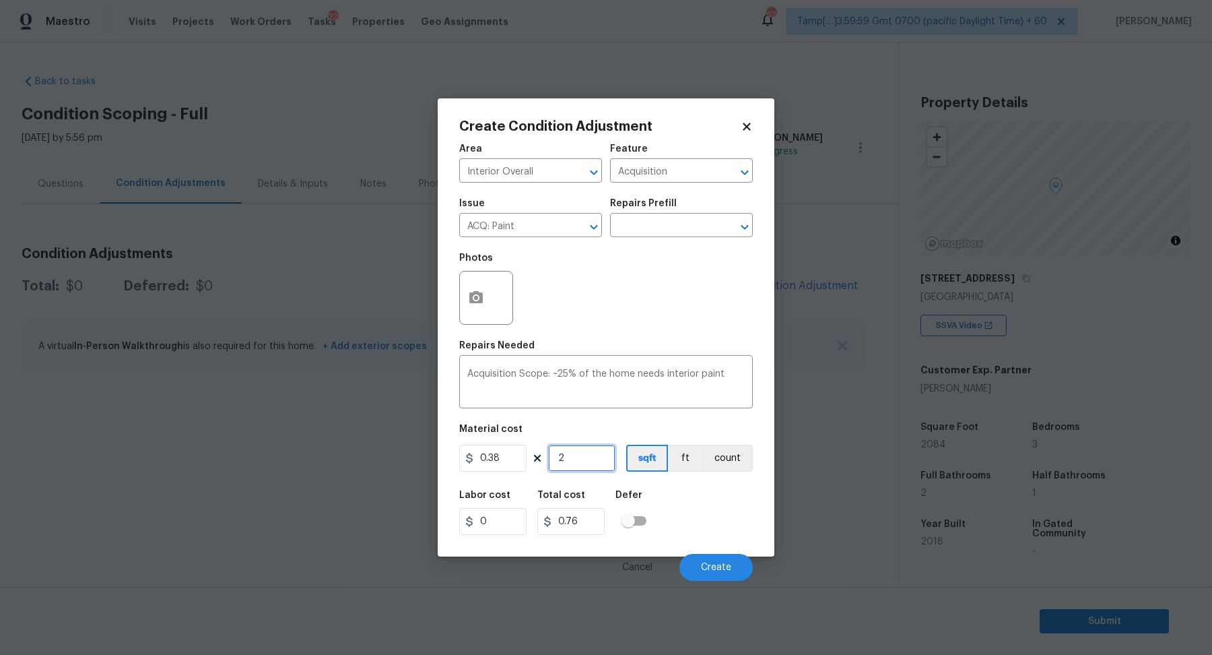
type input "7.6"
type input "208"
type input "79.04"
type input "2084"
type input "791.92"
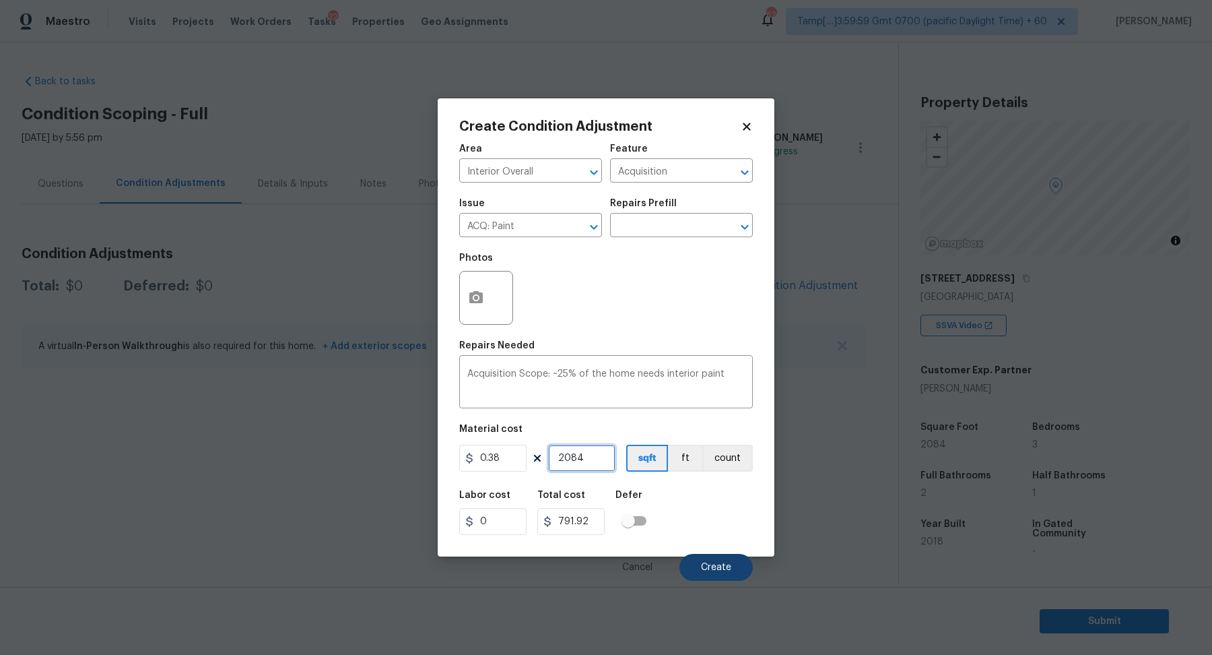
type input "2084"
click at [726, 558] on button "Create" at bounding box center [715, 567] width 73 height 27
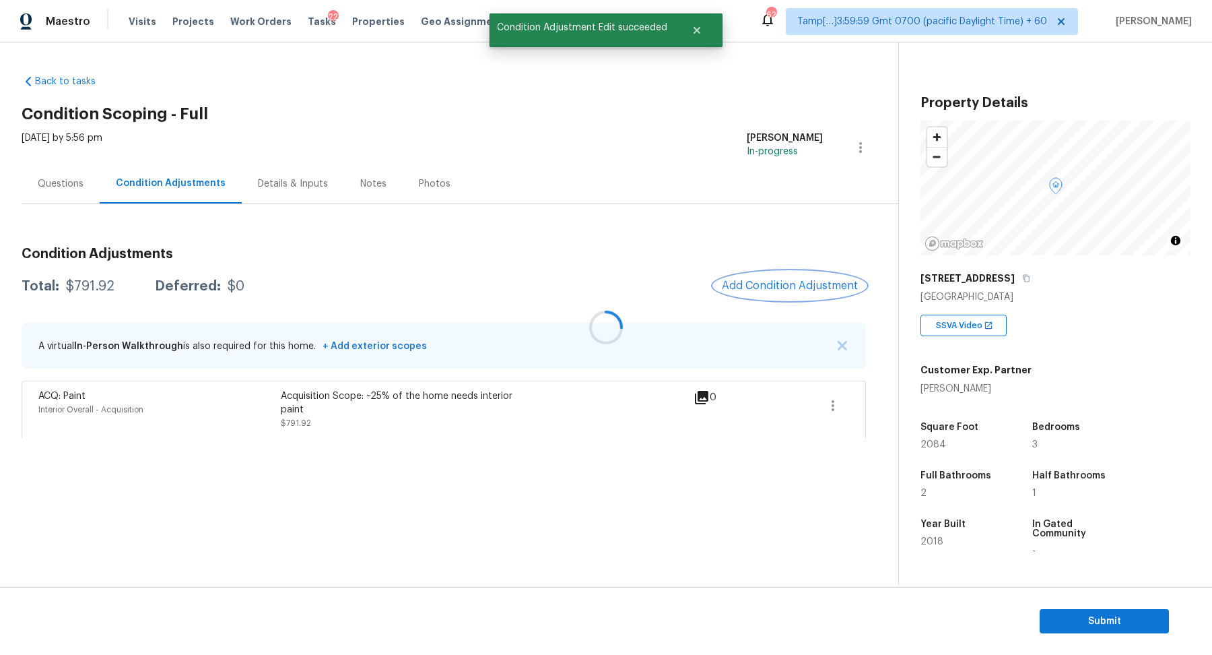
click at [788, 271] on button "Add Condition Adjustment" at bounding box center [790, 285] width 152 height 28
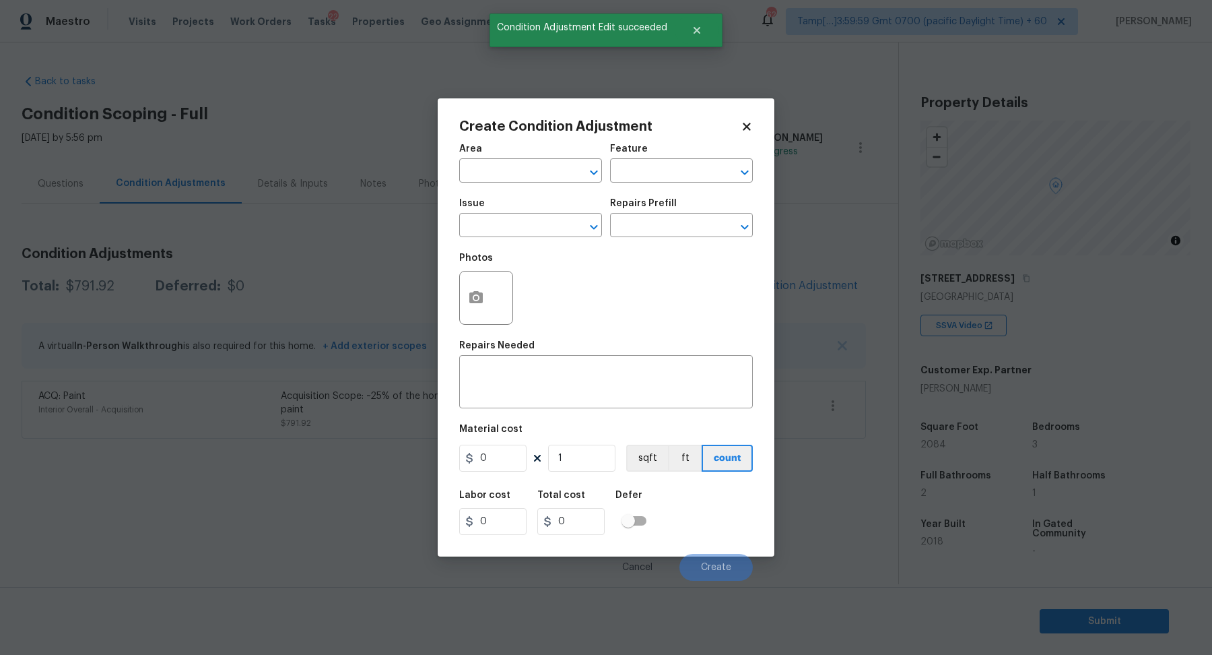
click at [788, 271] on body "Maestro Visits Projects Work Orders Tasks 22 Properties Geo Assignments 626 Tam…" at bounding box center [606, 327] width 1212 height 655
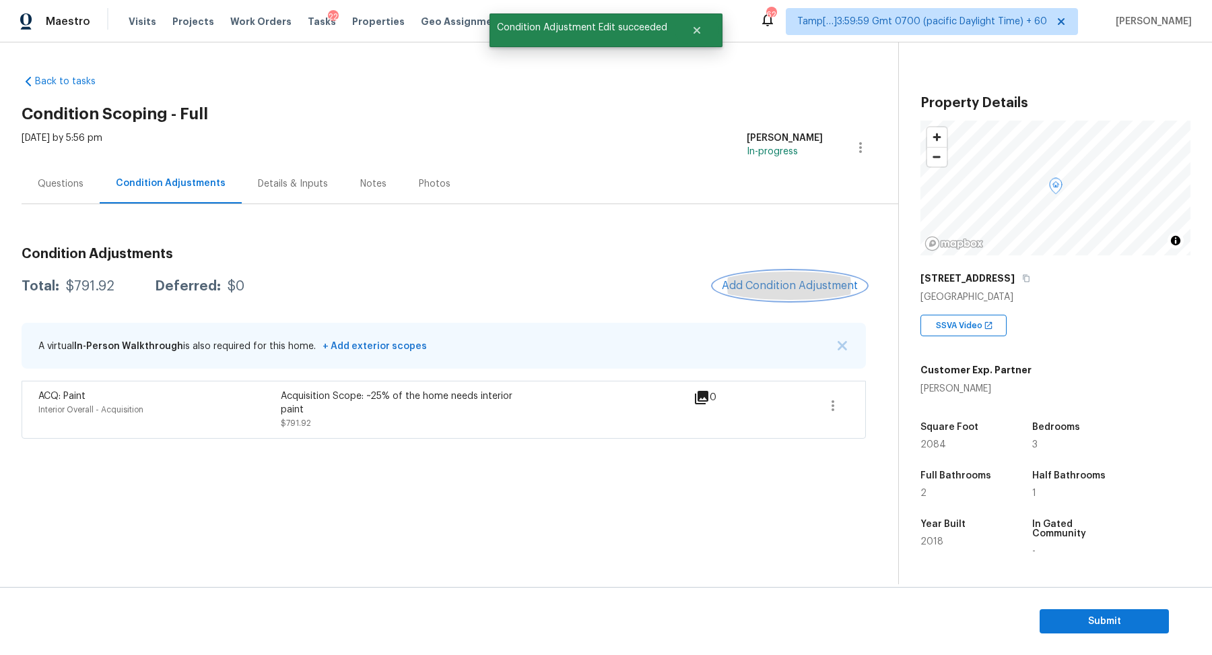
click at [788, 271] on button "Add Condition Adjustment" at bounding box center [790, 285] width 152 height 28
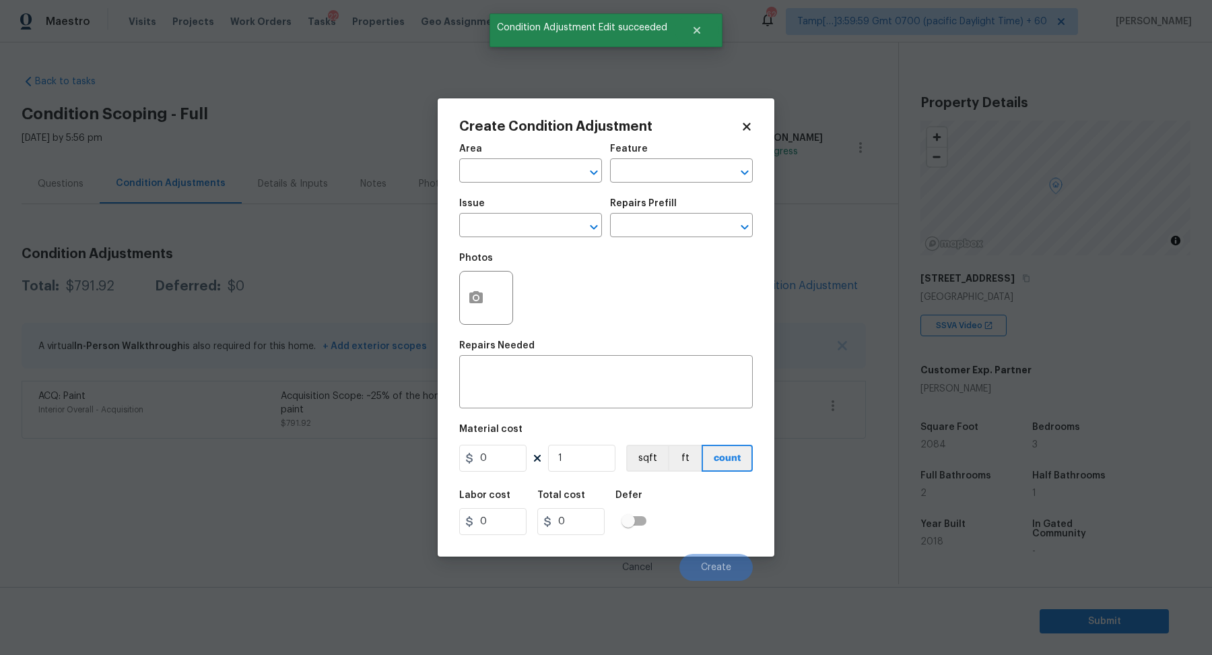
click at [497, 152] on div "Area" at bounding box center [530, 153] width 143 height 18
click at [497, 158] on div "Area" at bounding box center [530, 153] width 143 height 18
click at [528, 176] on input "text" at bounding box center [511, 172] width 105 height 21
click at [482, 219] on li "Interior Overall" at bounding box center [530, 224] width 143 height 22
type input "Interior Overall"
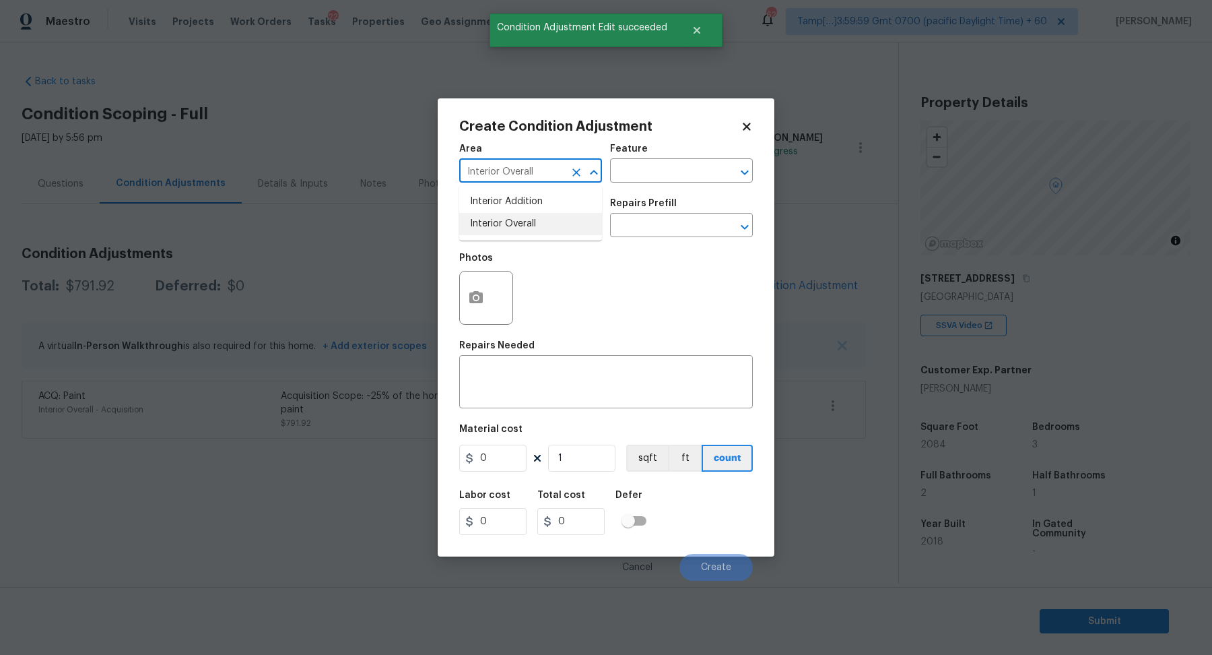
click at [482, 219] on input "text" at bounding box center [511, 226] width 105 height 21
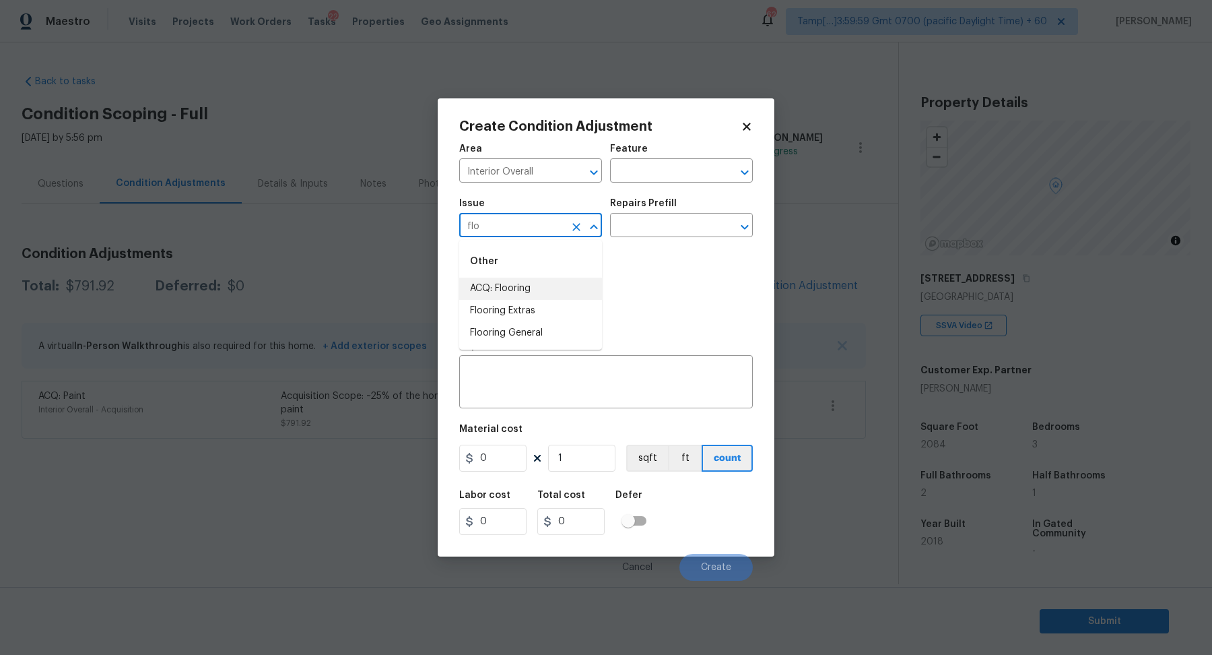
click at [507, 279] on li "ACQ: Flooring" at bounding box center [530, 288] width 143 height 22
type input "ACQ: Flooring"
click at [675, 227] on input "text" at bounding box center [662, 226] width 105 height 21
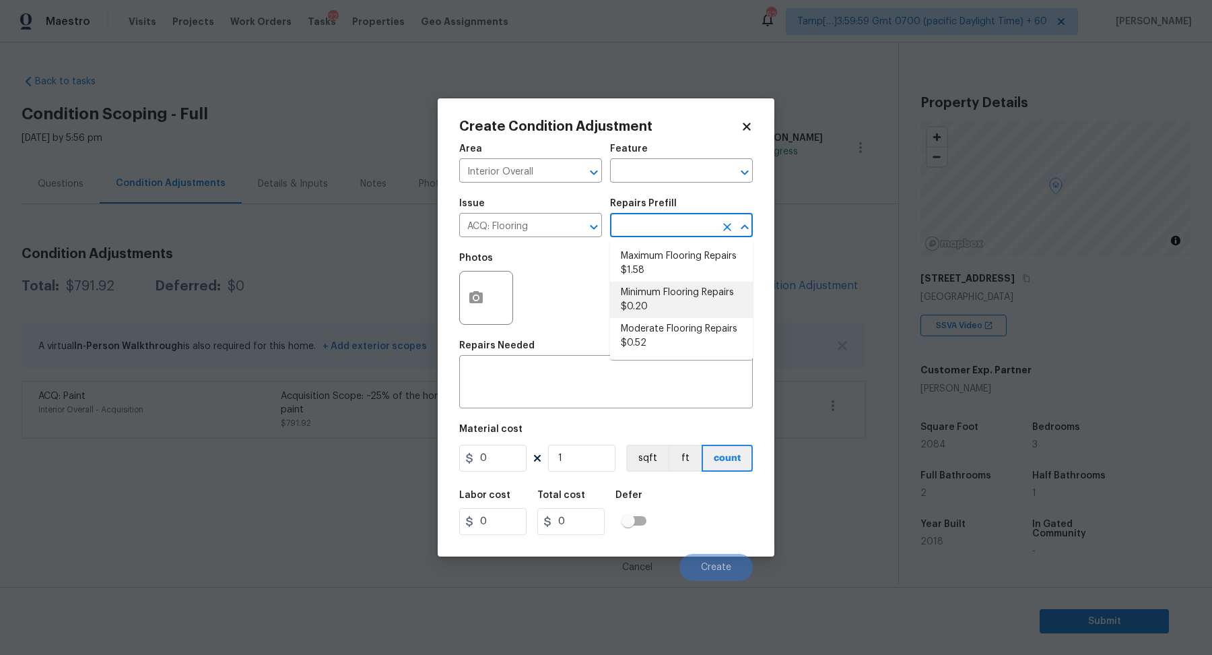
click at [666, 300] on li "Minimum Flooring Repairs $0.20" at bounding box center [681, 299] width 143 height 36
type input "Acquisition"
type textarea "Acquisition Scope: Minimum flooring repairs"
type input "0.2"
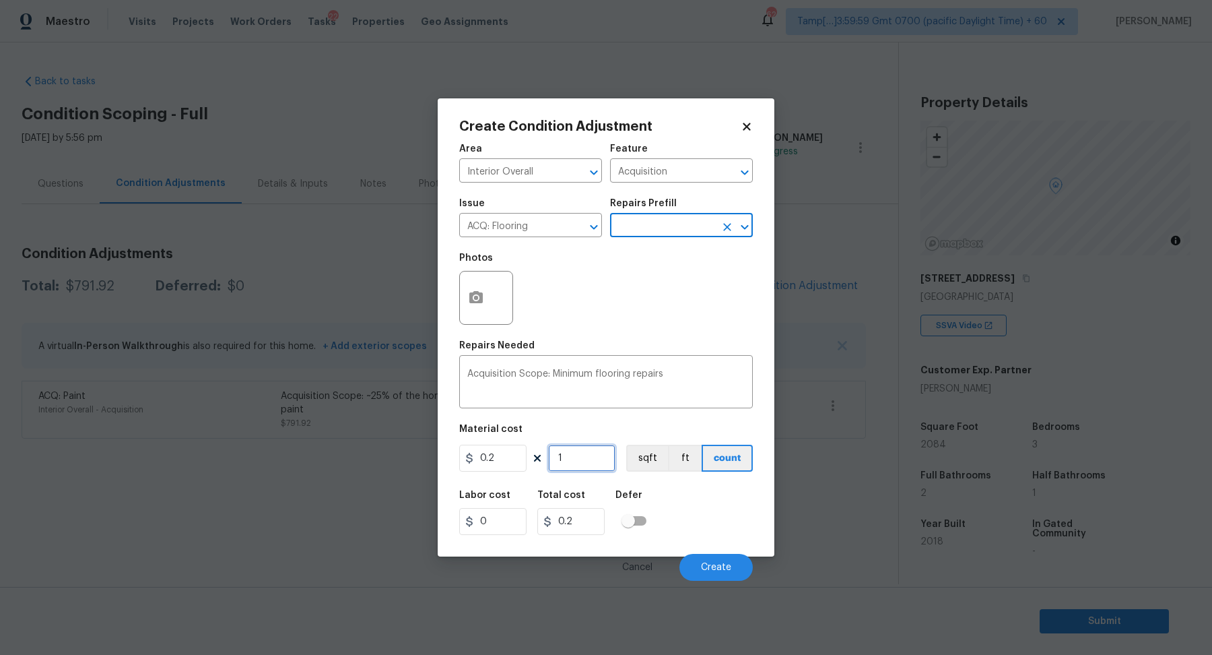
click at [598, 457] on input "1" at bounding box center [581, 457] width 67 height 27
type input "0"
type input "2"
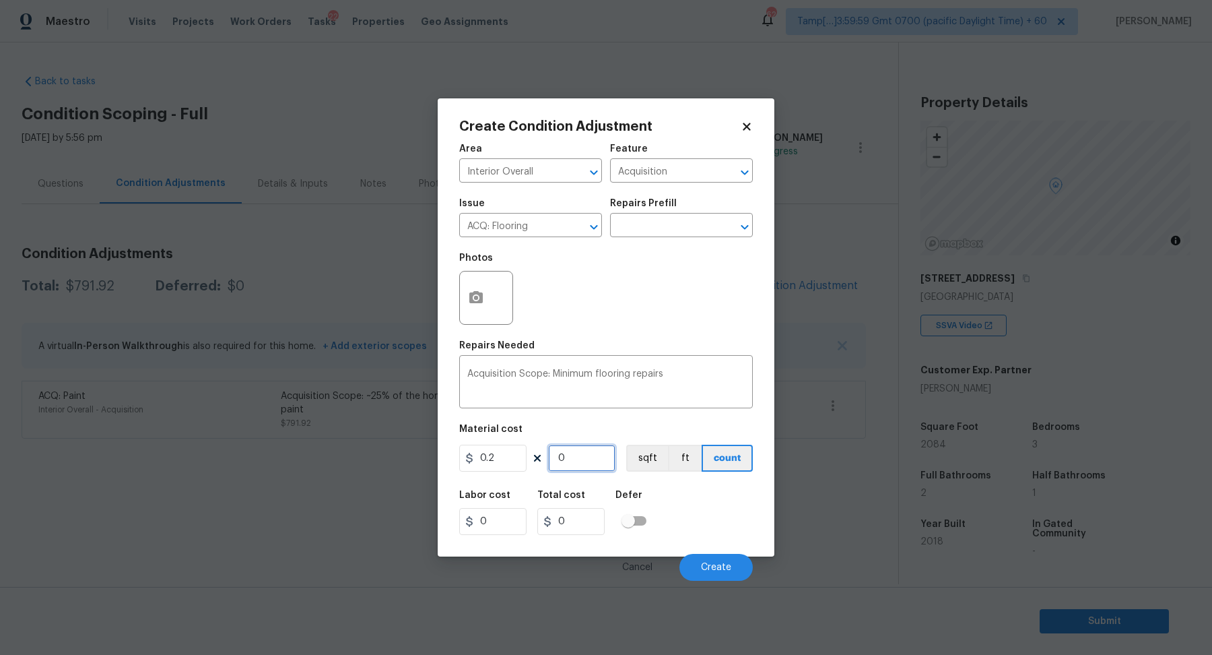
type input "0.4"
type input "20"
type input "4"
type input "208"
type input "41.6"
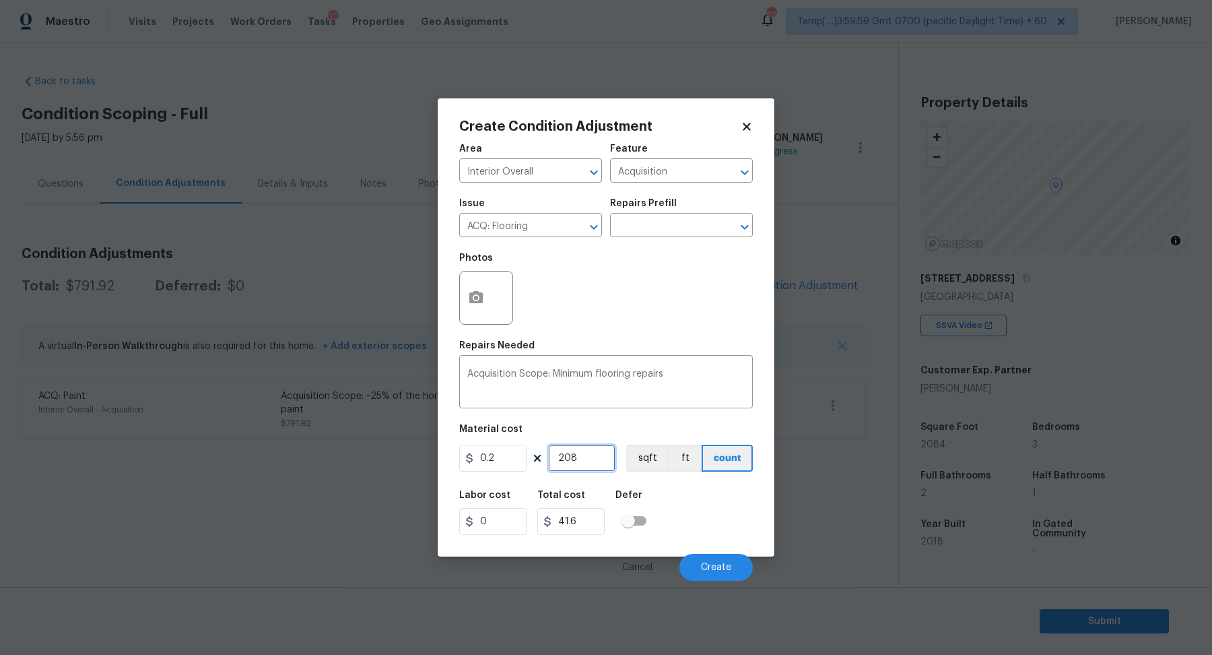
type input "2084"
type input "416.8"
type input "2084"
click at [723, 574] on button "Create" at bounding box center [715, 567] width 73 height 27
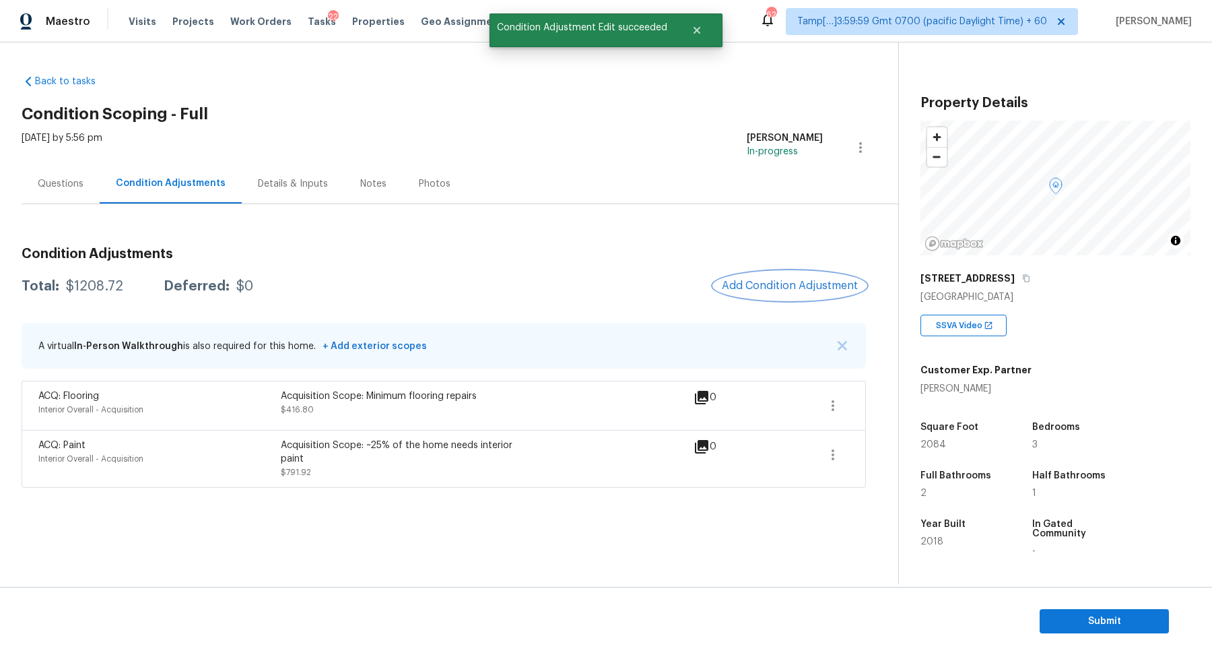
click at [791, 285] on span "Add Condition Adjustment" at bounding box center [790, 285] width 136 height 12
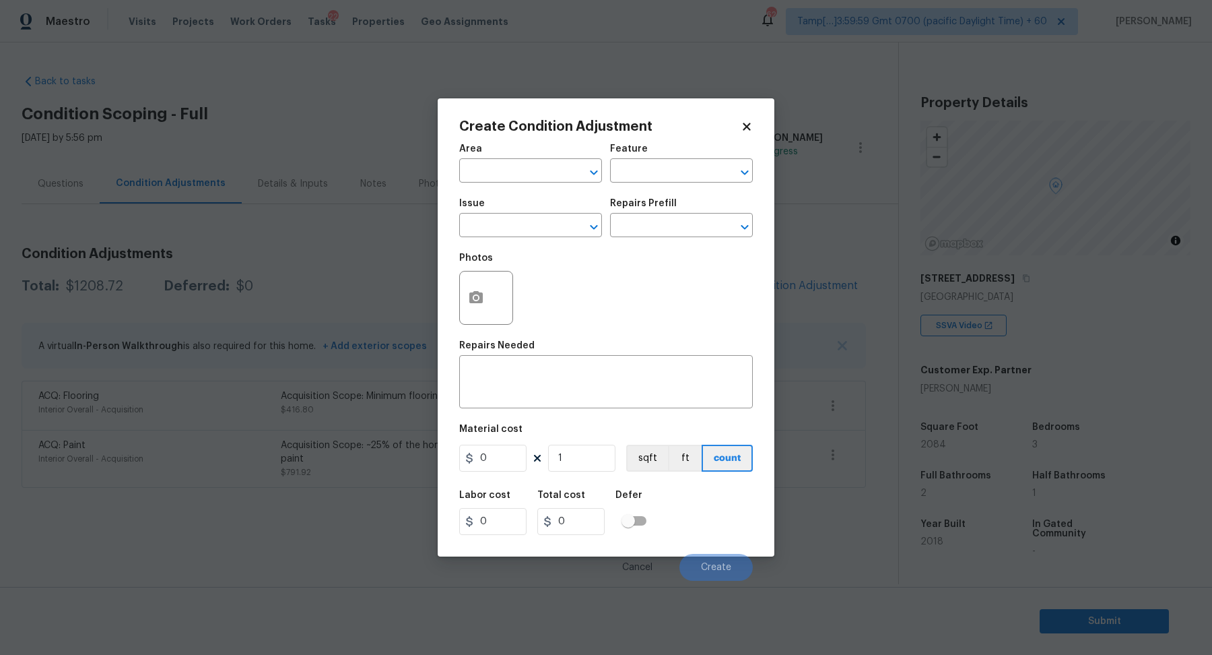
click at [517, 185] on span "Area ​" at bounding box center [530, 163] width 143 height 55
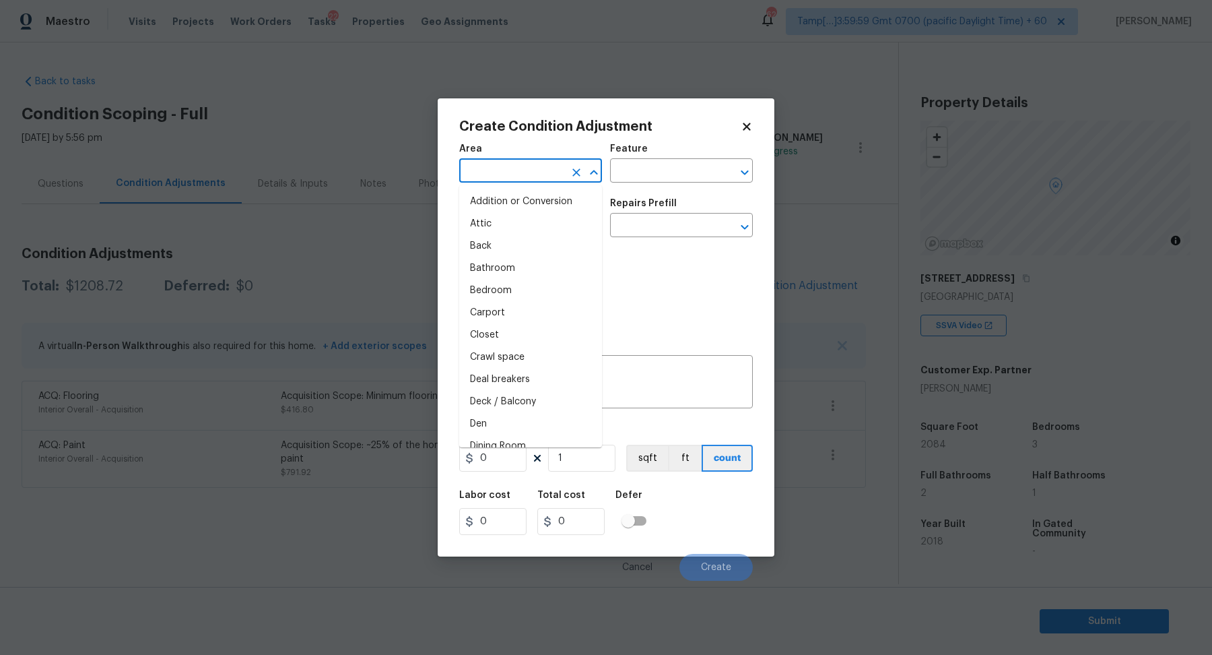
click at [519, 181] on input "text" at bounding box center [511, 172] width 105 height 21
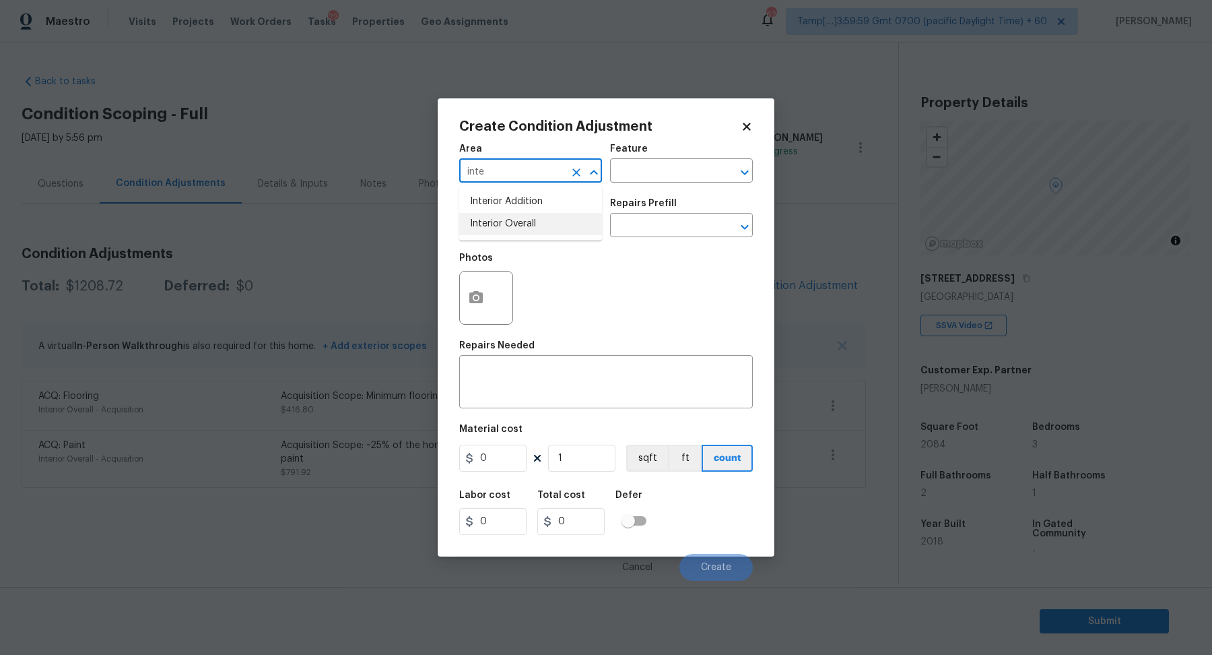
click at [576, 225] on li "Interior Overall" at bounding box center [530, 224] width 143 height 22
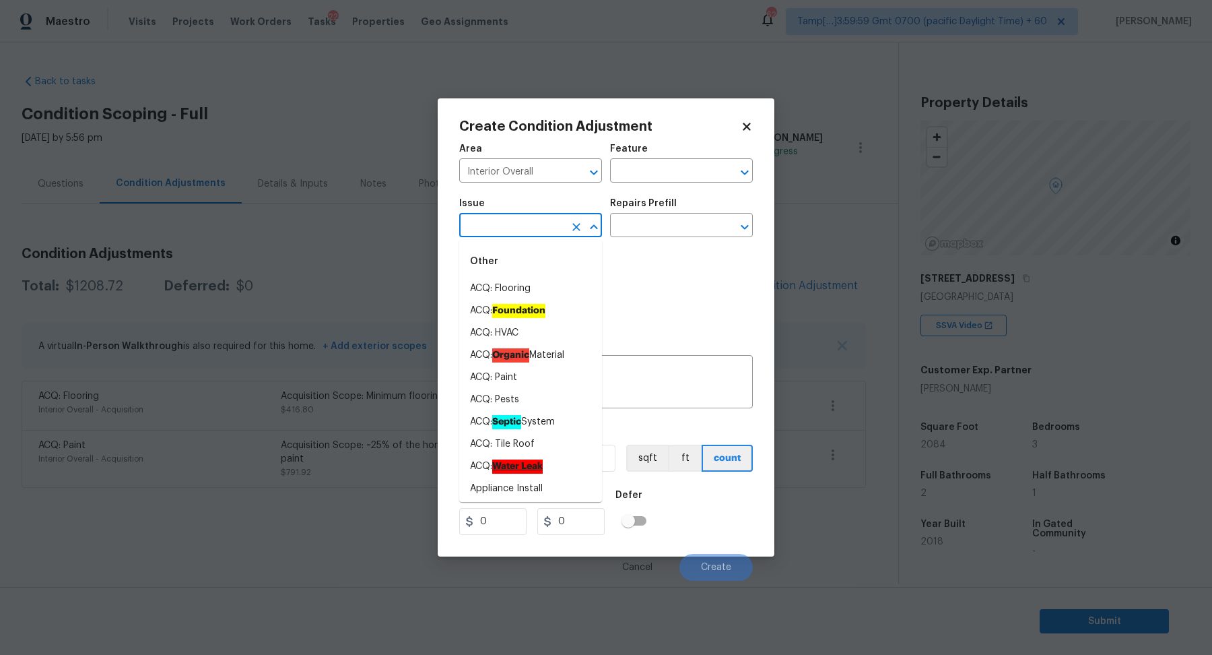
click at [527, 230] on input "text" at bounding box center [511, 226] width 105 height 21
click at [549, 174] on input "Interior Overall" at bounding box center [511, 172] width 105 height 21
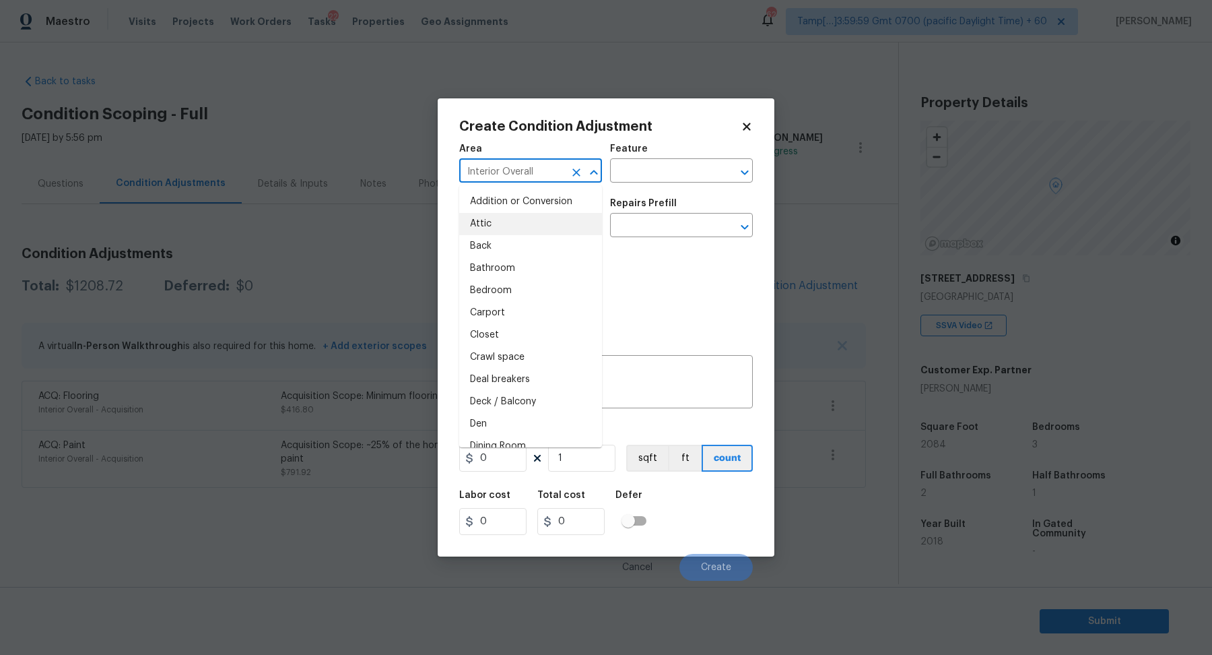
click at [549, 174] on input "Interior Overall" at bounding box center [511, 172] width 105 height 21
click at [495, 219] on li "Exterior Overall" at bounding box center [530, 224] width 143 height 22
type input "Exterior Overall"
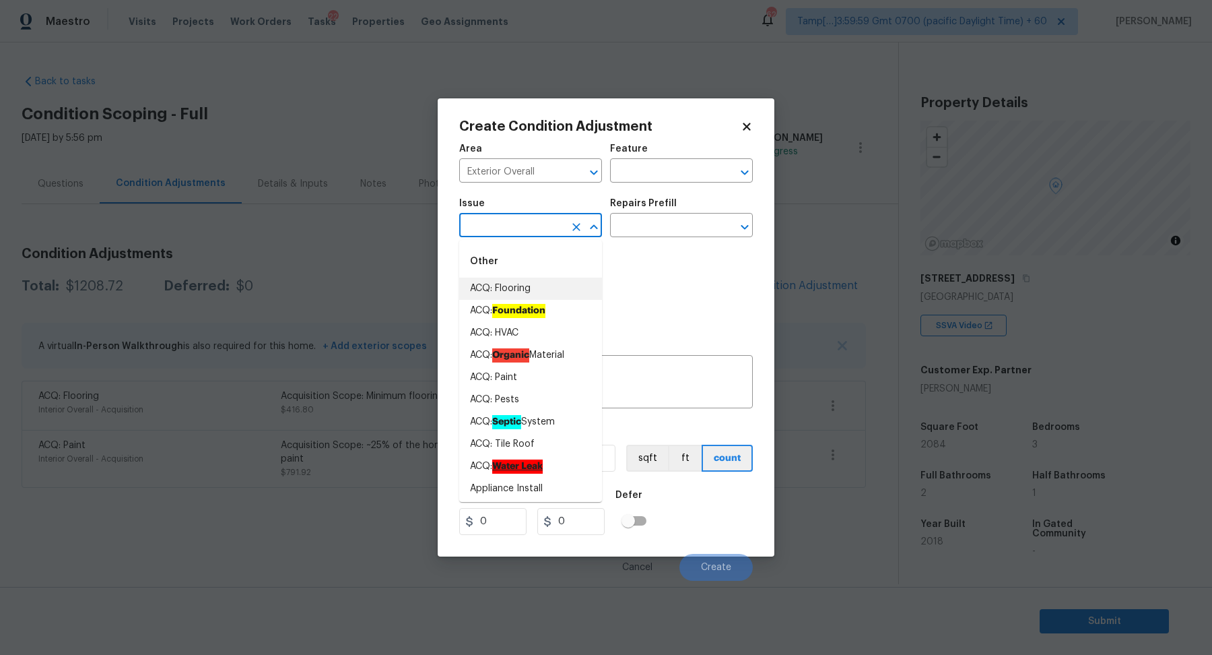
click at [495, 219] on input "text" at bounding box center [511, 226] width 105 height 21
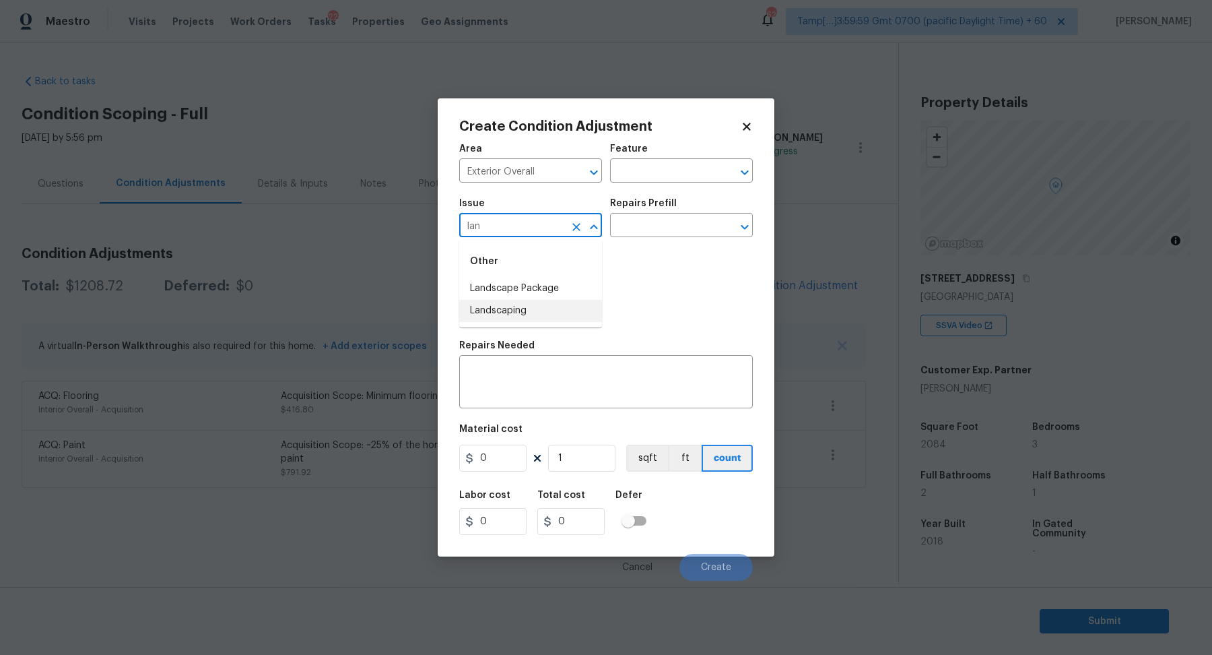
click at [550, 291] on li "Landscape Package" at bounding box center [530, 288] width 143 height 22
type input "Landscape Package"
click at [674, 237] on div "Issue Landscape Package ​ Repairs Prefill ​" at bounding box center [606, 218] width 294 height 55
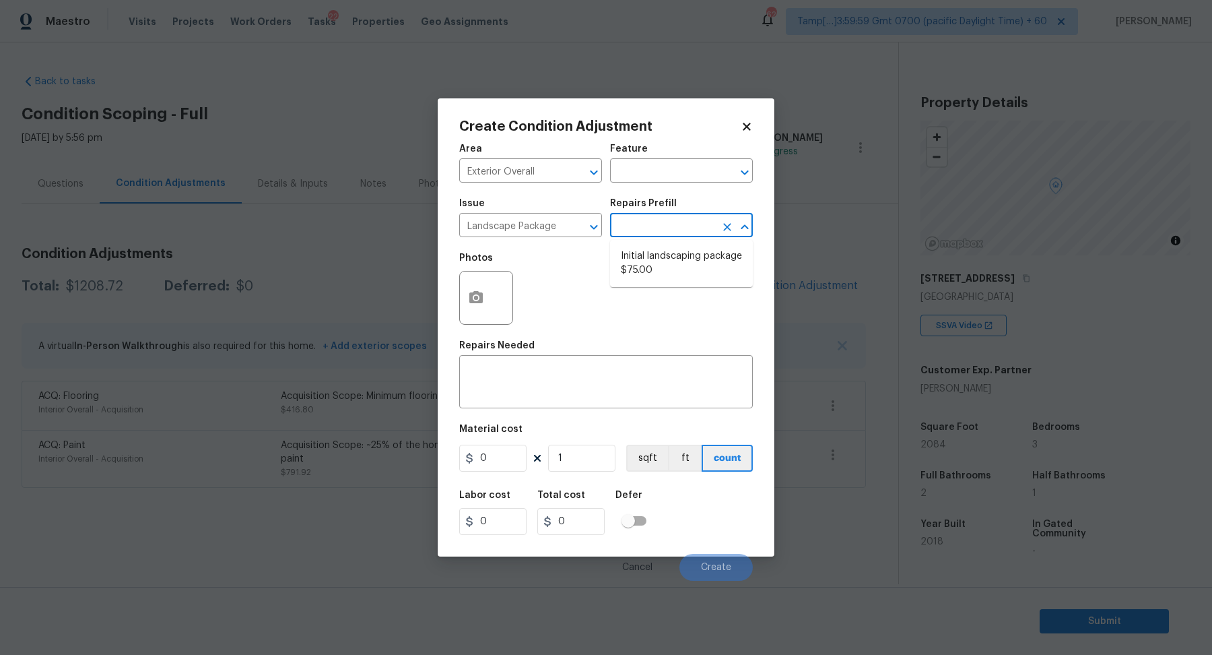
click at [686, 230] on input "text" at bounding box center [662, 226] width 105 height 21
click at [668, 261] on li "Initial landscaping package $75.00" at bounding box center [681, 263] width 143 height 36
type input "Home Readiness Packages"
type textarea "Mowing of grass up to 6" in height. Mow, edge along driveways & sidewalks, trim…"
type input "75"
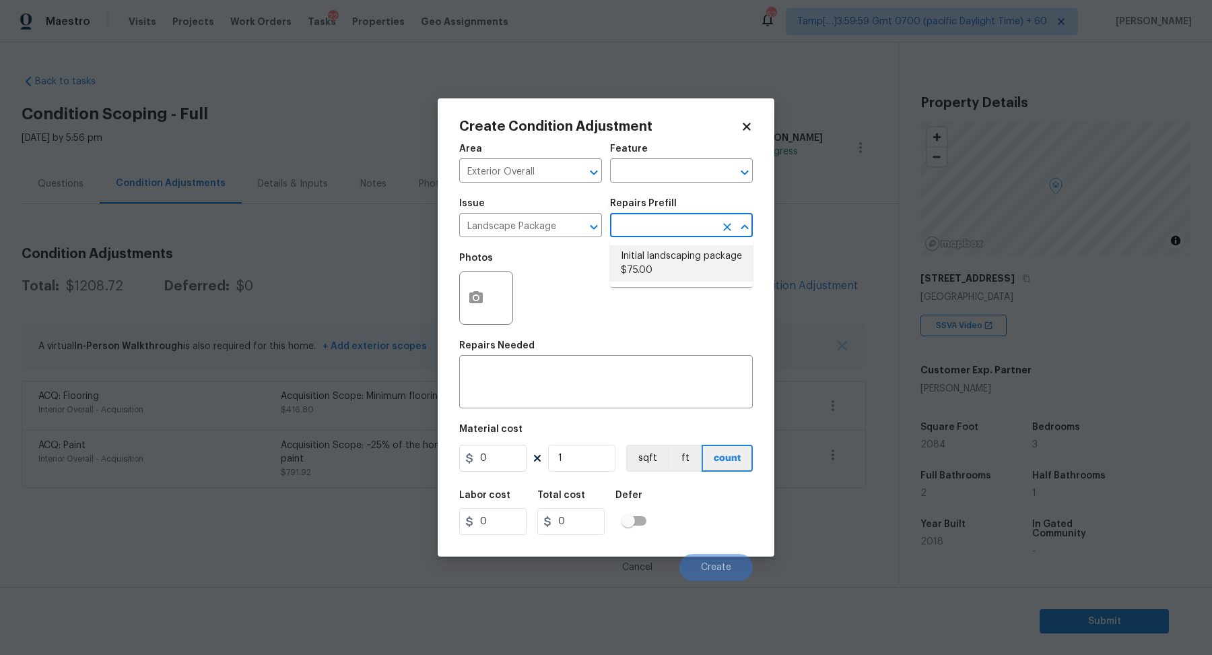
type input "75"
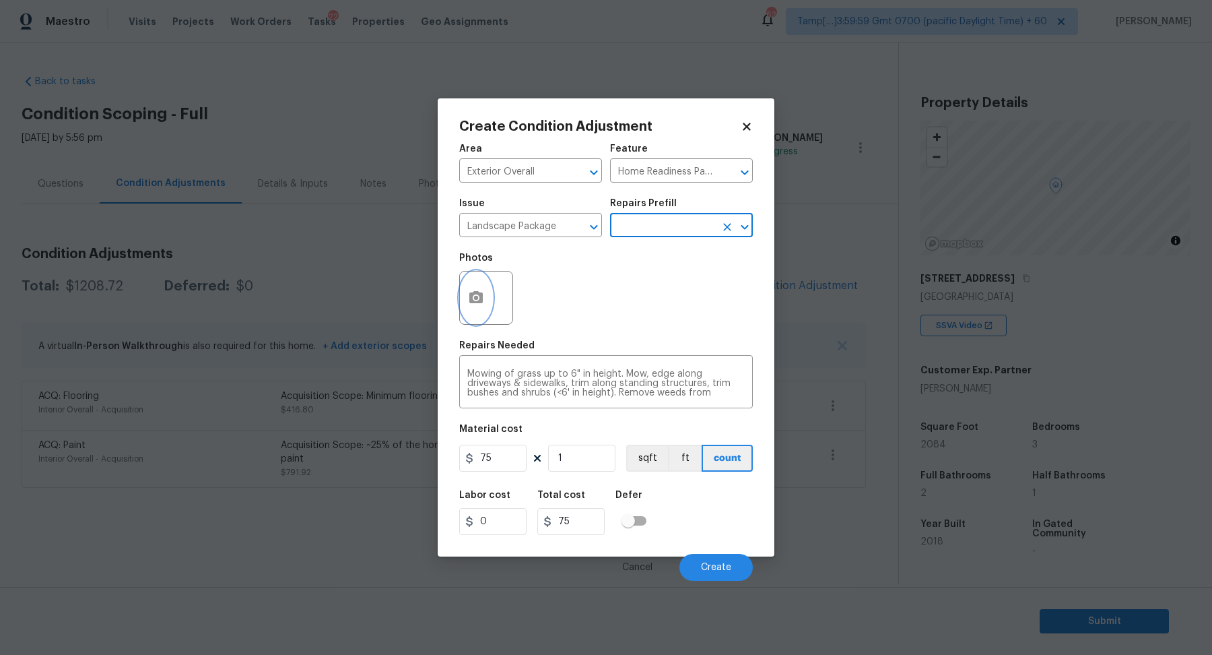
click at [473, 309] on button "button" at bounding box center [476, 297] width 32 height 53
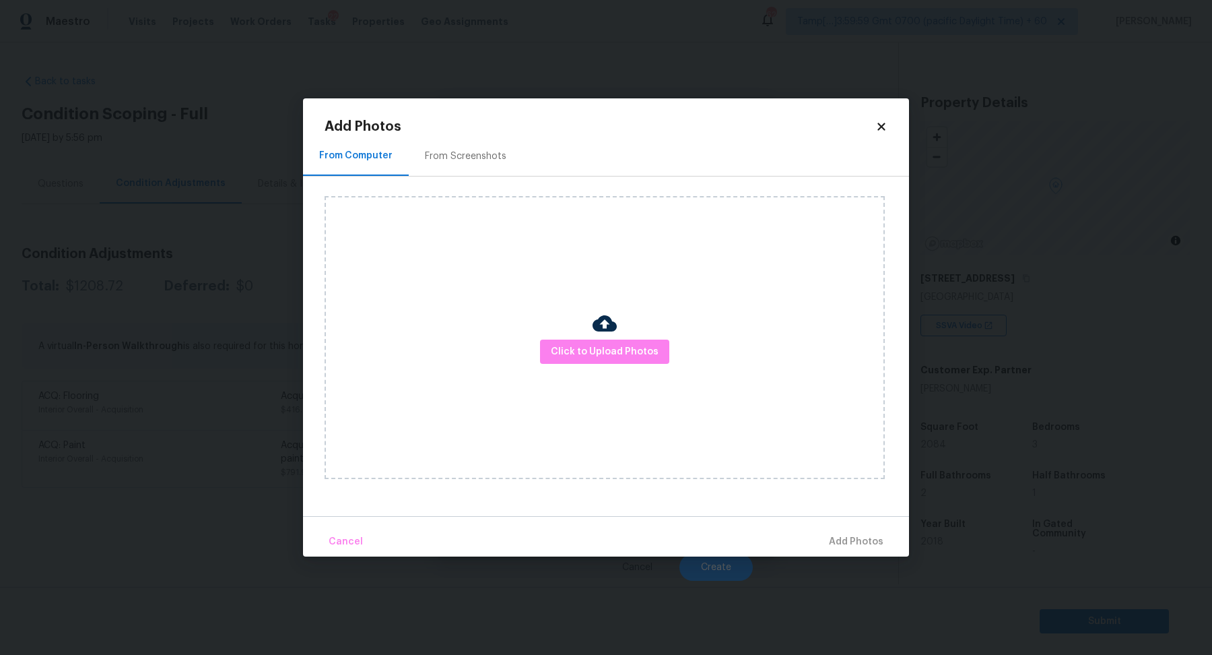
click at [572, 364] on div "Click to Upload Photos" at bounding box center [605, 337] width 560 height 283
click at [589, 352] on span "Click to Upload Photos" at bounding box center [605, 351] width 108 height 17
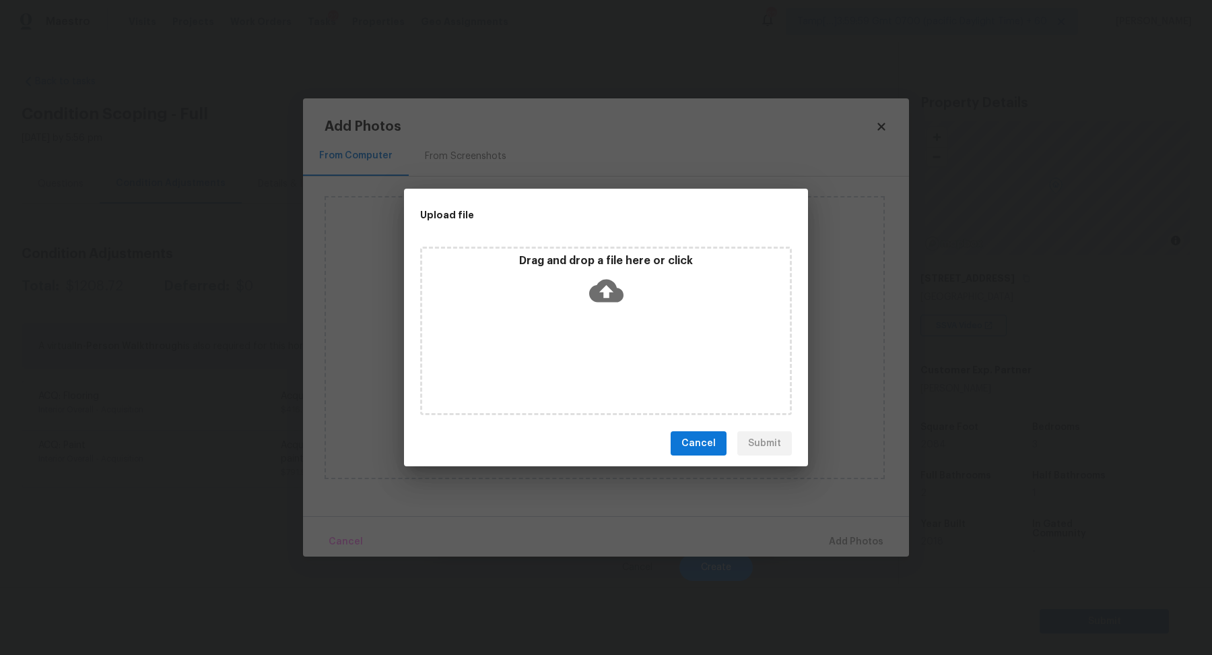
click at [614, 322] on div "Drag and drop a file here or click" at bounding box center [606, 330] width 372 height 168
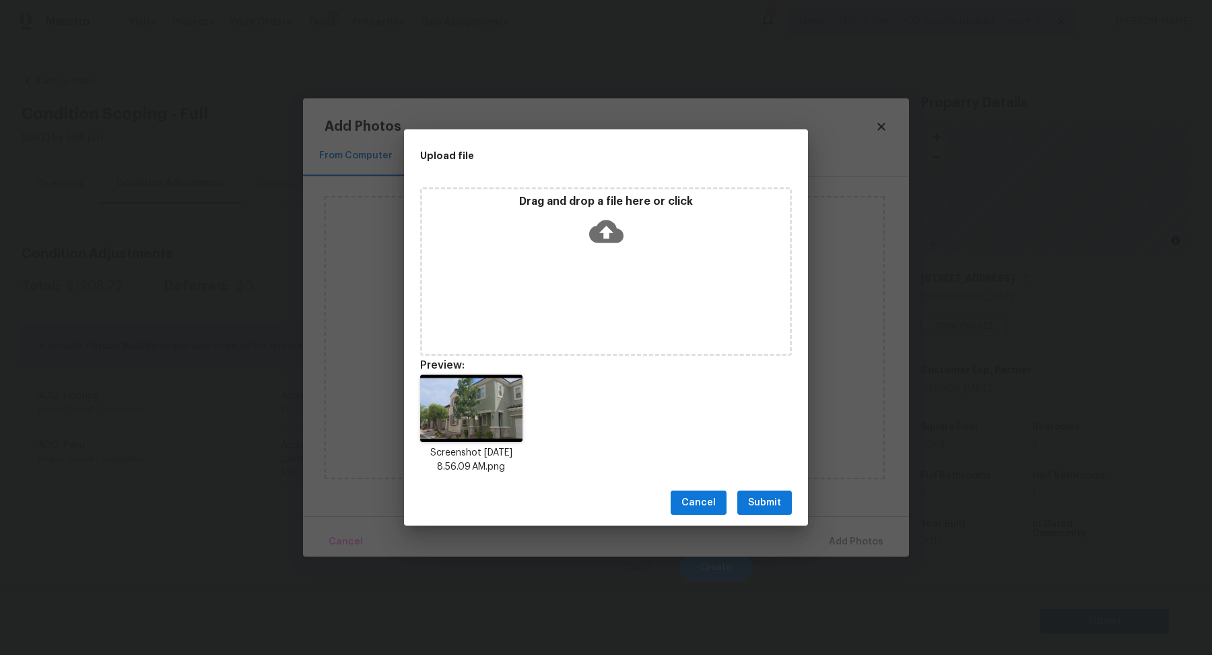
click at [768, 499] on span "Submit" at bounding box center [764, 502] width 33 height 17
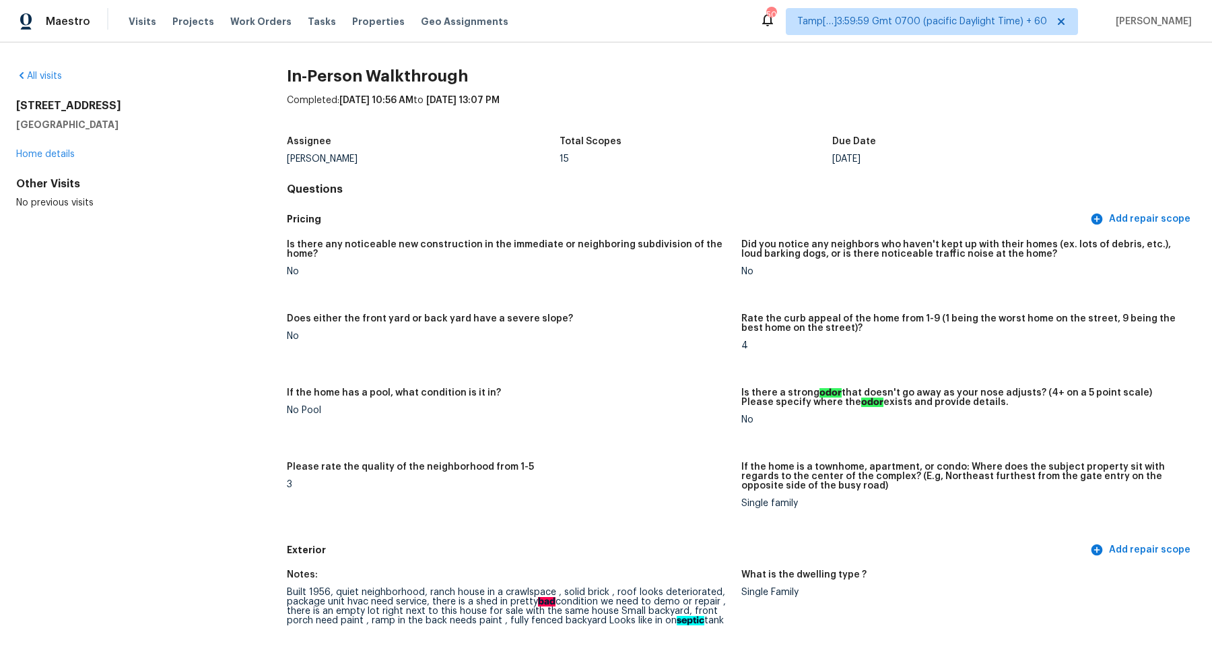
scroll to position [2877, 0]
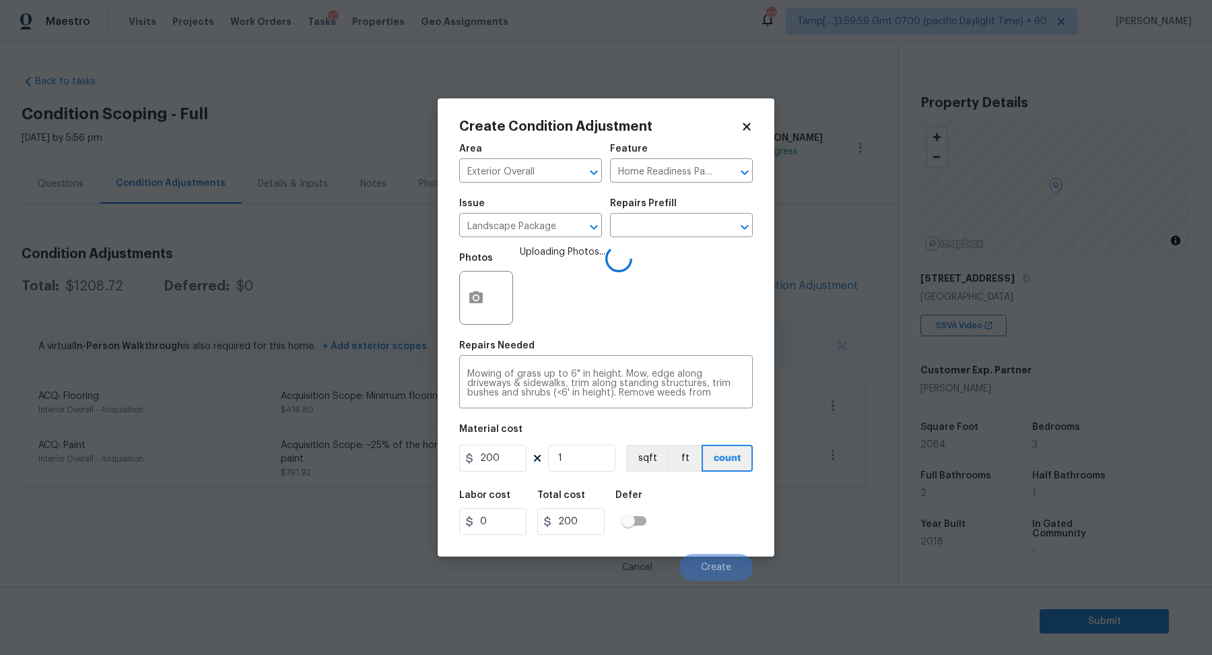
click at [704, 492] on div "Labor cost 0 Total cost 200 Defer" at bounding box center [606, 512] width 294 height 61
click at [703, 538] on div "Labor cost 0 Total cost 200 Defer" at bounding box center [606, 512] width 294 height 61
click at [689, 562] on button "Create" at bounding box center [715, 567] width 73 height 27
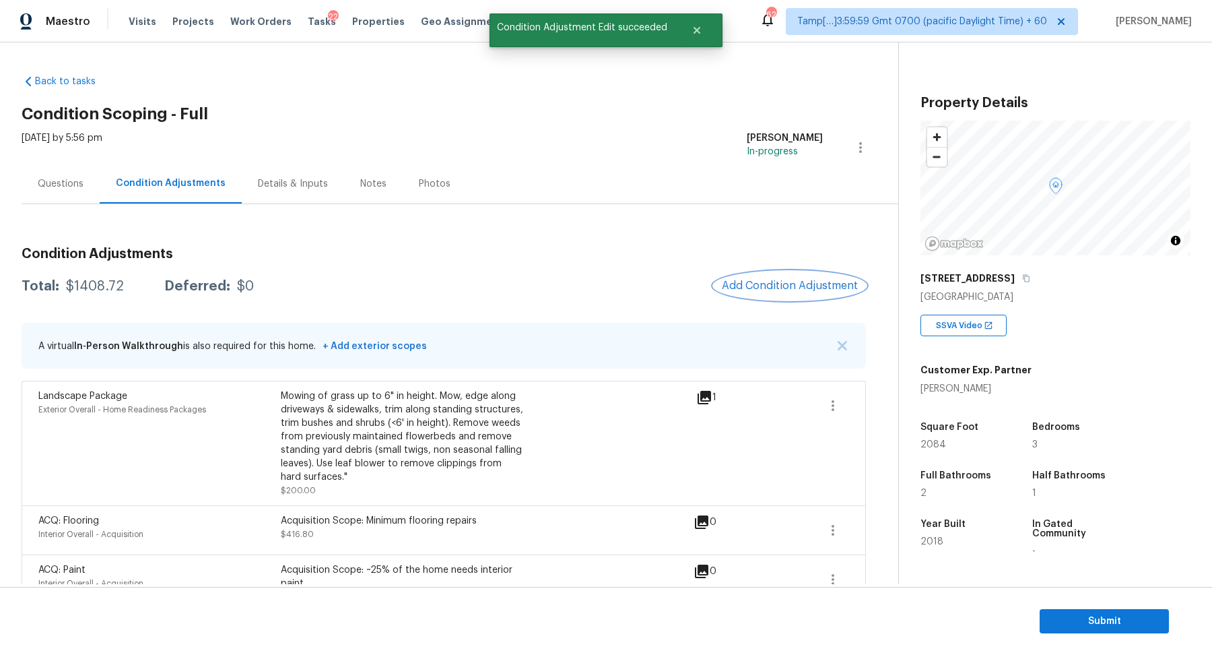
click at [760, 280] on span "Add Condition Adjustment" at bounding box center [790, 285] width 136 height 12
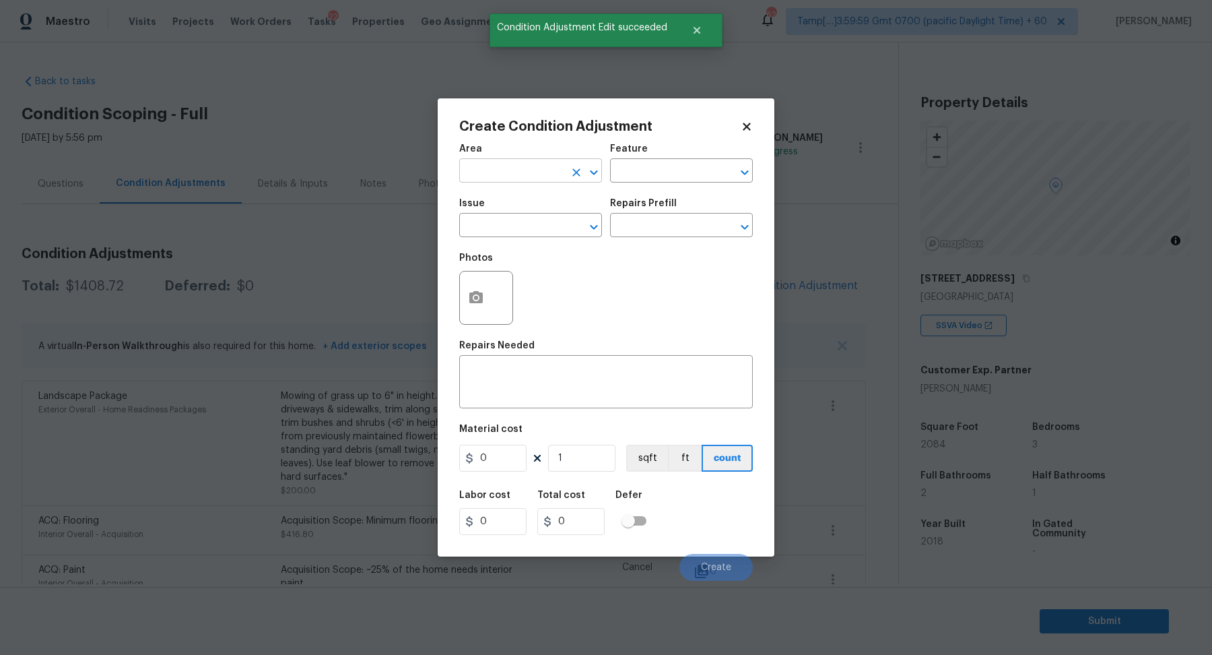
click at [483, 175] on input "text" at bounding box center [511, 172] width 105 height 21
click at [529, 233] on li "Exterior Overall" at bounding box center [530, 224] width 143 height 22
type input "Exterior Overall"
click at [529, 233] on input "text" at bounding box center [511, 226] width 105 height 21
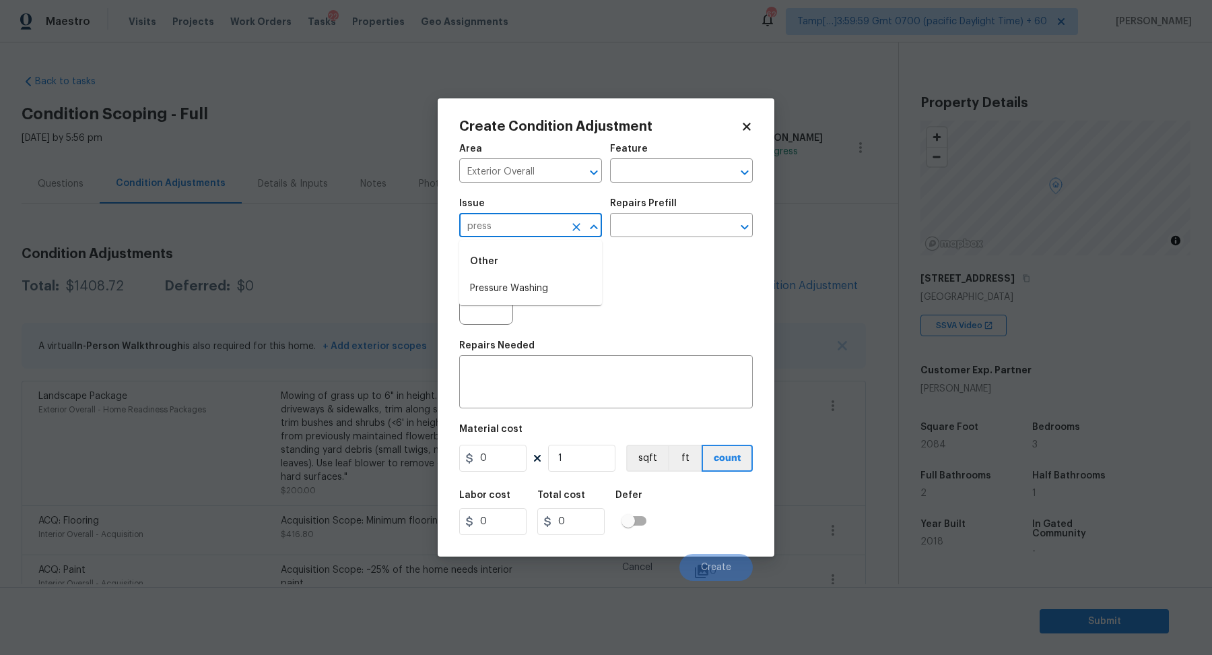
click at [529, 294] on li "Pressure Washing" at bounding box center [530, 288] width 143 height 22
click at [498, 230] on input "Pressure Washing" at bounding box center [511, 226] width 105 height 21
type input "Pressure Washing"
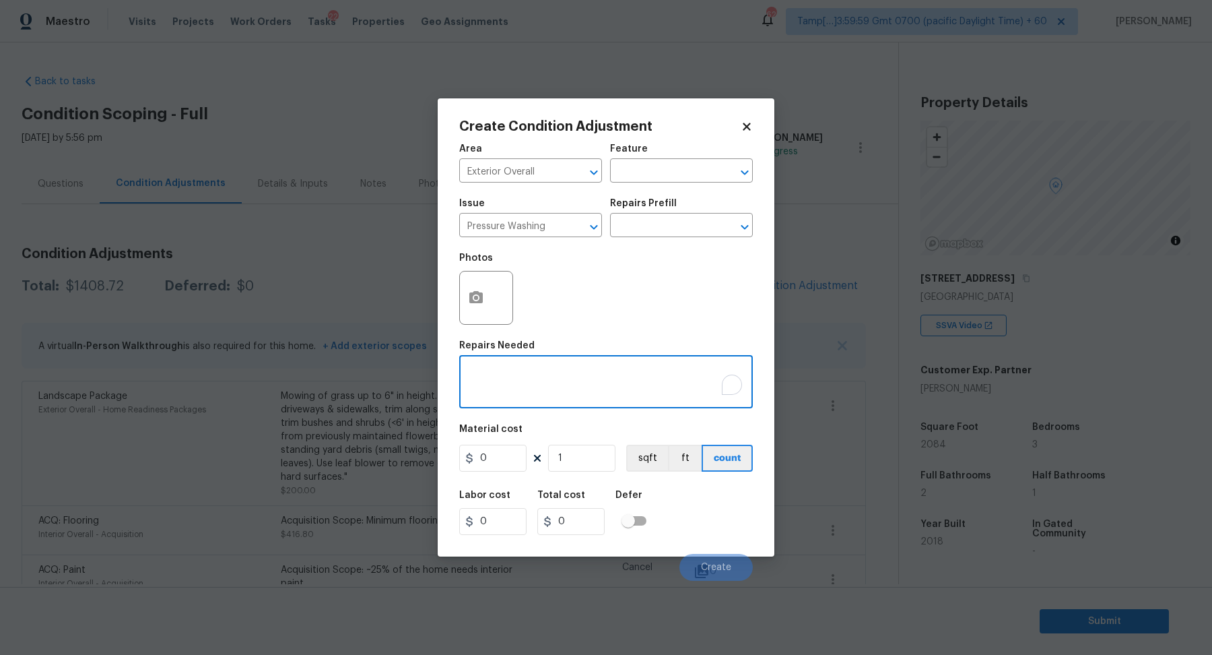
click at [575, 376] on textarea "To enrich screen reader interactions, please activate Accessibility in Grammarl…" at bounding box center [605, 383] width 277 height 28
paste textarea "Pressure Washing"
type textarea "Pressure Washing"
click at [516, 446] on input "0" at bounding box center [492, 457] width 67 height 27
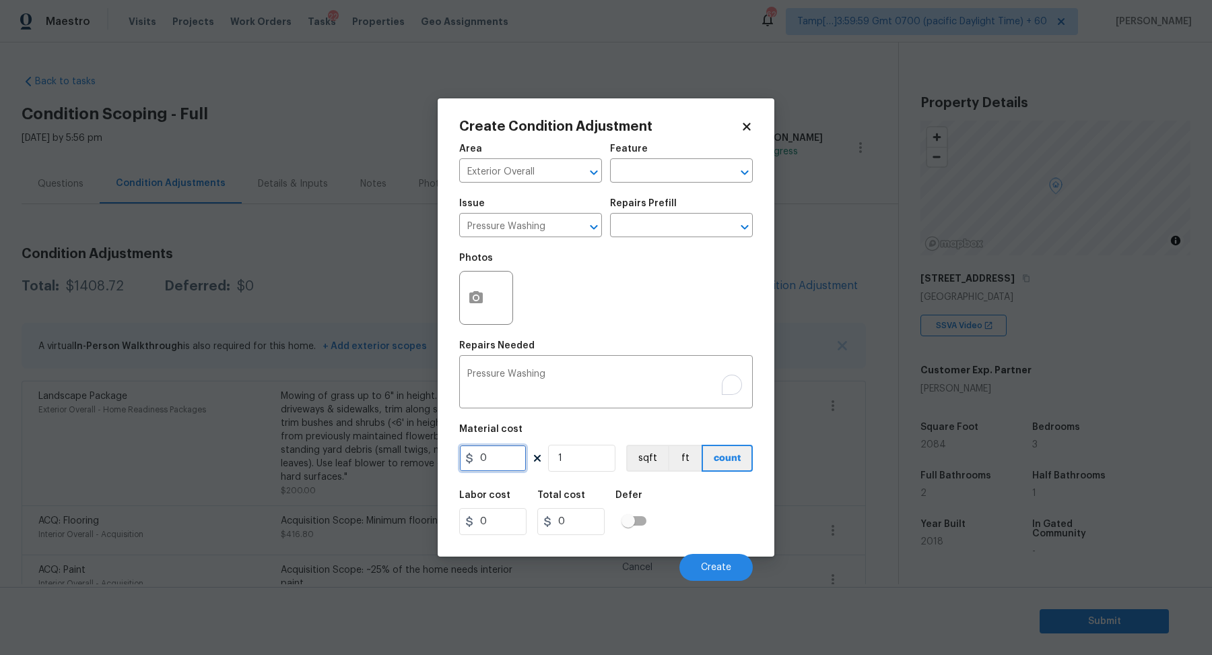
click at [516, 446] on input "0" at bounding box center [492, 457] width 67 height 27
type input "200"
click at [700, 562] on button "Create" at bounding box center [715, 567] width 73 height 27
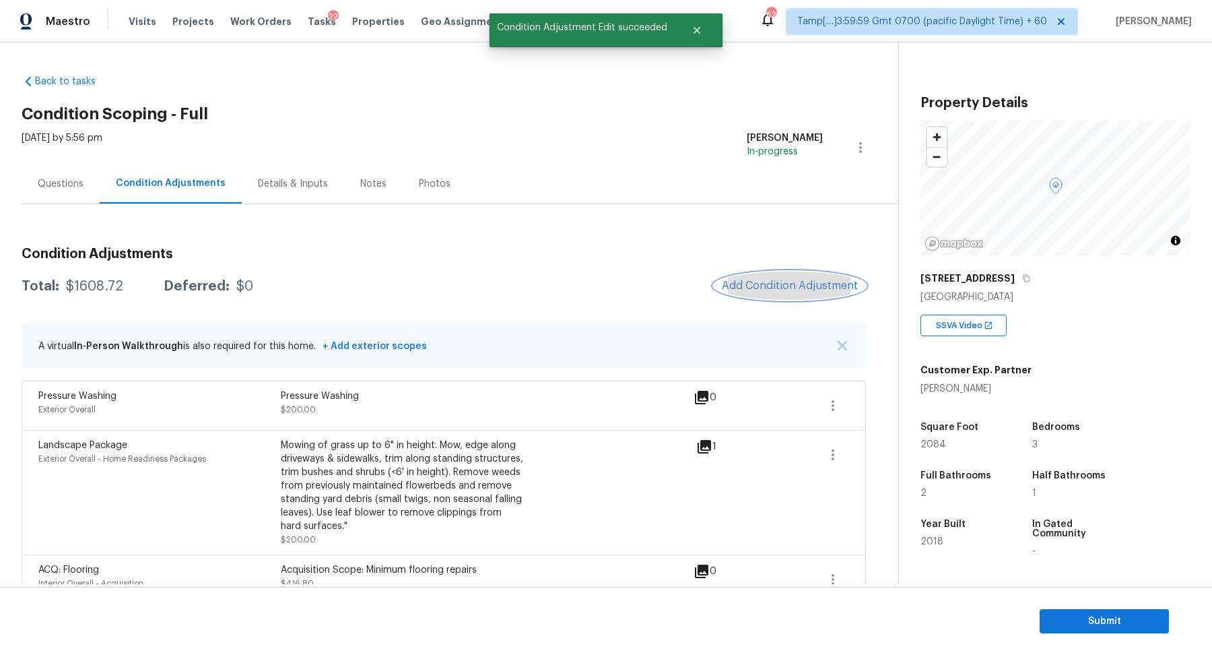
click at [778, 275] on button "Add Condition Adjustment" at bounding box center [790, 285] width 152 height 28
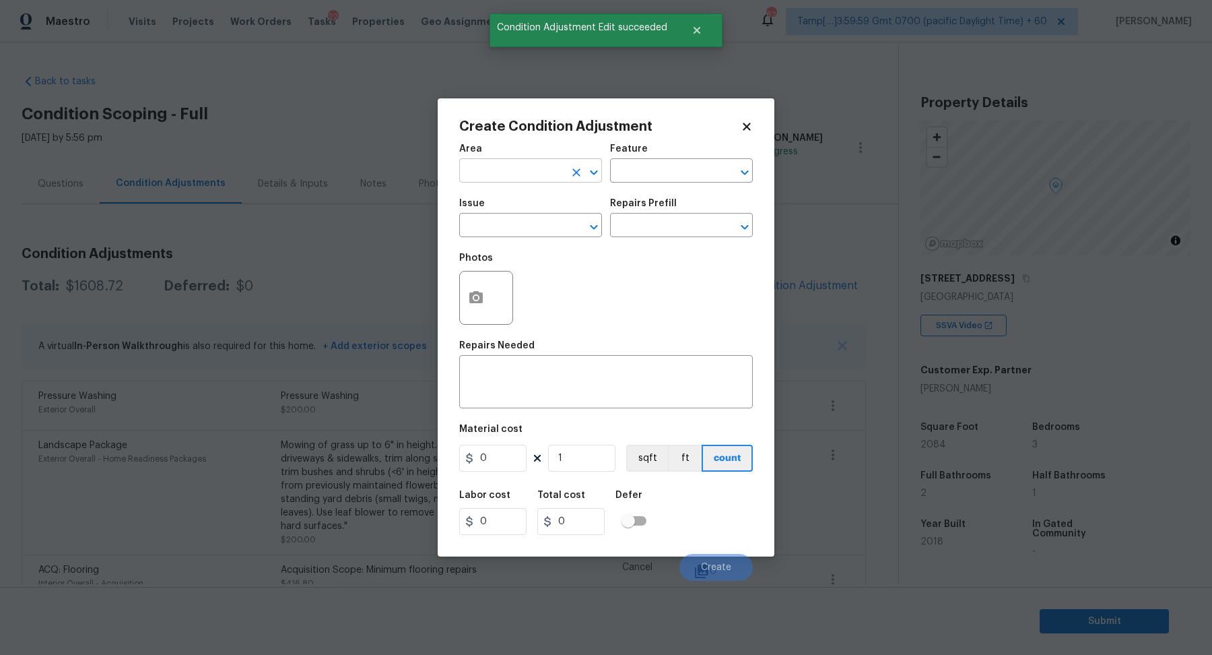
click at [500, 176] on input "text" at bounding box center [511, 172] width 105 height 21
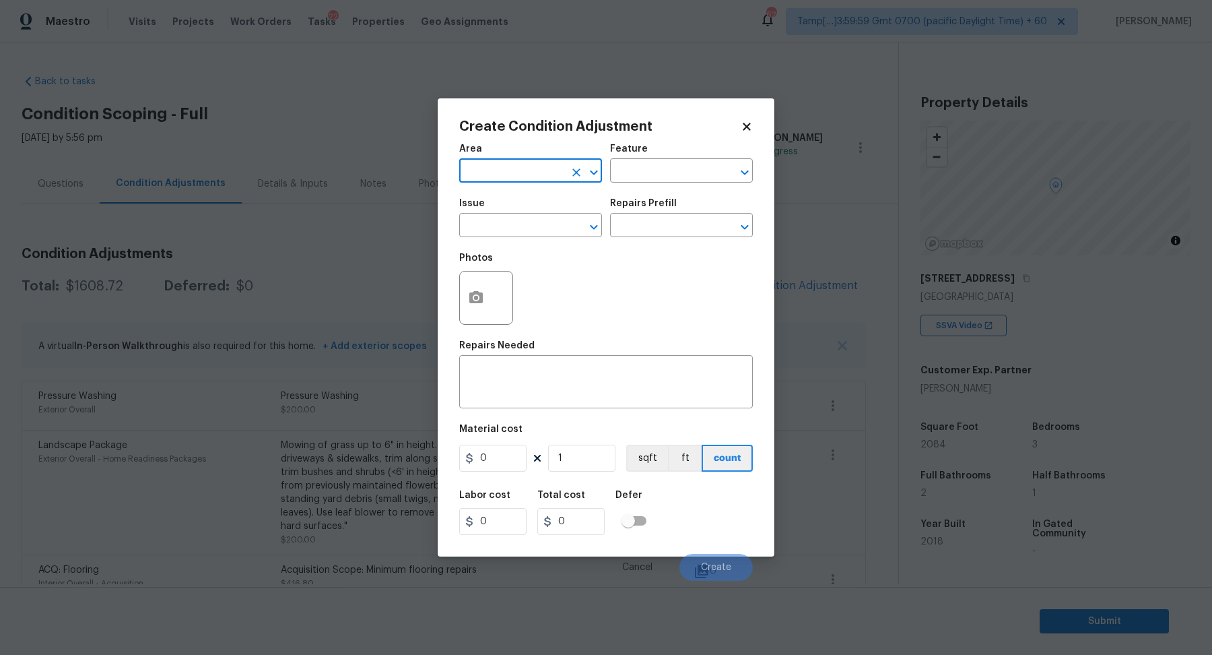
click at [485, 172] on input "text" at bounding box center [511, 172] width 105 height 21
click at [540, 203] on li "Bathroom" at bounding box center [530, 202] width 143 height 22
type input "Bathroom"
click at [525, 235] on input "text" at bounding box center [511, 226] width 105 height 21
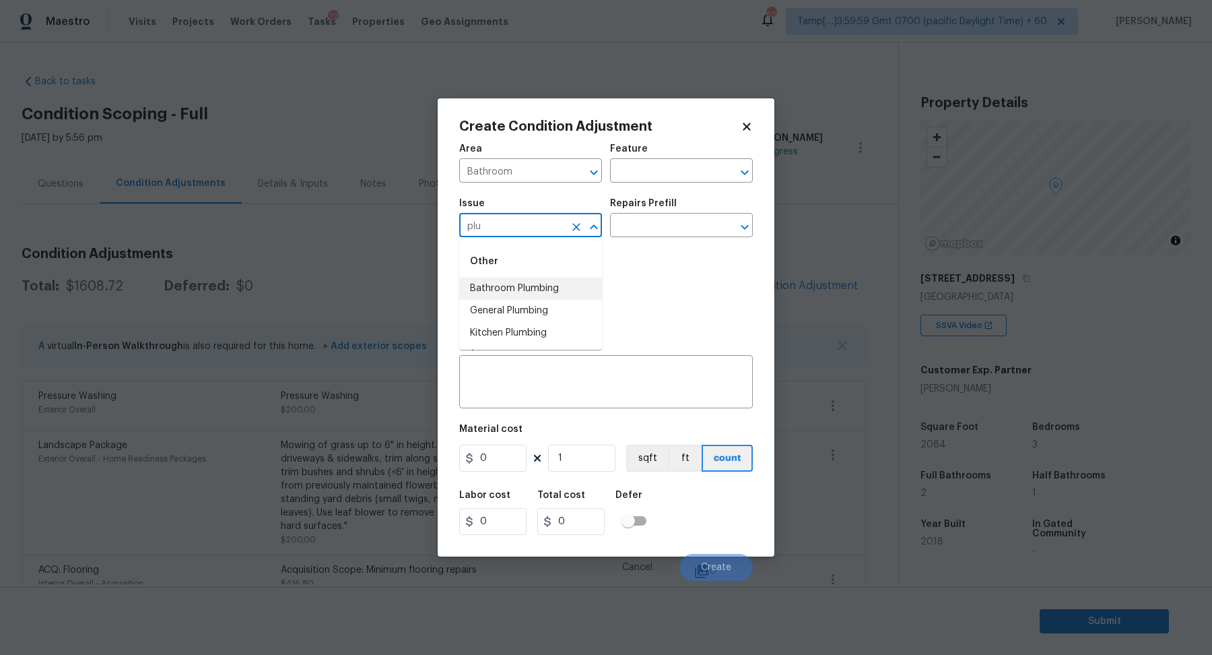
click at [574, 290] on li "Bathroom Plumbing" at bounding box center [530, 288] width 143 height 22
type input "Bathroom Plumbing"
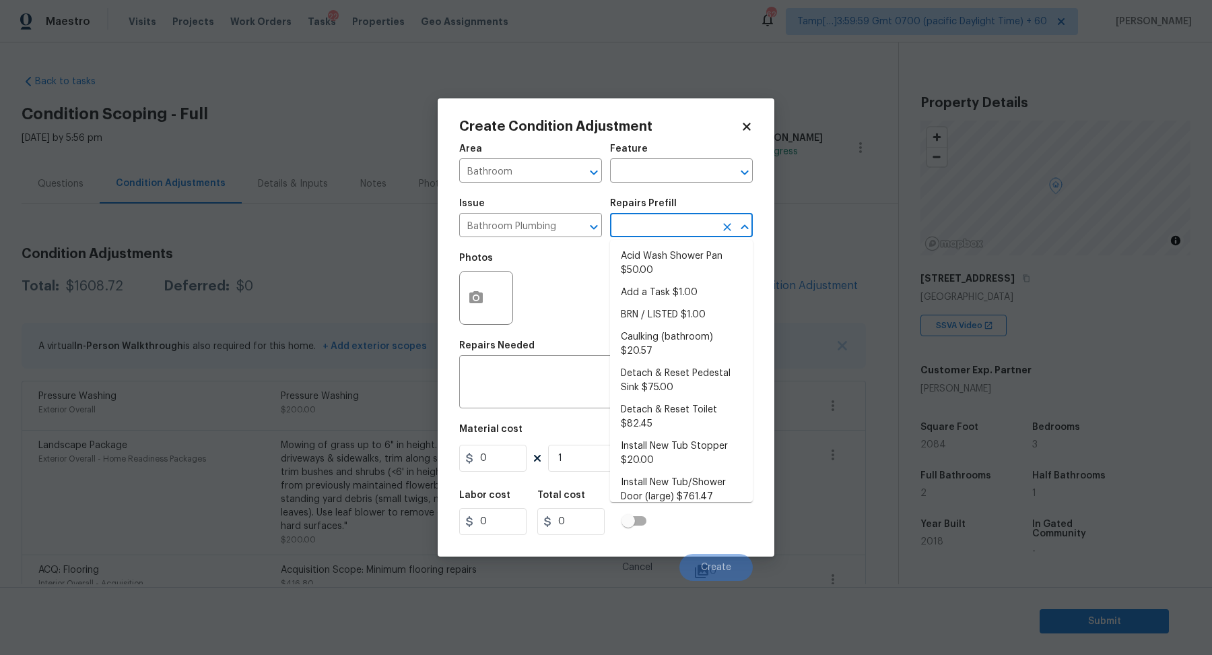
click at [646, 231] on input "text" at bounding box center [662, 226] width 105 height 21
click at [702, 270] on li "Acid Wash Shower Pan $50.00" at bounding box center [681, 263] width 143 height 36
type input "Plumbing"
type textarea "Prep and acid wash/deep clean the shower pan."
type input "50"
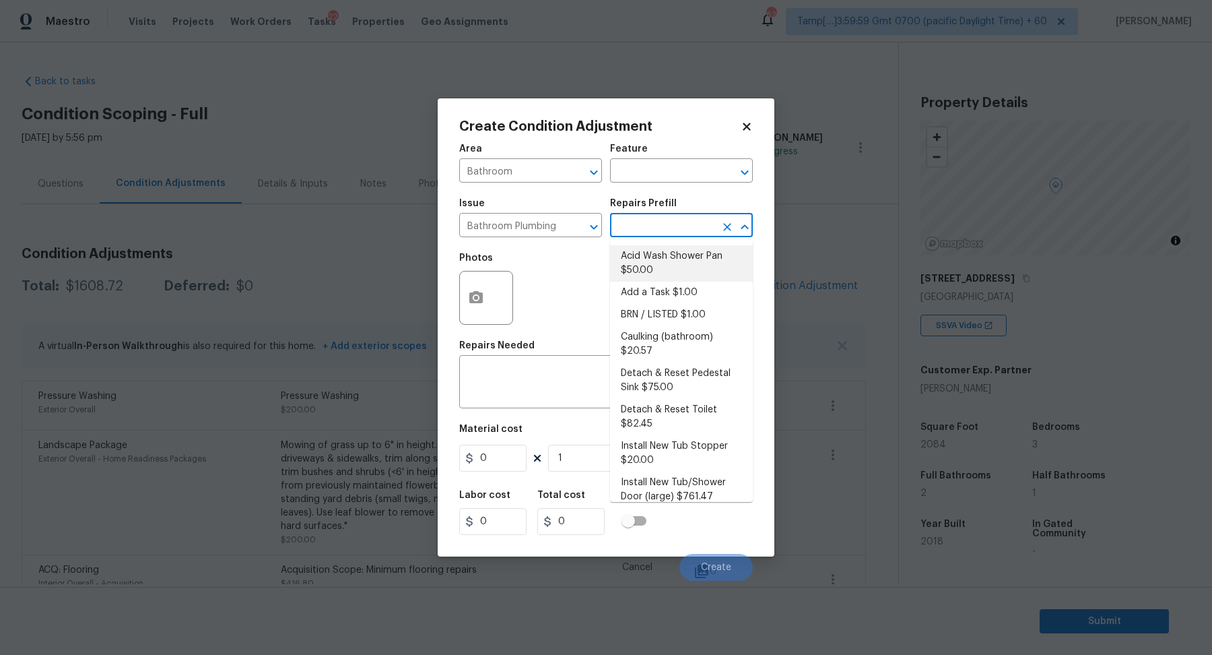
type input "50"
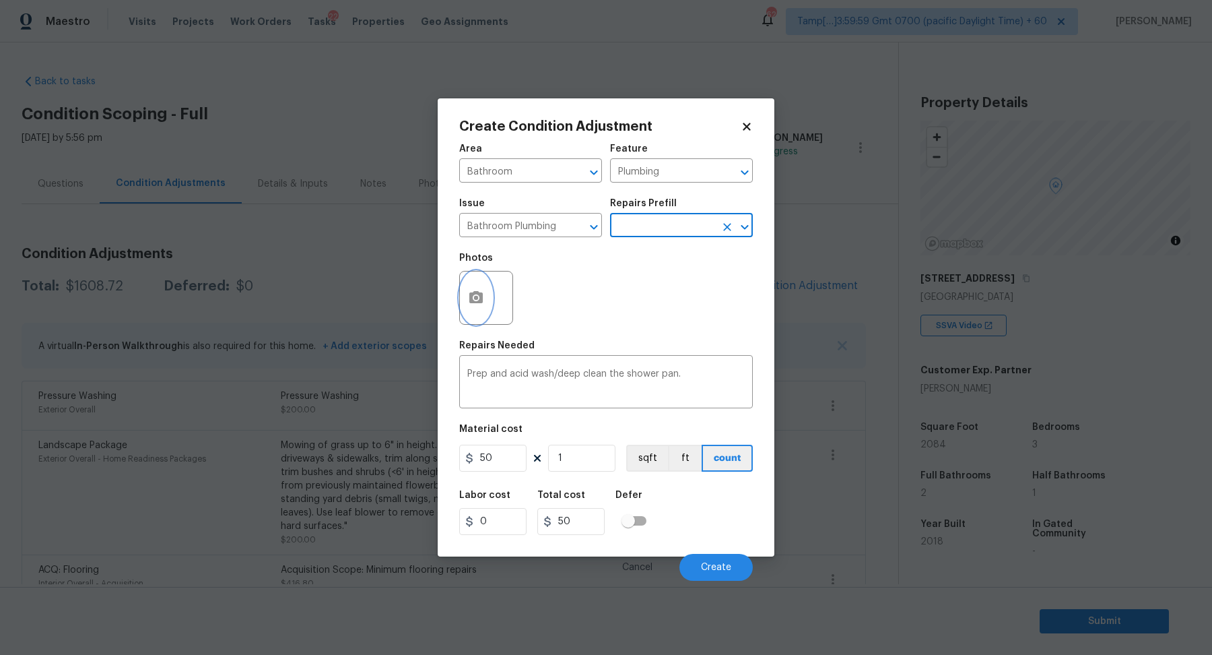
click at [479, 303] on icon "button" at bounding box center [475, 297] width 13 height 12
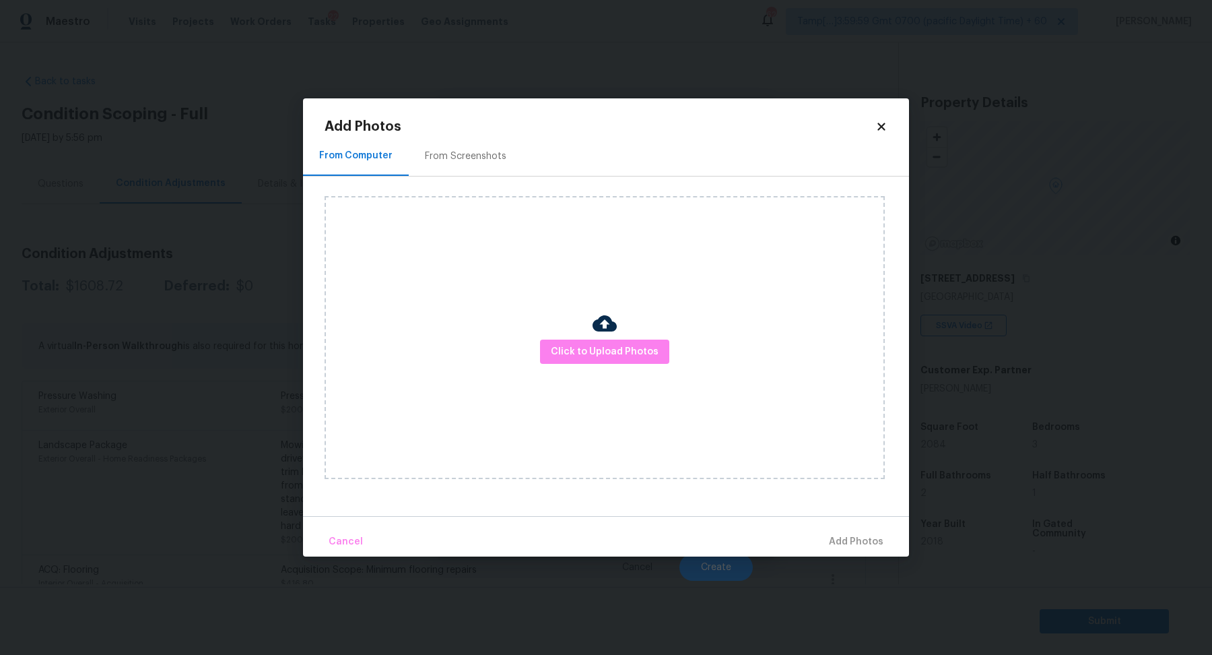
click at [607, 368] on div "Click to Upload Photos" at bounding box center [605, 337] width 560 height 283
click at [613, 360] on button "Click to Upload Photos" at bounding box center [604, 351] width 129 height 25
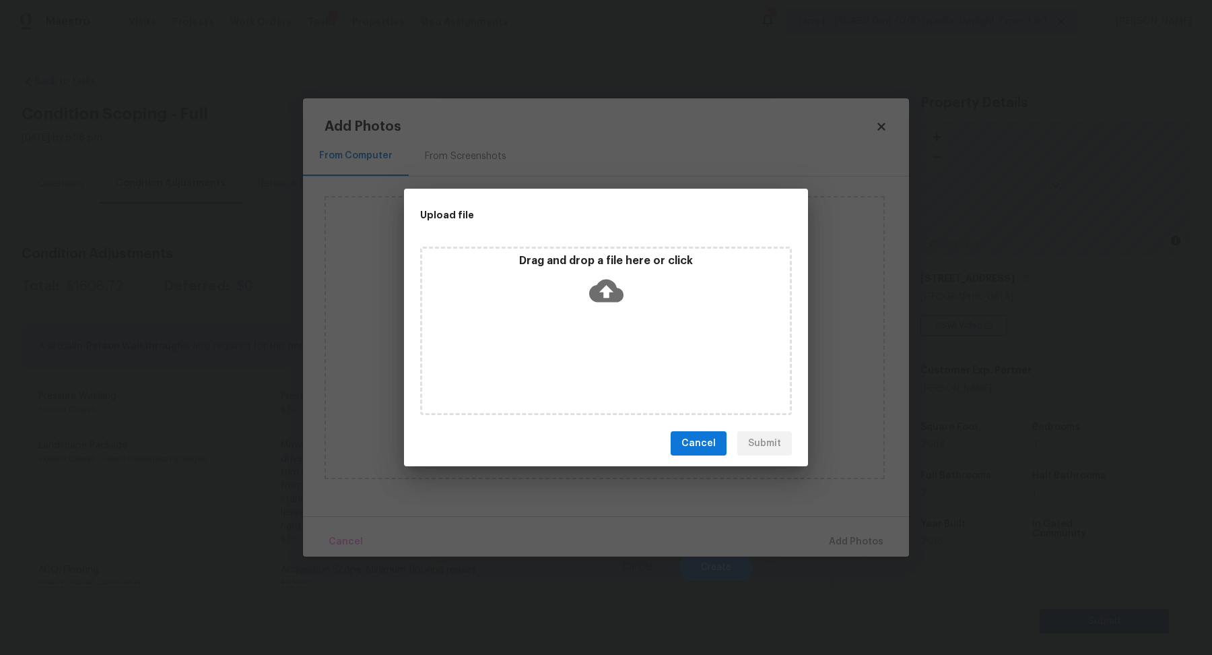
click at [640, 321] on div "Drag and drop a file here or click" at bounding box center [606, 330] width 372 height 168
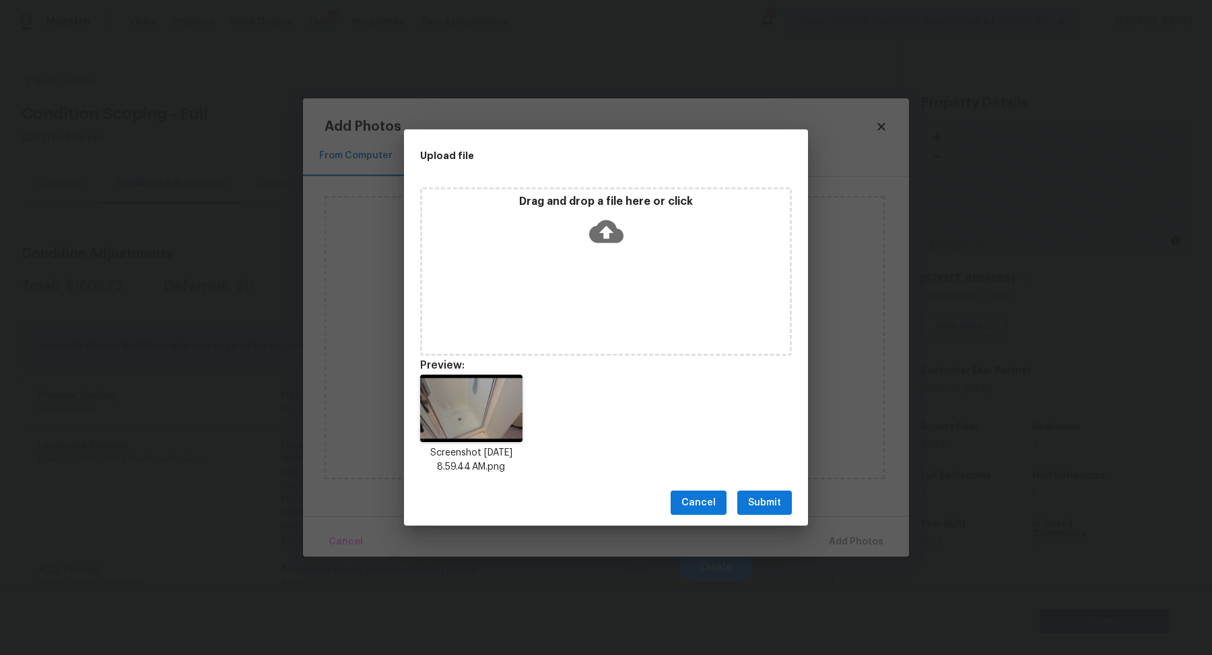
click at [784, 500] on button "Submit" at bounding box center [764, 502] width 55 height 25
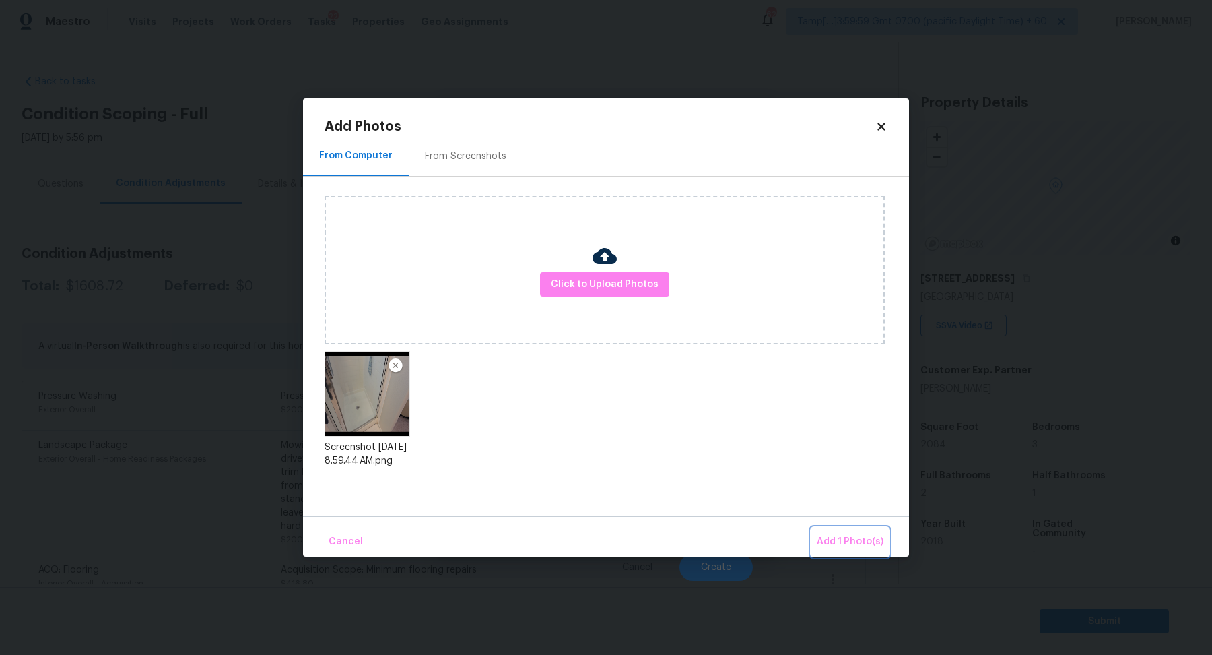
click at [848, 537] on span "Add 1 Photo(s)" at bounding box center [850, 541] width 67 height 17
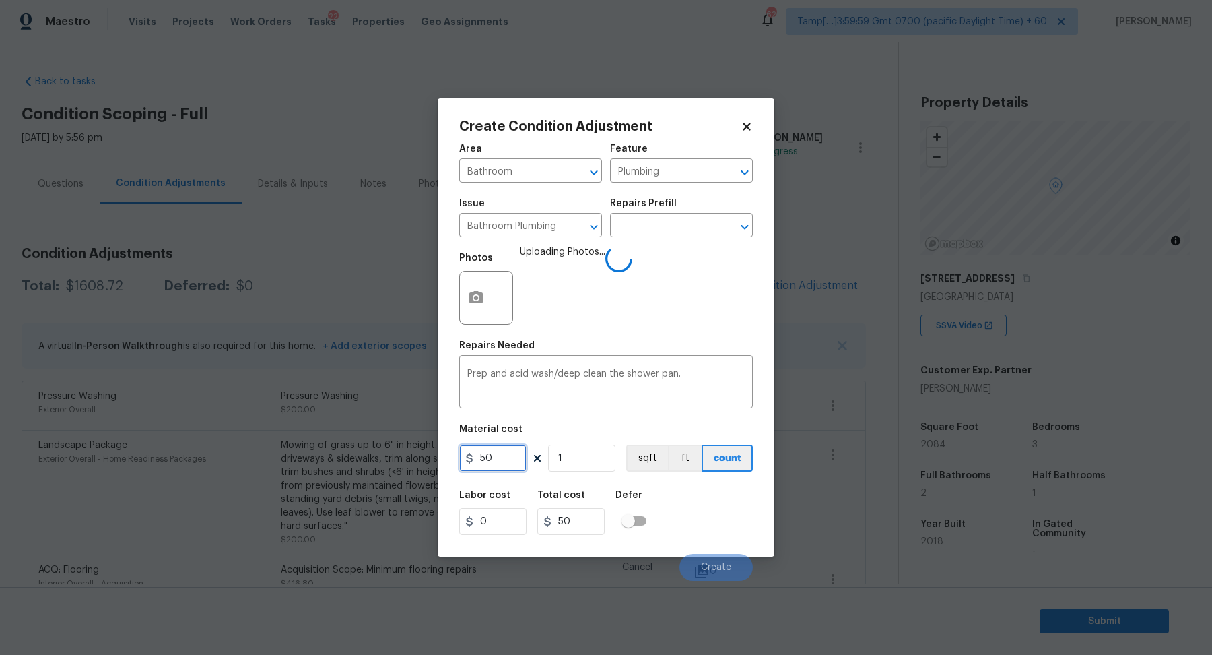
click at [513, 465] on input "50" at bounding box center [492, 457] width 67 height 27
type input "75"
click at [695, 523] on div "Labor cost 0 Total cost 75 Defer" at bounding box center [606, 512] width 294 height 61
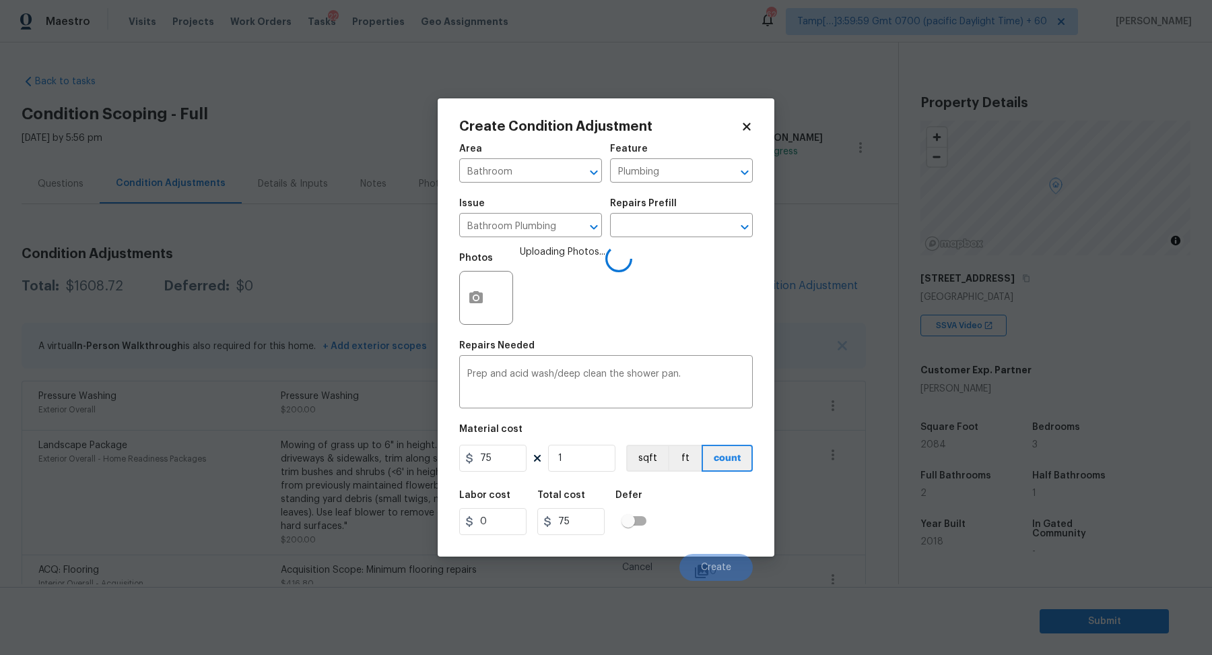
click at [729, 522] on div "Labor cost 0 Total cost 75 Defer" at bounding box center [606, 512] width 294 height 61
click at [599, 466] on input "1" at bounding box center [581, 457] width 67 height 27
click at [679, 491] on div "Labor cost 0 Total cost 75 Defer" at bounding box center [606, 512] width 294 height 61
click at [710, 555] on button "Create" at bounding box center [715, 567] width 73 height 27
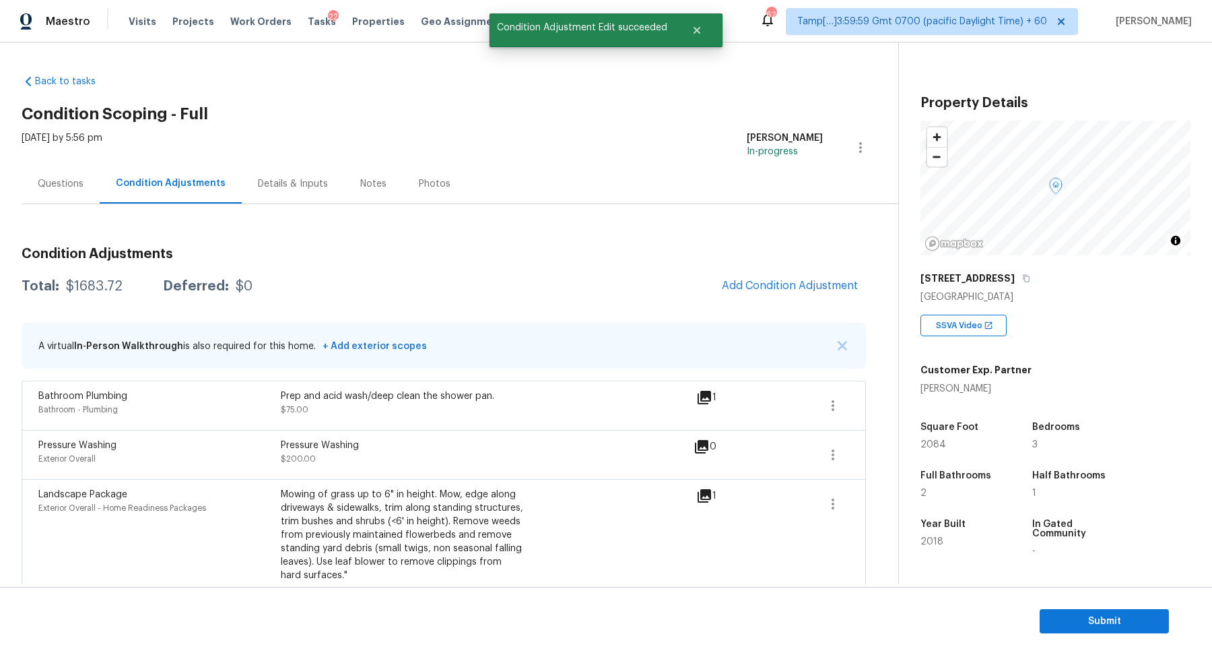
click at [94, 281] on div "$1683.72" at bounding box center [94, 285] width 57 height 13
copy div "$1683.72"
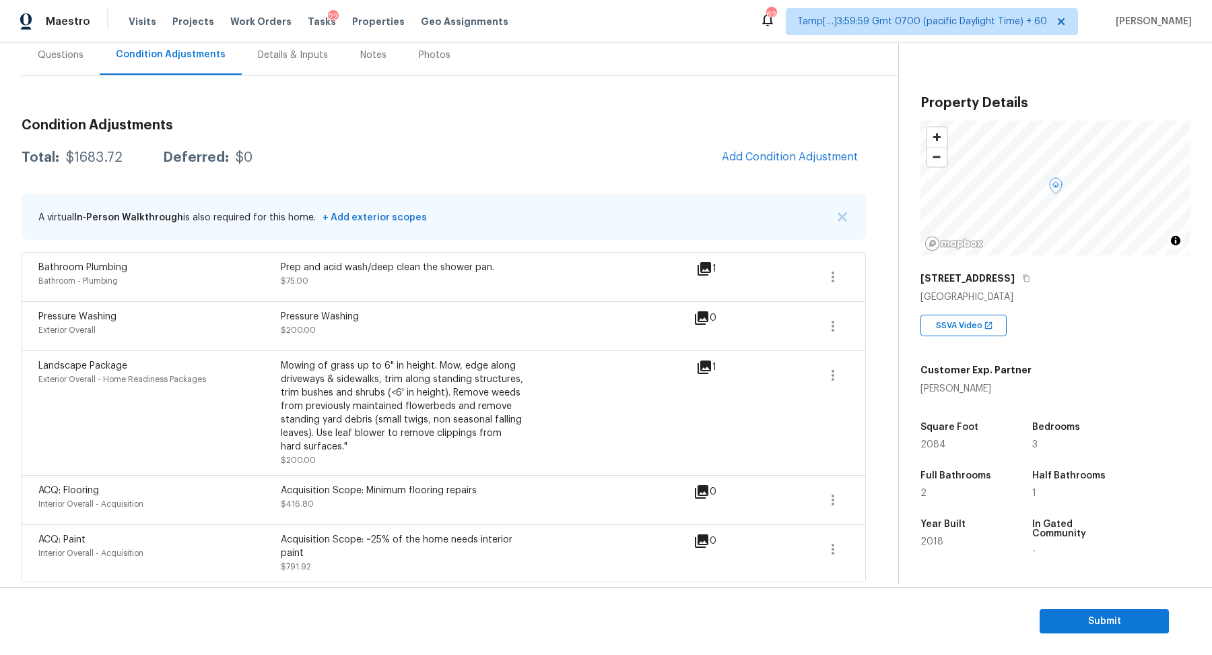
click at [1038, 614] on section "Submit" at bounding box center [606, 621] width 1212 height 69
click at [1061, 626] on span "Submit" at bounding box center [1104, 621] width 108 height 17
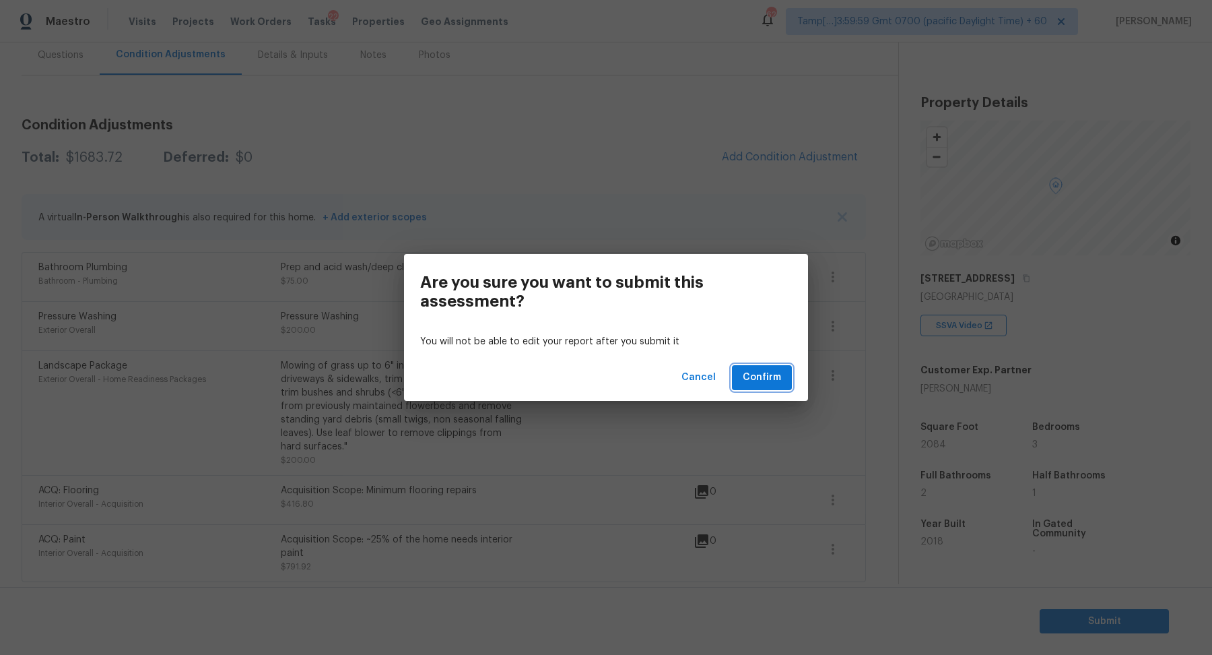
click at [754, 381] on span "Confirm" at bounding box center [762, 377] width 38 height 17
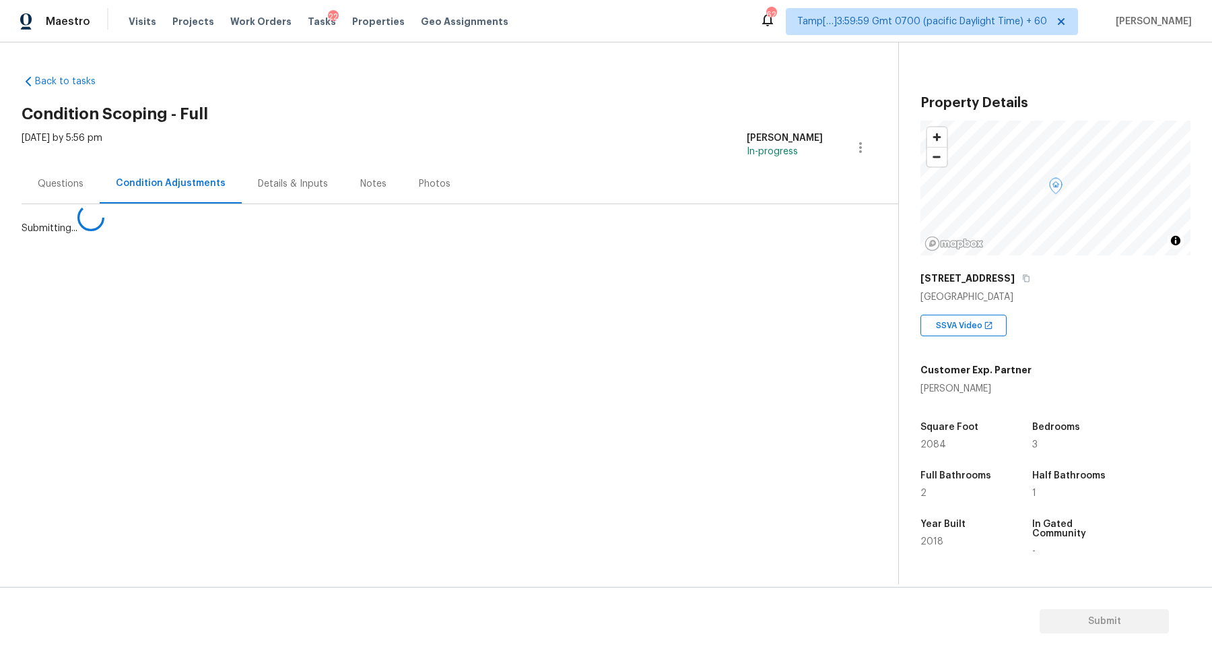
scroll to position [0, 0]
